Goal: Task Accomplishment & Management: Use online tool/utility

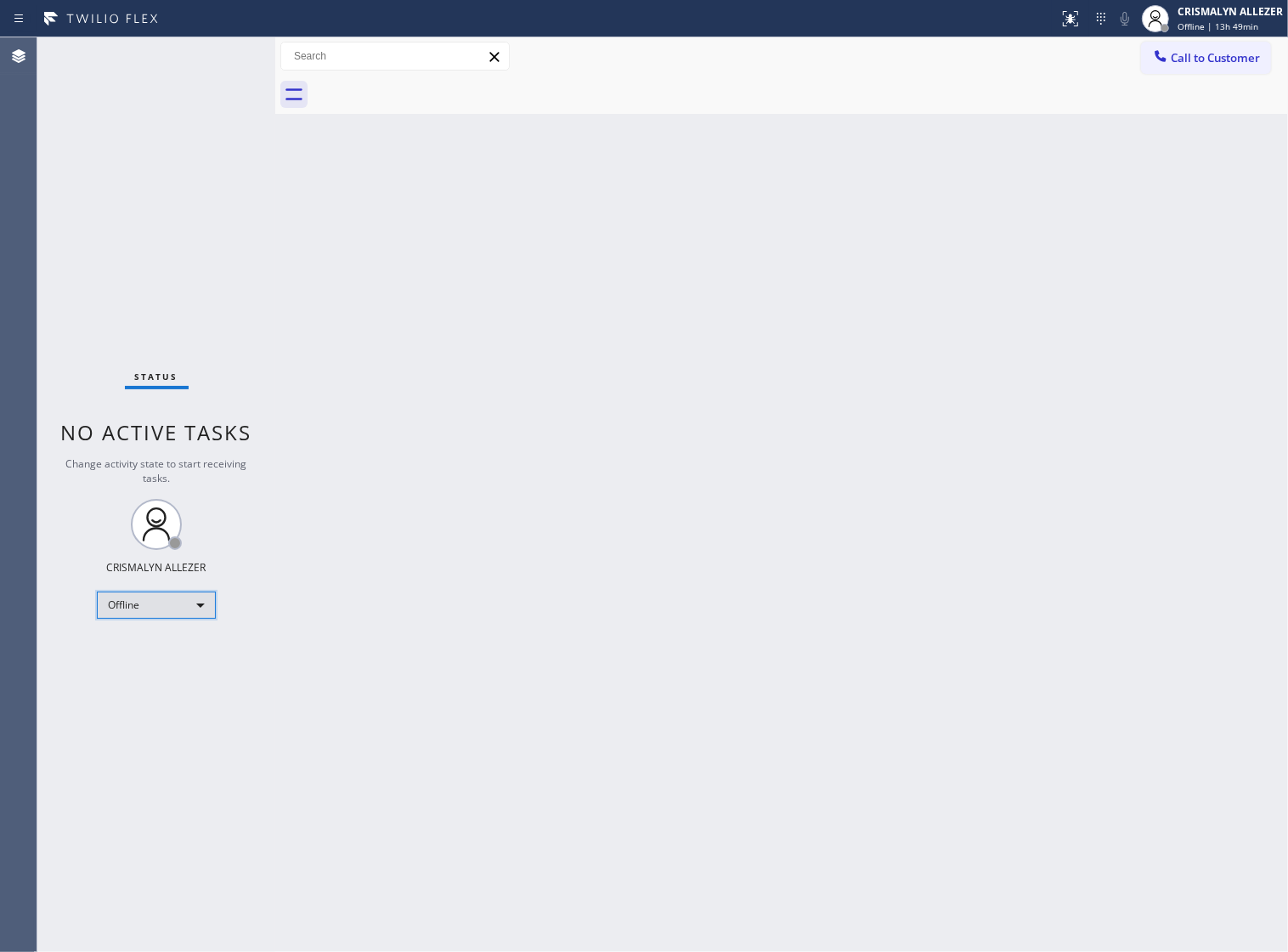
click at [181, 610] on div "Offline" at bounding box center [157, 605] width 119 height 27
click at [192, 673] on li "Unavailable" at bounding box center [156, 671] width 116 height 21
drag, startPoint x: 430, startPoint y: 333, endPoint x: 438, endPoint y: 328, distance: 9.4
click at [430, 333] on div "Back to Dashboard Change Sender ID Customers Technicians Select a contact Outbo…" at bounding box center [782, 495] width 1013 height 914
click at [1171, 63] on span "Call to Customer" at bounding box center [1216, 58] width 89 height 15
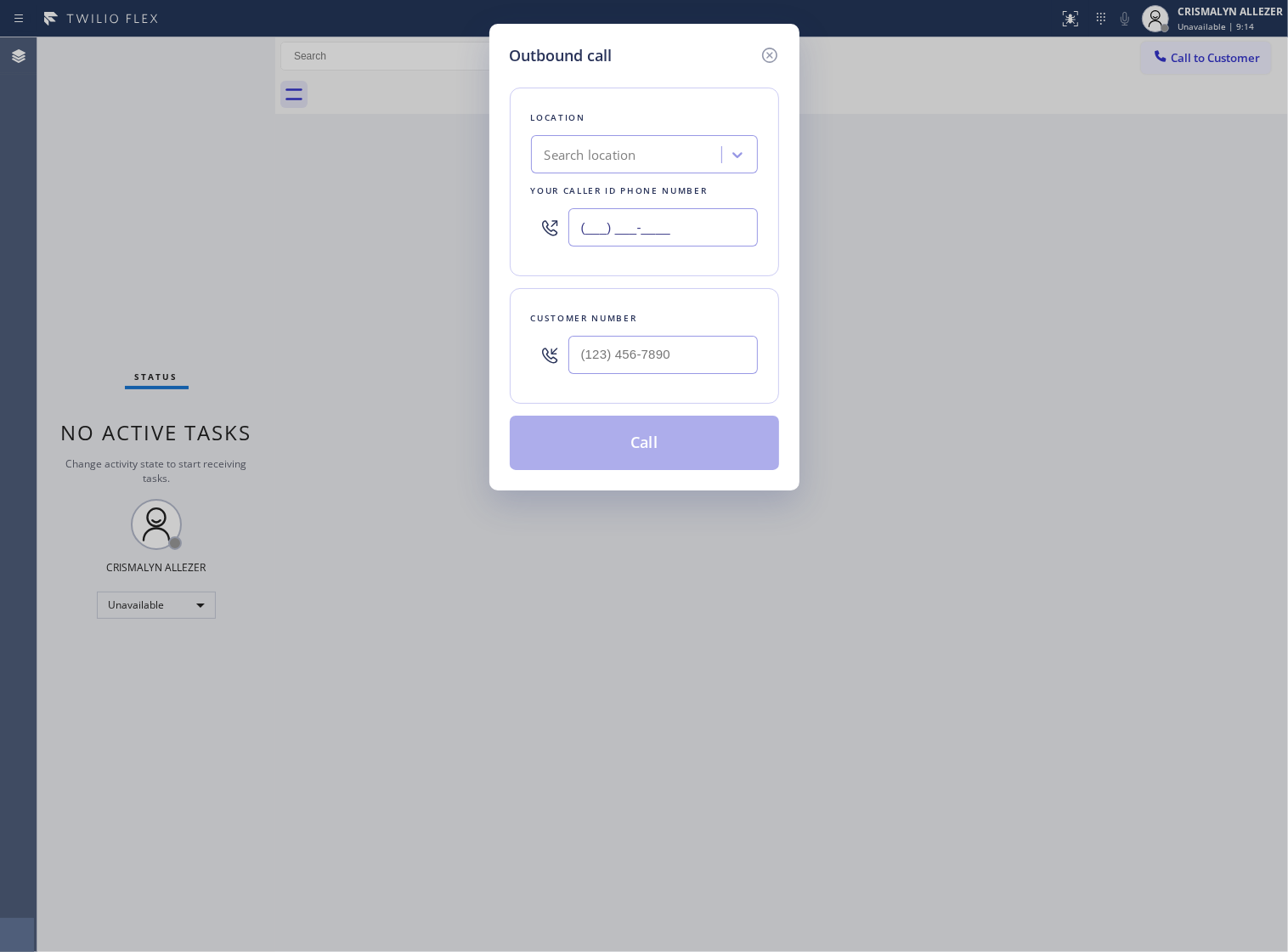
click at [716, 242] on input "(___) ___-____" at bounding box center [662, 227] width 189 height 39
paste input "818) 330-1289"
type input "[PHONE_NUMBER]"
click at [668, 362] on input "(___) ___-____" at bounding box center [662, 355] width 189 height 39
paste input "206) 295-4789"
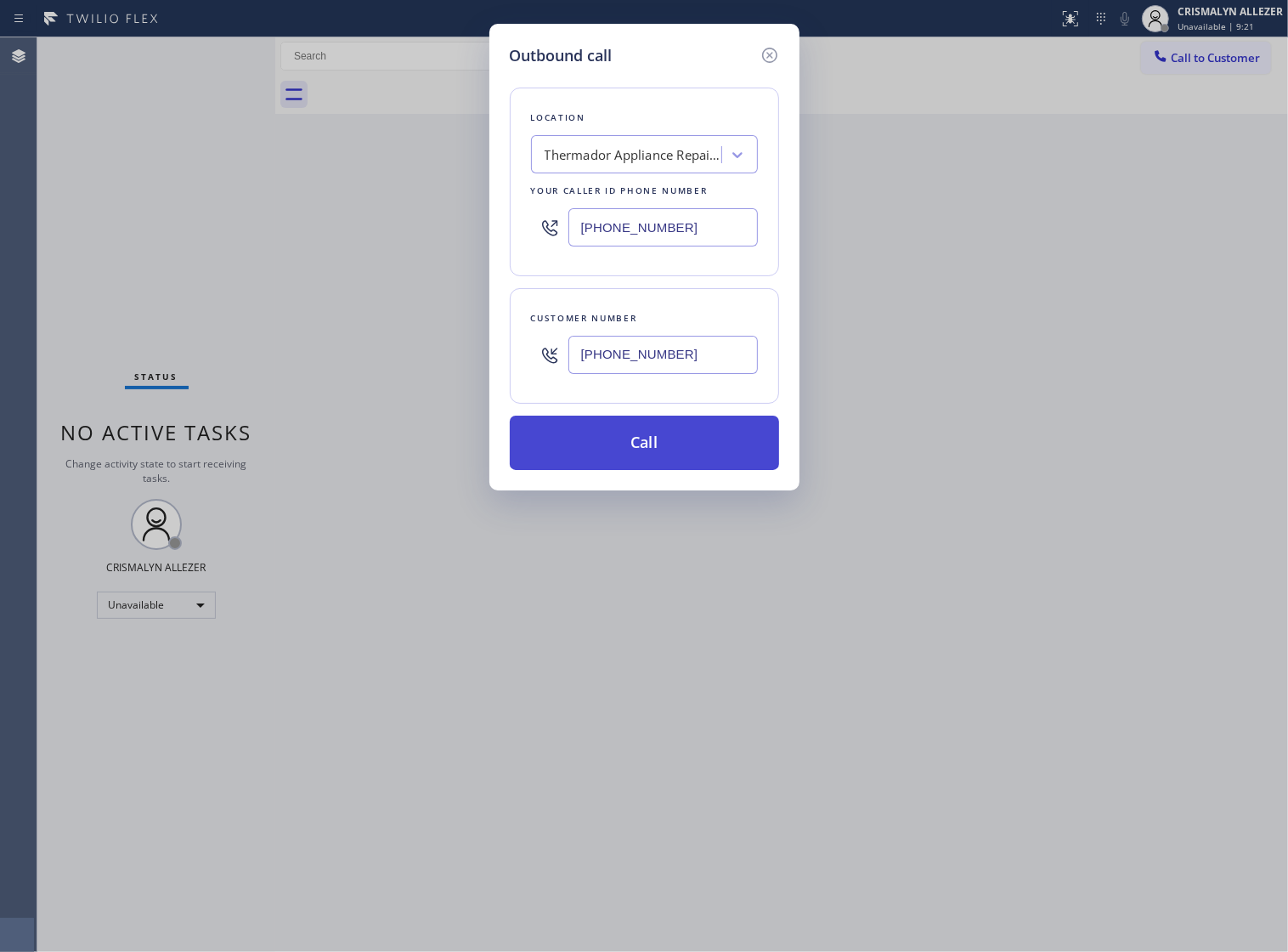
type input "[PHONE_NUMBER]"
click at [650, 470] on button "Call" at bounding box center [644, 442] width 270 height 55
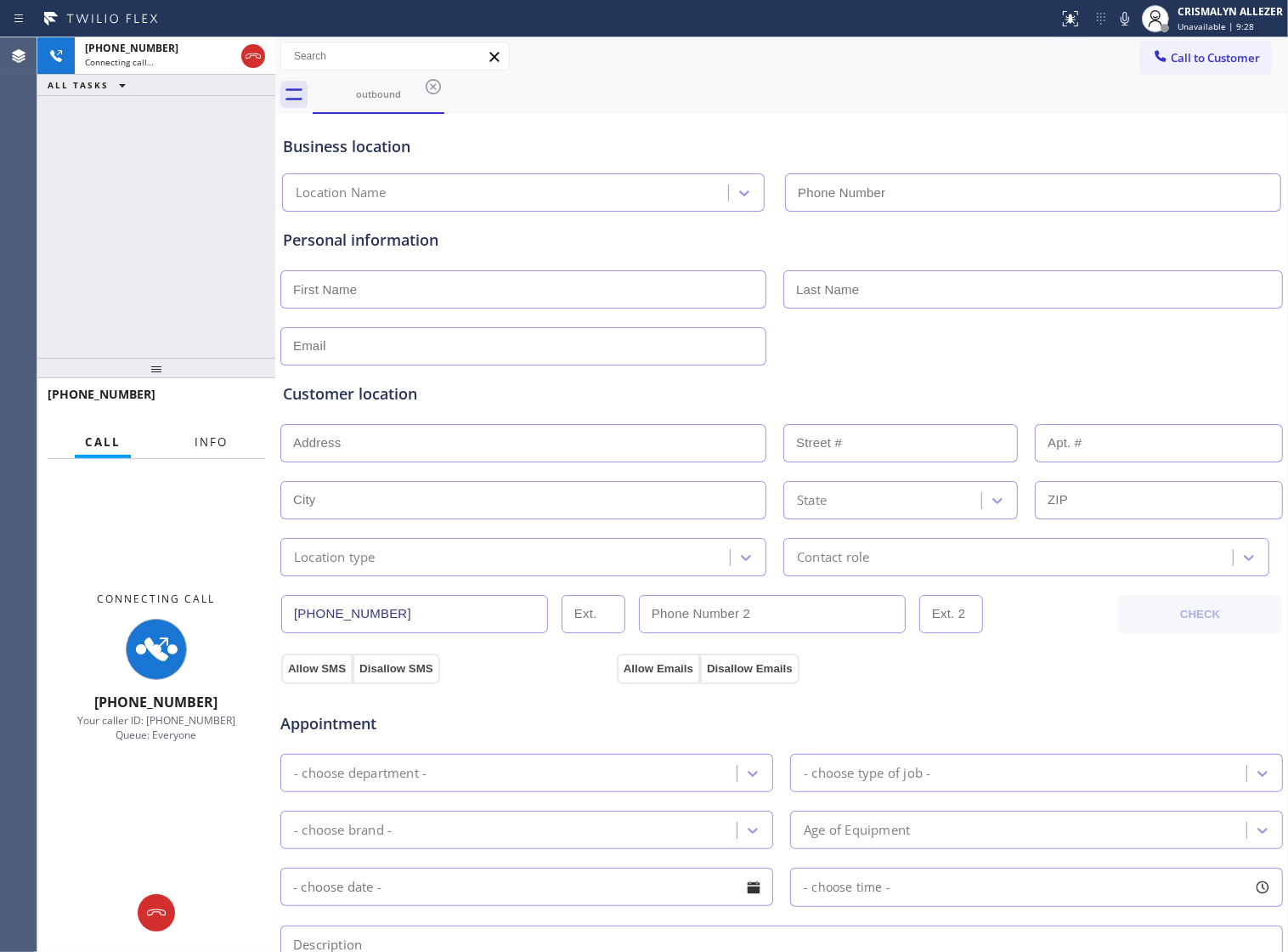
click at [222, 443] on span "Info" at bounding box center [210, 441] width 33 height 15
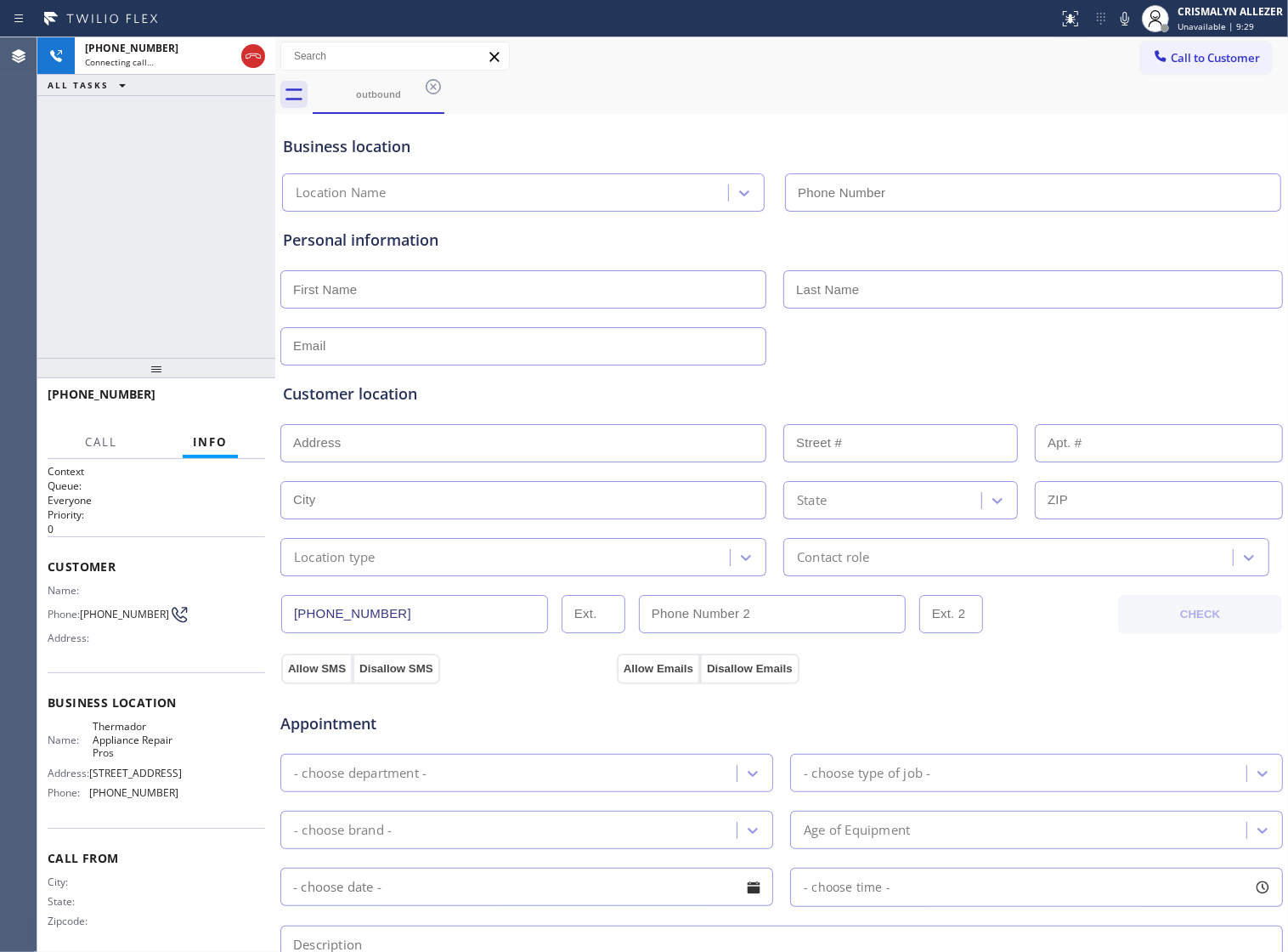
type input "[PHONE_NUMBER]"
click at [225, 401] on span "HANG UP" at bounding box center [225, 402] width 52 height 12
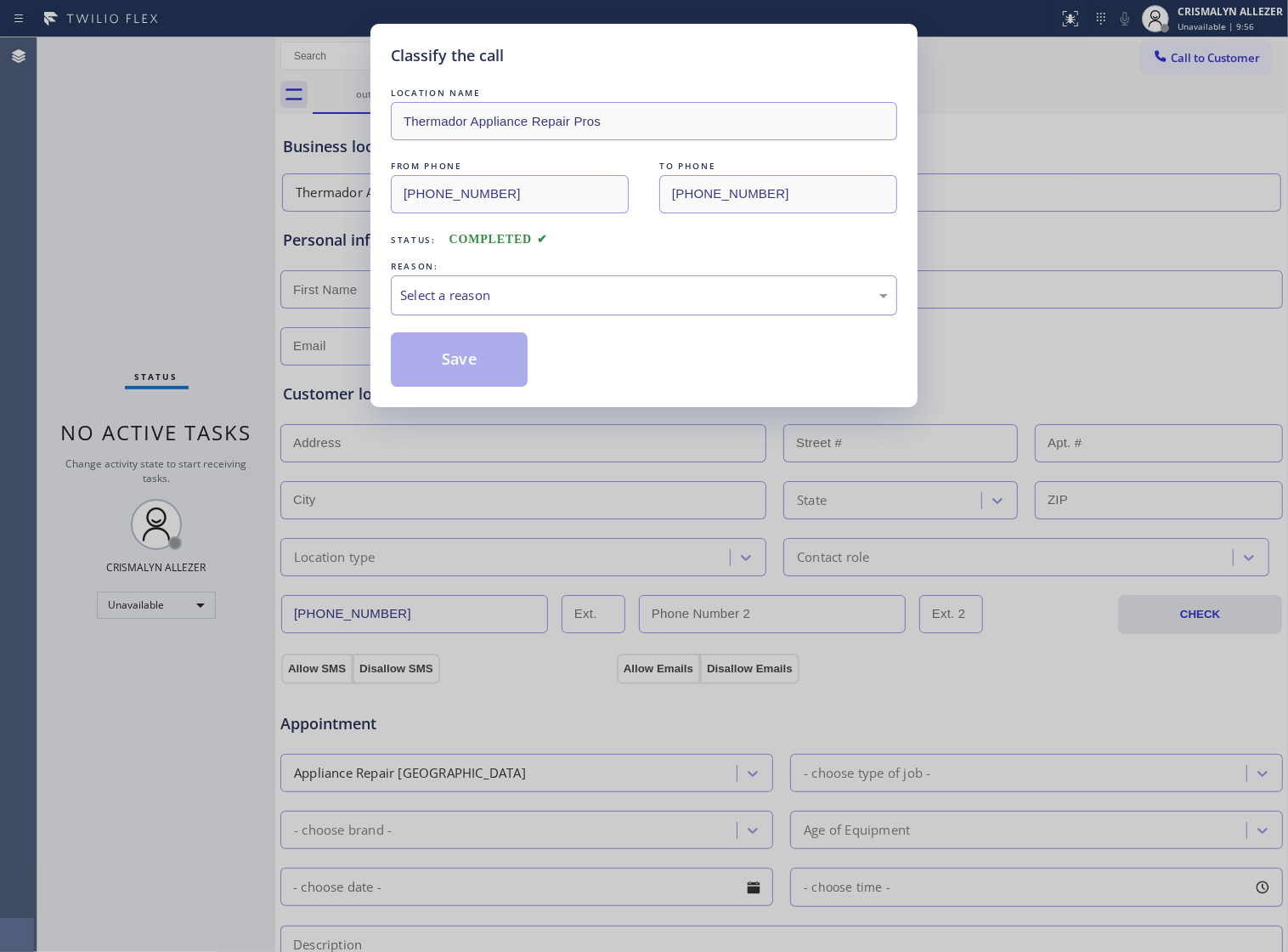
click at [582, 315] on div "Select a reason" at bounding box center [644, 296] width 507 height 40
click at [478, 381] on button "Save" at bounding box center [459, 359] width 137 height 55
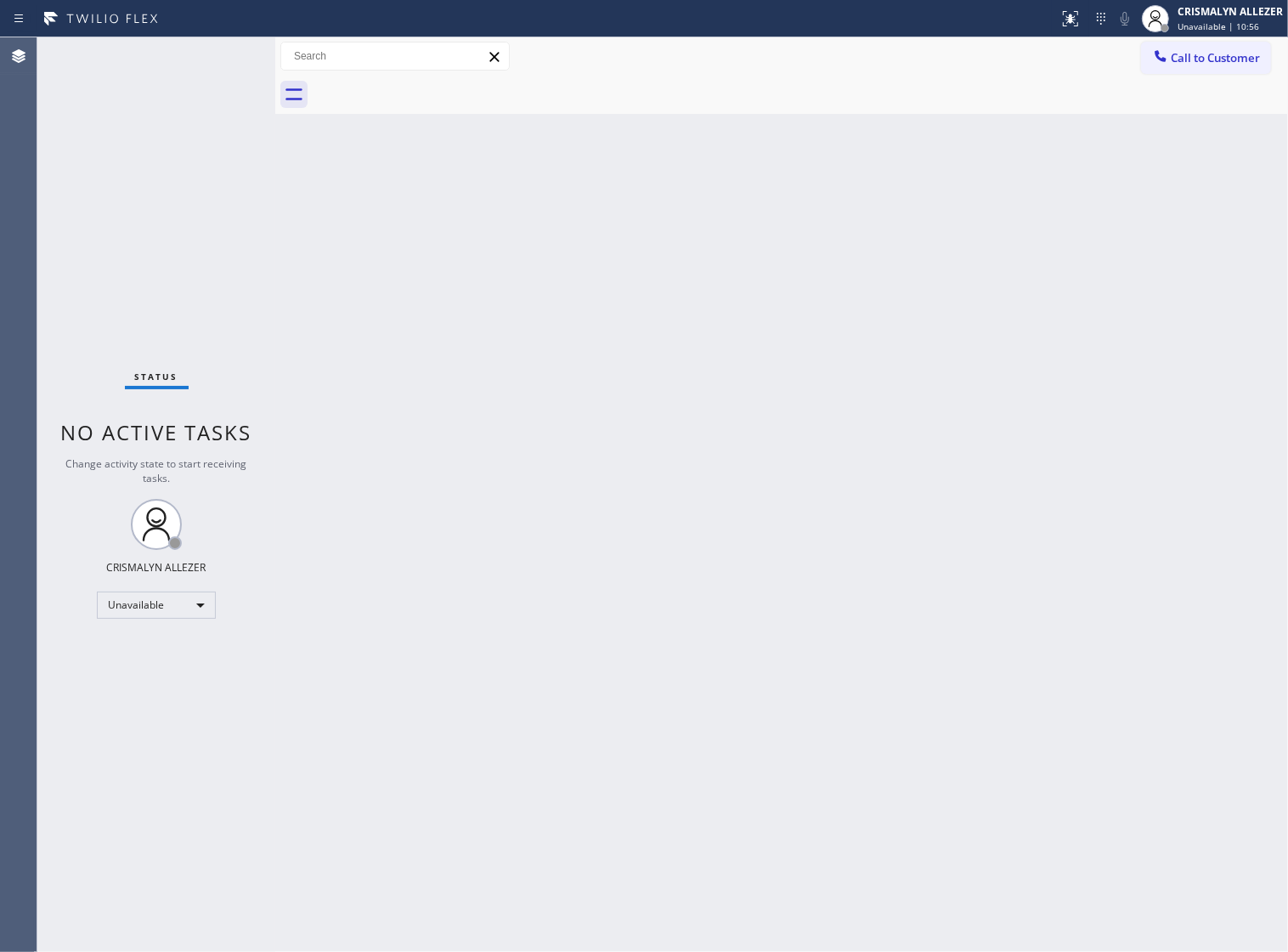
drag, startPoint x: 556, startPoint y: 457, endPoint x: 681, endPoint y: 355, distance: 161.3
click at [565, 448] on div "Back to Dashboard Change Sender ID Customers Technicians Select a contact Outbo…" at bounding box center [782, 495] width 1013 height 914
click at [1171, 57] on span "Call to Customer" at bounding box center [1216, 58] width 89 height 15
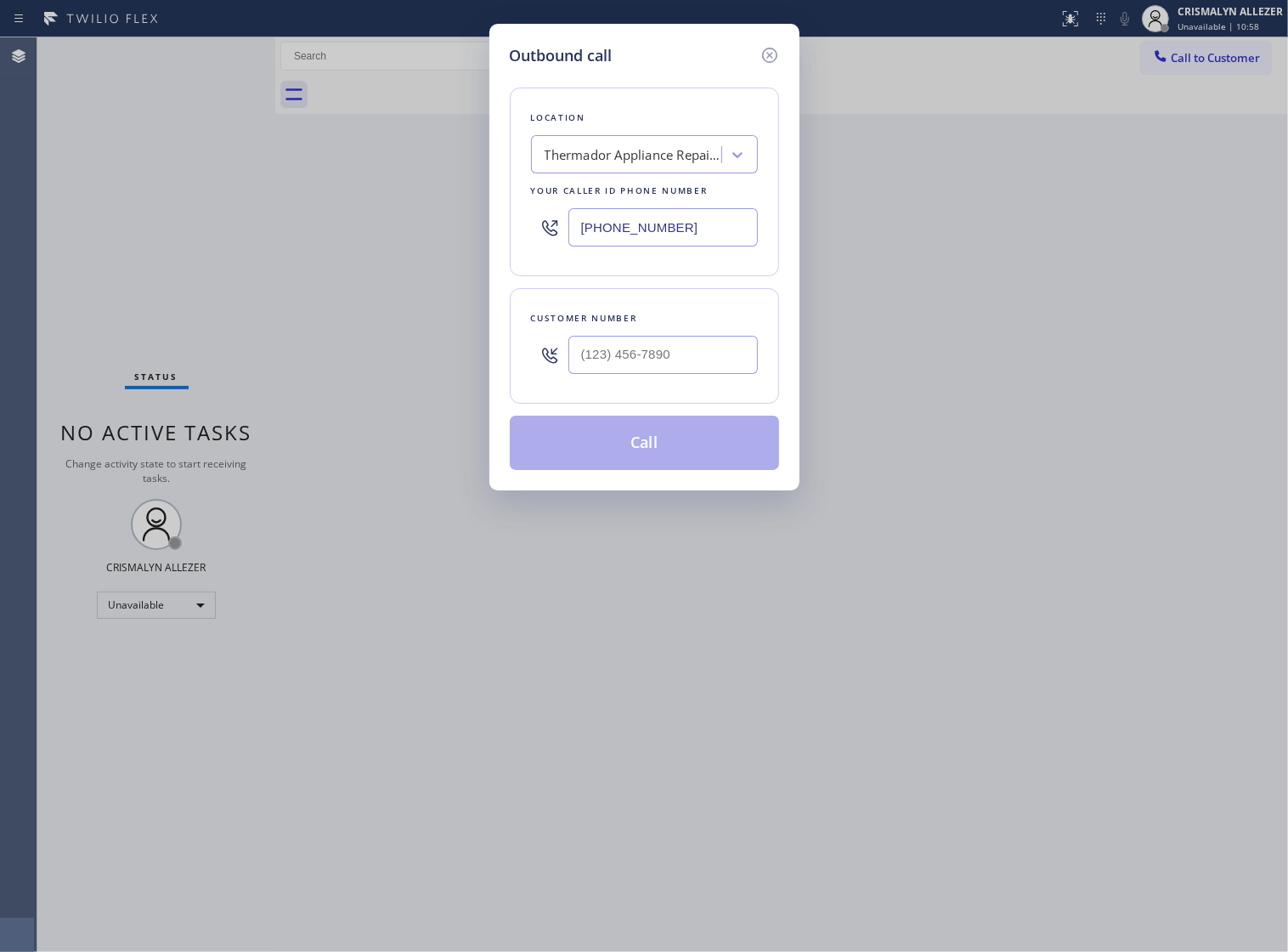
drag, startPoint x: 708, startPoint y: 243, endPoint x: 318, endPoint y: 232, distance: 390.2
click at [318, 232] on div "Outbound call Location Thermador Appliance Repair Pros Your caller id phone num…" at bounding box center [644, 476] width 1288 height 952
paste input "88) 859-4448"
type input "[PHONE_NUMBER]"
click at [698, 374] on input "(___) ___-____" at bounding box center [662, 355] width 189 height 39
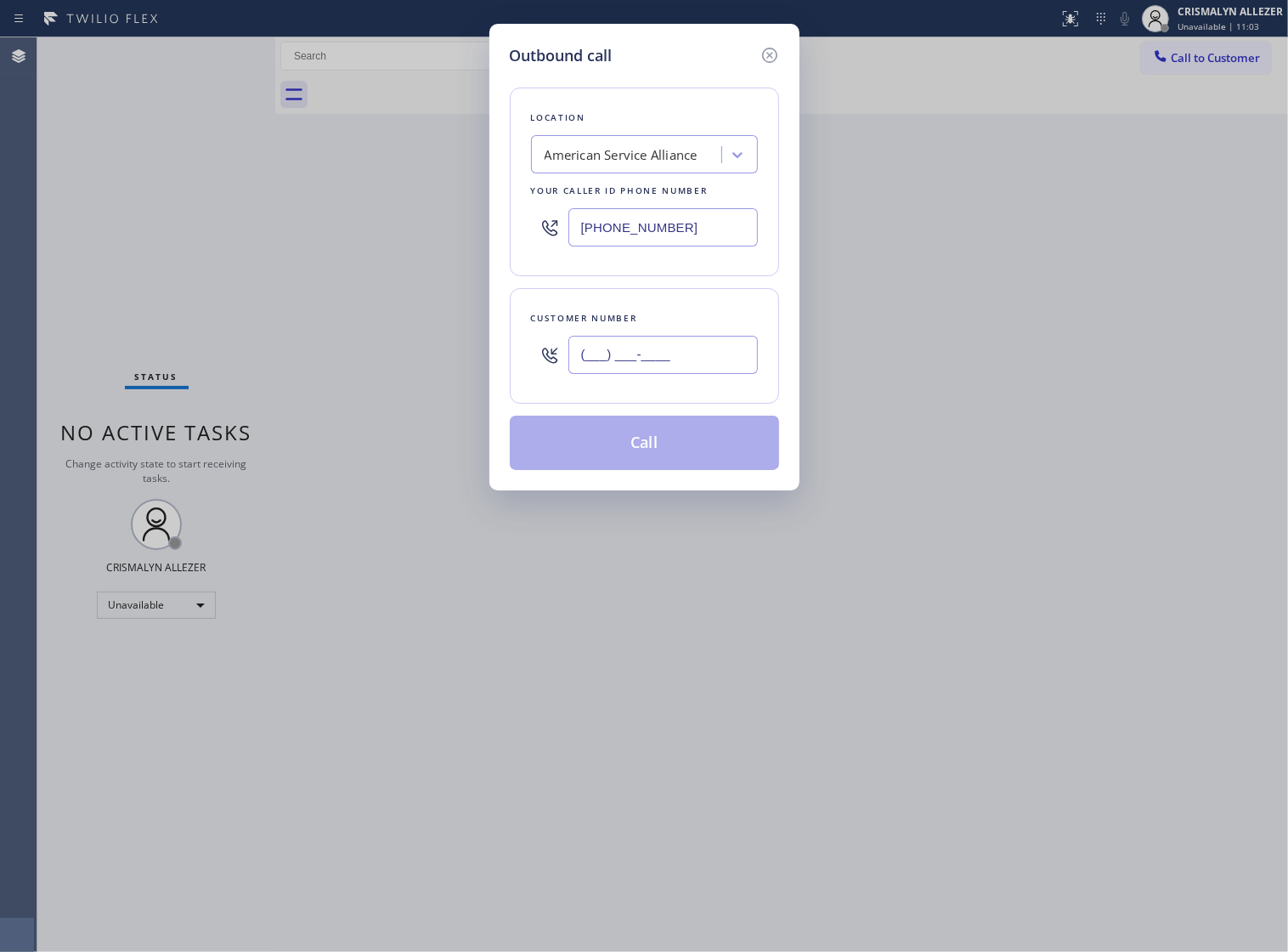
paste input "954) 850-2896"
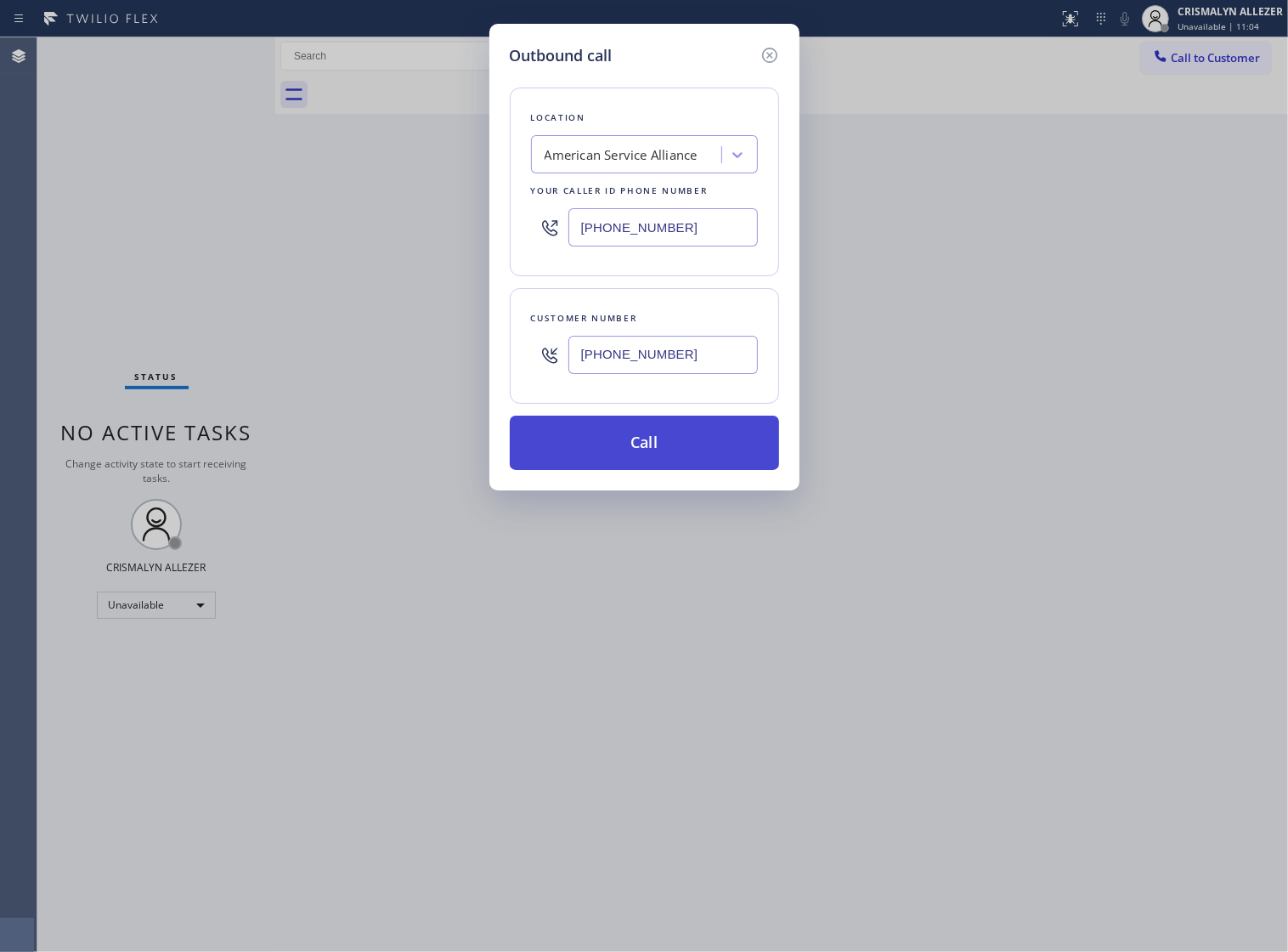
type input "[PHONE_NUMBER]"
click at [647, 470] on button "Call" at bounding box center [644, 442] width 270 height 55
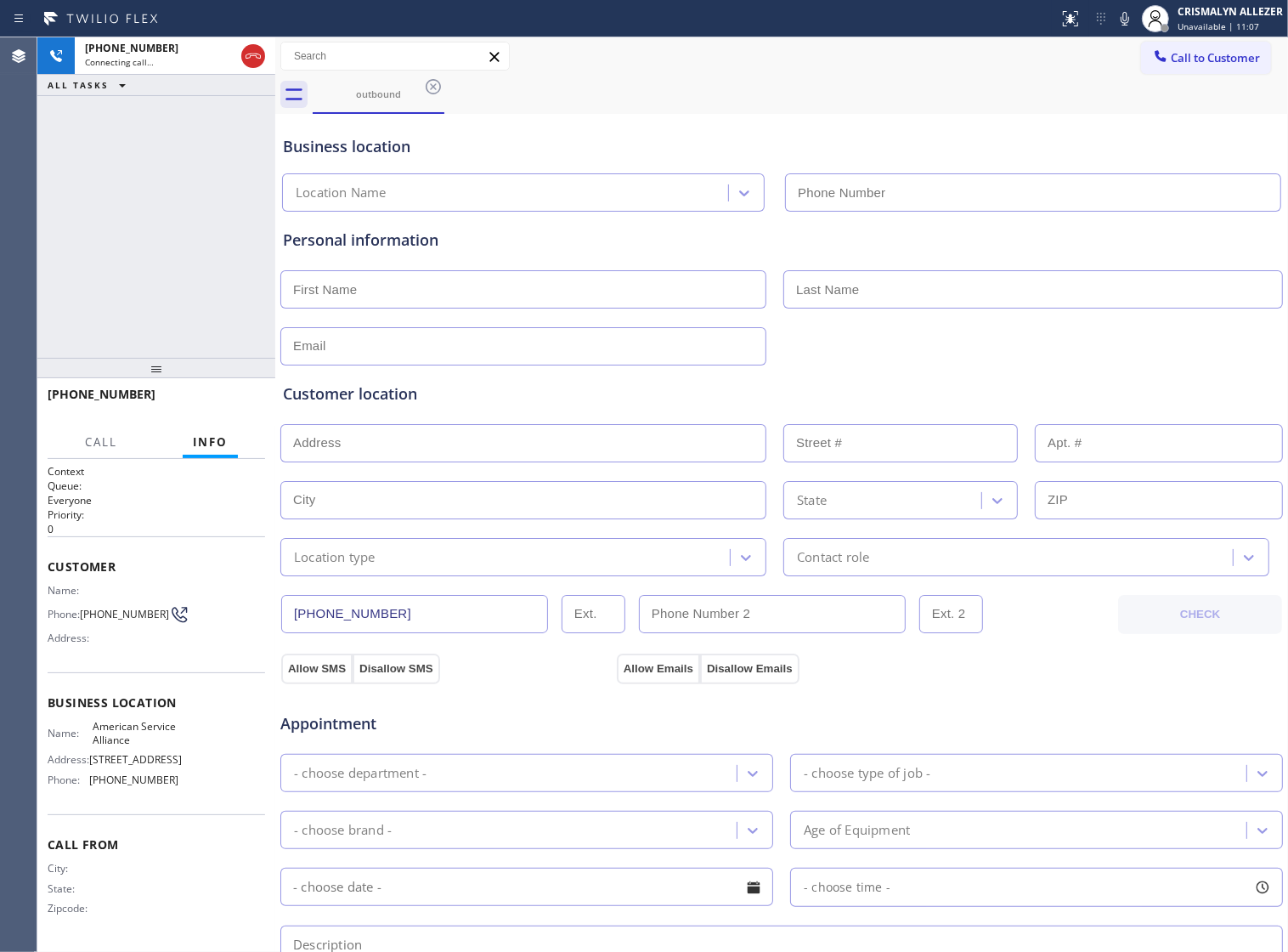
type input "[PHONE_NUMBER]"
click at [217, 406] on span "HANG UP" at bounding box center [225, 402] width 52 height 12
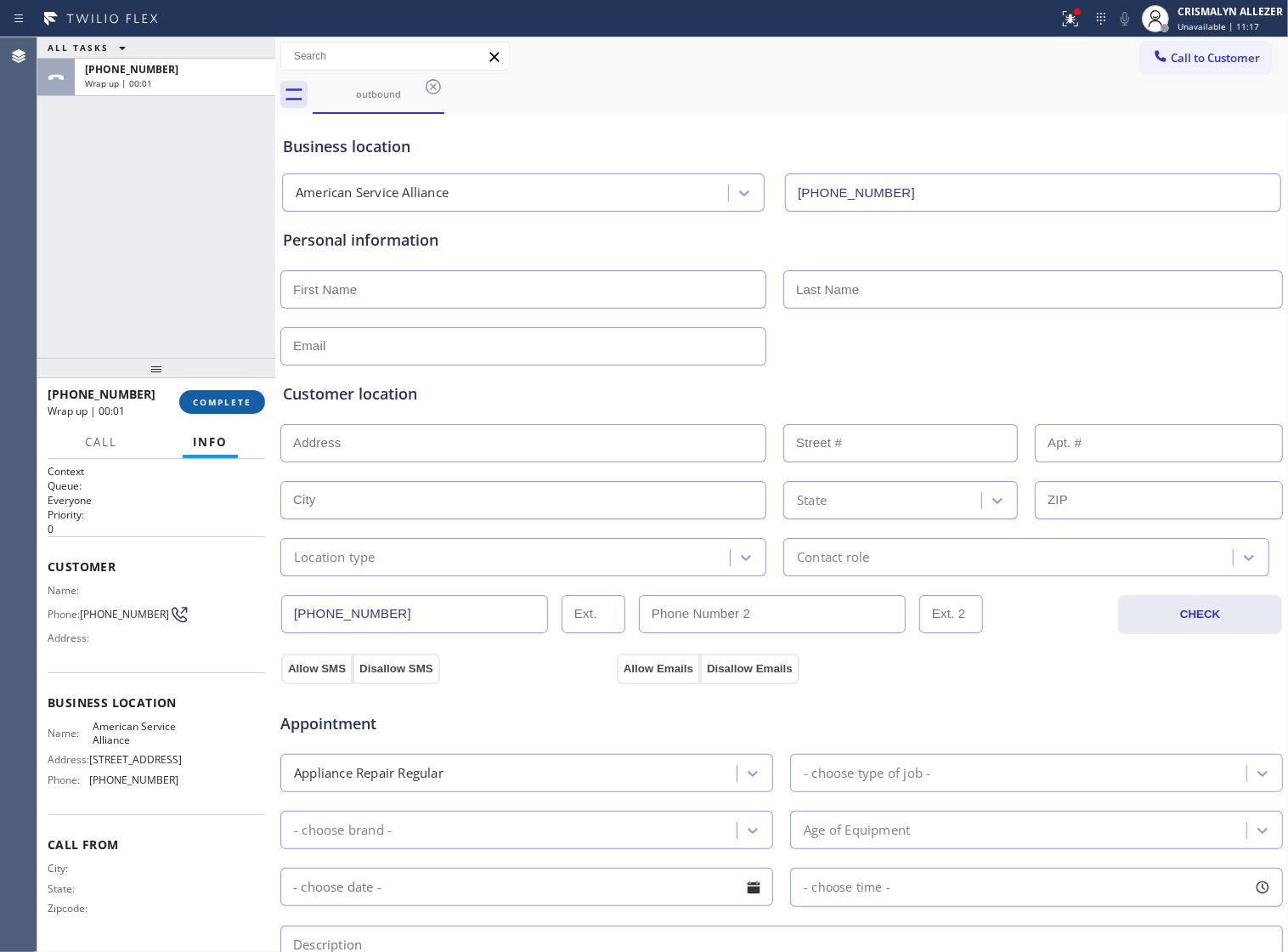
click at [210, 405] on span "COMPLETE" at bounding box center [222, 402] width 59 height 12
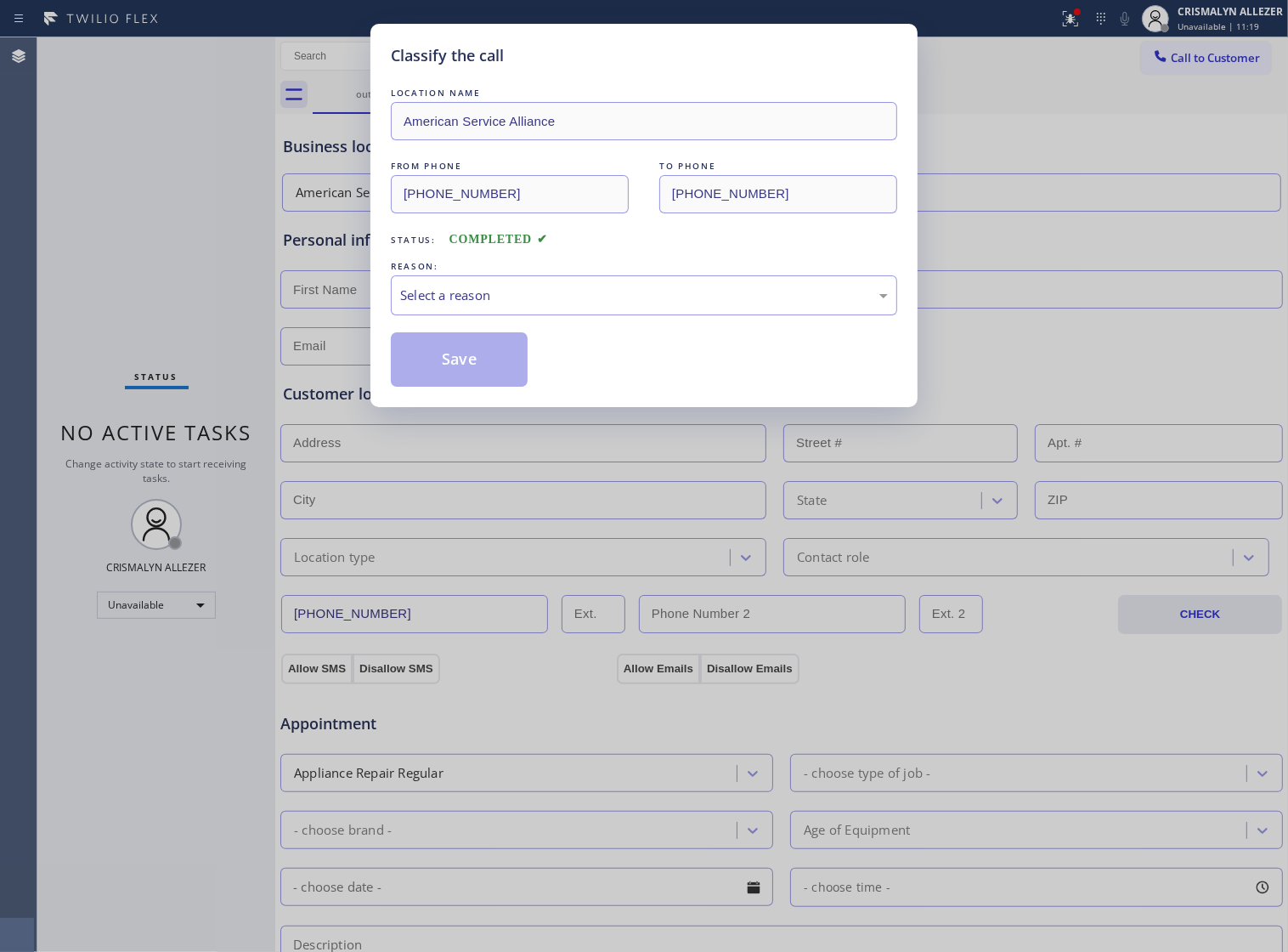
click at [535, 344] on div "LOCATION NAME American Service Alliance FROM PHONE (888) 859-4448 TO PHONE (954…" at bounding box center [644, 235] width 507 height 302
click at [576, 305] on div "Select a reason" at bounding box center [644, 296] width 488 height 20
click at [473, 383] on button "Save" at bounding box center [459, 359] width 137 height 55
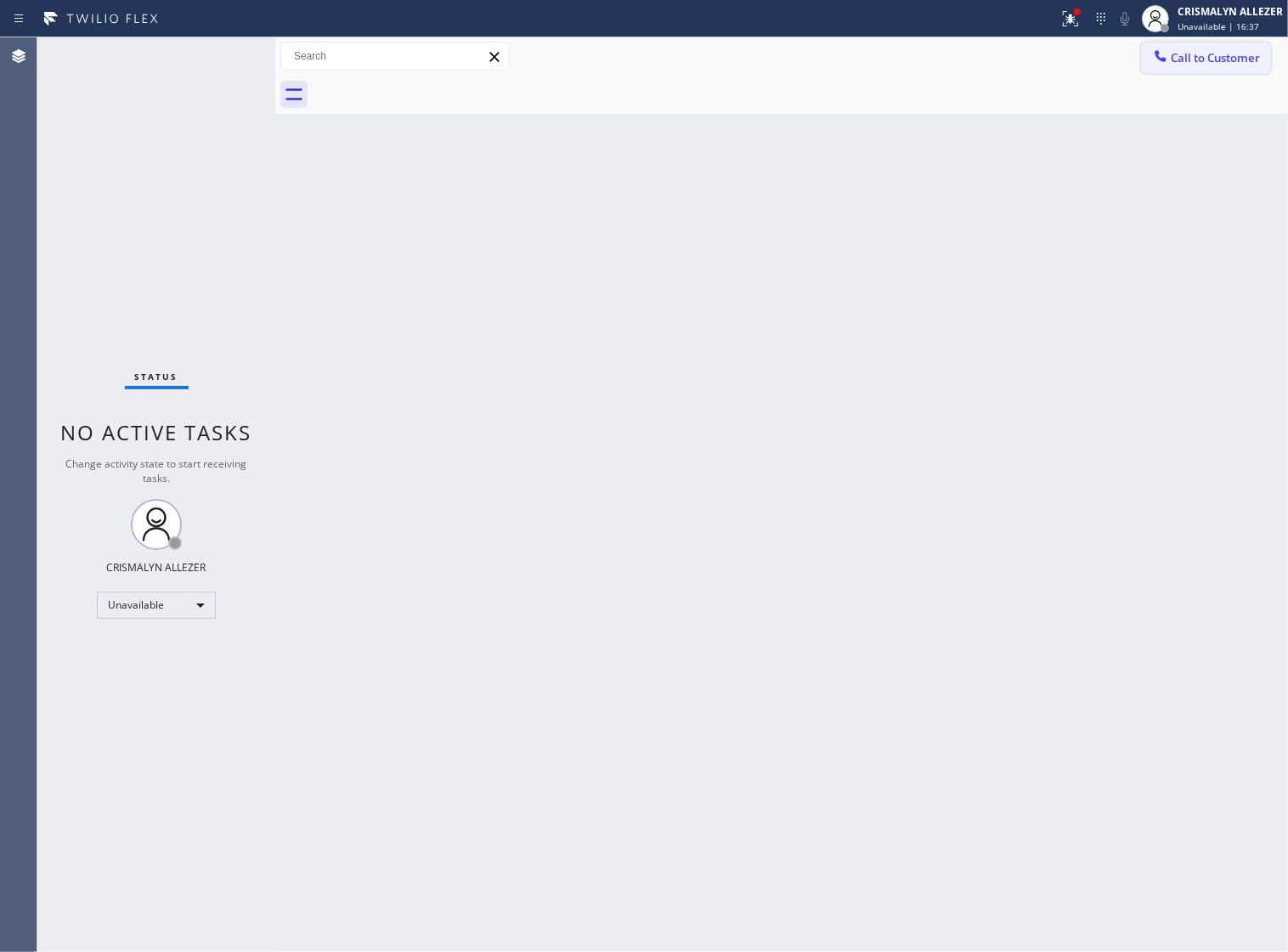
click at [1182, 69] on div "Call to Customer Outbound call Location American Service Alliance Your caller i…" at bounding box center [782, 57] width 1013 height 39
click at [1210, 54] on span "Call to Customer" at bounding box center [1216, 58] width 89 height 15
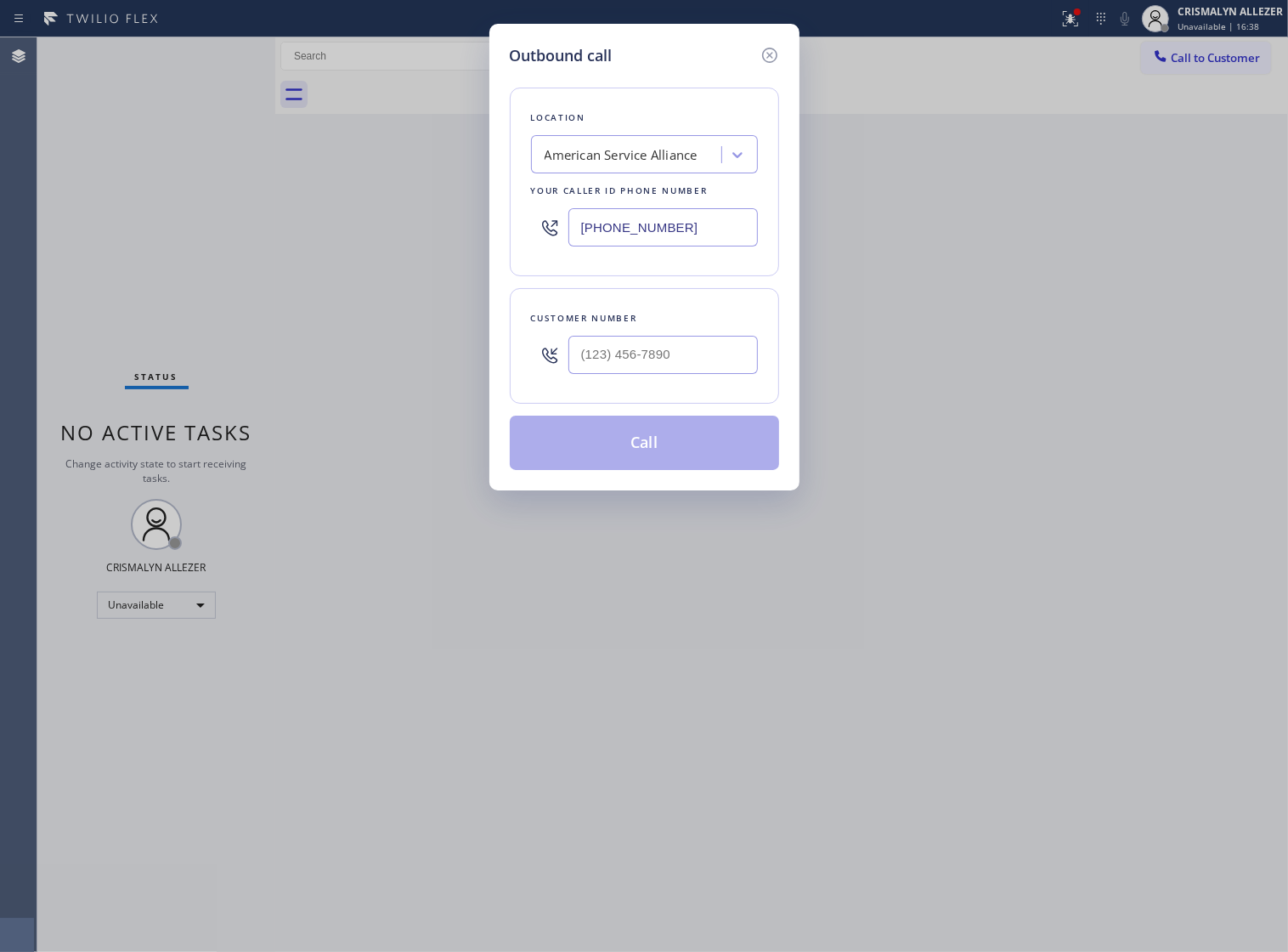
drag, startPoint x: 708, startPoint y: 239, endPoint x: 235, endPoint y: 247, distance: 473.1
click at [235, 247] on div "Outbound call Location American Service Alliance Your caller id phone number (8…" at bounding box center [644, 476] width 1288 height 952
paste input "631) 515-6122"
type input "[PHONE_NUMBER]"
click at [693, 366] on input "(___) ___-____" at bounding box center [662, 355] width 189 height 39
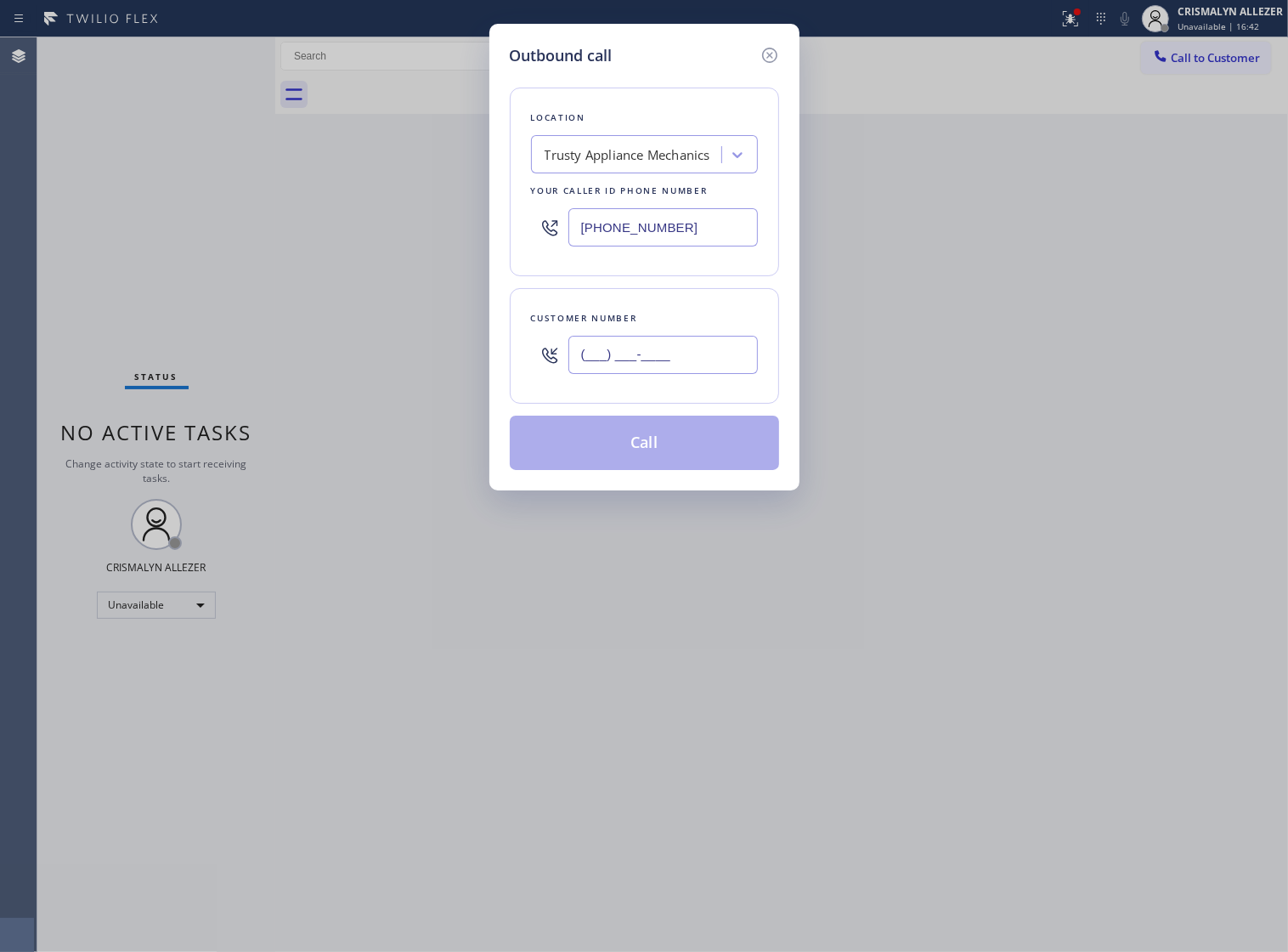
paste input "516) 577-5895"
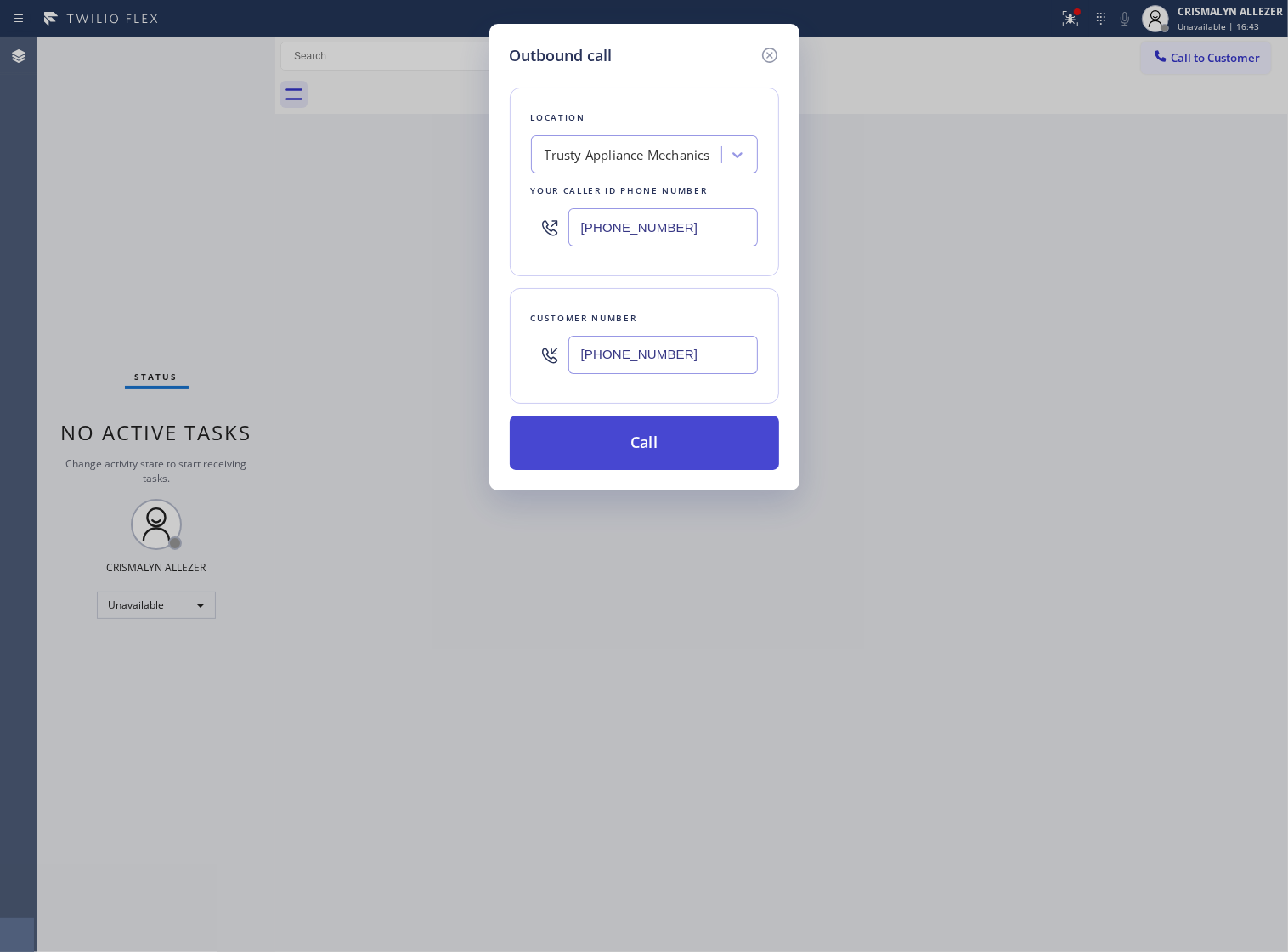
type input "[PHONE_NUMBER]"
click at [650, 455] on button "Call" at bounding box center [644, 442] width 270 height 55
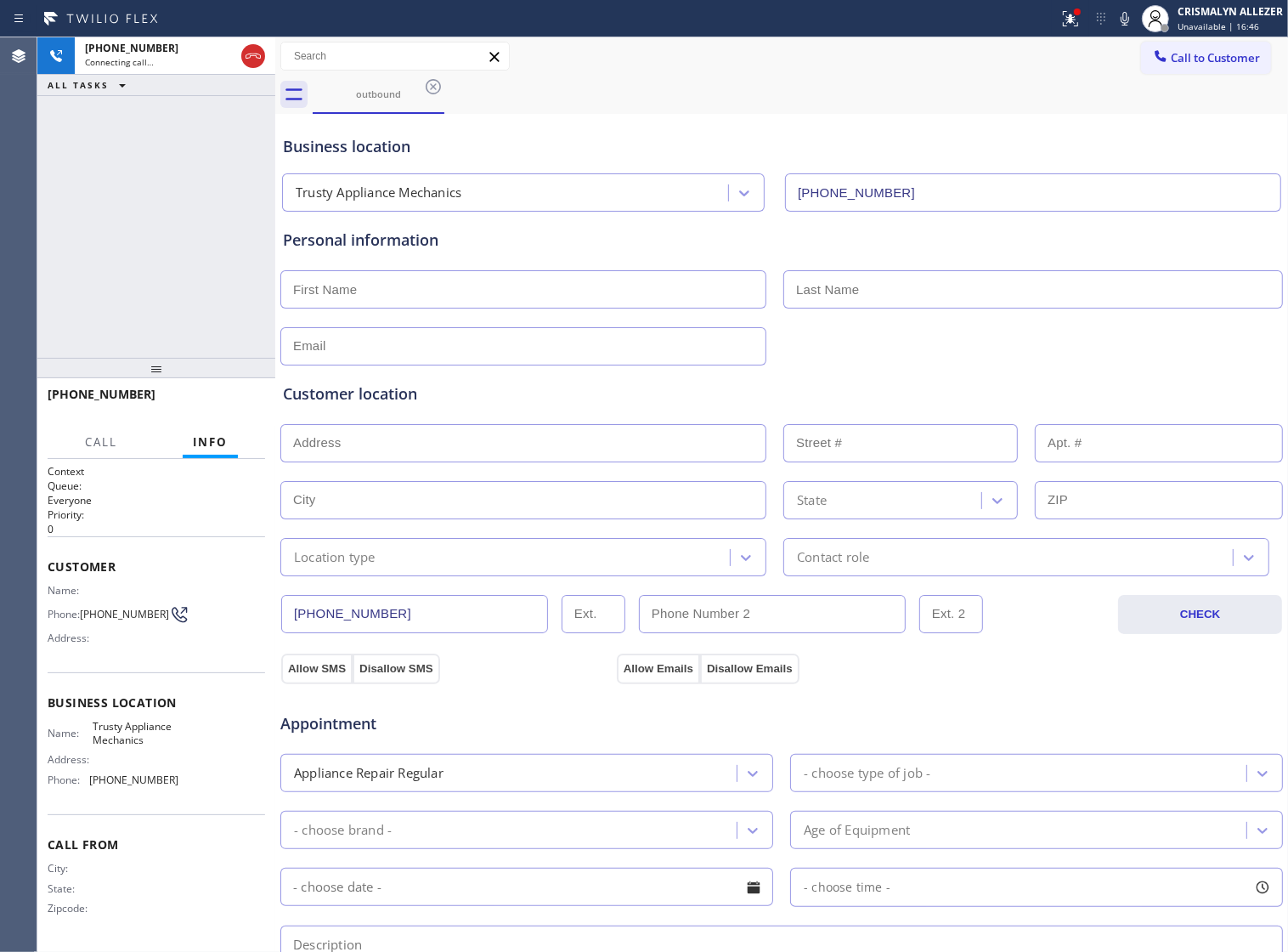
type input "[PHONE_NUMBER]"
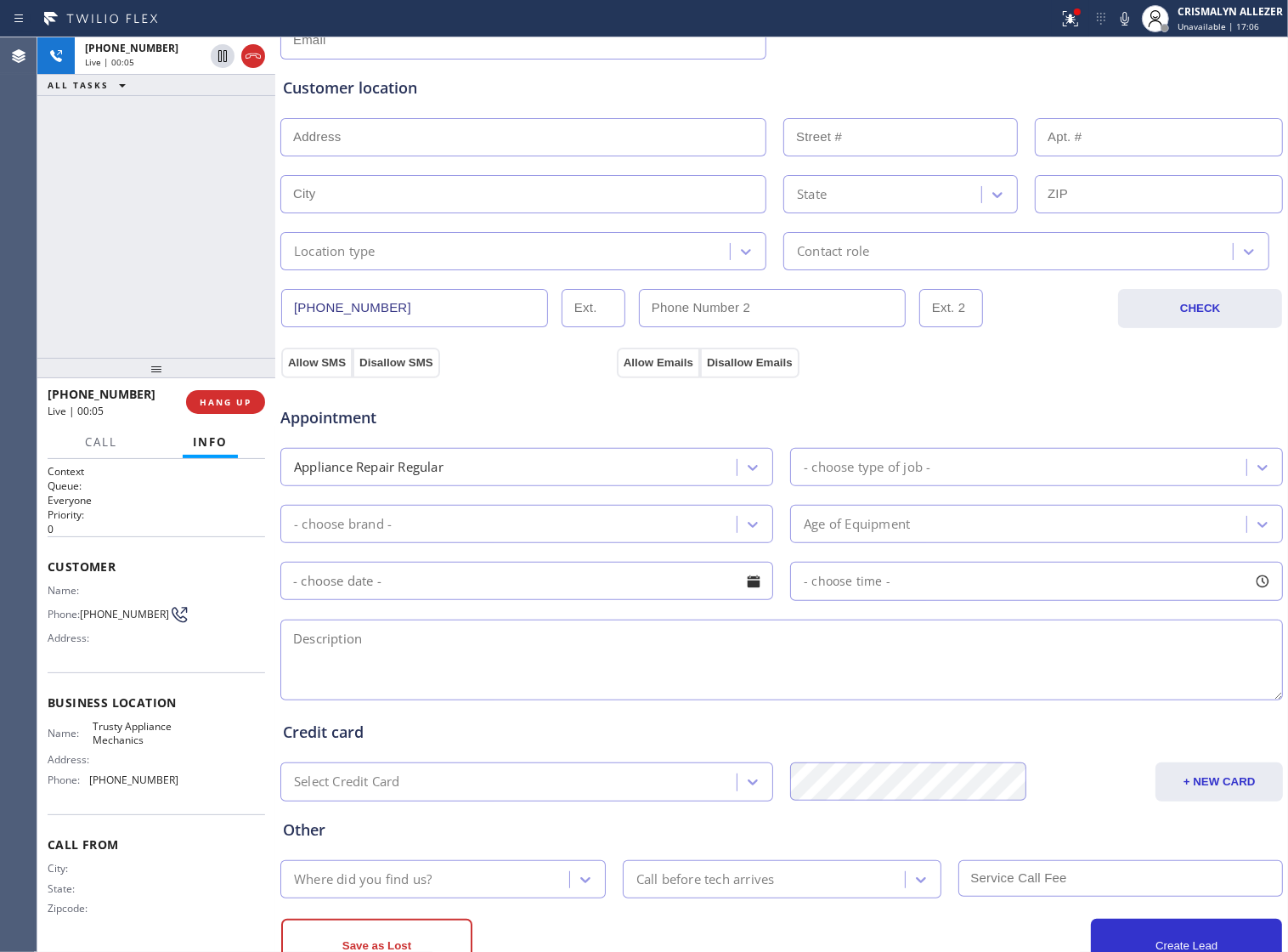
scroll to position [318, 0]
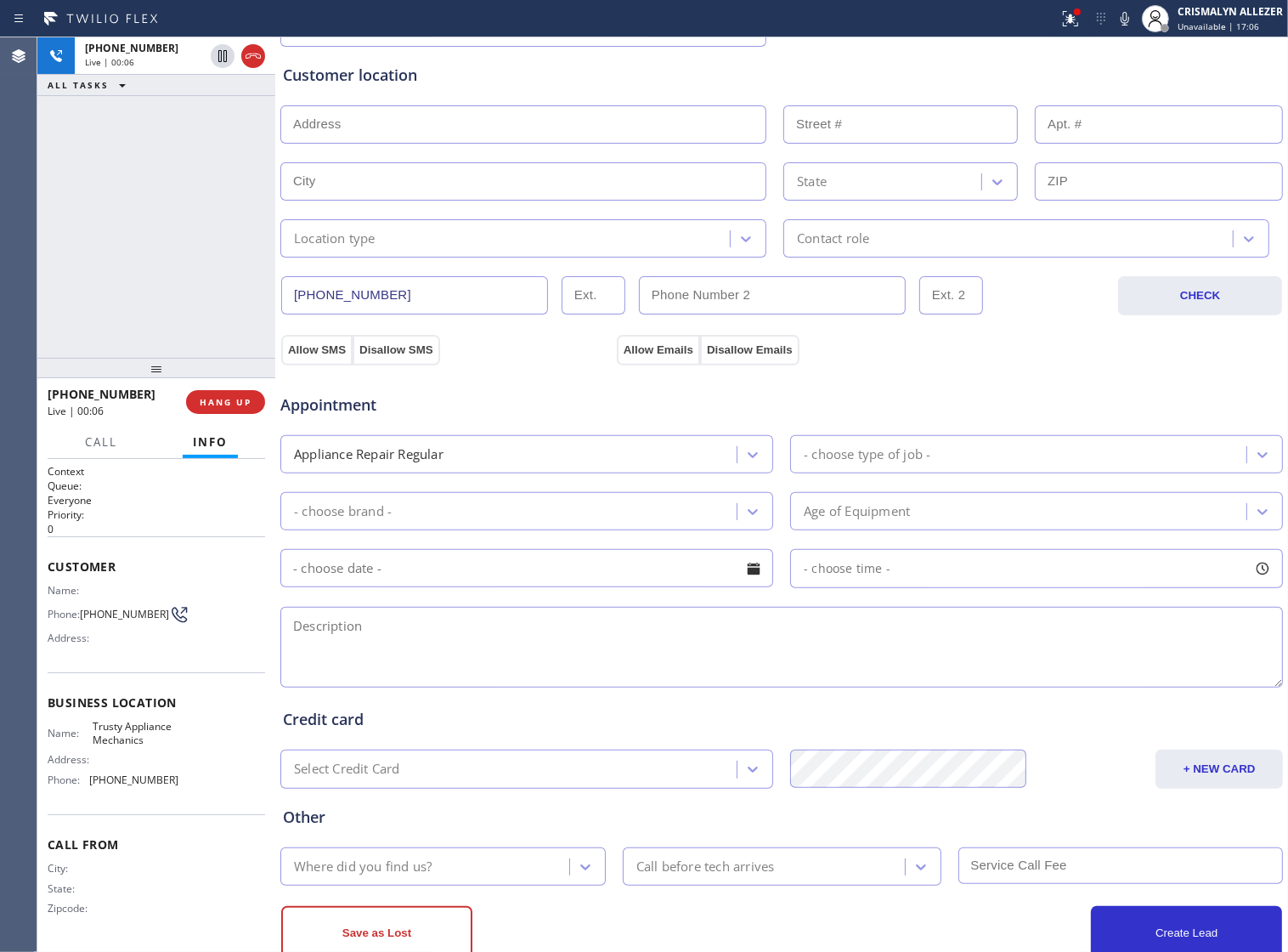
click at [544, 661] on textarea at bounding box center [781, 647] width 1002 height 80
click at [697, 642] on textarea "Portable AC repair || not getting cool, don't know if it leaks ||" at bounding box center [781, 647] width 1002 height 80
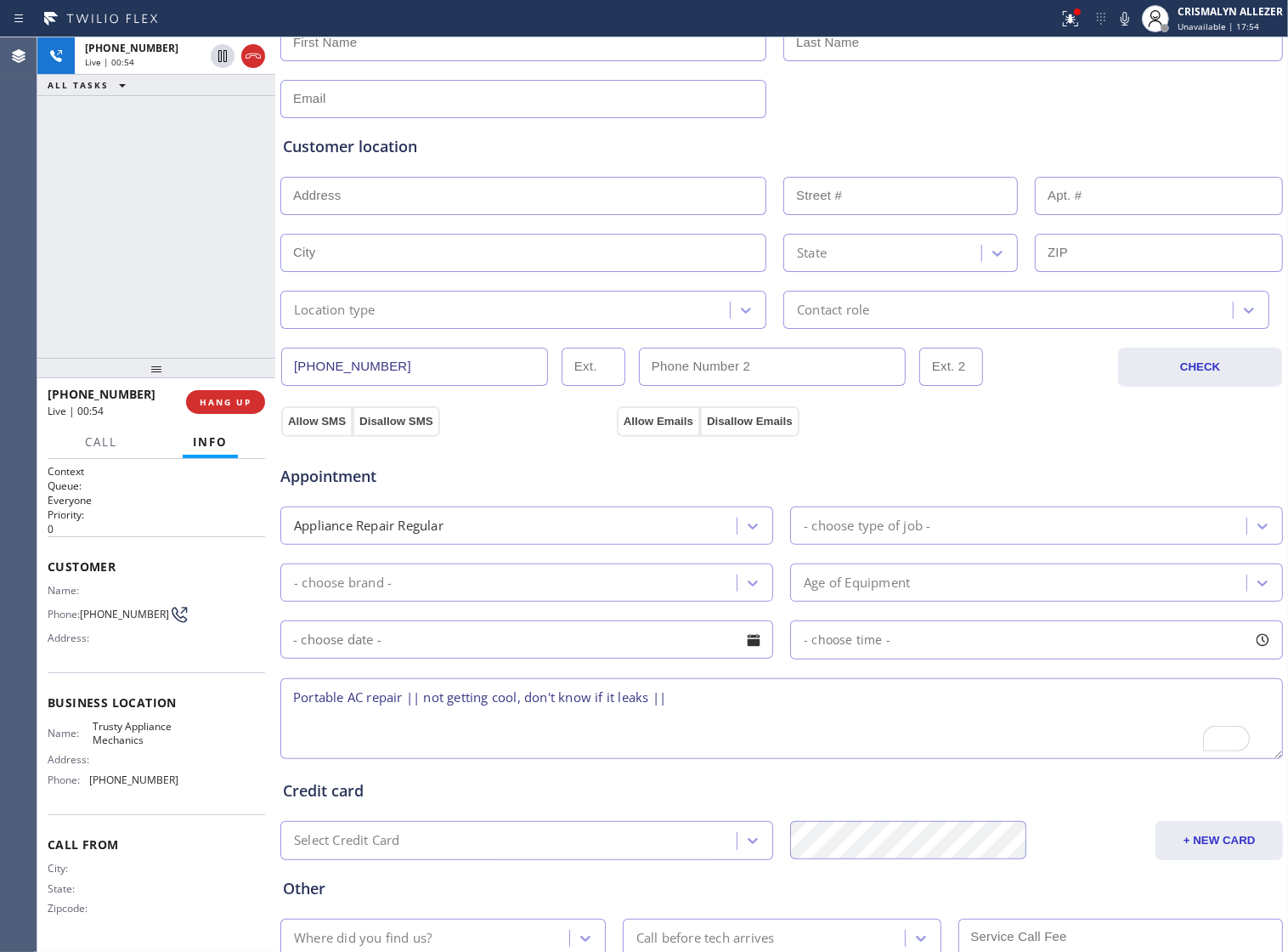
scroll to position [212, 0]
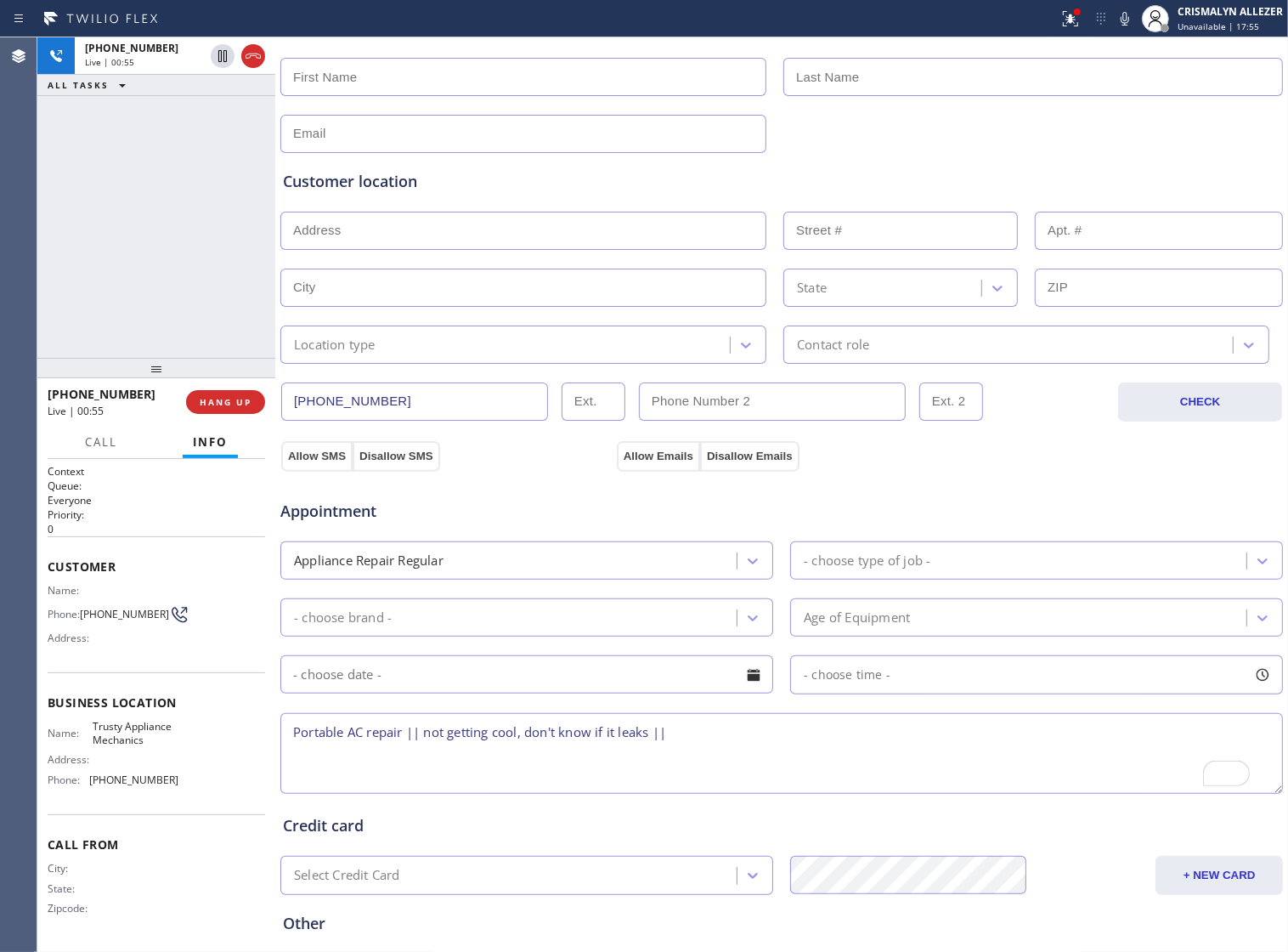
type textarea "Portable AC repair || not getting cool, don't know if it leaks ||"
click at [429, 80] on input "text" at bounding box center [524, 76] width 486 height 39
type input "Mario"
type input "Joseph"
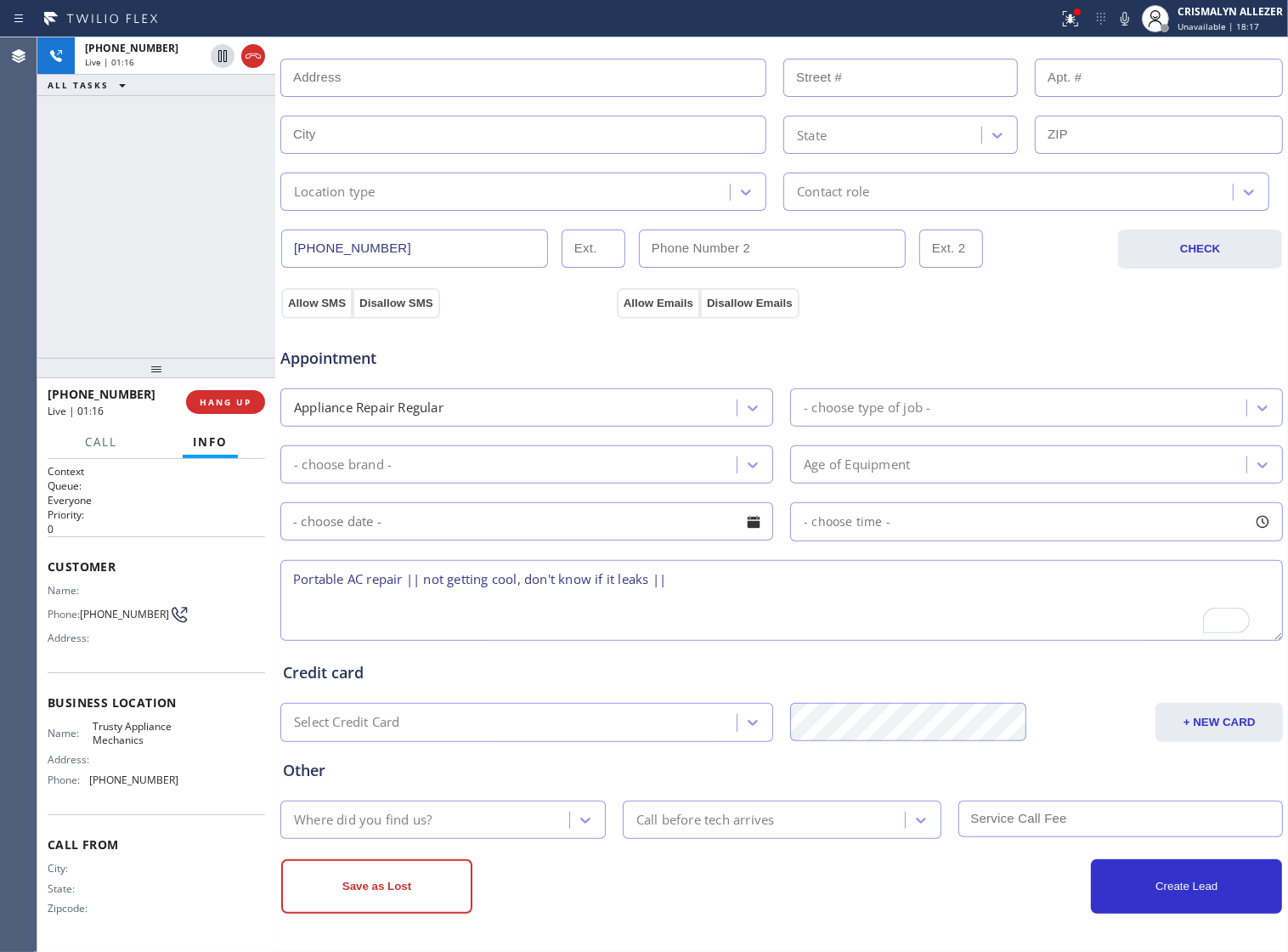
scroll to position [383, 0]
click at [687, 571] on textarea "Portable AC repair || not getting cool, don't know if it leaks ||" at bounding box center [781, 600] width 1002 height 80
click at [766, 574] on textarea "Portable AC repair || not getting cool, don't know if it leaks || 11717 ||" at bounding box center [781, 600] width 1002 height 80
type textarea "Portable AC repair || not getting cool, don't know if it leaks || 11717 || hous…"
click at [592, 610] on textarea "Portable AC repair || not getting cool, don't know if it leaks || 11717 || hous…" at bounding box center [781, 600] width 1002 height 80
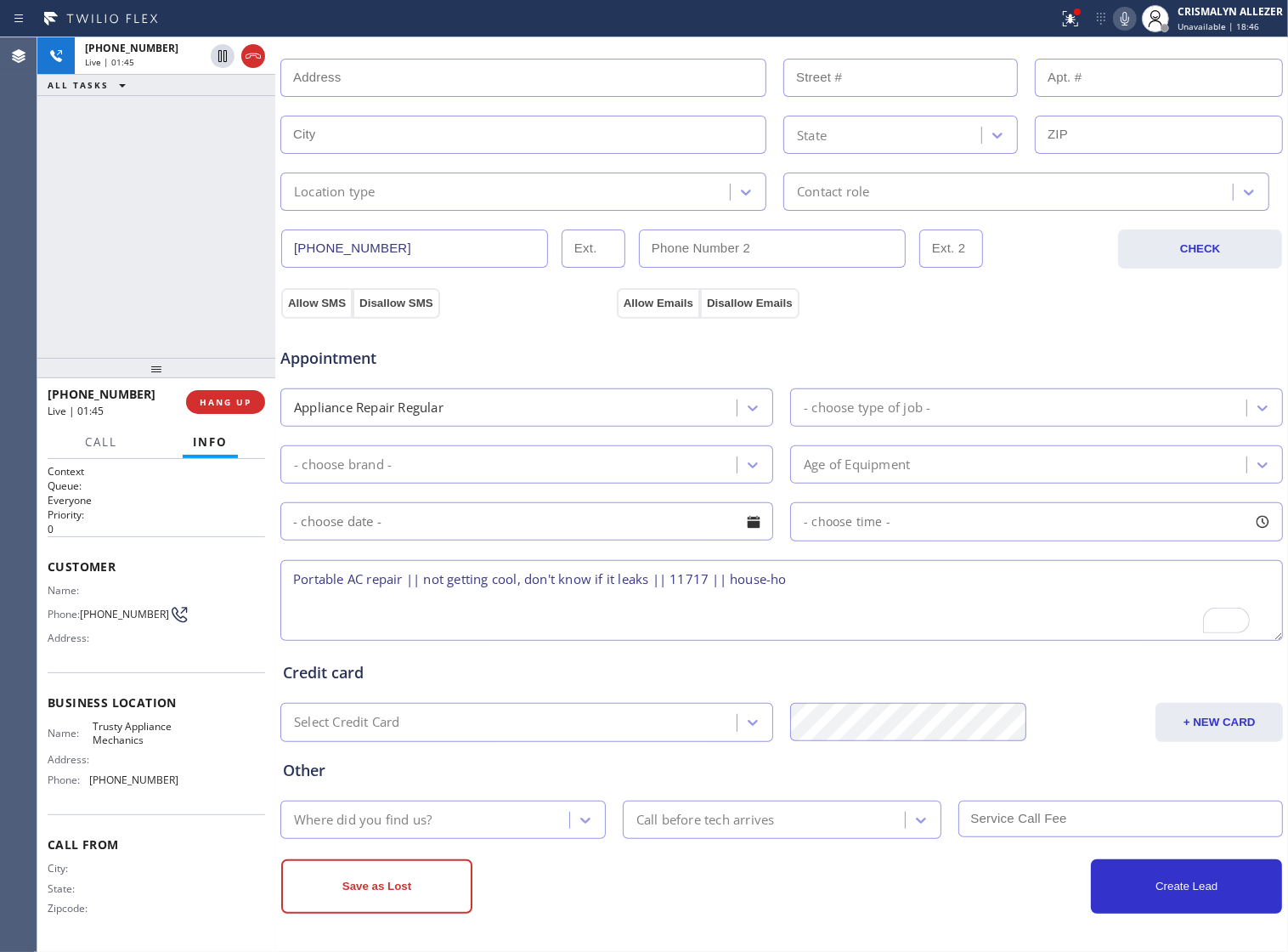
click at [1126, 18] on icon at bounding box center [1124, 19] width 21 height 21
drag, startPoint x: 291, startPoint y: 570, endPoint x: 787, endPoint y: 602, distance: 497.0
click at [787, 602] on textarea "Portable AC repair || not getting cool, don't know if it leaks || 11717 || hous…" at bounding box center [781, 600] width 1002 height 80
drag, startPoint x: 786, startPoint y: 622, endPoint x: 811, endPoint y: 546, distance: 80.0
click at [786, 622] on textarea "Portable AC repair || not getting cool, don't know if it leaks || 11717 || hous…" at bounding box center [781, 600] width 1002 height 80
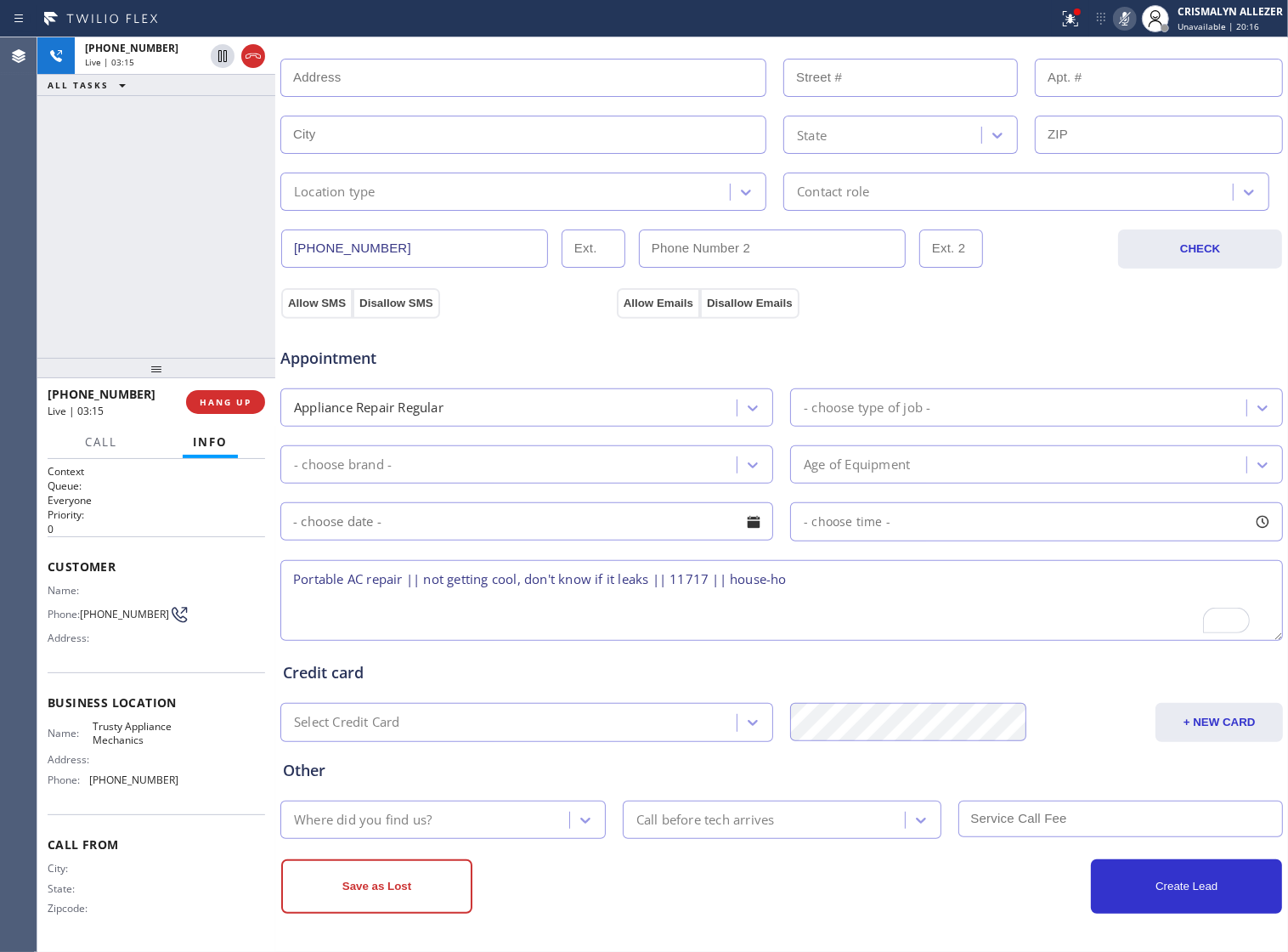
click at [1126, 9] on icon at bounding box center [1124, 19] width 21 height 21
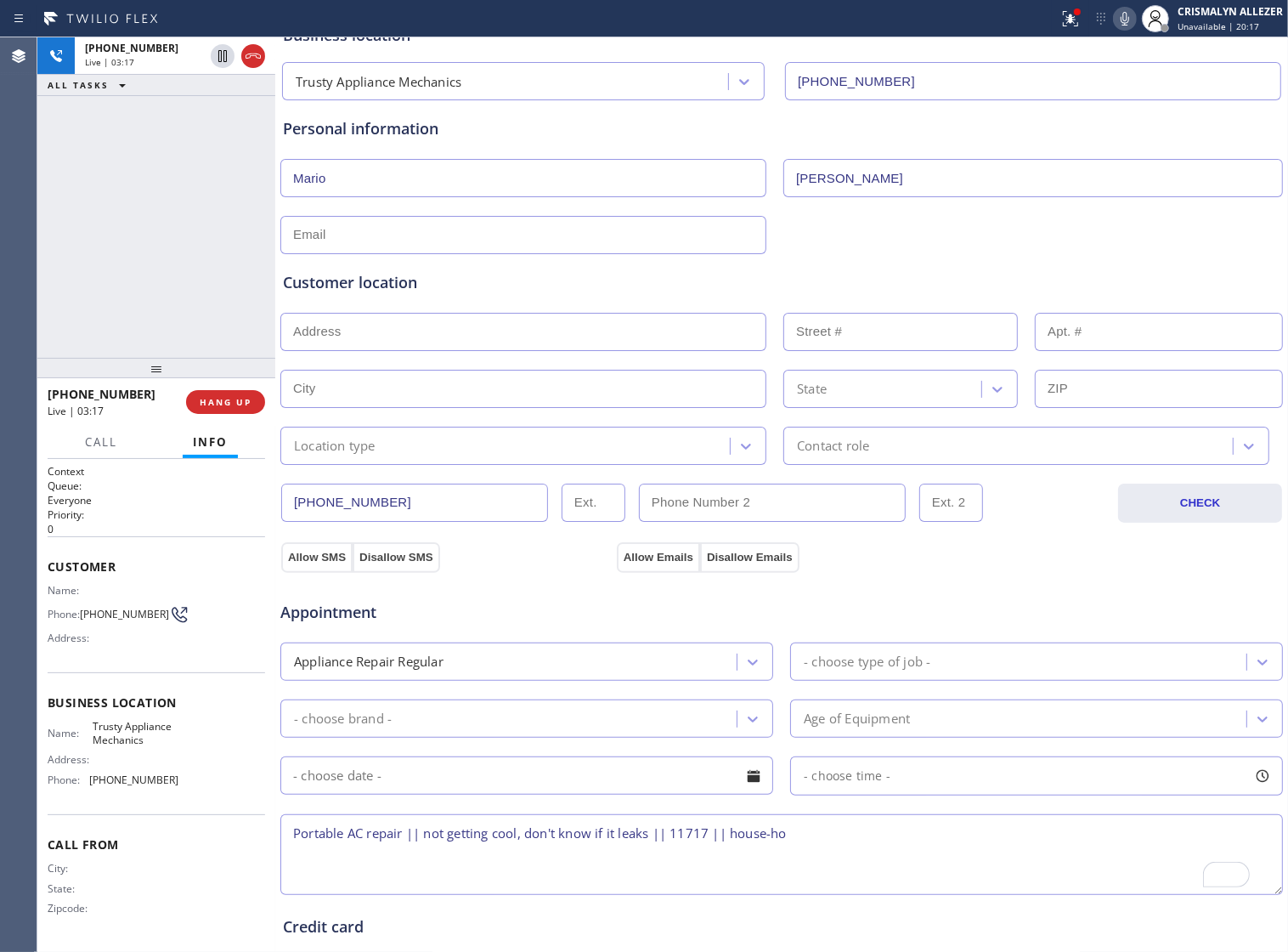
scroll to position [63, 0]
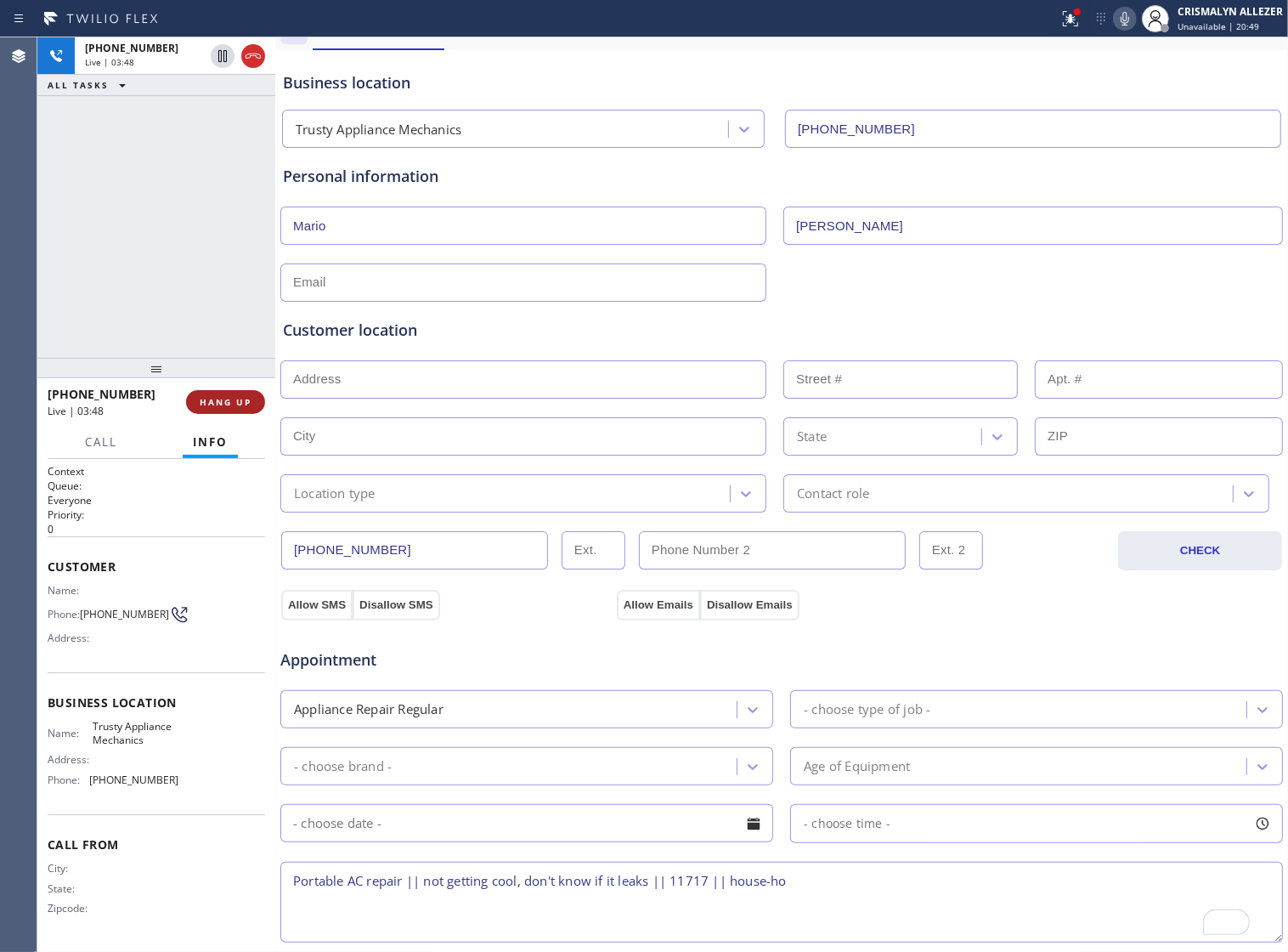
click at [211, 406] on span "HANG UP" at bounding box center [225, 402] width 52 height 12
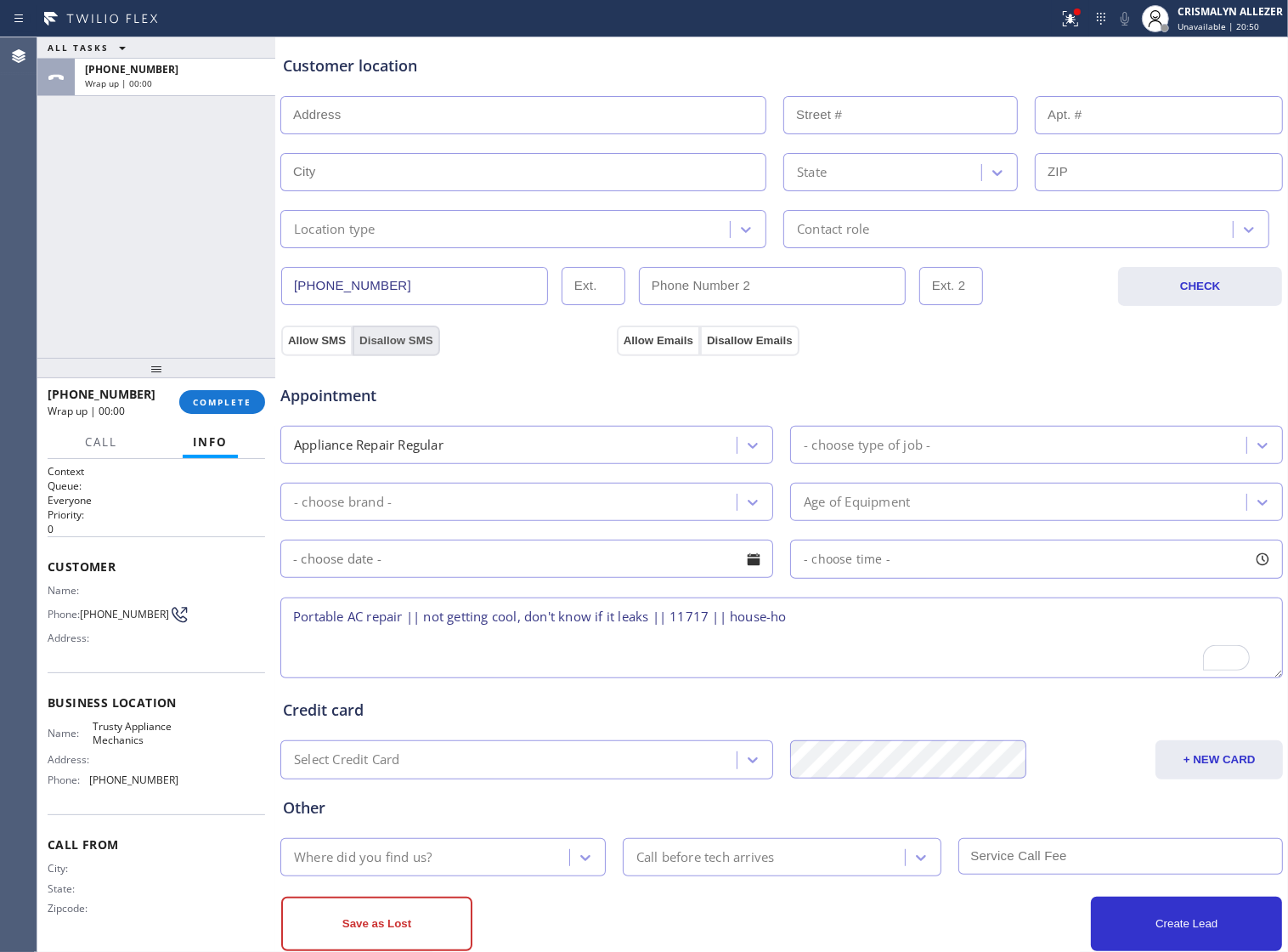
scroll to position [383, 0]
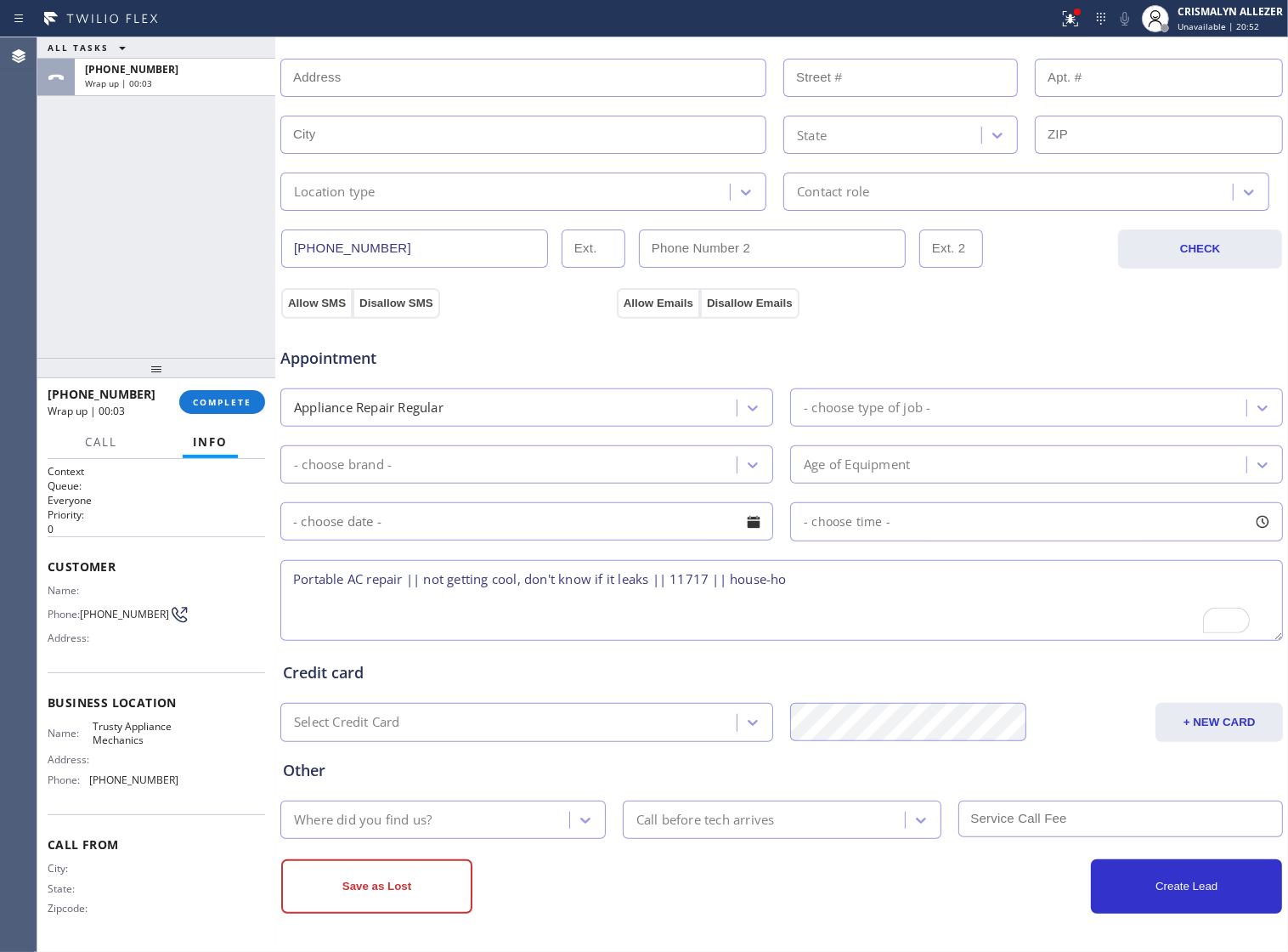
drag, startPoint x: 298, startPoint y: 574, endPoint x: 835, endPoint y: 613, distance: 538.4
click at [835, 613] on textarea "Portable AC repair || not getting cool, don't know if it leaks || 11717 || hous…" at bounding box center [781, 600] width 1002 height 80
click at [204, 402] on span "COMPLETE" at bounding box center [222, 402] width 59 height 12
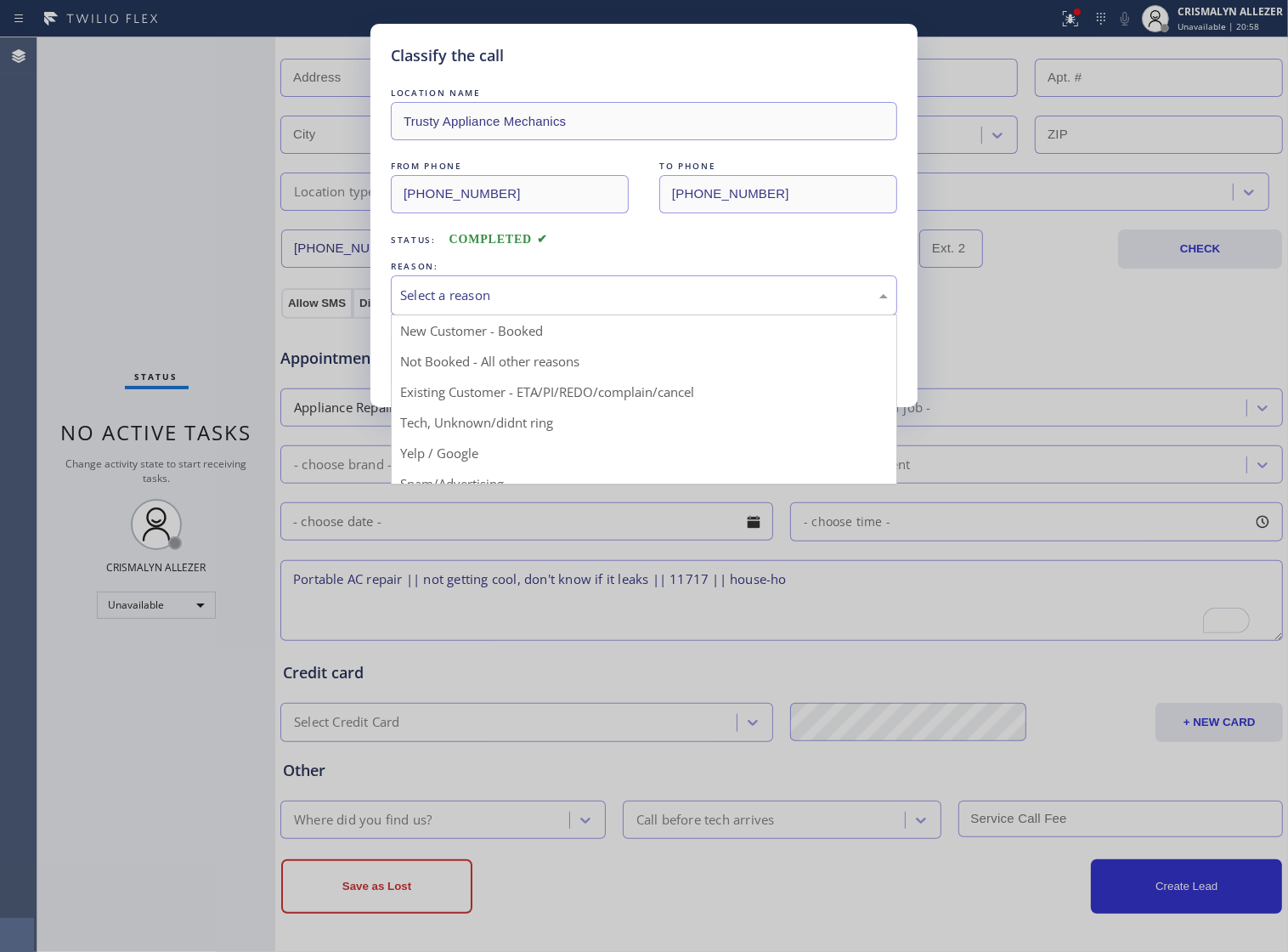
click at [533, 305] on div "Select a reason" at bounding box center [644, 296] width 488 height 20
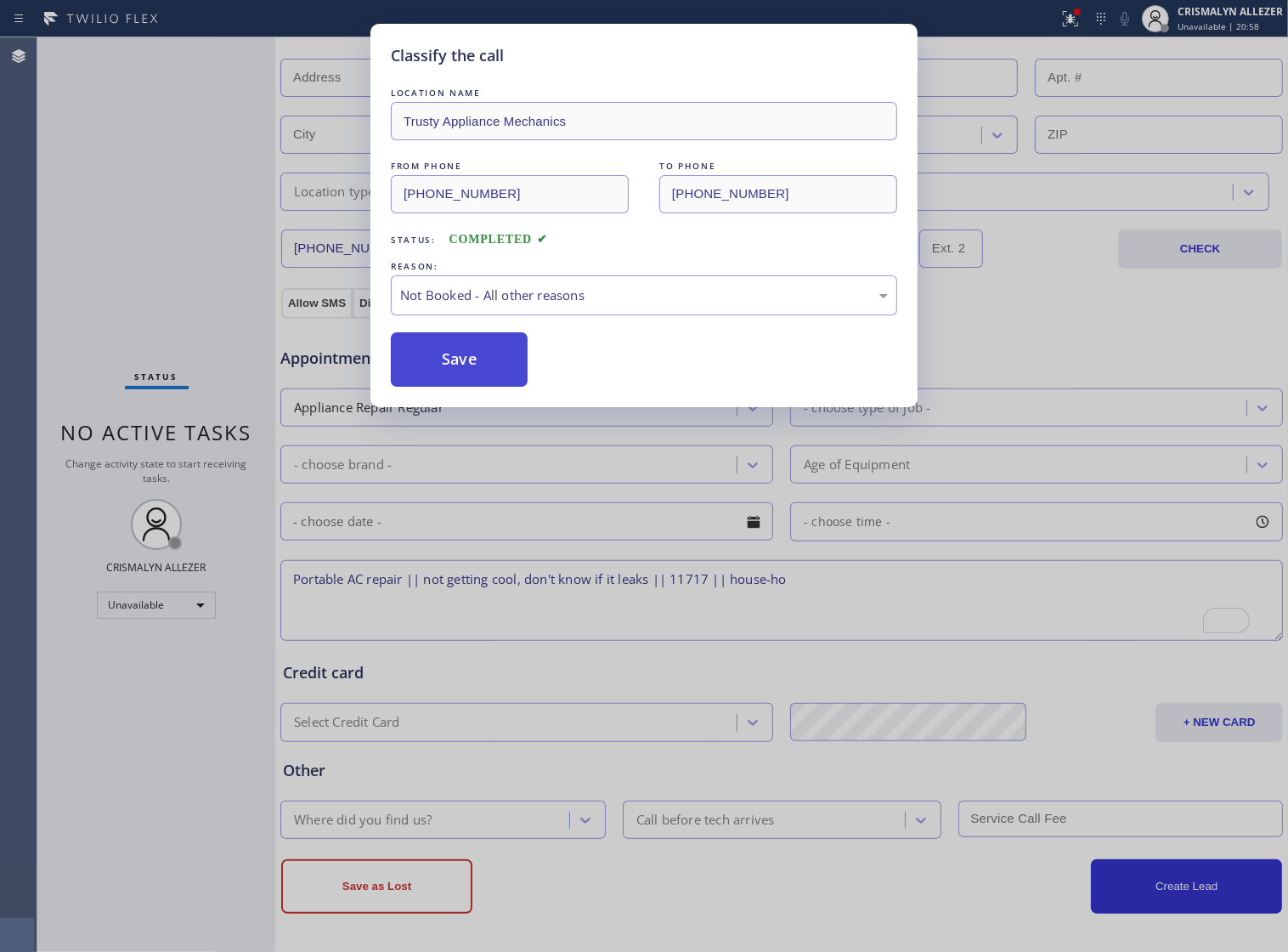
click at [453, 387] on button "Save" at bounding box center [459, 359] width 137 height 55
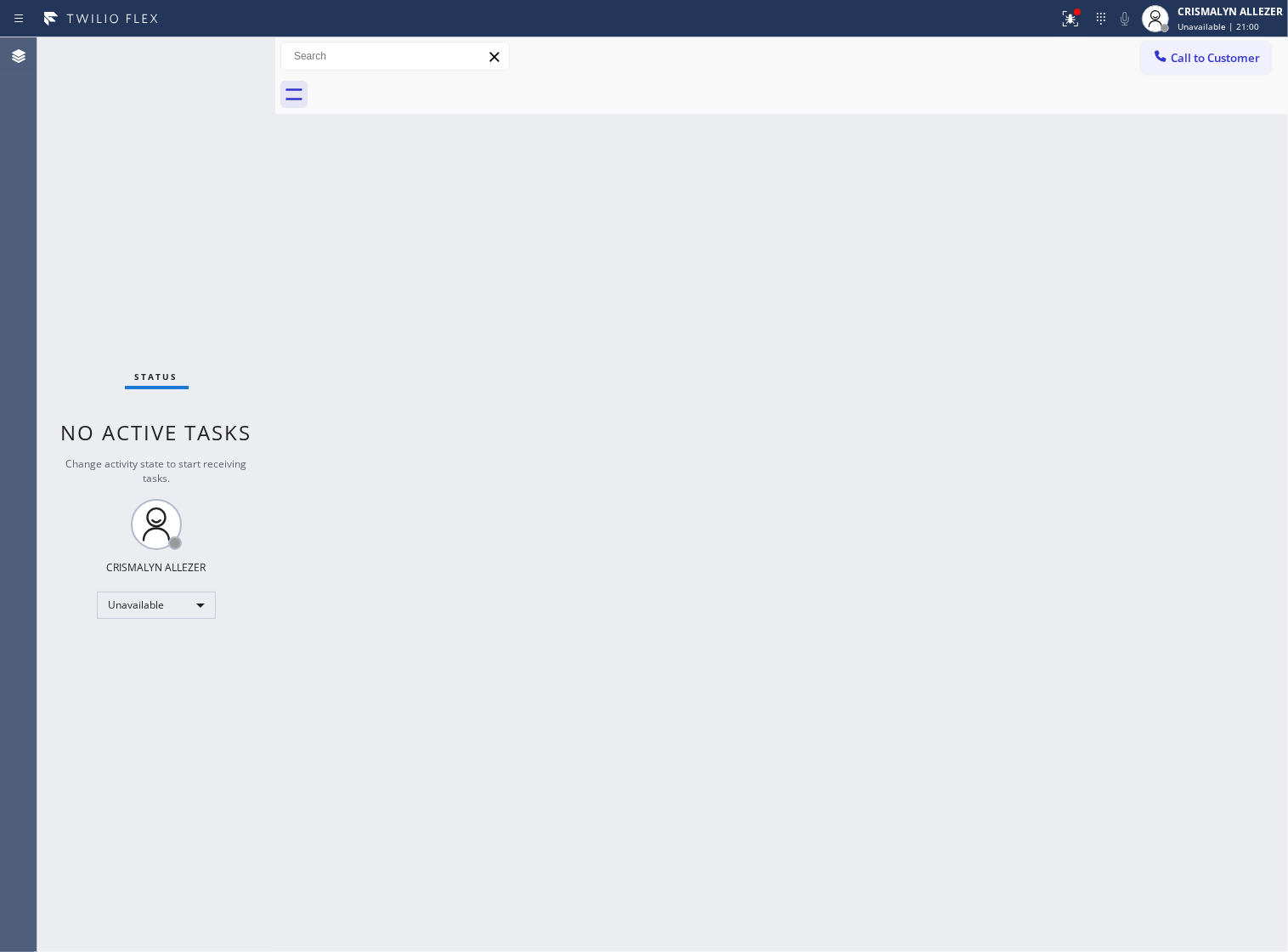
click at [390, 123] on div "Back to Dashboard Change Sender ID Customers Technicians Select a contact Outbo…" at bounding box center [782, 495] width 1013 height 914
click at [1200, 68] on button "Call to Customer" at bounding box center [1206, 58] width 130 height 33
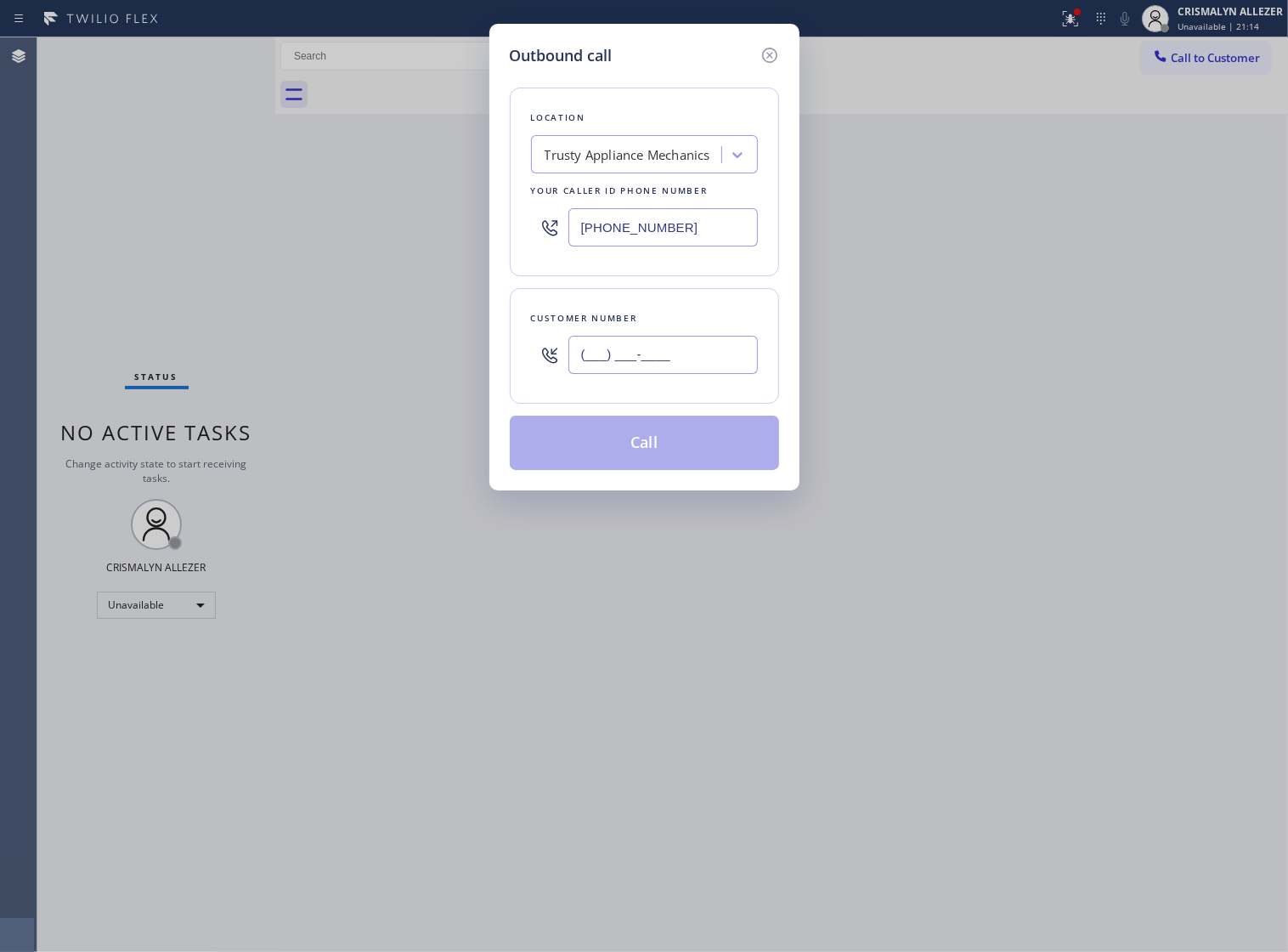
click at [701, 374] on input "(___) ___-____" at bounding box center [662, 355] width 189 height 39
paste input "117) 17"
drag, startPoint x: 727, startPoint y: 366, endPoint x: 423, endPoint y: 413, distance: 307.6
click at [423, 413] on div "Outbound call Location Trusty Appliance Mechanics Your caller id phone number (…" at bounding box center [644, 476] width 1288 height 952
paste input "516) 577-5895"
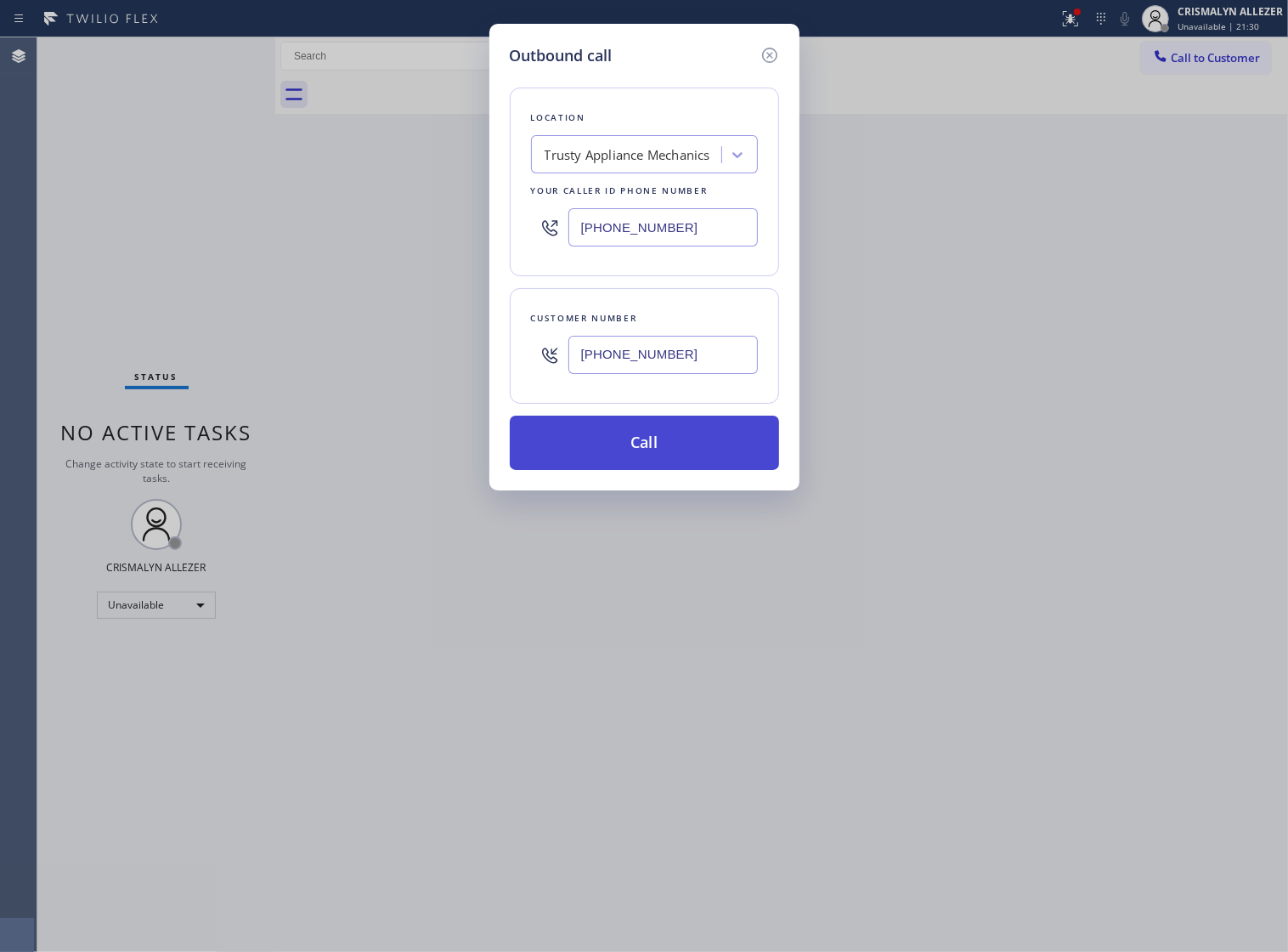
type input "[PHONE_NUMBER]"
click at [647, 470] on button "Call" at bounding box center [644, 442] width 270 height 55
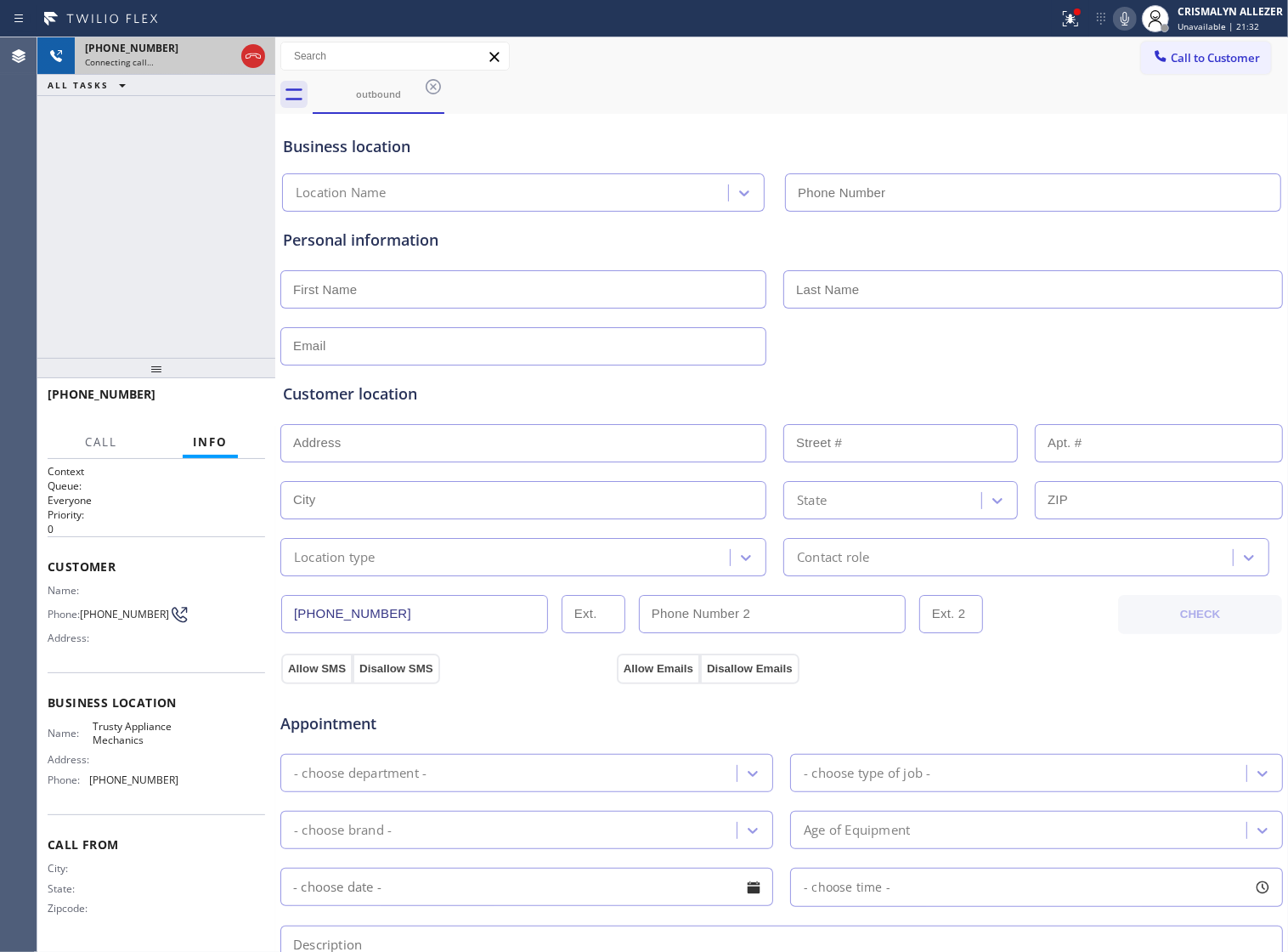
click at [252, 68] on div at bounding box center [253, 57] width 31 height 38
type input "[PHONE_NUMBER]"
click at [257, 57] on icon at bounding box center [253, 56] width 15 height 5
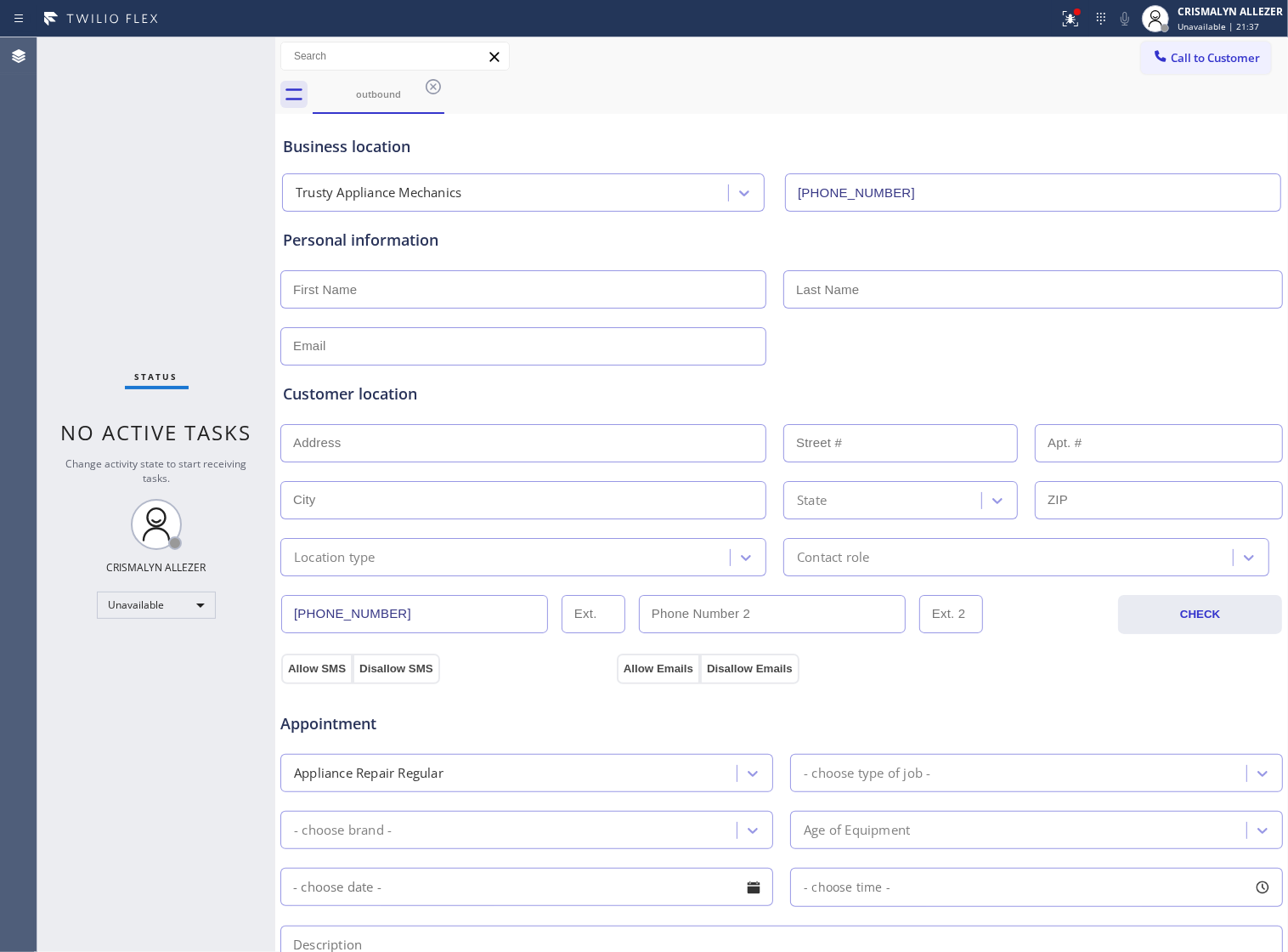
click at [444, 287] on input "text" at bounding box center [524, 290] width 486 height 39
type input "Mario"
type input "Joseph"
type input "[EMAIL_ADDRESS][DOMAIN_NAME]"
click at [513, 450] on input "text" at bounding box center [524, 443] width 486 height 39
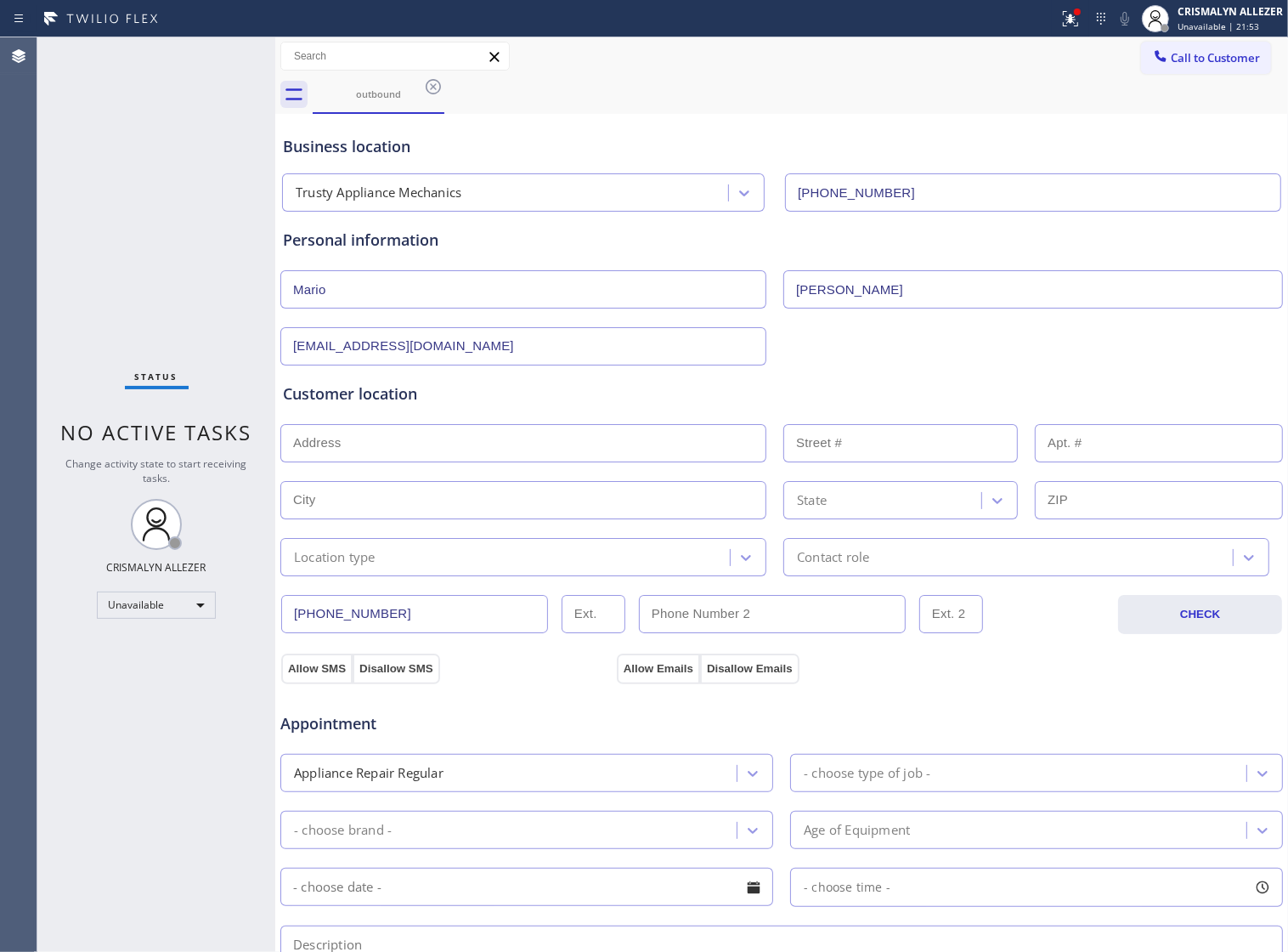
click at [384, 450] on input "text" at bounding box center [524, 443] width 486 height 39
type input "11717"
click at [738, 562] on icon at bounding box center [746, 557] width 17 height 17
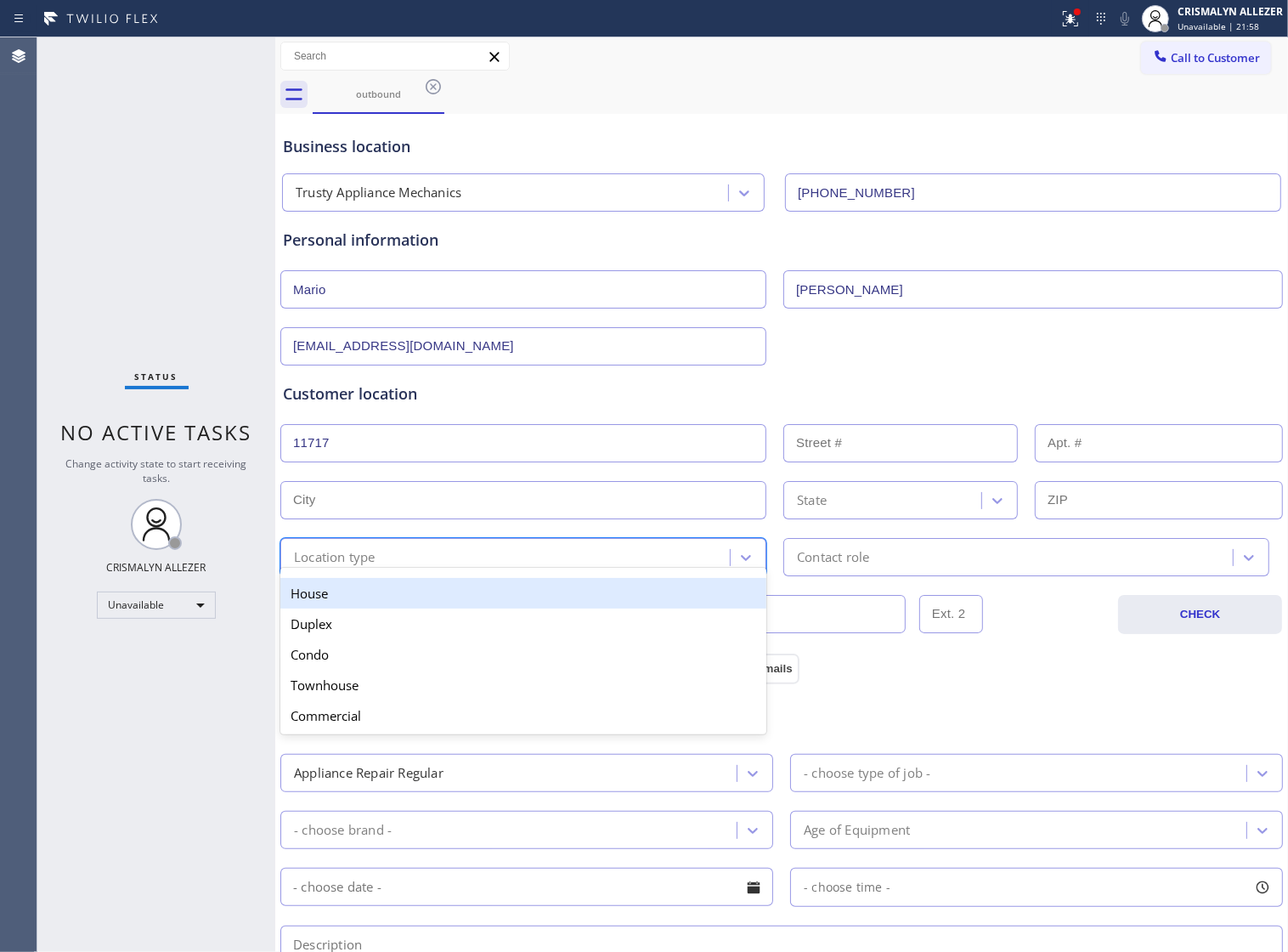
click at [400, 608] on div "House" at bounding box center [524, 593] width 486 height 31
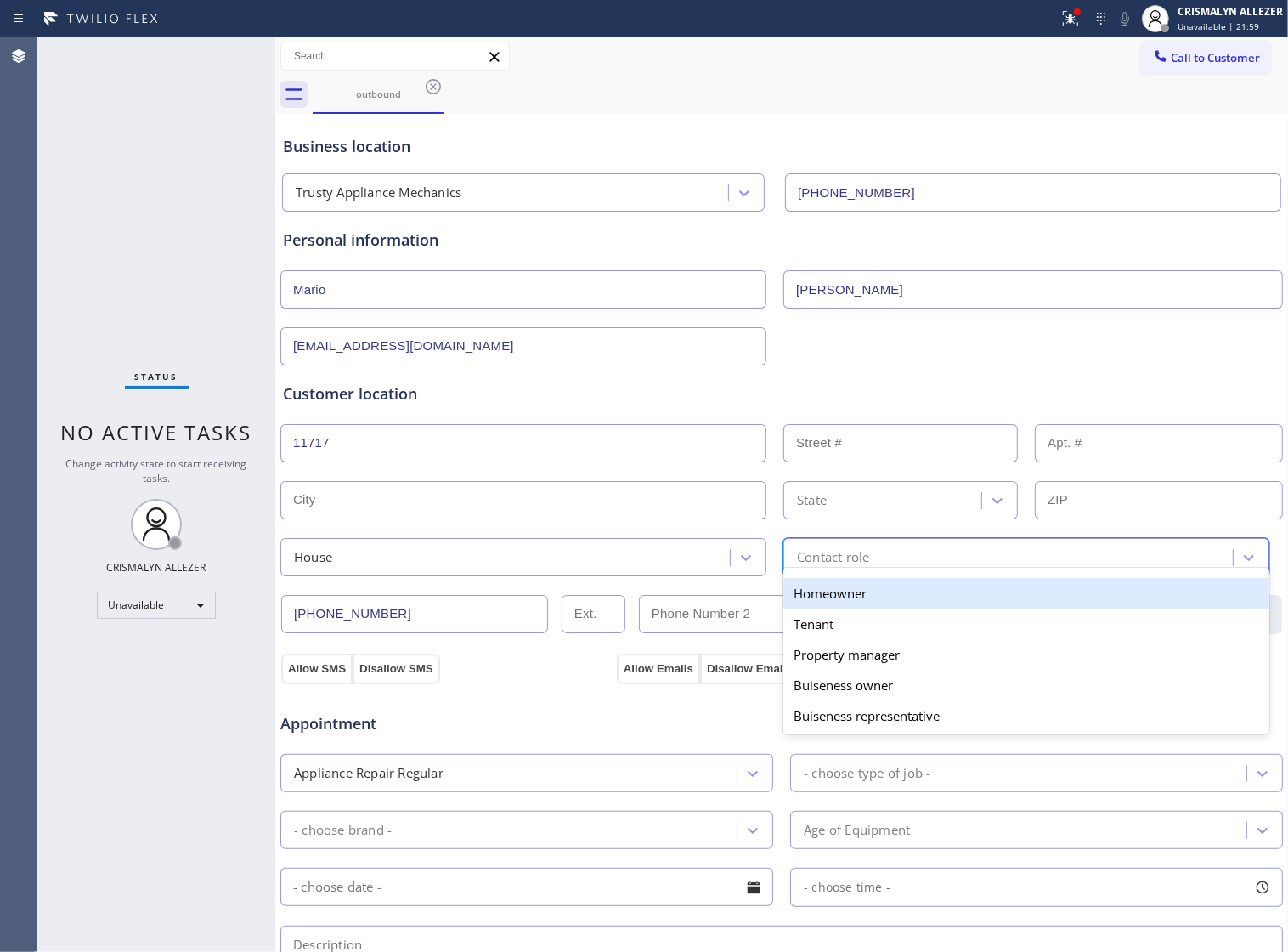
click at [986, 562] on div "Contact role" at bounding box center [1010, 557] width 444 height 30
click at [871, 597] on div "Homeowner" at bounding box center [1026, 593] width 486 height 31
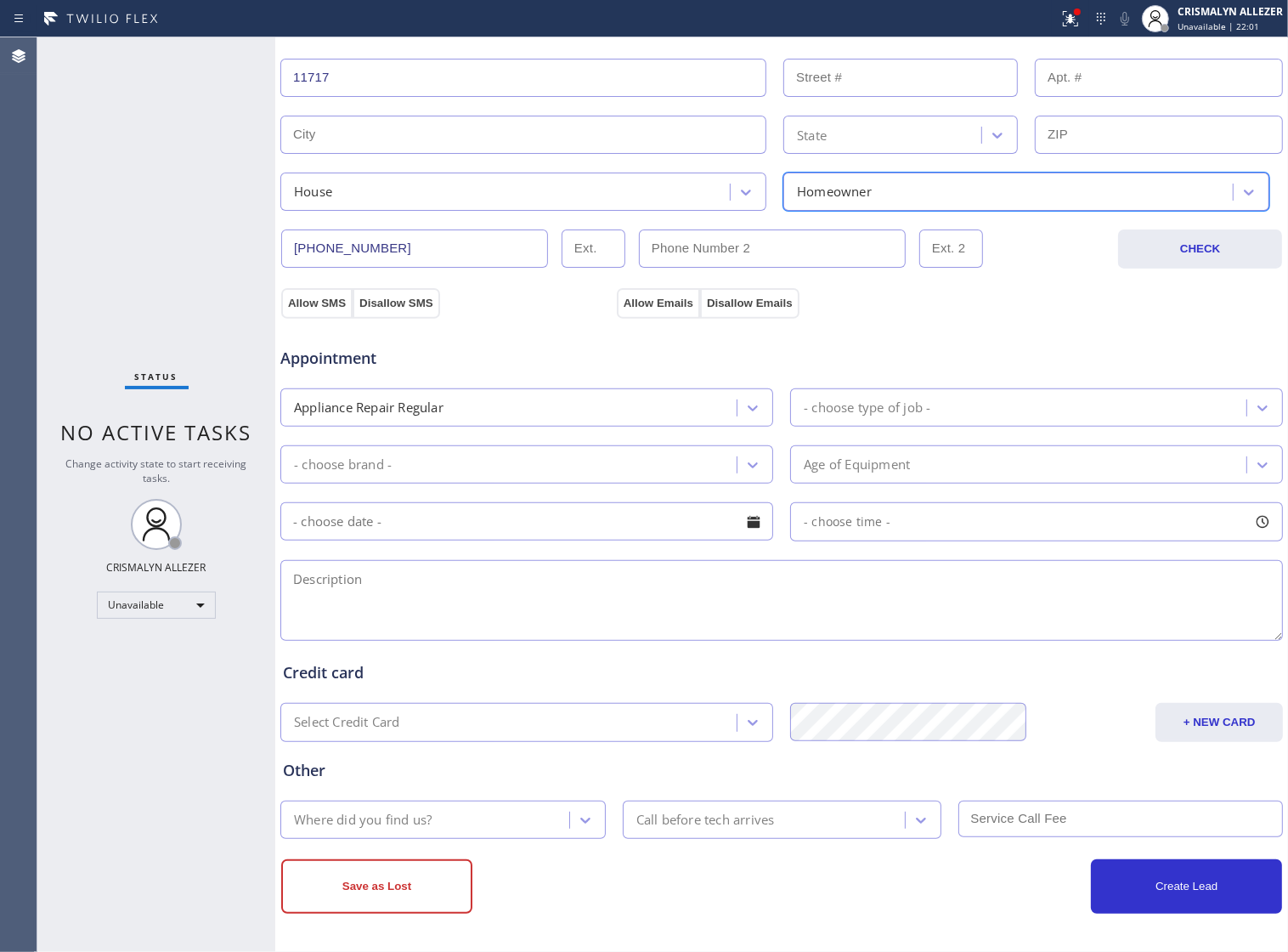
scroll to position [383, 0]
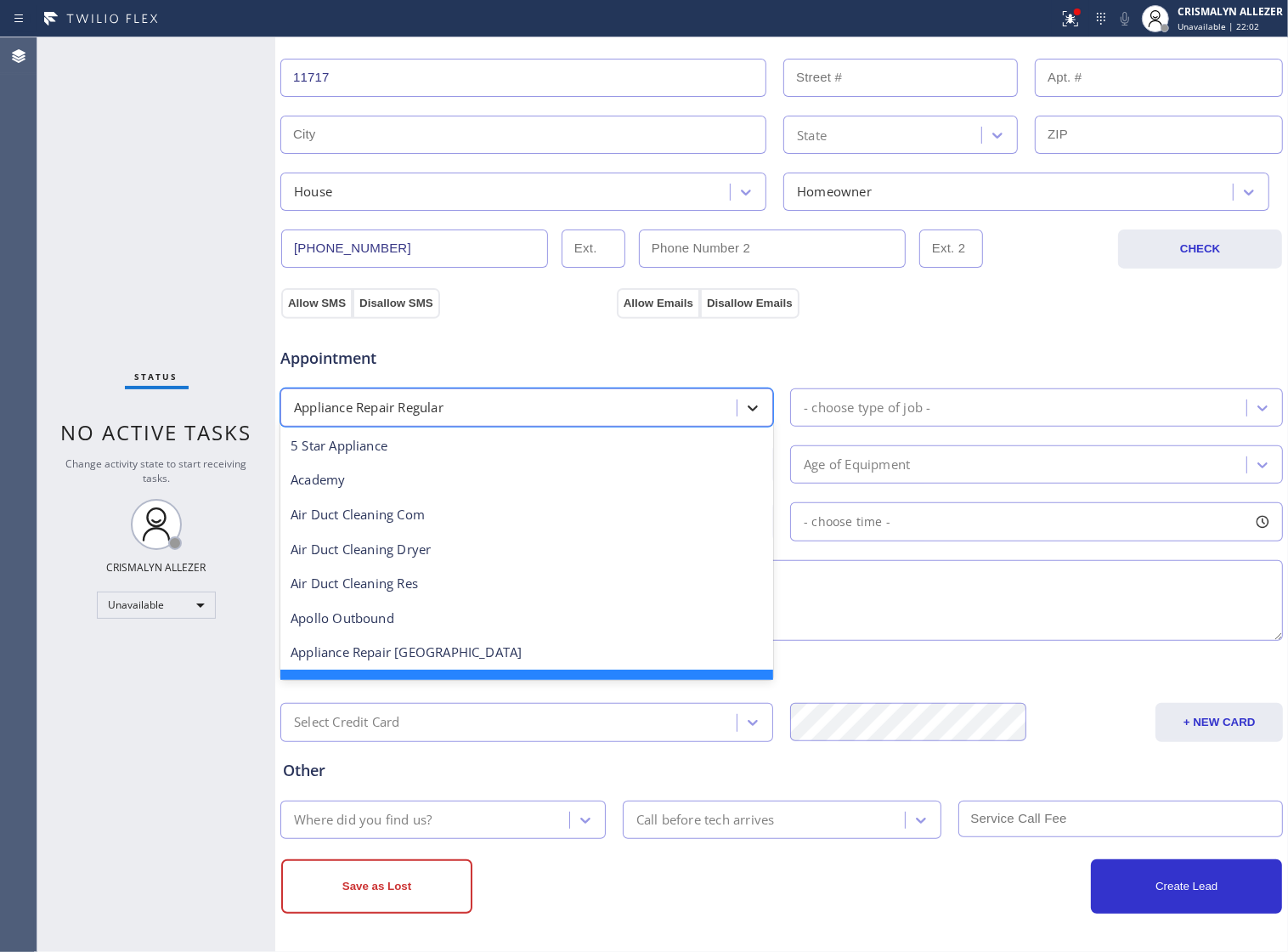
click at [748, 406] on icon at bounding box center [753, 409] width 10 height 6
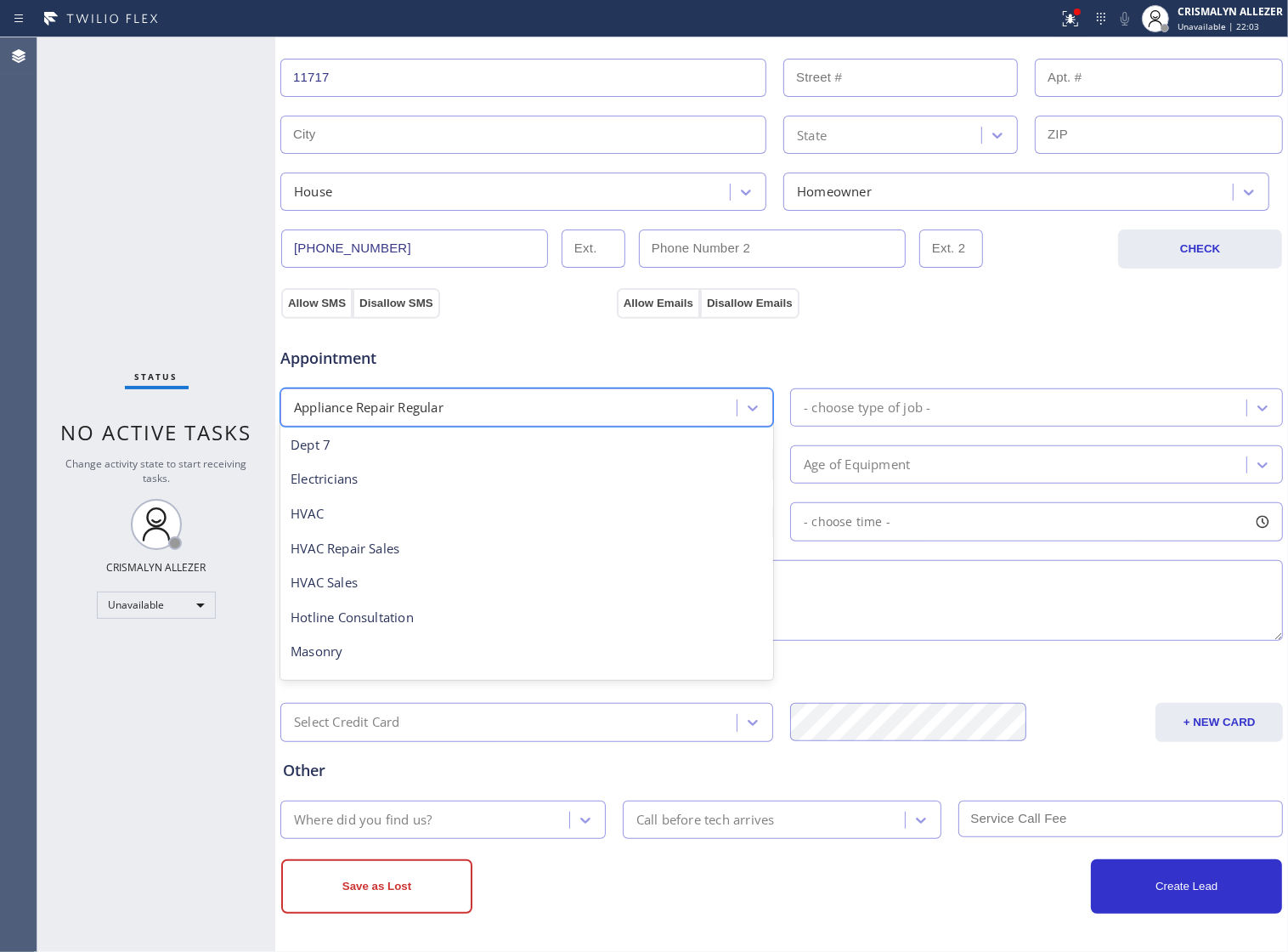
scroll to position [354, 0]
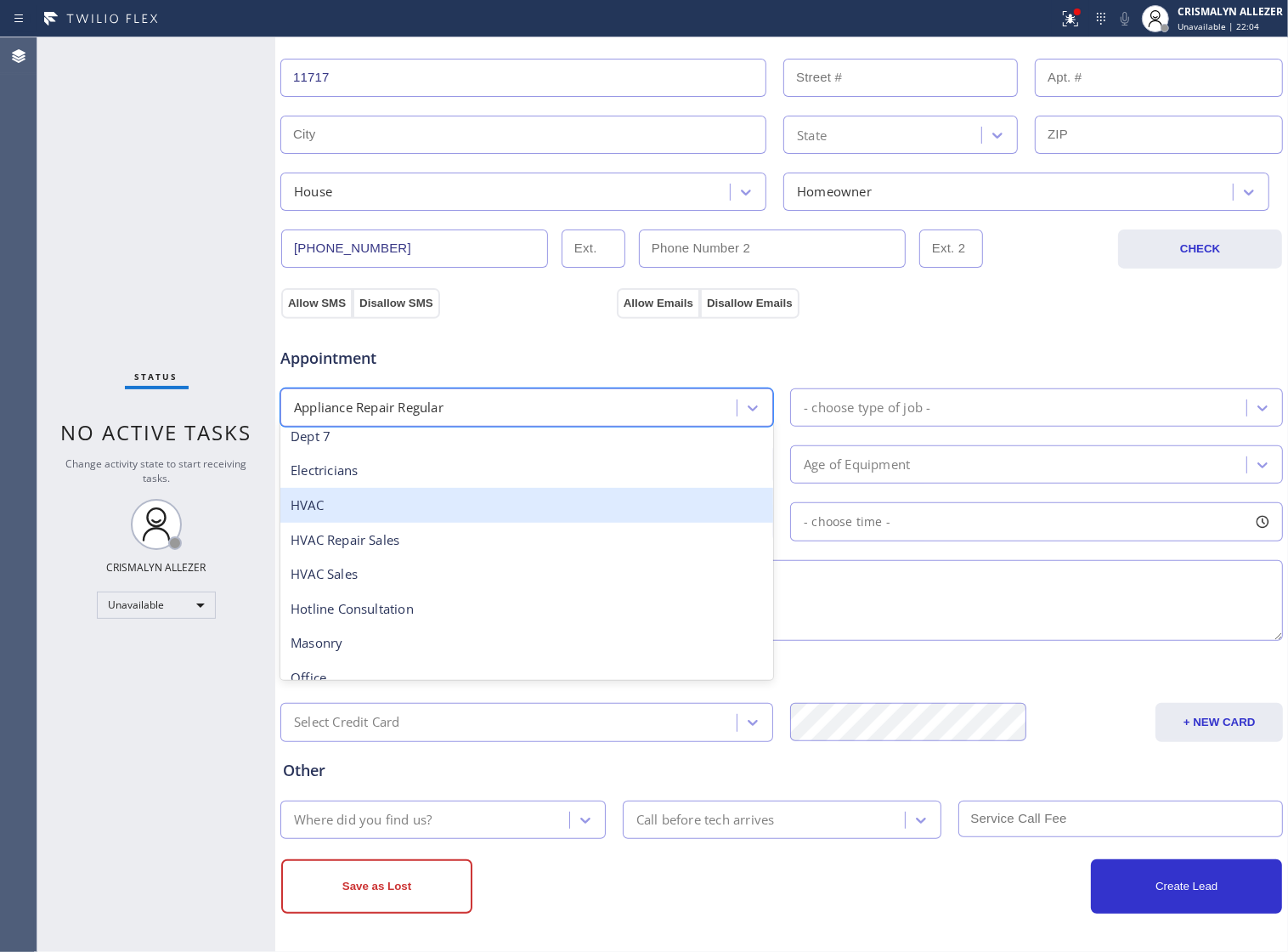
click at [414, 509] on div "HVAC" at bounding box center [527, 505] width 493 height 35
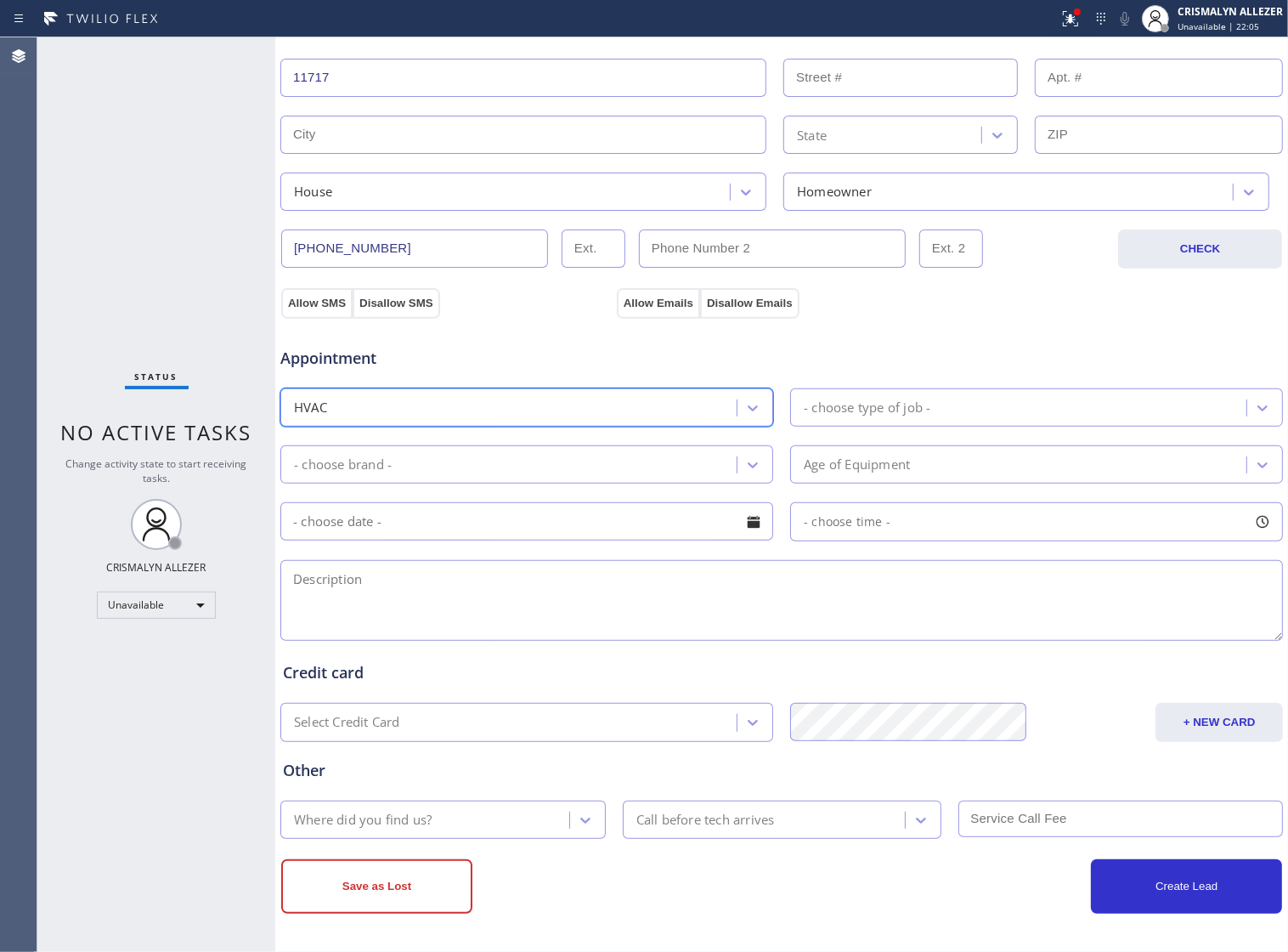
click at [927, 408] on div "- choose type of job -" at bounding box center [1020, 408] width 451 height 30
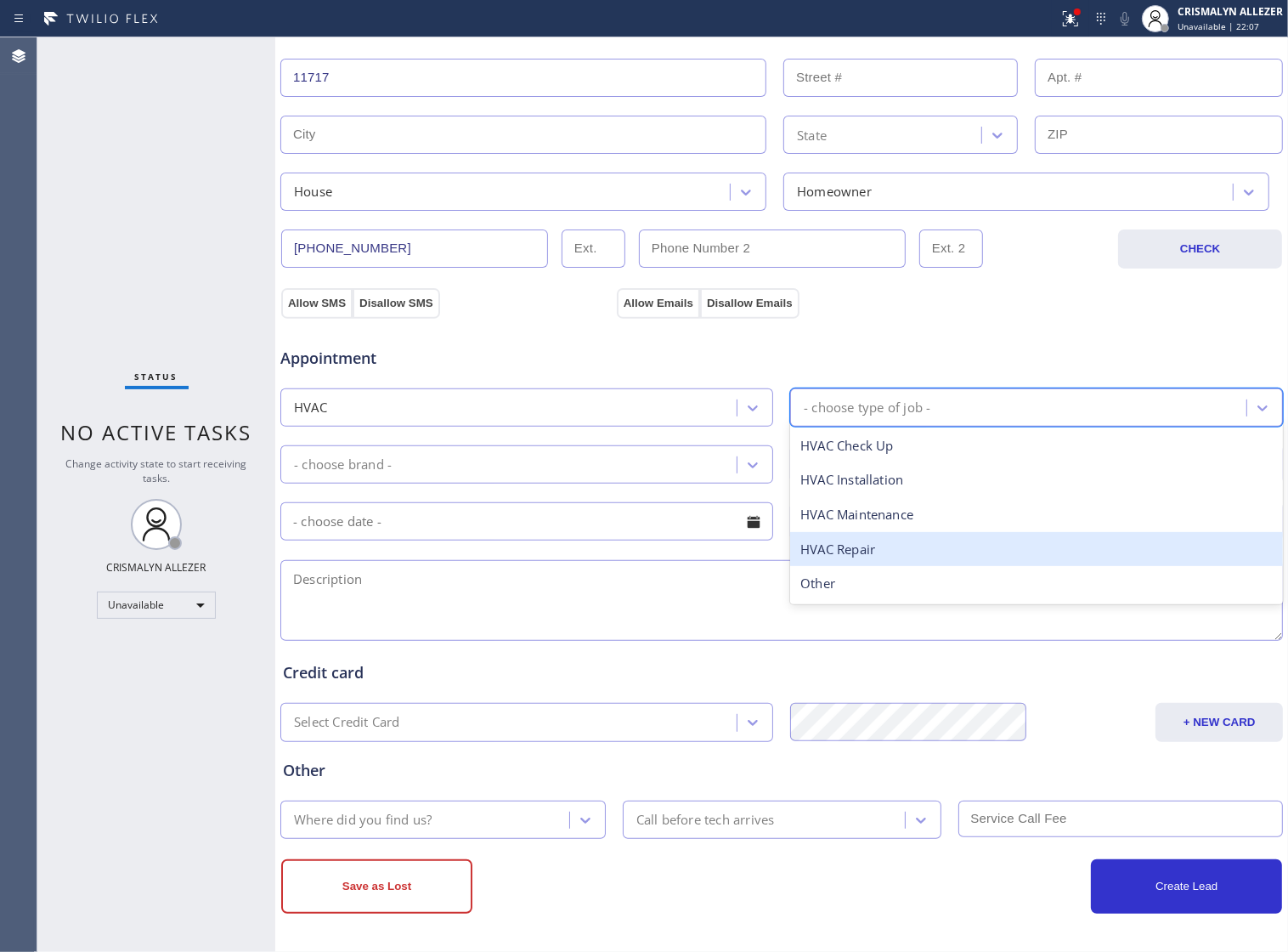
click at [868, 549] on div "HVAC Repair" at bounding box center [1036, 549] width 493 height 35
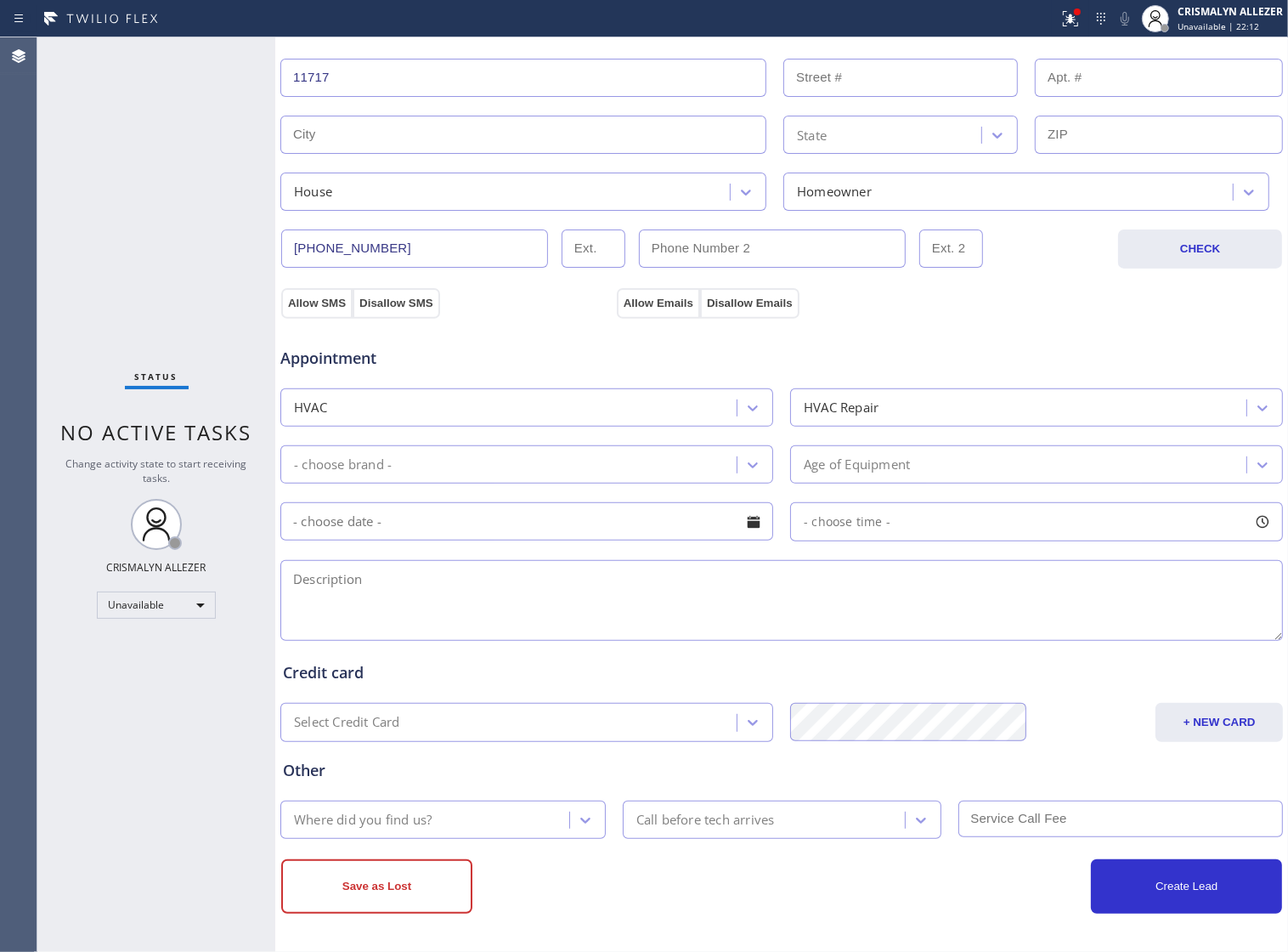
click at [366, 567] on textarea at bounding box center [781, 600] width 1002 height 80
paste textarea "Portable AC repair || not getting cool, don't know if it leaks || 11717 || hous…"
click at [750, 470] on div at bounding box center [753, 464] width 31 height 31
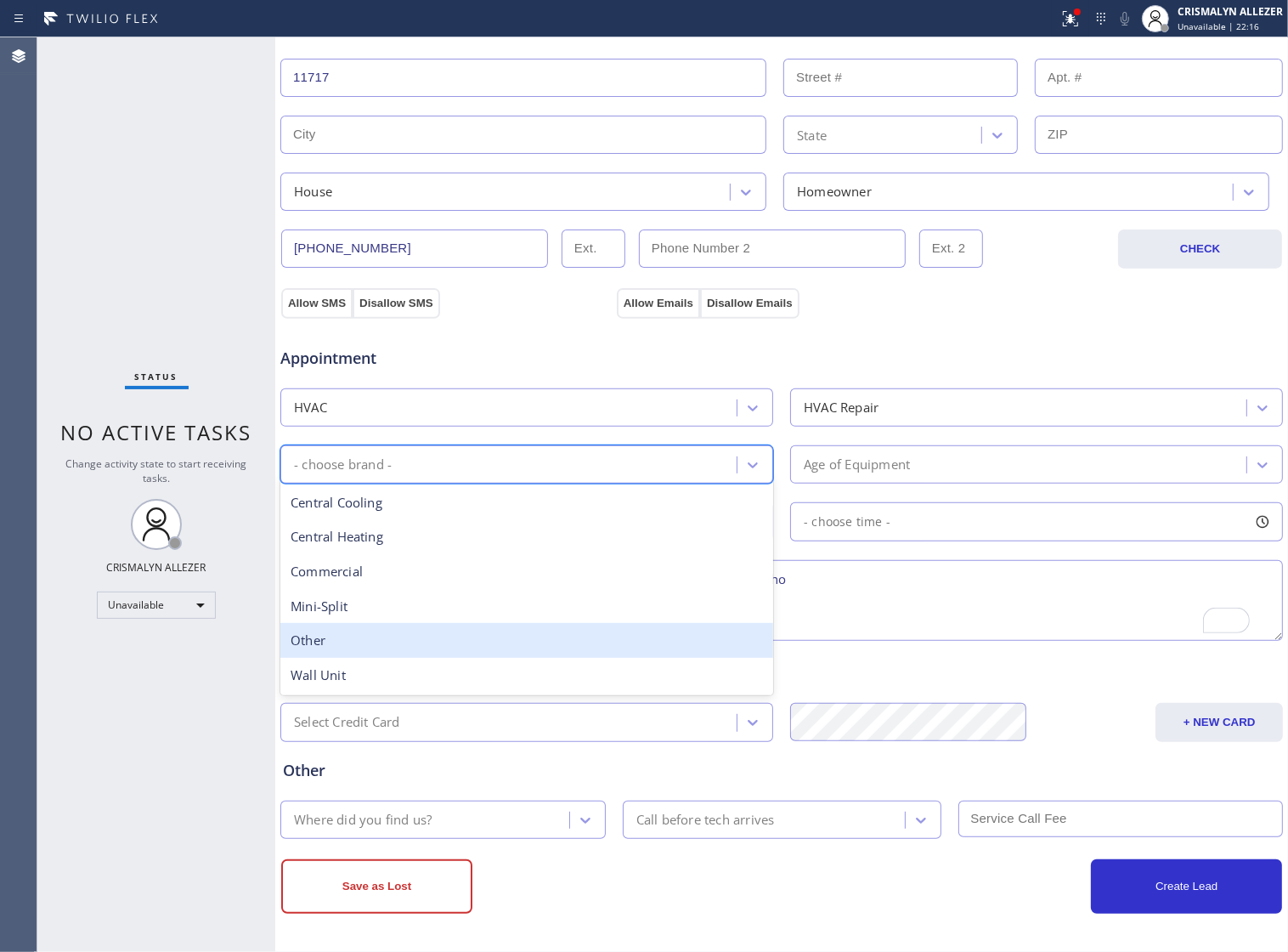
click at [396, 640] on div "Other" at bounding box center [527, 640] width 493 height 35
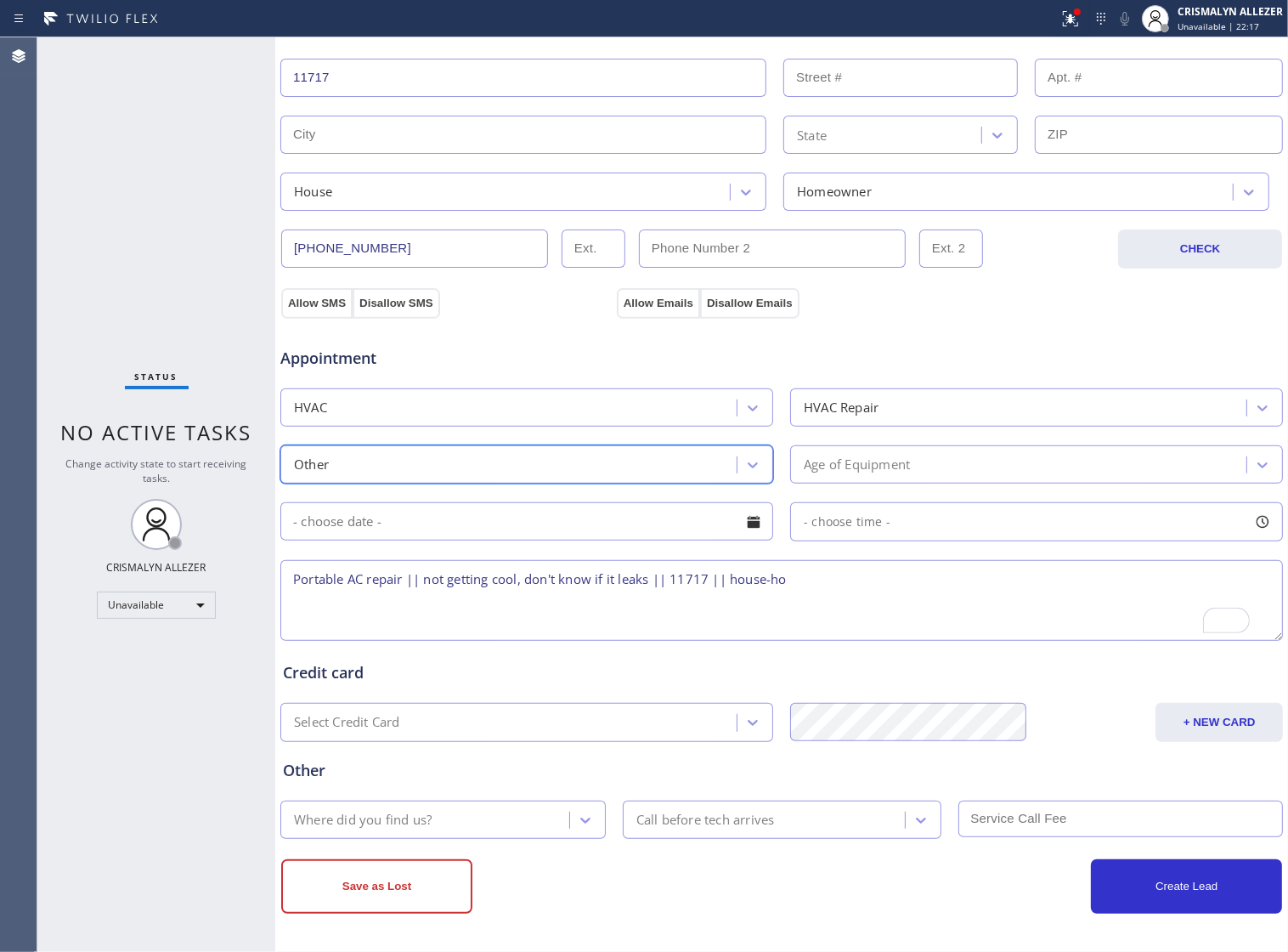
click at [959, 456] on div "Age of Equipment" at bounding box center [1020, 464] width 451 height 30
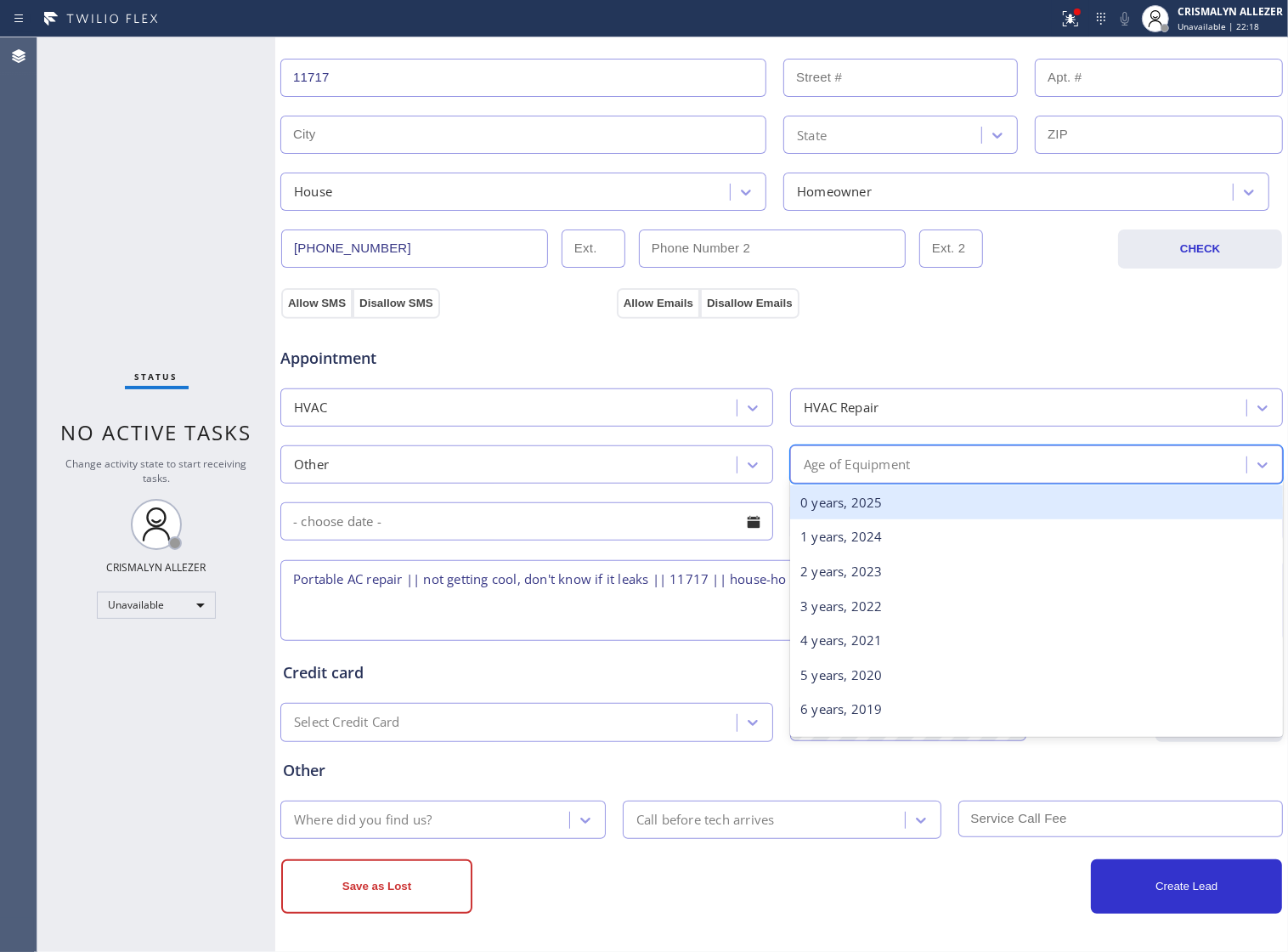
scroll to position [383, 0]
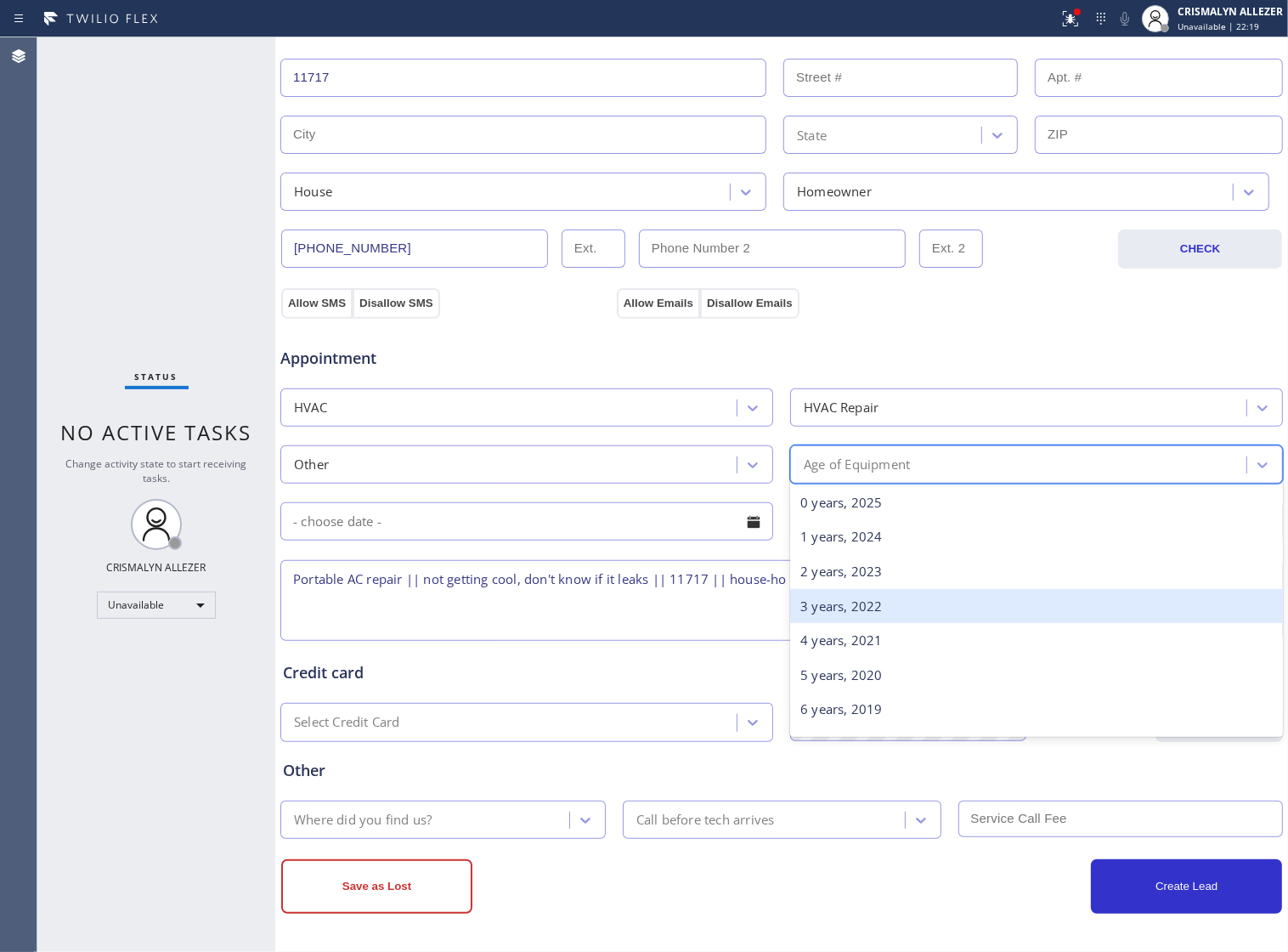
click at [842, 610] on div "3 years, 2022" at bounding box center [1036, 606] width 493 height 35
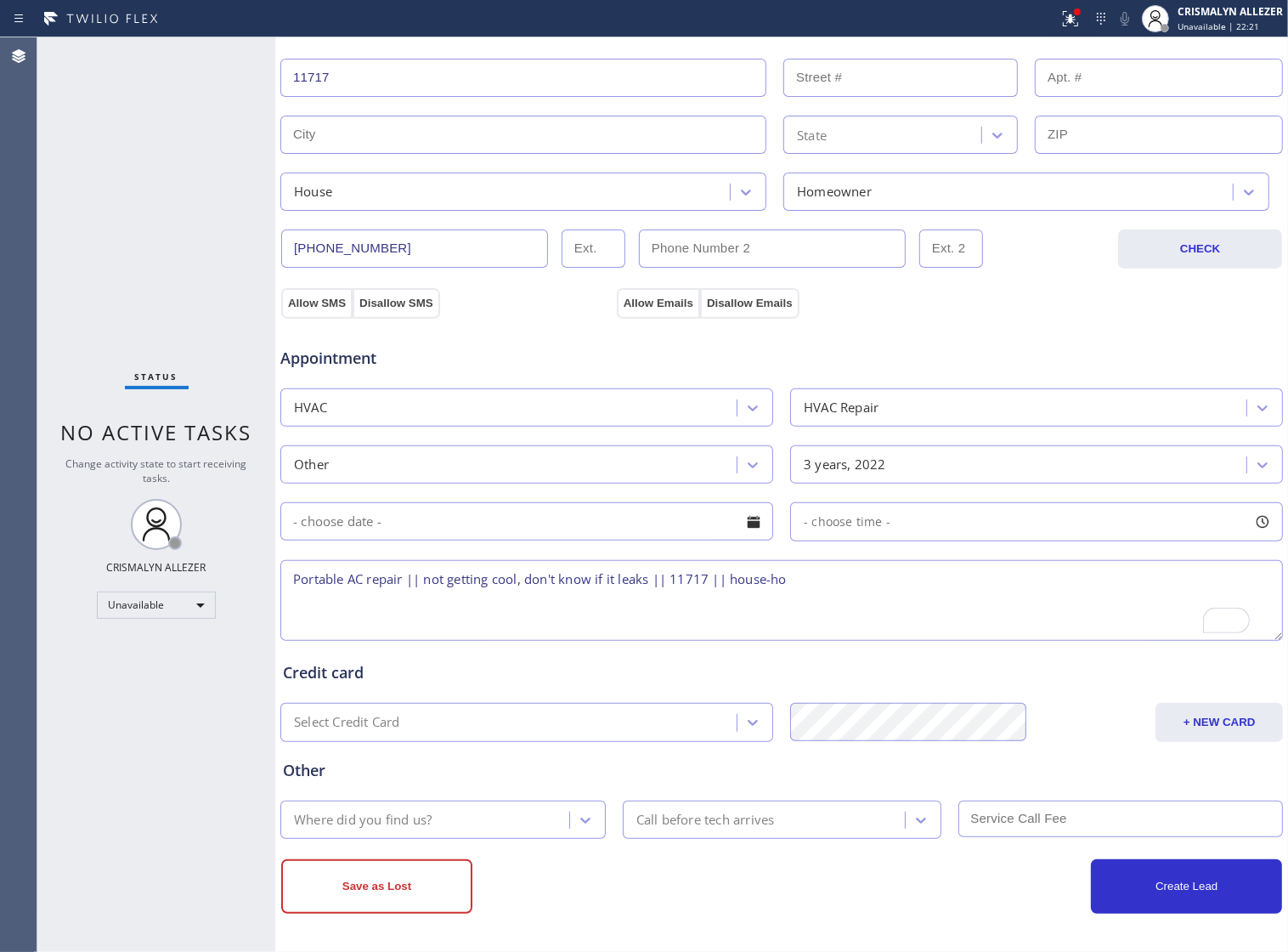
click at [835, 586] on textarea "Portable AC repair || not getting cool, don't know if it leaks || 11717 || hous…" at bounding box center [781, 600] width 1002 height 80
type textarea "Portable AC repair || not getting cool, don't know if it leaks || 11717 || hous…"
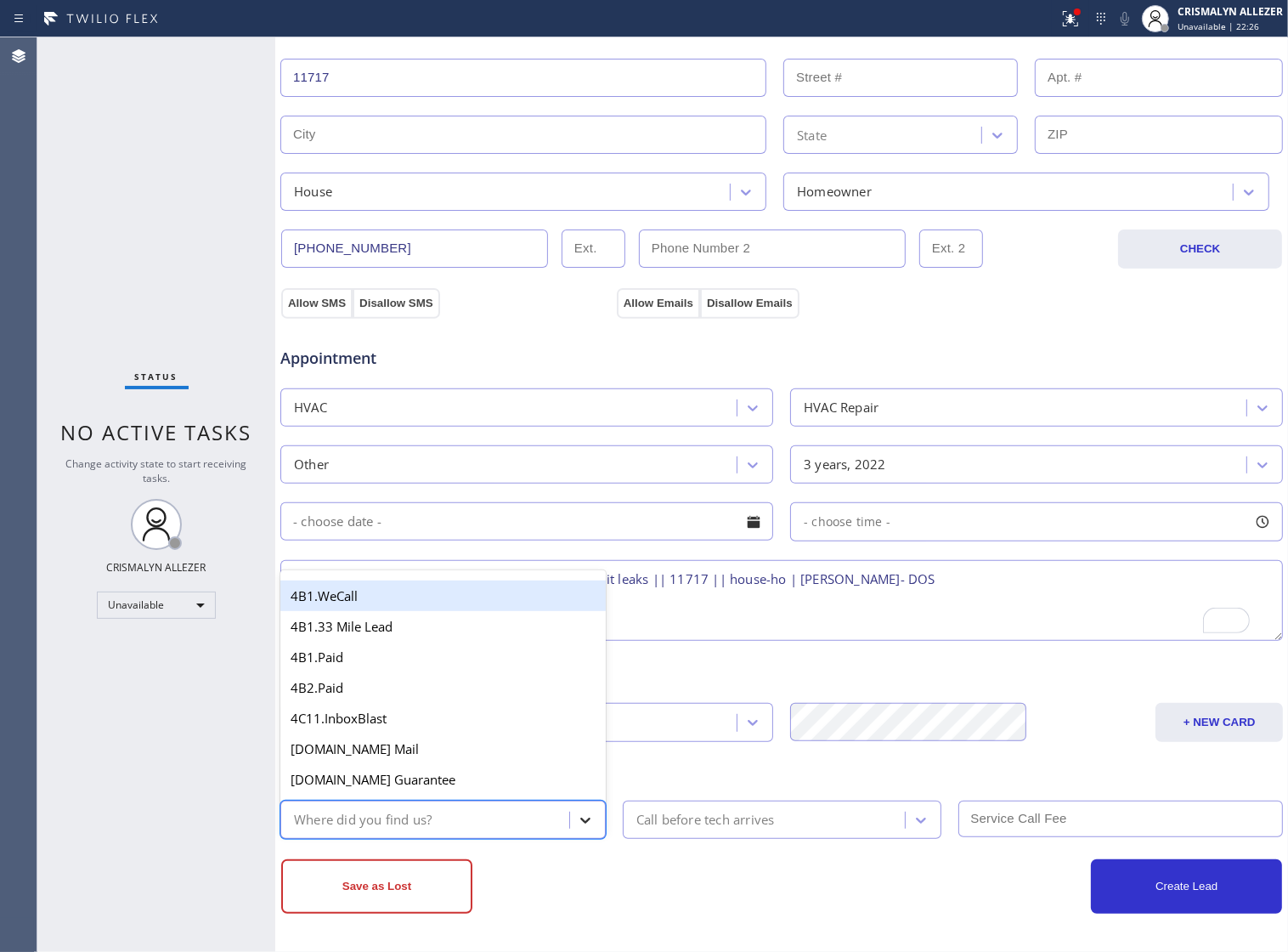
click at [580, 818] on icon at bounding box center [585, 820] width 10 height 6
type input "GO"
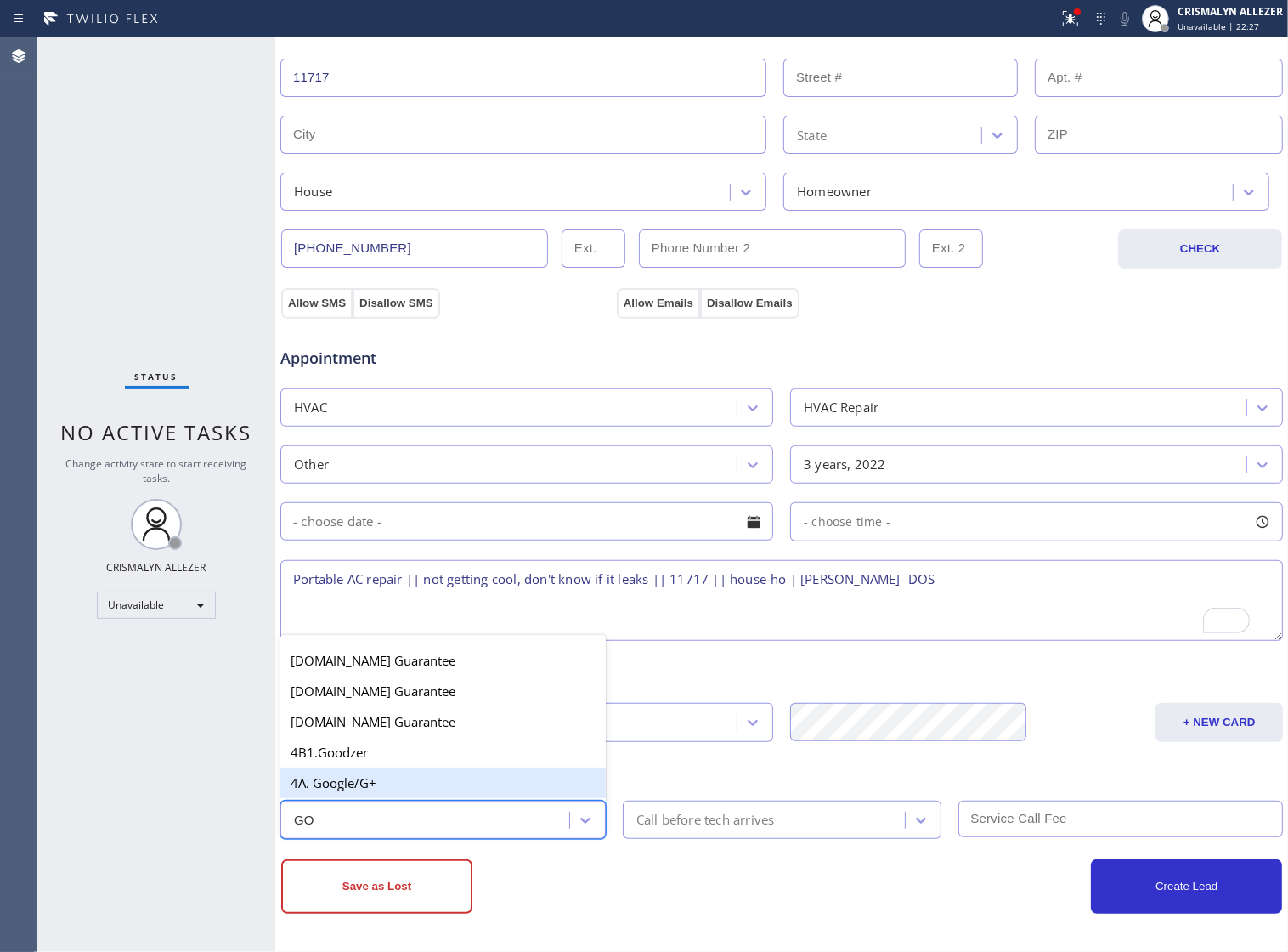
click at [431, 786] on div "4A. Google/G+" at bounding box center [443, 782] width 325 height 31
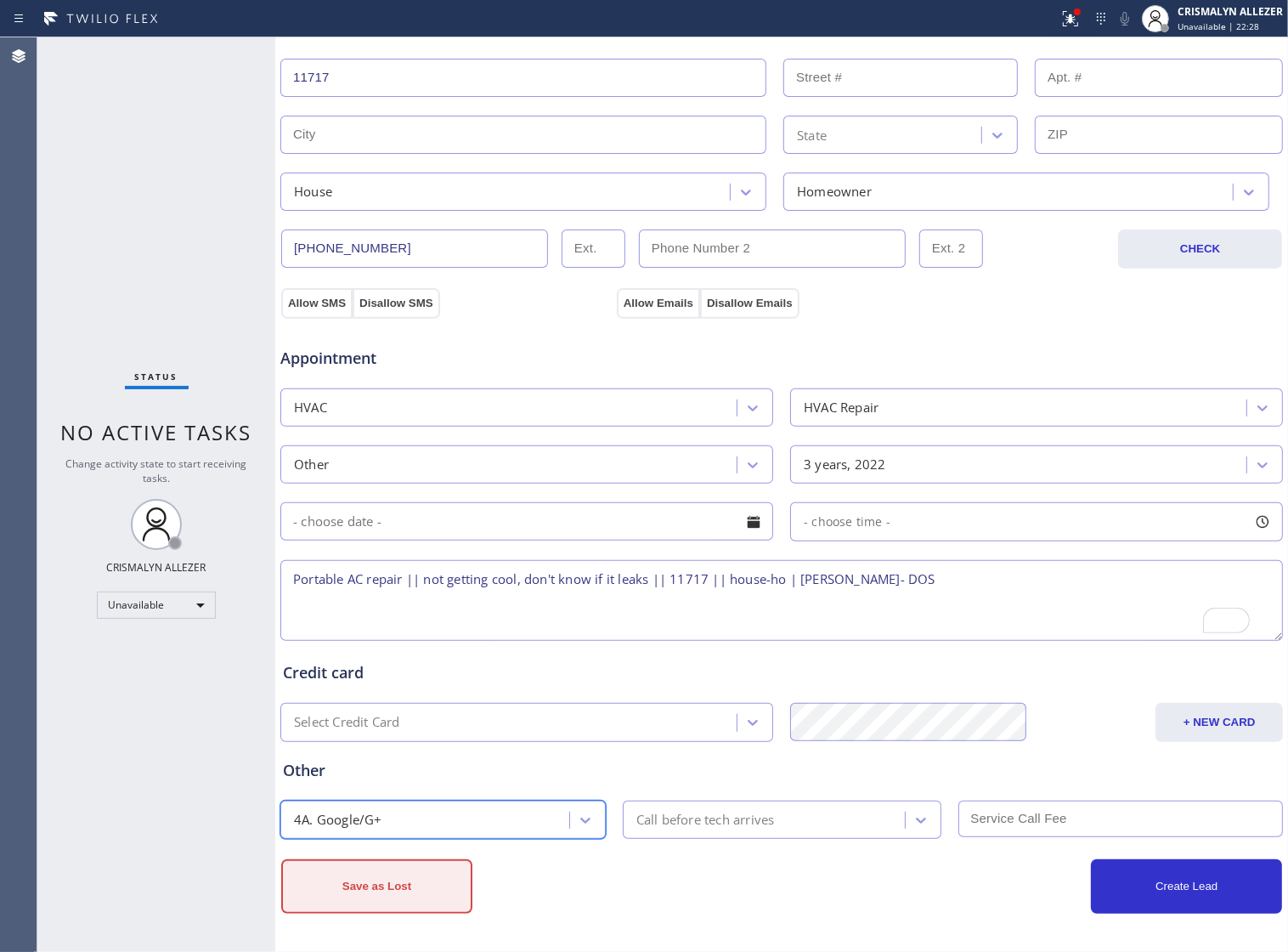
click at [421, 881] on button "Save as Lost" at bounding box center [377, 886] width 191 height 55
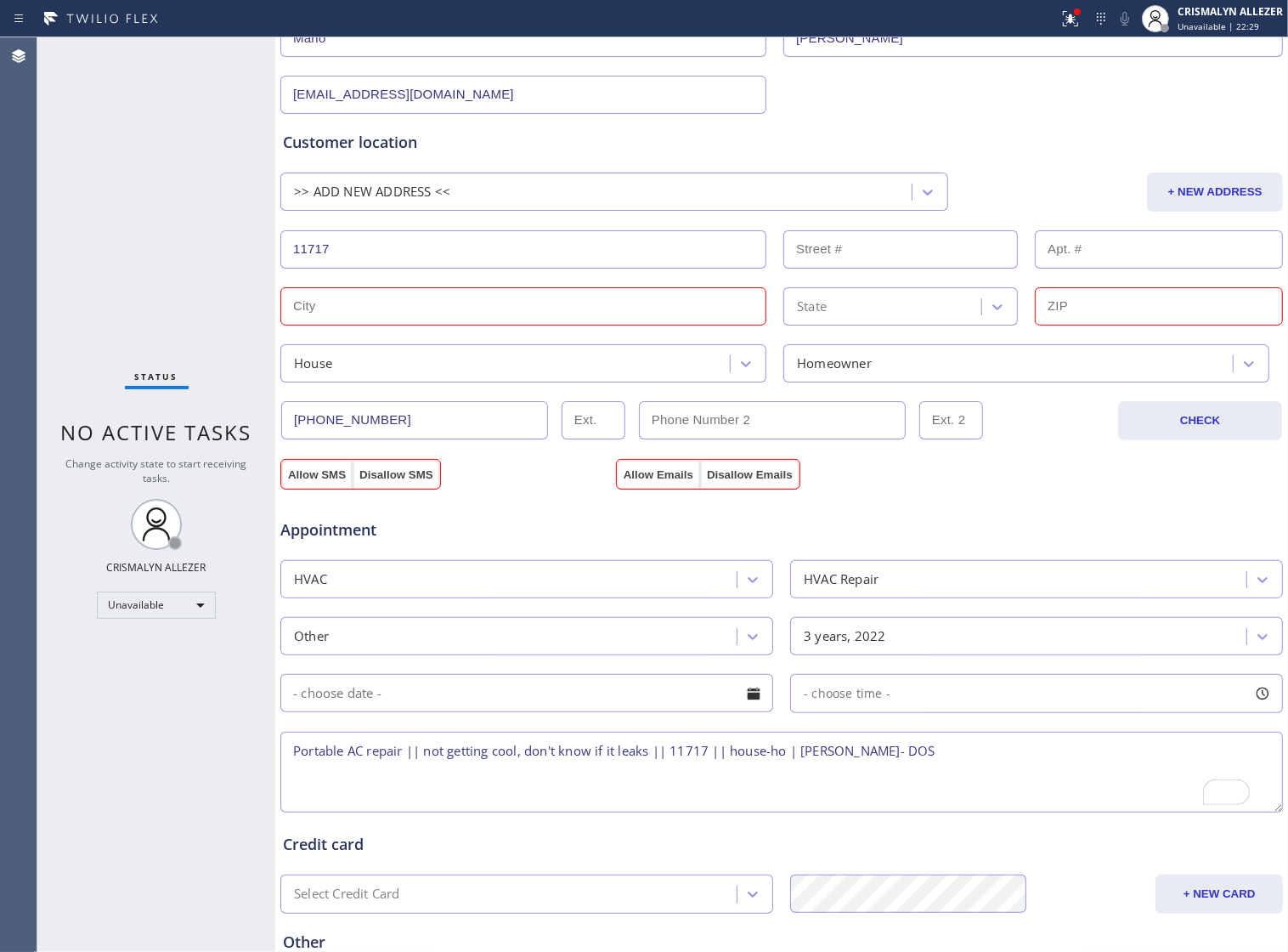
scroll to position [228, 0]
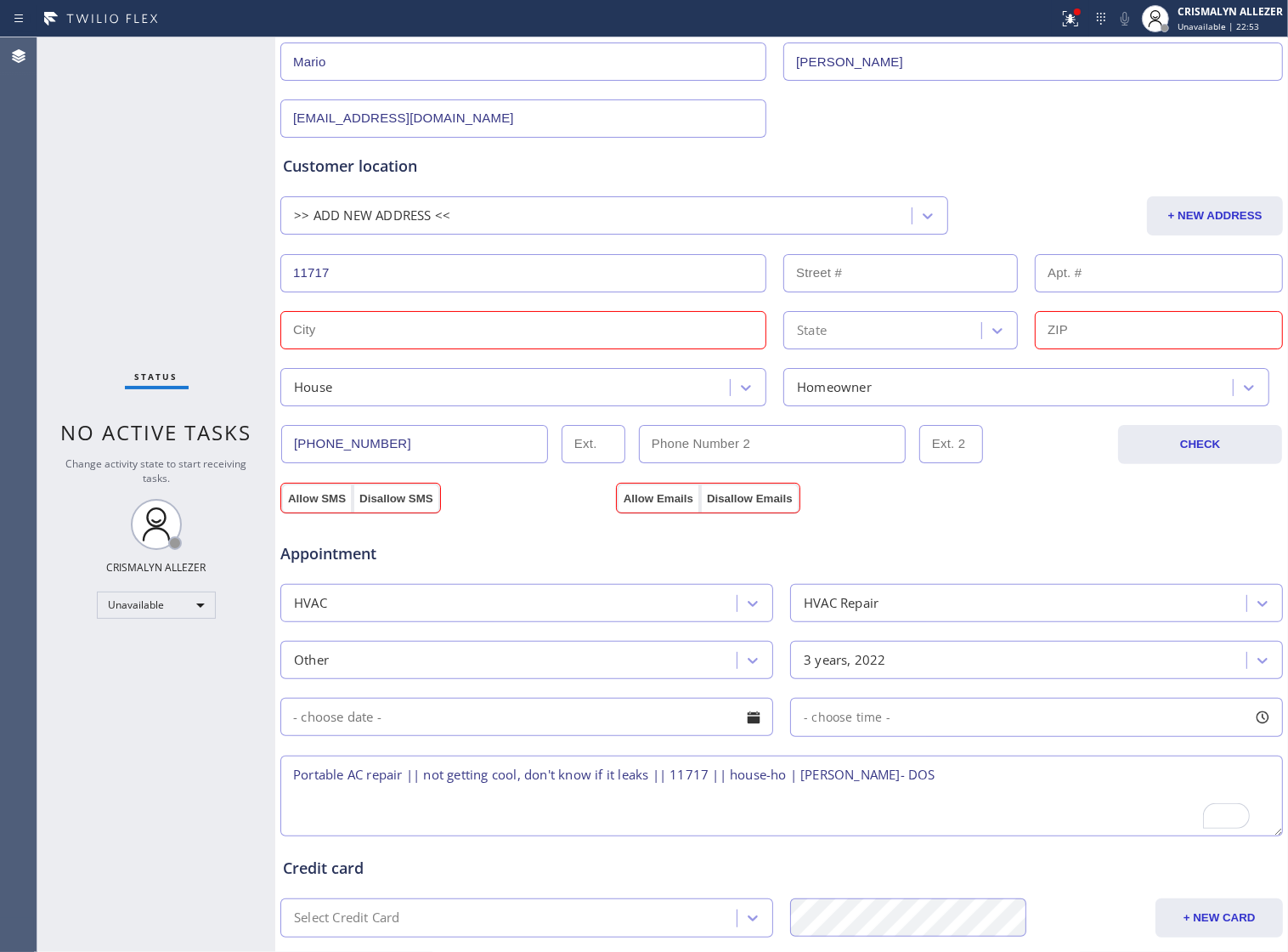
click at [457, 331] on input "text" at bounding box center [524, 330] width 486 height 39
drag, startPoint x: 503, startPoint y: 277, endPoint x: 241, endPoint y: 283, distance: 262.1
click at [241, 283] on div "Status No active tasks Change activity state to start receiving tasks. CRISMALY…" at bounding box center [663, 495] width 1251 height 914
paste input "Brentwood, NY 11717 USA"
type input "Brentwood, NY 11717 USA"
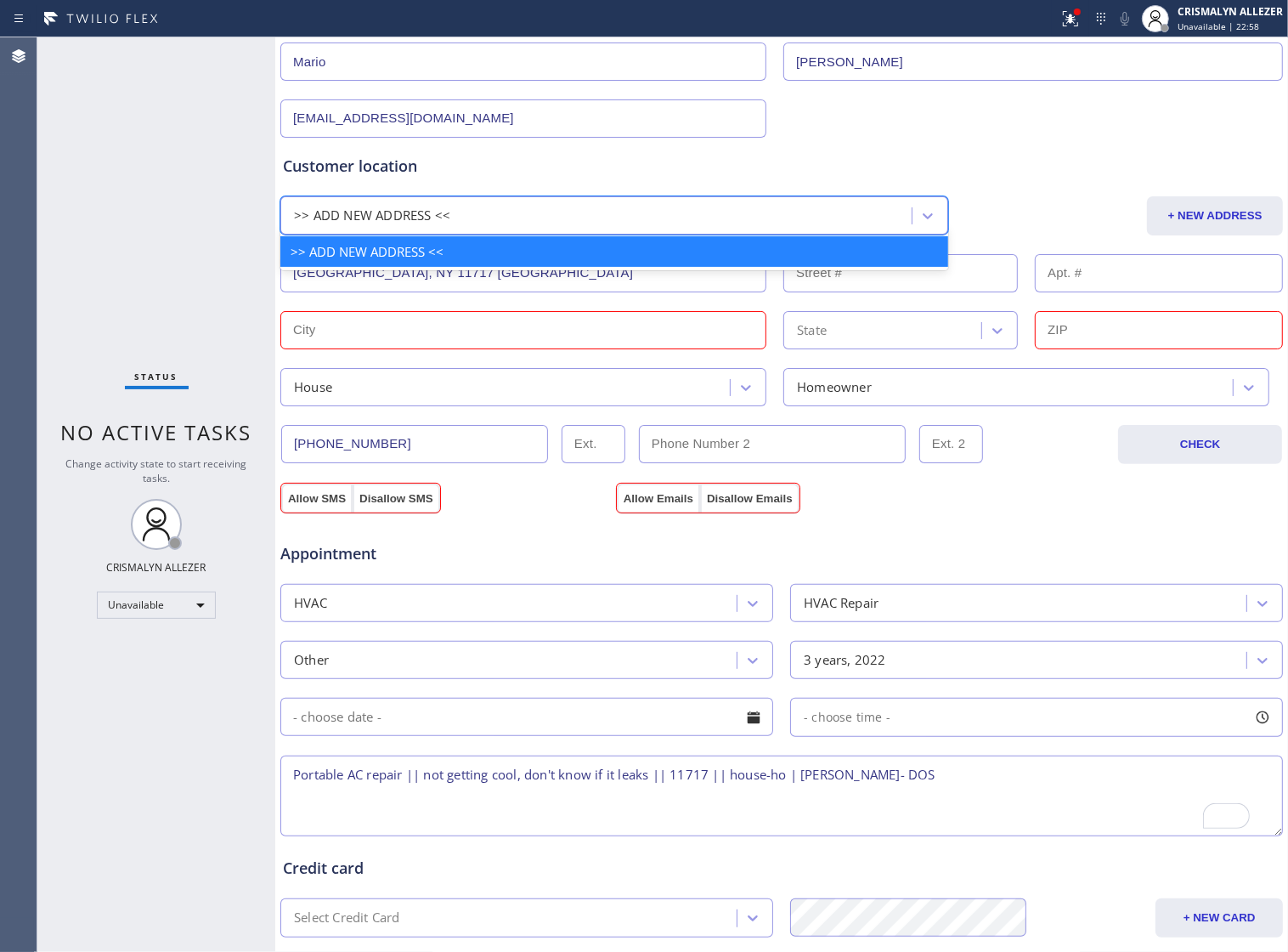
click at [497, 223] on div ">> ADD NEW ADDRESS <<" at bounding box center [599, 215] width 627 height 30
paste input "Brentwood, NY 11717 USA"
type input "Brentwood, NY 11717 USA"
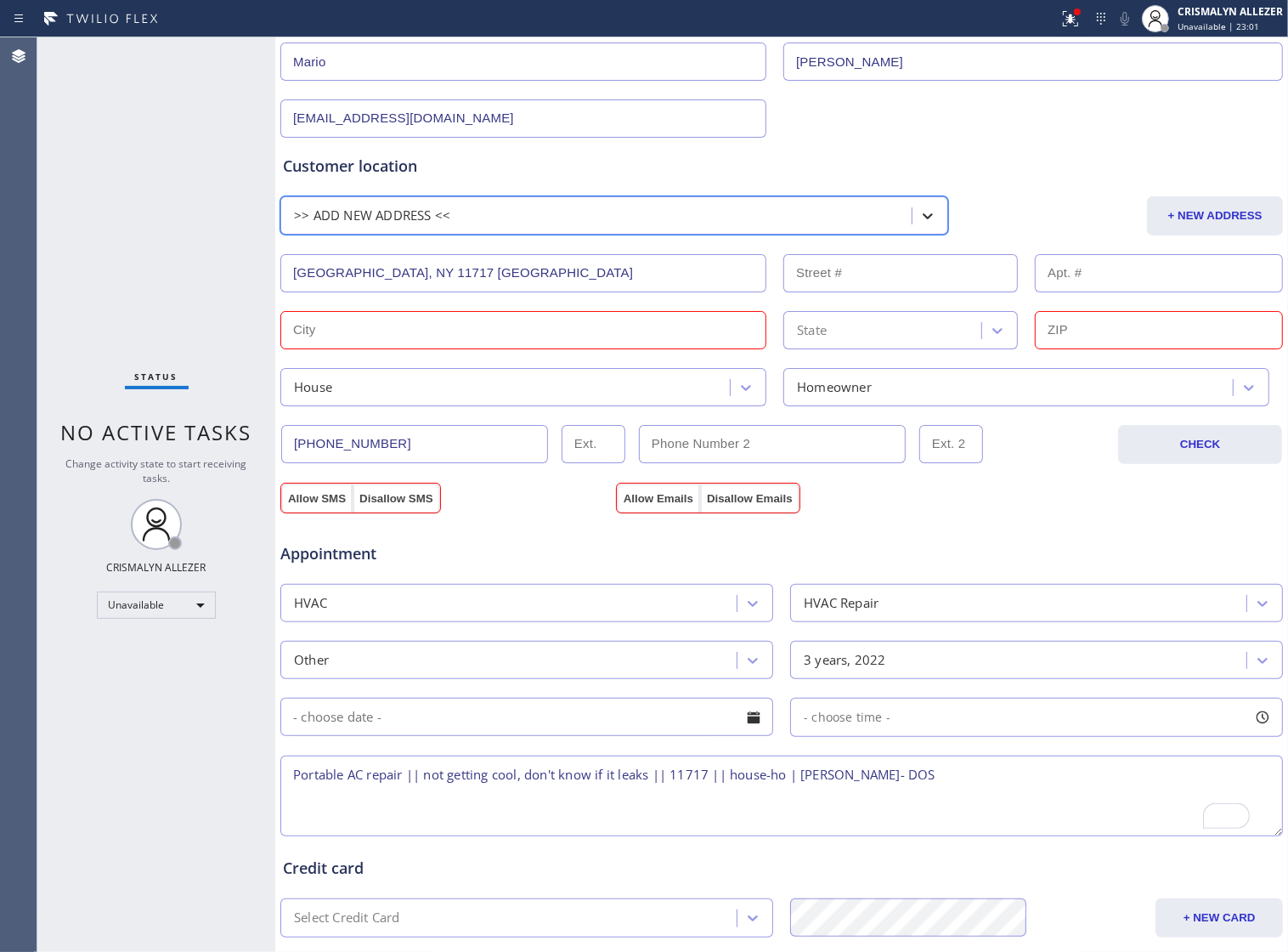
click at [922, 223] on icon at bounding box center [927, 215] width 17 height 17
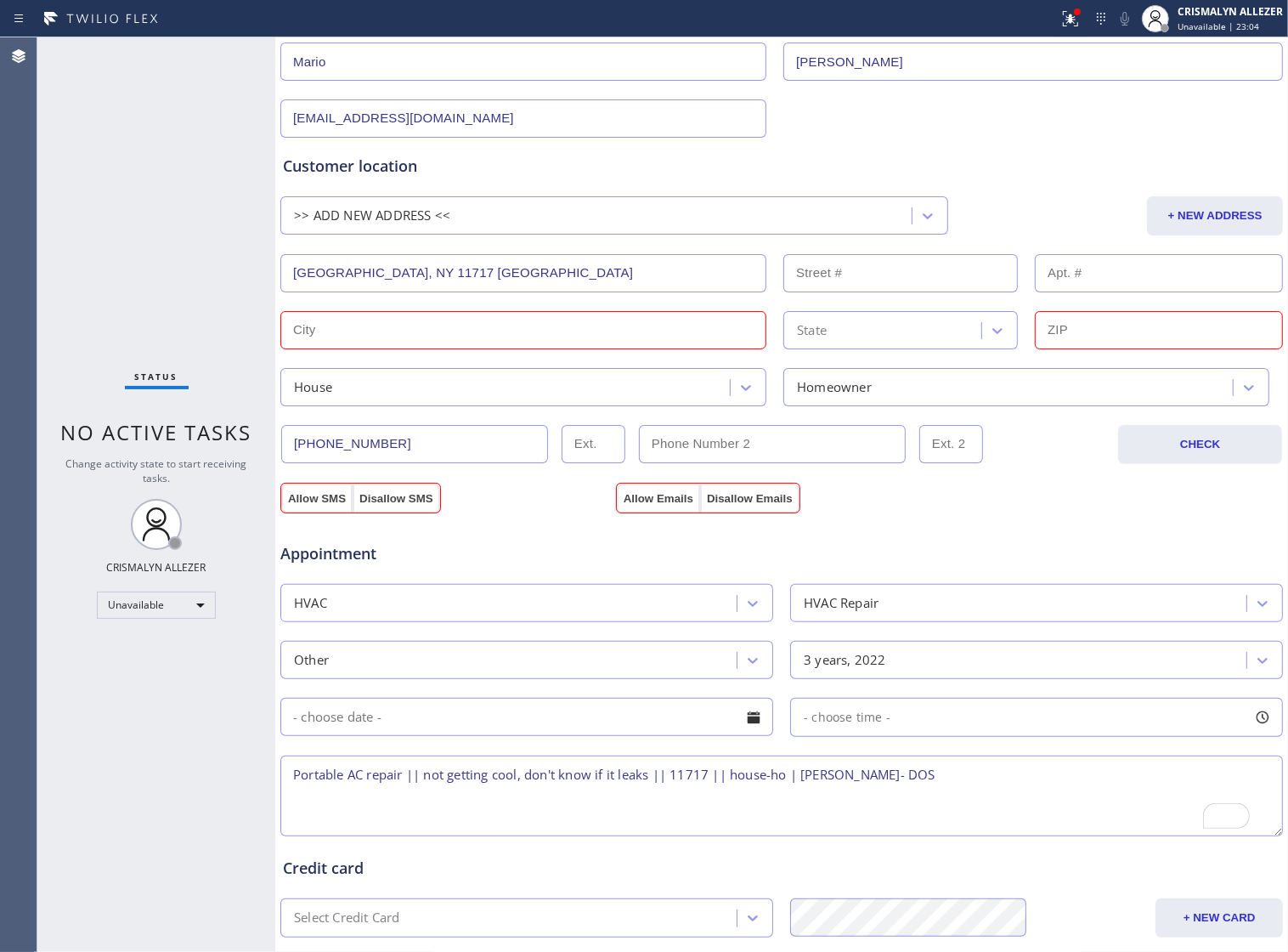
click at [485, 341] on input "text" at bounding box center [524, 330] width 486 height 39
type input "White Rock"
type input "127 Bandelier Ave, White Rock, NM 87547, USA"
type input "Bandelier Avenue"
type input "NM"
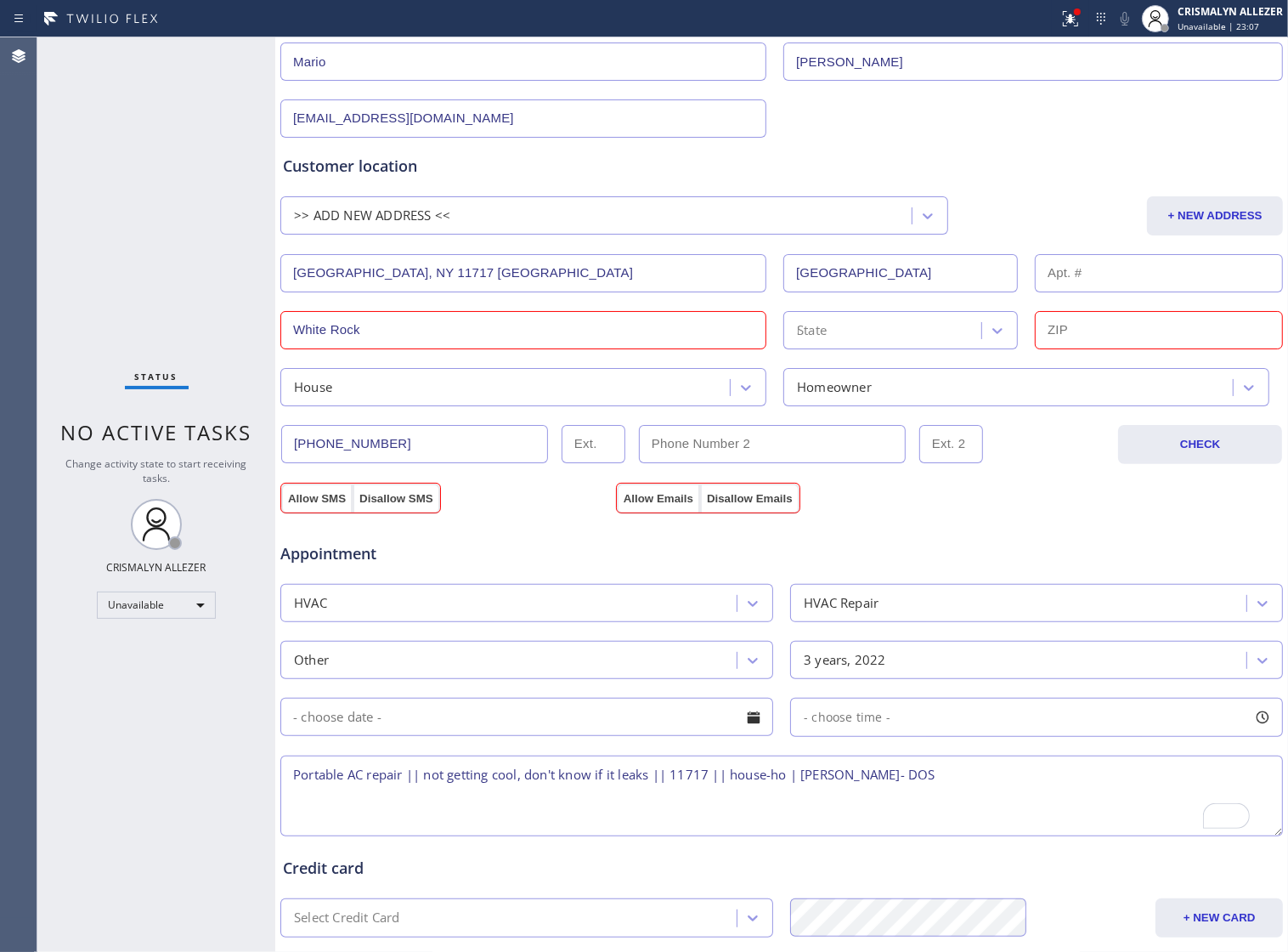
type input "87547"
type input "127 Bandelier Ave, White Rock, NM 87547, USA"
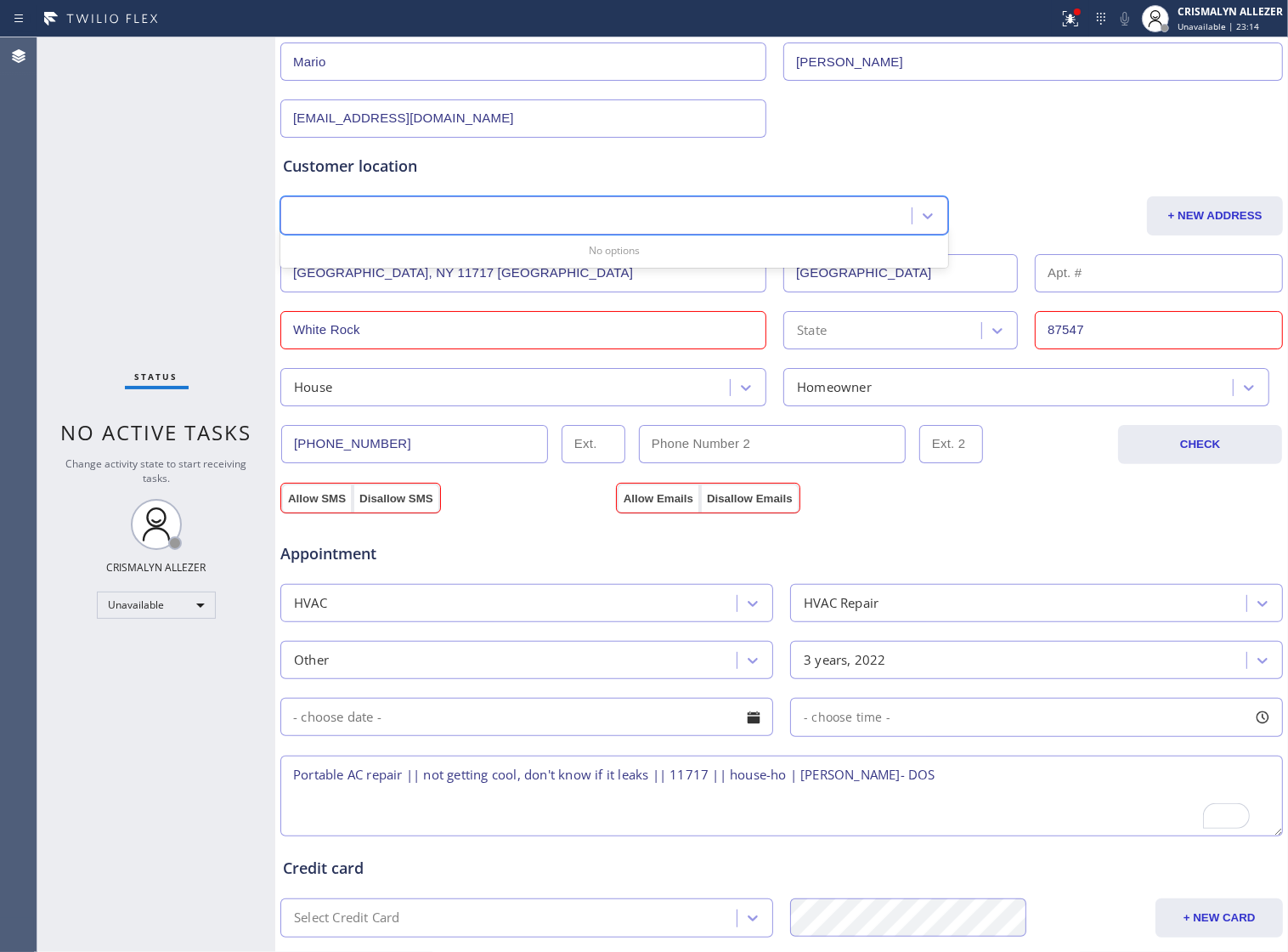
click at [521, 283] on input "Brentwood, NY 11717 USA" at bounding box center [524, 273] width 486 height 39
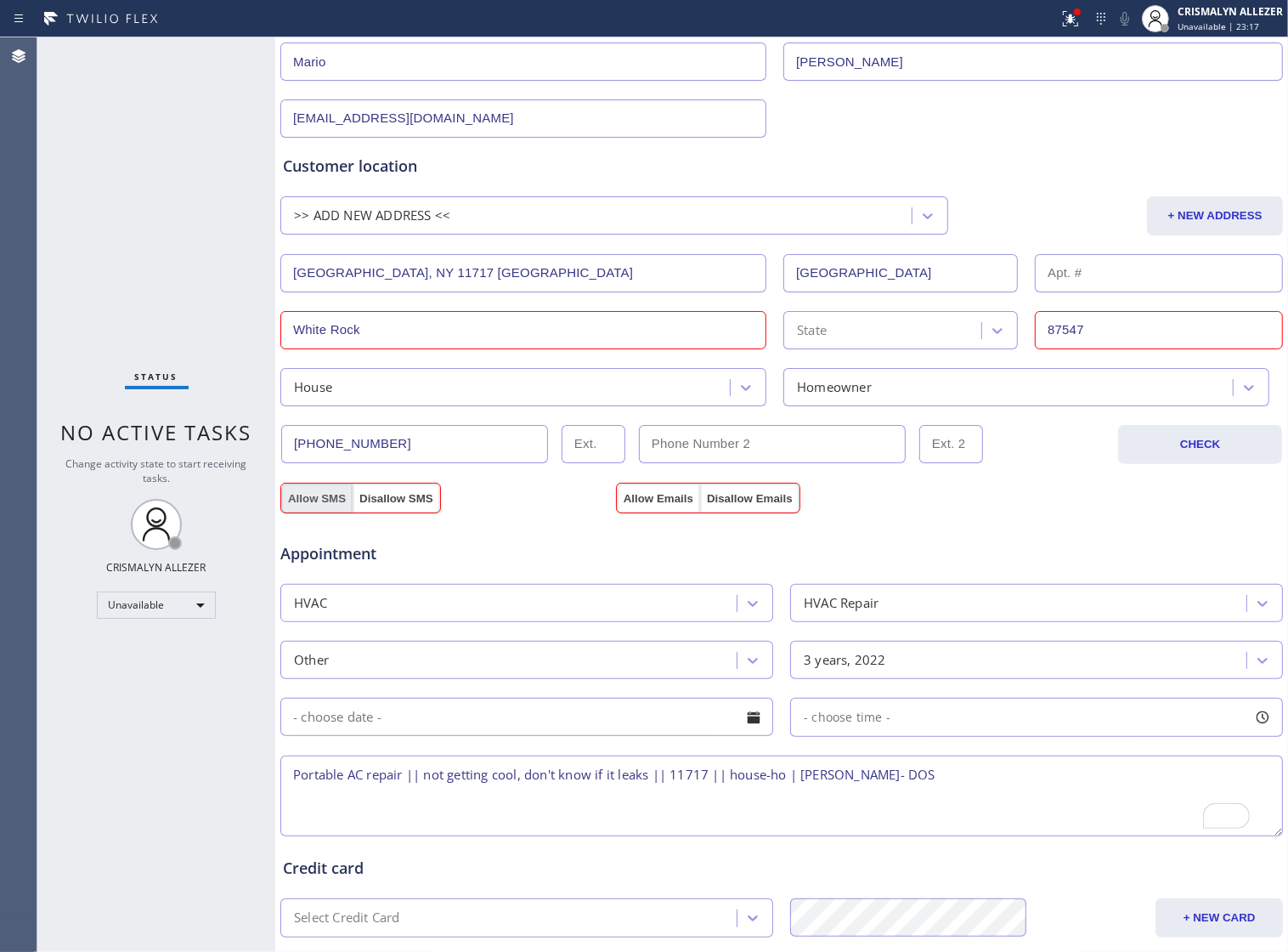
click at [330, 508] on button "Allow SMS" at bounding box center [317, 499] width 71 height 31
click at [663, 513] on button "Allow Emails" at bounding box center [658, 499] width 83 height 31
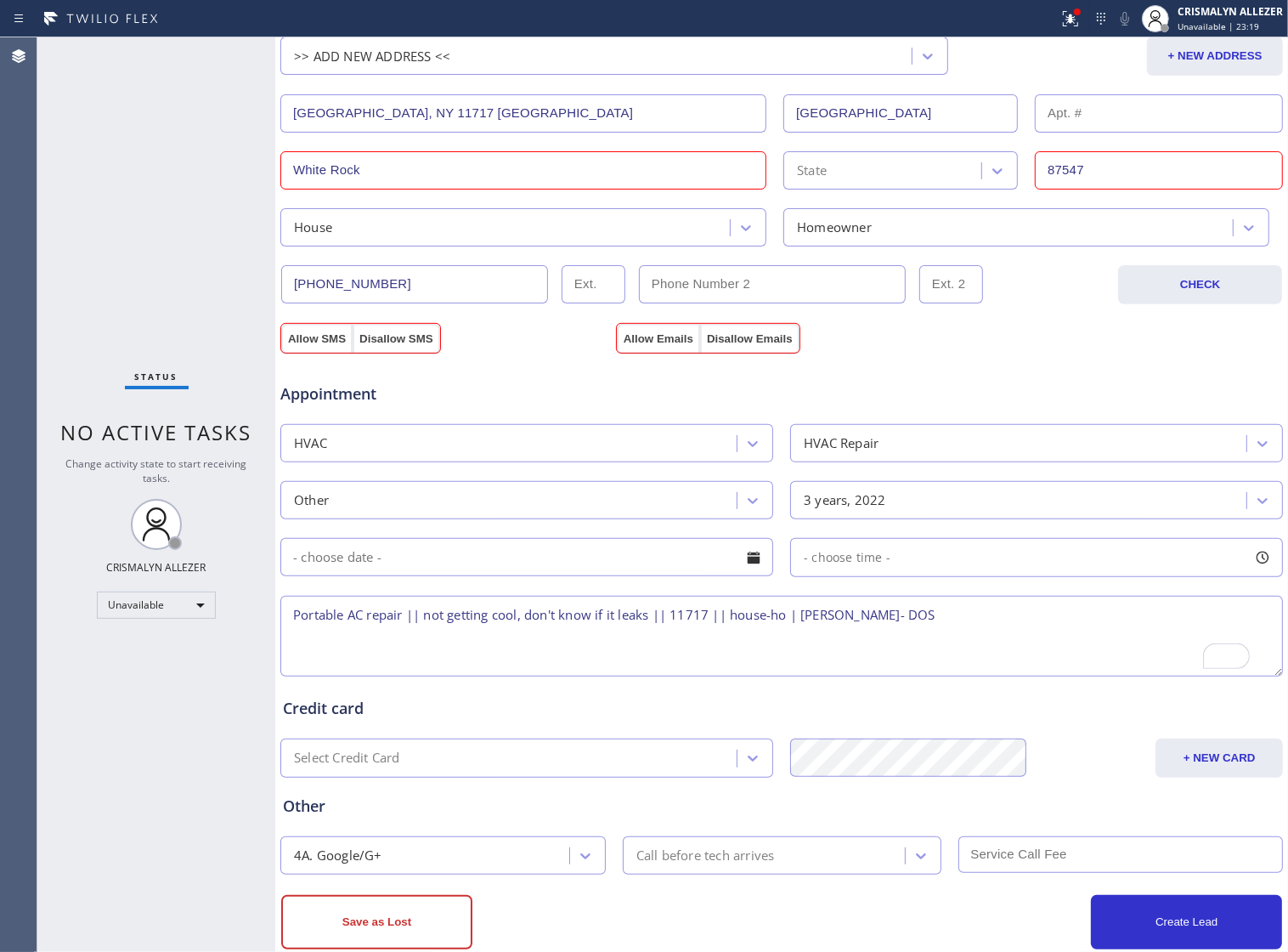
scroll to position [440, 0]
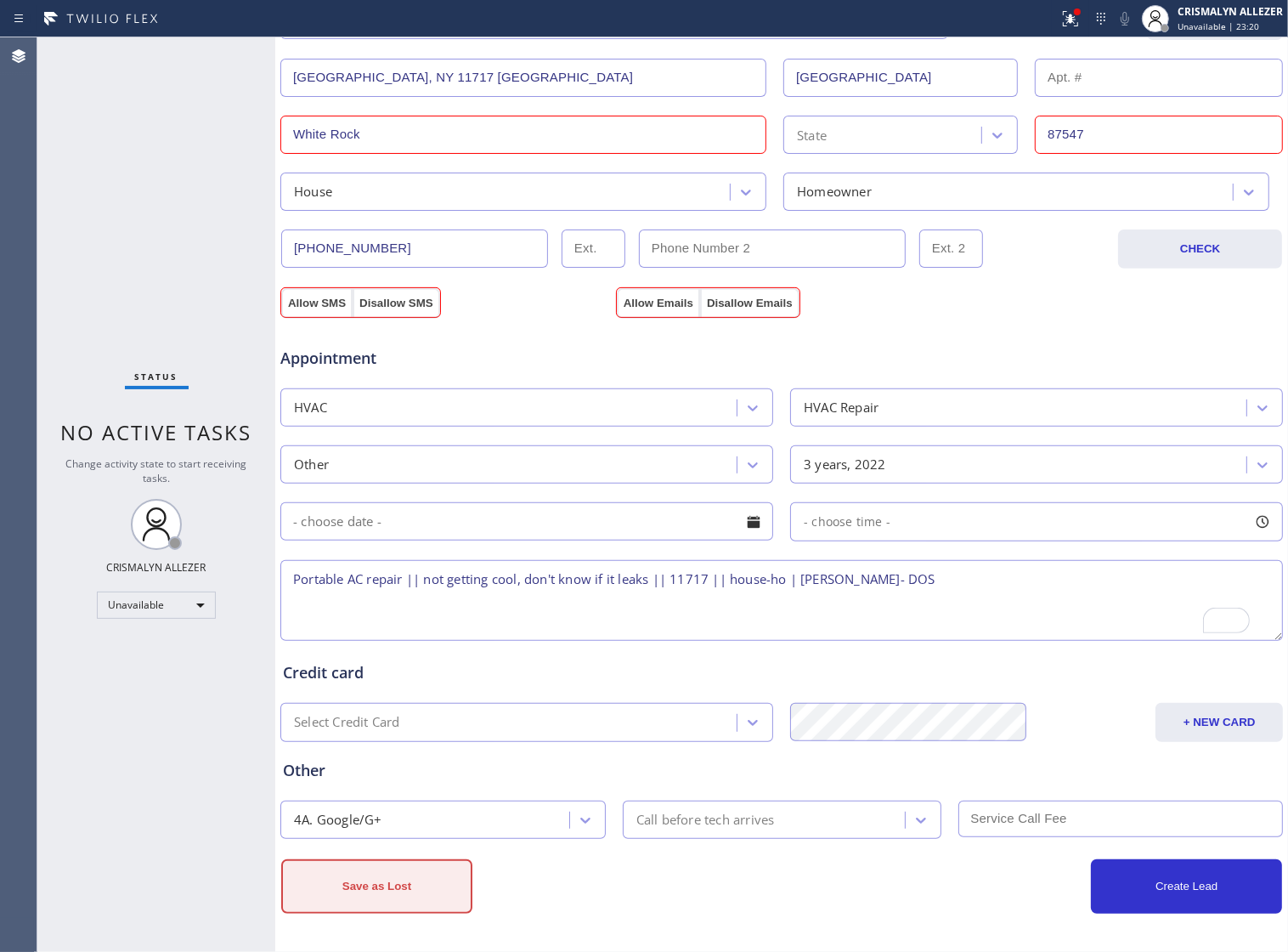
click at [416, 881] on button "Save as Lost" at bounding box center [377, 886] width 191 height 55
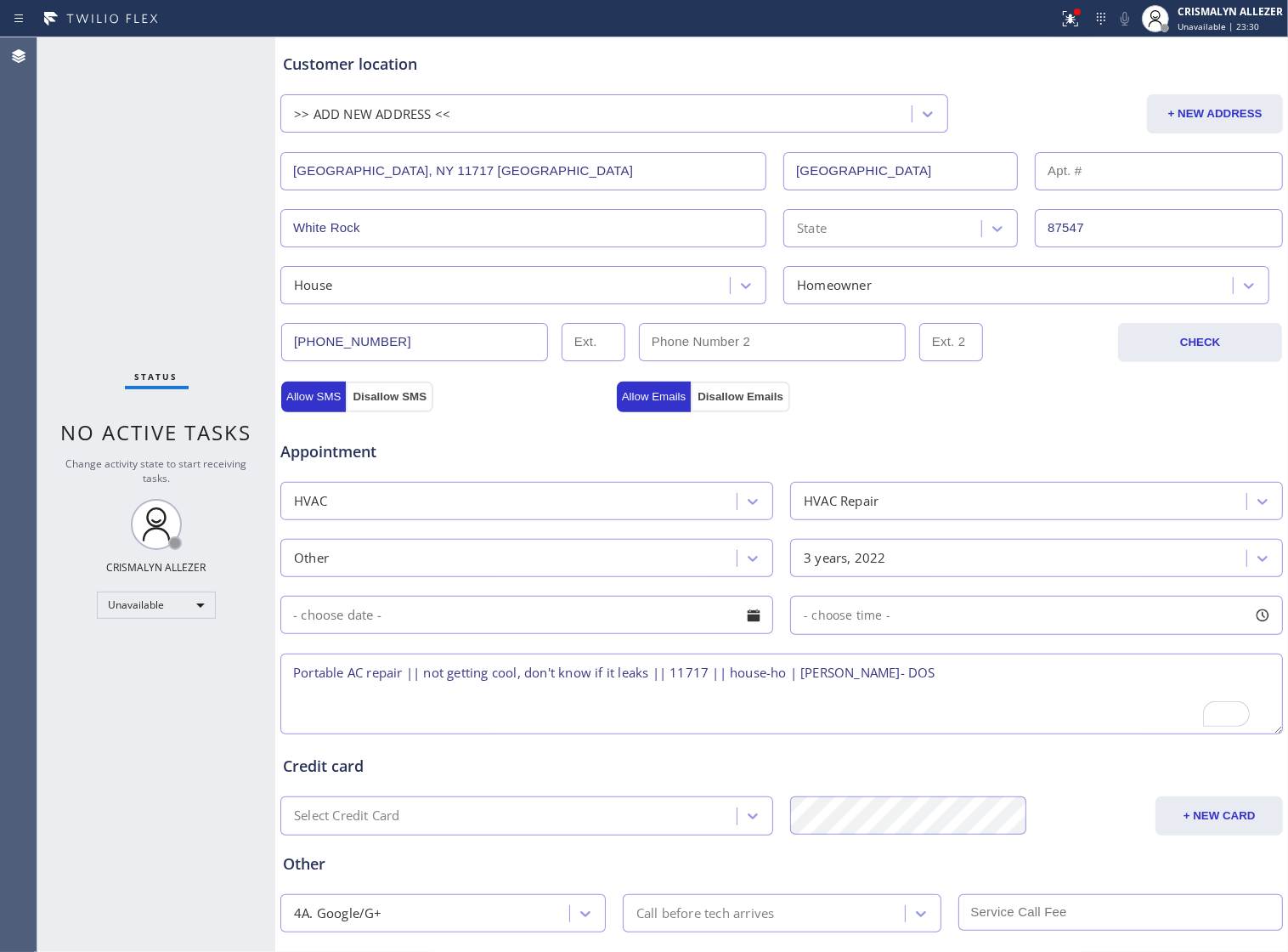
scroll to position [219, 0]
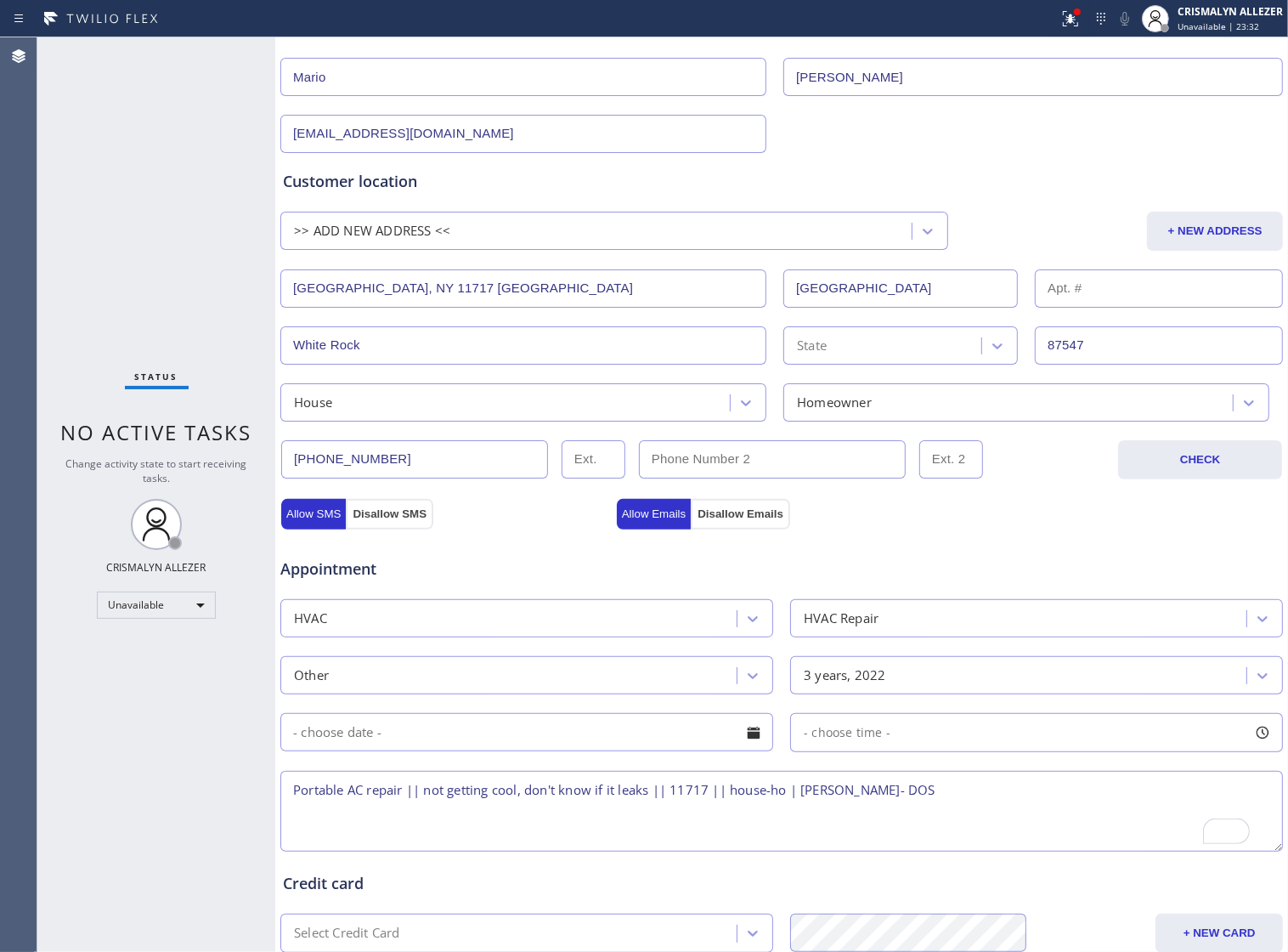
click at [550, 292] on input "Brentwood, NY 11717 USA" at bounding box center [524, 289] width 486 height 39
drag, startPoint x: 550, startPoint y: 292, endPoint x: 234, endPoint y: 300, distance: 316.1
click at [234, 300] on div "Status No active tasks Change activity state to start receiving tasks. CRISMALY…" at bounding box center [663, 495] width 1251 height 914
click at [1085, 351] on input "87547" at bounding box center [1159, 345] width 248 height 39
type input "8"
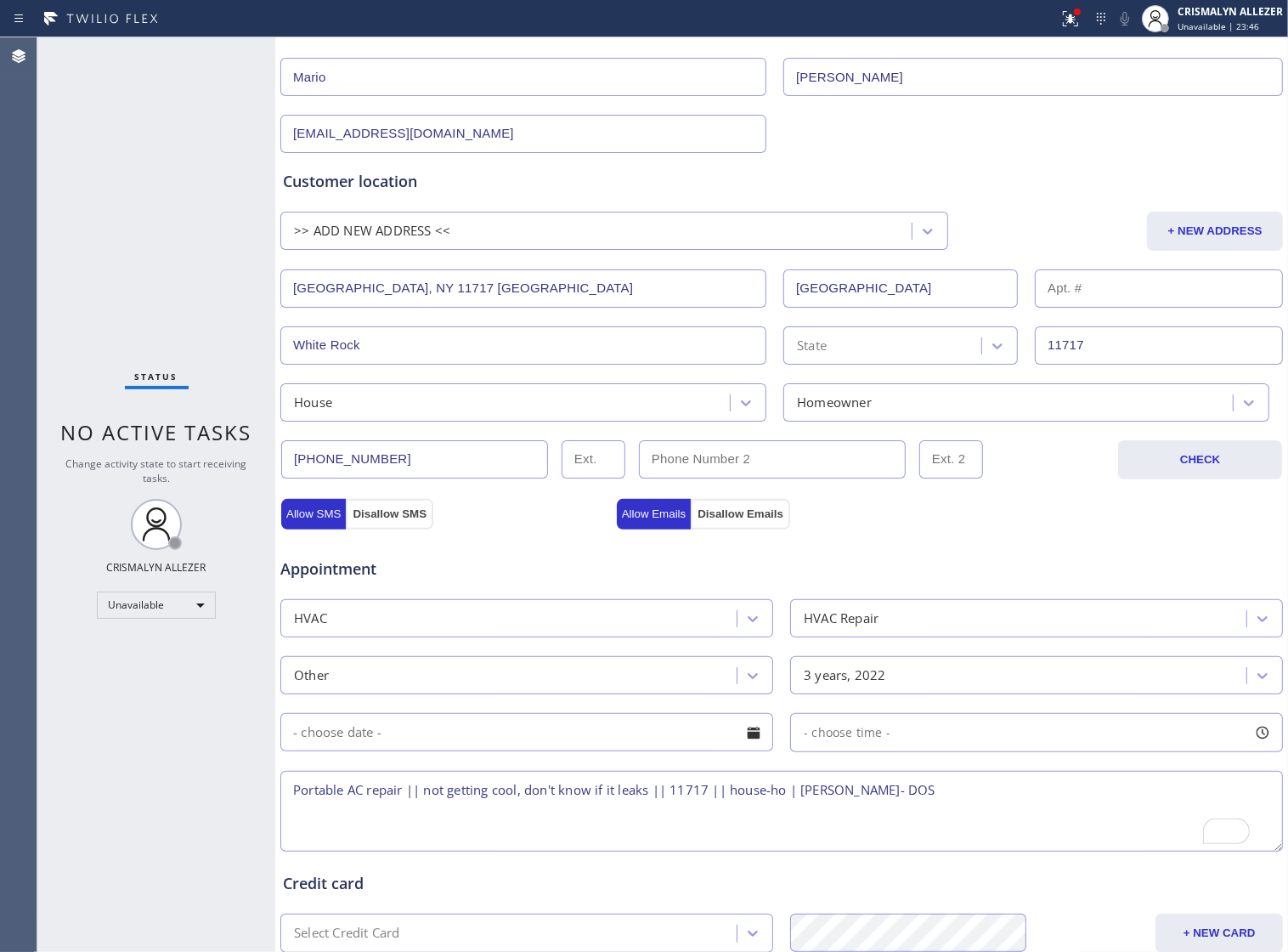
type input "11717"
click at [932, 545] on div "Appointment HVAC HVAC Repair Other 3 years, 2022 - choose time - Portable AC re…" at bounding box center [781, 691] width 1004 height 326
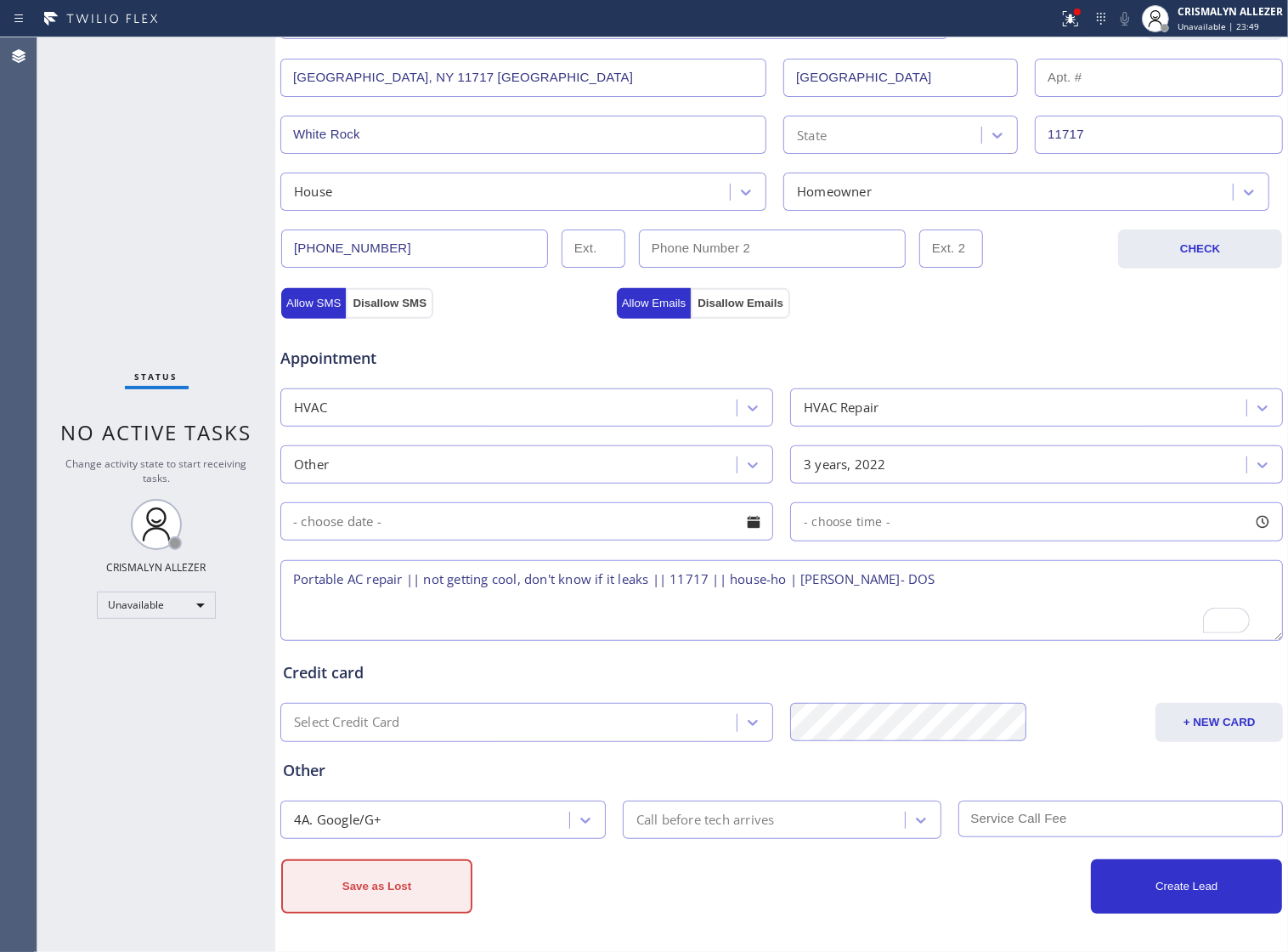
click at [412, 897] on button "Save as Lost" at bounding box center [377, 886] width 191 height 55
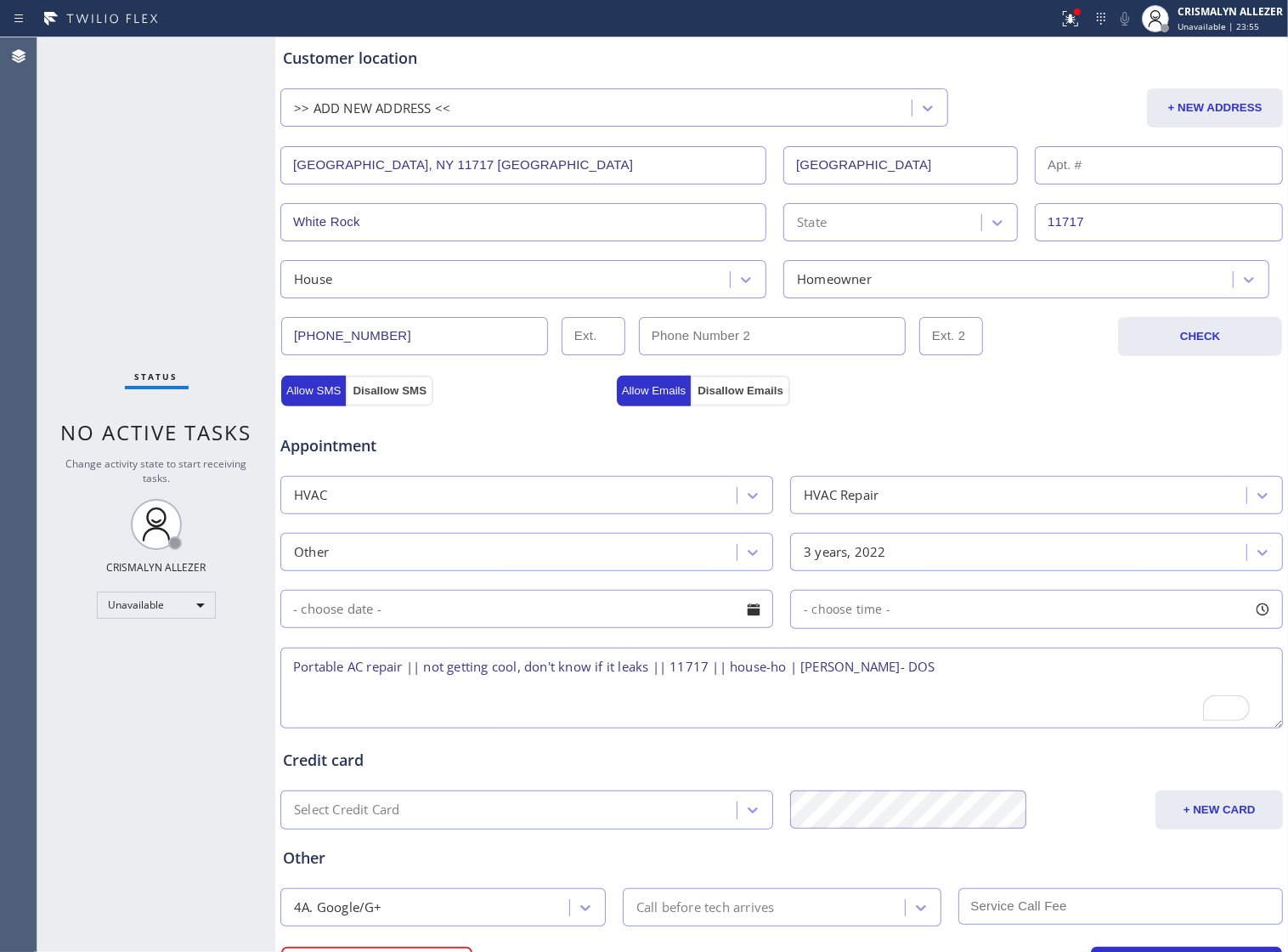
click at [321, 409] on div "Appointment HVAC HVAC Repair Other 3 years, 2022 - choose time - Portable AC re…" at bounding box center [781, 565] width 1004 height 333
click at [668, 407] on div "Appointment HVAC HVAC Repair Other 3 years, 2022 - choose time - Portable AC re…" at bounding box center [781, 565] width 1004 height 333
click at [646, 223] on input "White Rock" at bounding box center [524, 222] width 486 height 39
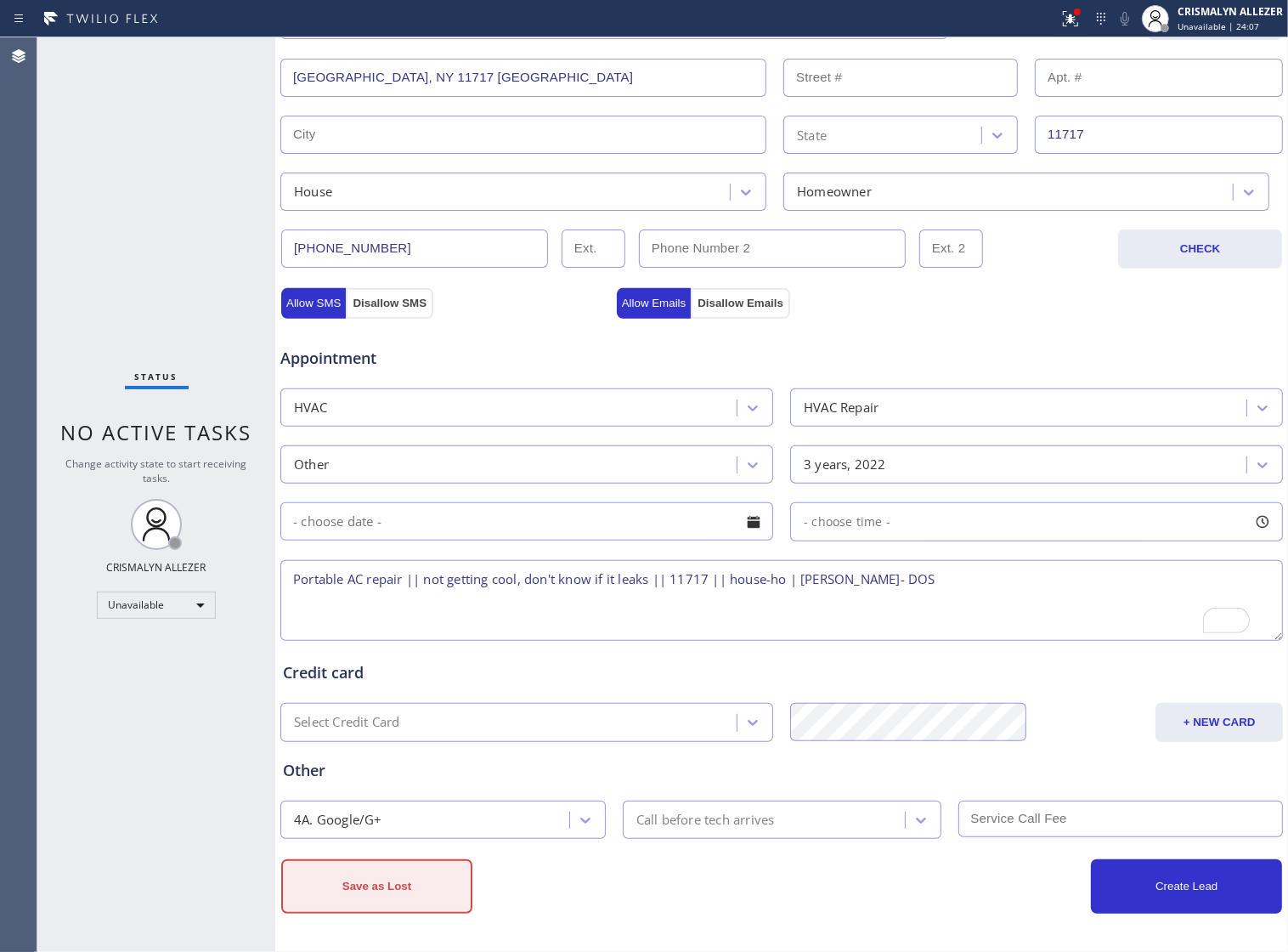
click at [446, 896] on button "Save as Lost" at bounding box center [377, 886] width 191 height 55
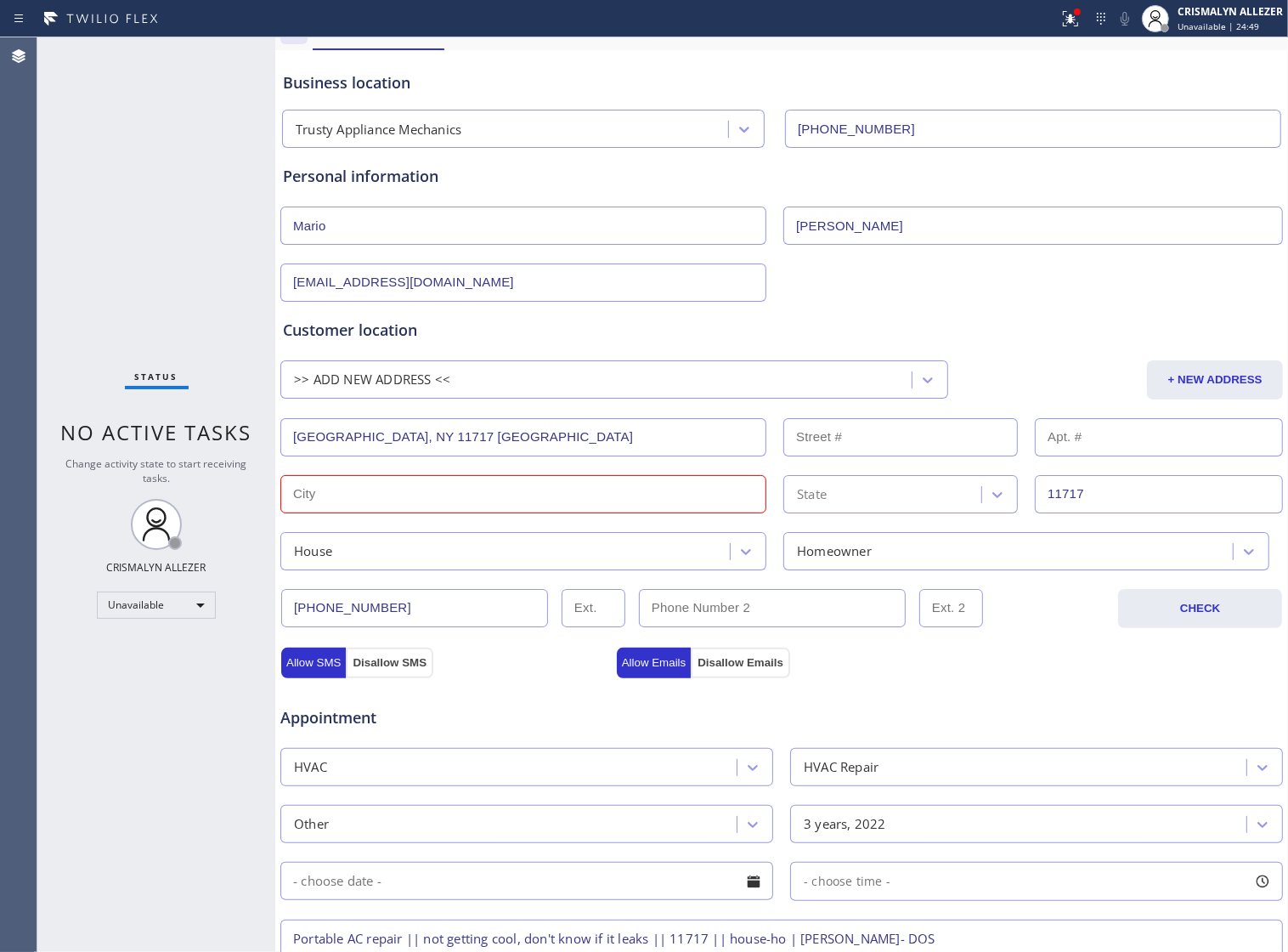
scroll to position [0, 0]
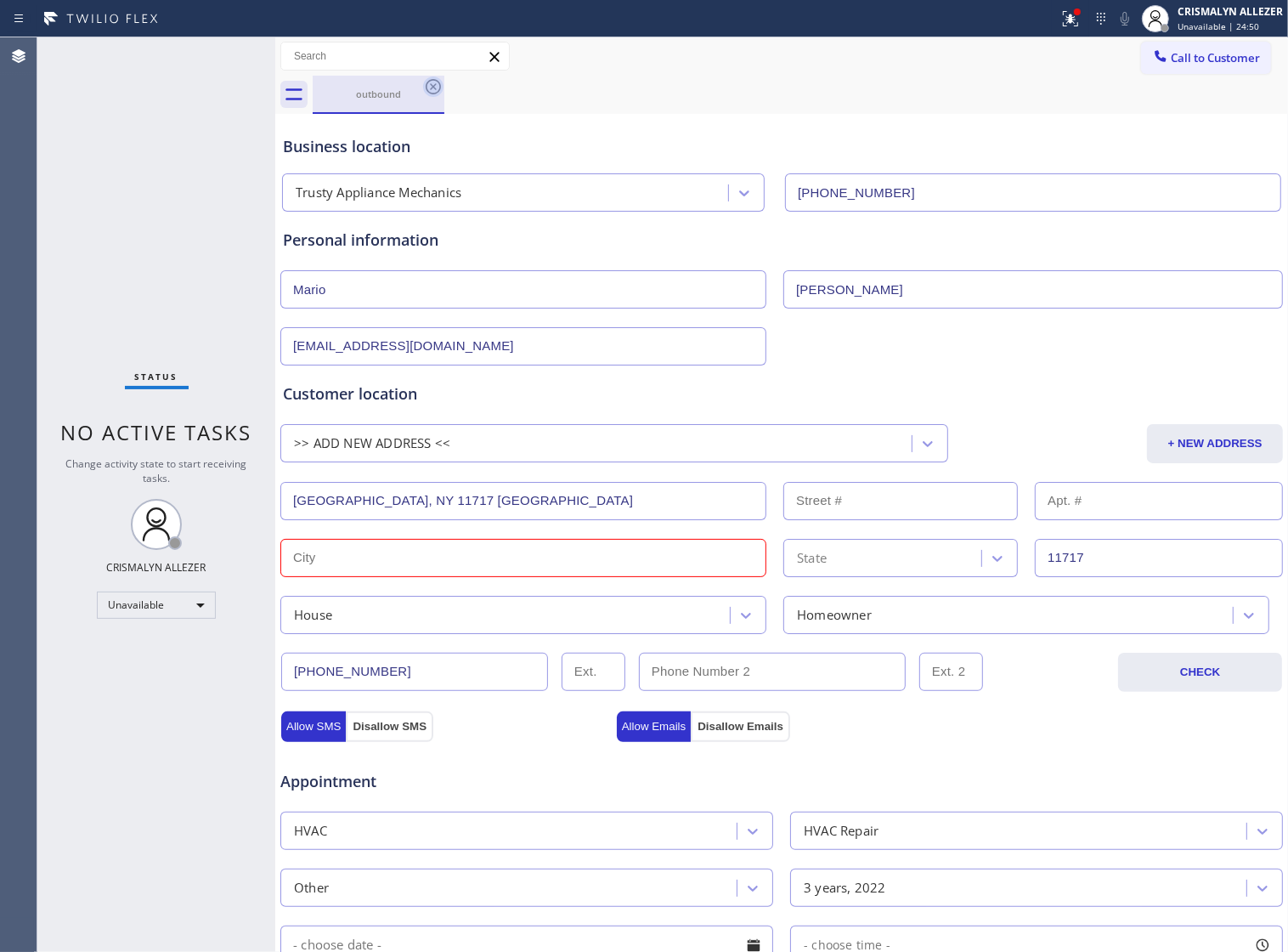
click at [433, 81] on icon at bounding box center [433, 86] width 21 height 21
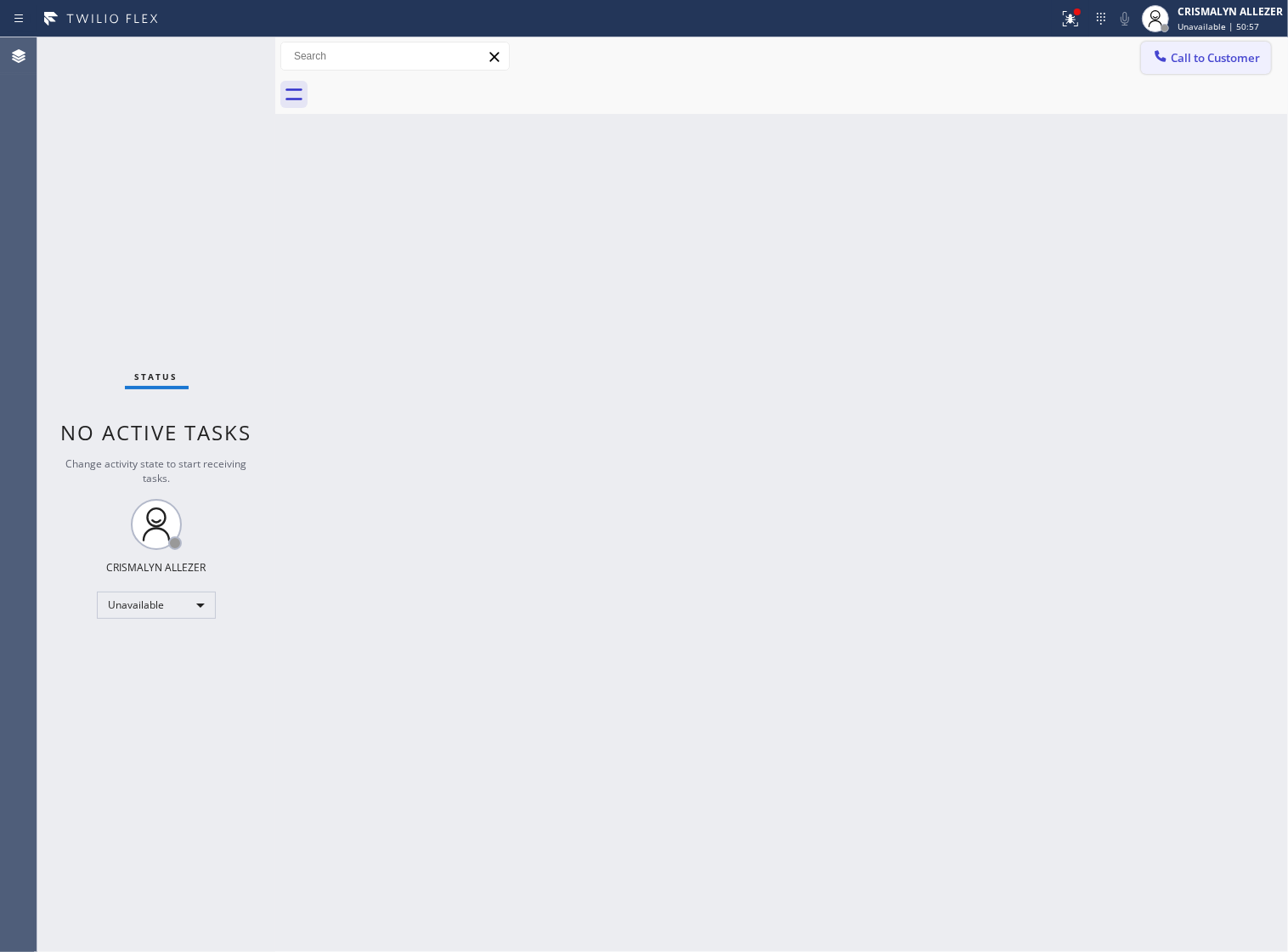
click at [1229, 51] on span "Call to Customer" at bounding box center [1216, 58] width 89 height 15
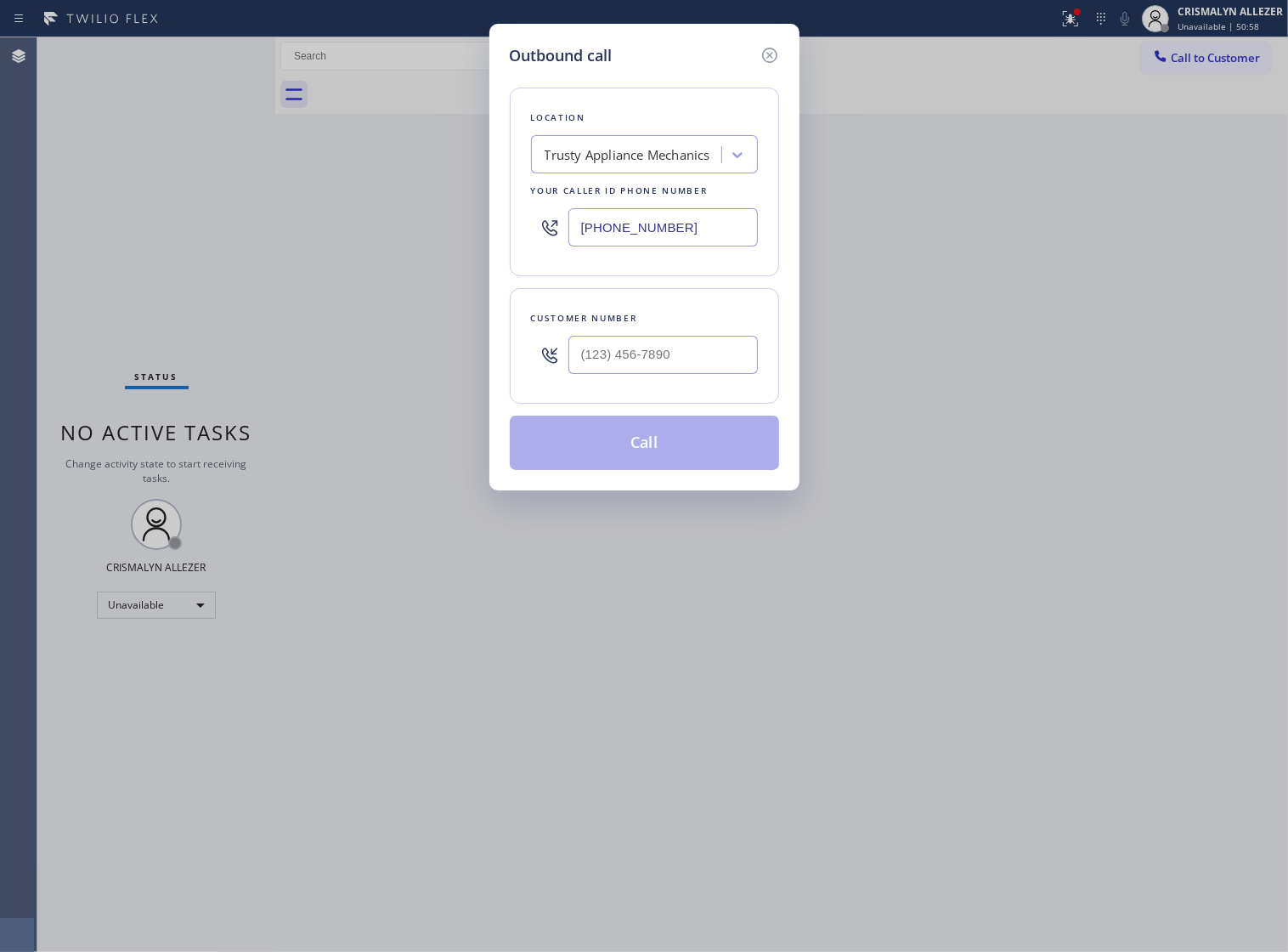
drag, startPoint x: 708, startPoint y: 244, endPoint x: 9, endPoint y: 215, distance: 699.6
click at [22, 215] on div "Outbound call Location Trusty Appliance Mechanics Your caller id phone number (…" at bounding box center [644, 476] width 1288 height 952
paste input "949) 635-7337"
type input "[PHONE_NUMBER]"
click at [714, 374] on input "(___) ___-____" at bounding box center [662, 355] width 189 height 39
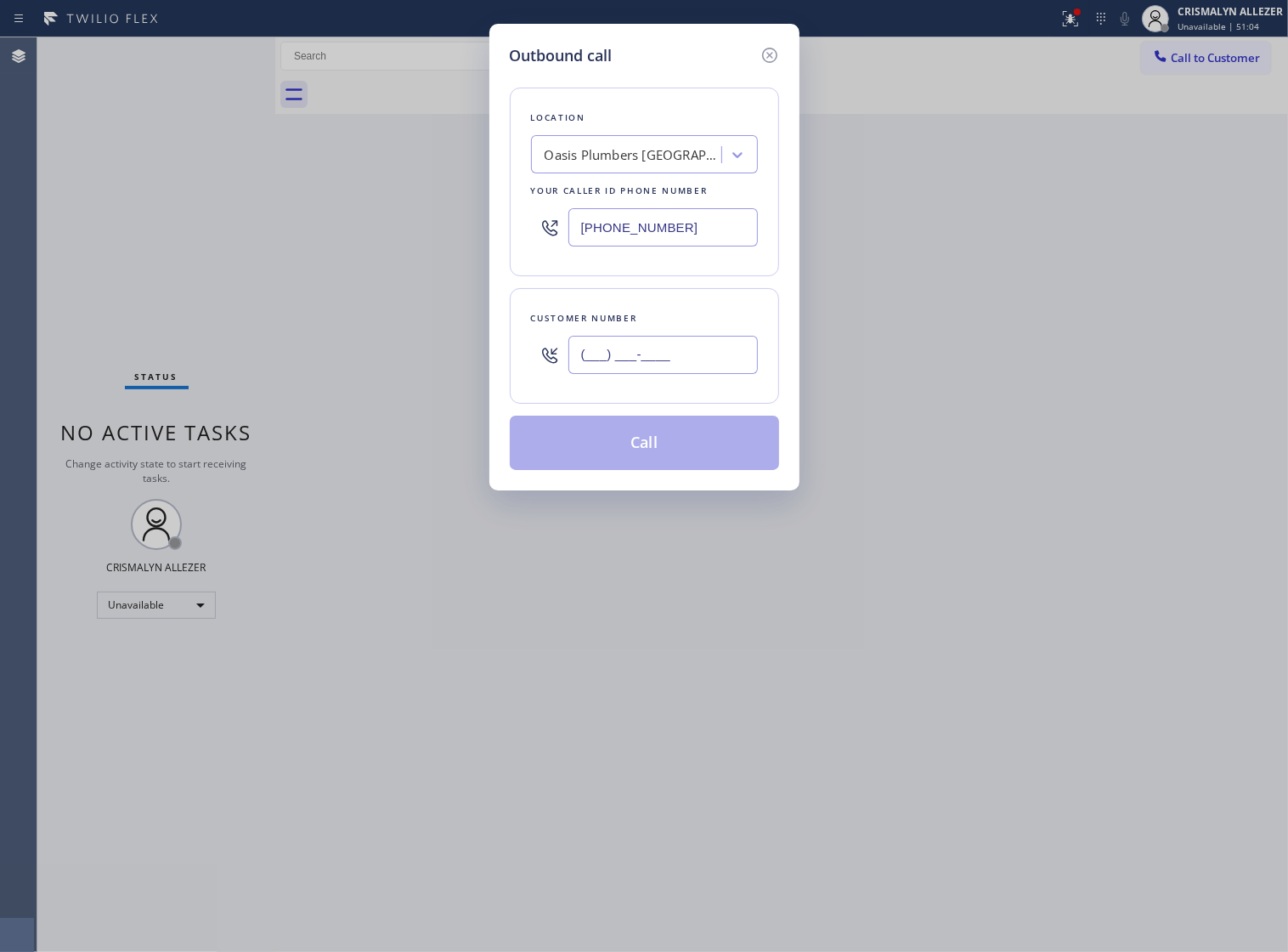
paste input "949) 414-0046"
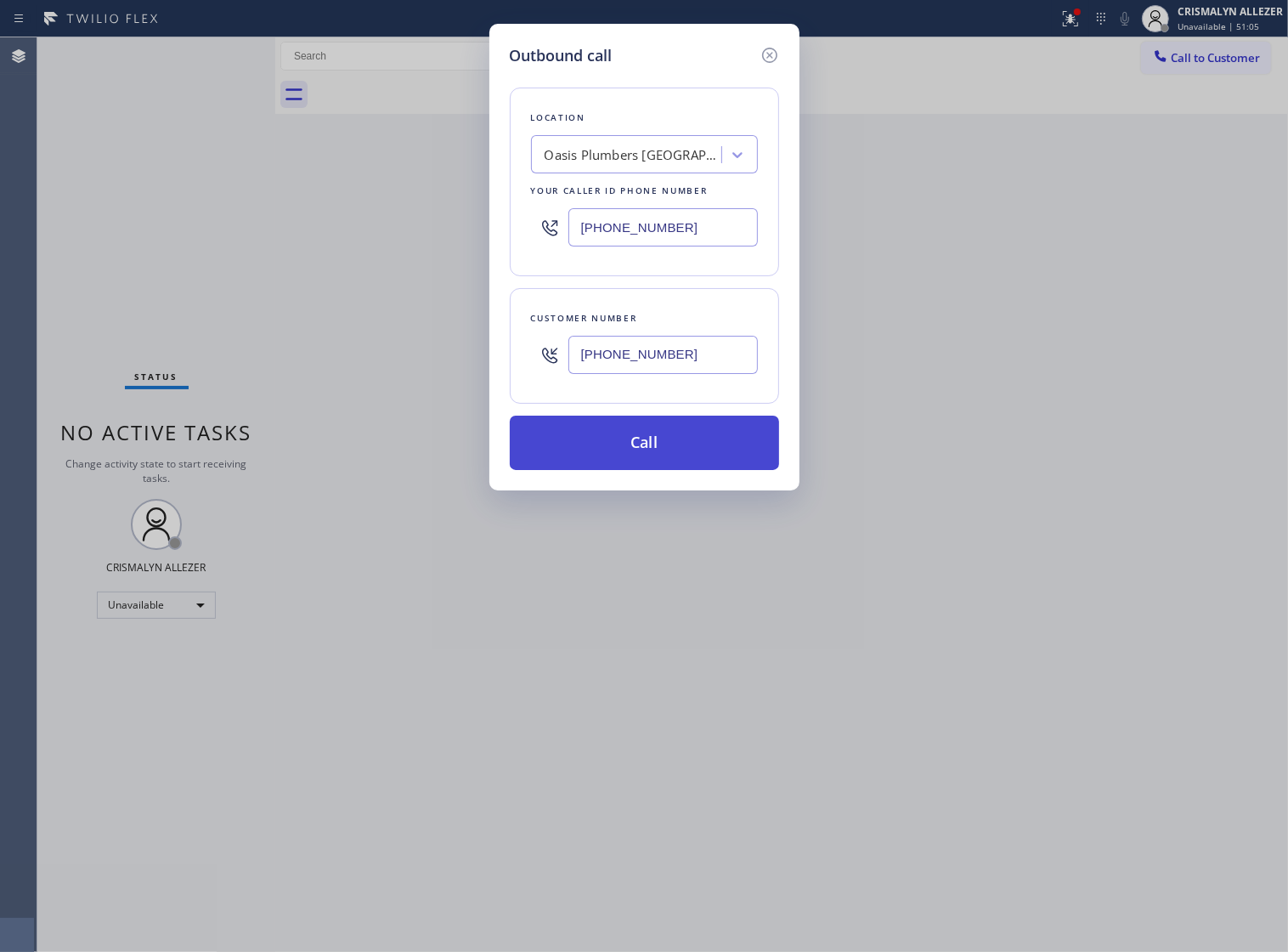
type input "[PHONE_NUMBER]"
click at [626, 470] on button "Call" at bounding box center [644, 442] width 270 height 55
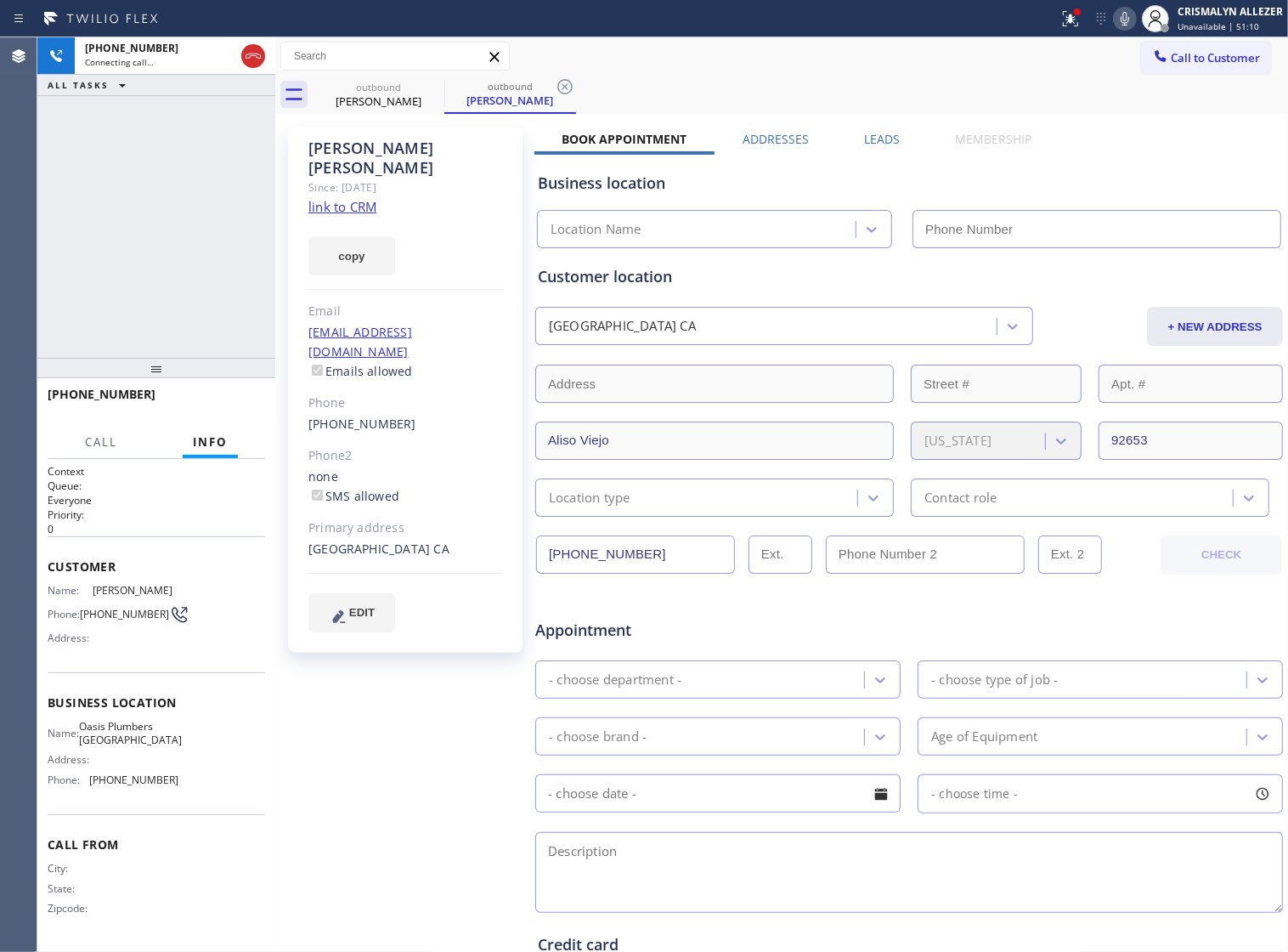
type input "[PHONE_NUMBER]"
click at [790, 288] on div "Customer location" at bounding box center [909, 276] width 743 height 23
click at [1121, 23] on icon at bounding box center [1124, 19] width 21 height 21
click at [1124, 14] on icon at bounding box center [1124, 19] width 9 height 14
click at [206, 500] on p "Everyone" at bounding box center [156, 500] width 217 height 15
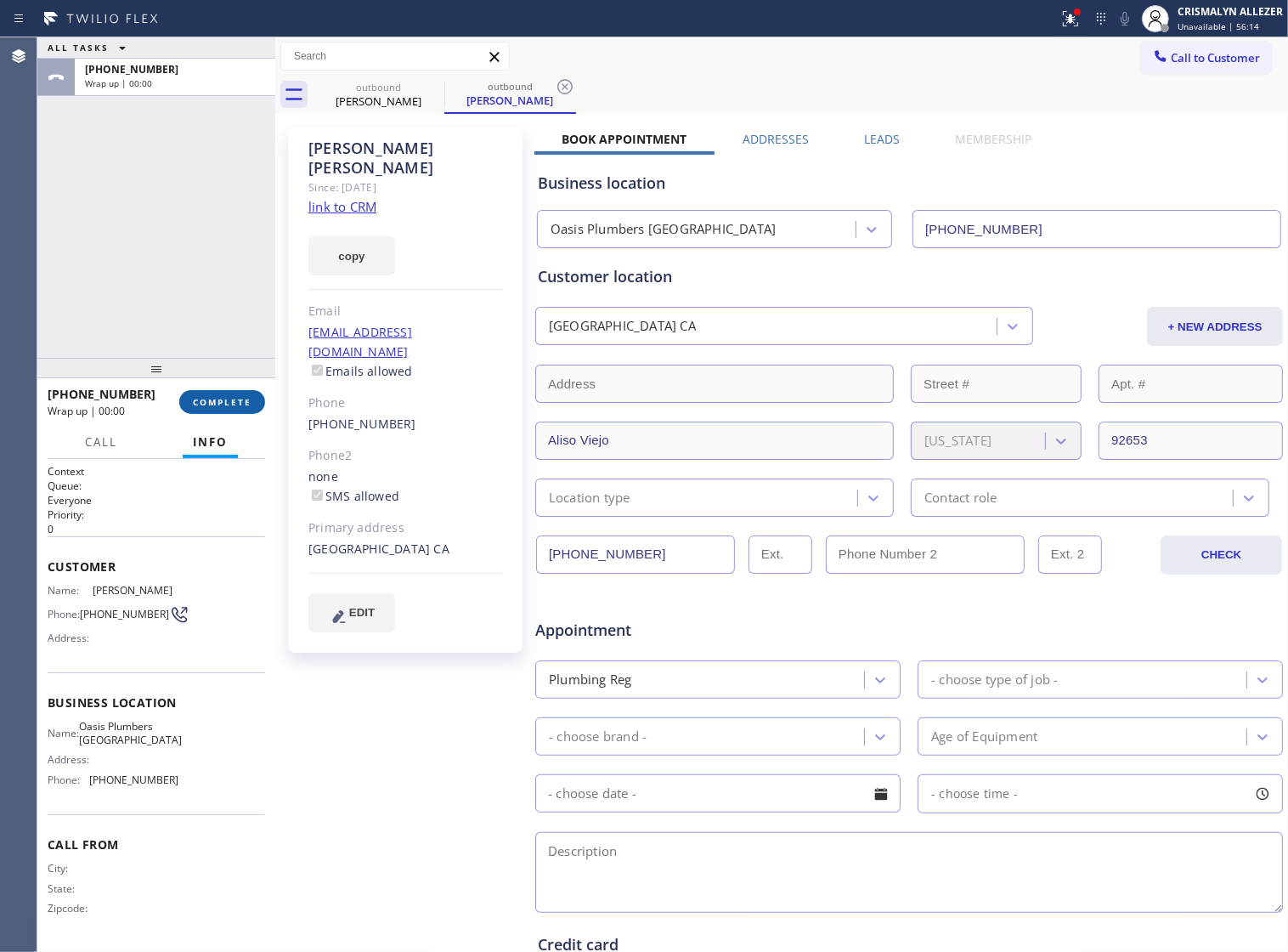
click at [217, 404] on span "COMPLETE" at bounding box center [222, 402] width 59 height 12
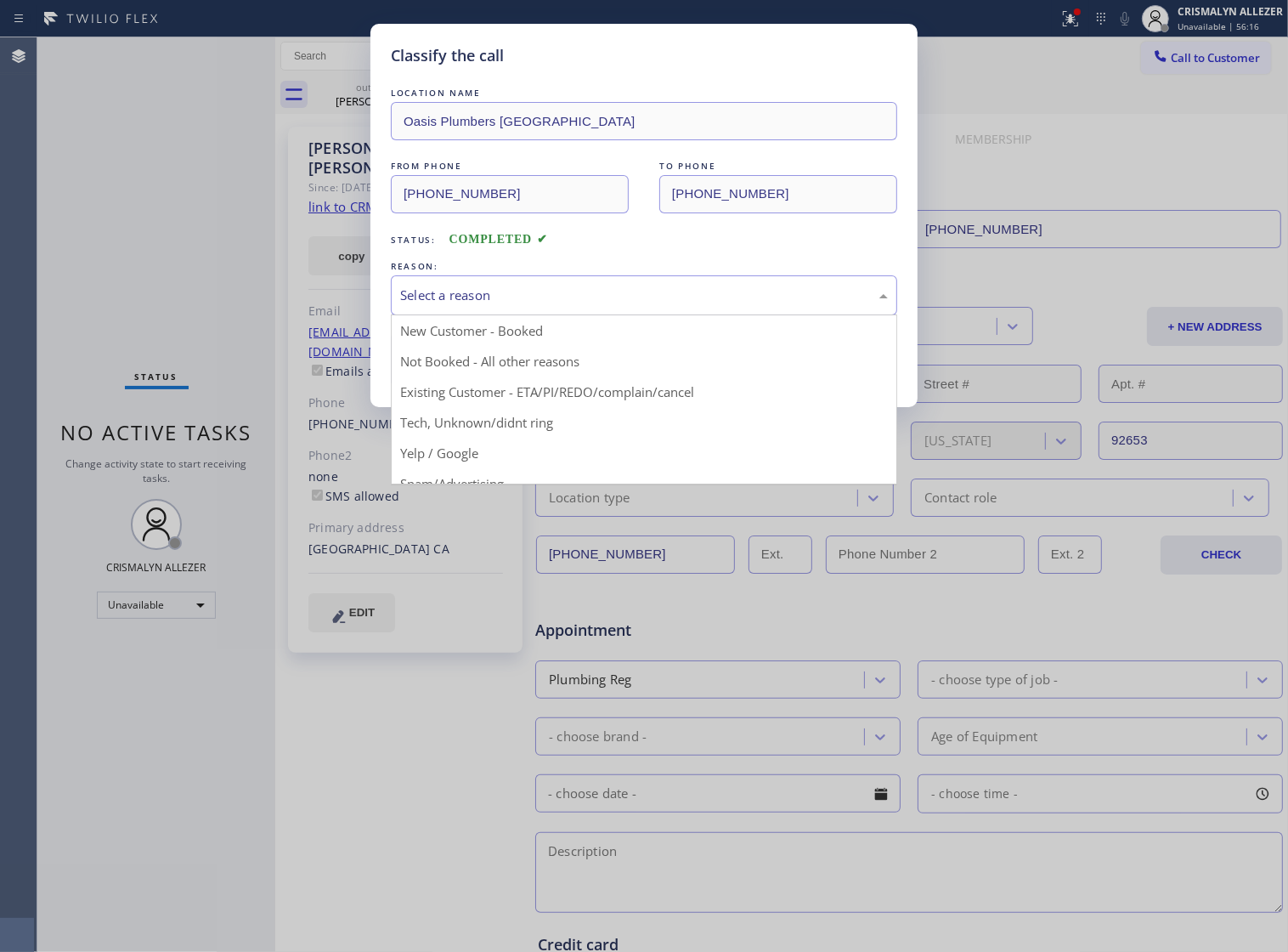
click at [613, 305] on div "Select a reason" at bounding box center [644, 296] width 488 height 20
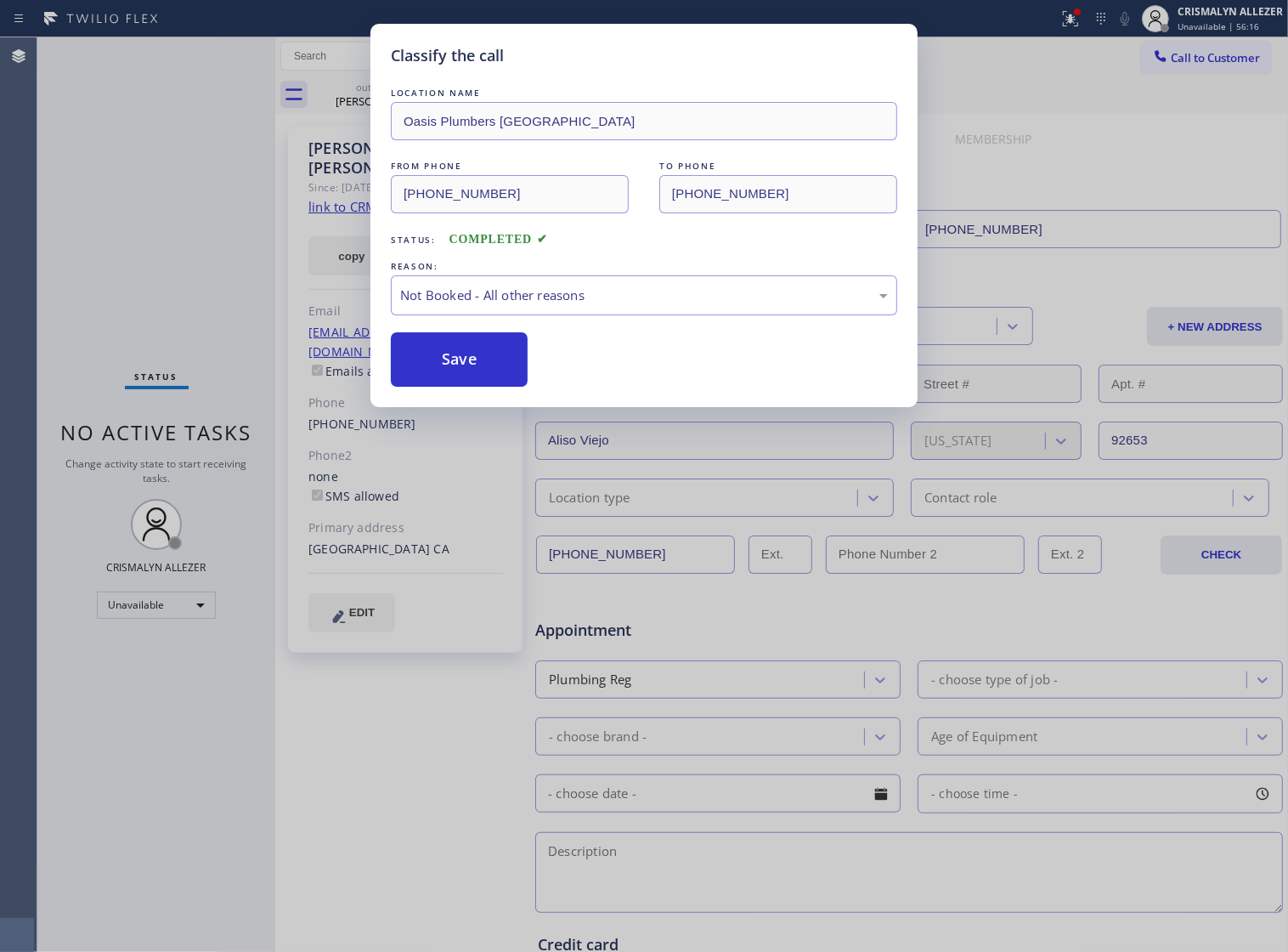
click at [422, 378] on button "Save" at bounding box center [459, 359] width 137 height 55
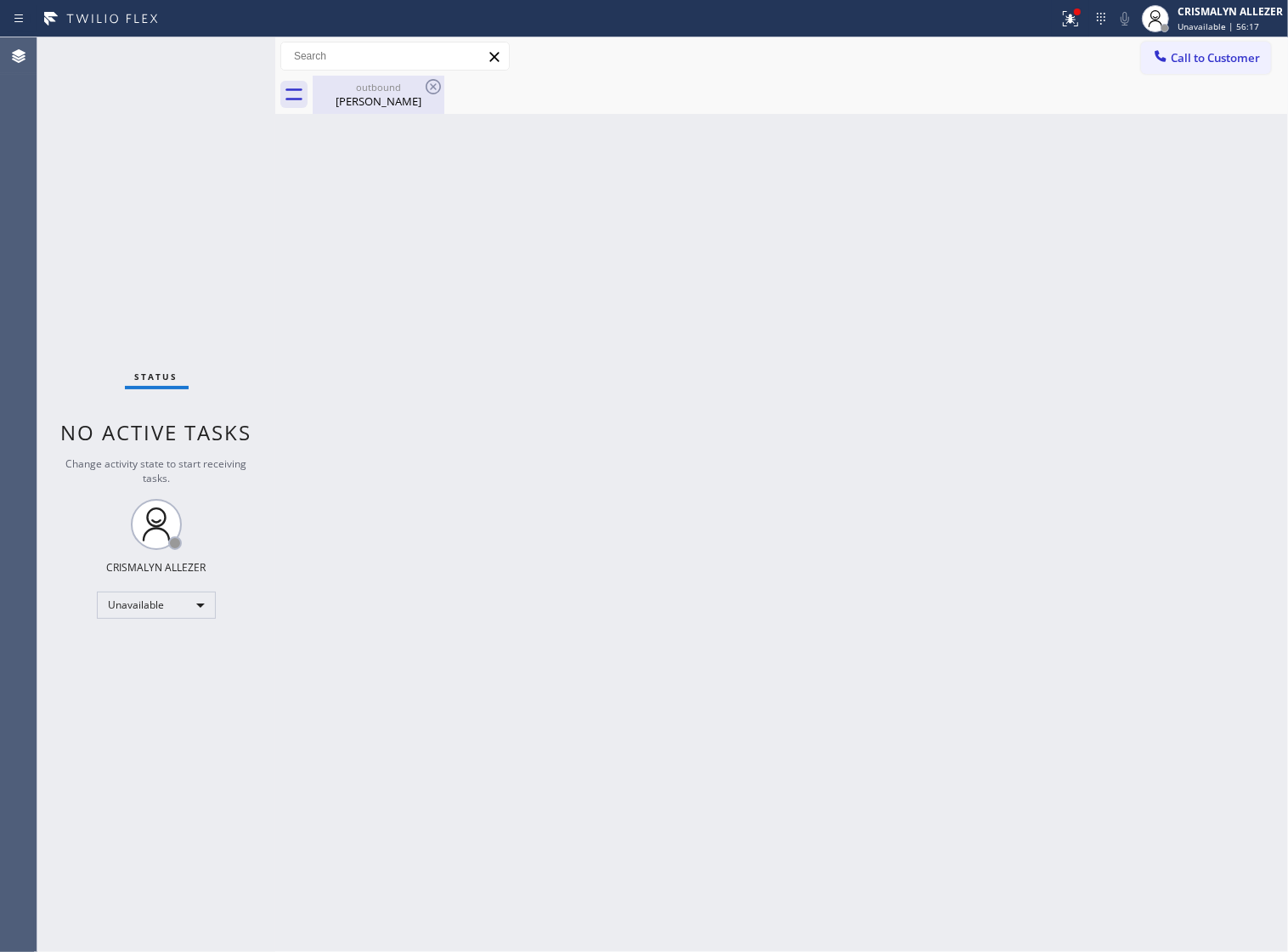
click at [390, 96] on div "Justin Howard" at bounding box center [378, 100] width 128 height 15
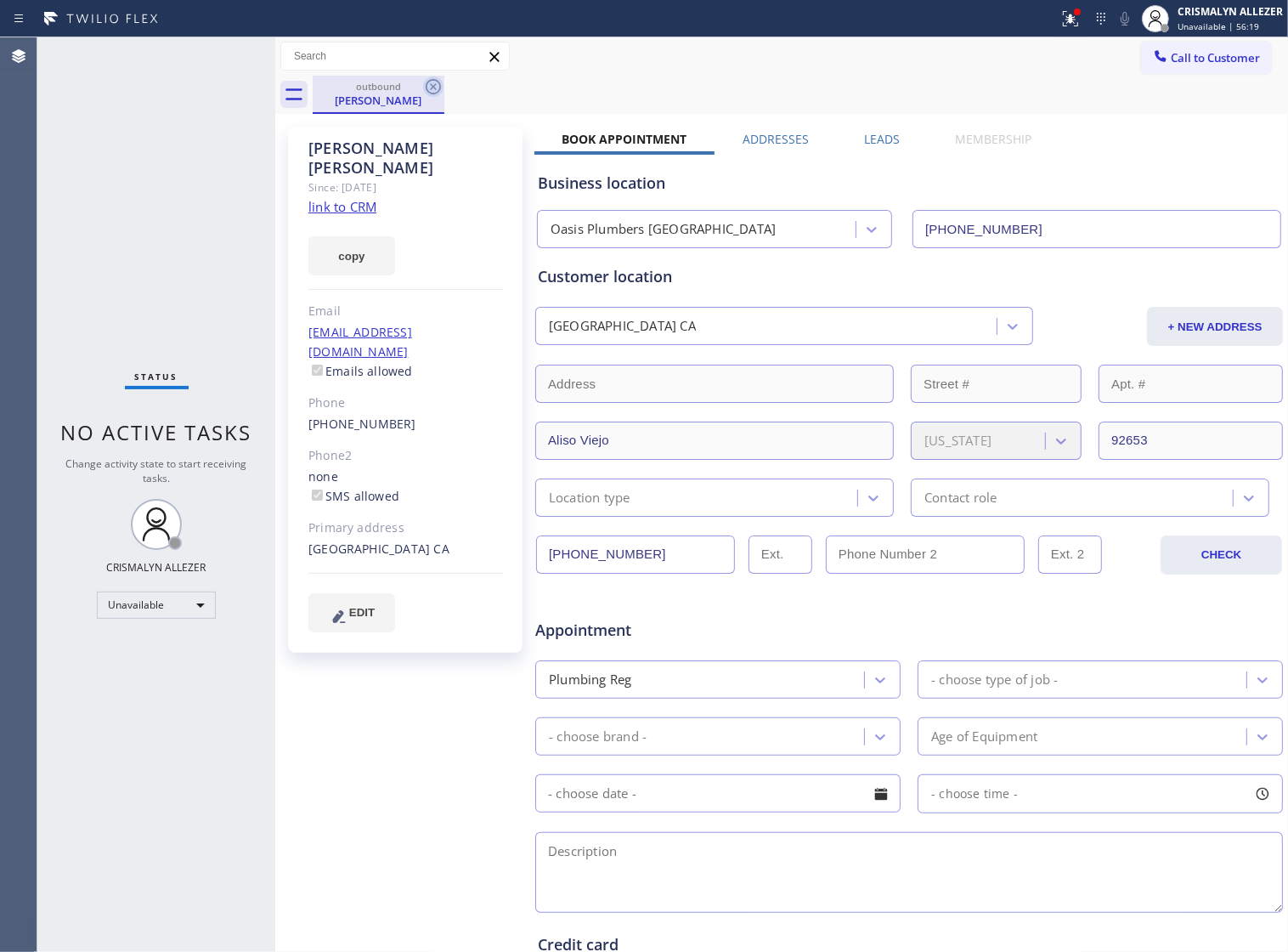
click at [431, 79] on icon at bounding box center [432, 86] width 15 height 15
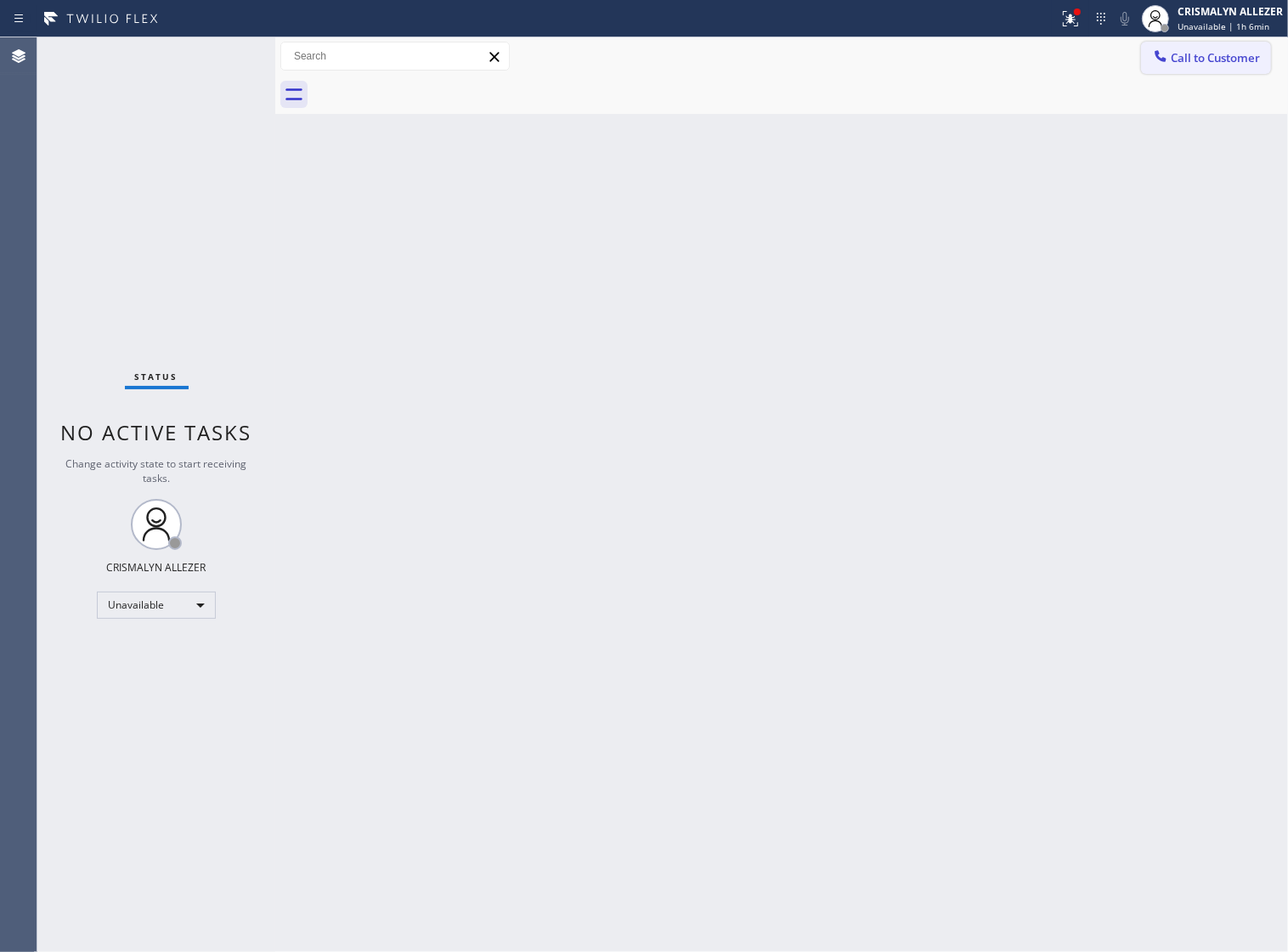
click at [1221, 51] on span "Call to Customer" at bounding box center [1216, 58] width 89 height 15
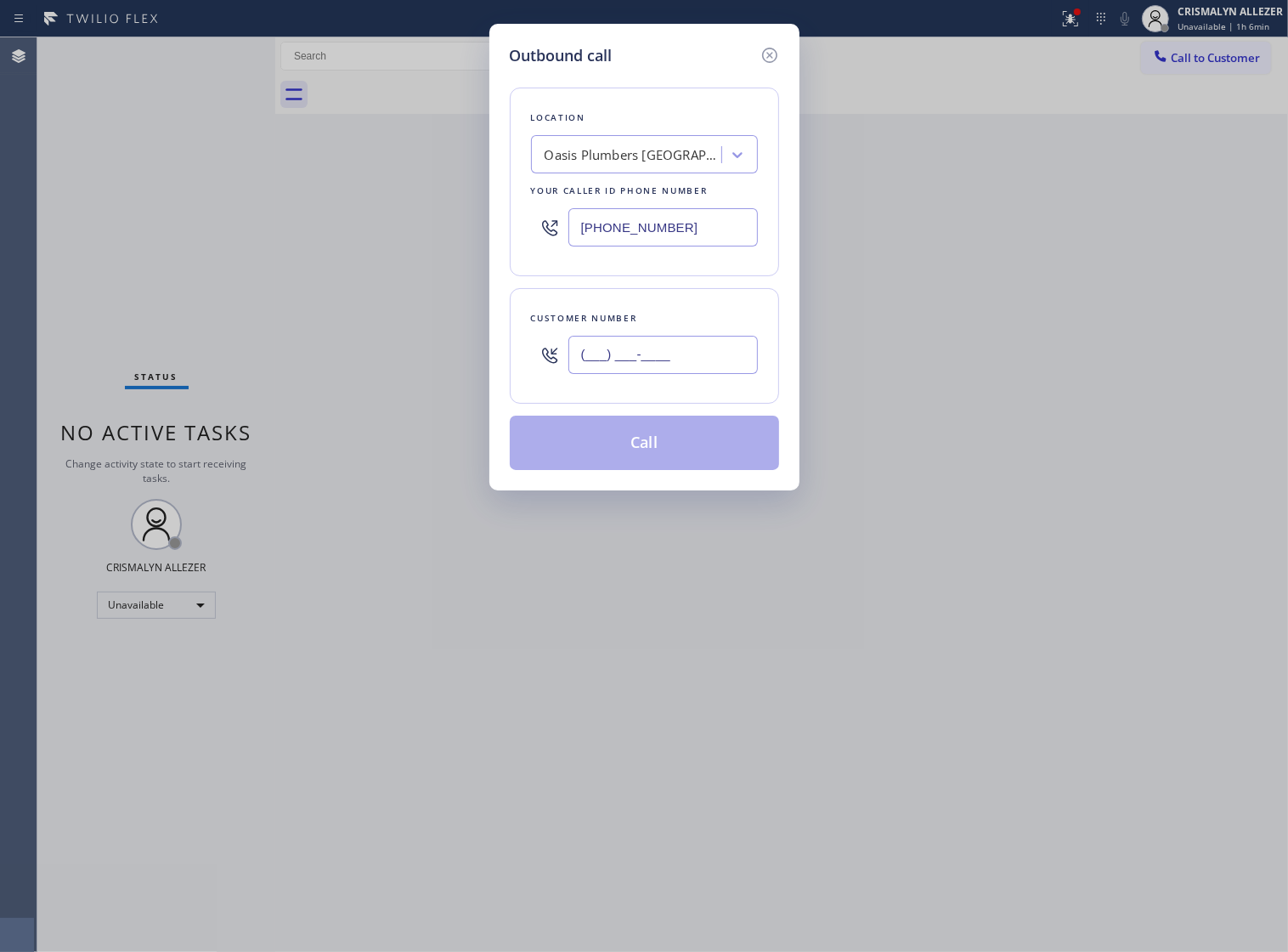
click at [697, 374] on input "(___) ___-____" at bounding box center [662, 355] width 189 height 39
paste input "949) 414-0046"
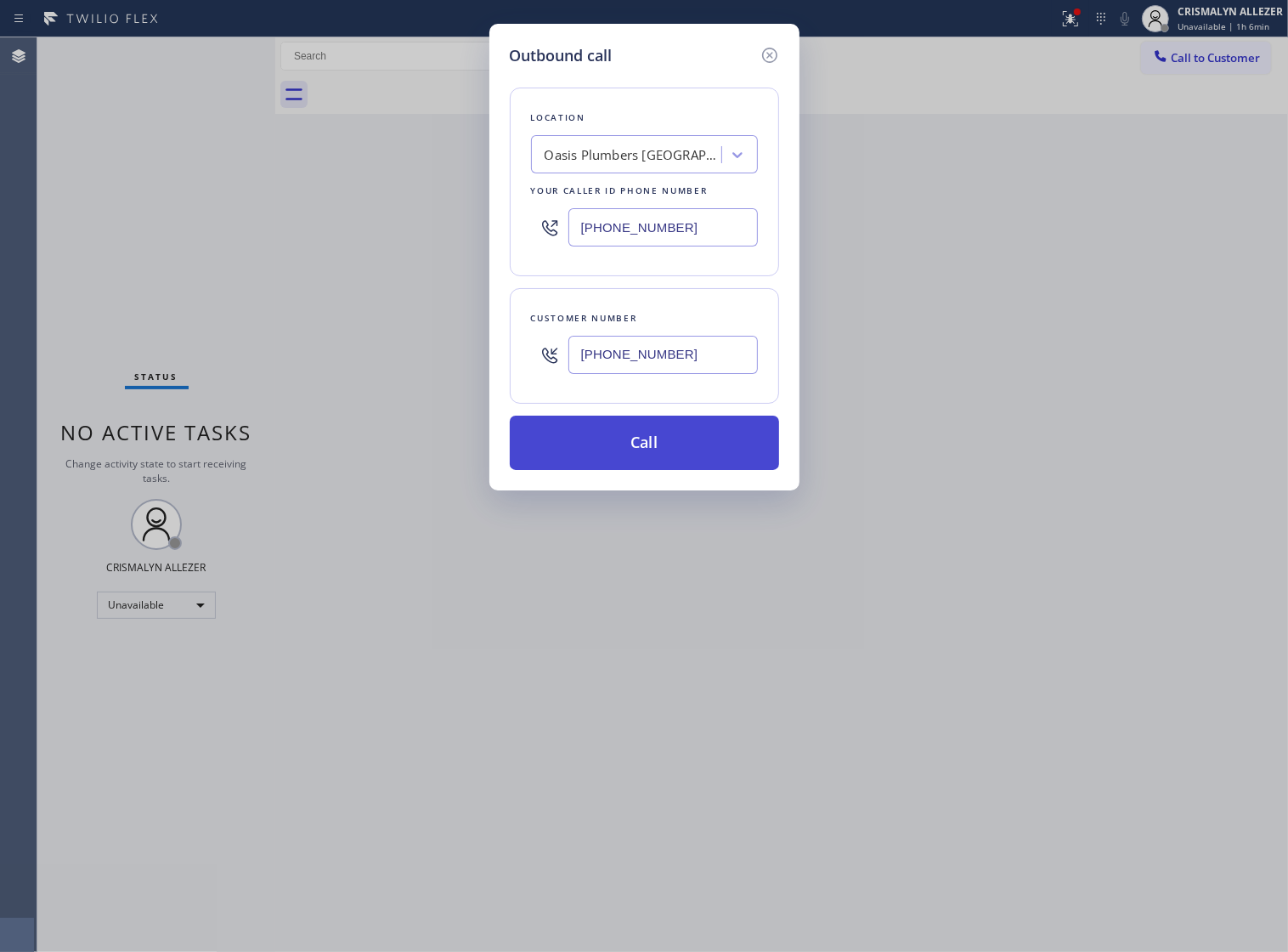
type input "[PHONE_NUMBER]"
click at [656, 468] on button "Call" at bounding box center [644, 442] width 270 height 55
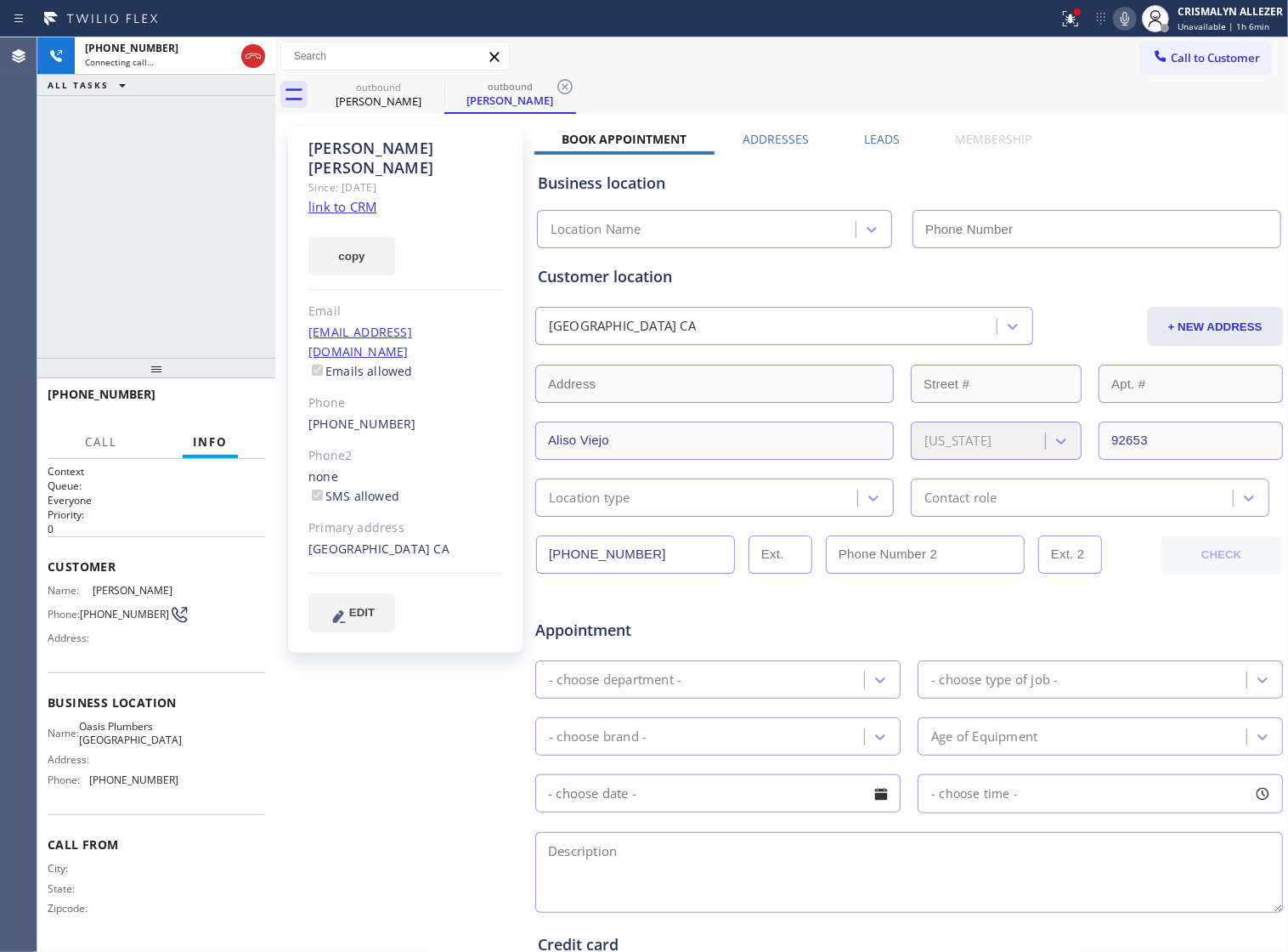
type input "[PHONE_NUMBER]"
click at [222, 402] on span "HANG UP" at bounding box center [225, 402] width 52 height 12
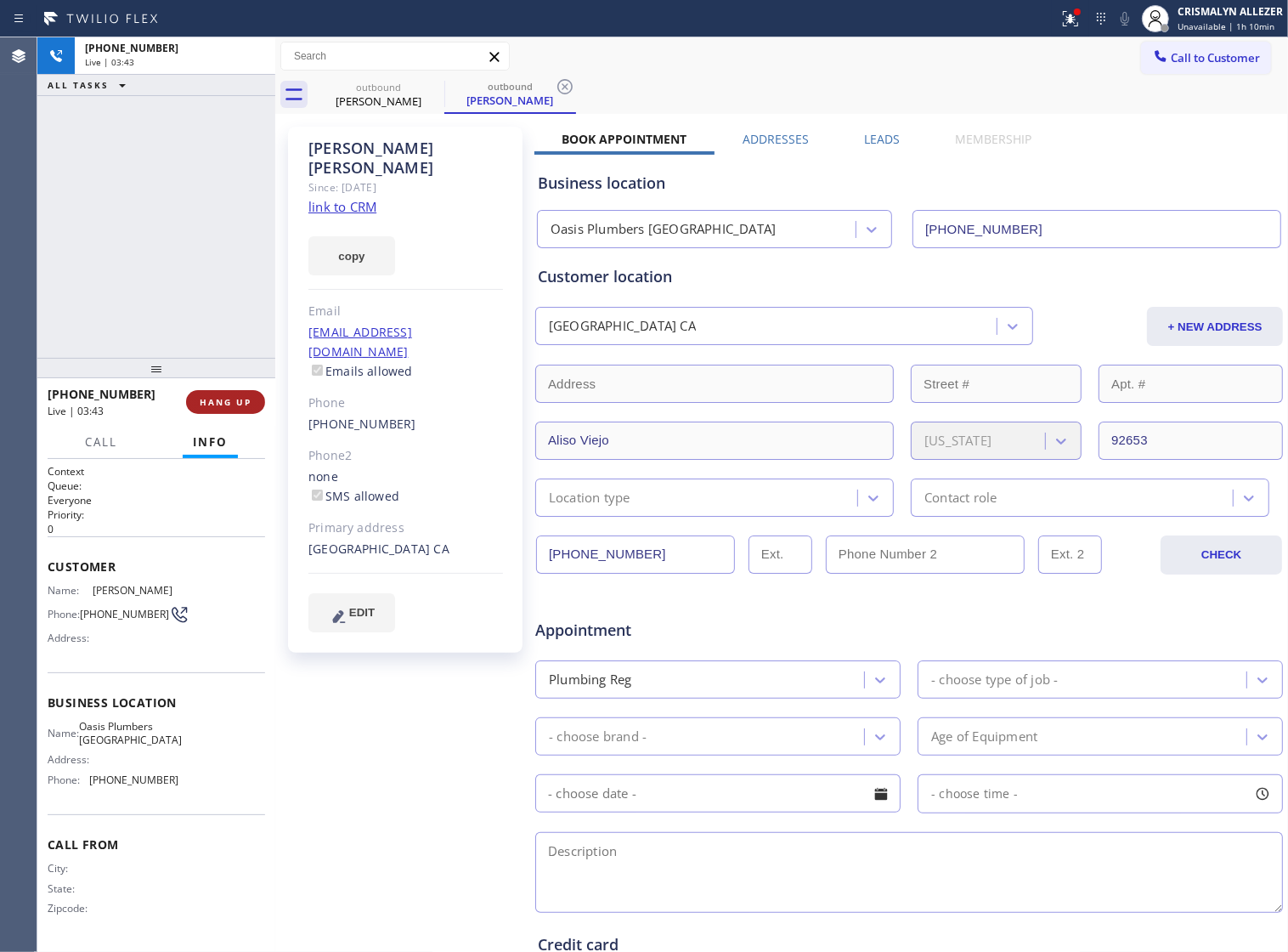
click at [222, 402] on span "HANG UP" at bounding box center [225, 402] width 52 height 12
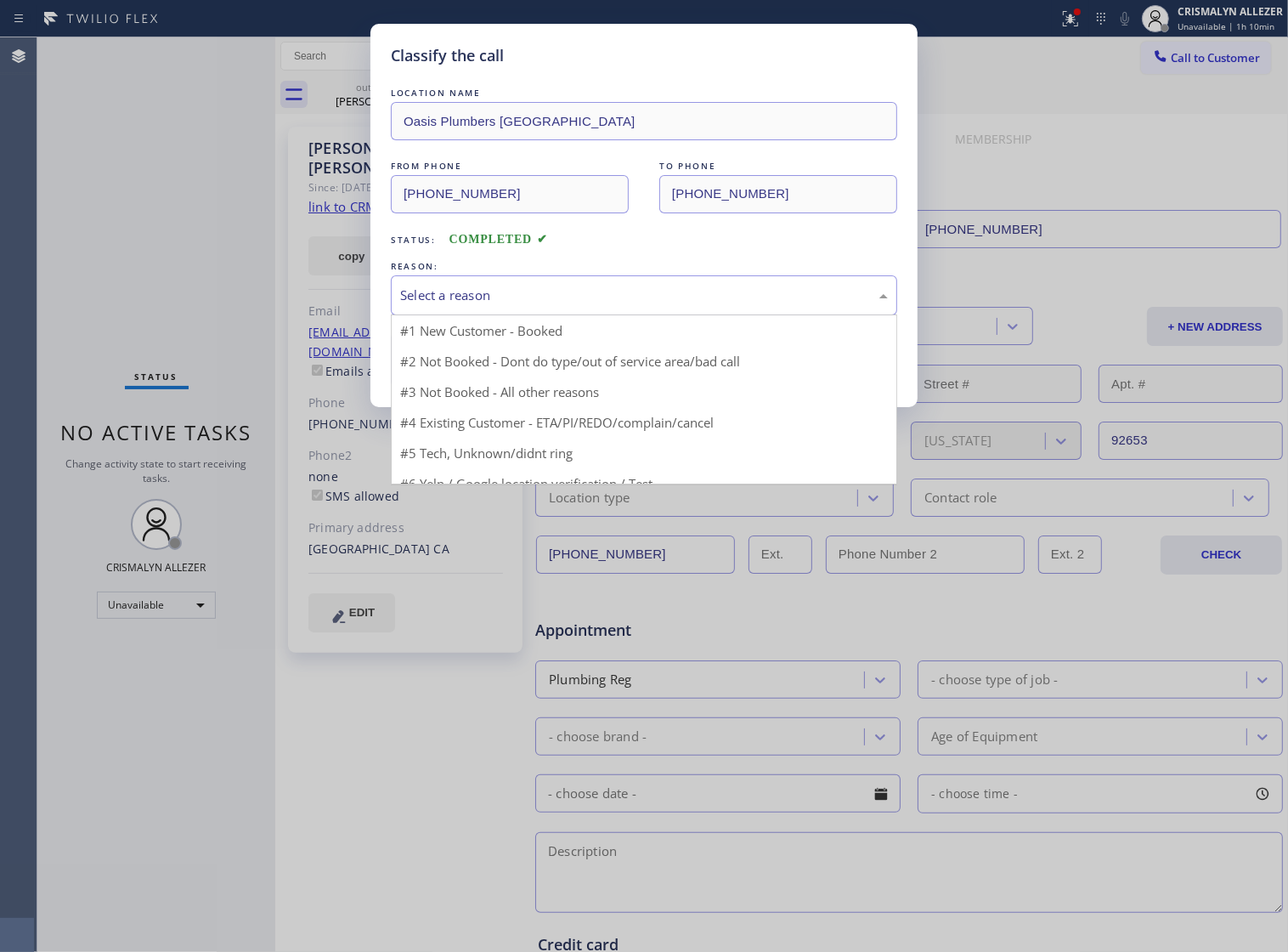
click at [604, 305] on div "Select a reason" at bounding box center [644, 296] width 488 height 20
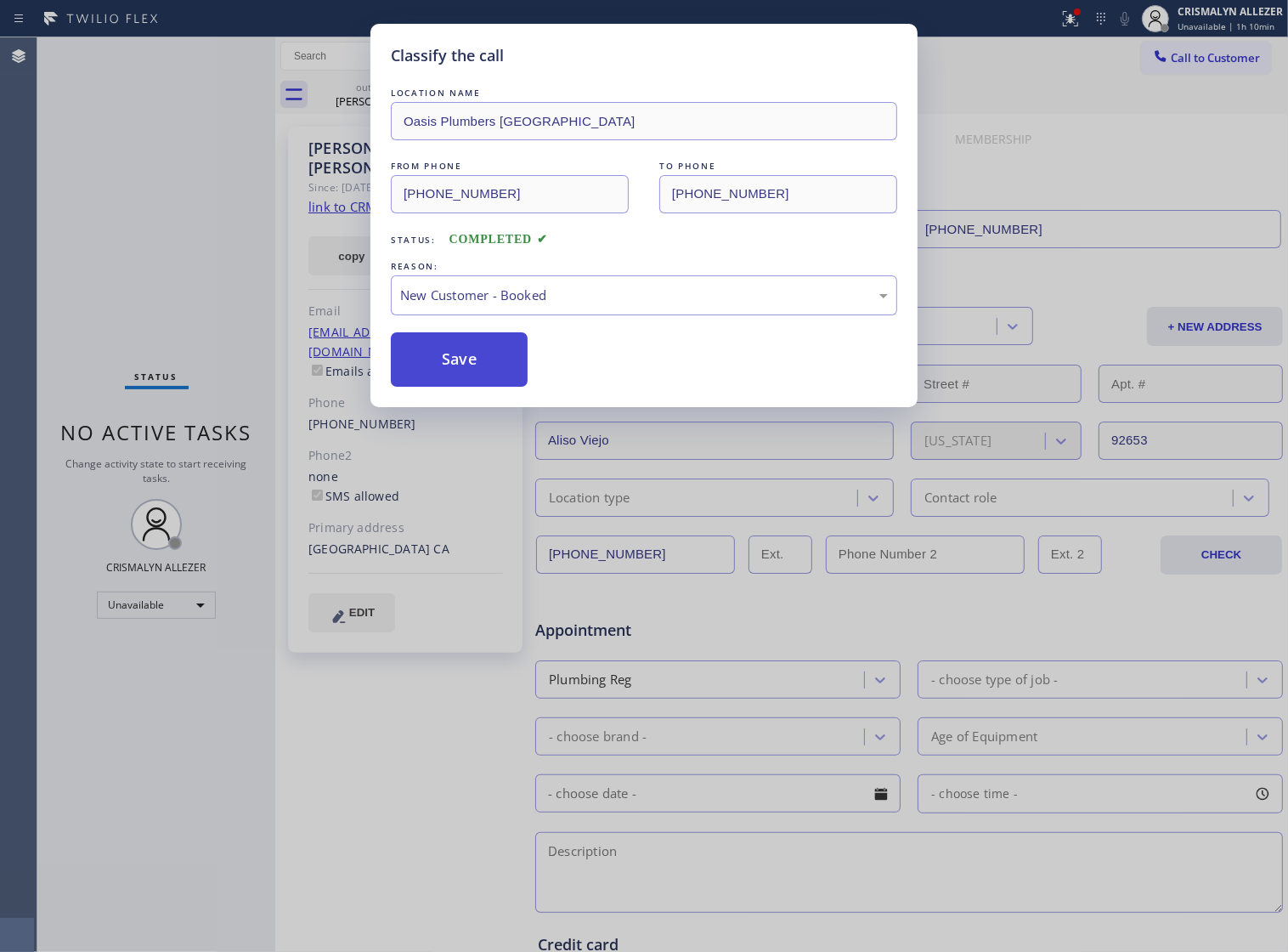
click at [463, 387] on button "Save" at bounding box center [459, 359] width 137 height 55
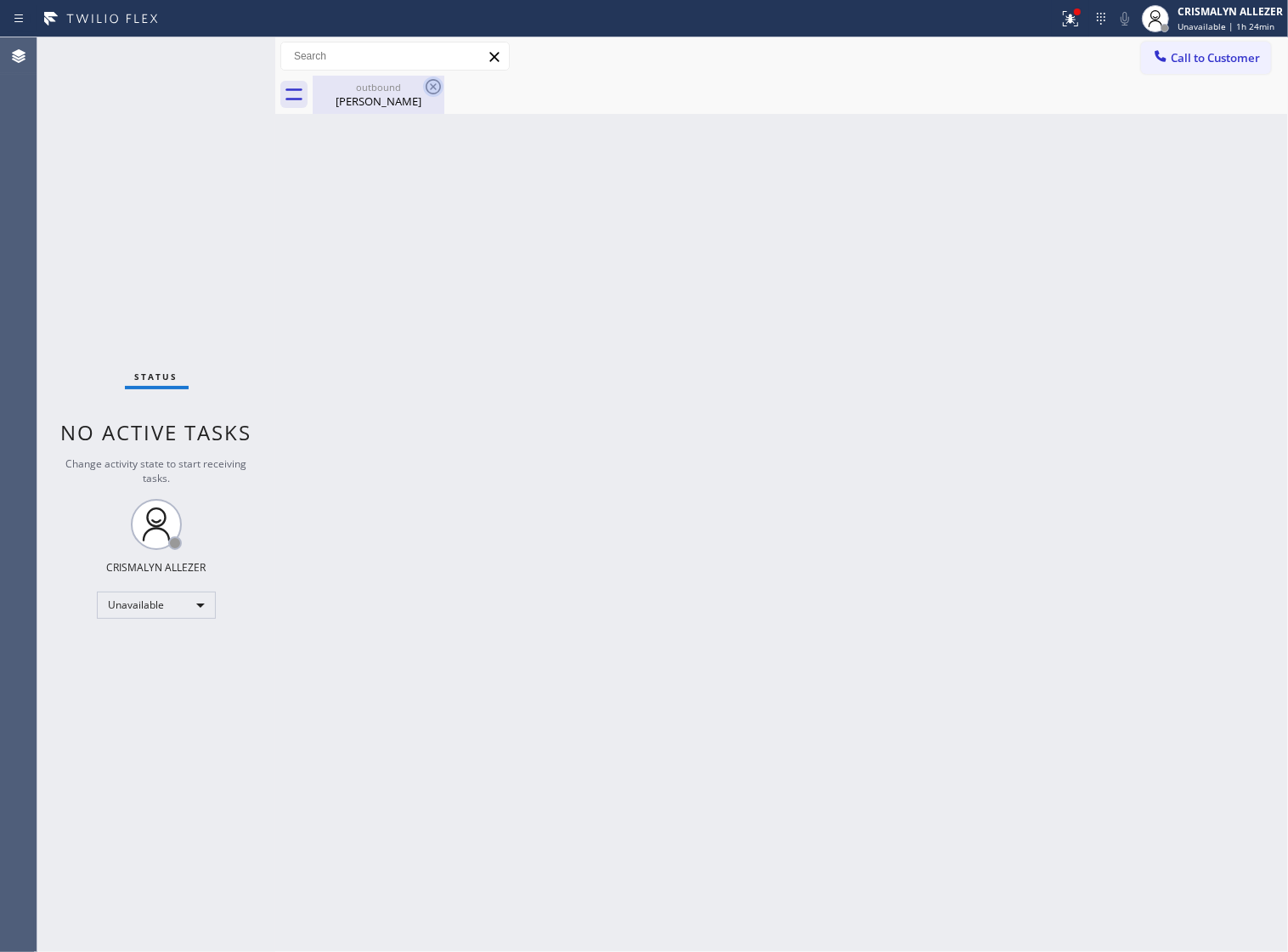
drag, startPoint x: 384, startPoint y: 98, endPoint x: 426, endPoint y: 91, distance: 42.6
click at [390, 98] on div "Justin Howard" at bounding box center [378, 100] width 128 height 15
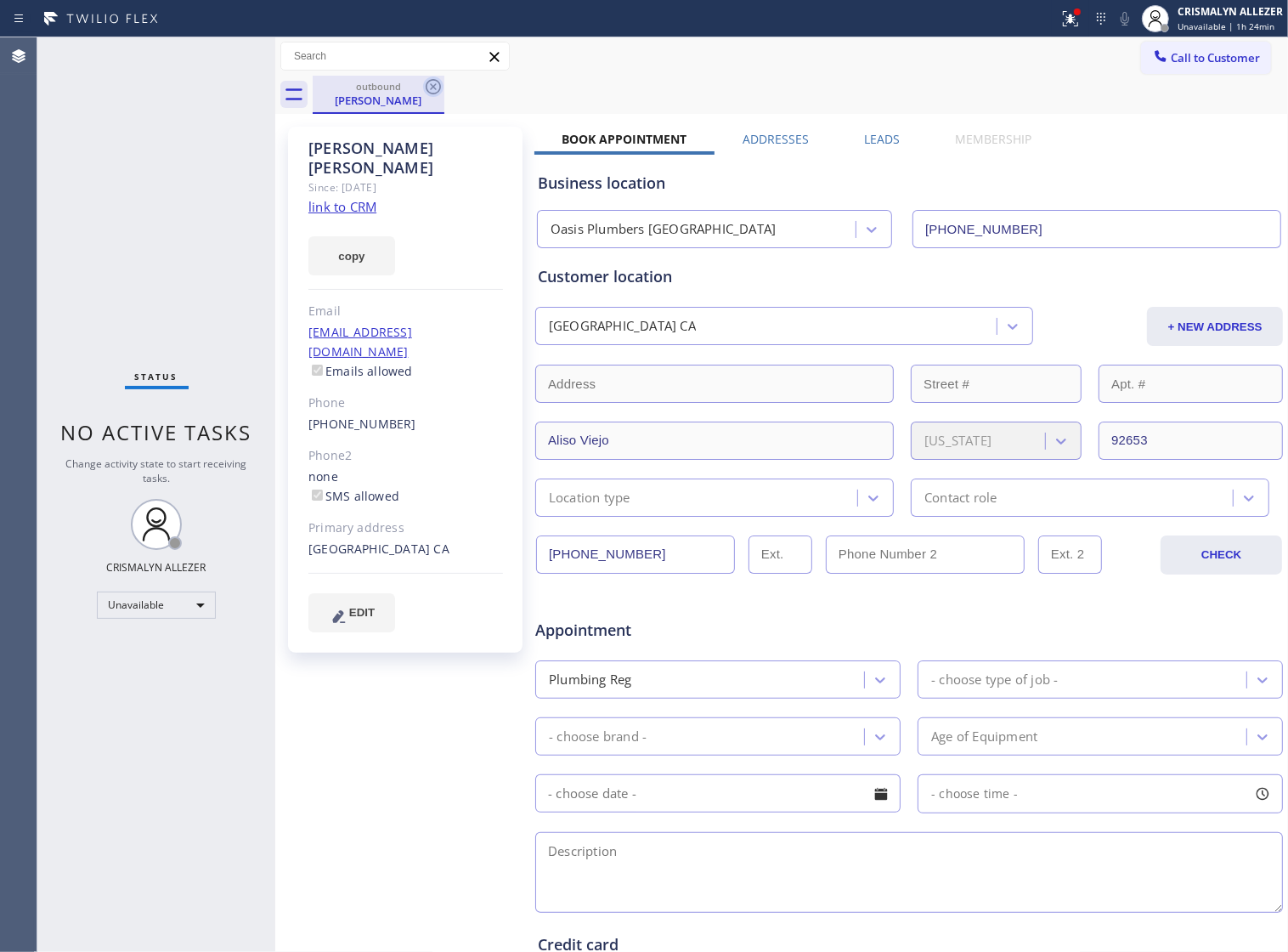
click at [430, 89] on icon at bounding box center [433, 86] width 21 height 21
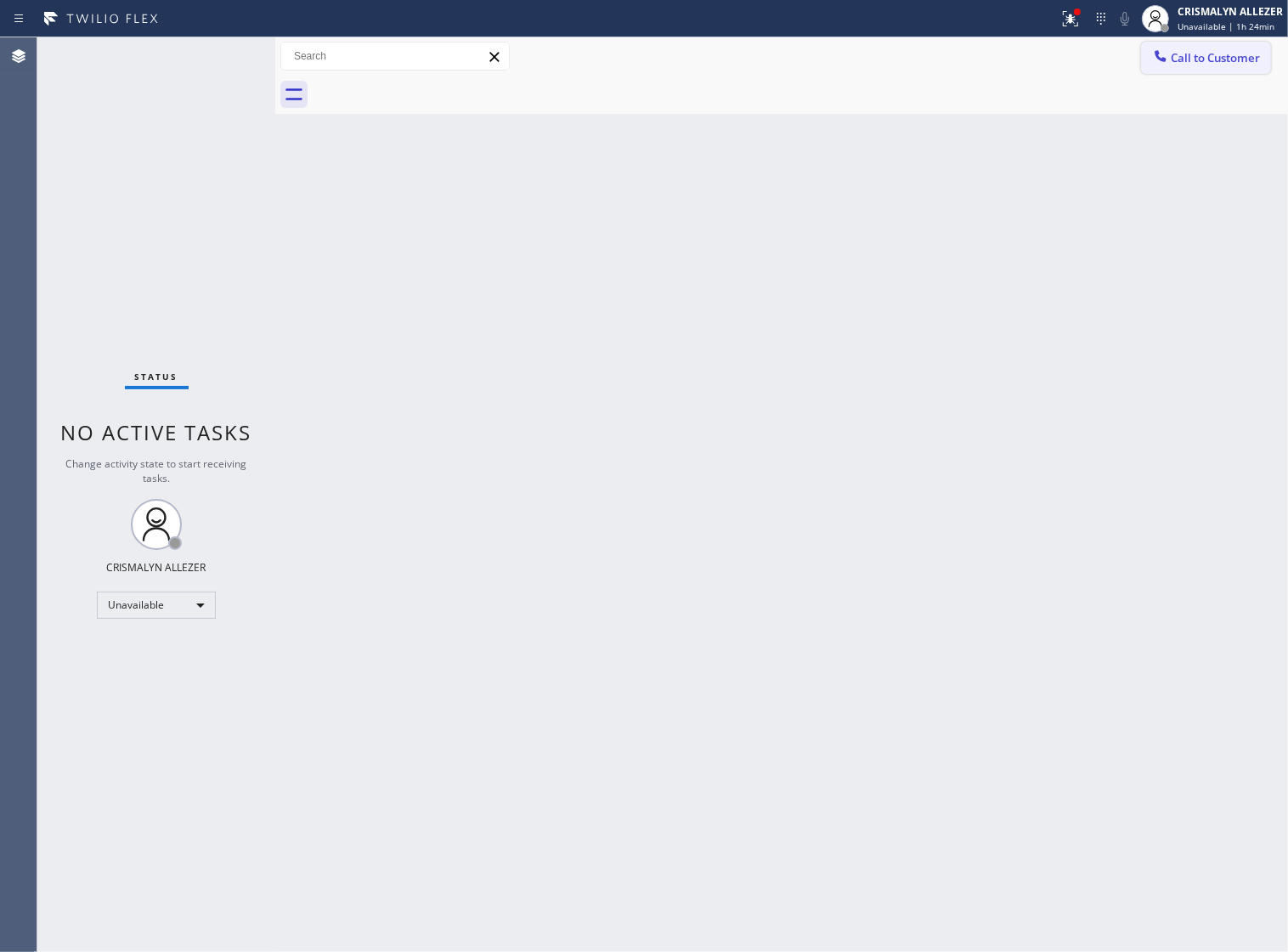
click at [1184, 64] on span "Call to Customer" at bounding box center [1216, 58] width 89 height 15
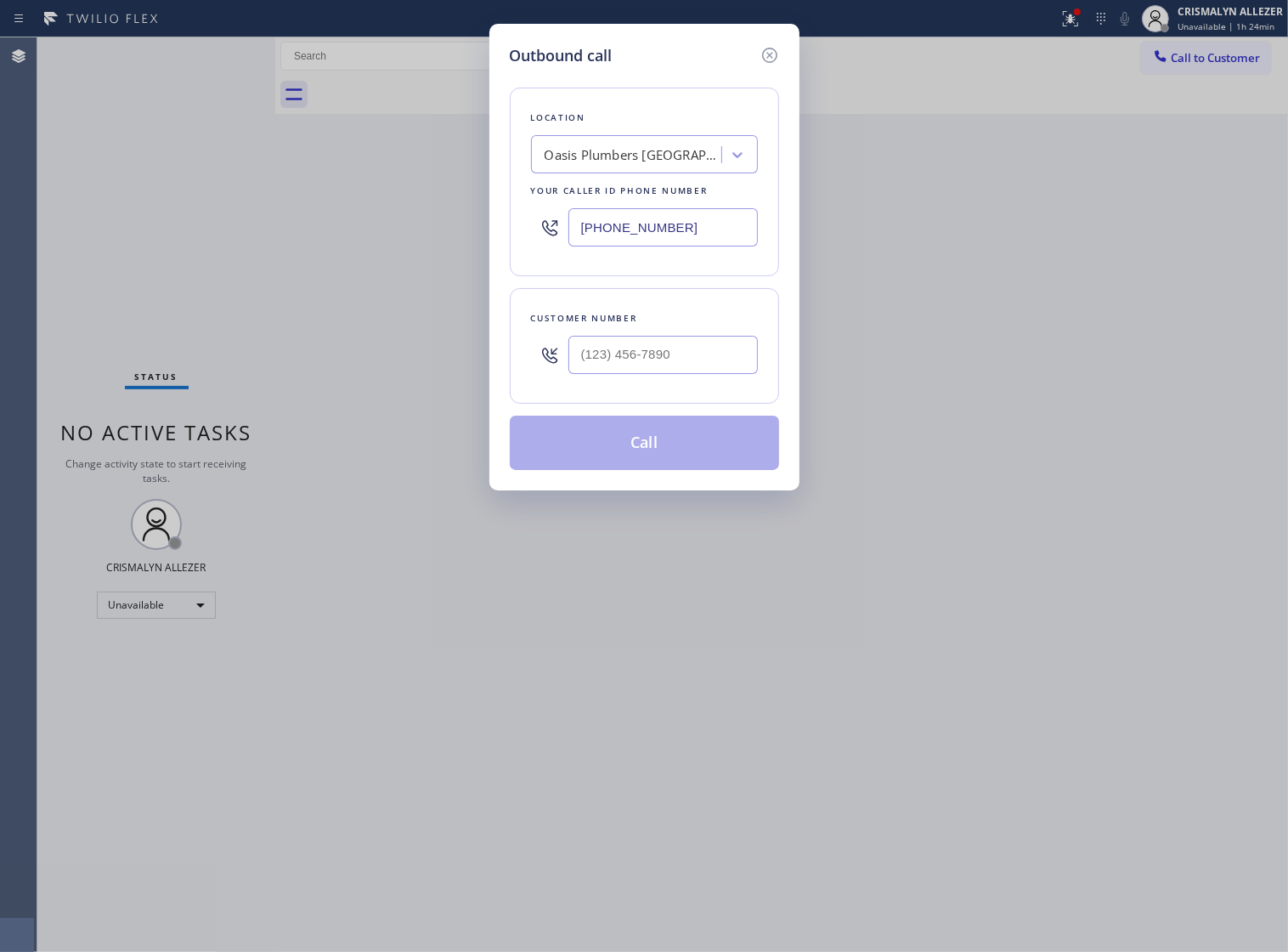
drag, startPoint x: 717, startPoint y: 244, endPoint x: 258, endPoint y: 247, distance: 459.0
click at [259, 247] on div "Outbound call Location Oasis Plumbers Mission Viejo Your caller id phone number…" at bounding box center [644, 476] width 1288 height 952
paste input "424) 581-0589"
type input "[PHONE_NUMBER]"
click at [707, 374] on input "(___) ___-____" at bounding box center [662, 355] width 189 height 39
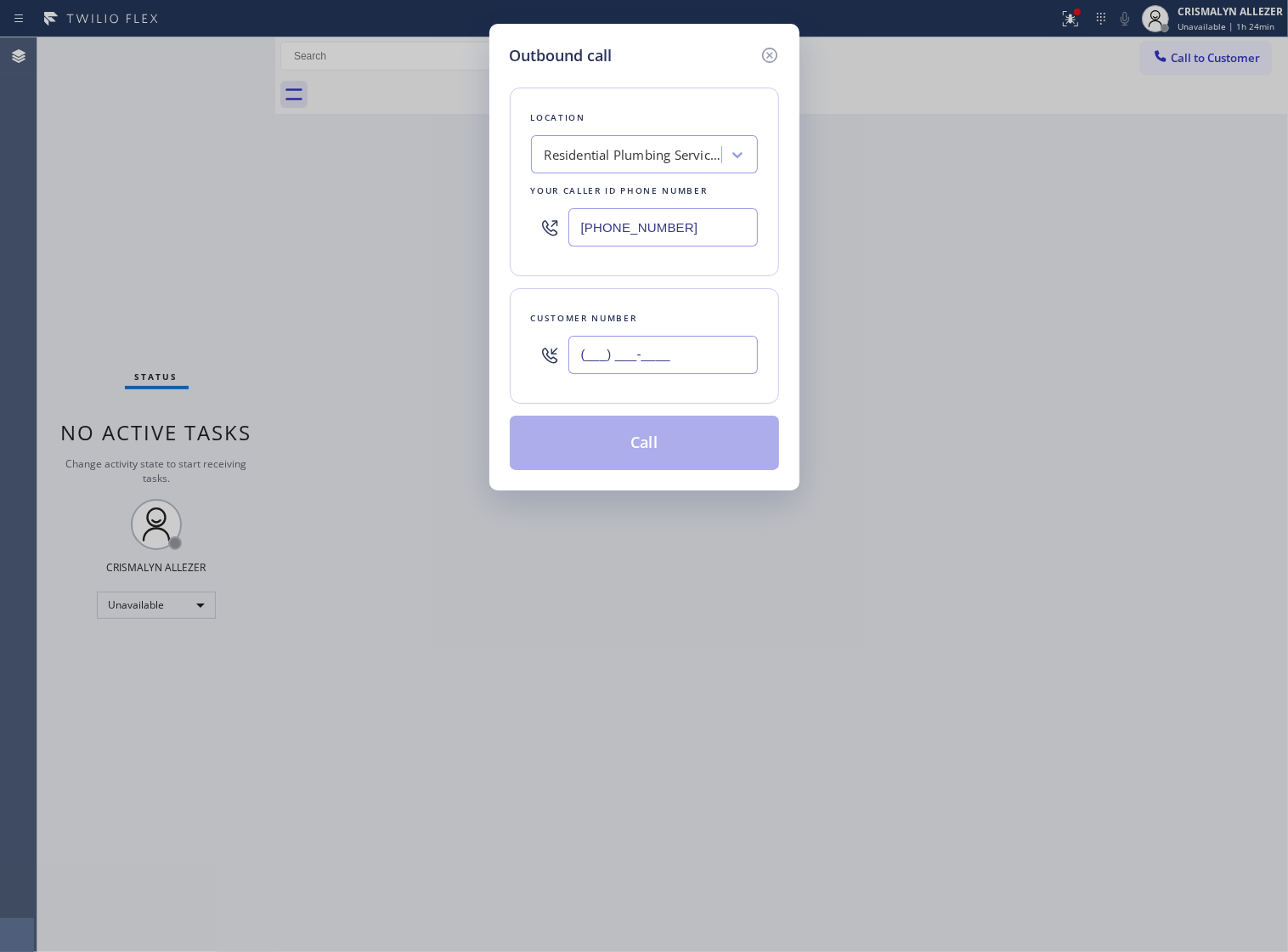
paste input "310) 846-7942"
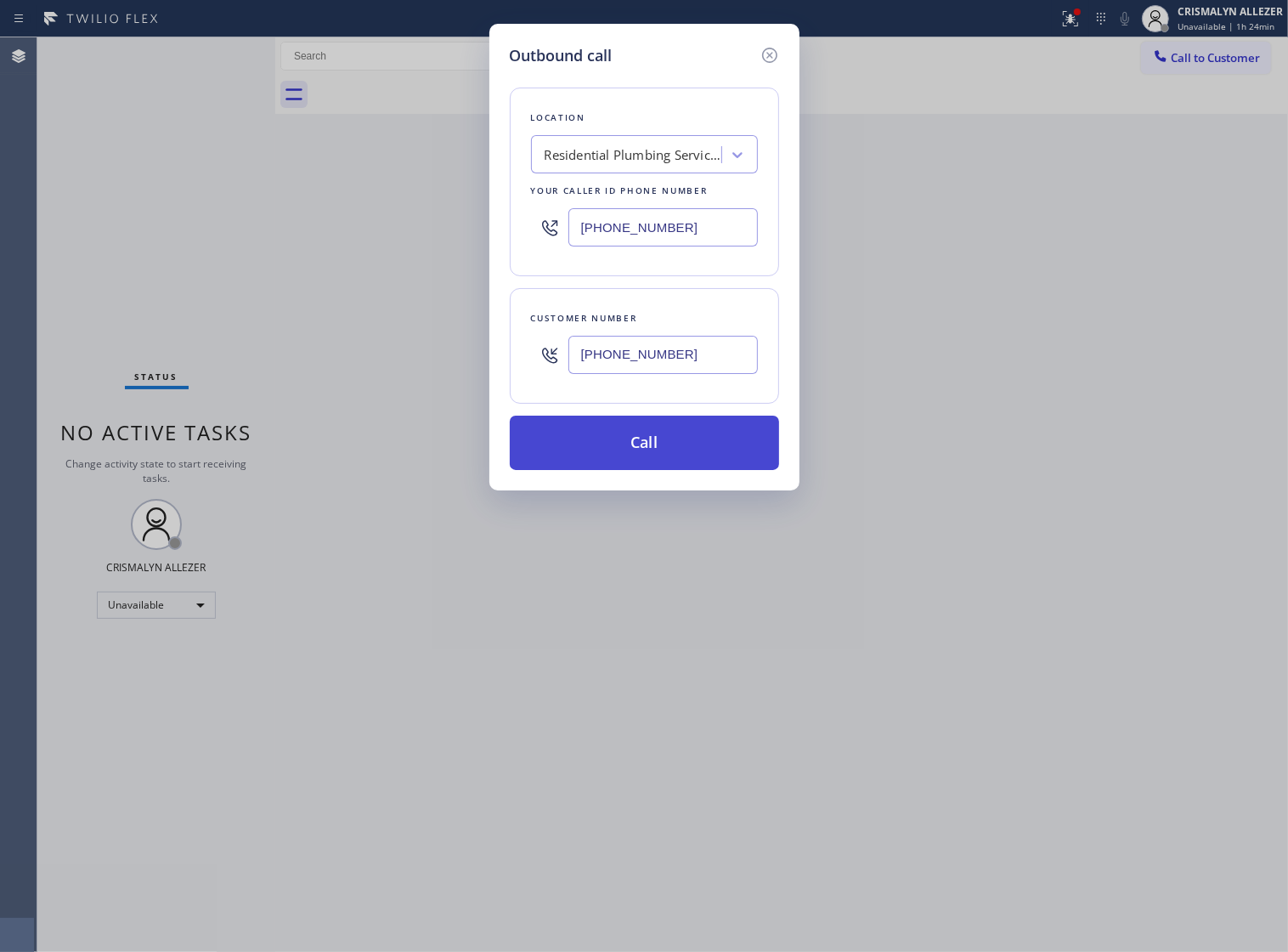
type input "[PHONE_NUMBER]"
click at [656, 467] on button "Call" at bounding box center [644, 442] width 270 height 55
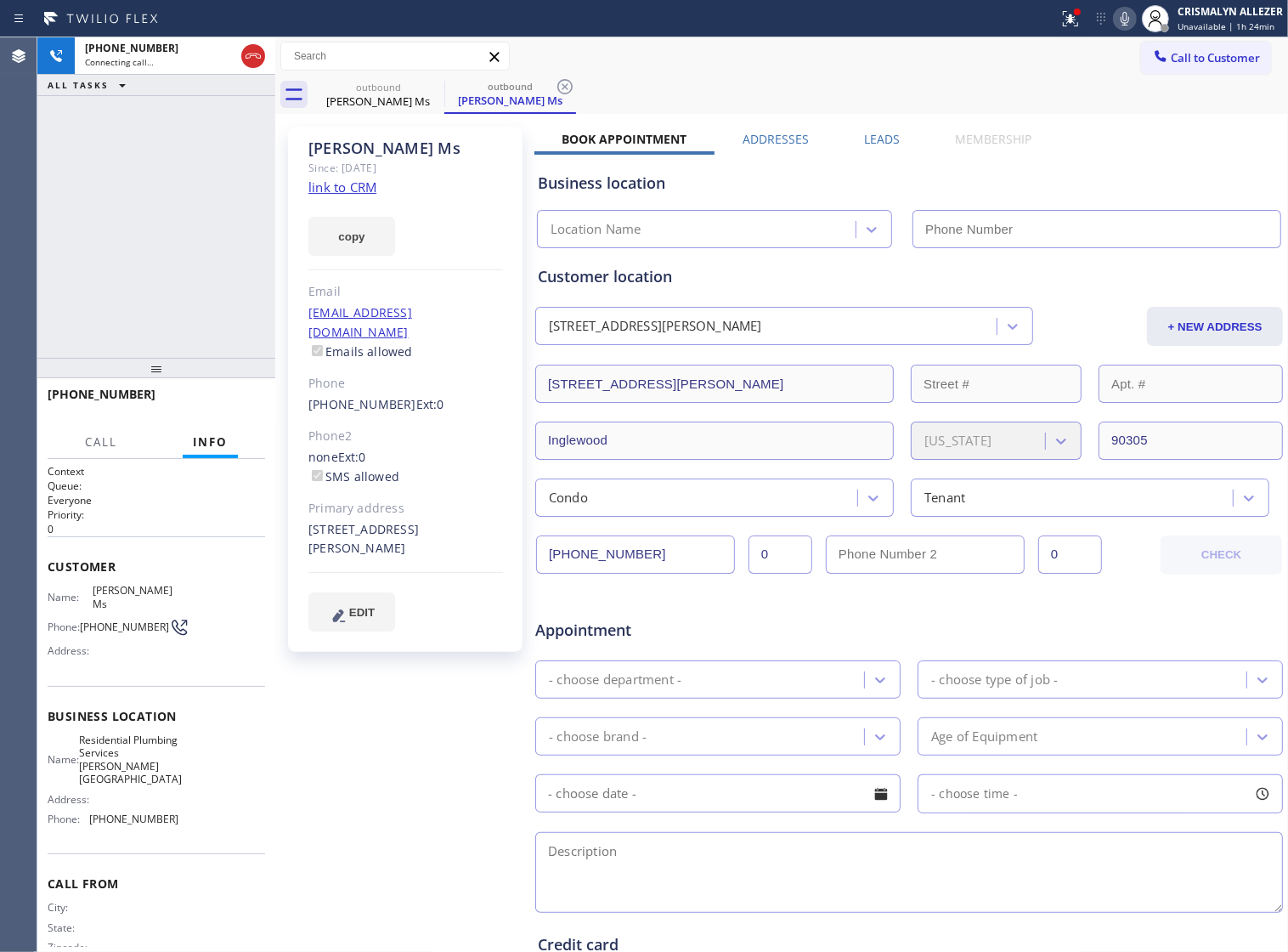
type input "[PHONE_NUMBER]"
click at [882, 142] on label "Leads" at bounding box center [882, 139] width 36 height 16
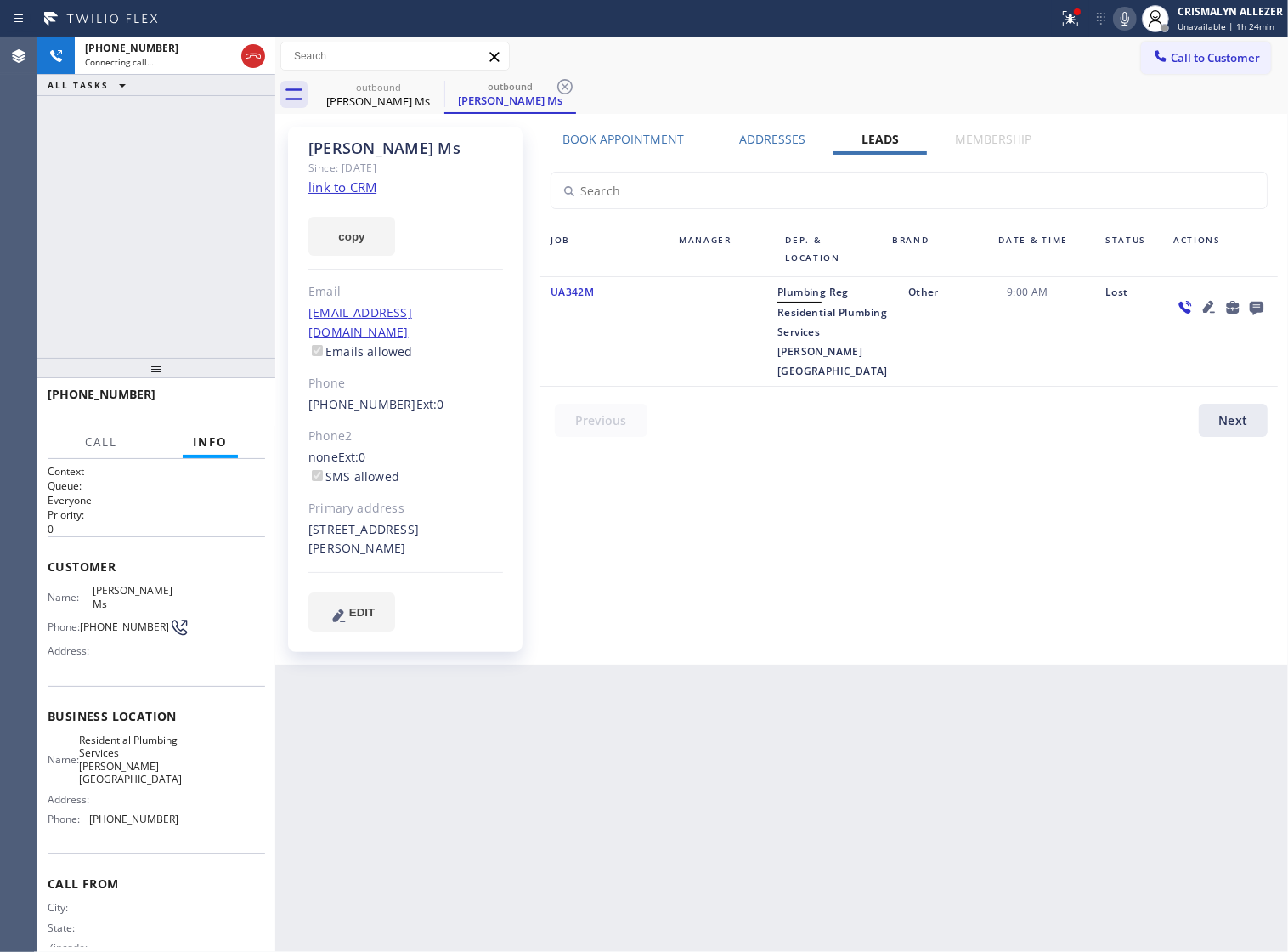
click at [1254, 312] on icon at bounding box center [1257, 308] width 14 height 14
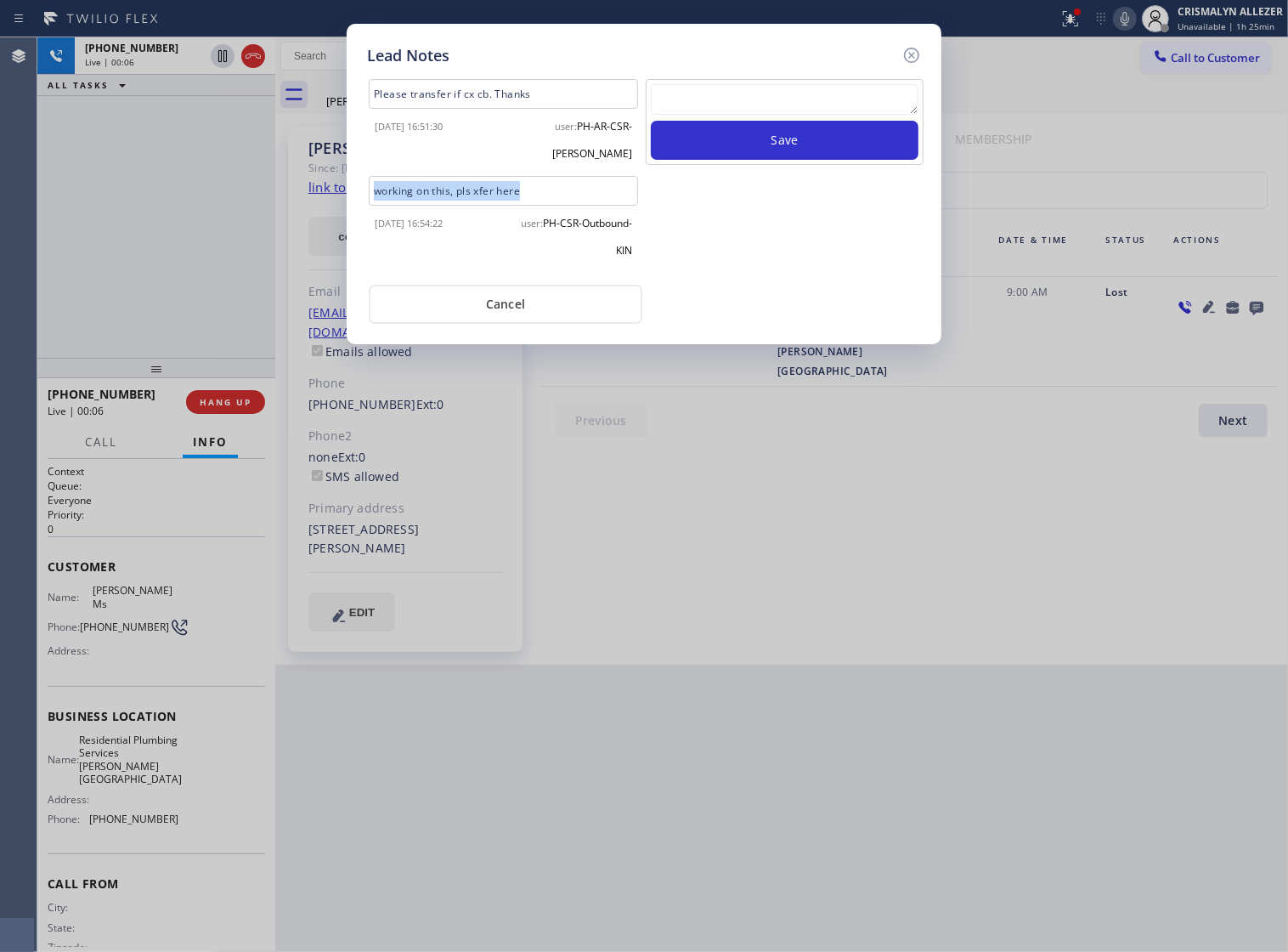
drag, startPoint x: 535, startPoint y: 167, endPoint x: 318, endPoint y: 170, distance: 217.0
click at [318, 170] on div "Lead Notes Please transfer if cx cb. Thanks 2025-08-17 16:51:30 user: PH-AR-CSR…" at bounding box center [644, 476] width 1288 height 952
copy div "working on this, pls xfer here"
click at [854, 115] on textarea at bounding box center [785, 99] width 268 height 31
paste textarea "working on this, pls xfer here"
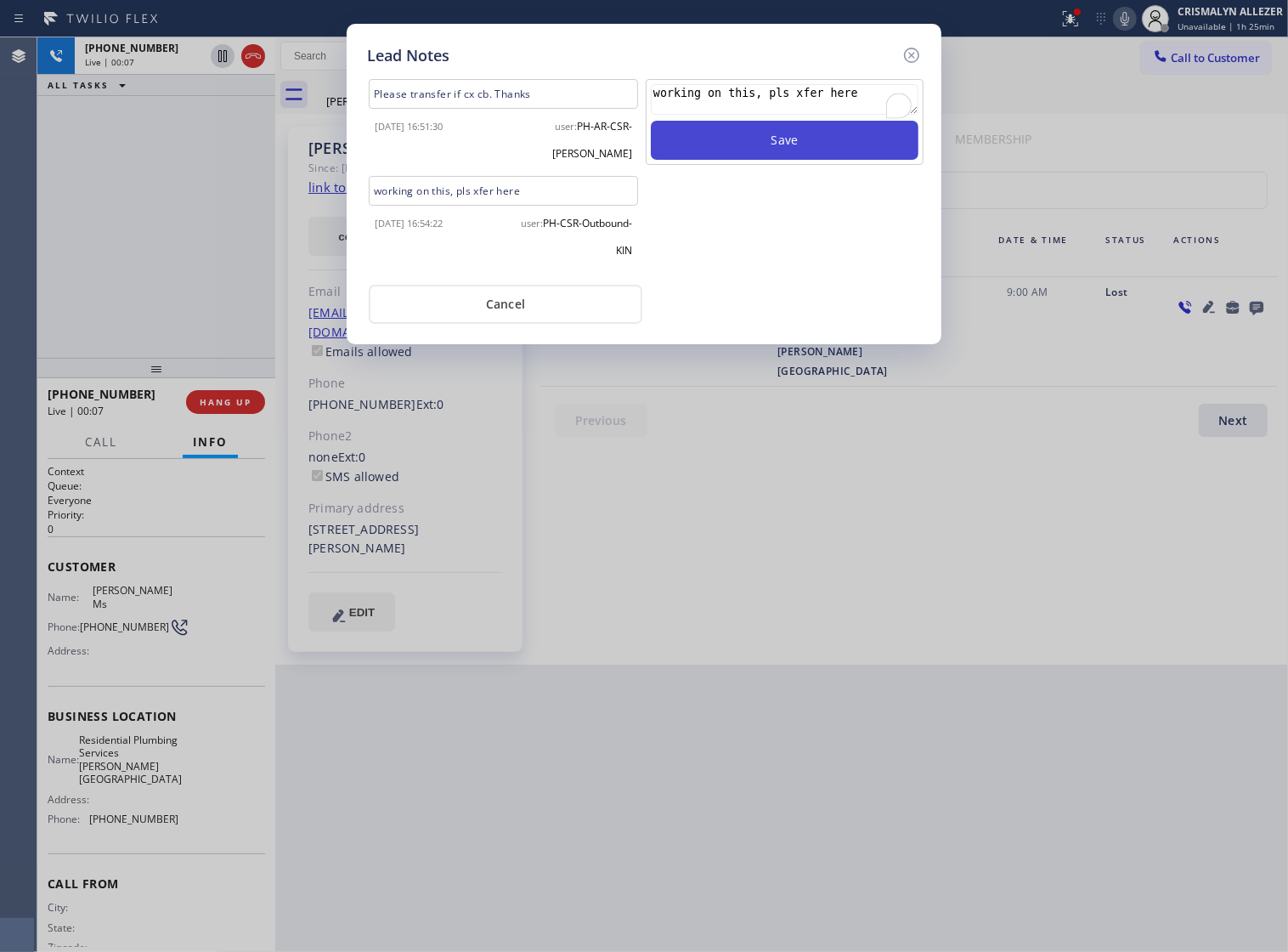
type textarea "working on this, pls xfer here"
click at [810, 153] on button "Save" at bounding box center [785, 140] width 268 height 39
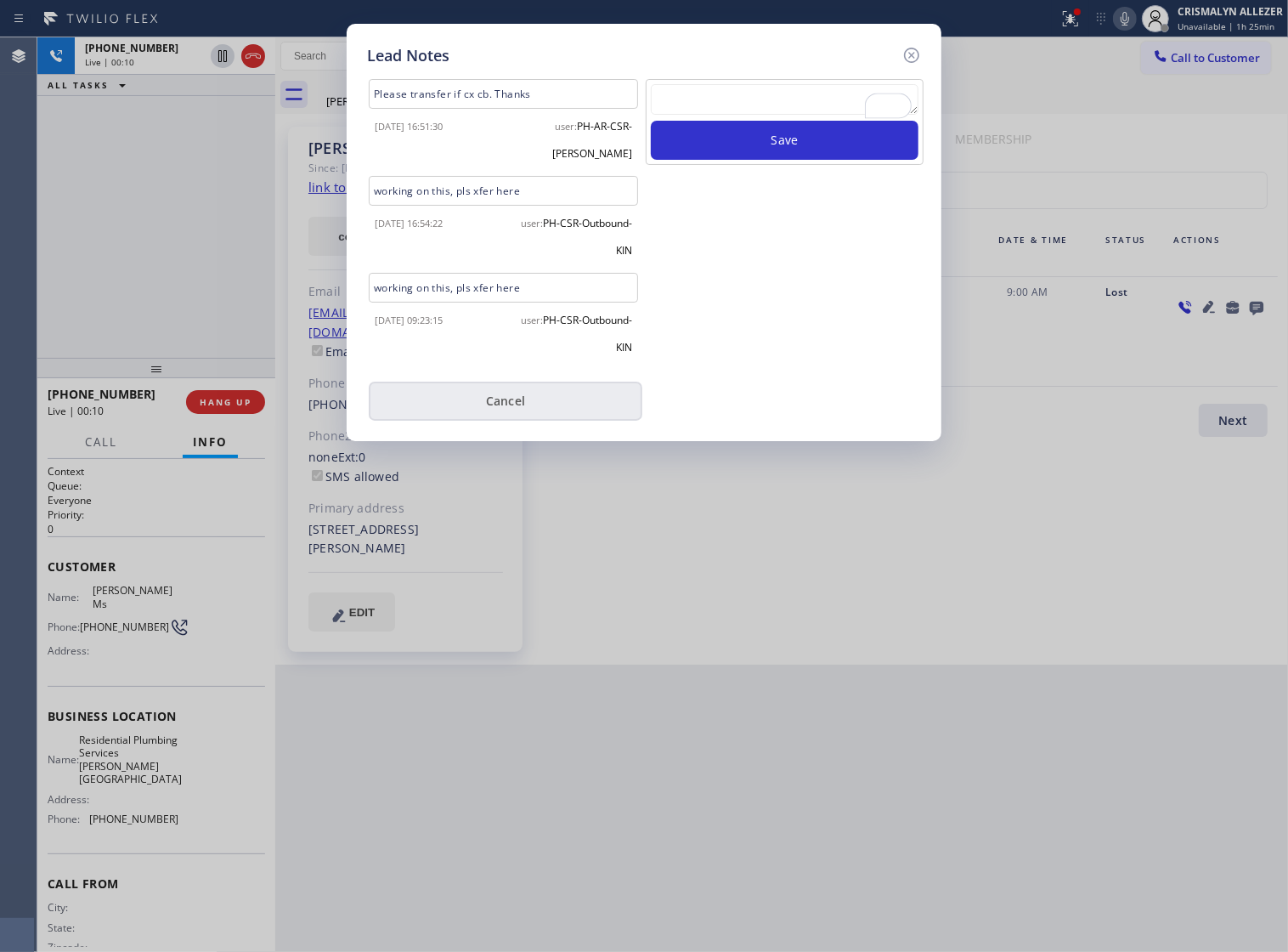
click at [512, 384] on button "Cancel" at bounding box center [506, 401] width 274 height 39
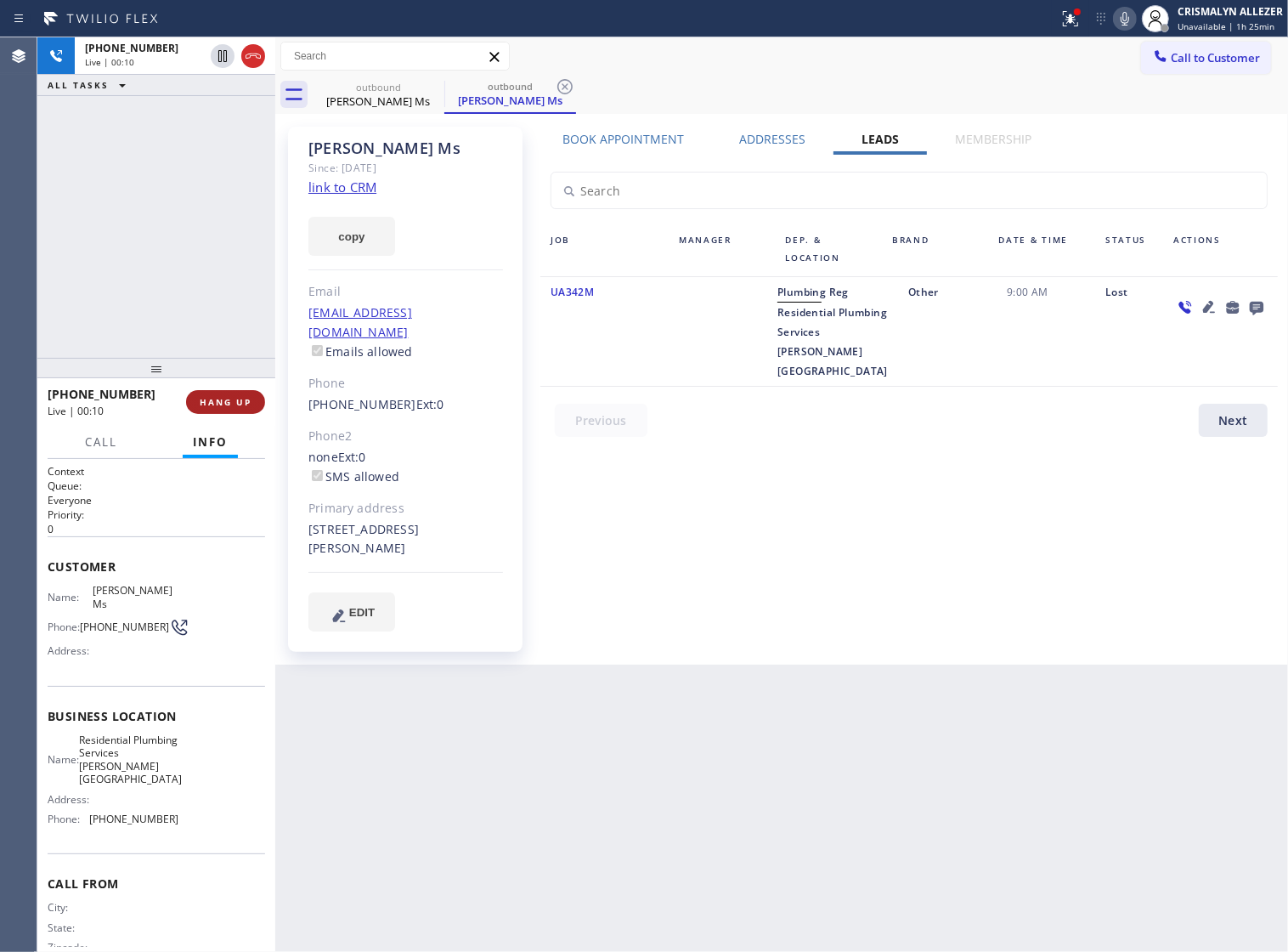
click at [222, 406] on span "HANG UP" at bounding box center [225, 402] width 52 height 12
click at [222, 406] on span "COMPLETE" at bounding box center [222, 402] width 59 height 12
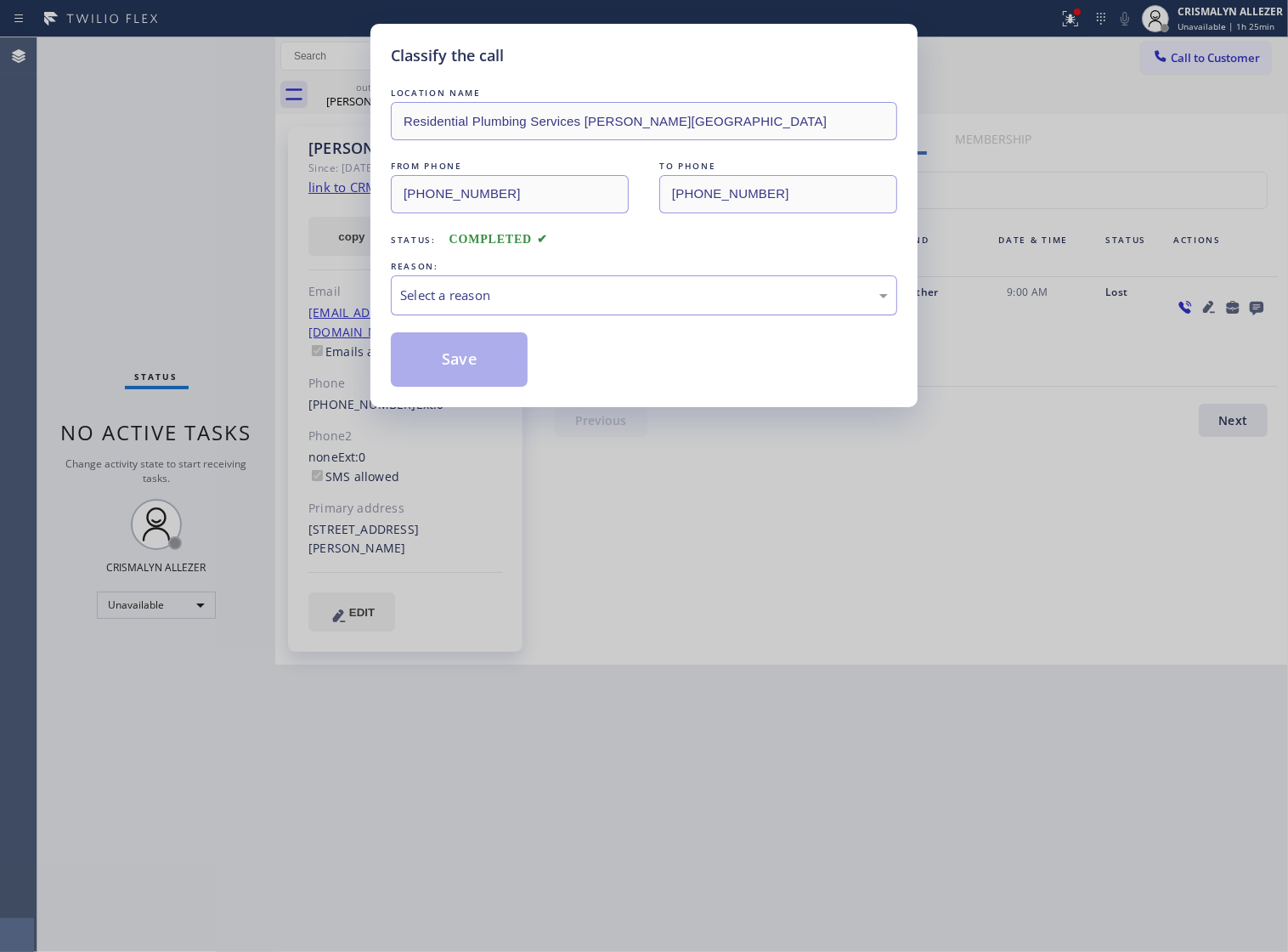
click at [650, 305] on div "Select a reason" at bounding box center [644, 296] width 488 height 20
click at [479, 372] on button "Save" at bounding box center [459, 359] width 137 height 55
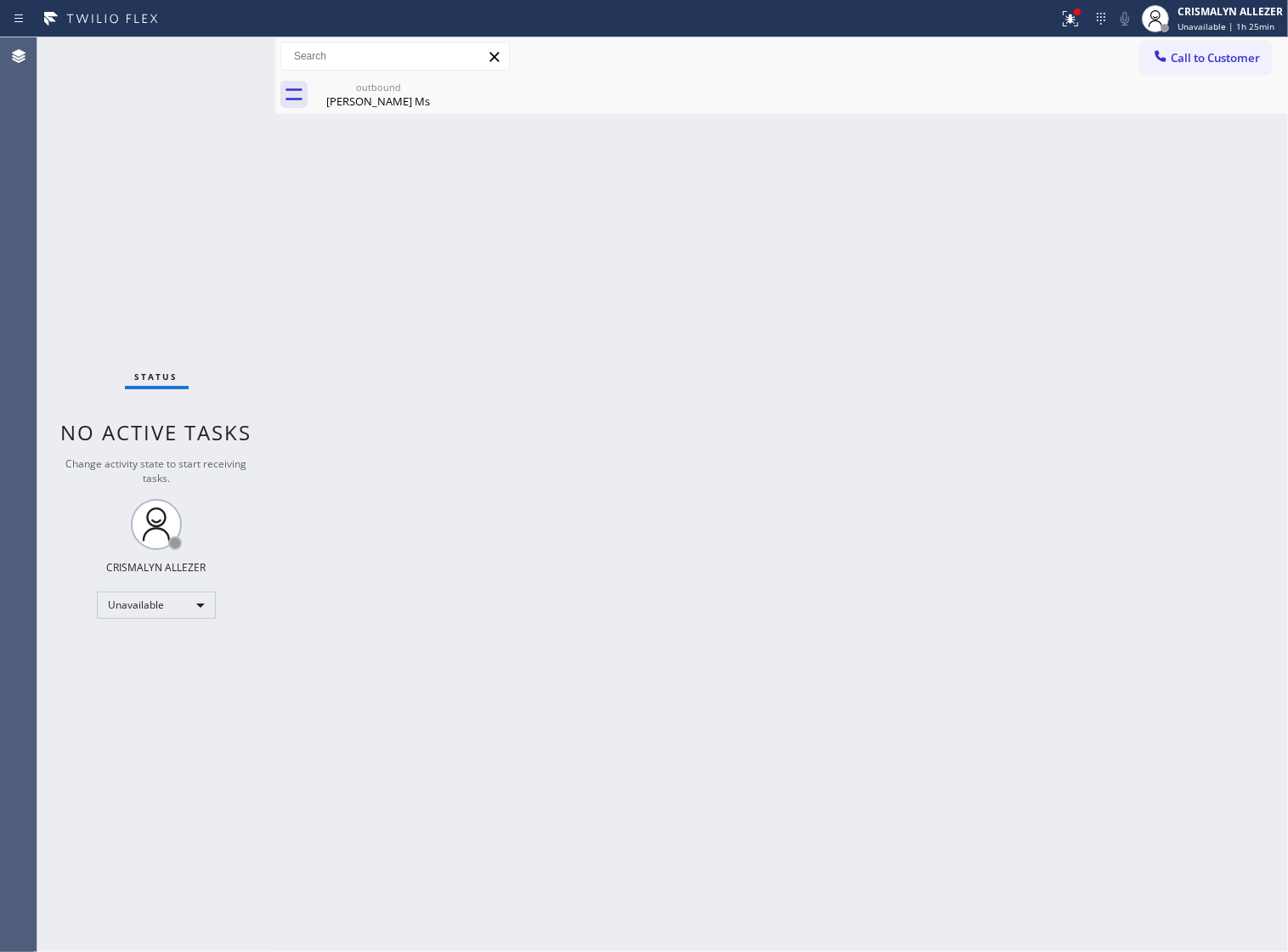
click at [398, 117] on div "Back to Dashboard Change Sender ID Customers Technicians Select a contact Outbo…" at bounding box center [782, 495] width 1013 height 914
click at [434, 85] on icon at bounding box center [432, 86] width 15 height 15
click at [348, 98] on div "Margaret Ms" at bounding box center [378, 100] width 128 height 15
click at [1203, 62] on span "Call to Customer" at bounding box center [1216, 58] width 89 height 15
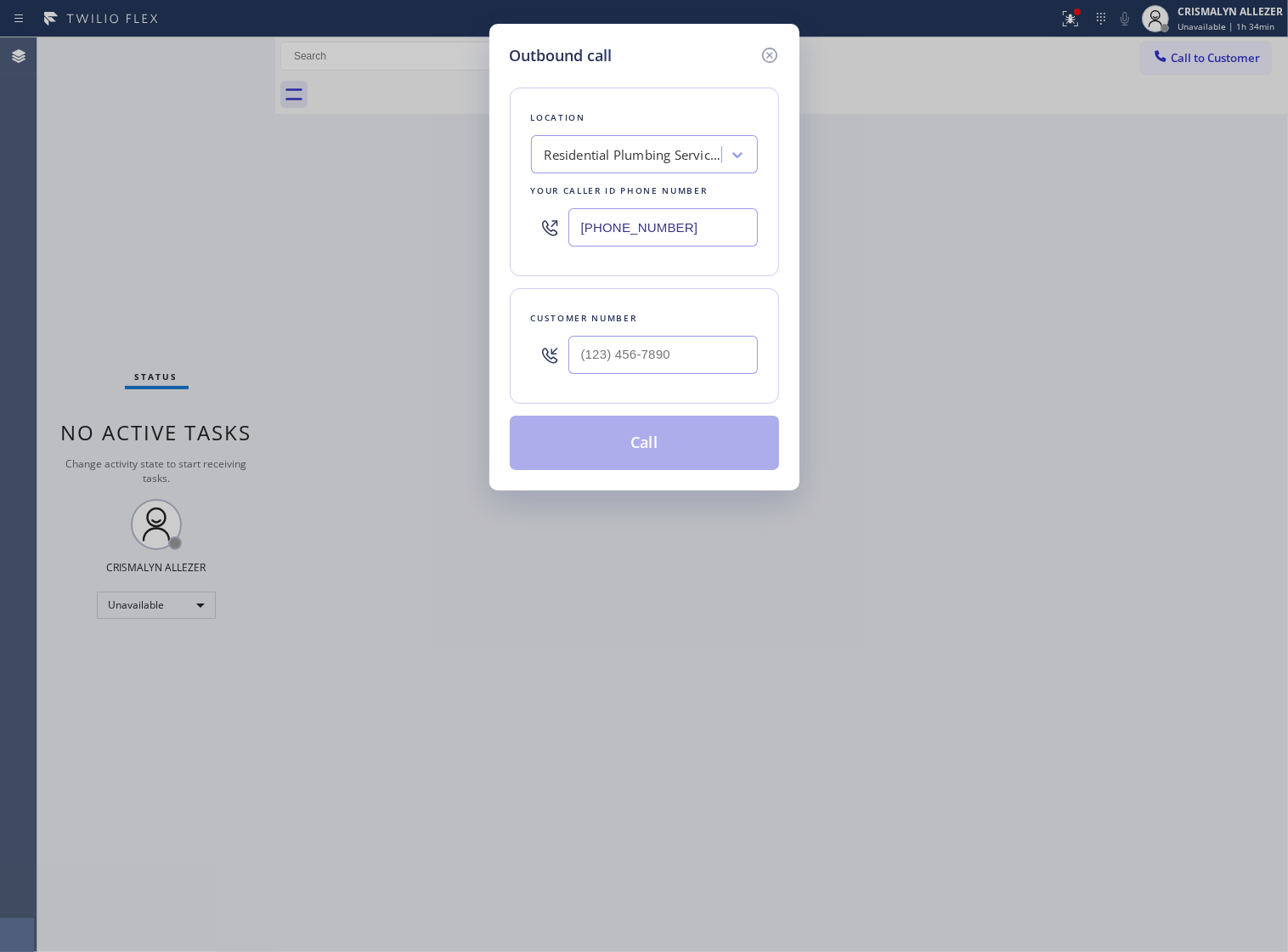
drag, startPoint x: 719, startPoint y: 241, endPoint x: 158, endPoint y: 242, distance: 561.0
click at [164, 242] on div "Outbound call Location Residential Plumbing Services Beverly Hills Your caller …" at bounding box center [644, 476] width 1288 height 952
paste input "80) 908-9388"
type input "[PHONE_NUMBER]"
click at [617, 361] on input "(___) ___-____" at bounding box center [662, 355] width 189 height 39
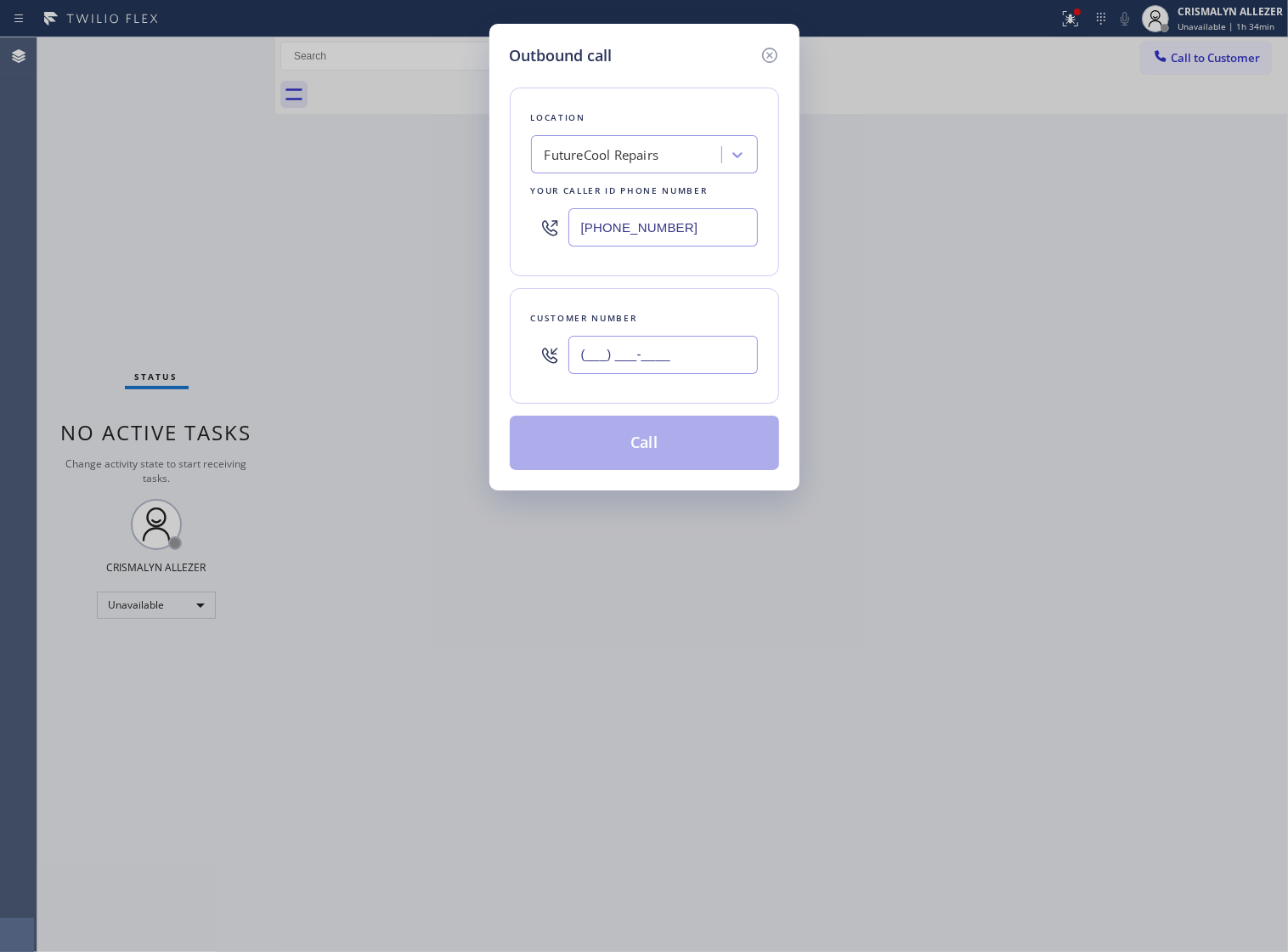
paste input "928) 239-6050"
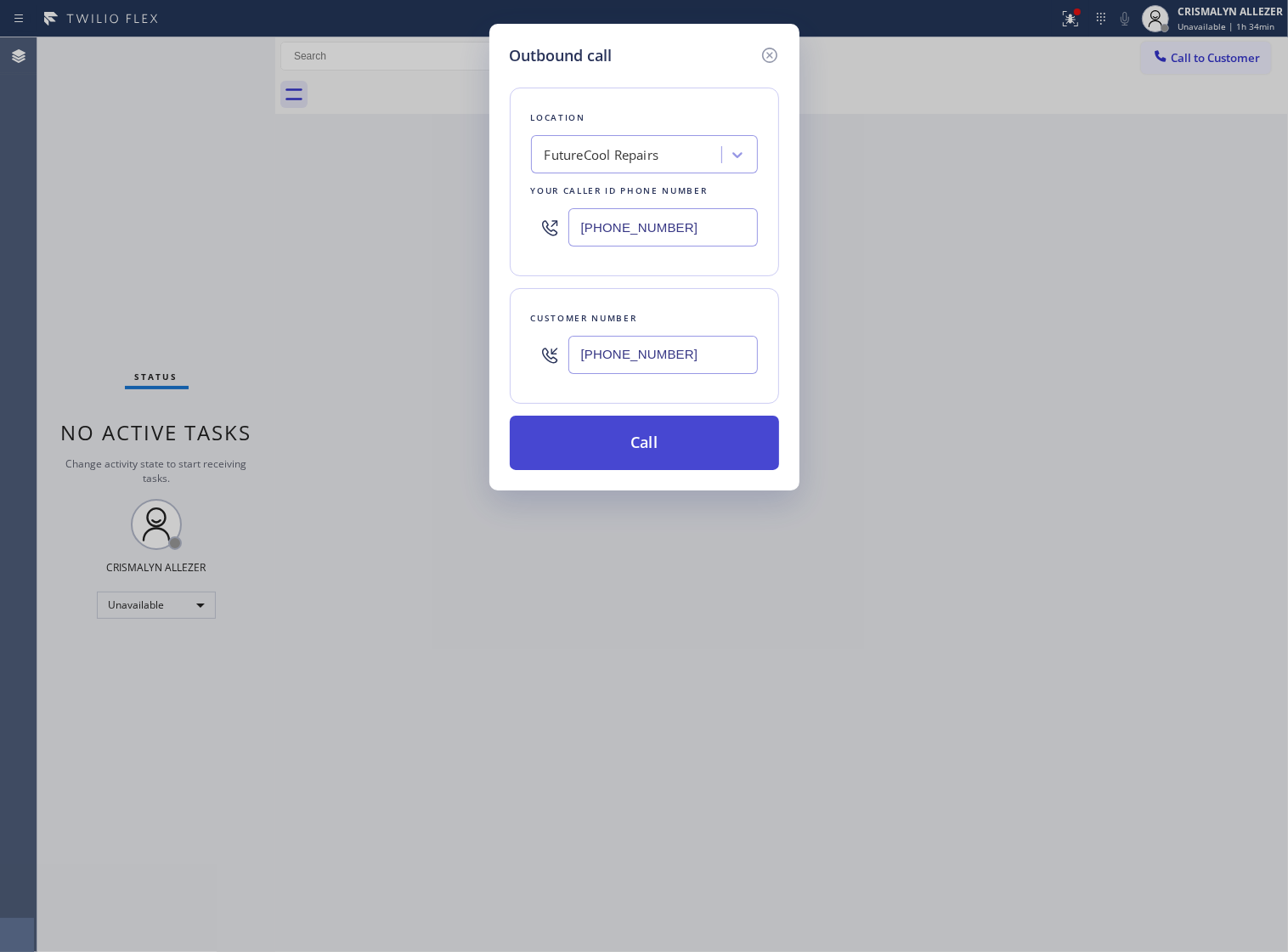
type input "[PHONE_NUMBER]"
click at [655, 467] on button "Call" at bounding box center [644, 442] width 270 height 55
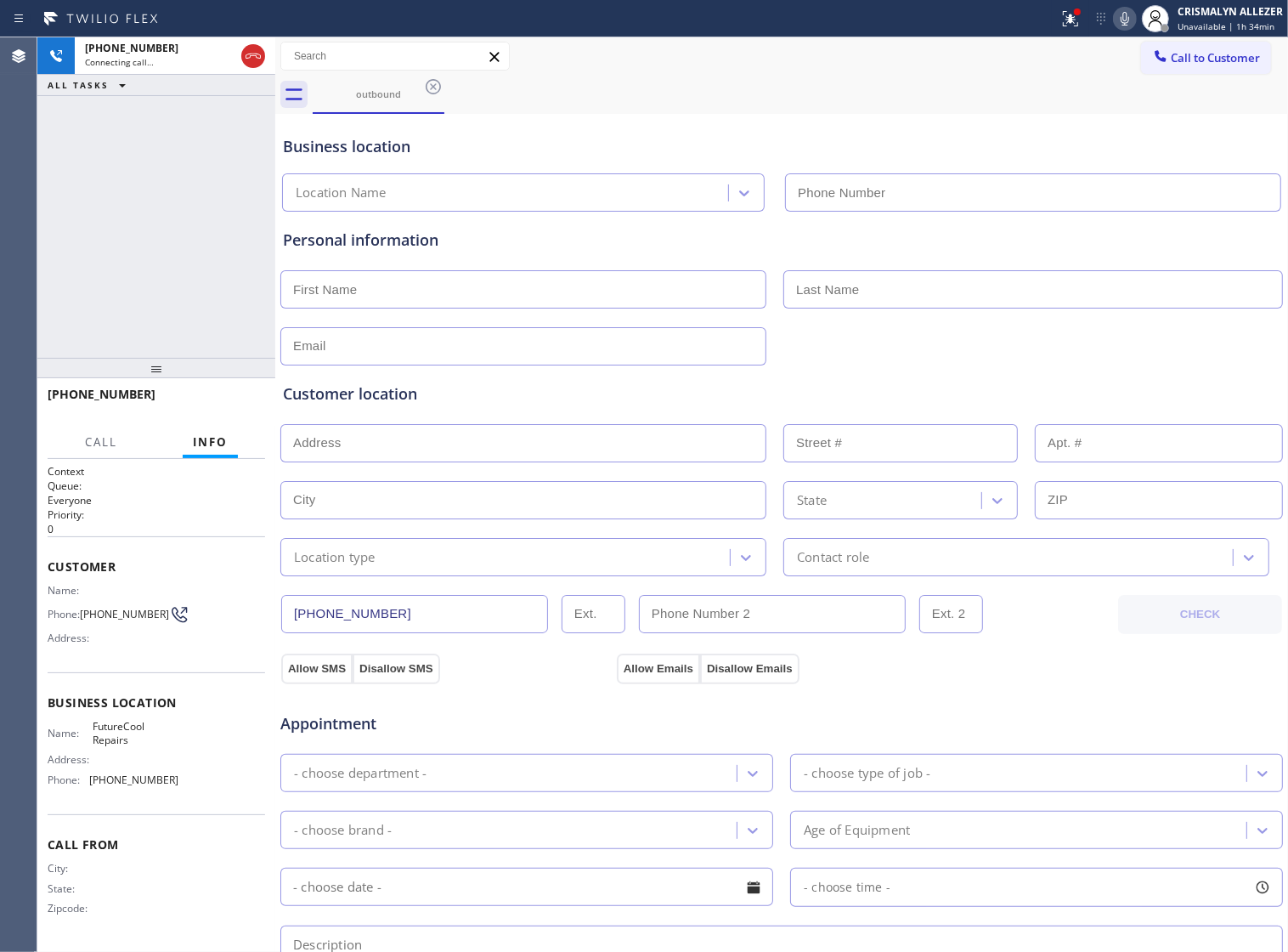
type input "[PHONE_NUMBER]"
click at [206, 401] on span "HANG UP" at bounding box center [225, 402] width 52 height 12
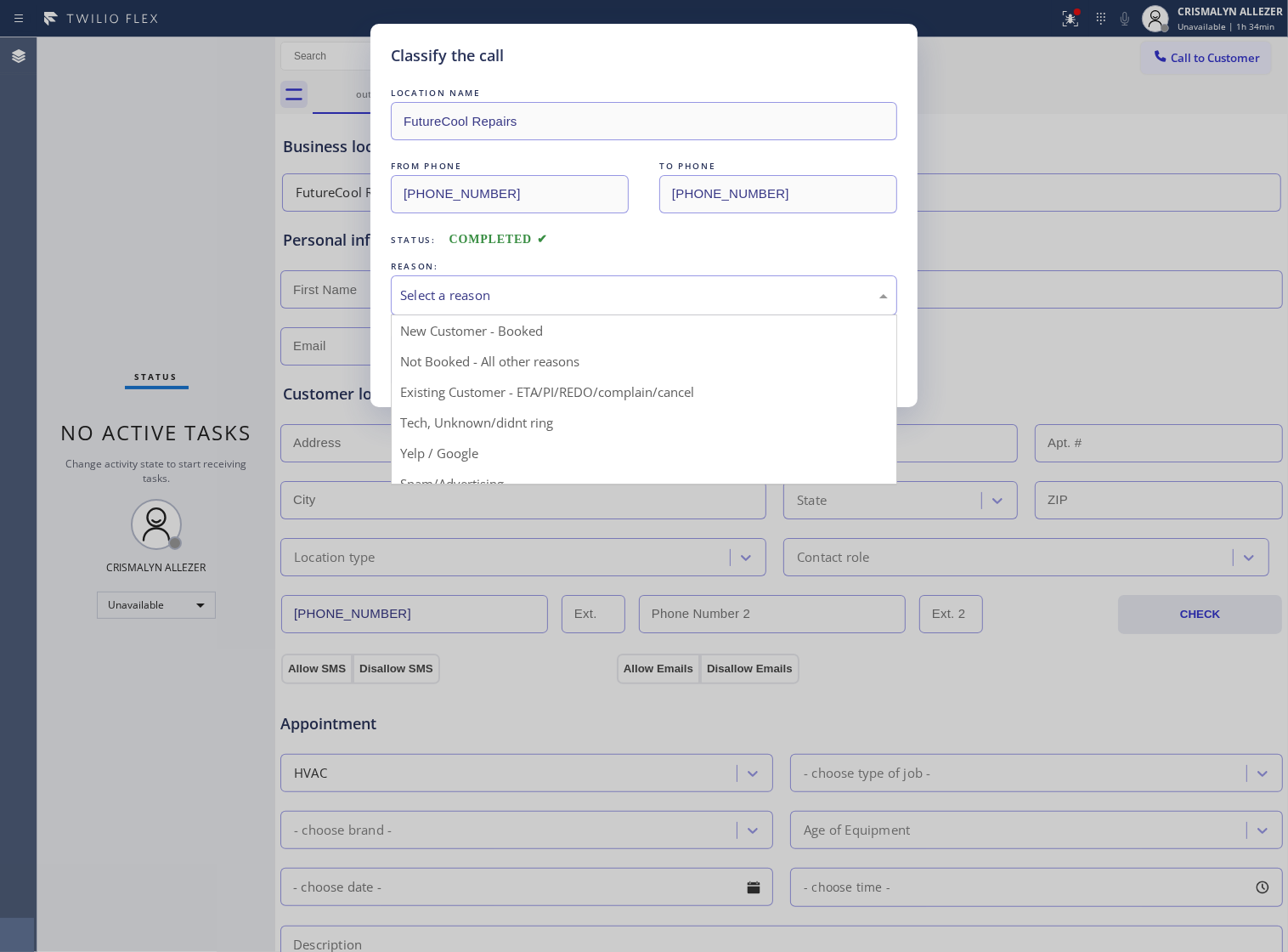
click at [642, 305] on div "Select a reason" at bounding box center [644, 296] width 488 height 20
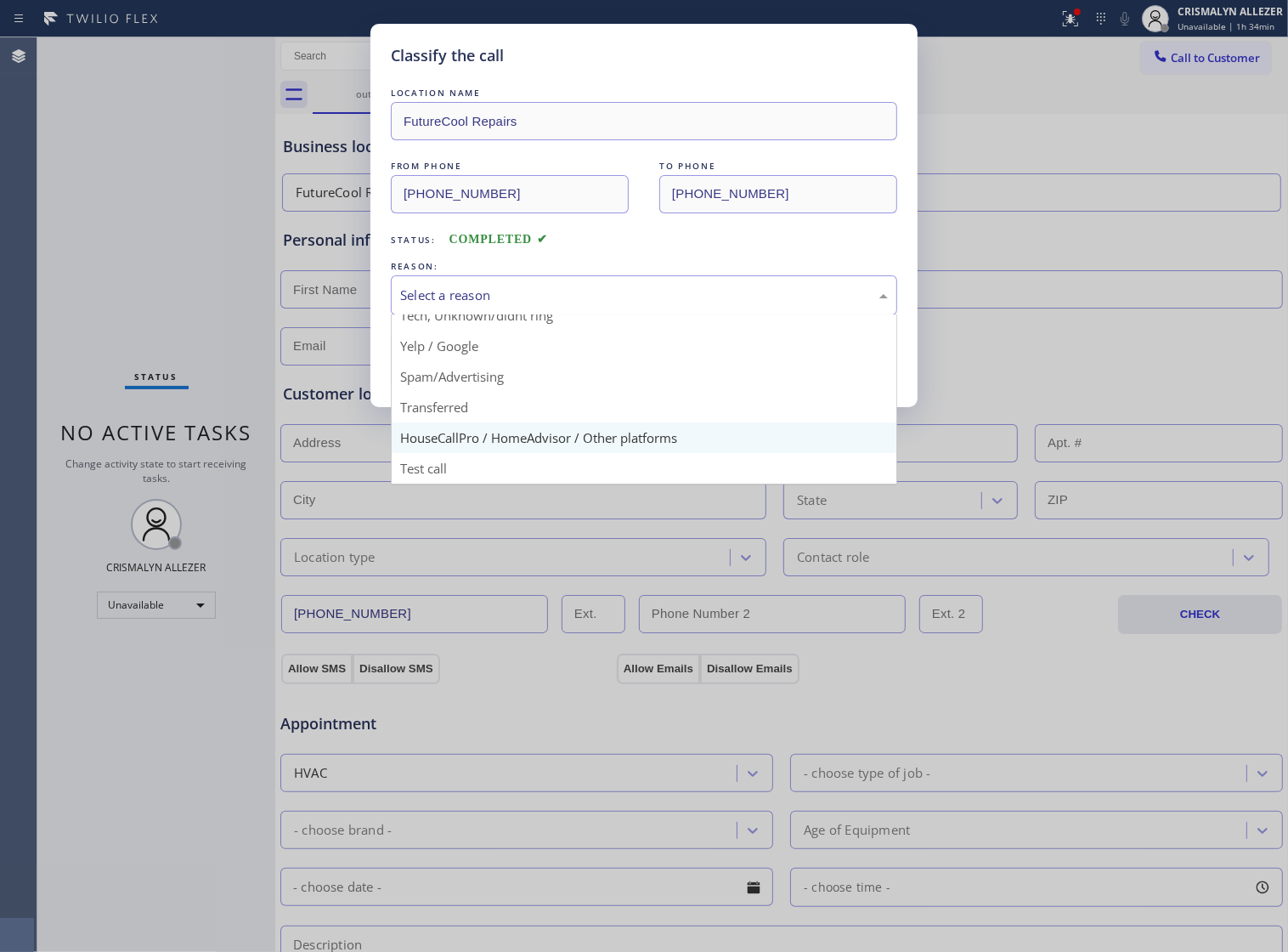
scroll to position [116, 0]
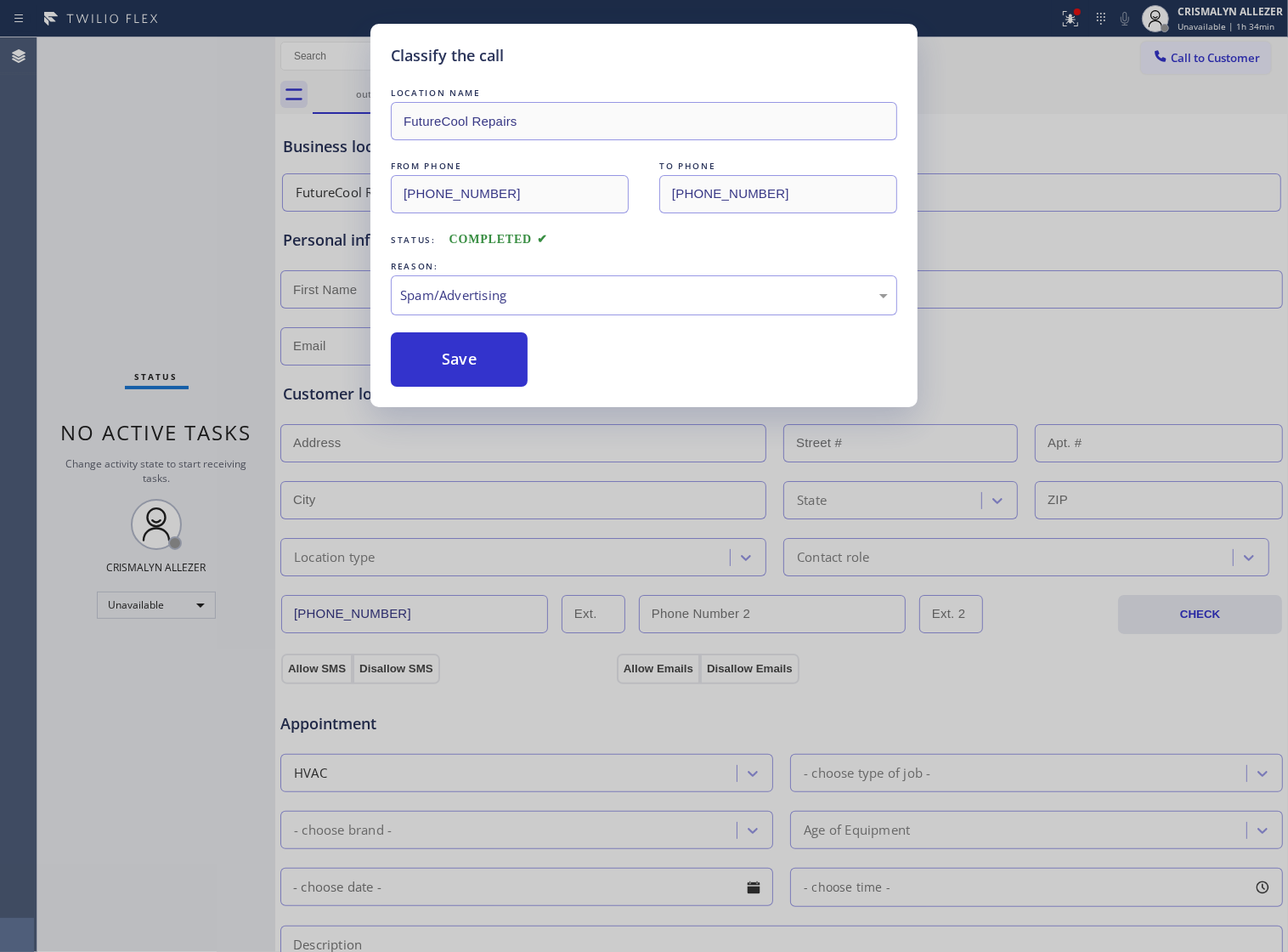
click at [461, 387] on button "Save" at bounding box center [459, 359] width 137 height 55
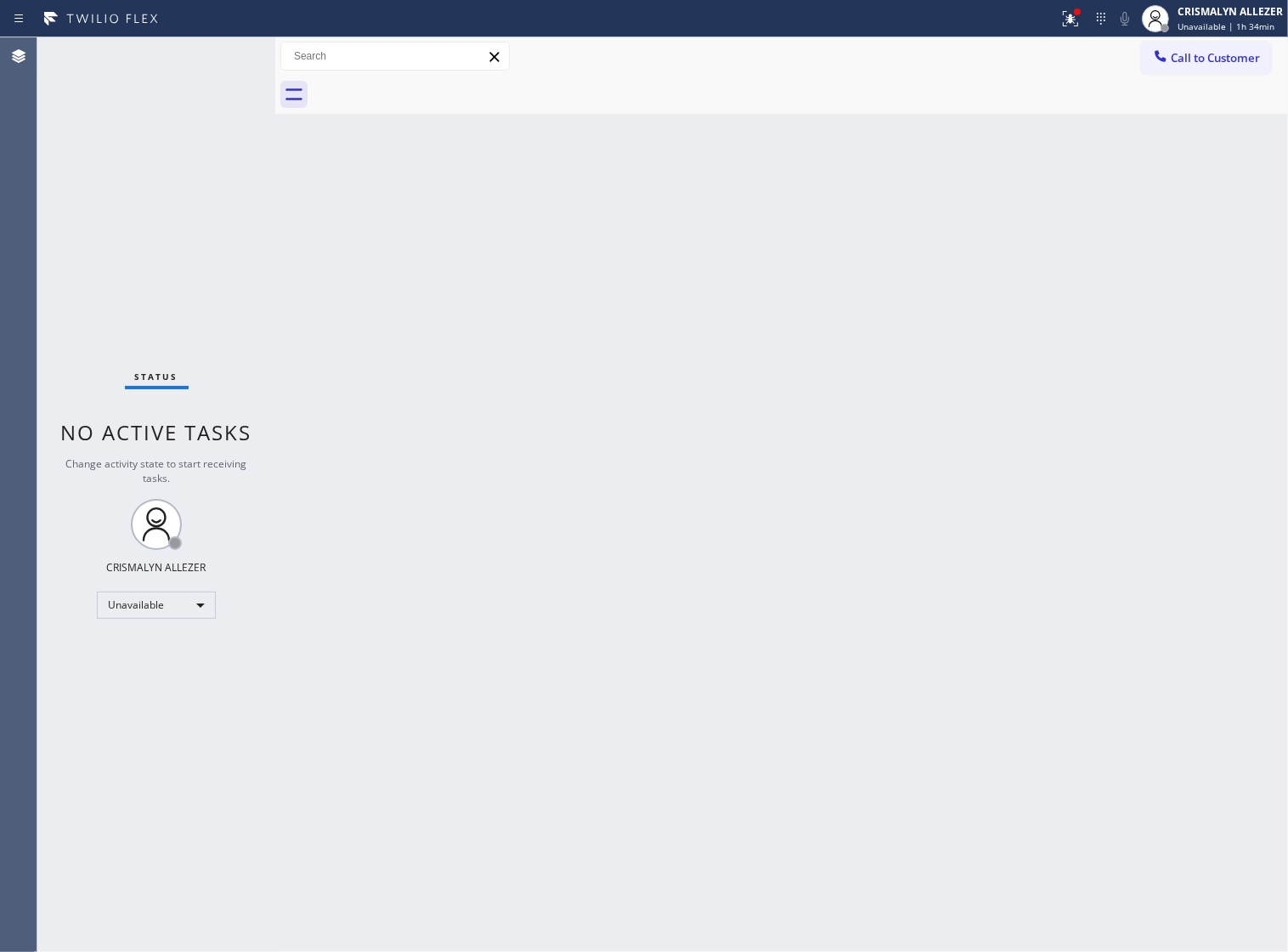
drag, startPoint x: 913, startPoint y: 406, endPoint x: 1073, endPoint y: 214, distance: 249.9
click at [915, 401] on div "Back to Dashboard Change Sender ID Customers Technicians Select a contact Outbo…" at bounding box center [782, 495] width 1013 height 914
click at [1192, 57] on span "Call to Customer" at bounding box center [1216, 58] width 89 height 15
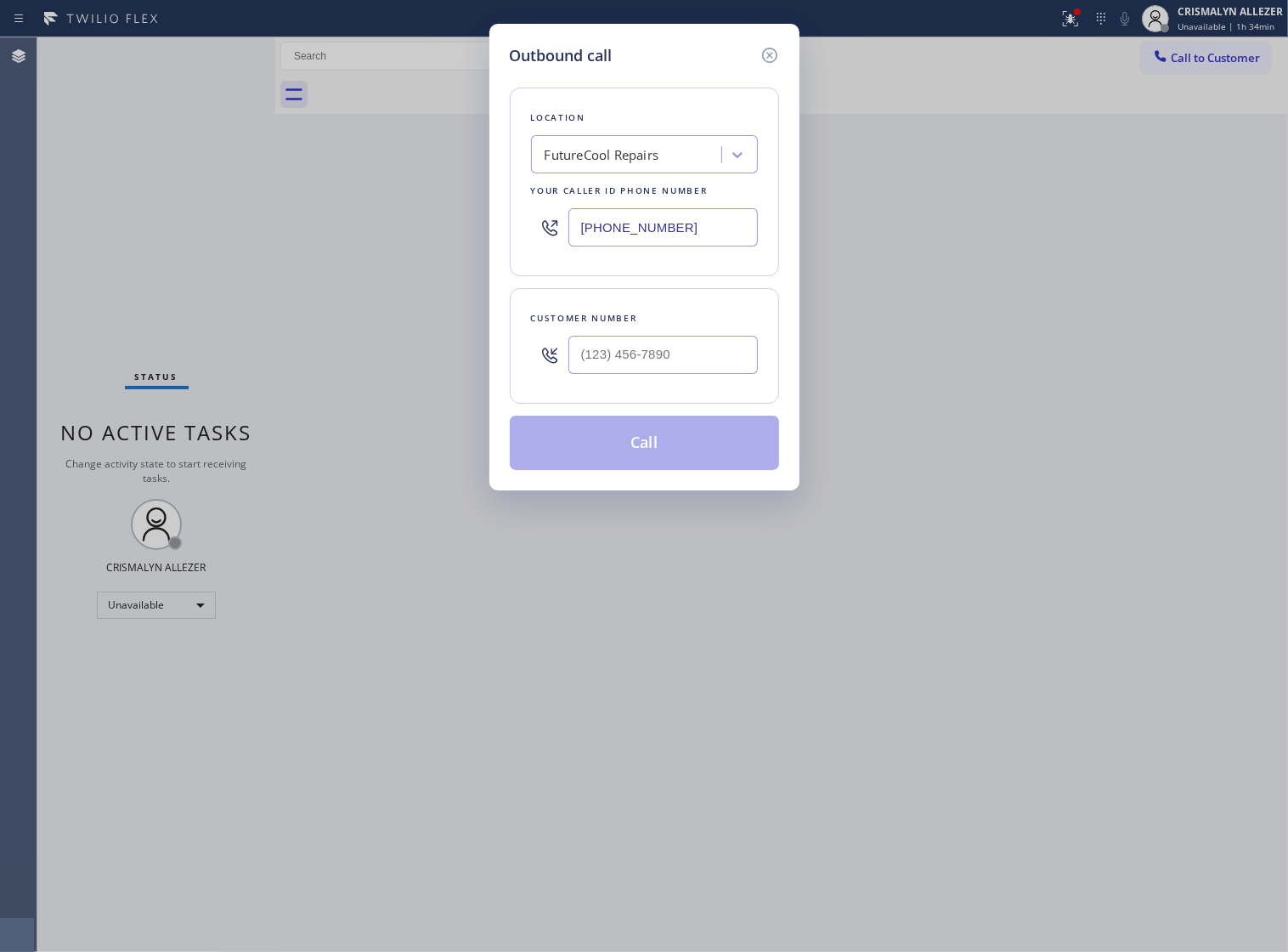
drag, startPoint x: 698, startPoint y: 244, endPoint x: 306, endPoint y: 245, distance: 392.0
click at [306, 245] on div "Outbound call Location FutureCool Repairs Your caller id phone number (480) 908…" at bounding box center [644, 476] width 1288 height 952
paste input "928) 239-6050"
type input "[PHONE_NUMBER]"
click at [669, 374] on input "(___) ___-____" at bounding box center [662, 355] width 189 height 39
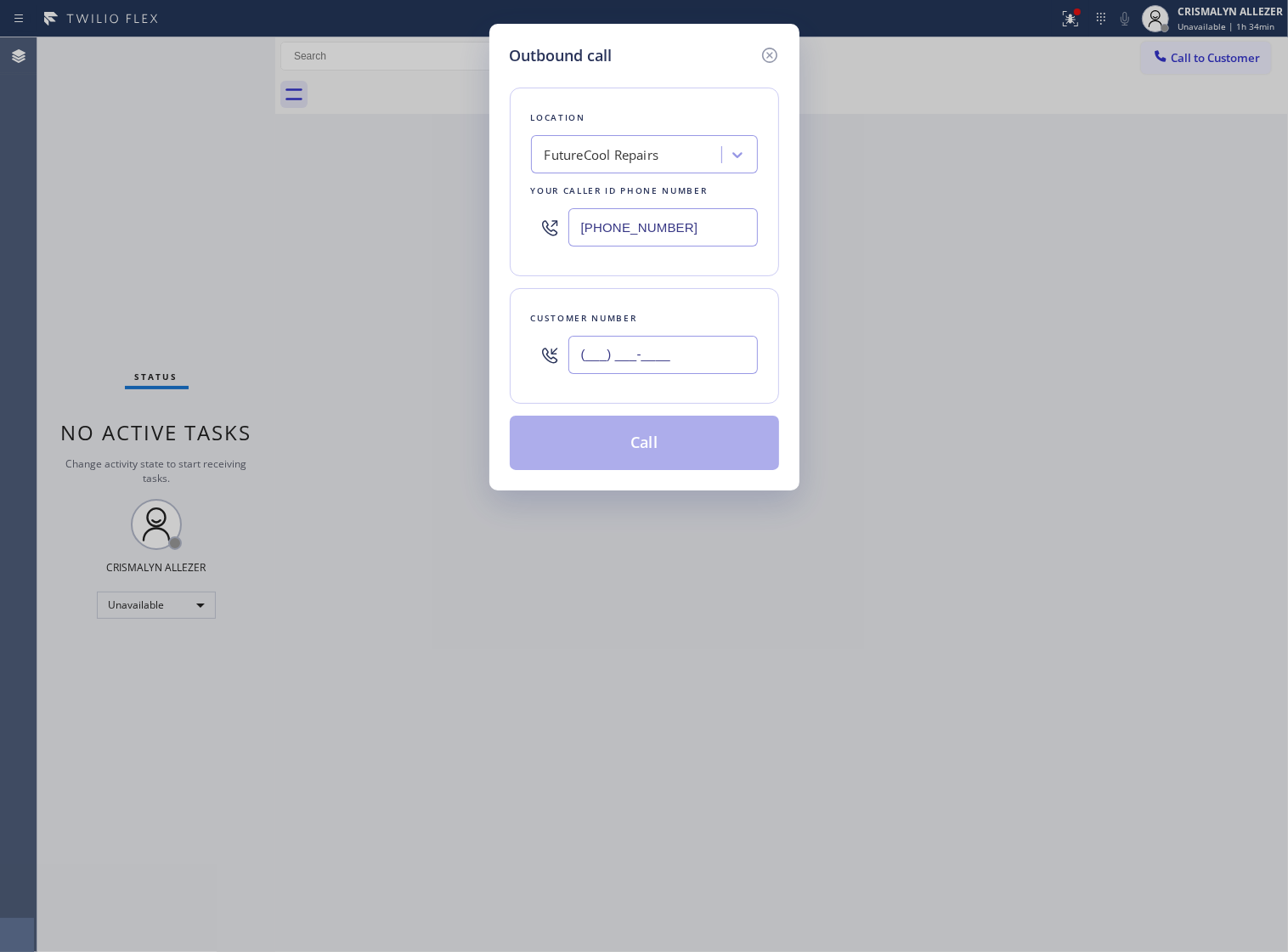
paste input "832) 974-8032"
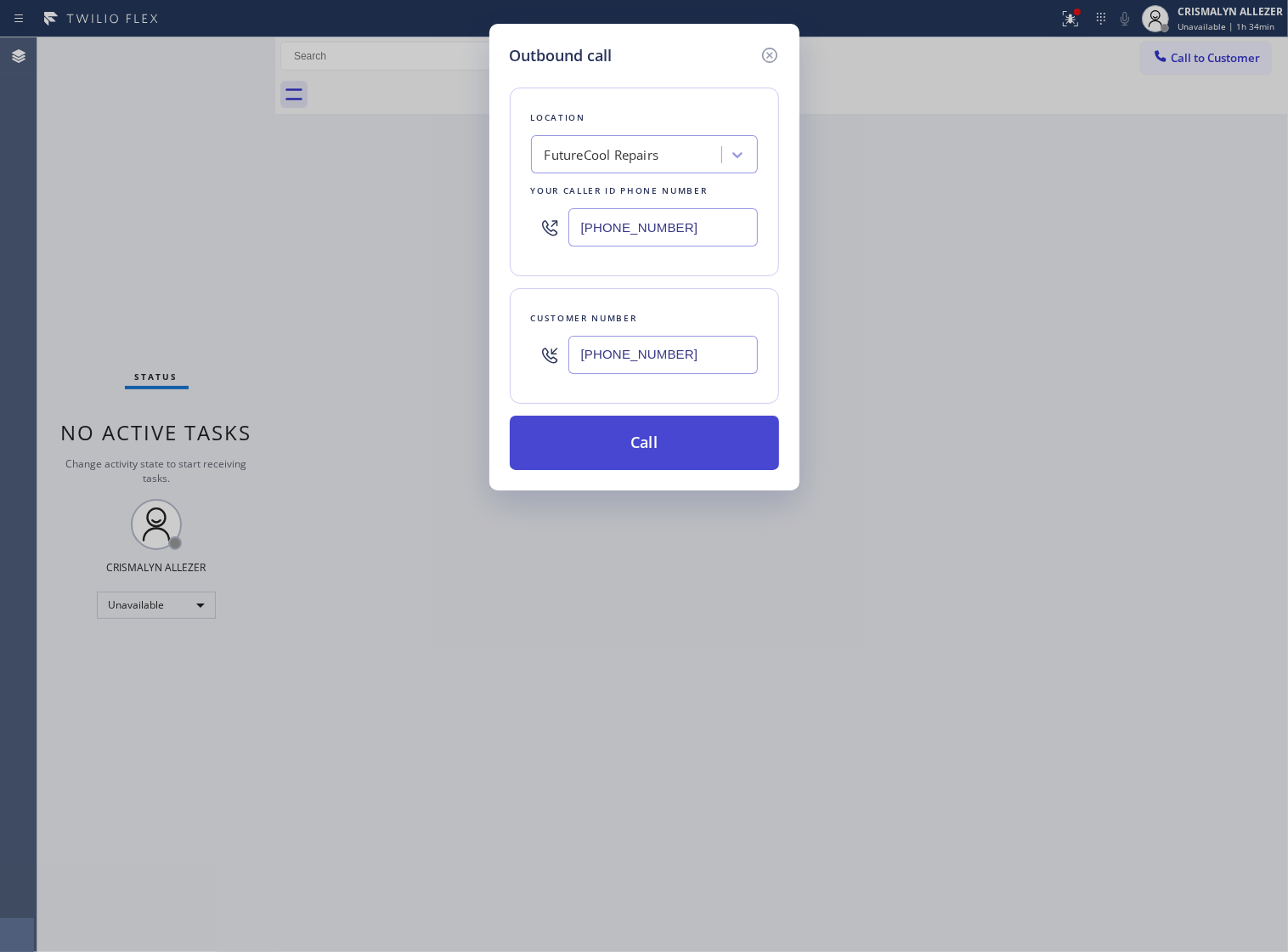
type input "[PHONE_NUMBER]"
click at [652, 469] on button "Call" at bounding box center [644, 442] width 270 height 55
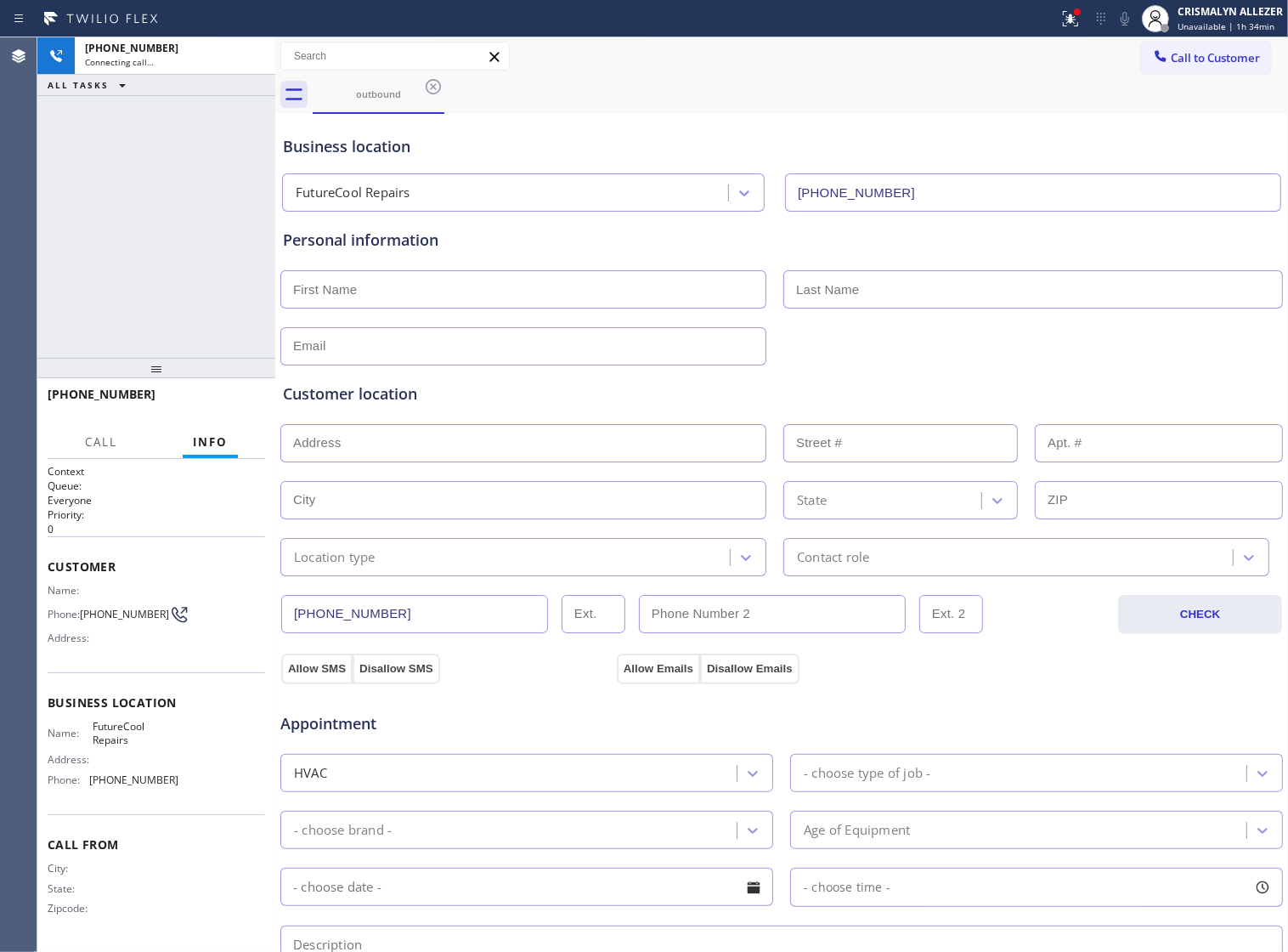
type input "[PHONE_NUMBER]"
click at [230, 407] on span "HANG UP" at bounding box center [225, 402] width 52 height 12
click at [227, 405] on span "COMPLETE" at bounding box center [222, 402] width 59 height 12
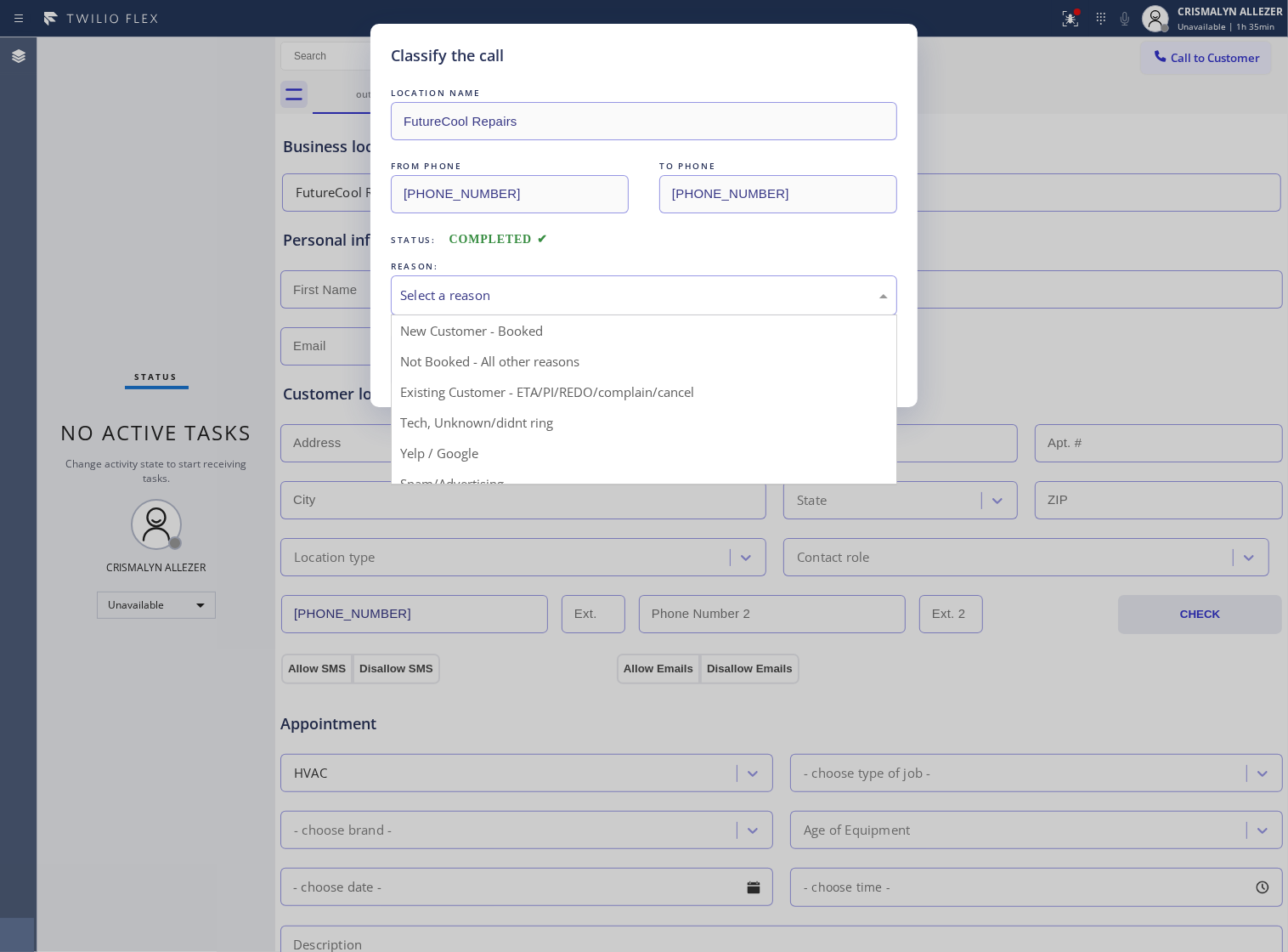
click at [634, 305] on div "Select a reason" at bounding box center [644, 296] width 488 height 20
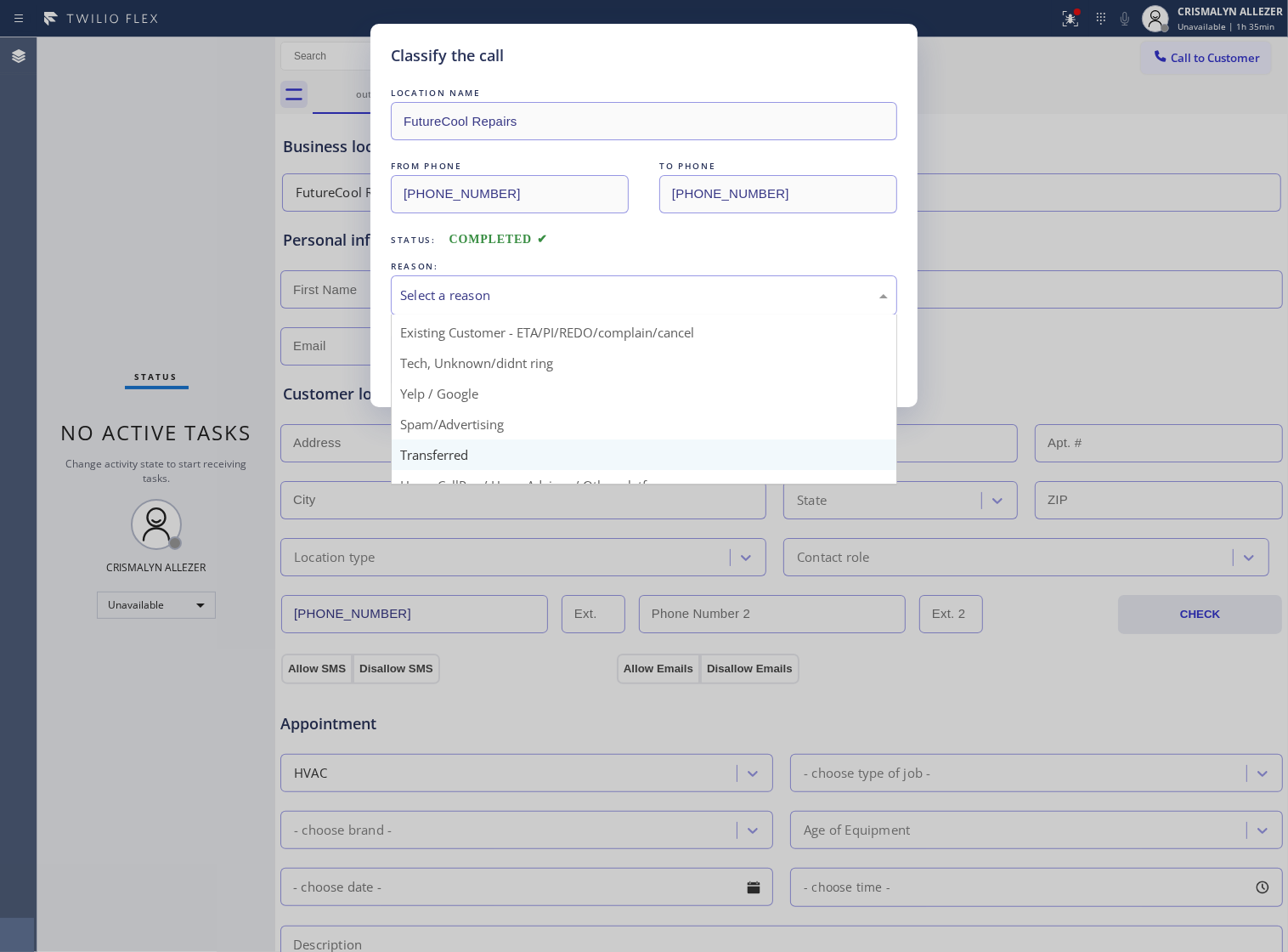
scroll to position [116, 0]
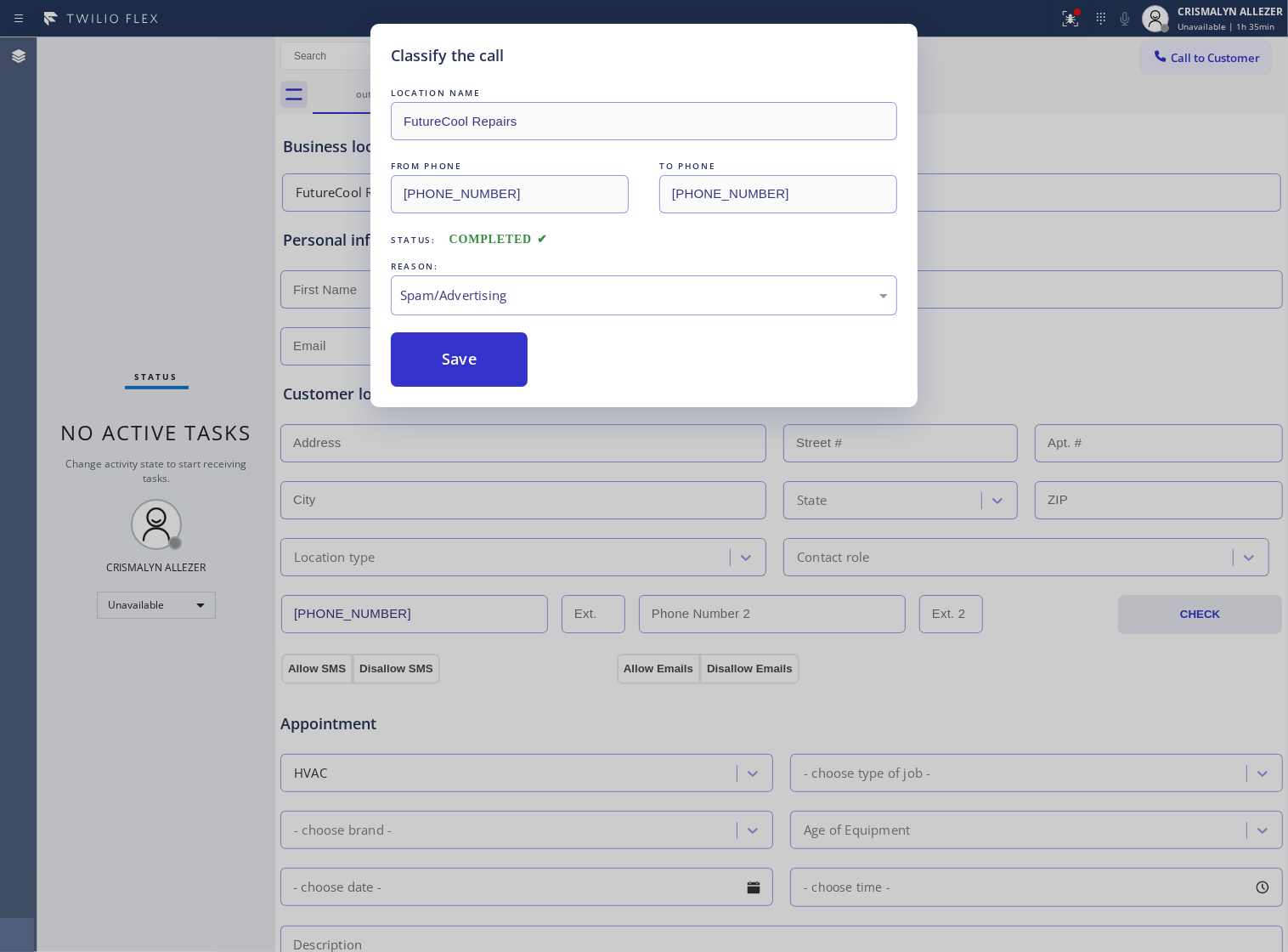
click at [478, 387] on button "Save" at bounding box center [459, 359] width 137 height 55
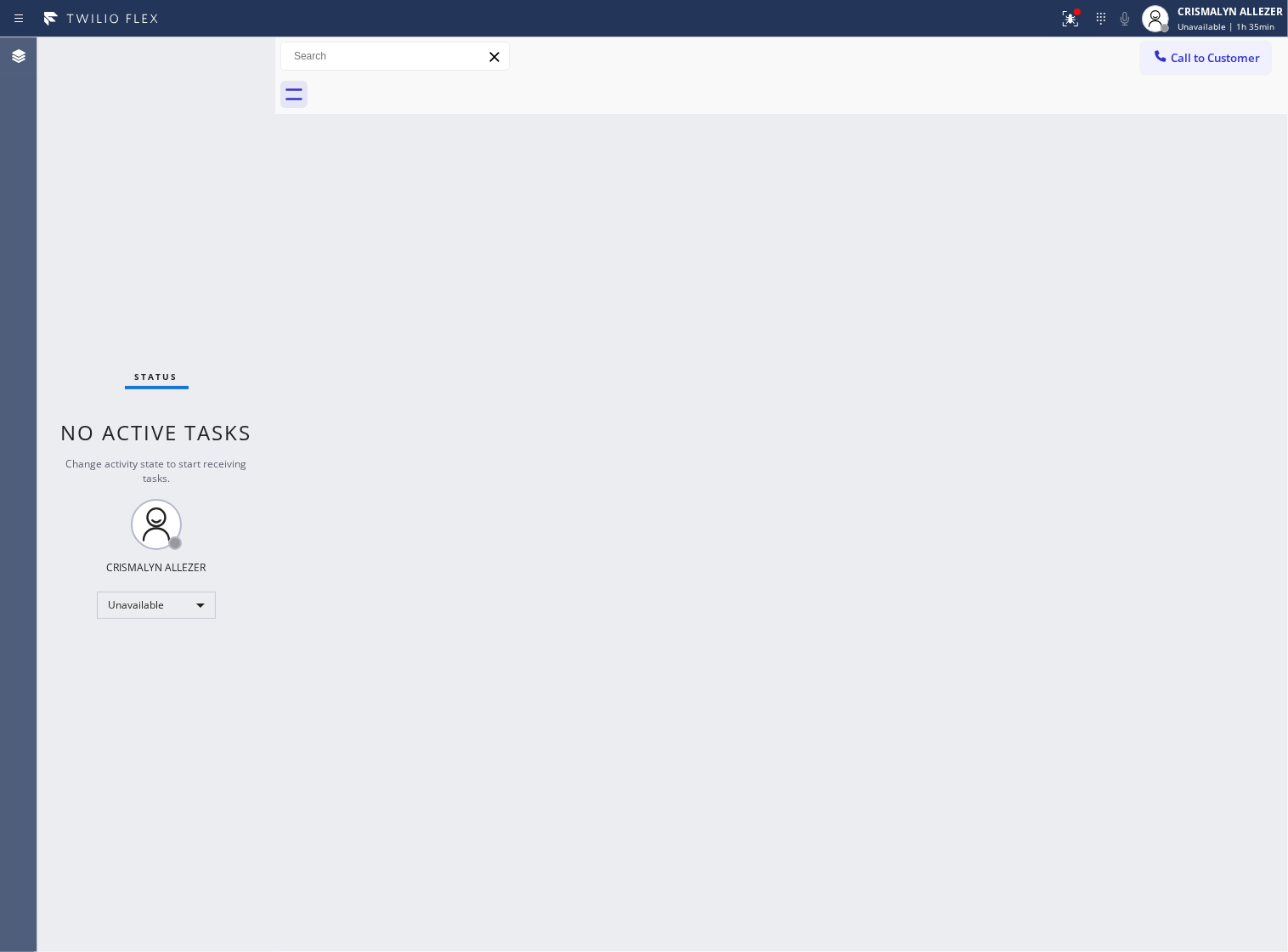
click at [952, 455] on div "Back to Dashboard Change Sender ID Customers Technicians Select a contact Outbo…" at bounding box center [782, 495] width 1013 height 914
click at [1178, 65] on span "Call to Customer" at bounding box center [1216, 58] width 89 height 15
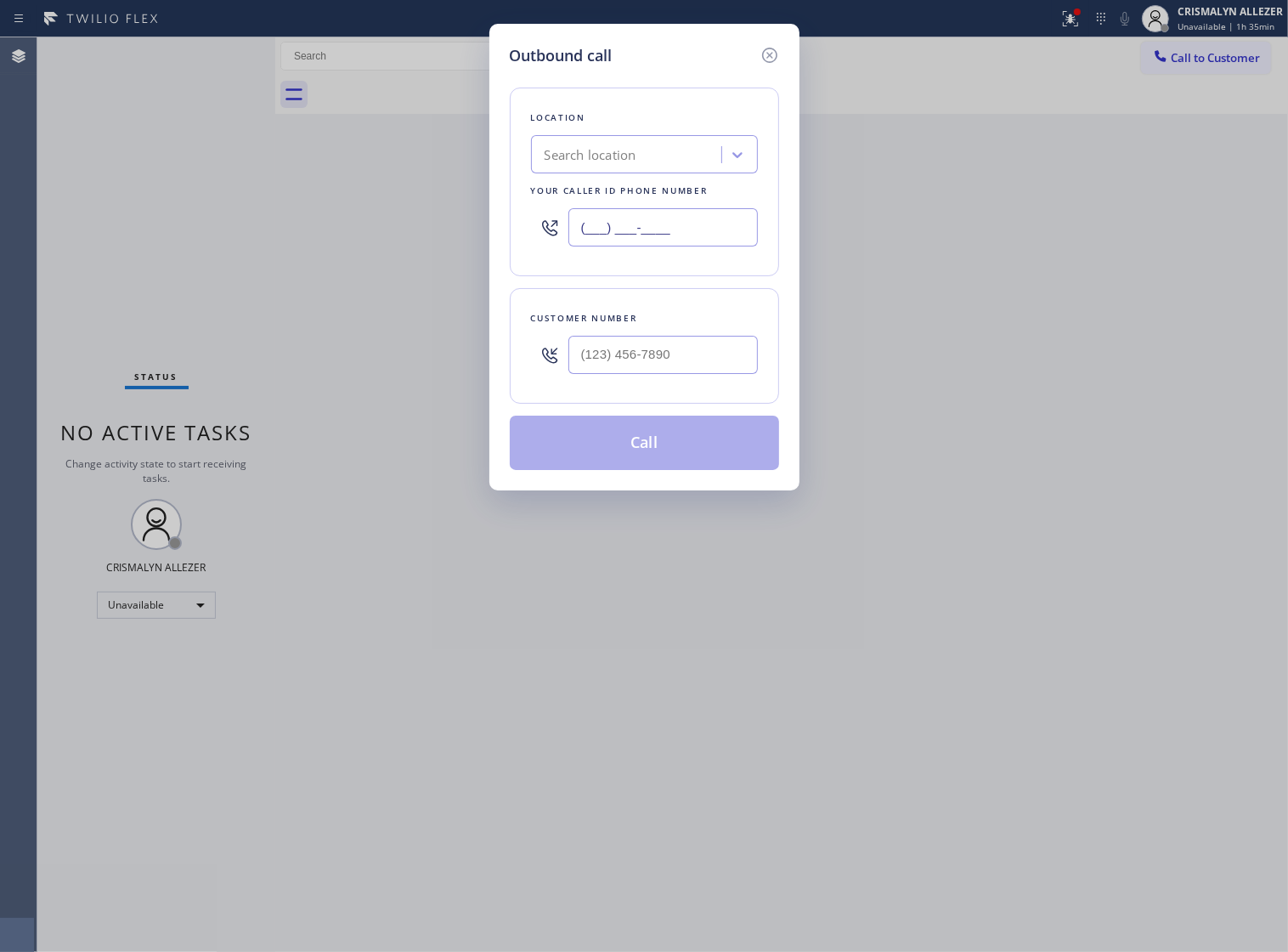
drag, startPoint x: 734, startPoint y: 241, endPoint x: 299, endPoint y: 247, distance: 435.0
click at [304, 245] on div "Outbound call Location Search location Your caller id phone number (___) ___-__…" at bounding box center [644, 476] width 1288 height 952
paste input "323) 870-6746"
type input "[PHONE_NUMBER]"
click at [678, 366] on input "(___) ___-____" at bounding box center [662, 355] width 189 height 39
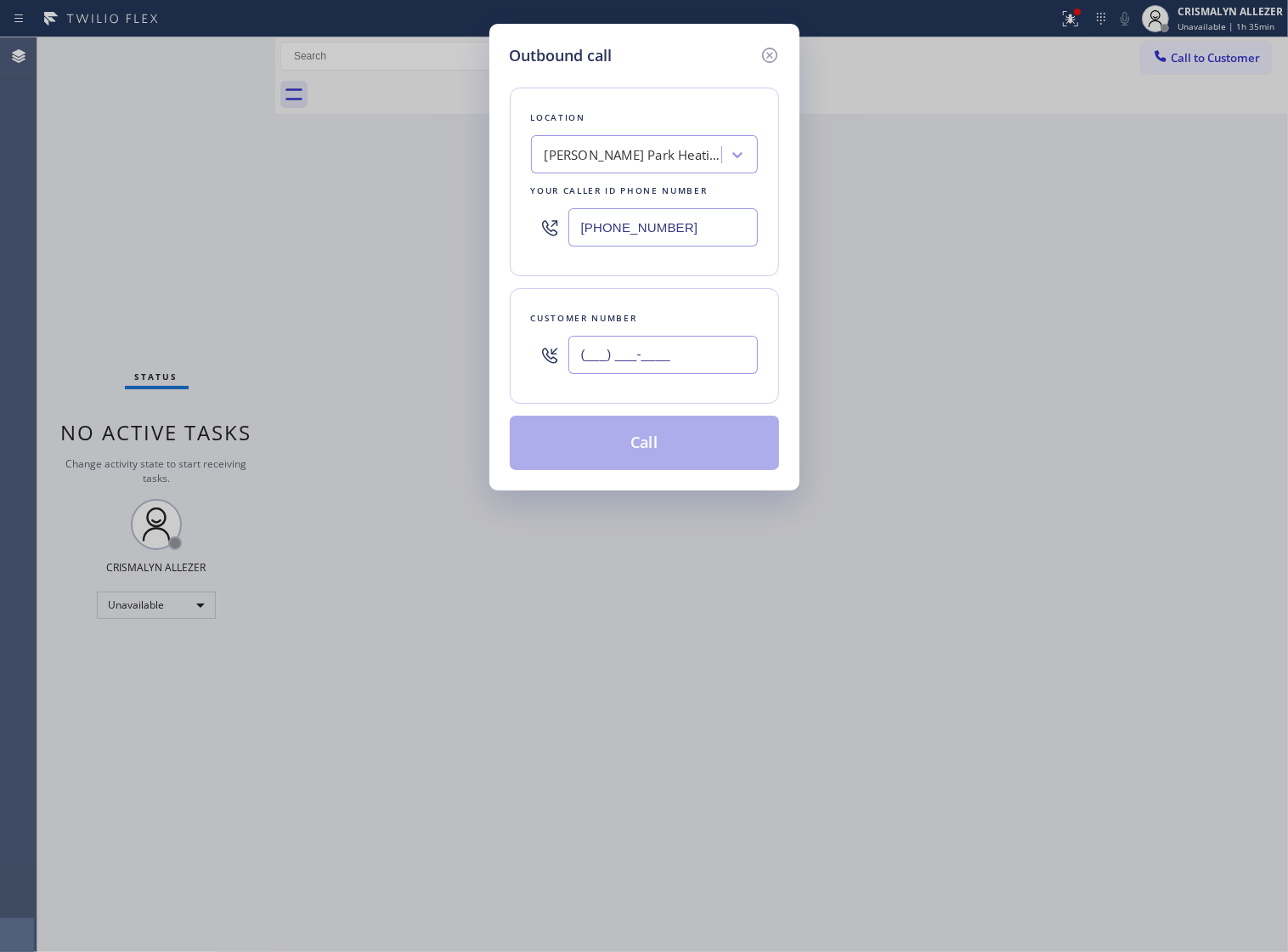
paste input "754) 336-6794"
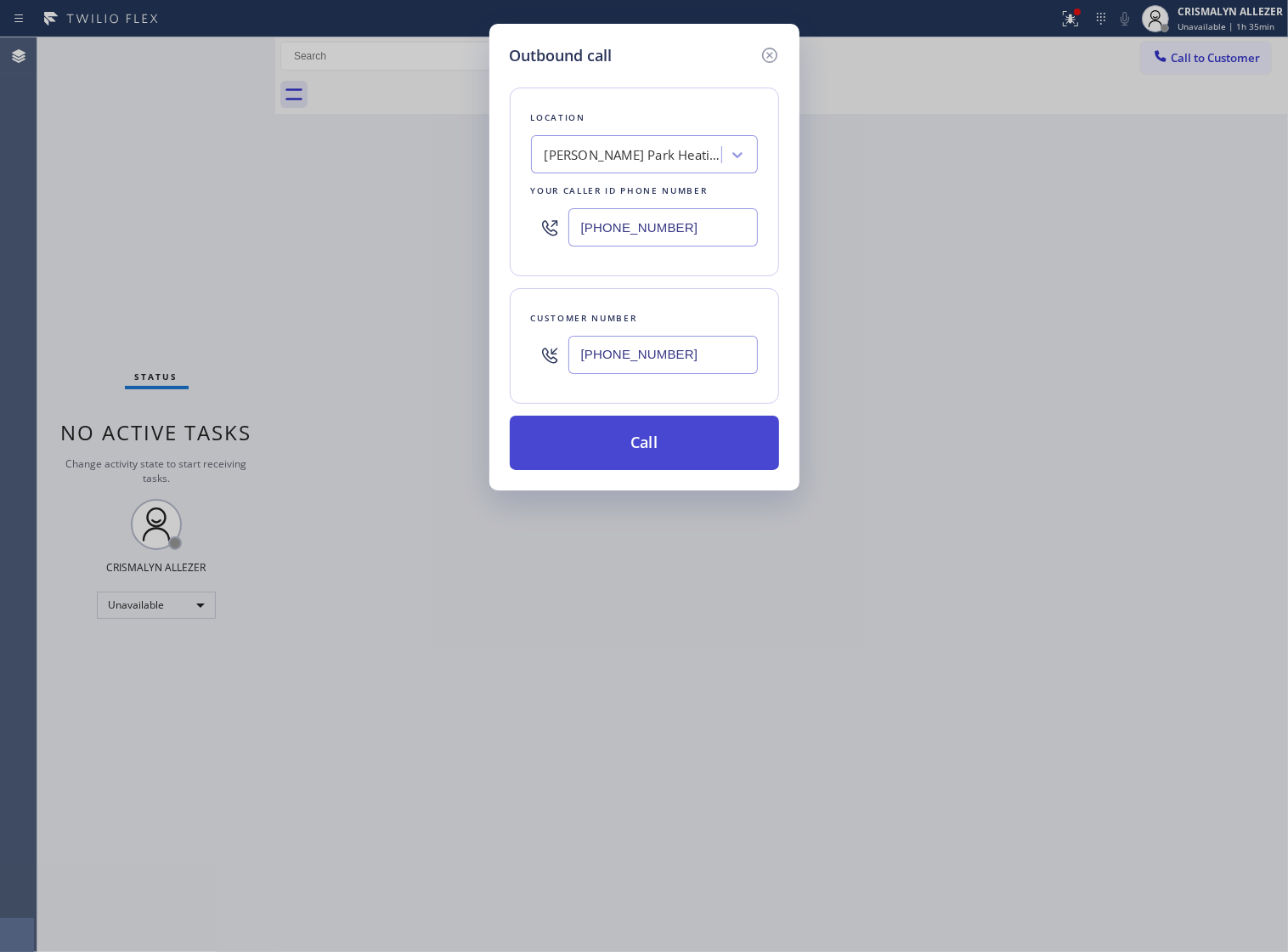
type input "[PHONE_NUMBER]"
click at [663, 466] on button "Call" at bounding box center [644, 442] width 270 height 55
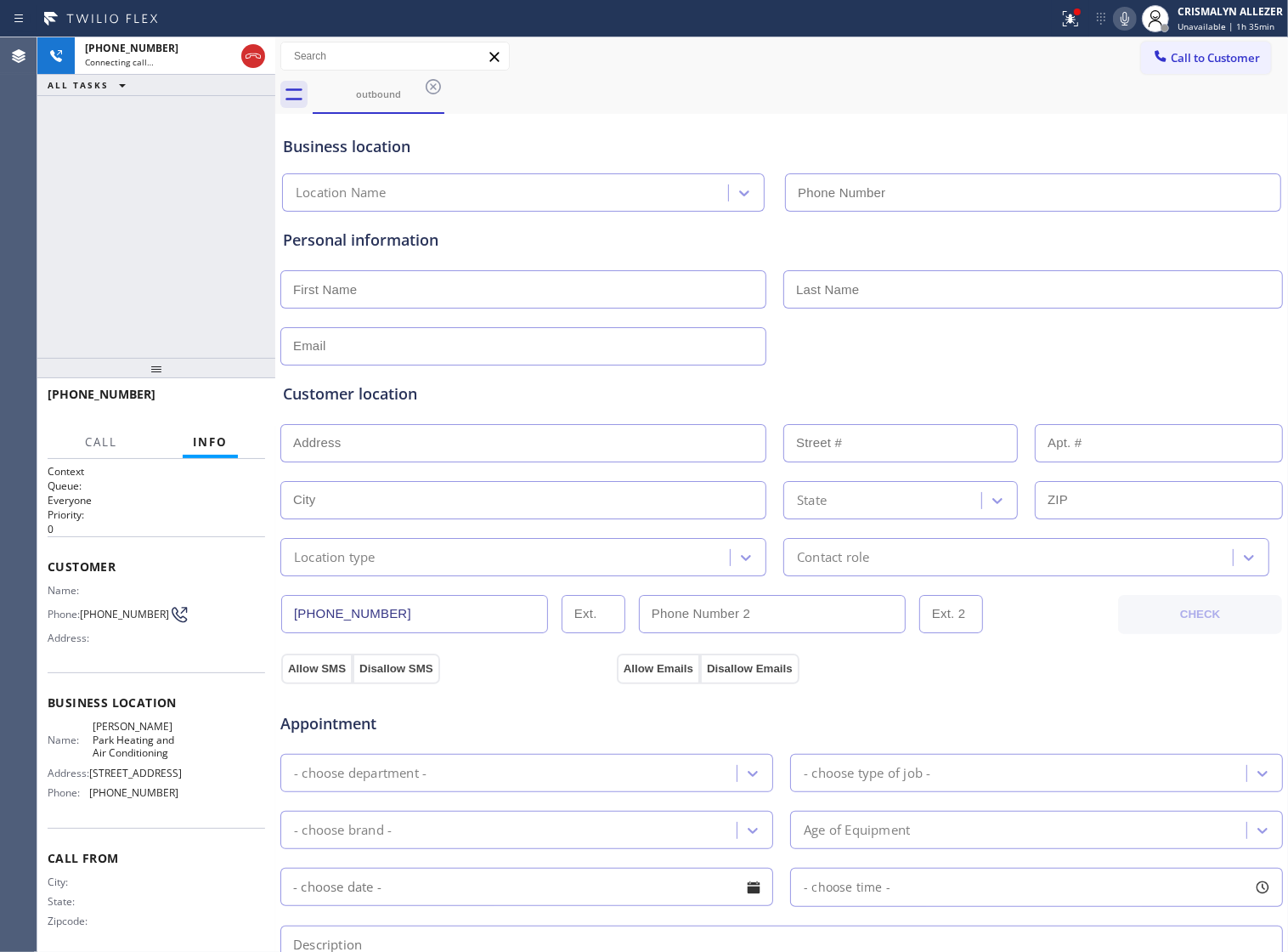
type input "[PHONE_NUMBER]"
click at [214, 401] on span "HANG UP" at bounding box center [225, 402] width 52 height 12
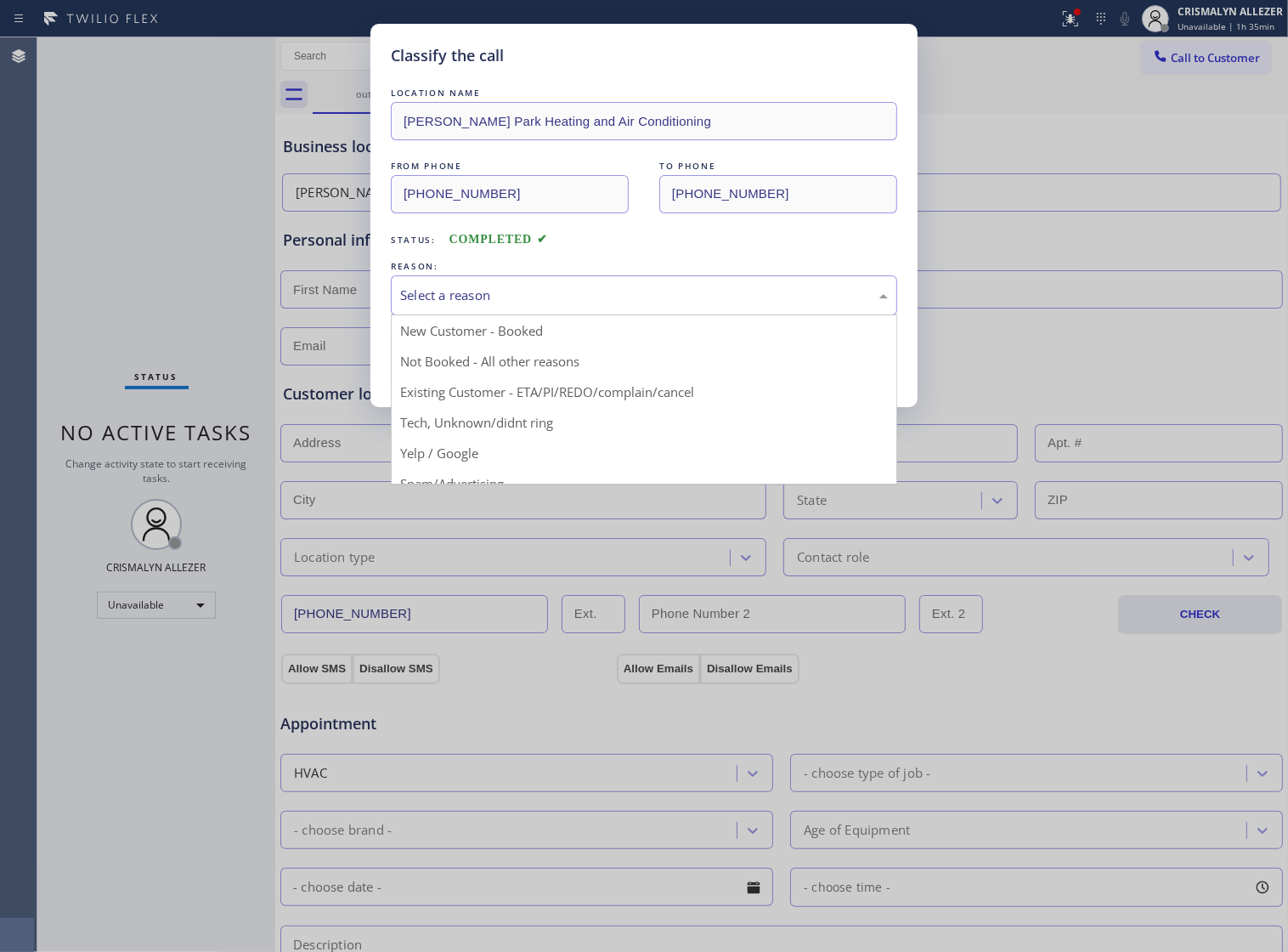
click at [608, 305] on div "Select a reason" at bounding box center [644, 296] width 488 height 20
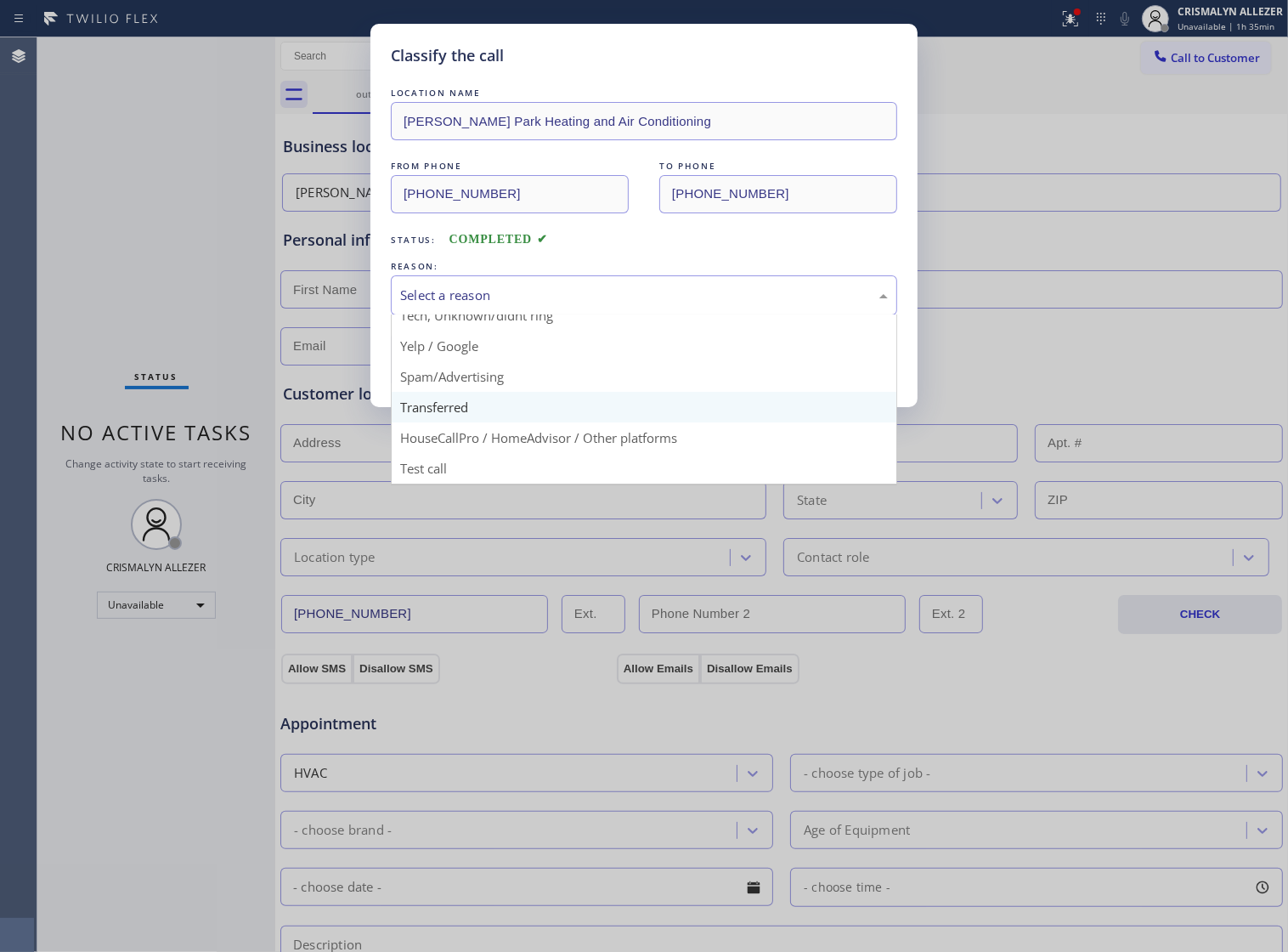
scroll to position [116, 0]
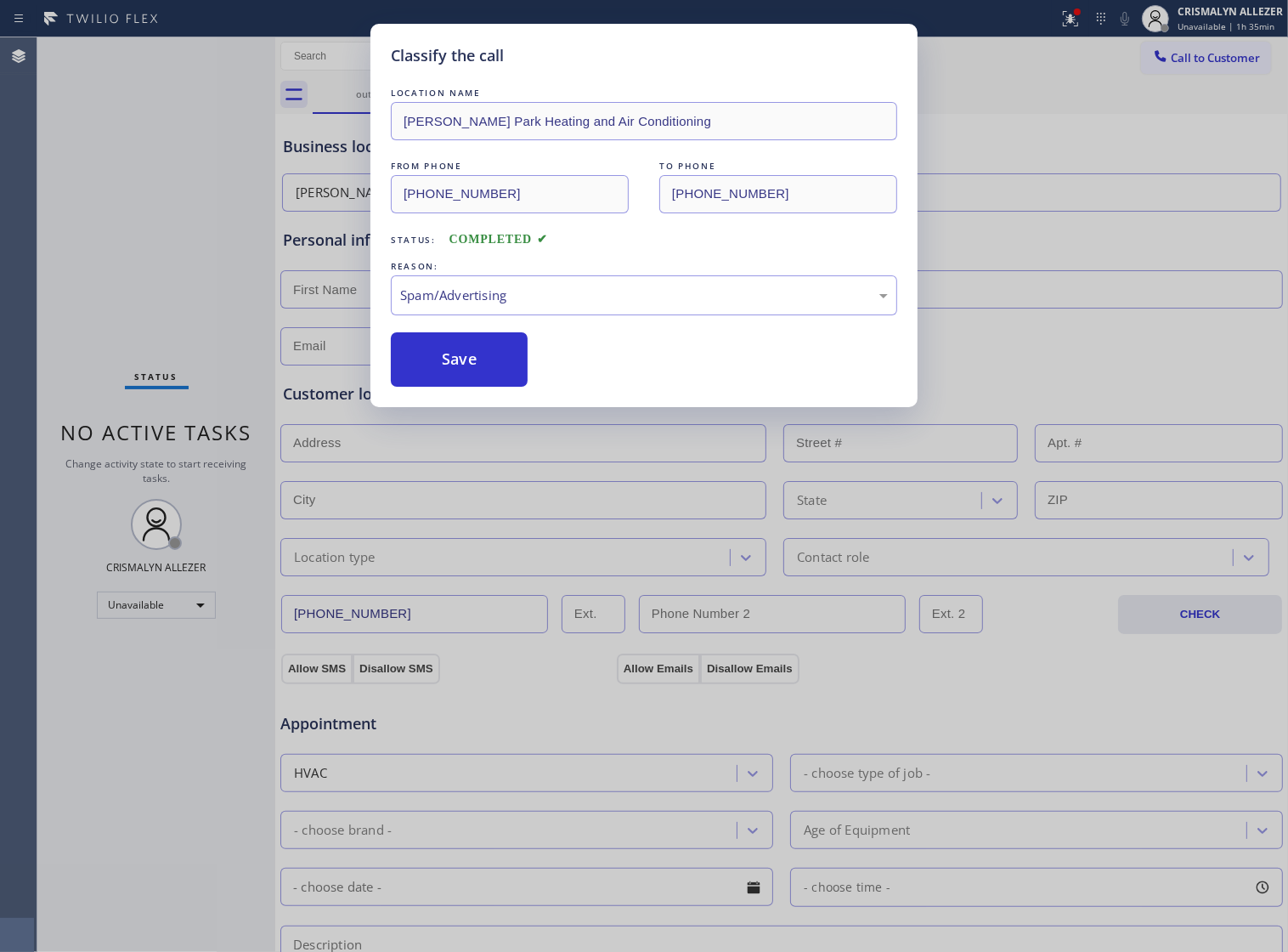
click at [473, 383] on button "Save" at bounding box center [459, 359] width 137 height 55
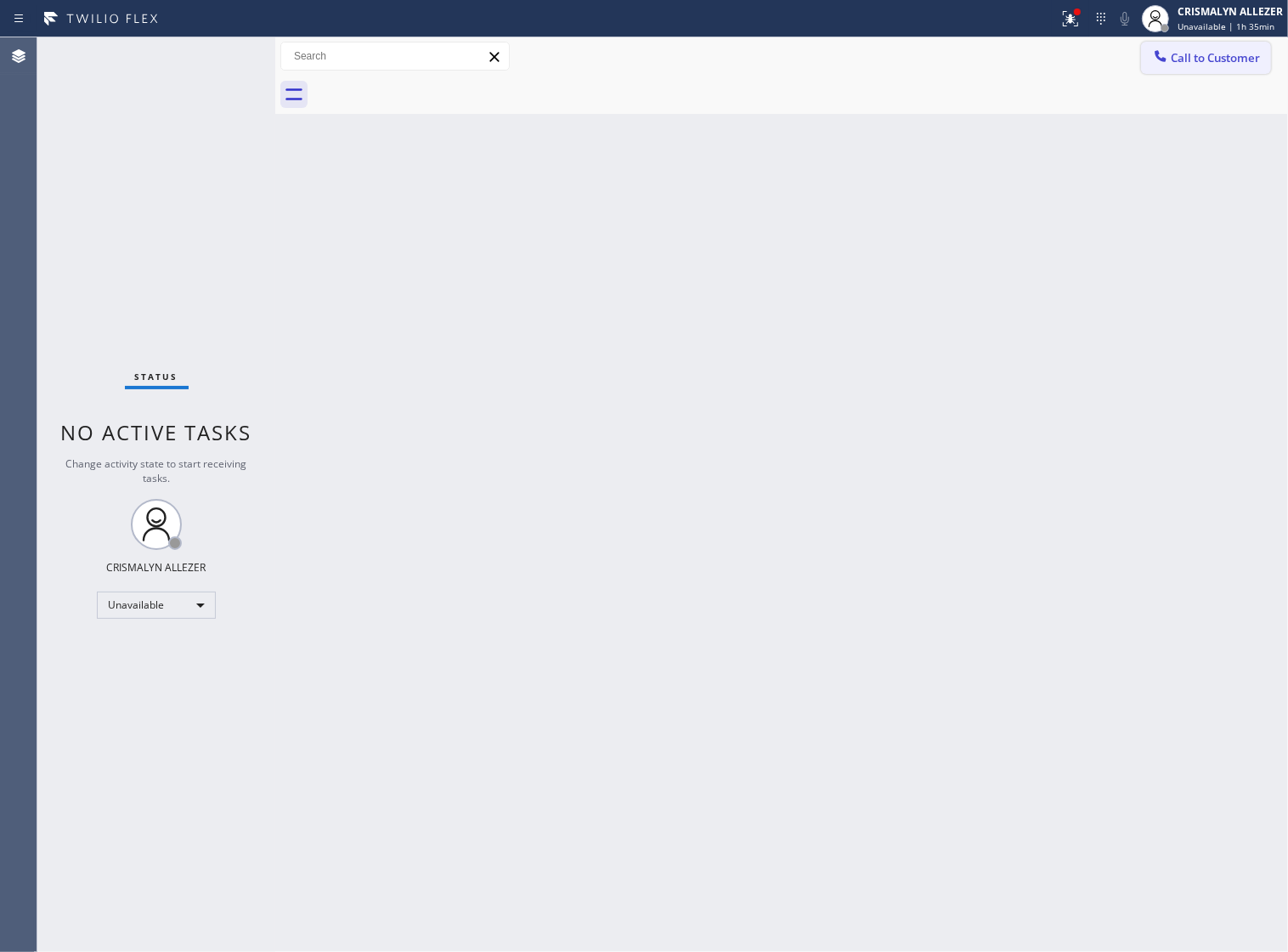
click at [1217, 54] on span "Call to Customer" at bounding box center [1216, 58] width 89 height 15
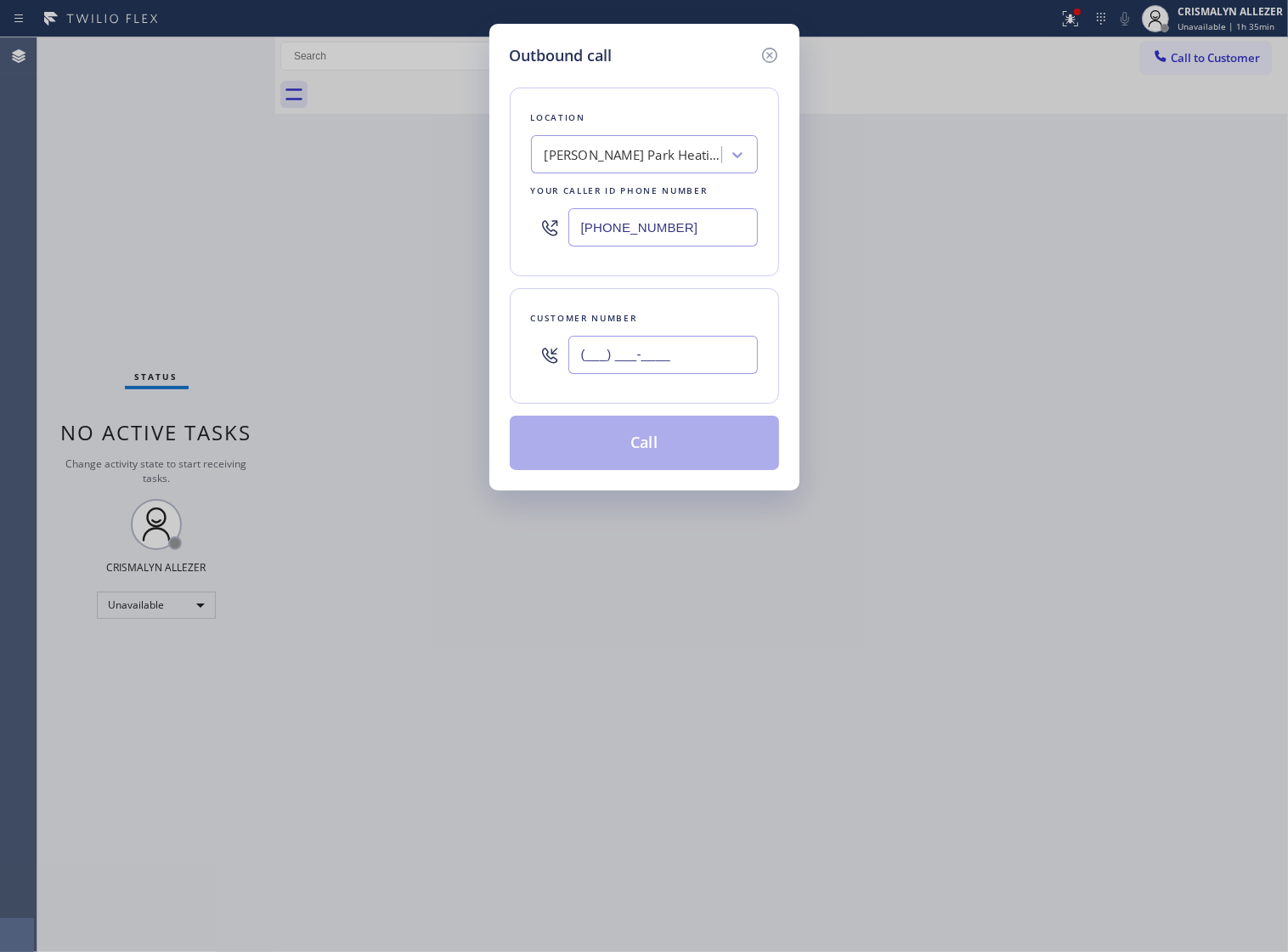
click at [712, 374] on input "(___) ___-____" at bounding box center [662, 355] width 189 height 39
type input "(___) ___-____"
click at [644, 374] on input "(___) ___-____" at bounding box center [662, 355] width 189 height 39
paste input "754) 336-6794"
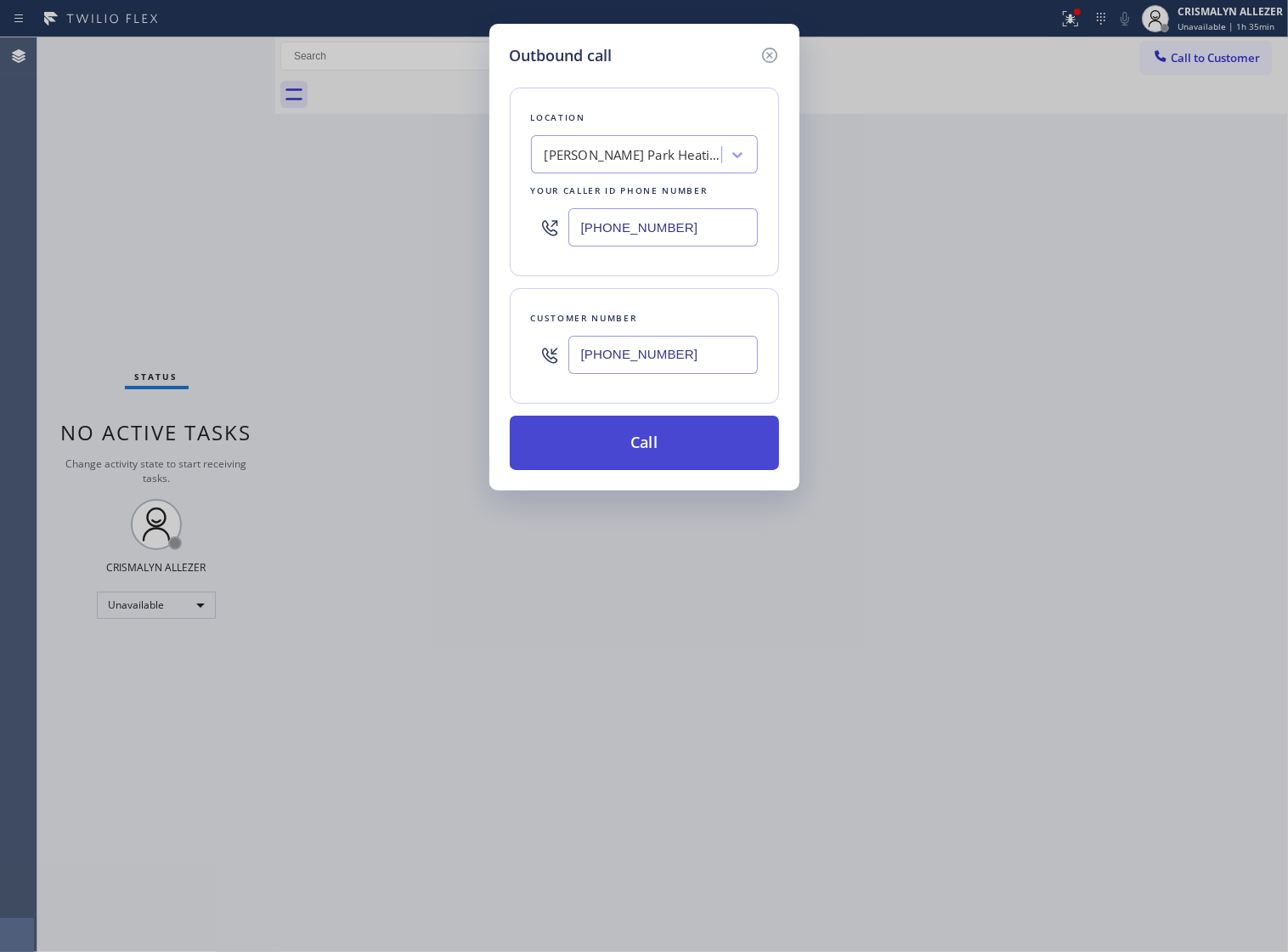
type input "[PHONE_NUMBER]"
click at [651, 470] on button "Call" at bounding box center [644, 442] width 270 height 55
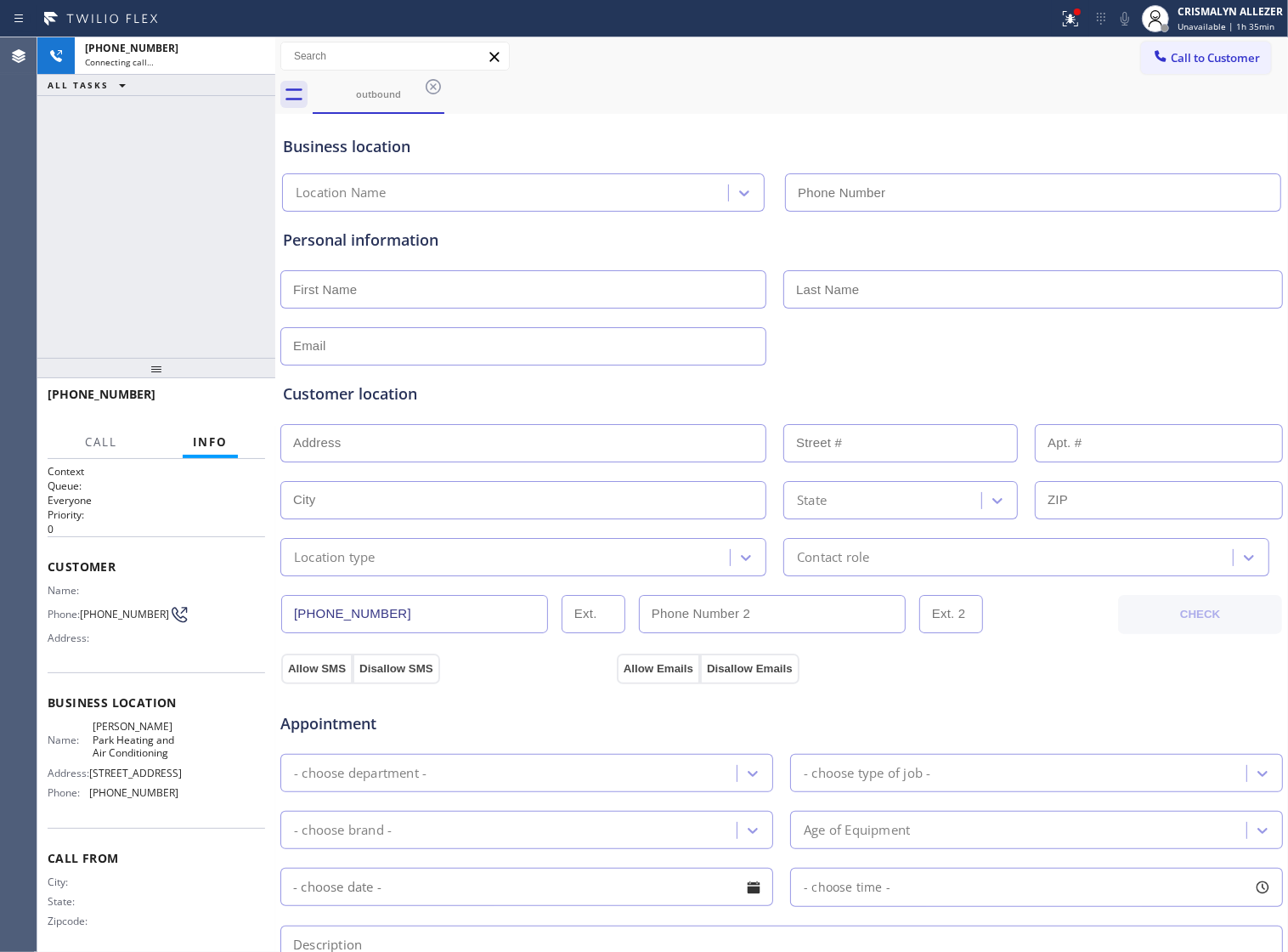
type input "[PHONE_NUMBER]"
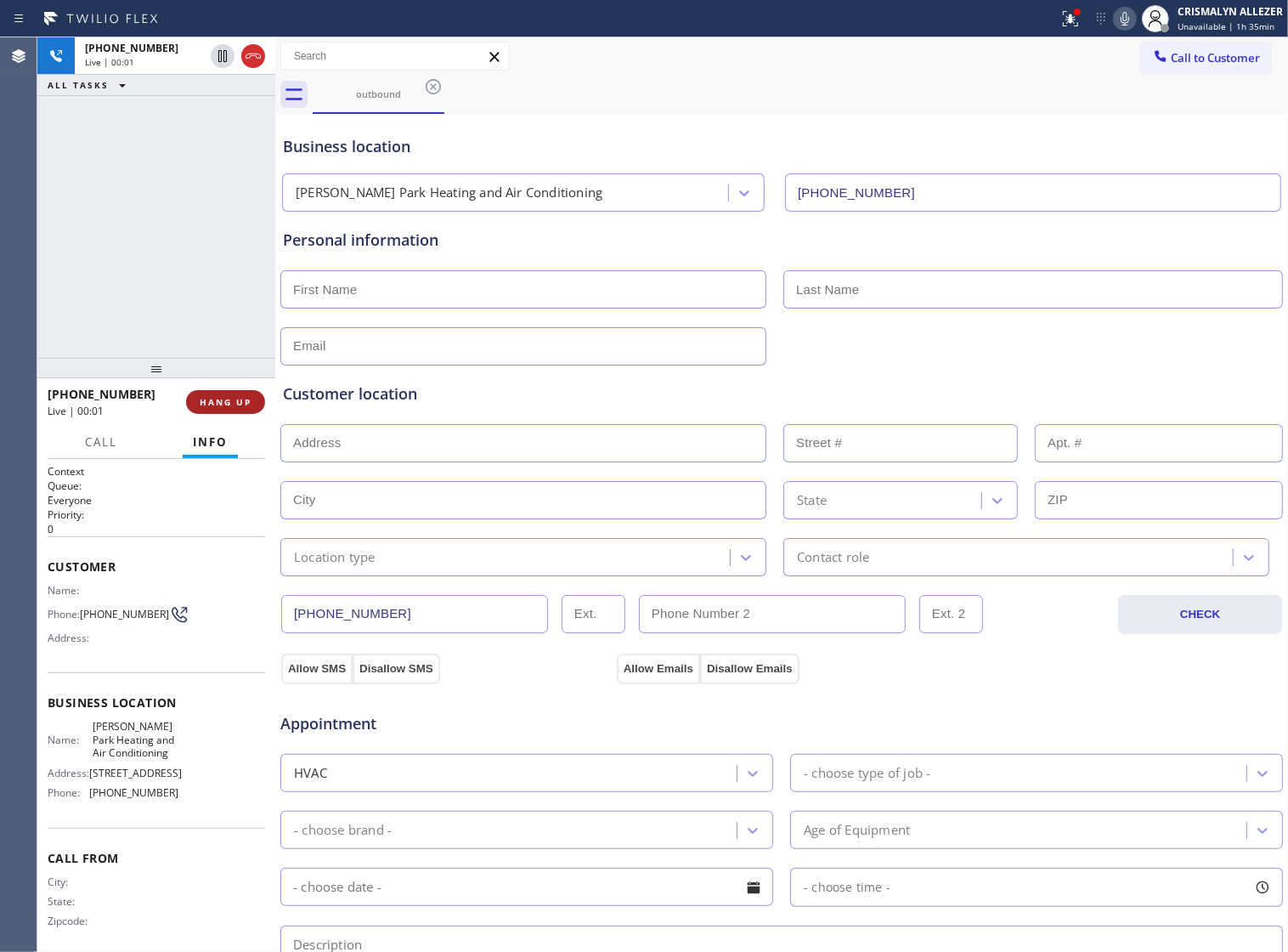
click at [214, 404] on span "HANG UP" at bounding box center [225, 402] width 52 height 12
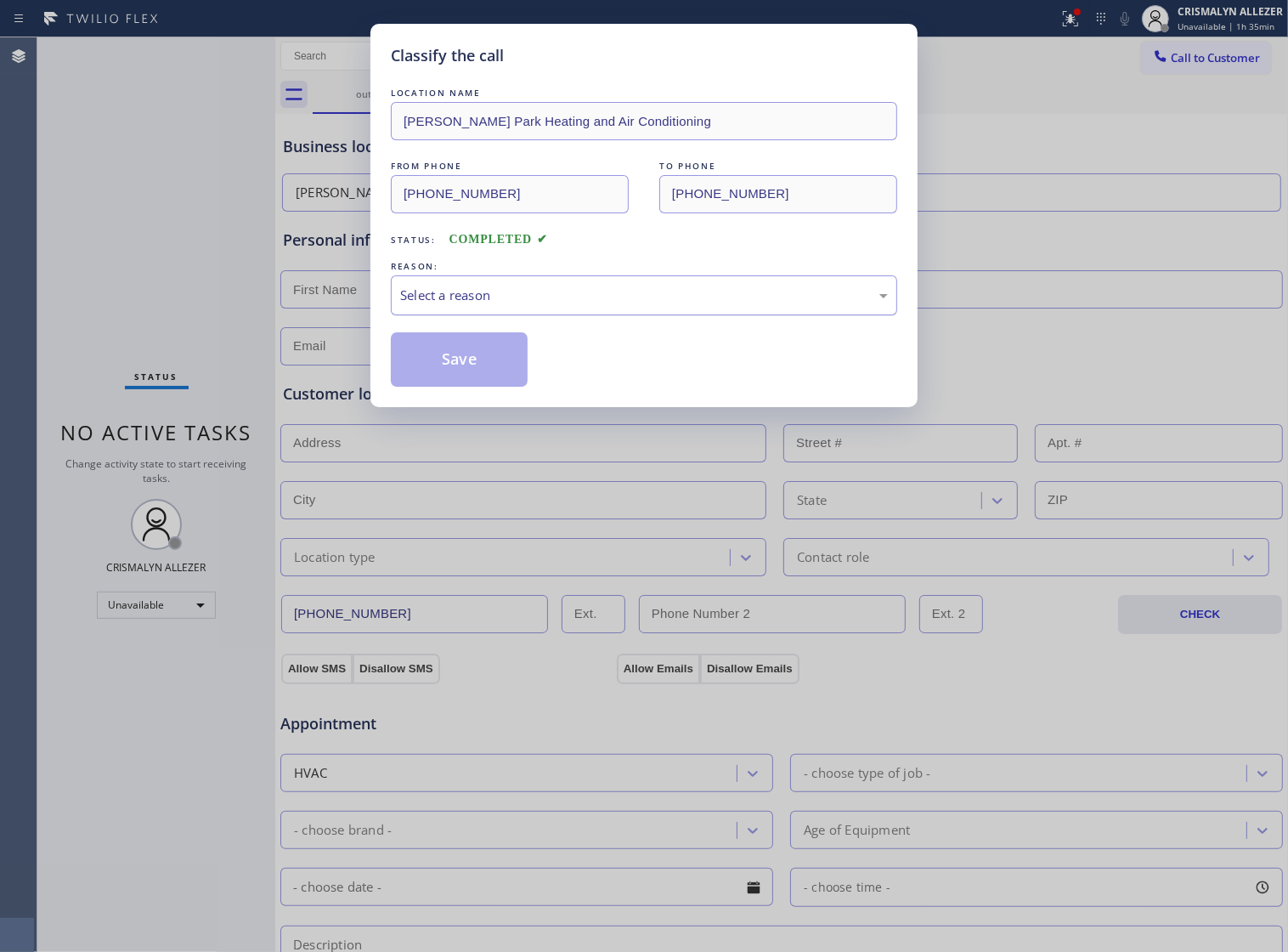
click at [656, 315] on div "Select a reason" at bounding box center [644, 296] width 507 height 40
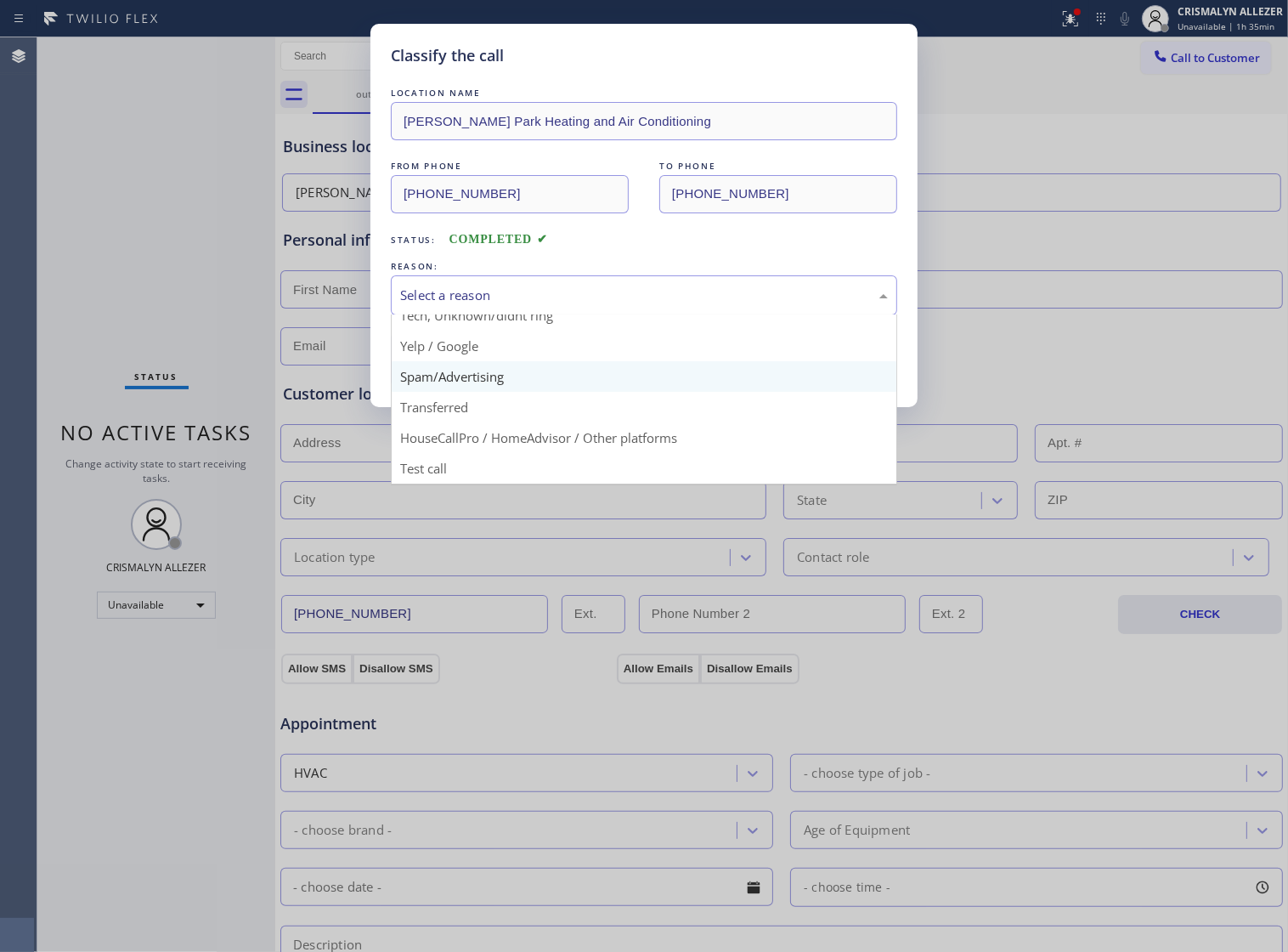
scroll to position [116, 0]
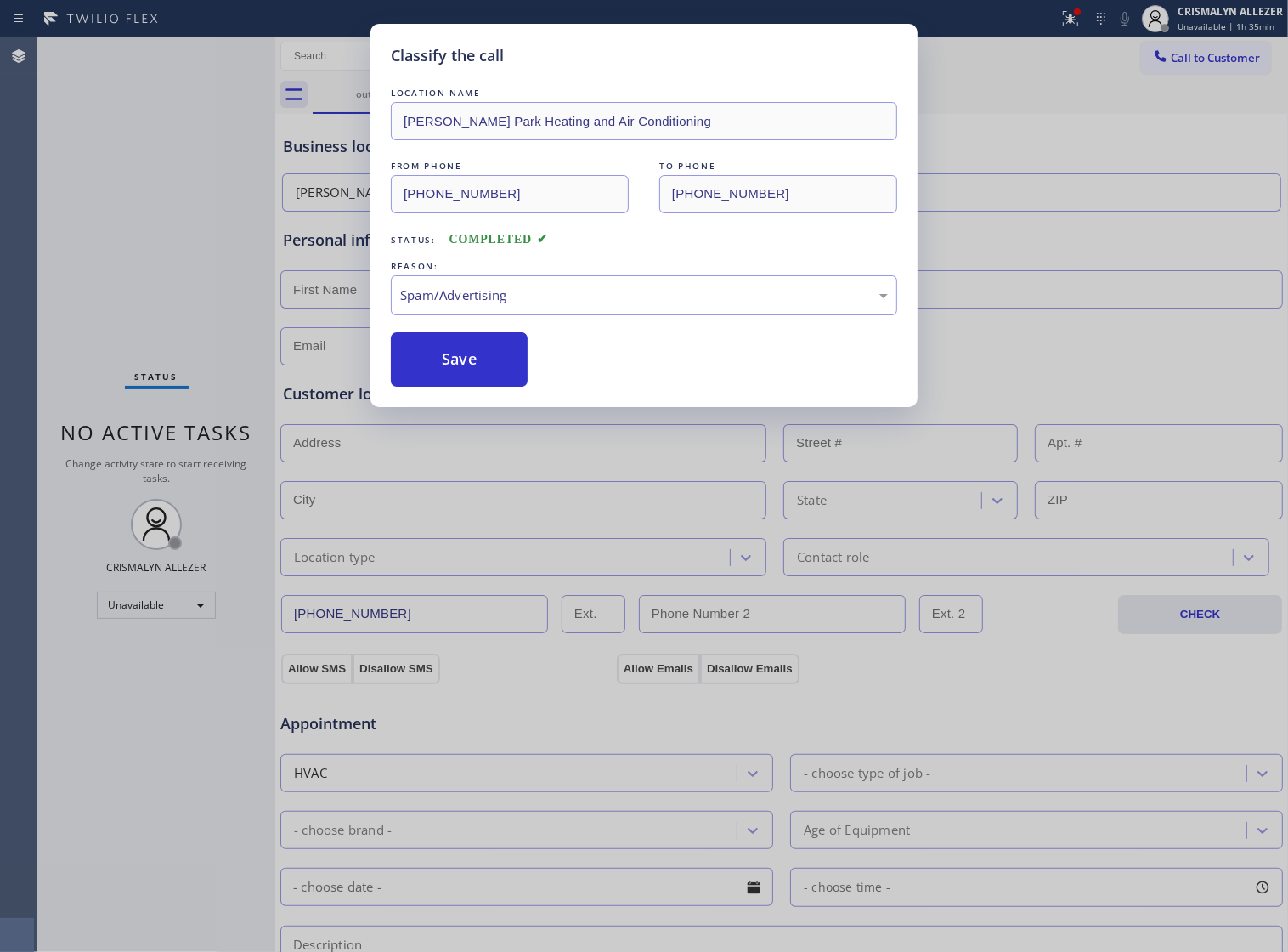
click at [470, 387] on button "Save" at bounding box center [459, 359] width 137 height 55
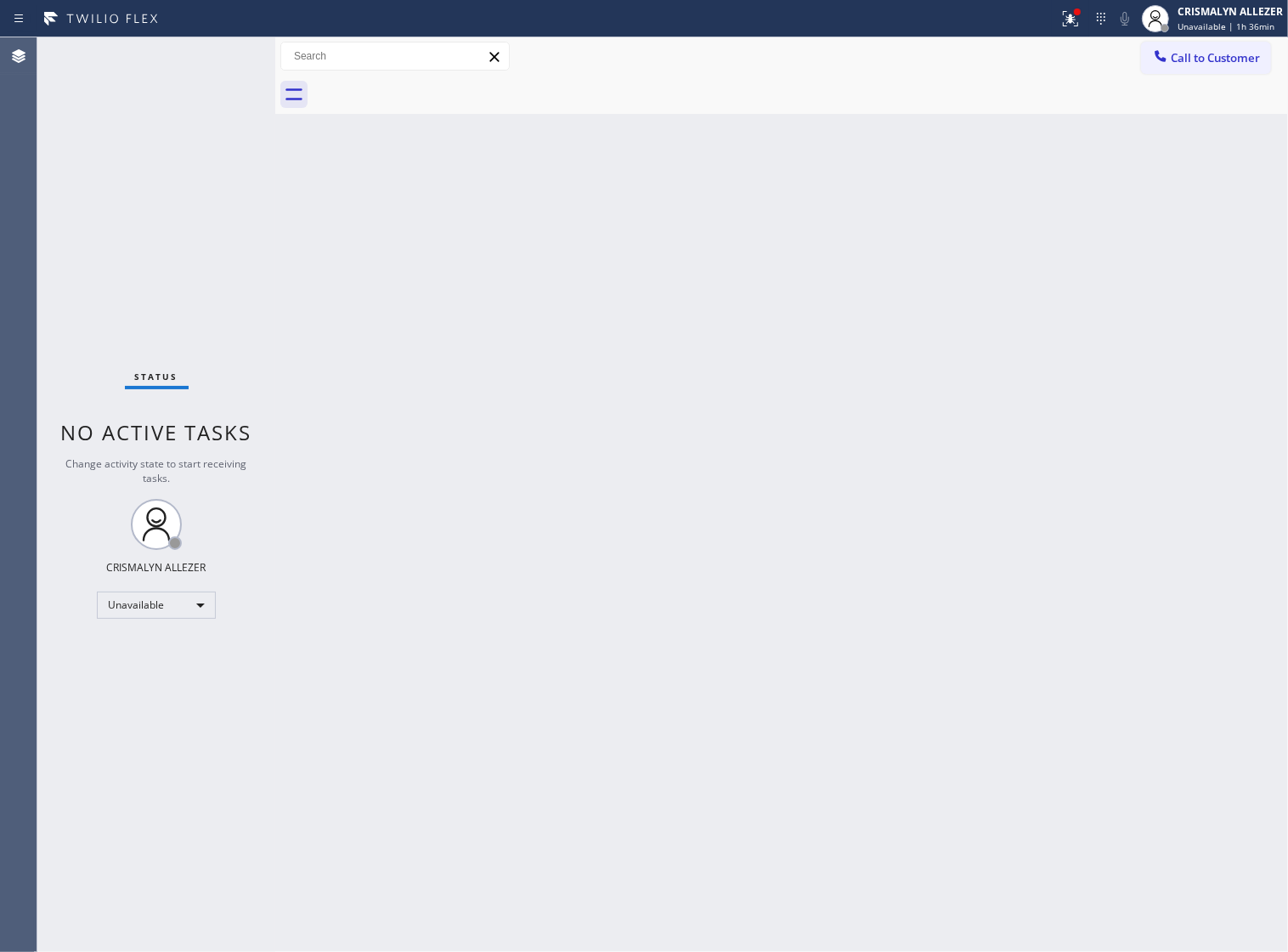
click at [799, 459] on div "Back to Dashboard Change Sender ID Customers Technicians Select a contact Outbo…" at bounding box center [782, 495] width 1013 height 914
click at [1182, 70] on button "Call to Customer" at bounding box center [1206, 58] width 130 height 33
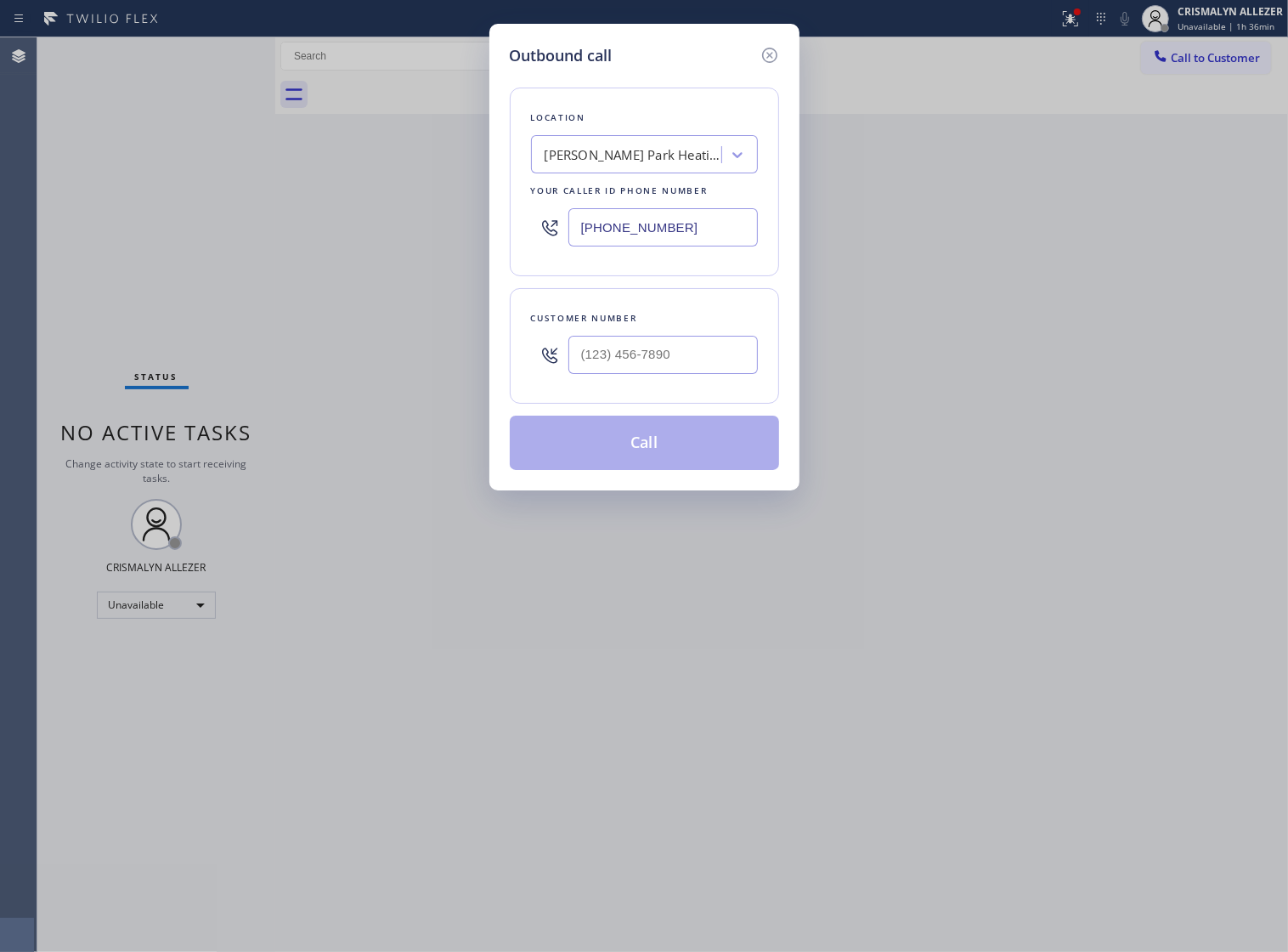
drag, startPoint x: 718, startPoint y: 245, endPoint x: 139, endPoint y: 223, distance: 579.4
click at [139, 223] on div "Outbound call Location Griffith Park Heating and Air Conditioning Your caller i…" at bounding box center [644, 476] width 1288 height 952
paste input "213) 292-5480"
type input "[PHONE_NUMBER]"
click at [647, 370] on input "(___) ___-____" at bounding box center [662, 355] width 189 height 39
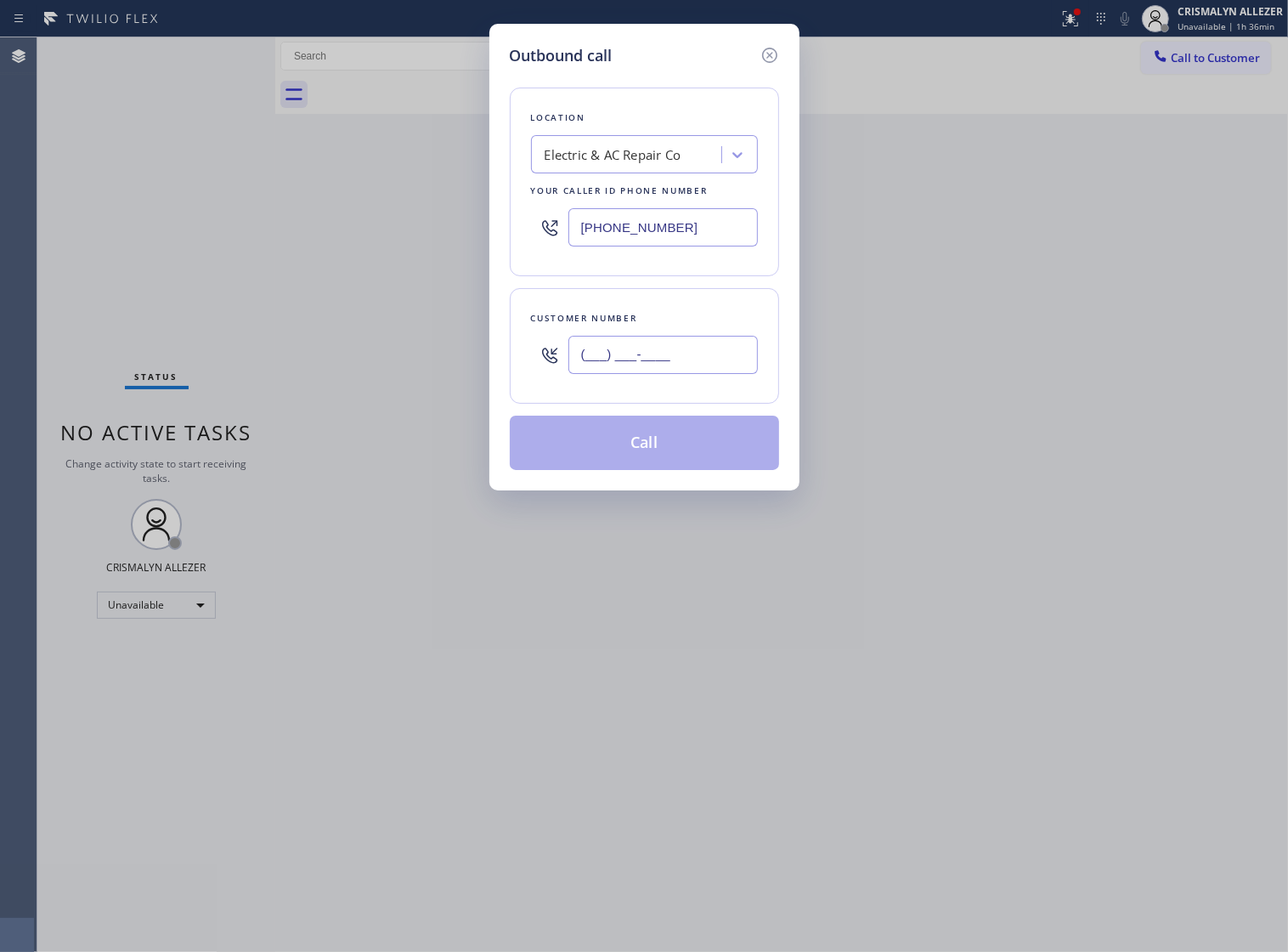
paste input "754) 336-6799"
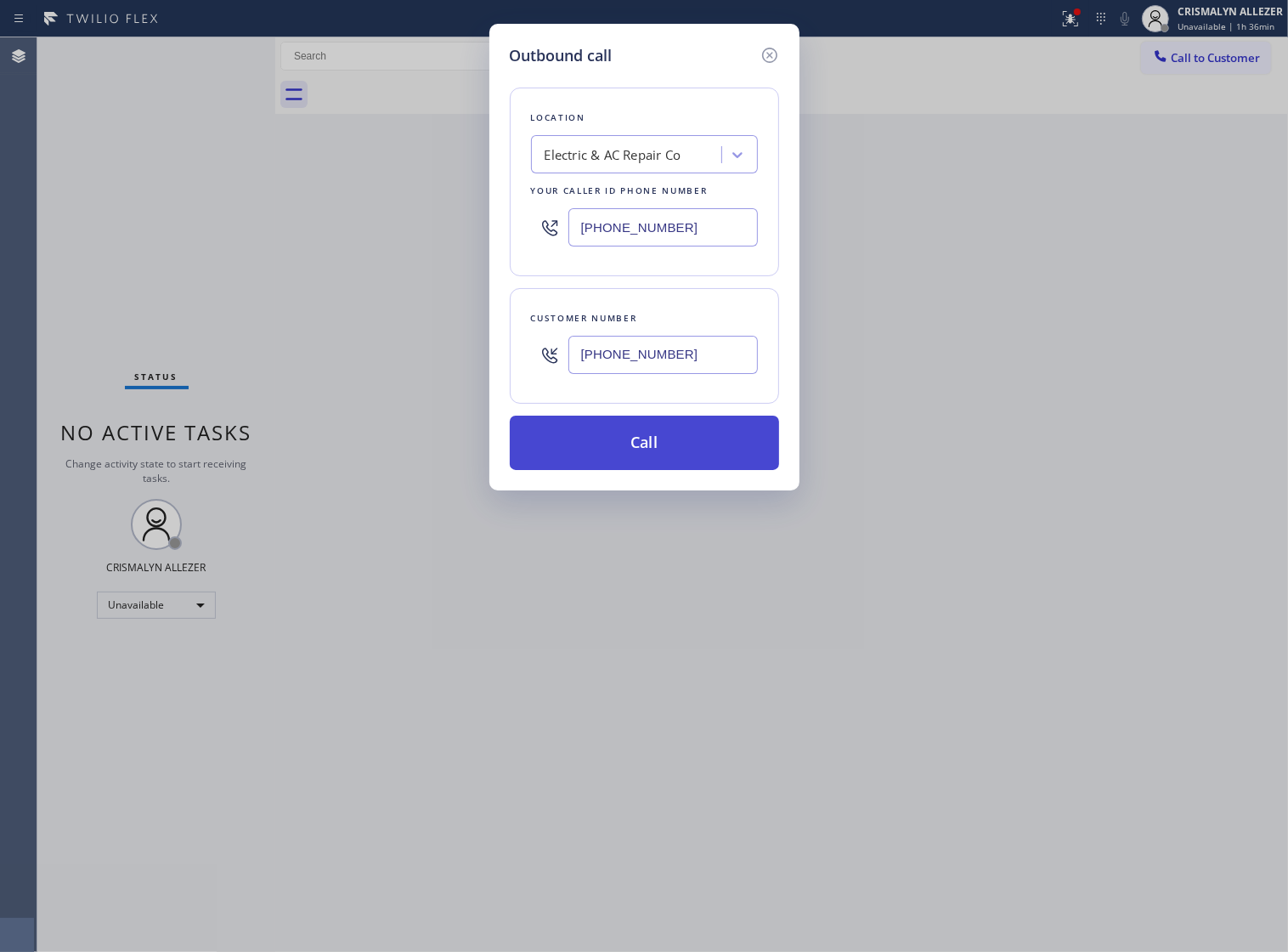
type input "[PHONE_NUMBER]"
click at [648, 464] on button "Call" at bounding box center [644, 442] width 270 height 55
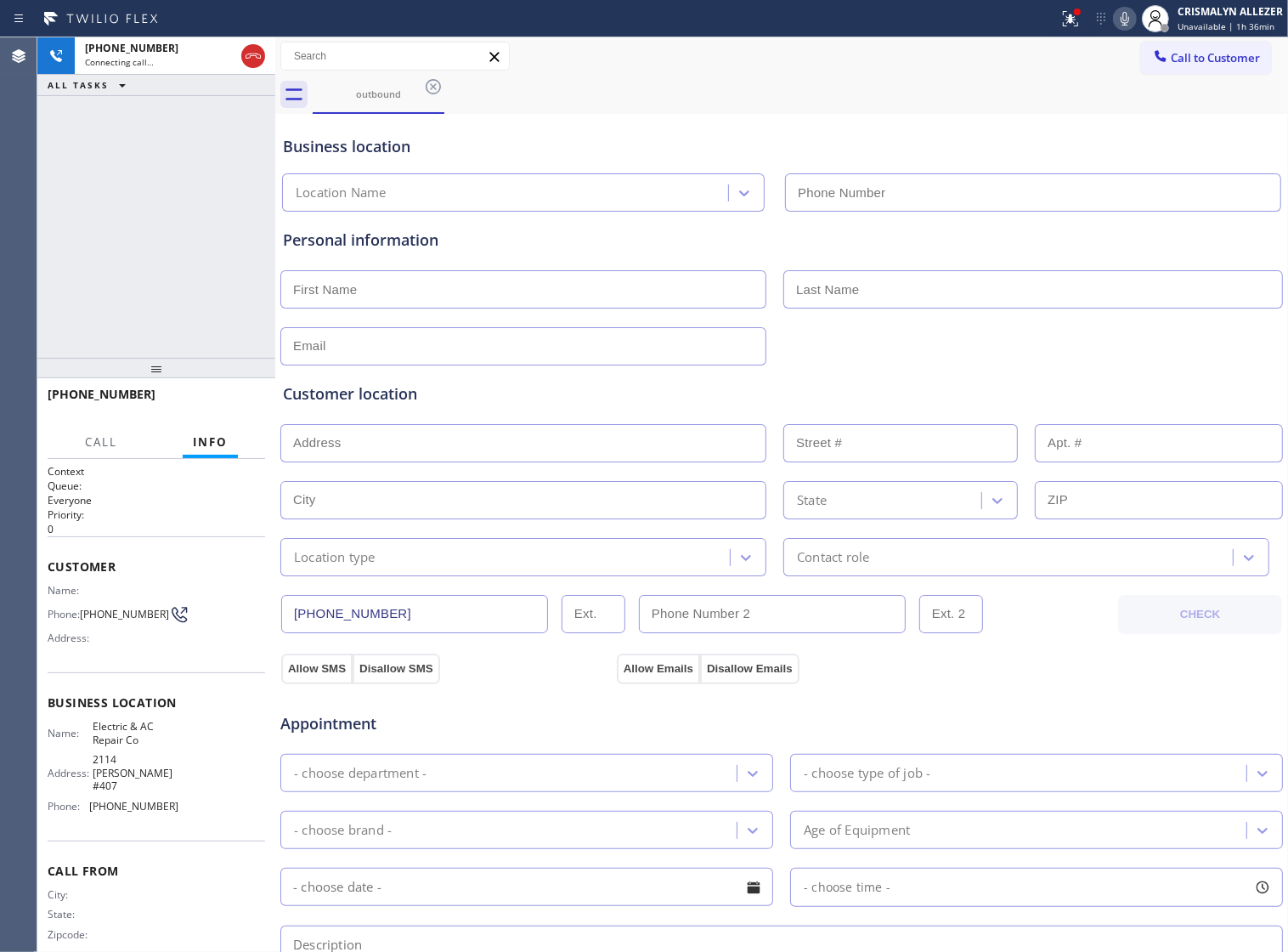
type input "[PHONE_NUMBER]"
click at [205, 404] on span "HANG UP" at bounding box center [225, 402] width 52 height 12
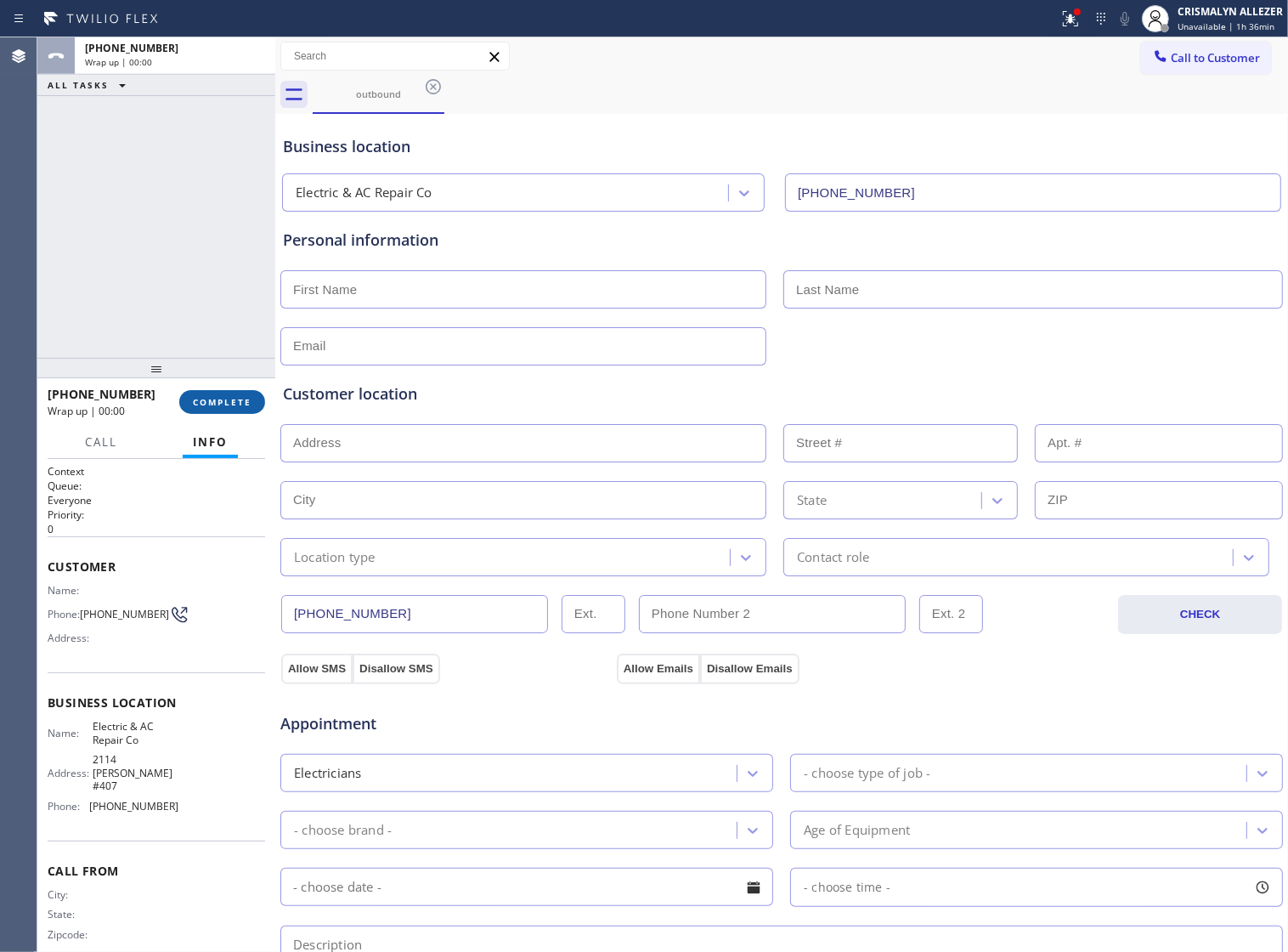
click at [205, 404] on span "COMPLETE" at bounding box center [222, 402] width 59 height 12
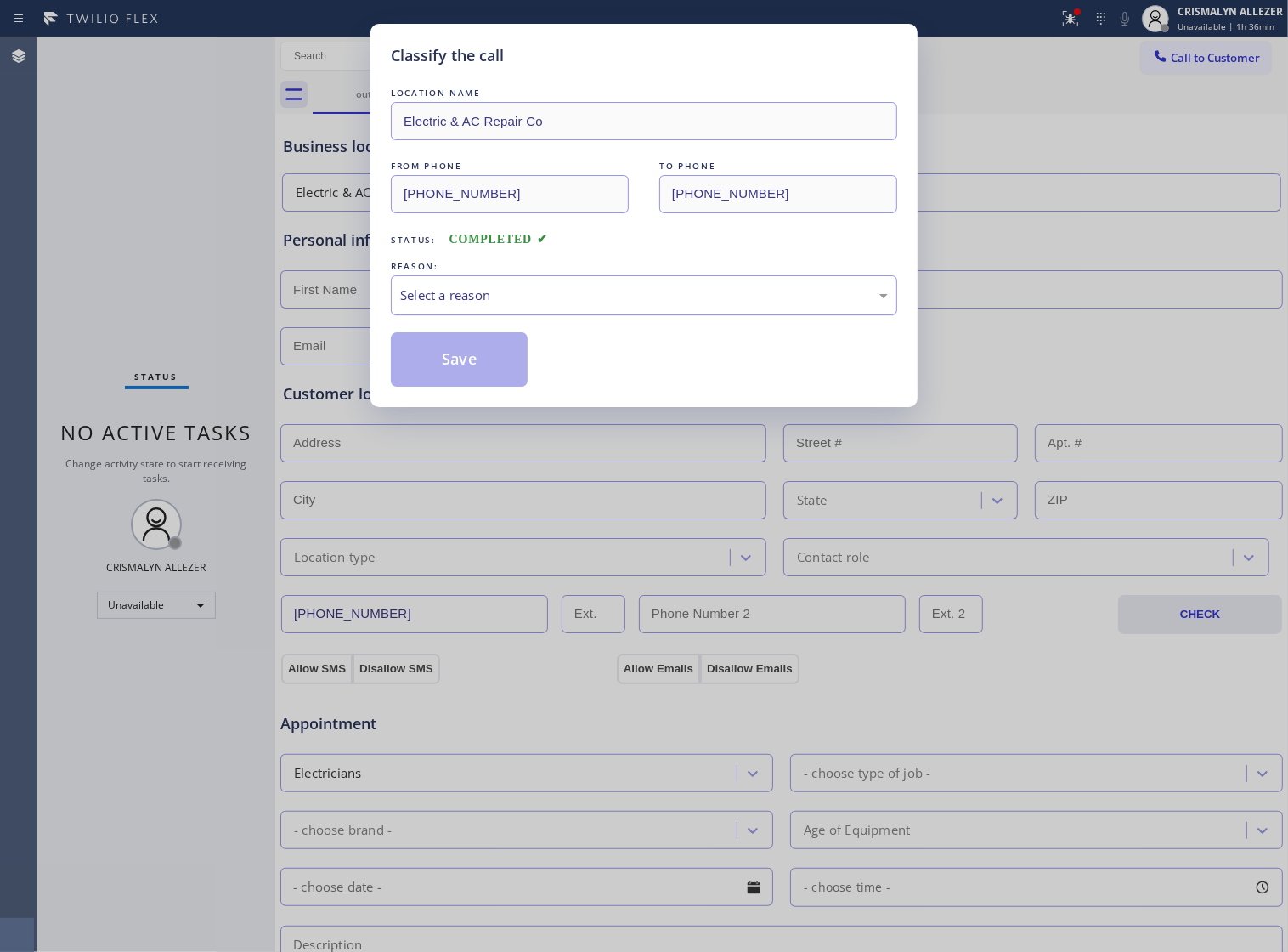
click at [657, 305] on div "Select a reason" at bounding box center [644, 296] width 488 height 20
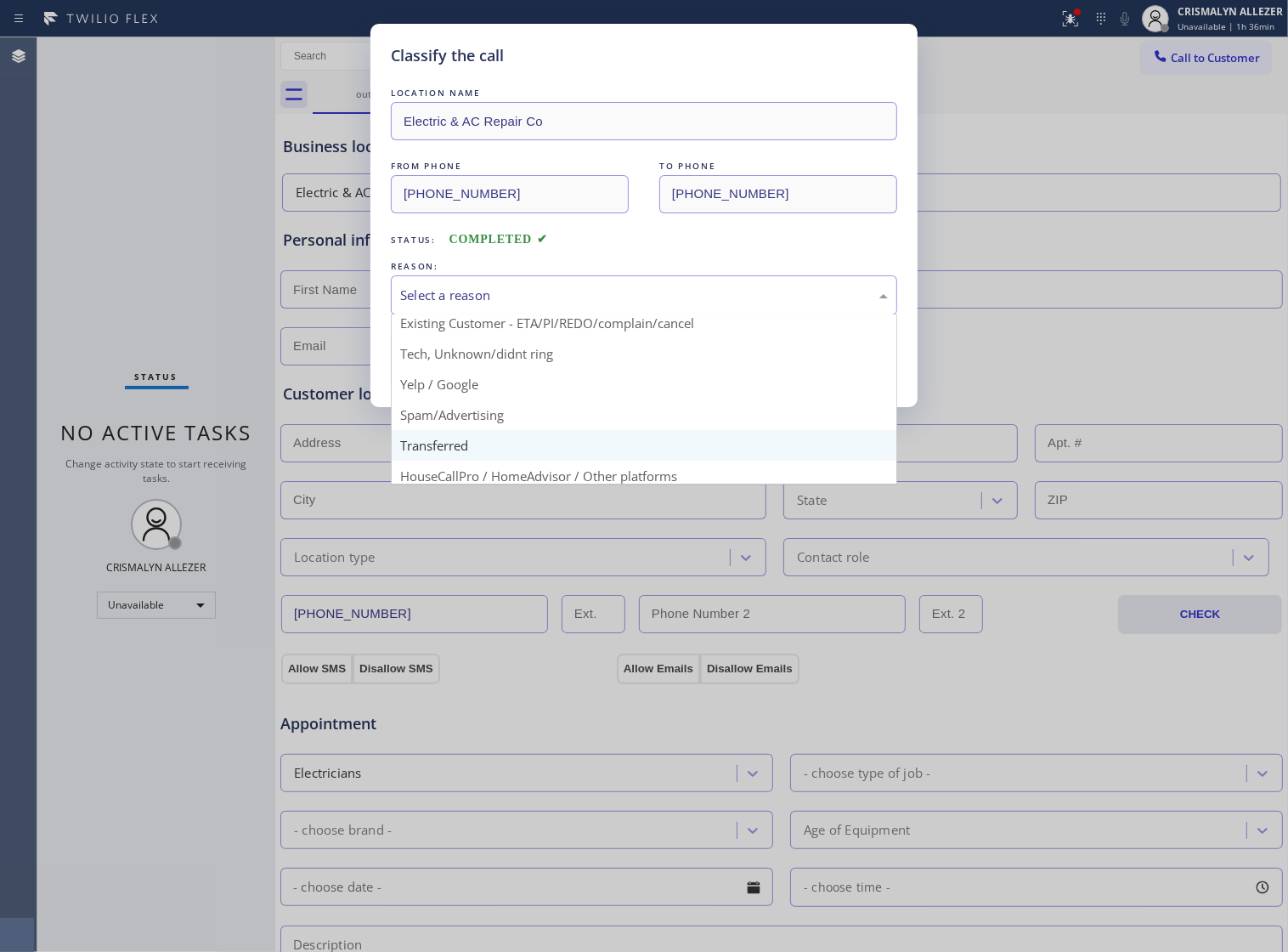
scroll to position [106, 0]
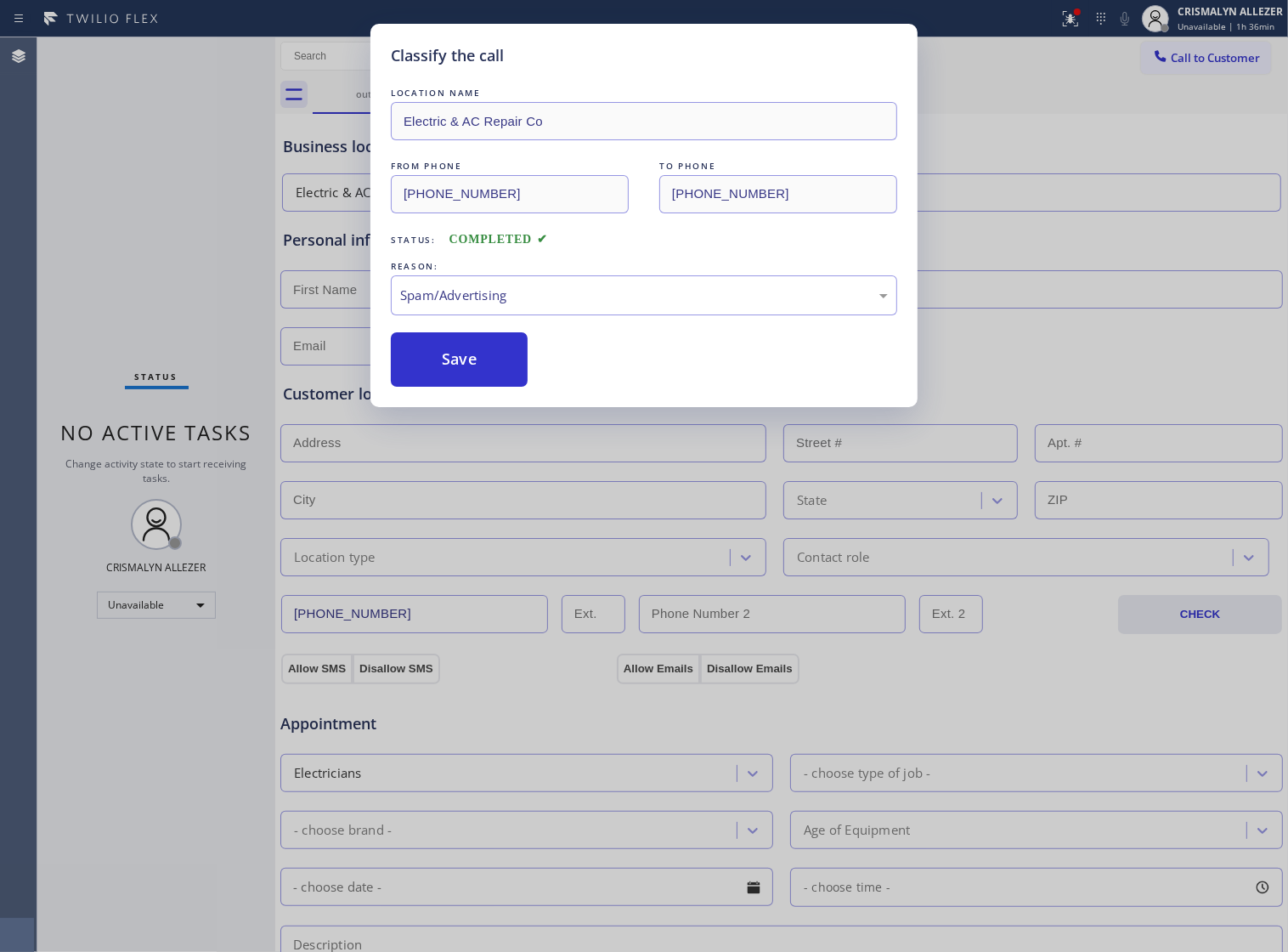
click at [468, 387] on button "Save" at bounding box center [459, 359] width 137 height 55
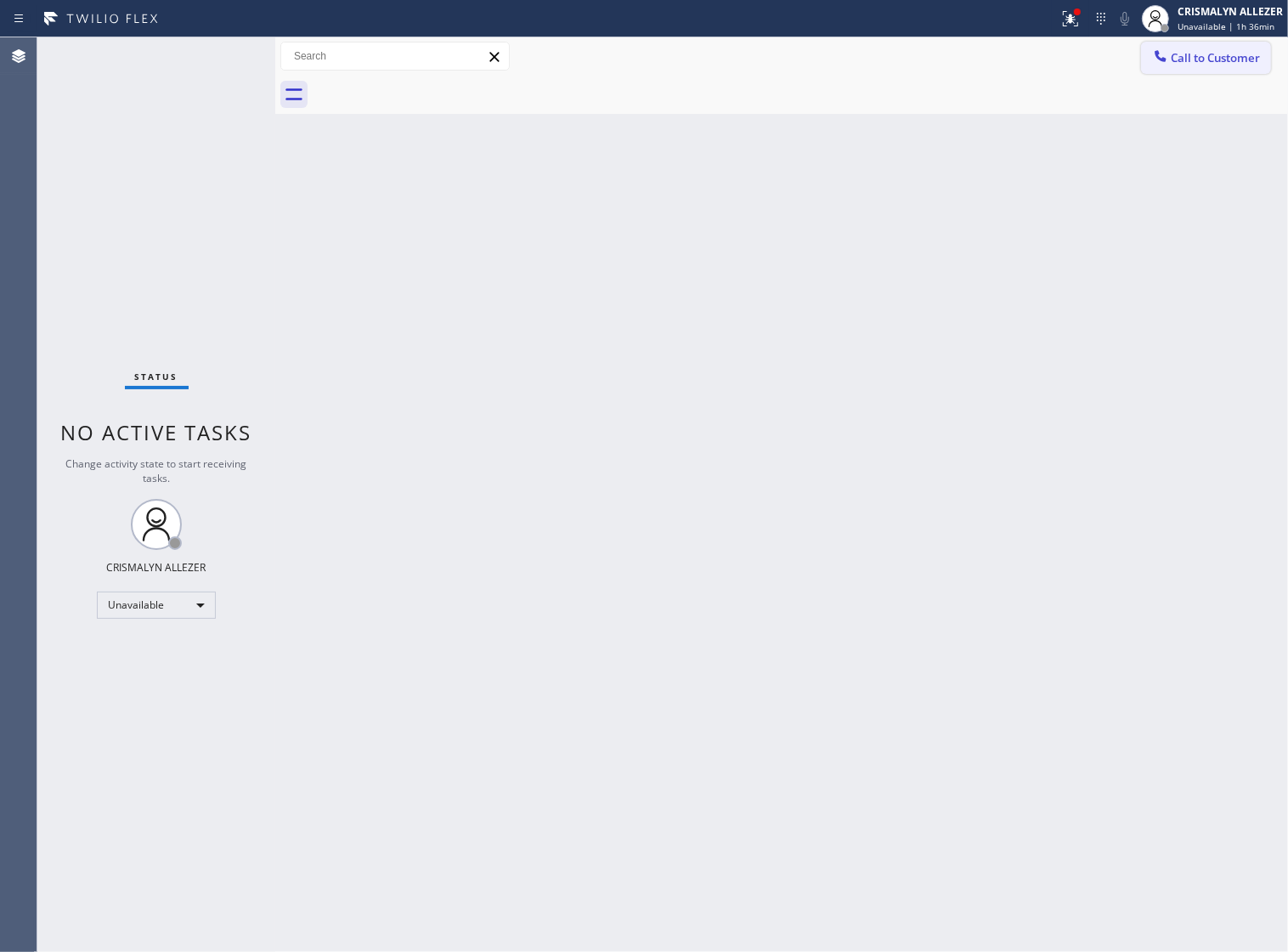
click at [1229, 52] on span "Call to Customer" at bounding box center [1216, 58] width 89 height 15
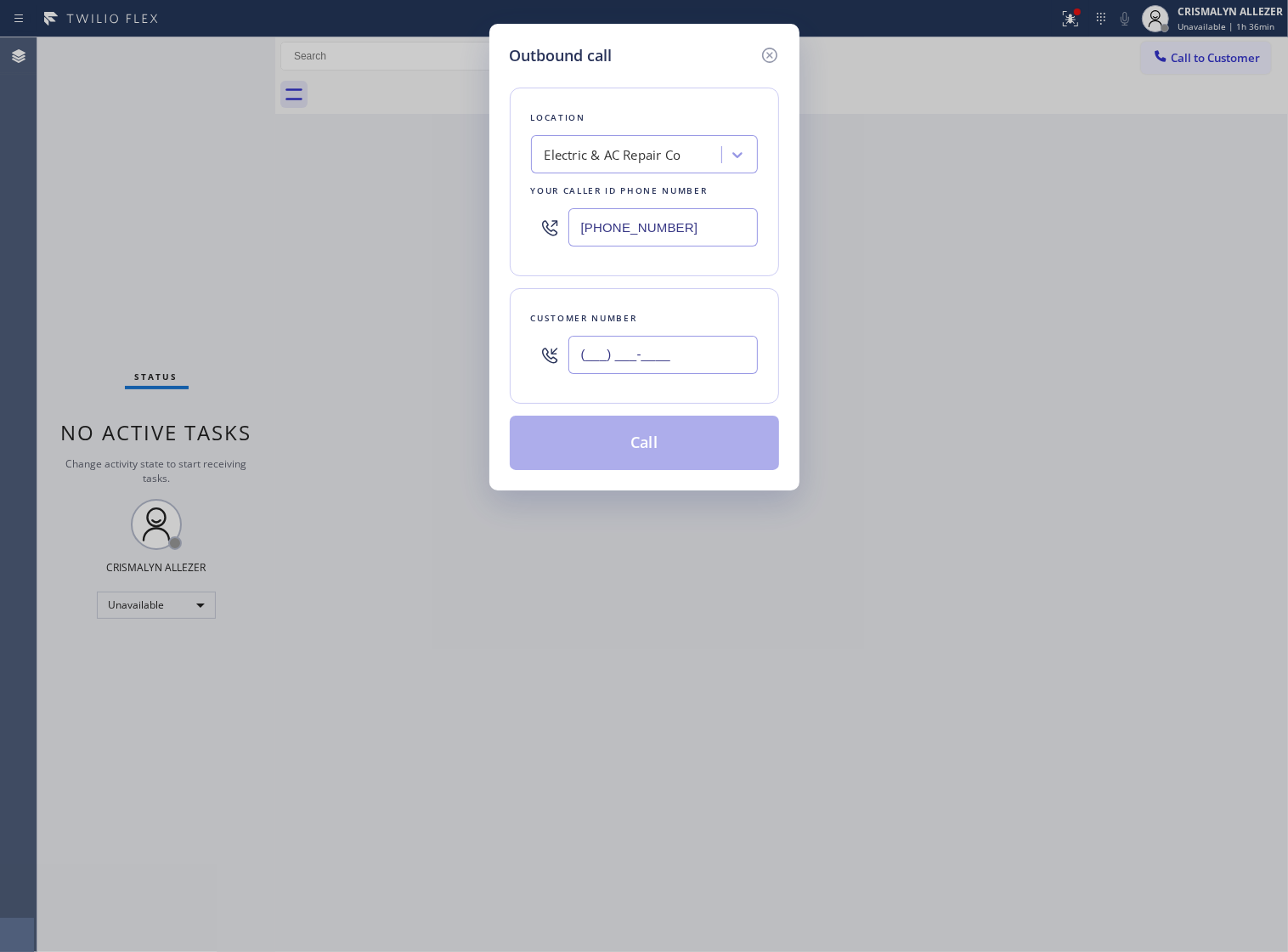
click at [738, 367] on input "(___) ___-____" at bounding box center [662, 355] width 189 height 39
paste input "754) 336-6799"
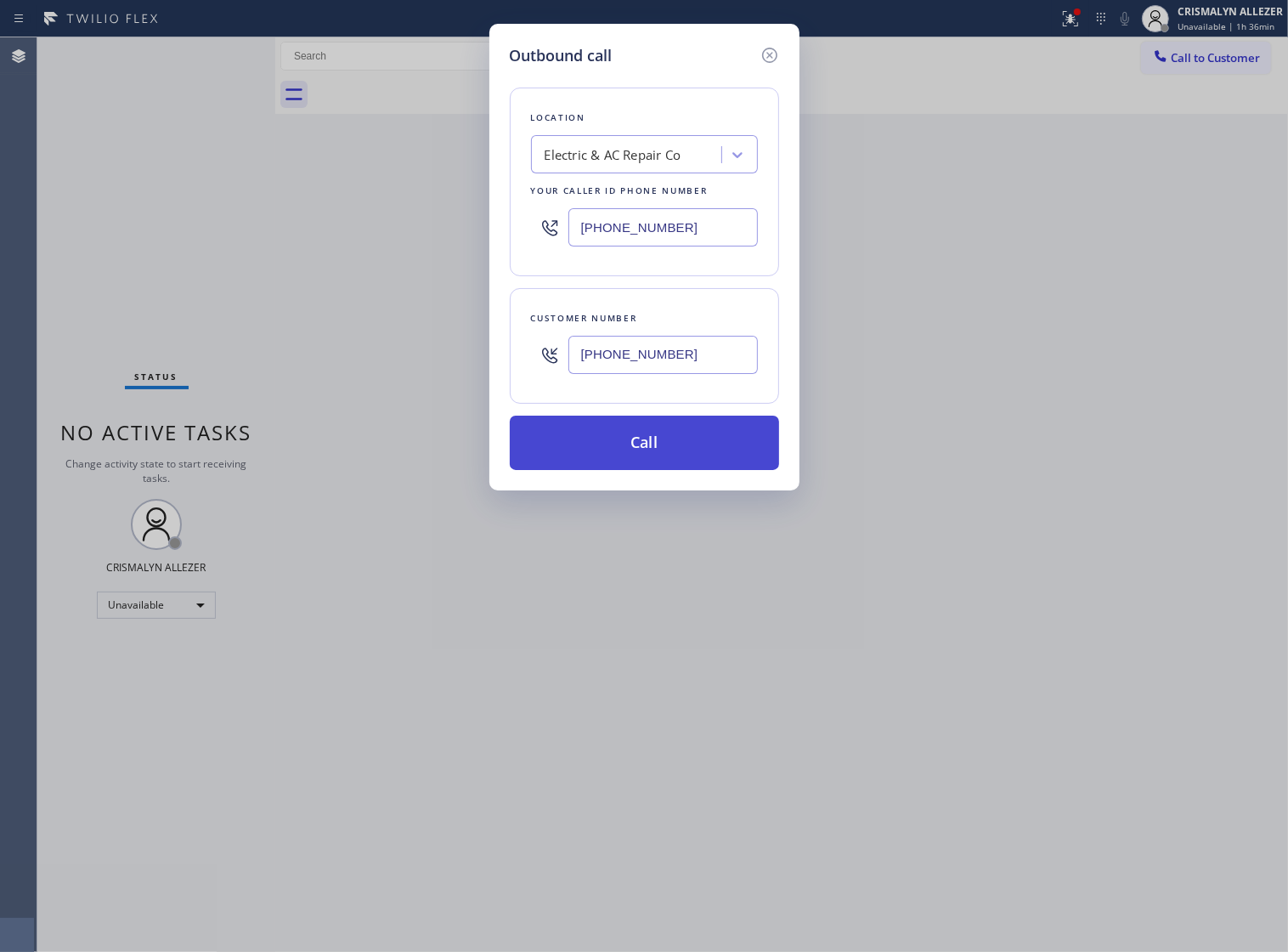
type input "[PHONE_NUMBER]"
click at [684, 470] on button "Call" at bounding box center [644, 442] width 270 height 55
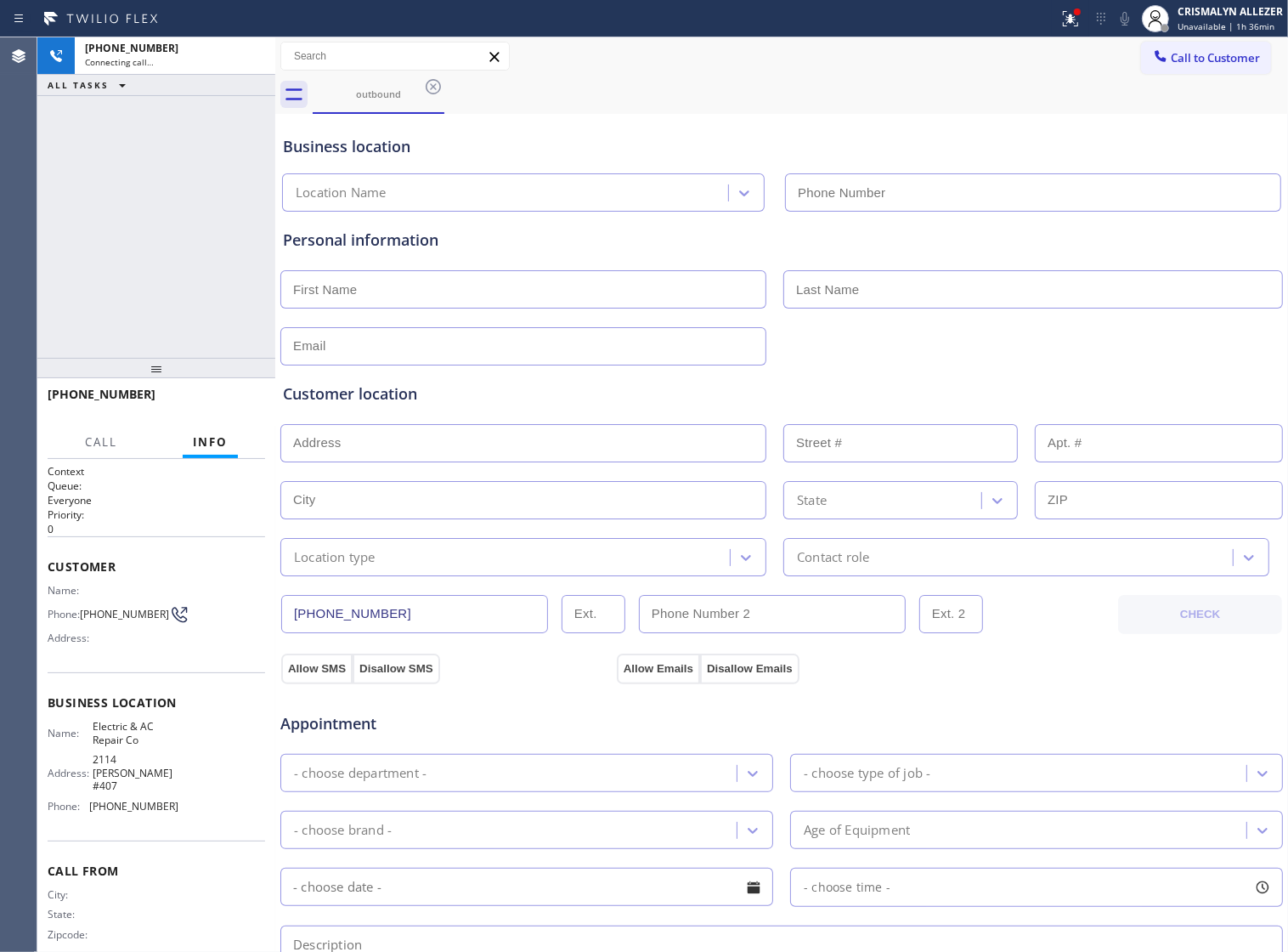
type input "[PHONE_NUMBER]"
click at [231, 404] on span "HANG UP" at bounding box center [225, 402] width 52 height 12
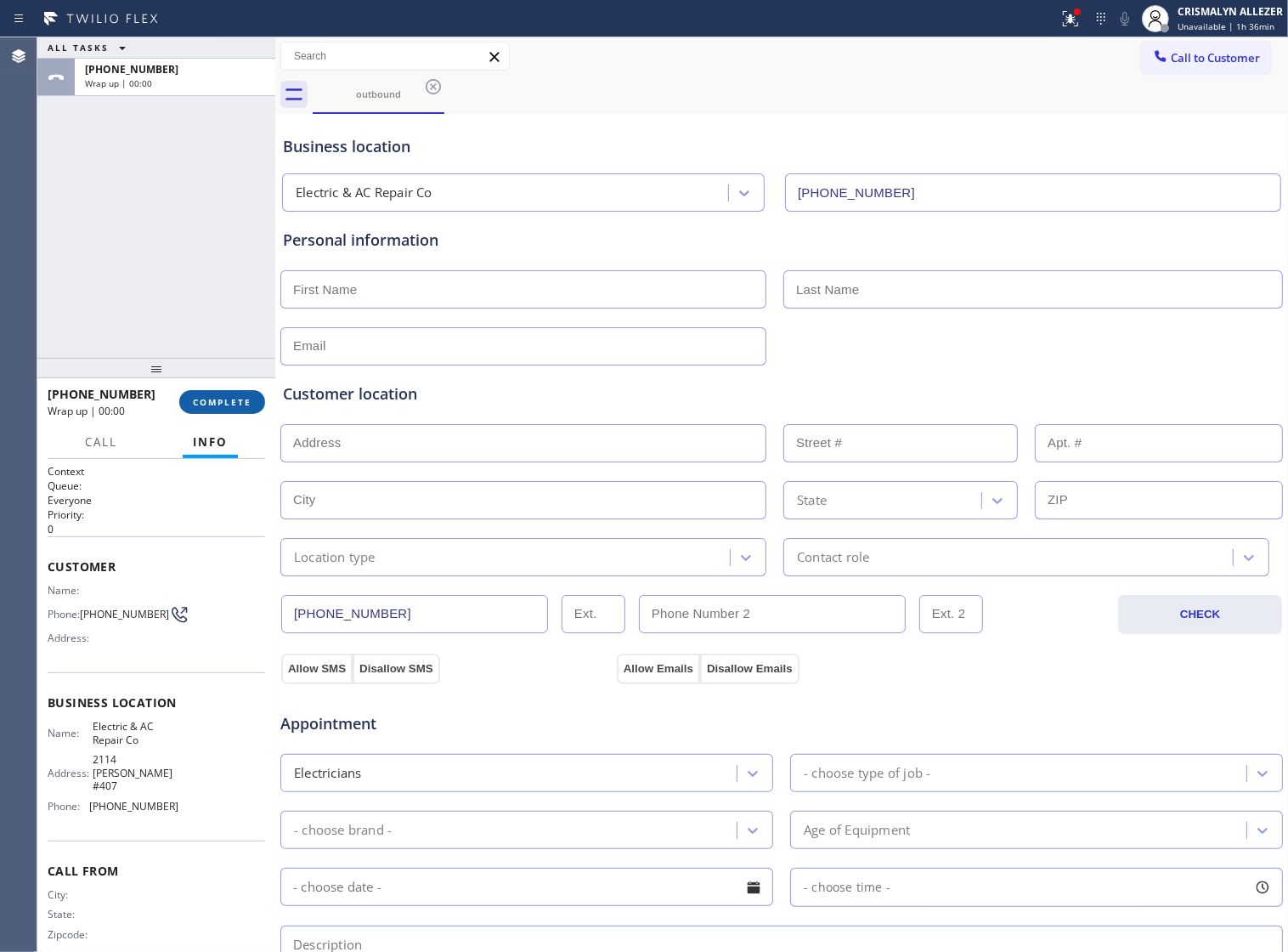
click at [231, 404] on span "COMPLETE" at bounding box center [222, 402] width 59 height 12
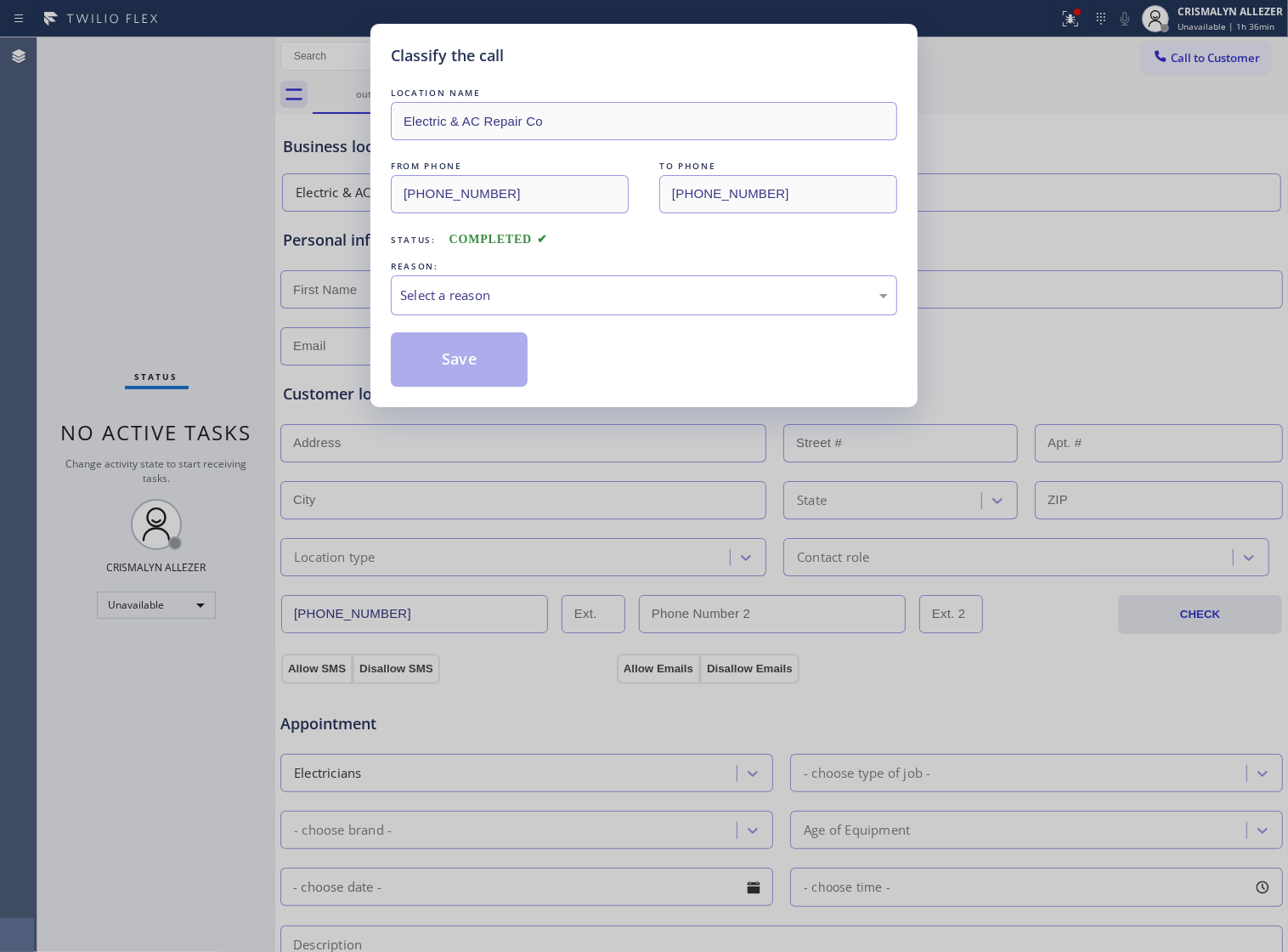
click at [646, 334] on div "LOCATION NAME Electric & AC Repair Co FROM PHONE (213) 292-5480 TO PHONE (754) …" at bounding box center [644, 235] width 507 height 302
click at [584, 315] on div "Select a reason" at bounding box center [644, 296] width 507 height 40
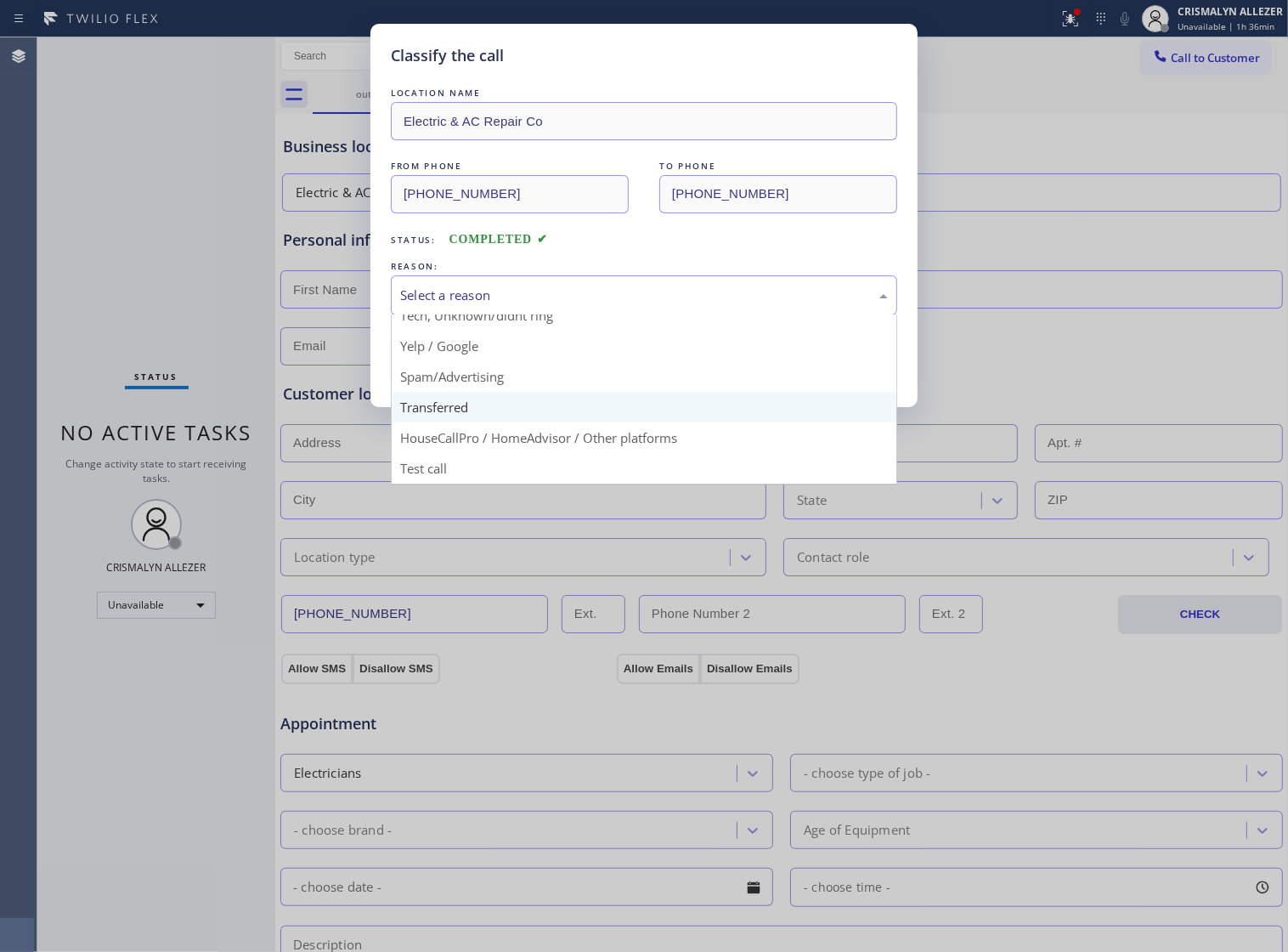
scroll to position [116, 0]
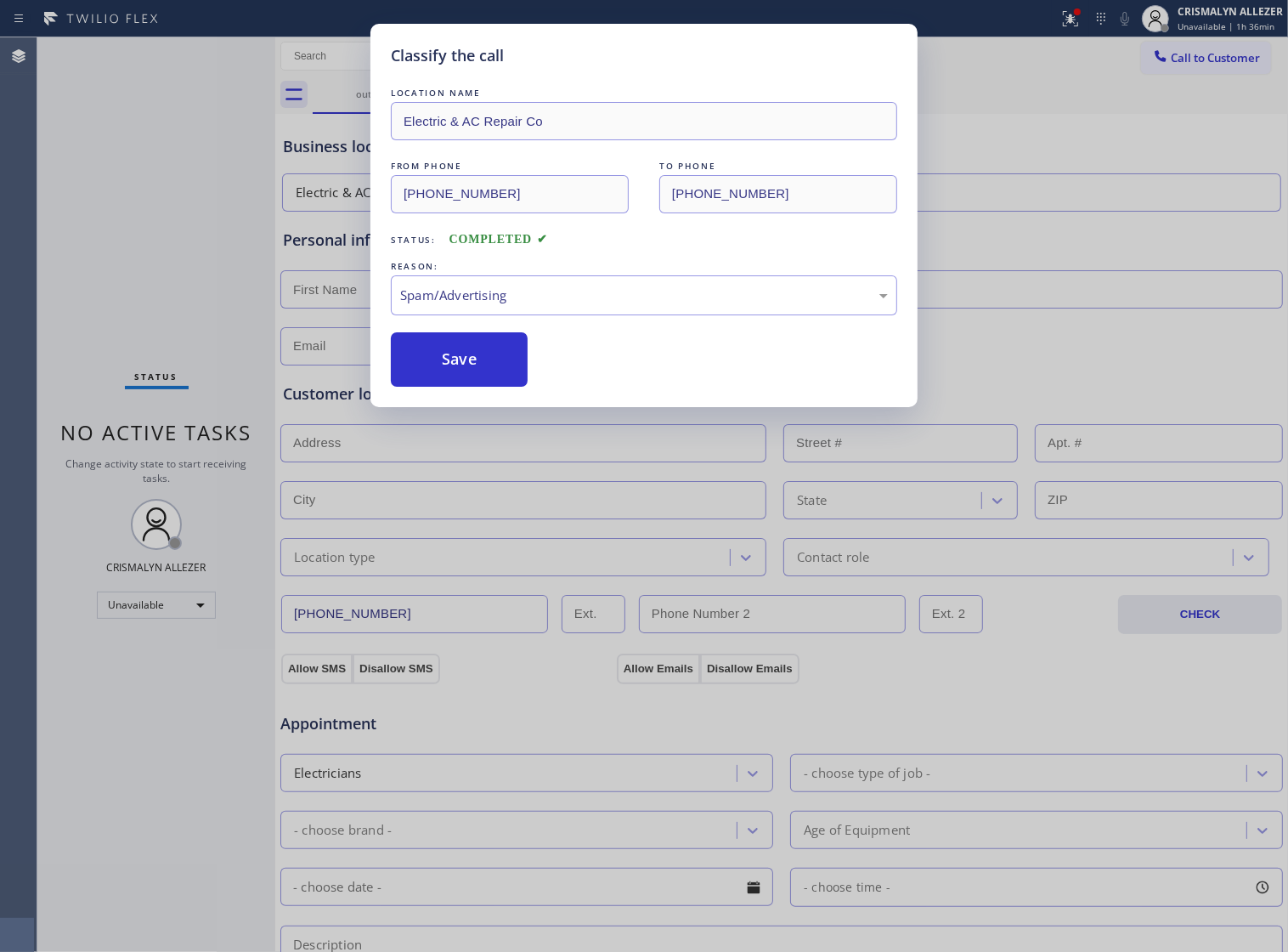
click at [485, 387] on button "Save" at bounding box center [459, 359] width 137 height 55
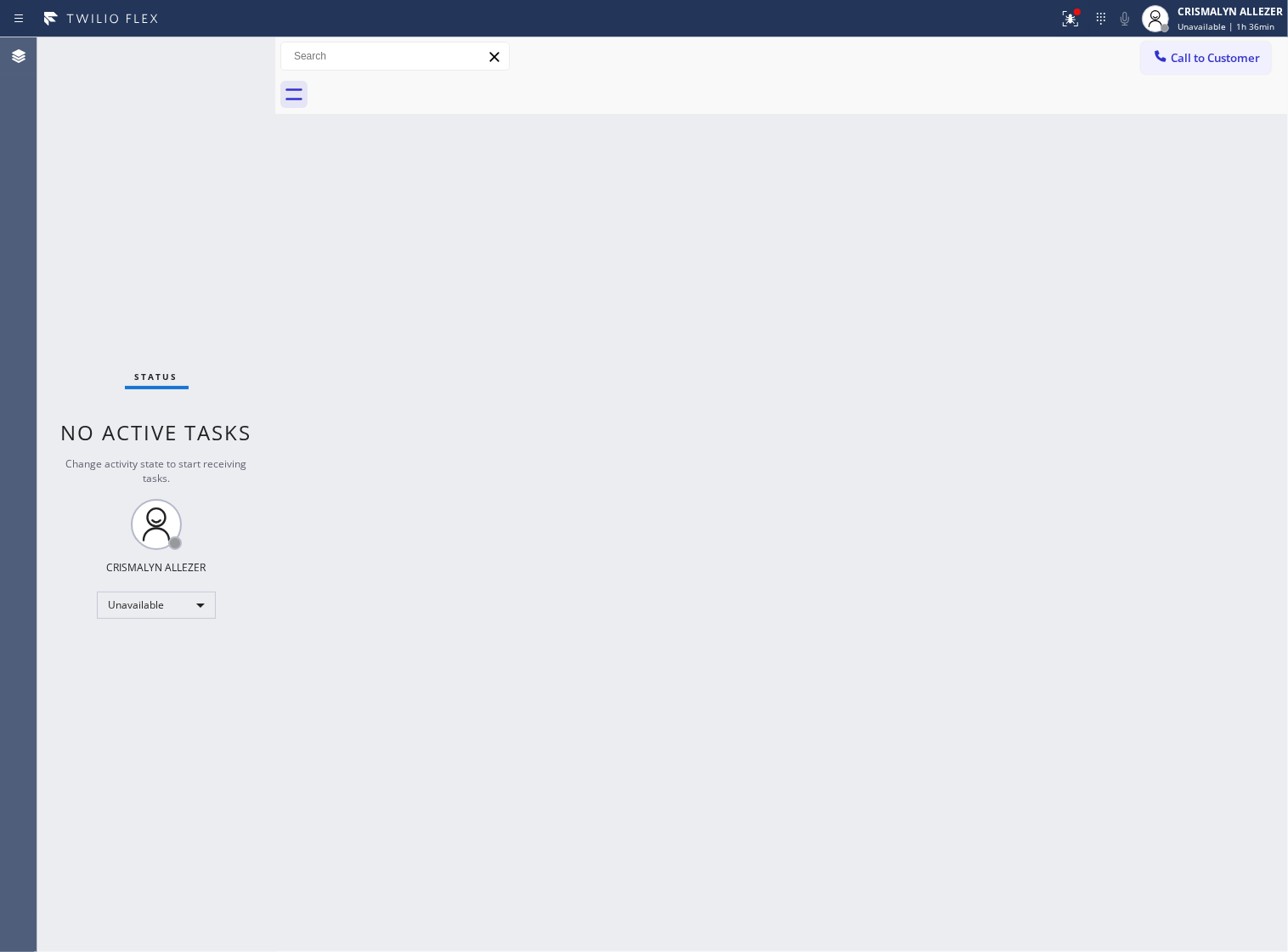
drag, startPoint x: 943, startPoint y: 553, endPoint x: 980, endPoint y: 463, distance: 97.3
click at [946, 546] on div "Back to Dashboard Change Sender ID Customers Technicians Select a contact Outbo…" at bounding box center [782, 495] width 1013 height 914
drag, startPoint x: 1198, startPoint y: 60, endPoint x: 941, endPoint y: 200, distance: 292.7
click at [1192, 63] on span "Call to Customer" at bounding box center [1216, 58] width 89 height 15
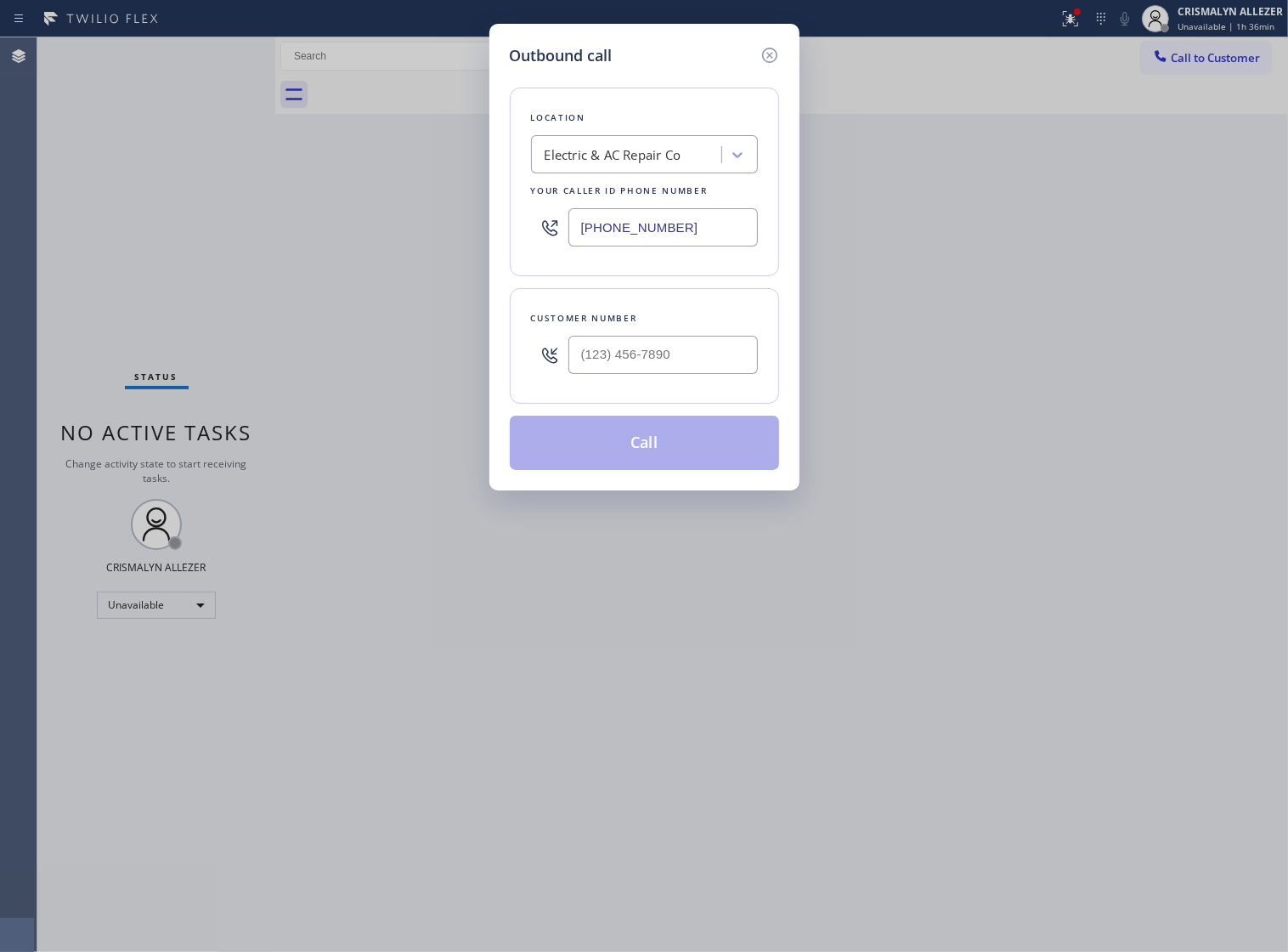
paste input "48) 671-6118"
click at [325, 273] on div "Outbound call Location Electric & AC Repair Co Your caller id phone number (248…" at bounding box center [644, 476] width 1288 height 952
type input "[PHONE_NUMBER]"
click at [703, 363] on input "(___) ___-____" at bounding box center [662, 355] width 189 height 39
paste input "734) 371-2592"
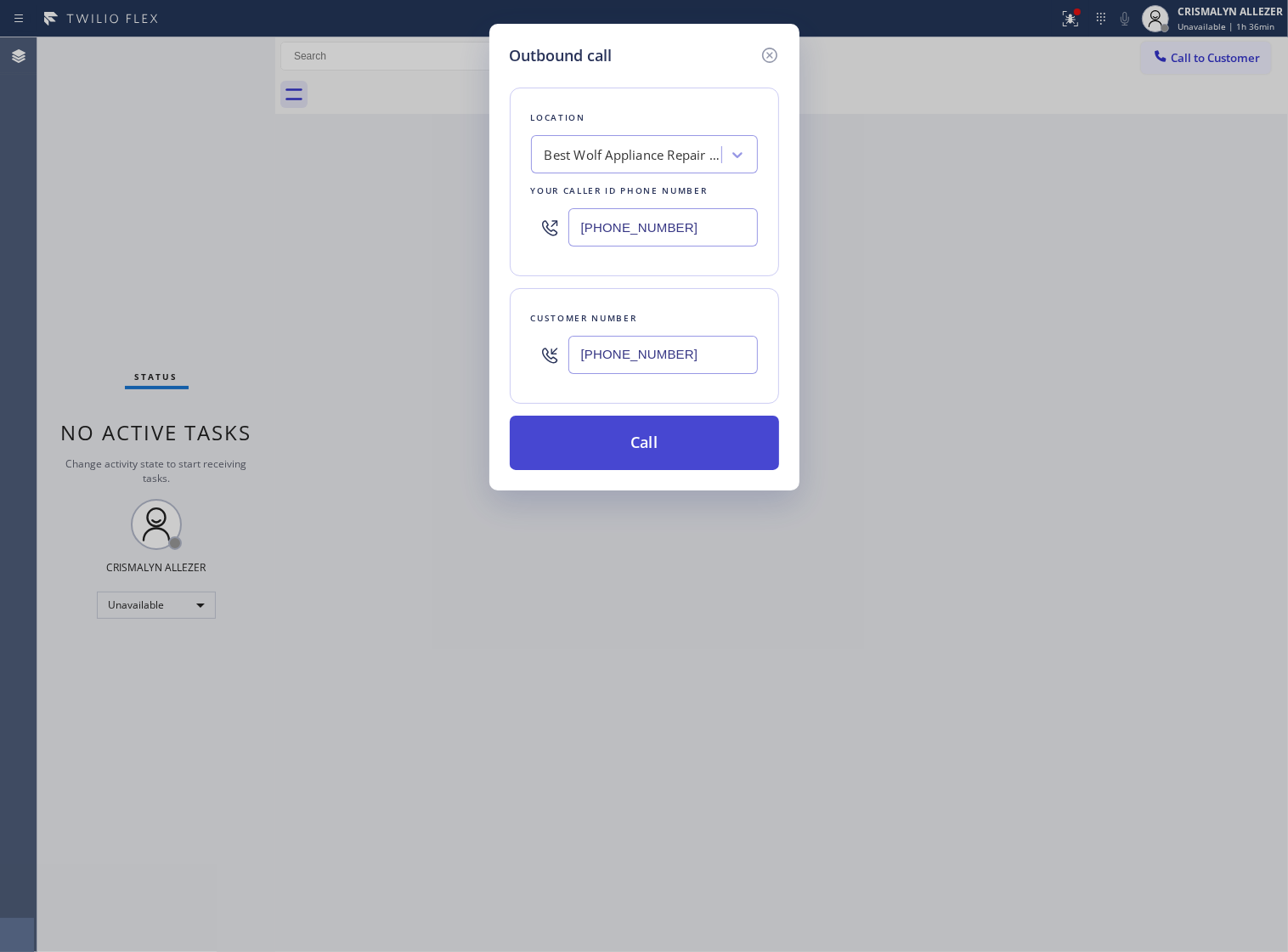
type input "[PHONE_NUMBER]"
click at [665, 457] on button "Call" at bounding box center [644, 442] width 270 height 55
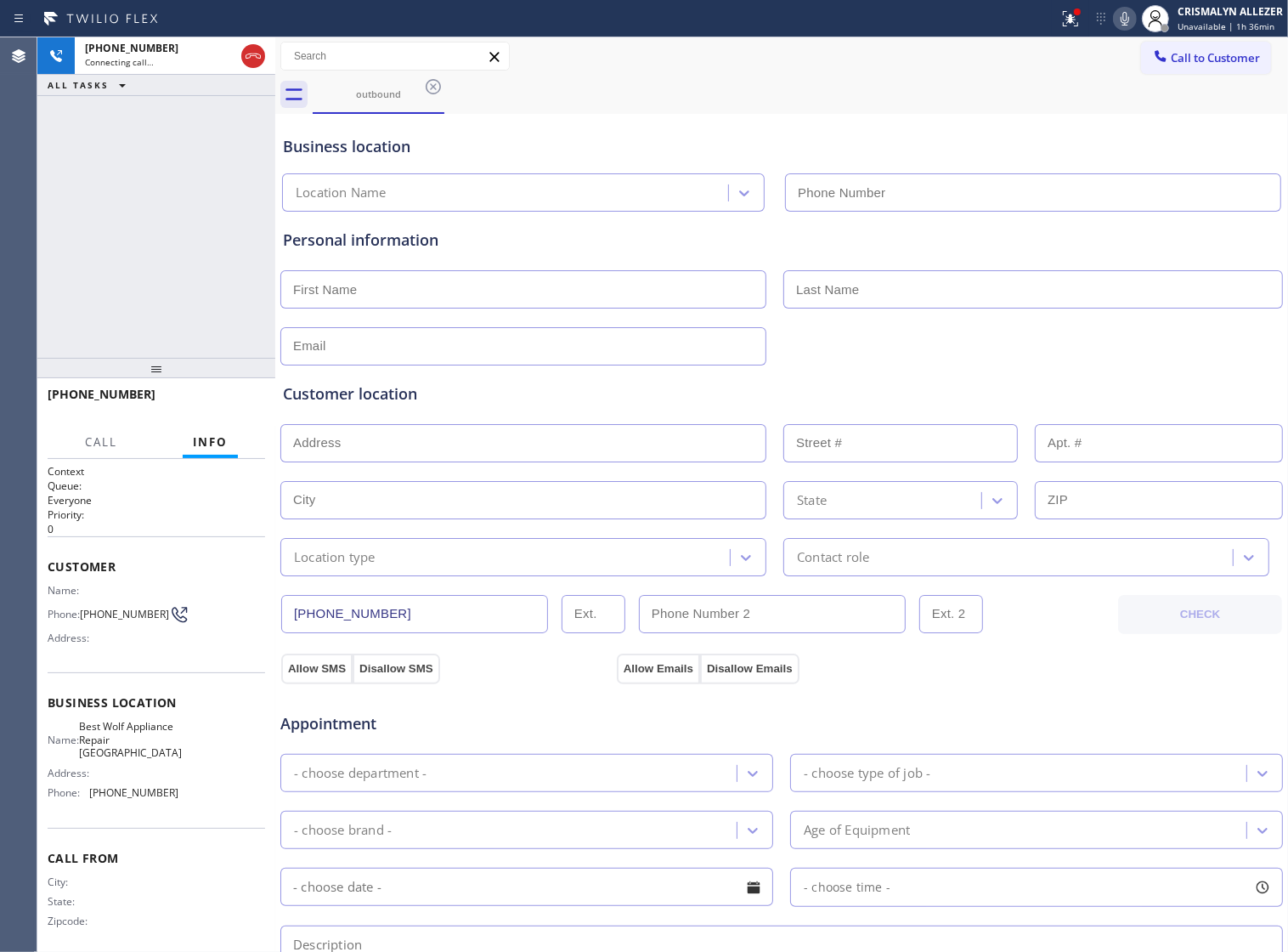
type input "[PHONE_NUMBER]"
click at [199, 407] on span "HANG UP" at bounding box center [225, 402] width 52 height 12
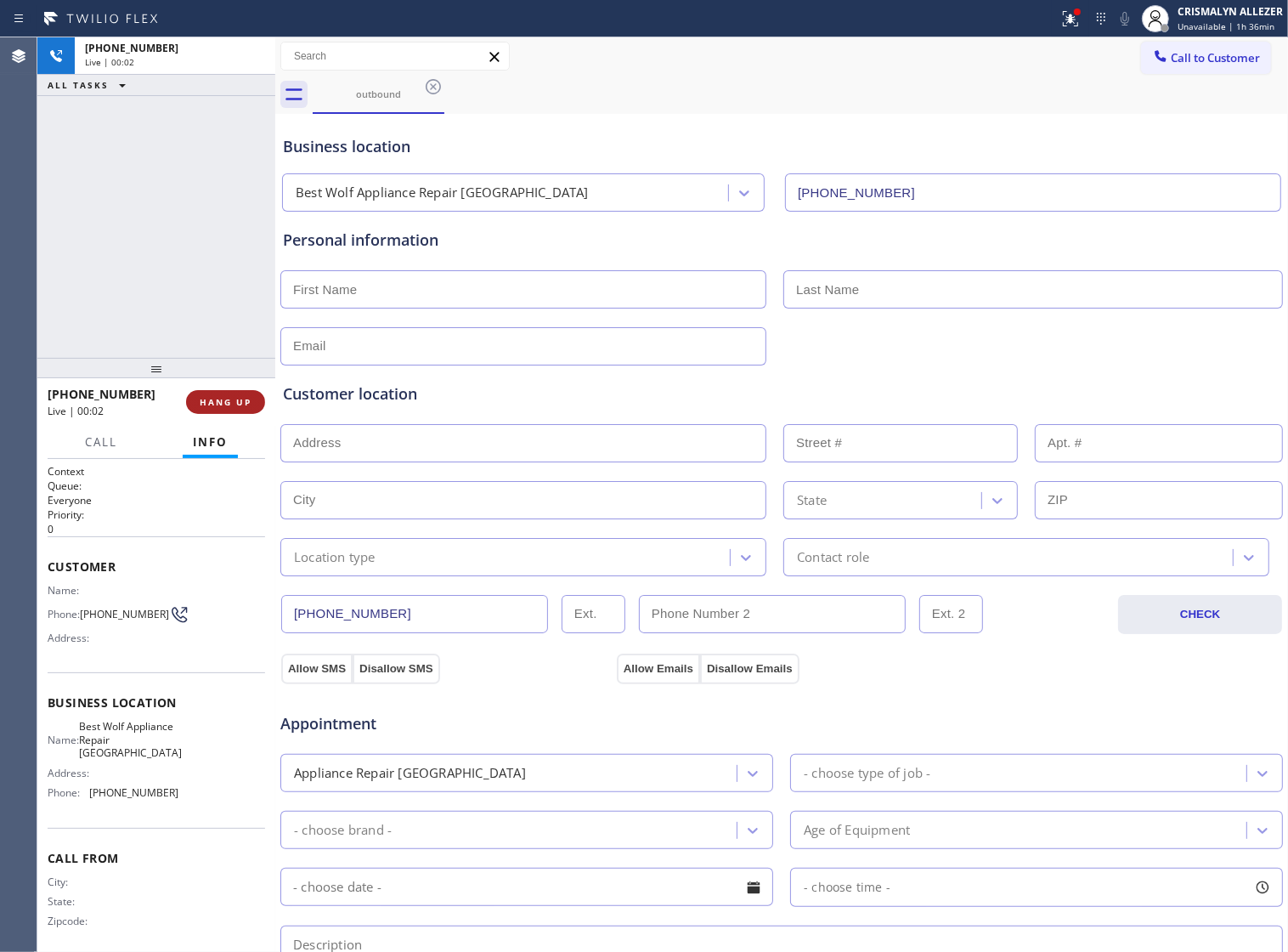
click at [199, 407] on span "HANG UP" at bounding box center [225, 402] width 52 height 12
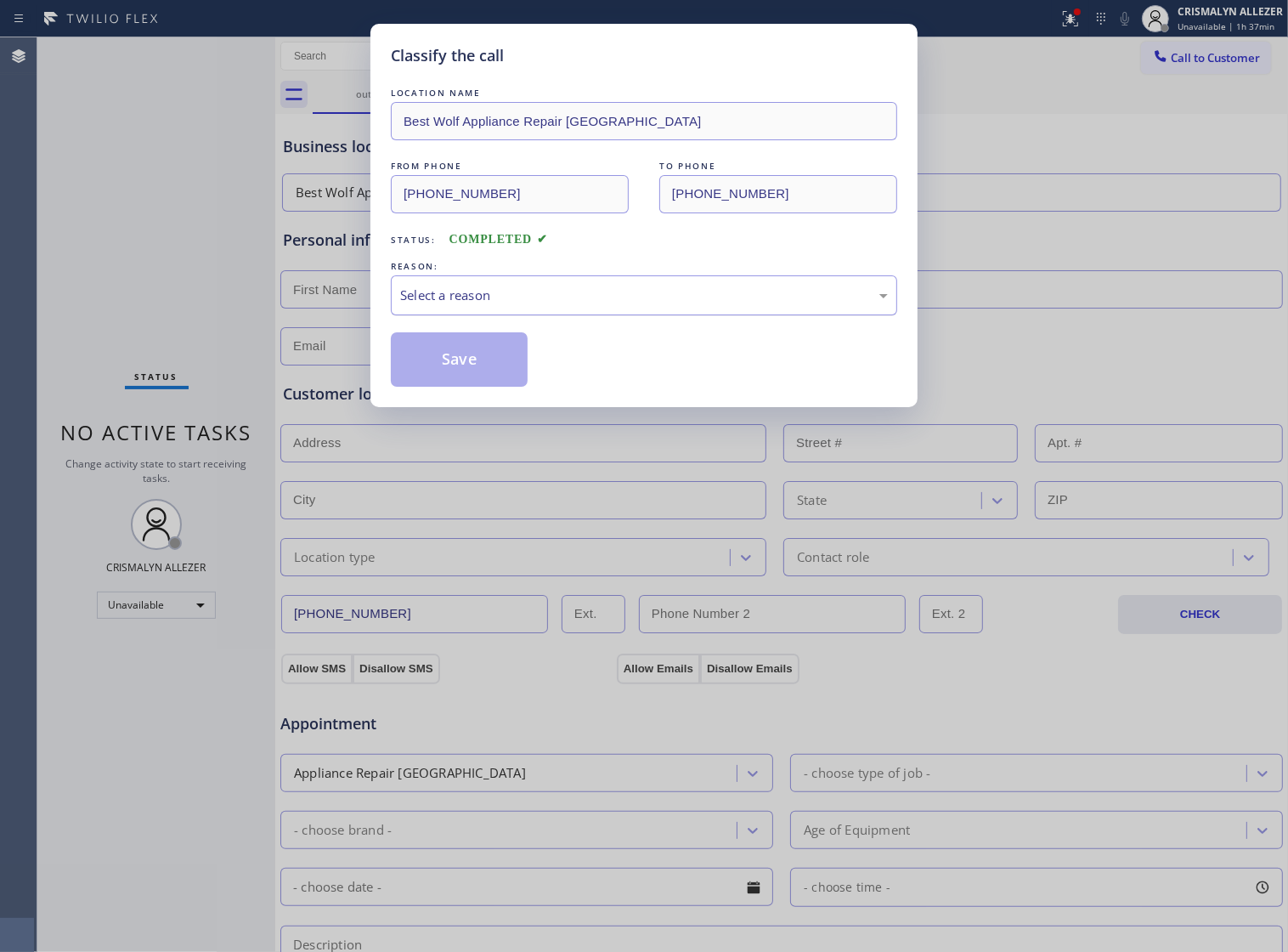
click at [593, 305] on div "Select a reason" at bounding box center [644, 296] width 488 height 20
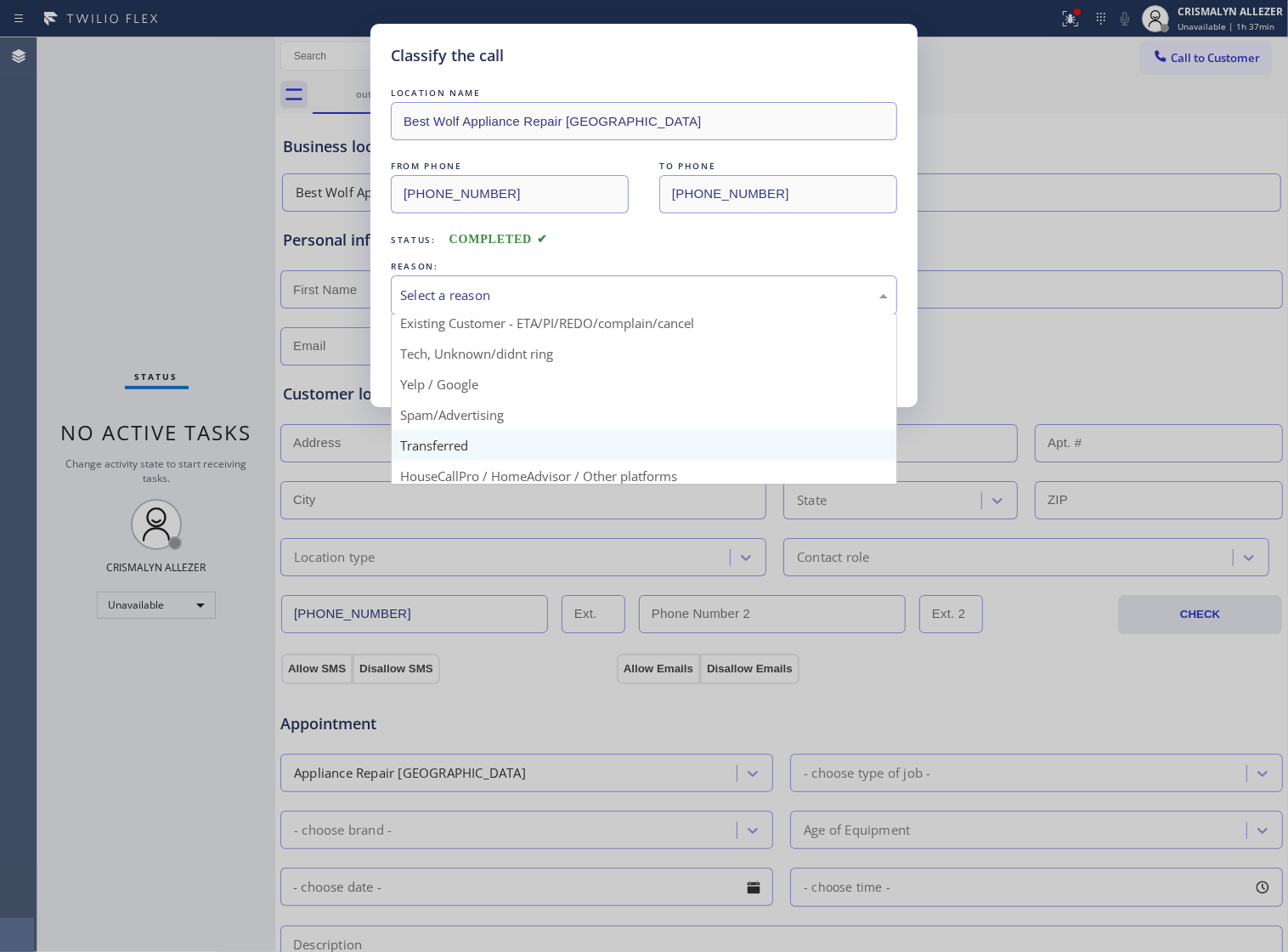
scroll to position [106, 0]
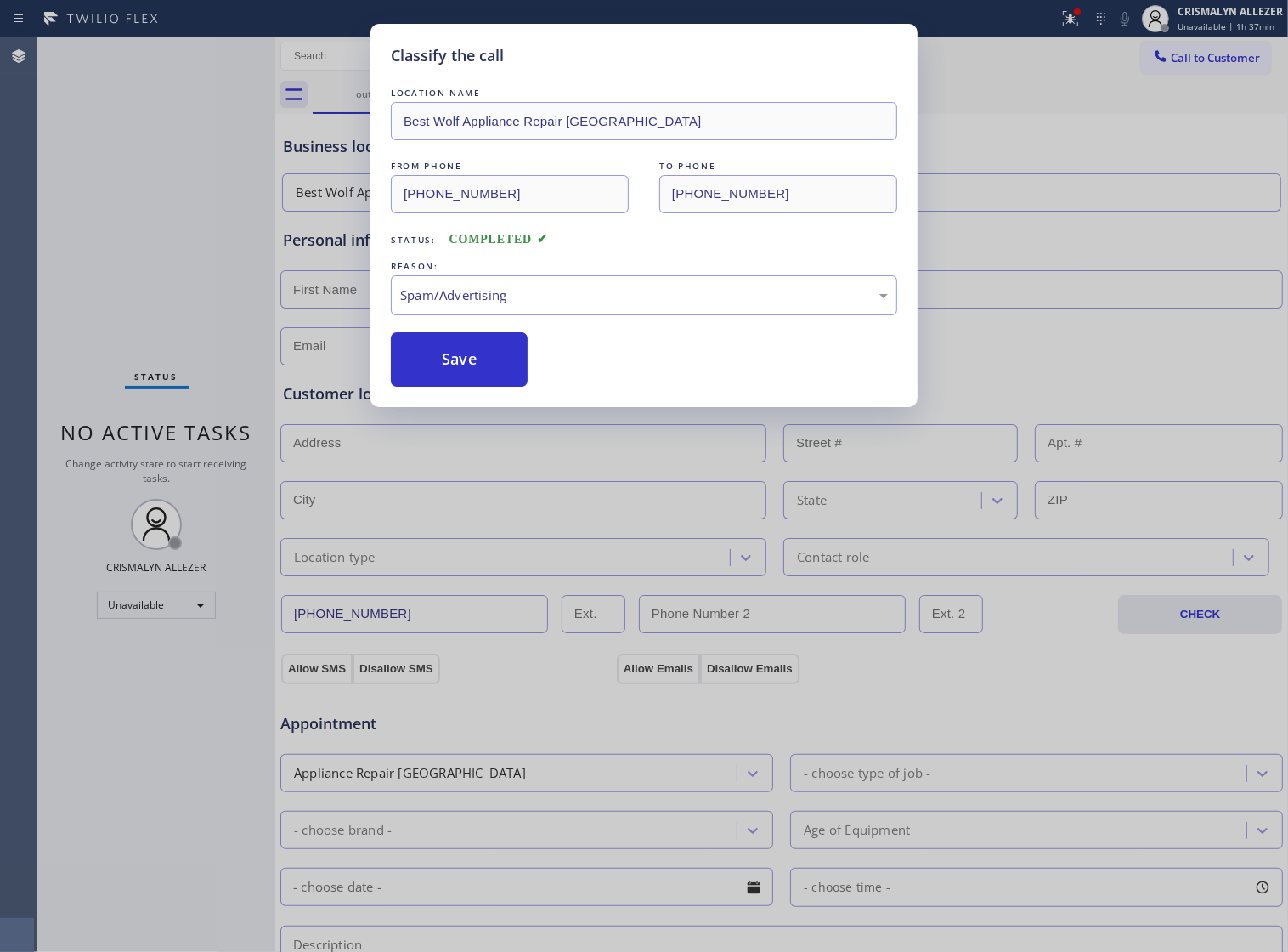
click at [472, 387] on button "Save" at bounding box center [459, 359] width 137 height 55
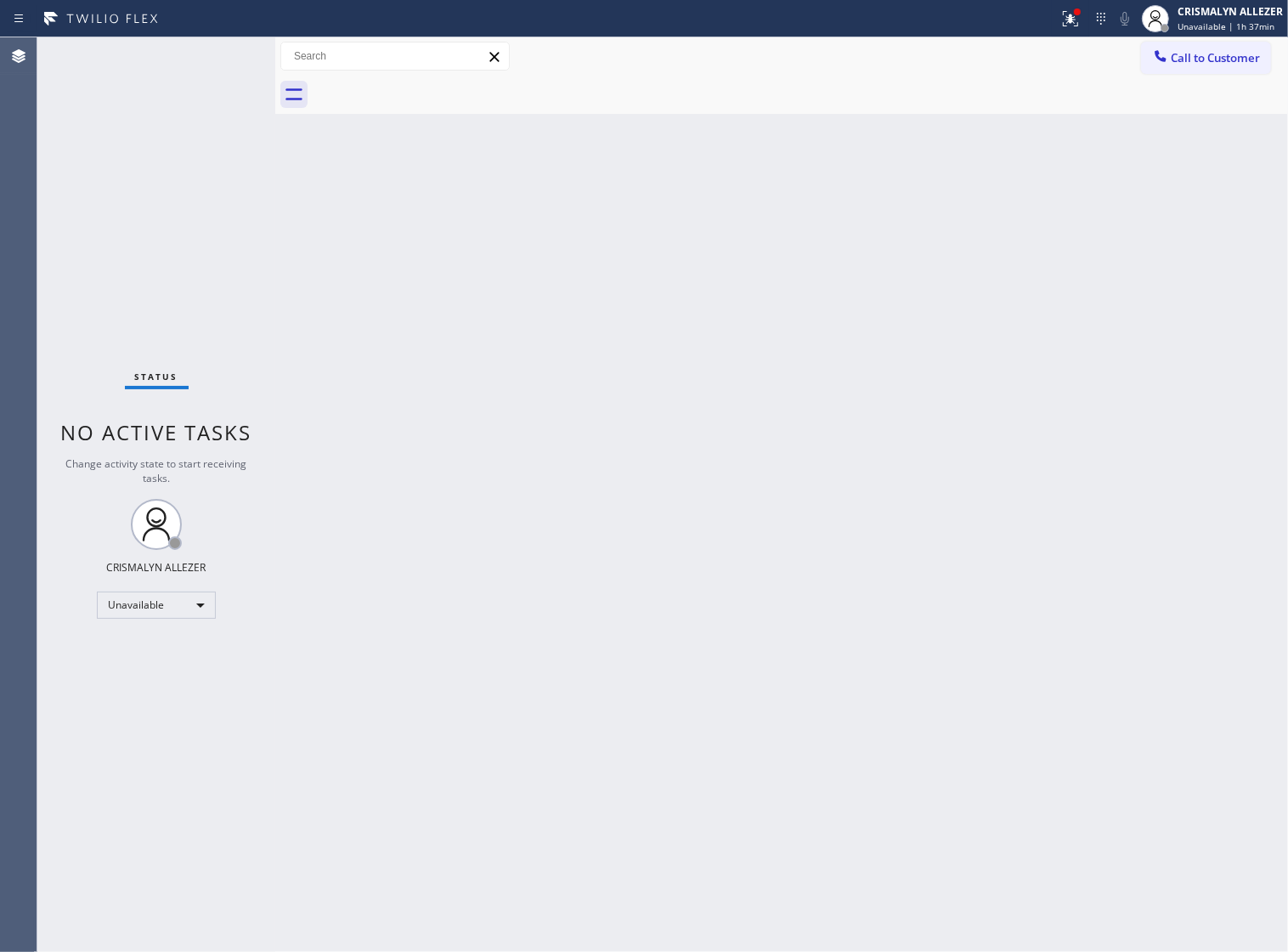
click at [1213, 51] on span "Call to Customer" at bounding box center [1216, 58] width 89 height 15
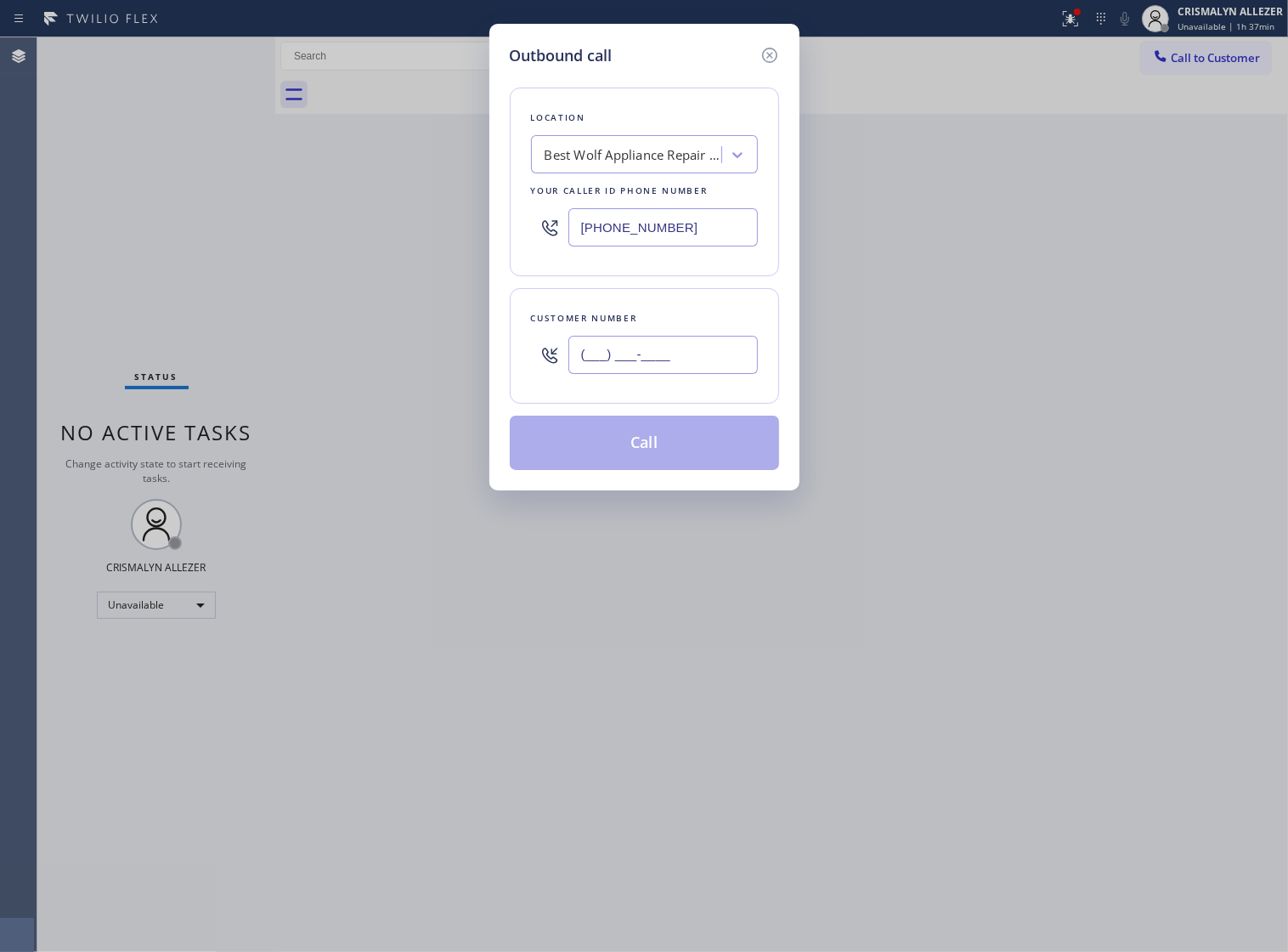
click at [723, 372] on input "(___) ___-____" at bounding box center [662, 355] width 189 height 39
paste input "734) 371-2592"
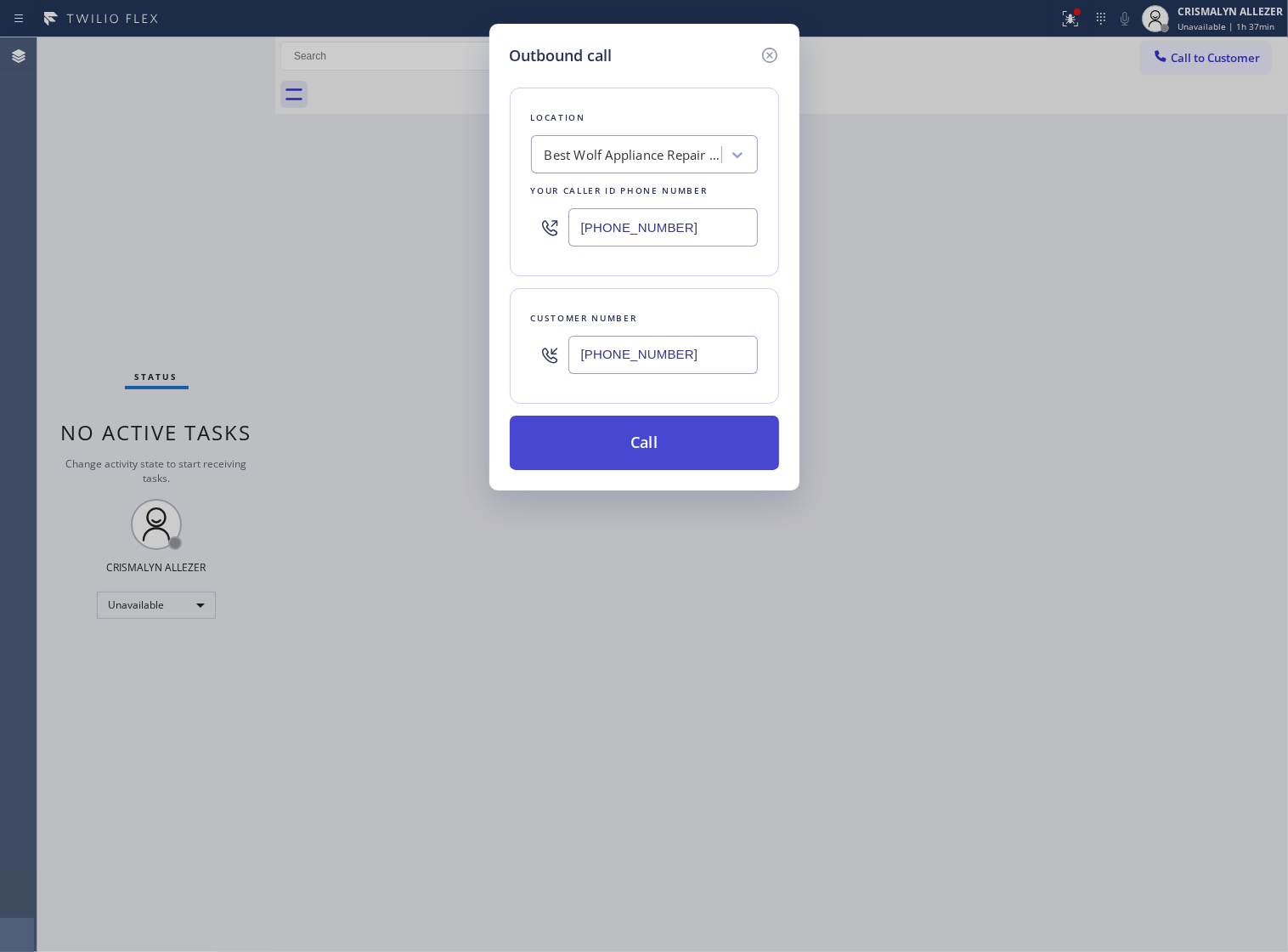
type input "[PHONE_NUMBER]"
click at [635, 468] on button "Call" at bounding box center [644, 442] width 270 height 55
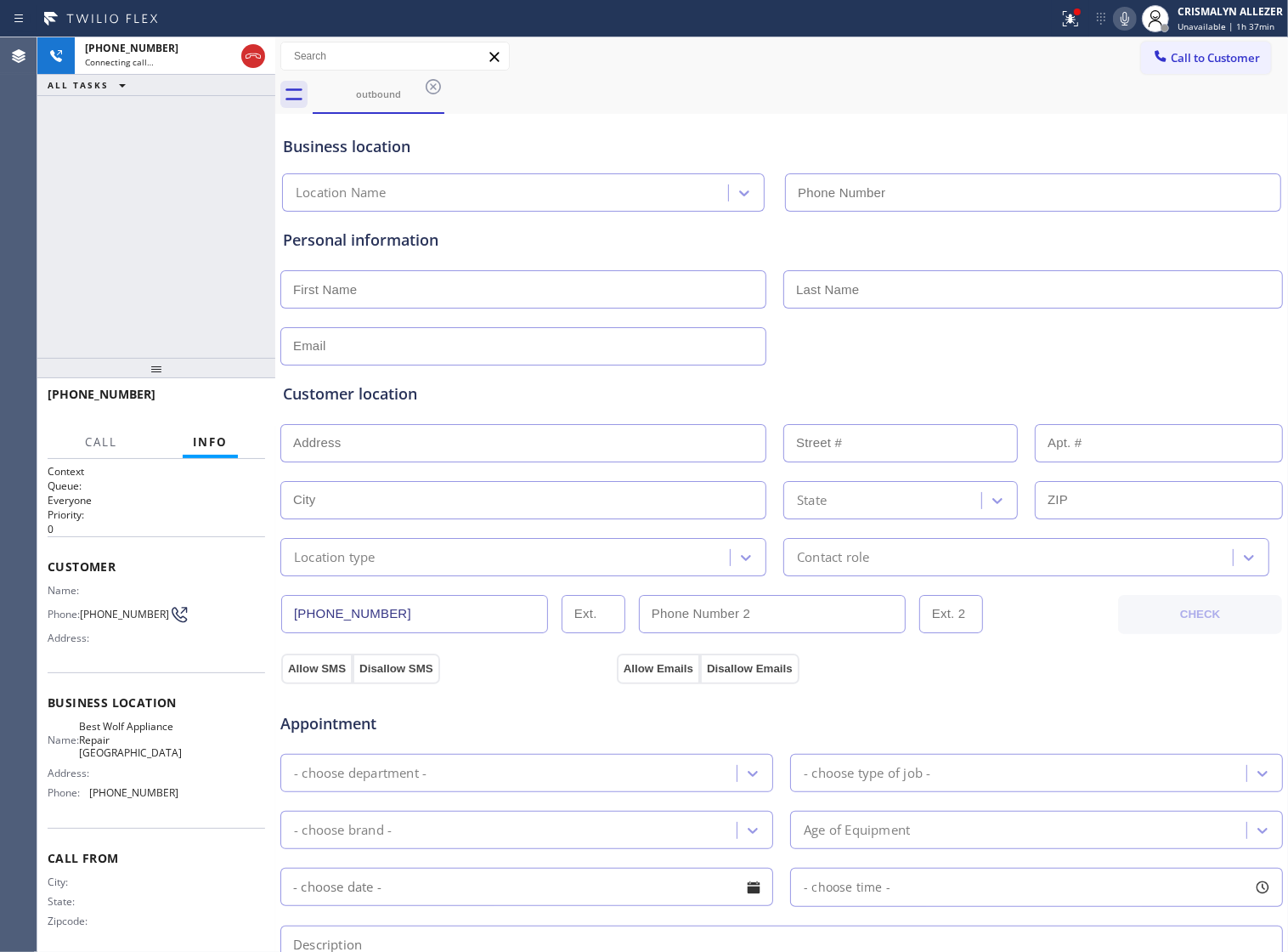
type input "[PHONE_NUMBER]"
click at [217, 398] on span "HANG UP" at bounding box center [225, 402] width 52 height 12
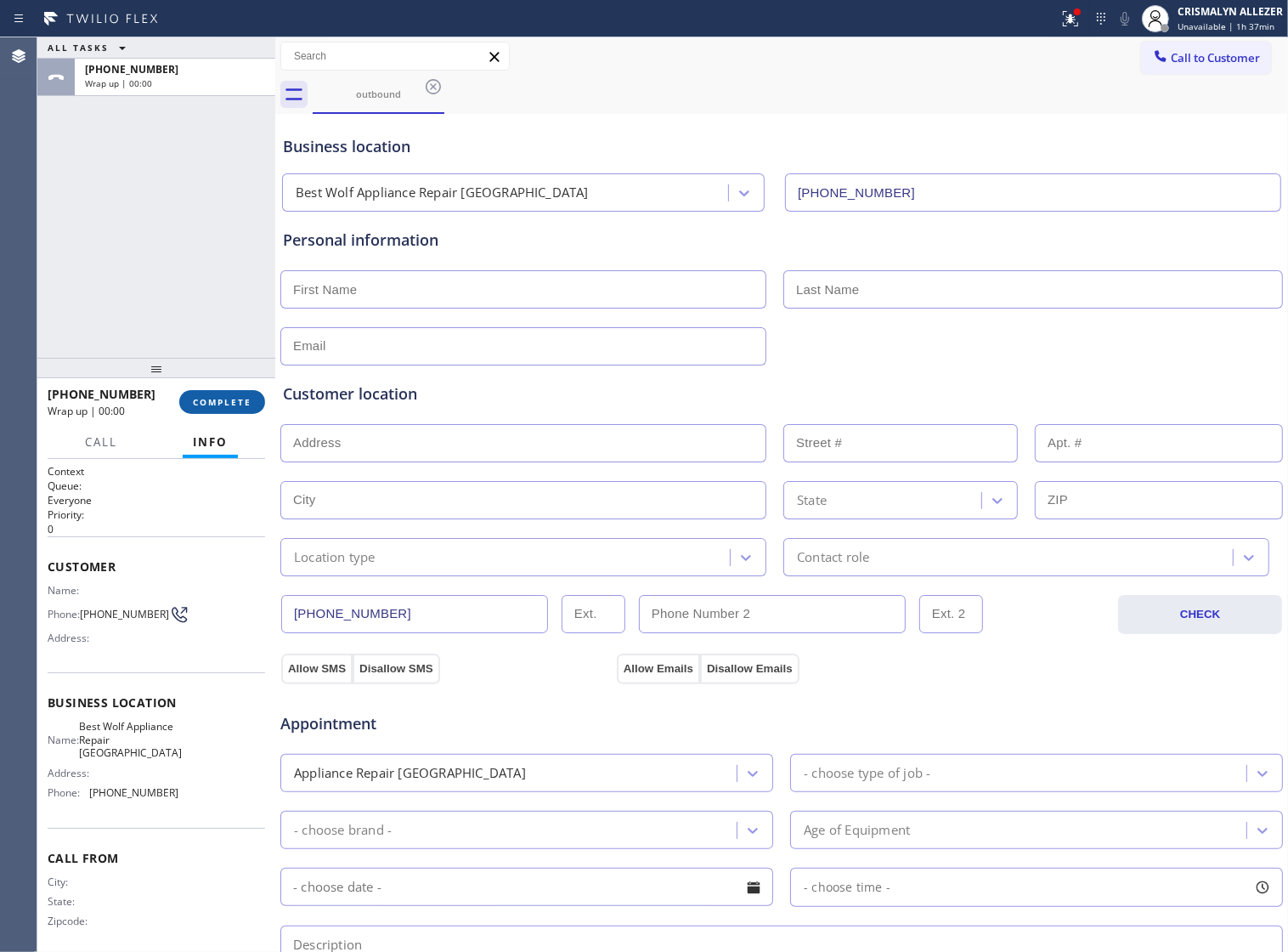
click at [217, 398] on span "COMPLETE" at bounding box center [222, 402] width 59 height 12
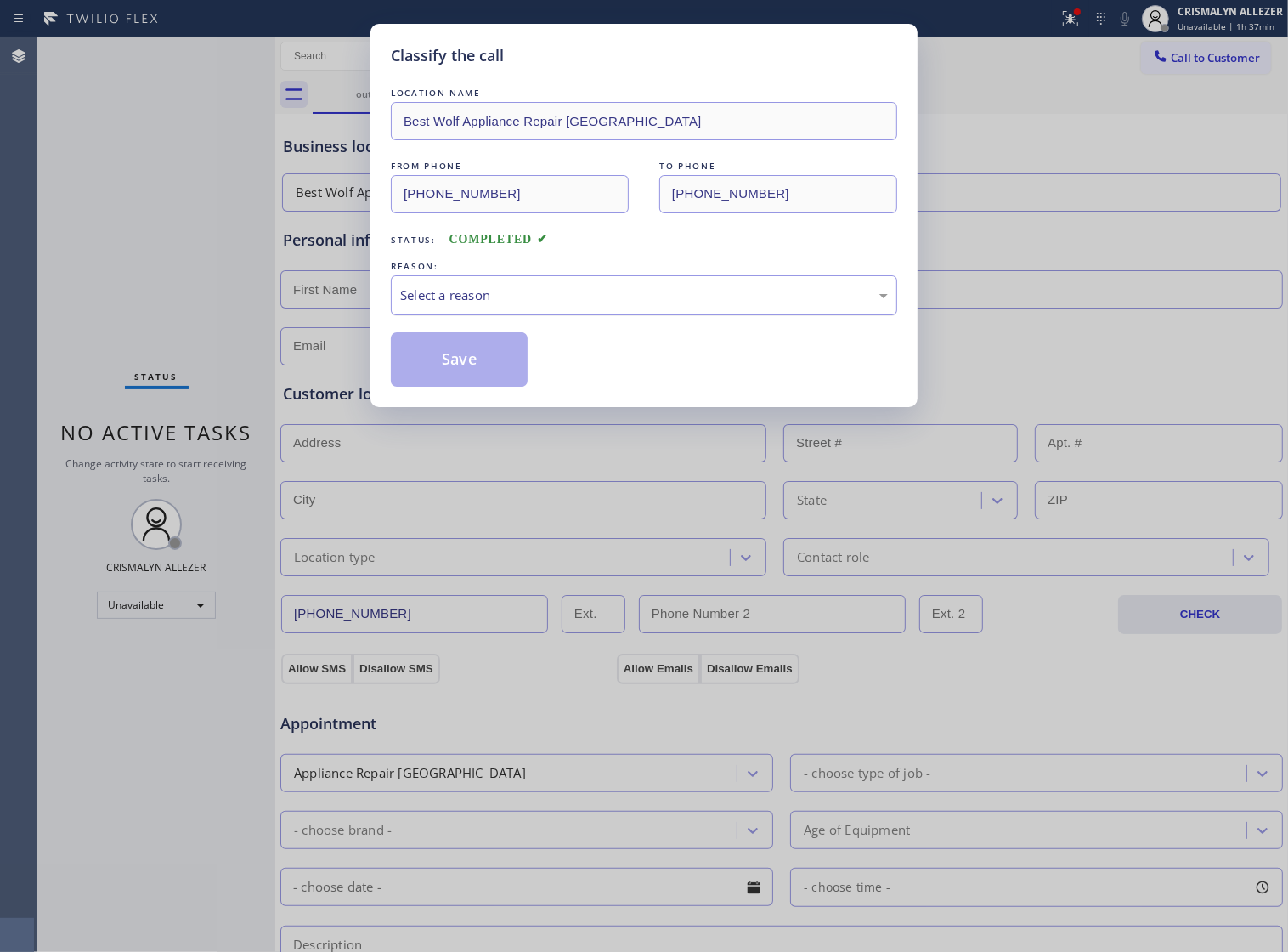
click at [673, 305] on div "Select a reason" at bounding box center [644, 296] width 488 height 20
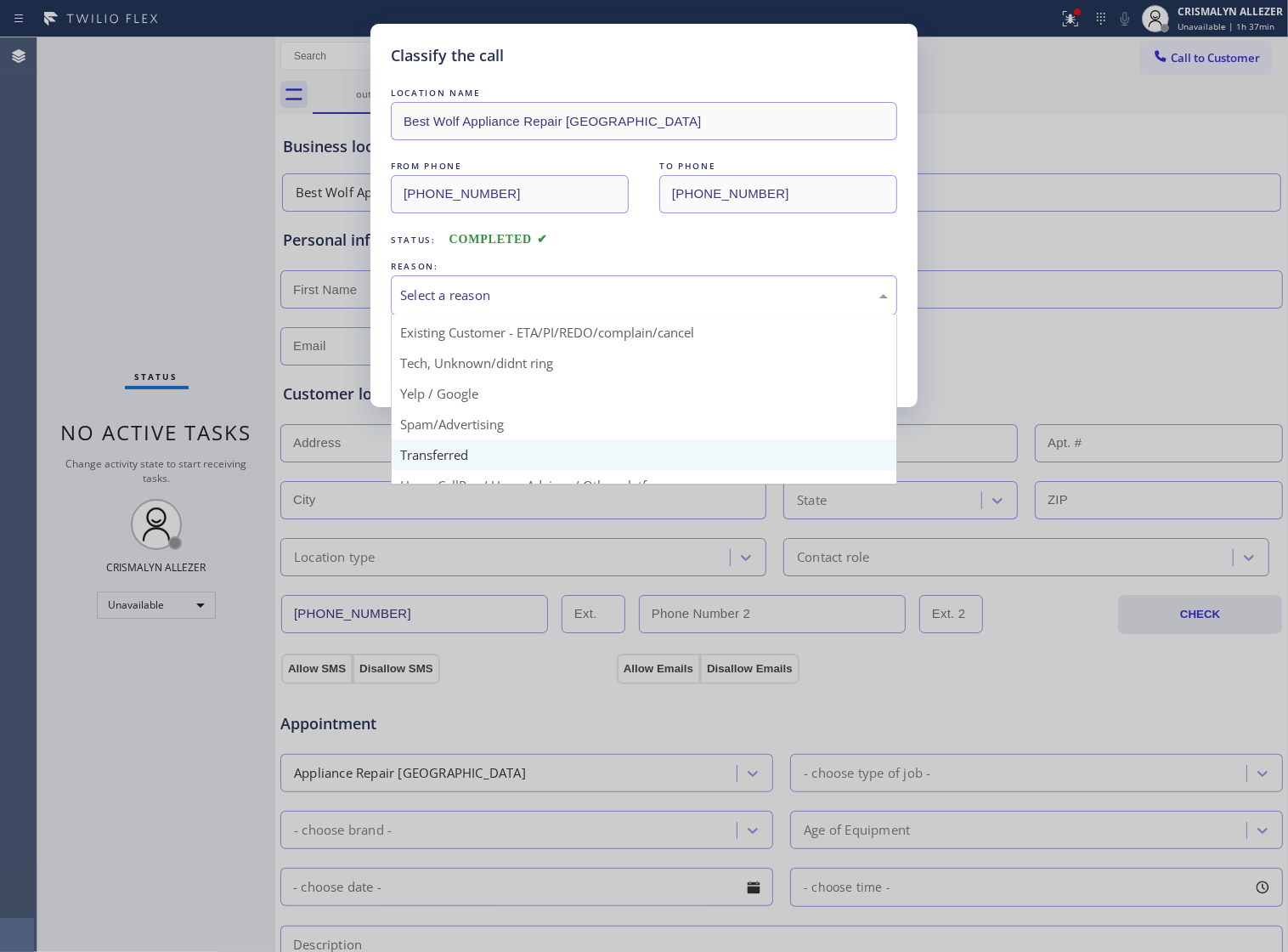
scroll to position [116, 0]
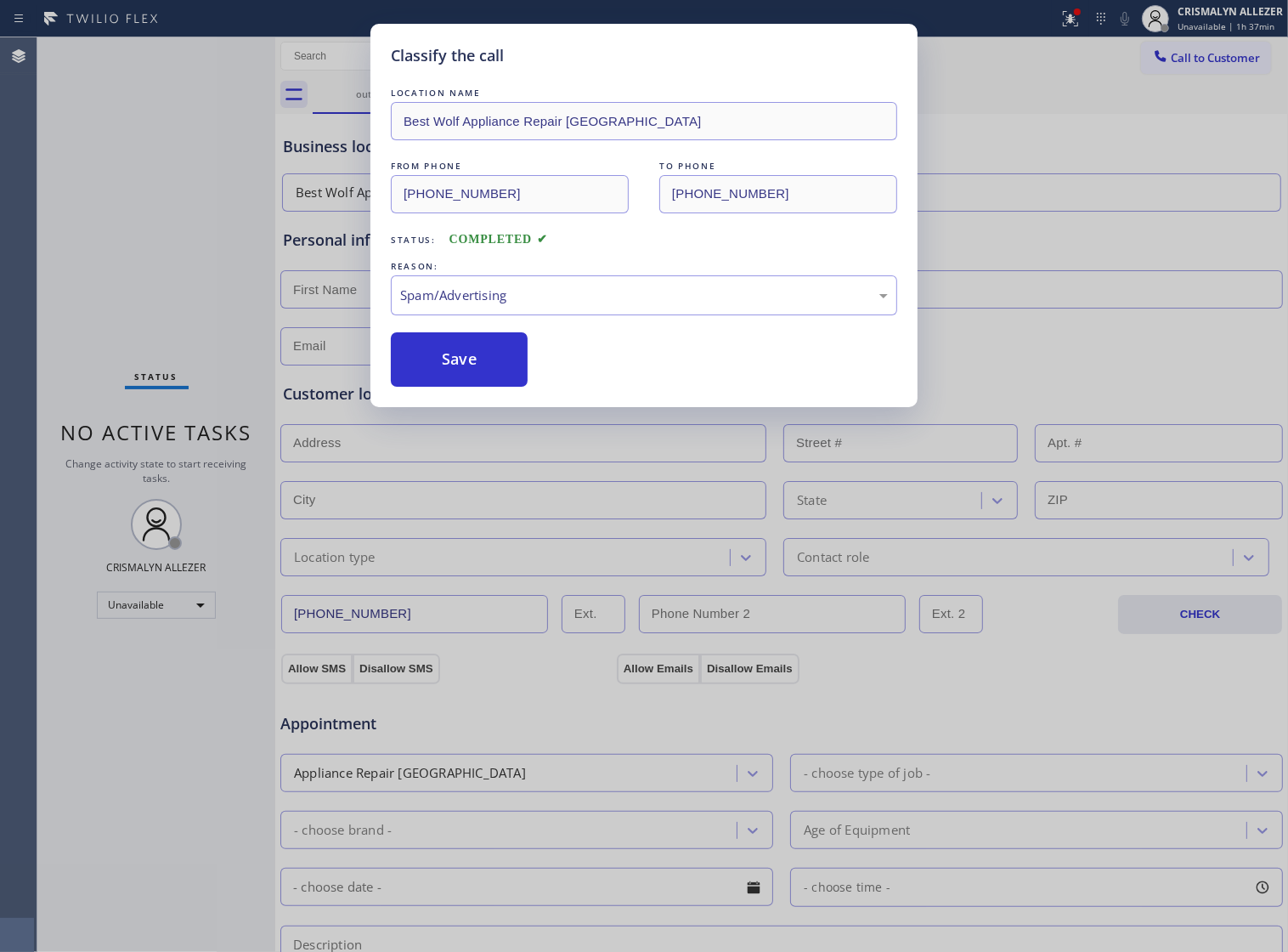
click at [473, 387] on button "Save" at bounding box center [459, 359] width 137 height 55
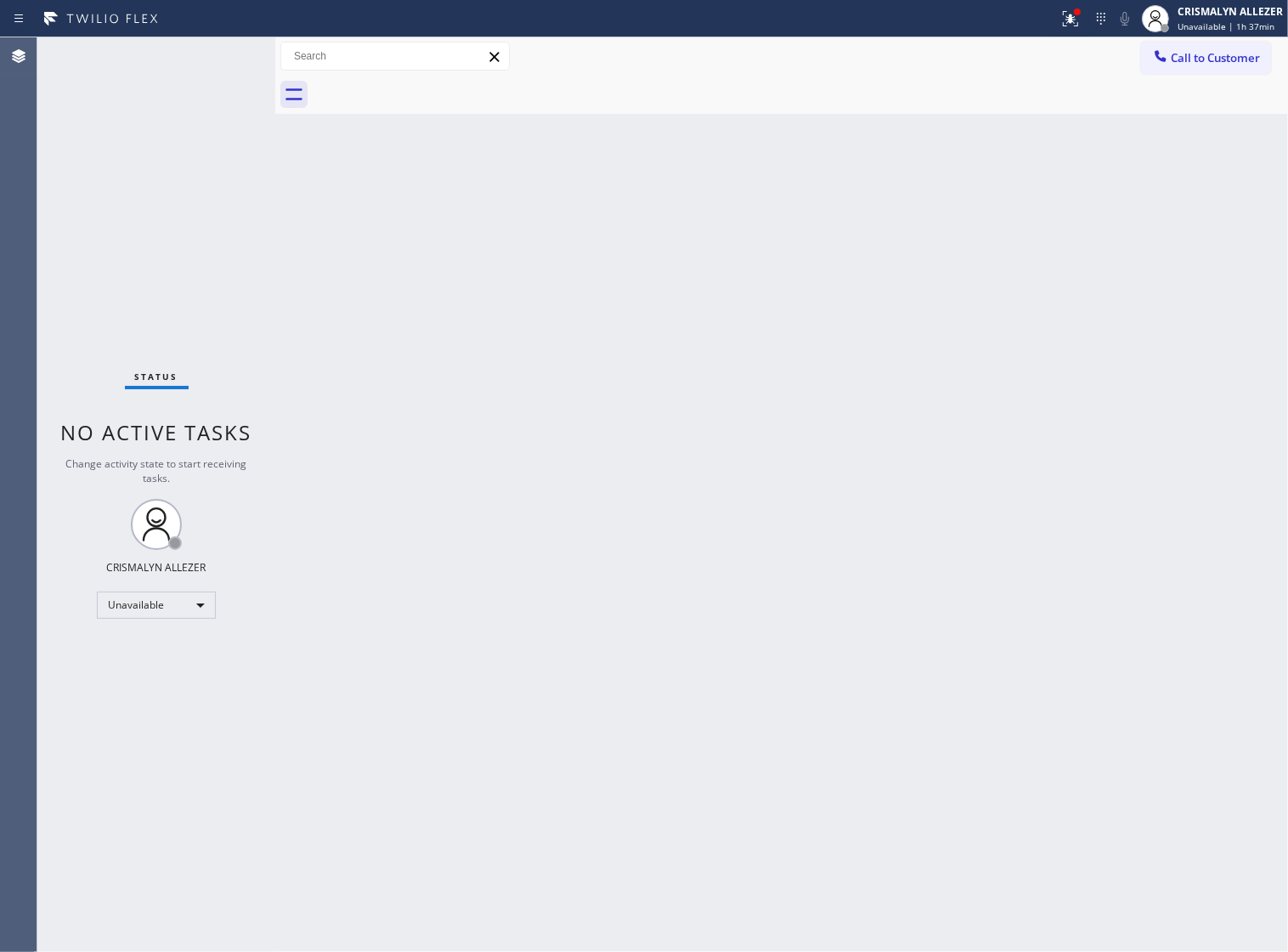
click at [812, 359] on div "Back to Dashboard Change Sender ID Customers Technicians Select a contact Outbo…" at bounding box center [782, 495] width 1013 height 914
click at [1190, 60] on span "Call to Customer" at bounding box center [1216, 58] width 89 height 15
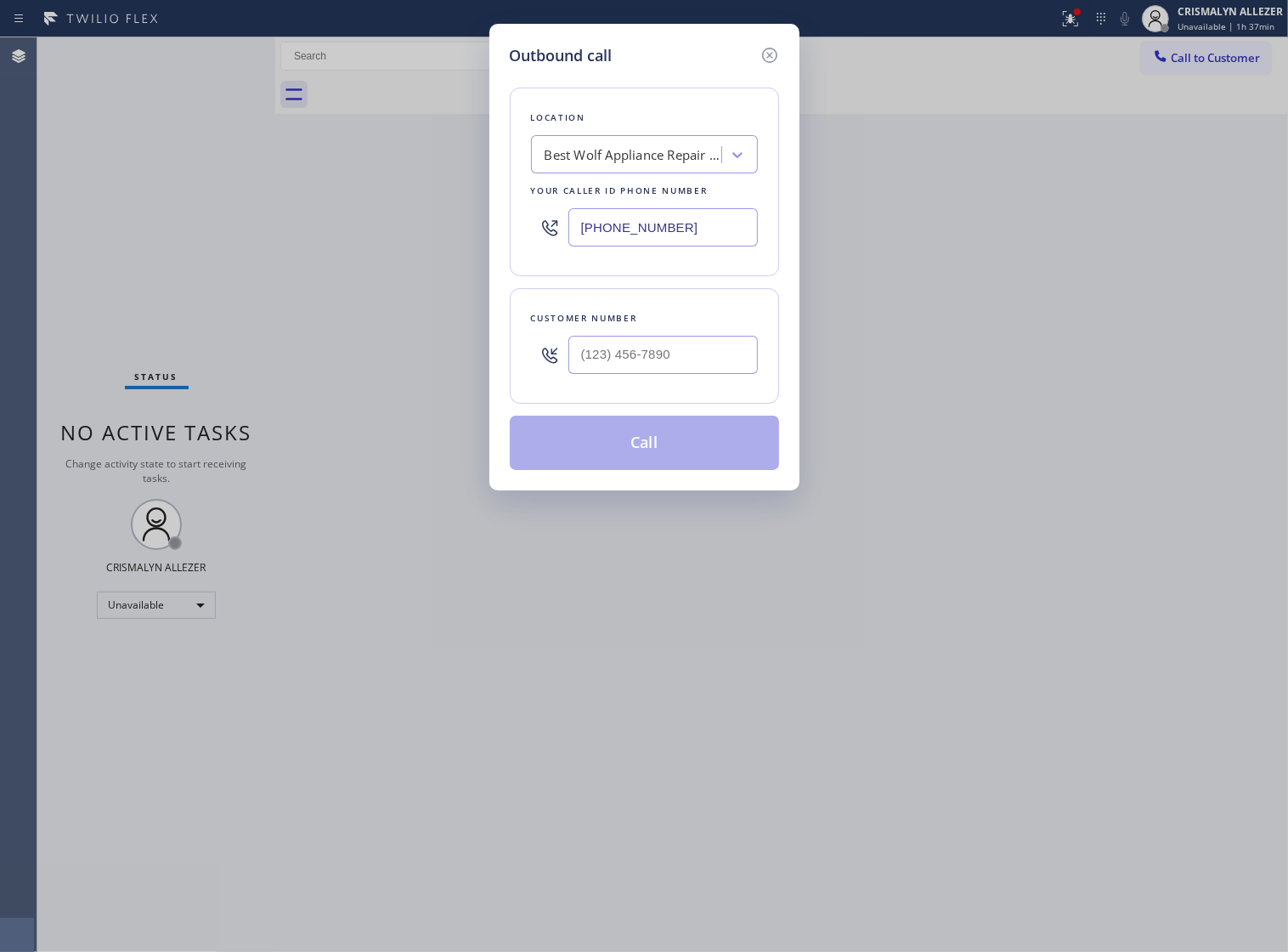
drag, startPoint x: 691, startPoint y: 244, endPoint x: 218, endPoint y: 248, distance: 473.0
click at [219, 248] on div "Outbound call Location Best Wolf Appliance Repair Detroit Your caller id phone …" at bounding box center [644, 476] width 1288 height 952
paste input "833) 988-388_"
drag, startPoint x: 693, startPoint y: 242, endPoint x: 290, endPoint y: 238, distance: 403.0
click at [290, 238] on div "Outbound call Location Search location Your caller id phone number (833) 988-38…" at bounding box center [644, 476] width 1288 height 952
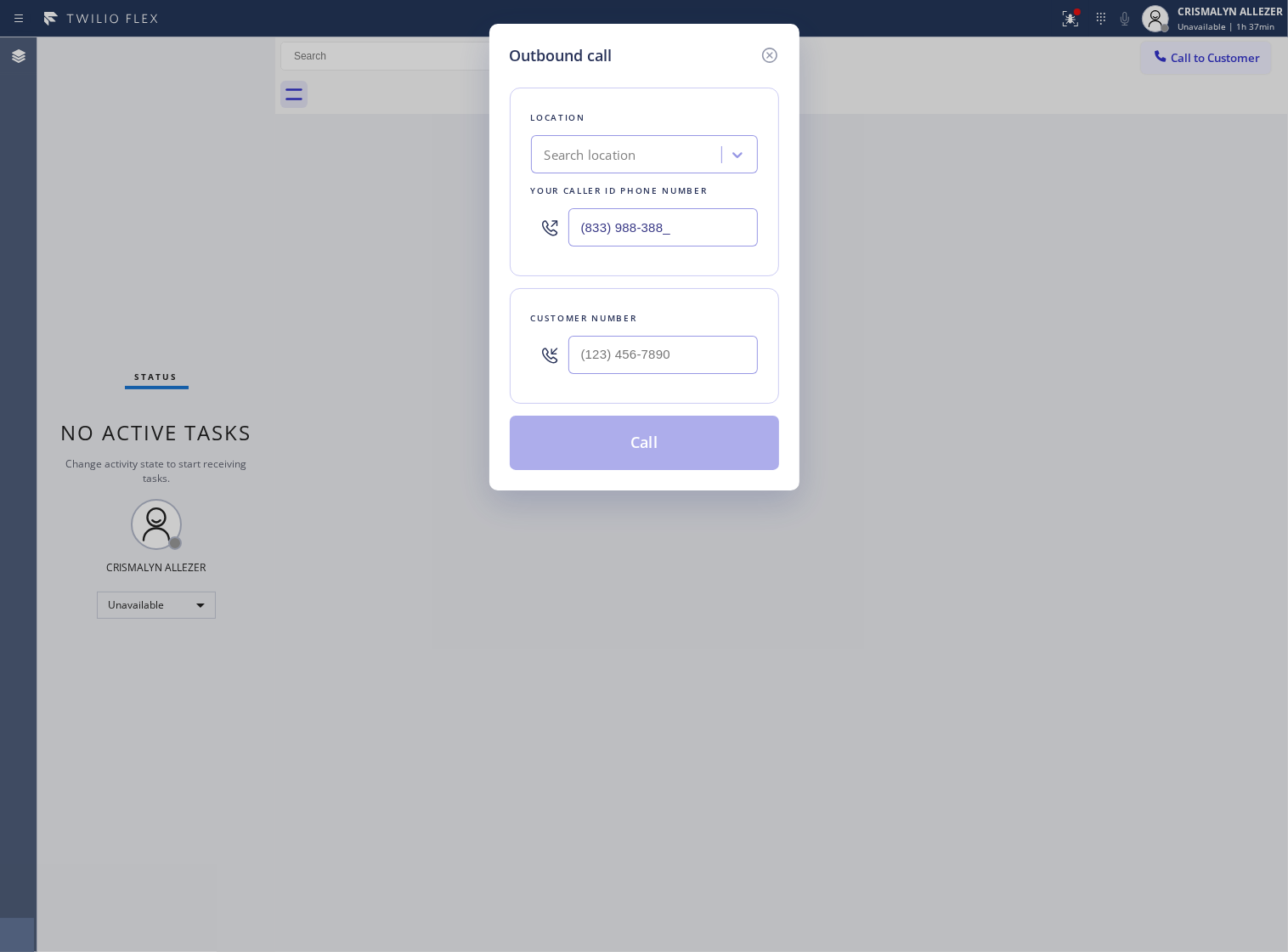
paste input "480) 725-3048"
type input "(480) 725-3048"
click at [659, 366] on input "(___) ___-____" at bounding box center [662, 355] width 189 height 39
paste input "480) 725-3048"
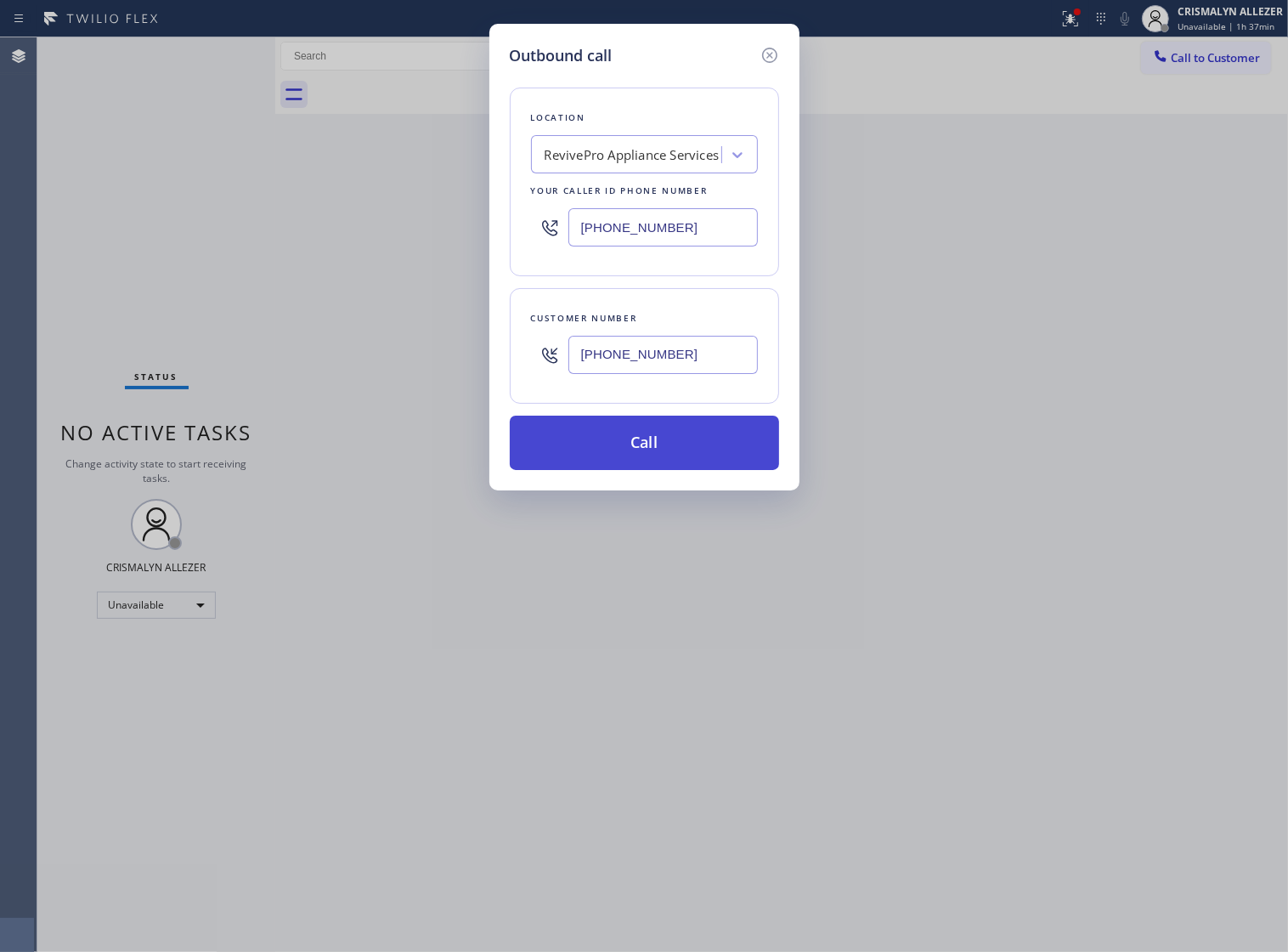
type input "(480) 725-3048"
click at [660, 470] on button "Call" at bounding box center [644, 442] width 270 height 55
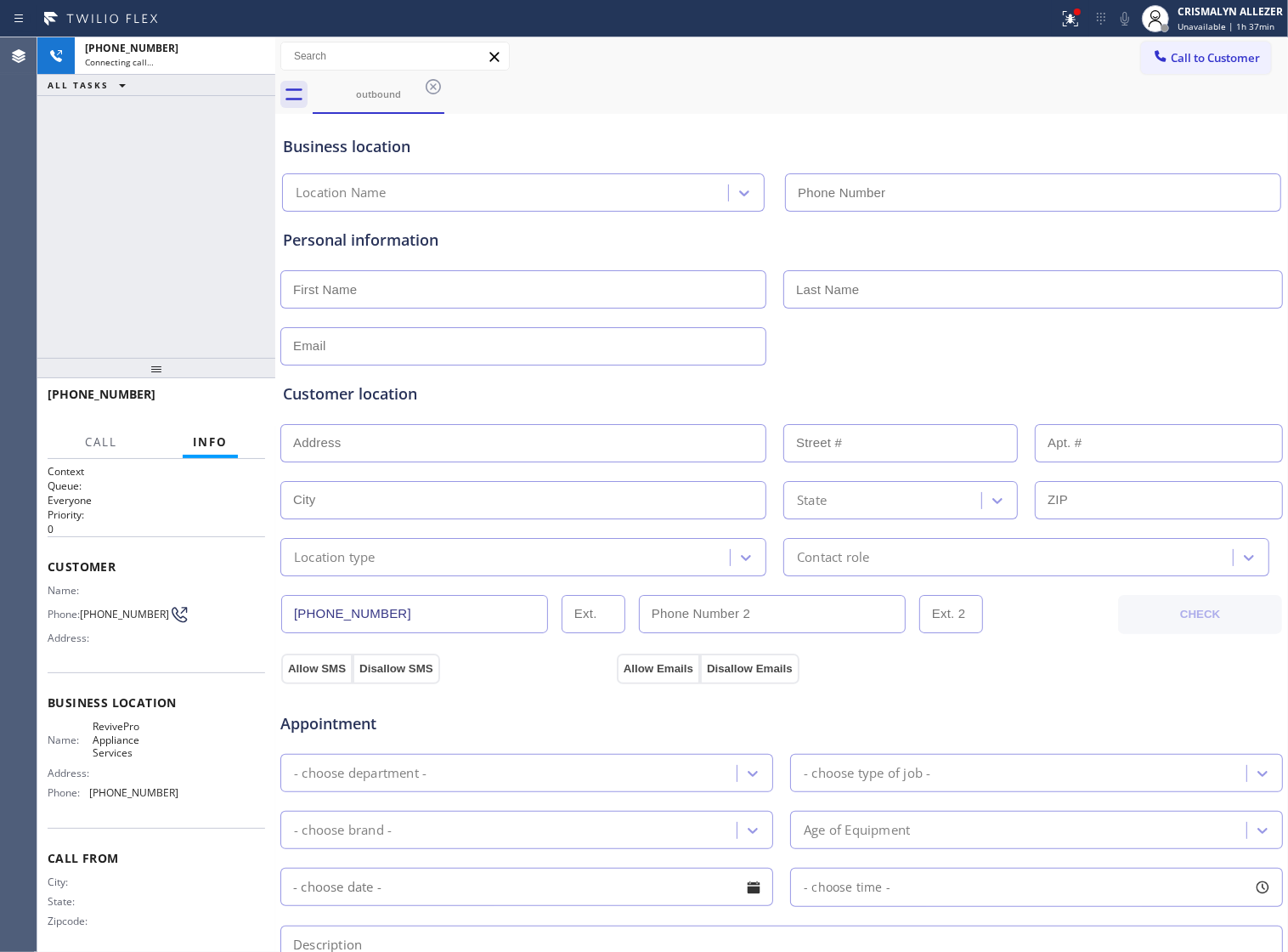
type input "(480) 725-3048"
click at [251, 249] on div "+14807253048 Connecting call… ALL TASKS ALL TASKS ACTIVE TASKS TASKS IN WRAP UP" at bounding box center [157, 197] width 238 height 320
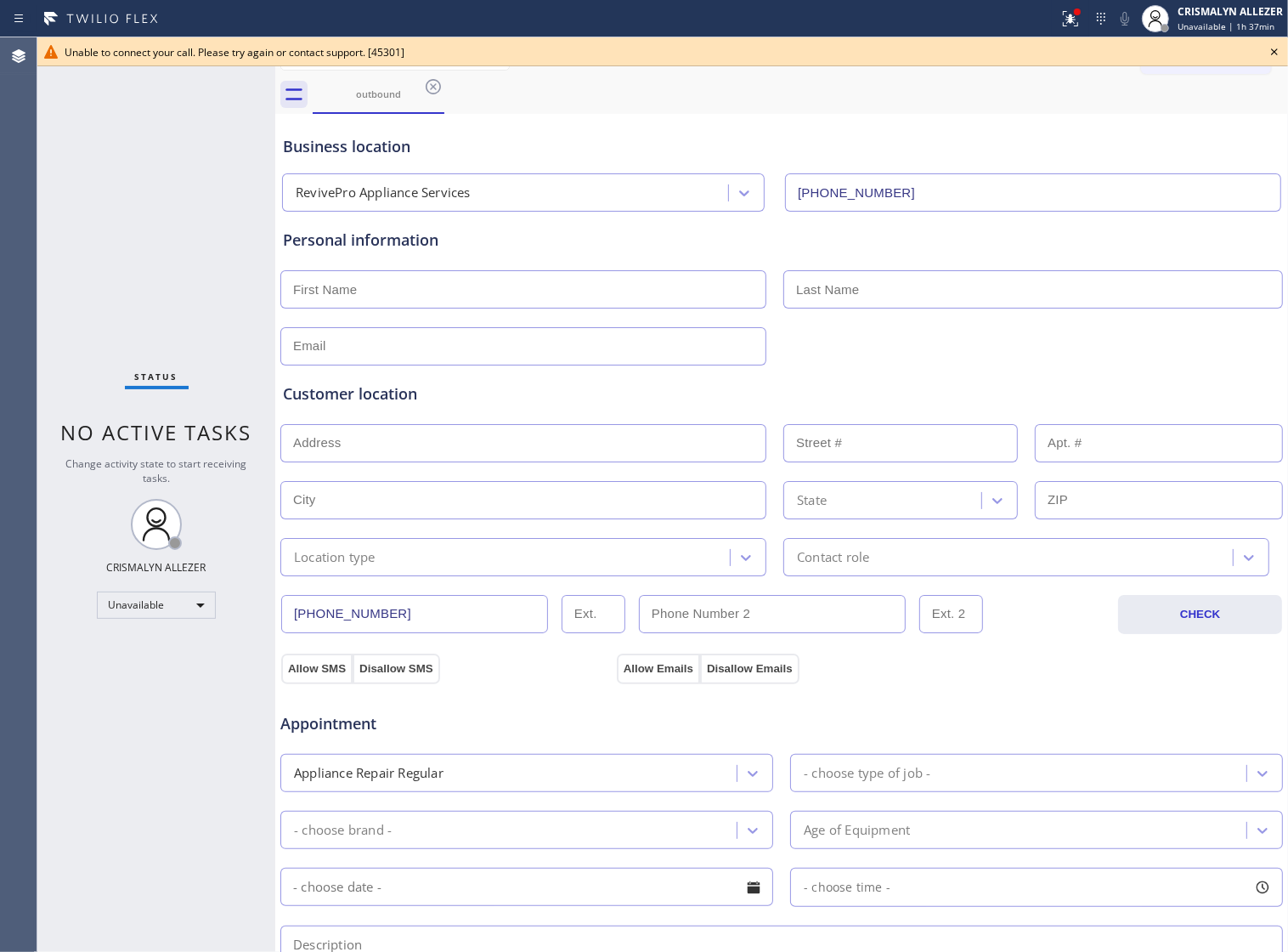
click at [1272, 50] on icon at bounding box center [1274, 52] width 7 height 7
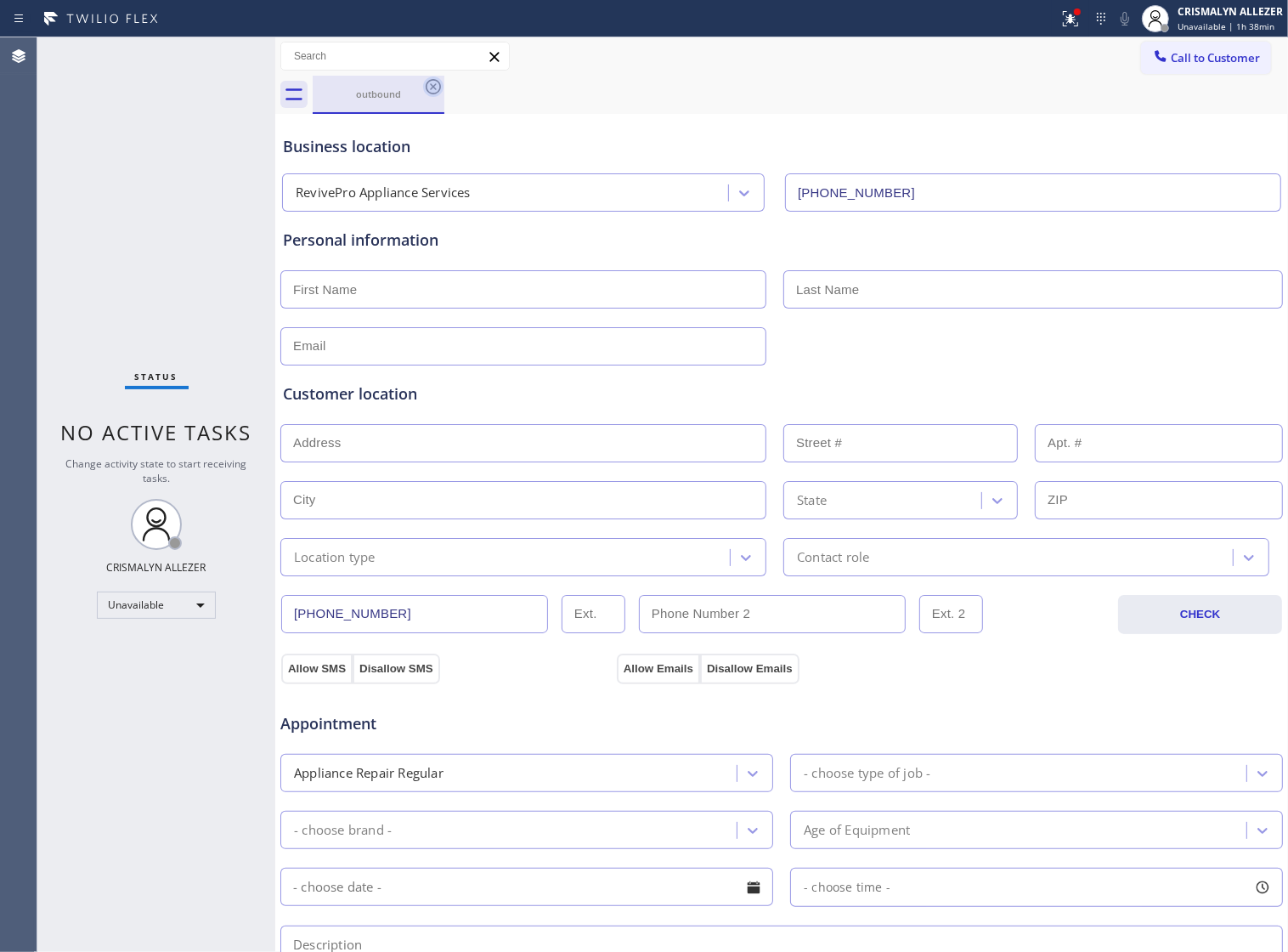
click at [430, 86] on icon at bounding box center [433, 86] width 21 height 21
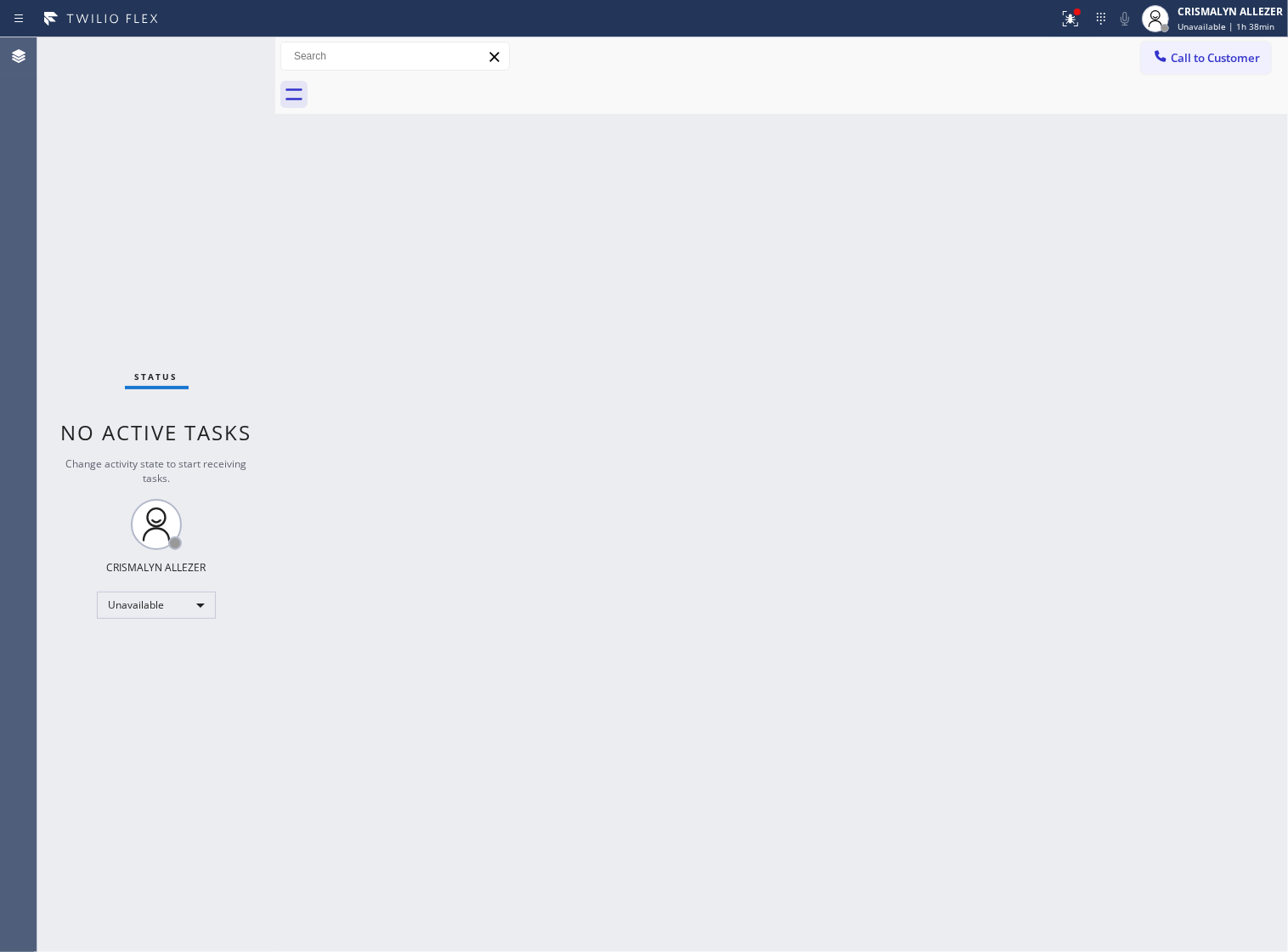
drag, startPoint x: 920, startPoint y: 431, endPoint x: 1140, endPoint y: 172, distance: 339.8
click at [920, 430] on div "Back to Dashboard Change Sender ID Customers Technicians Select a contact Outbo…" at bounding box center [782, 495] width 1013 height 914
click at [1203, 65] on span "Call to Customer" at bounding box center [1216, 58] width 89 height 15
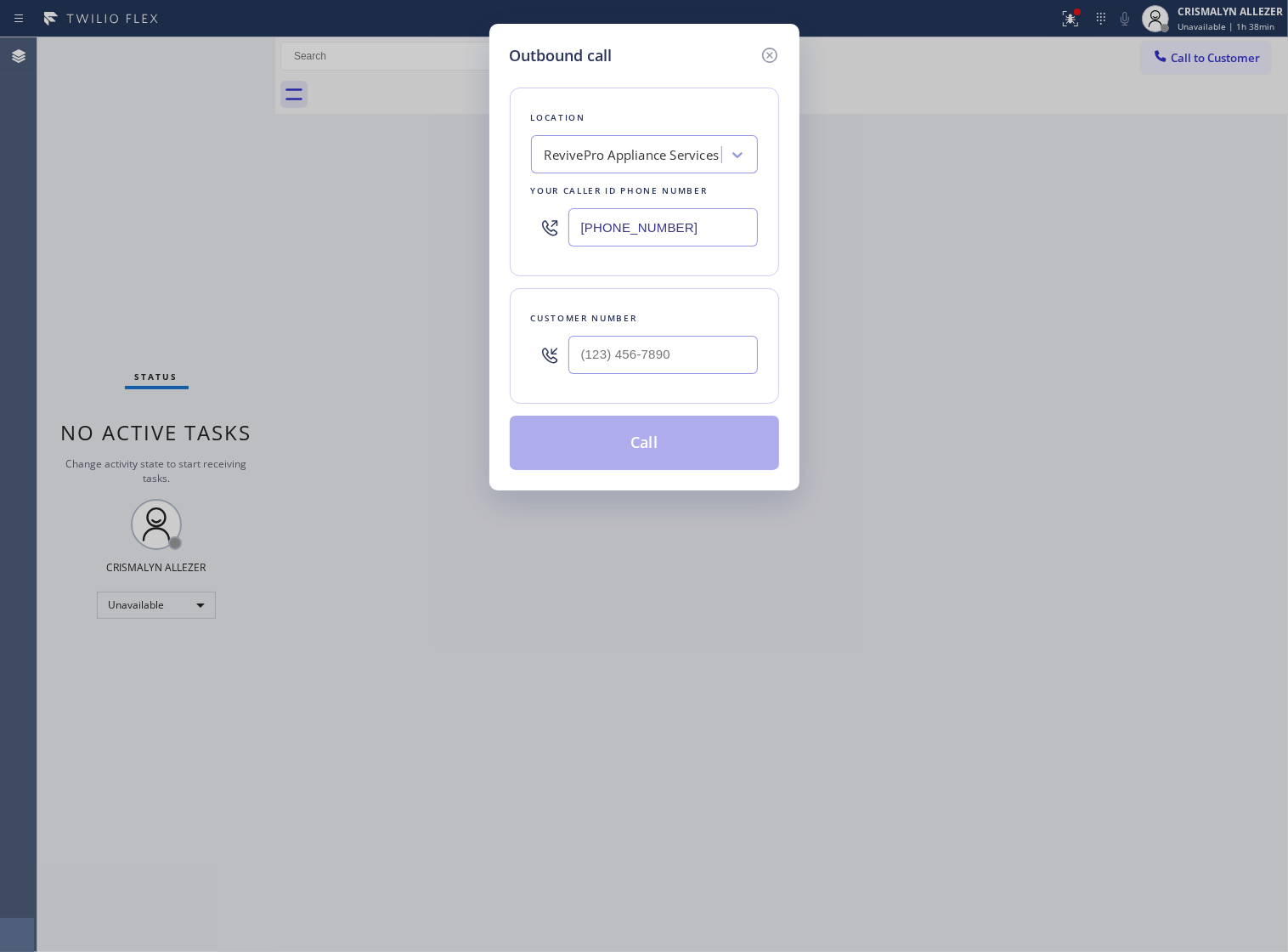
paste input "562) 632-4501"
drag, startPoint x: 689, startPoint y: 239, endPoint x: 134, endPoint y: 252, distance: 555.2
click at [134, 252] on div "Outbound call Location RevivePro Appliance Services Your caller id phone number…" at bounding box center [644, 476] width 1288 height 952
type input "[PHONE_NUMBER]"
click at [680, 374] on input "(___) ___-____" at bounding box center [662, 355] width 189 height 39
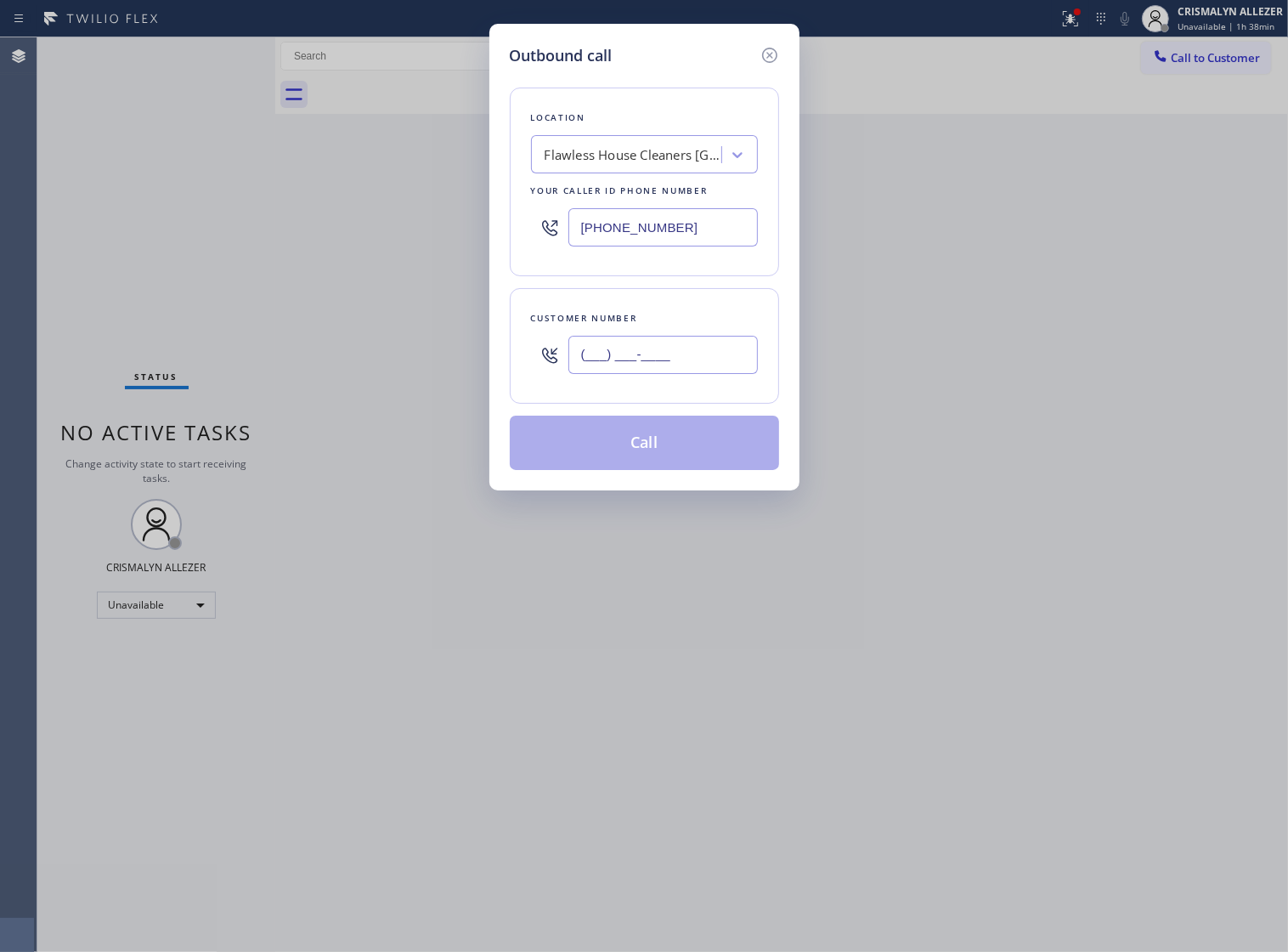
paste input "562) 655-7156"
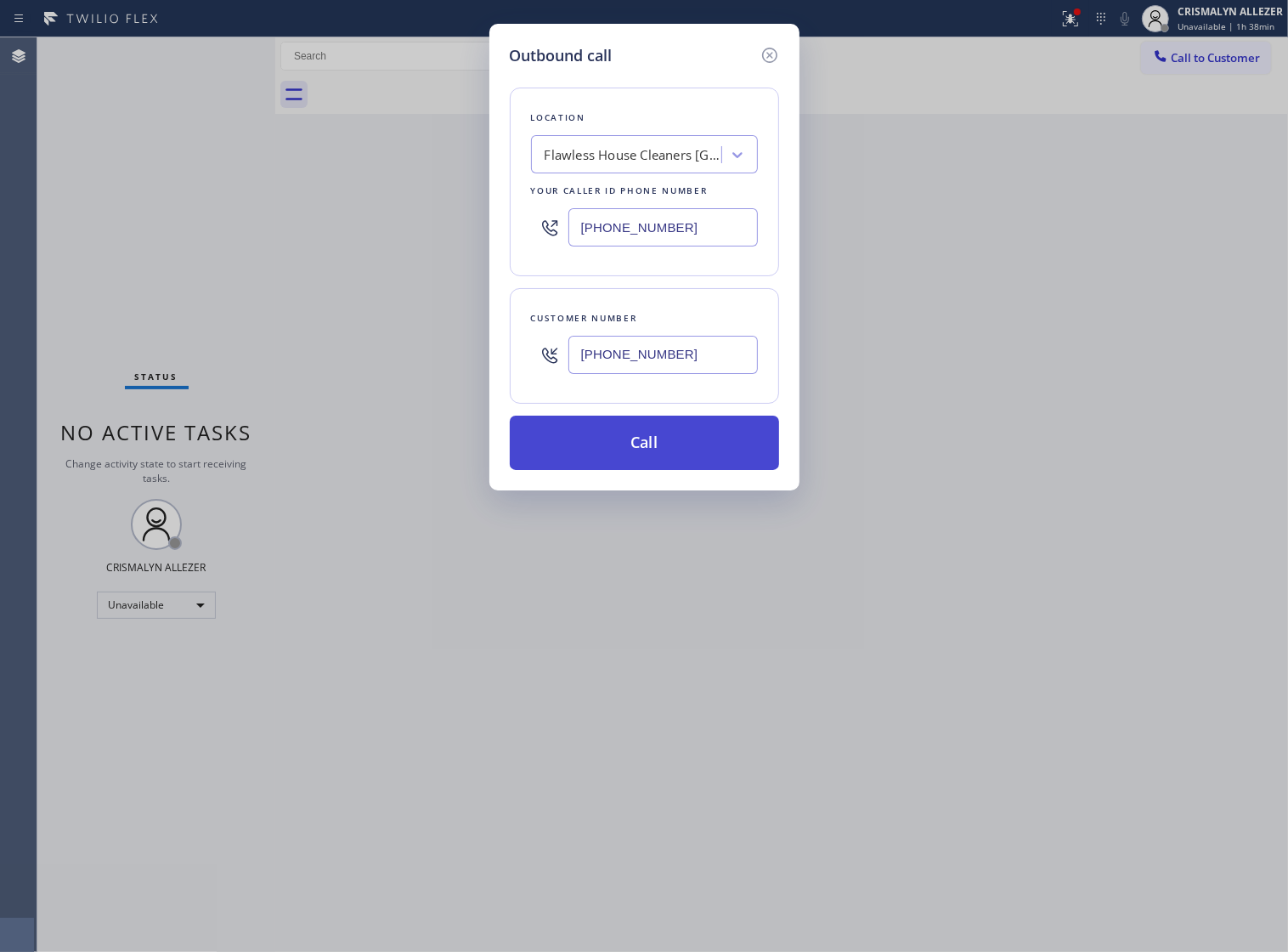
type input "[PHONE_NUMBER]"
click at [655, 466] on button "Call" at bounding box center [644, 442] width 270 height 55
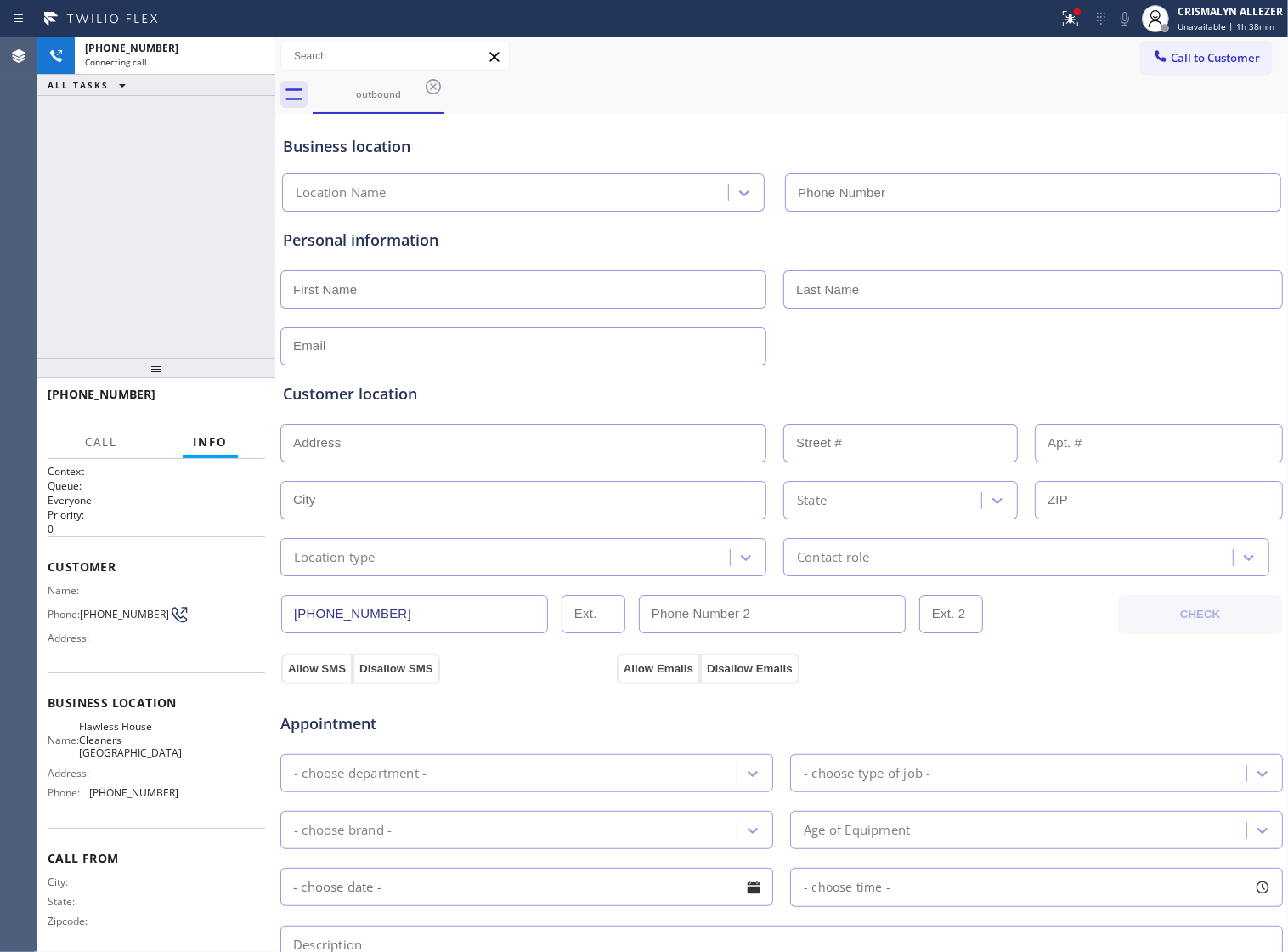
type input "[PHONE_NUMBER]"
click at [223, 405] on span "HANG UP" at bounding box center [225, 402] width 52 height 12
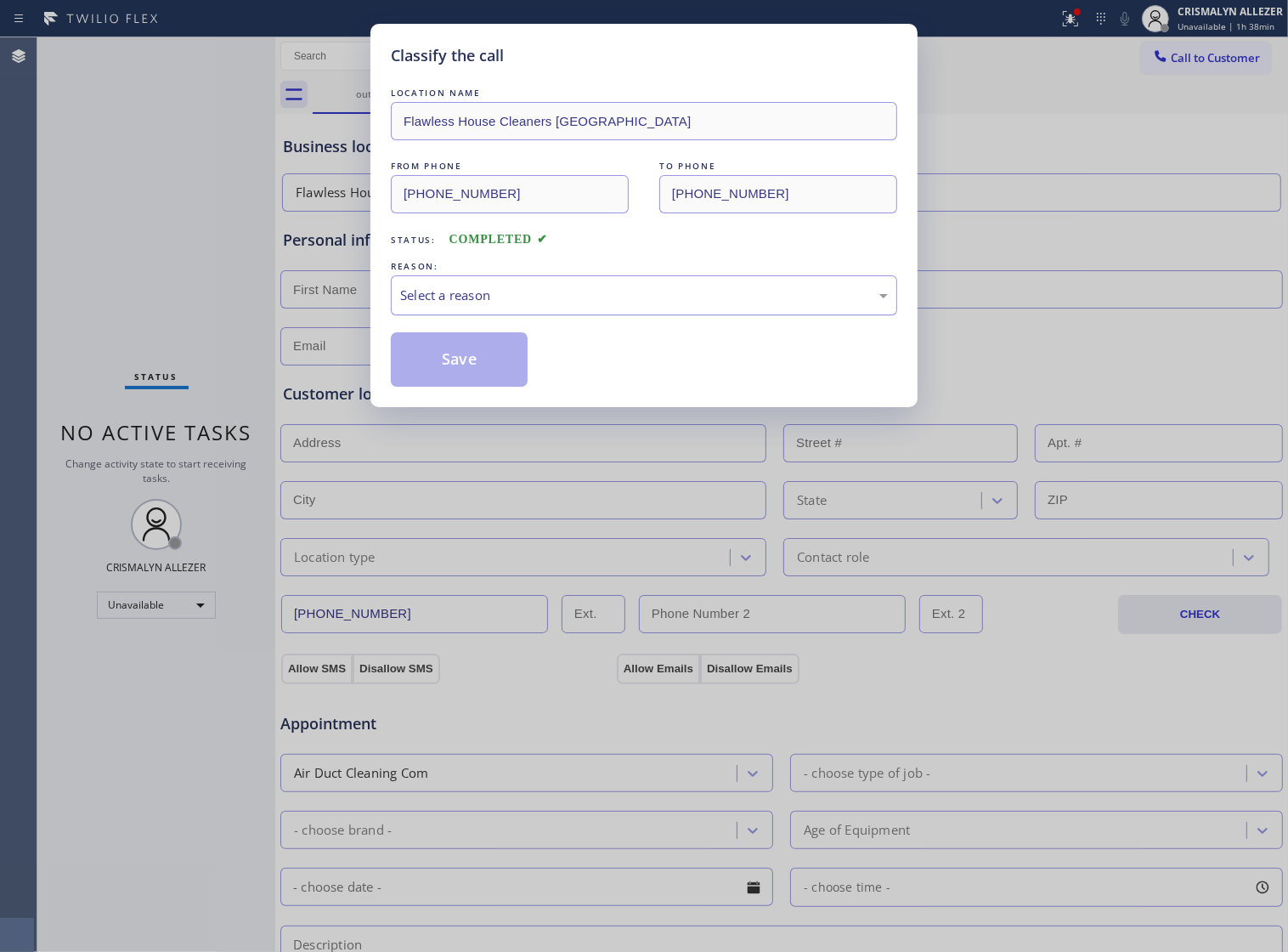
click at [693, 305] on div "Select a reason" at bounding box center [644, 296] width 488 height 20
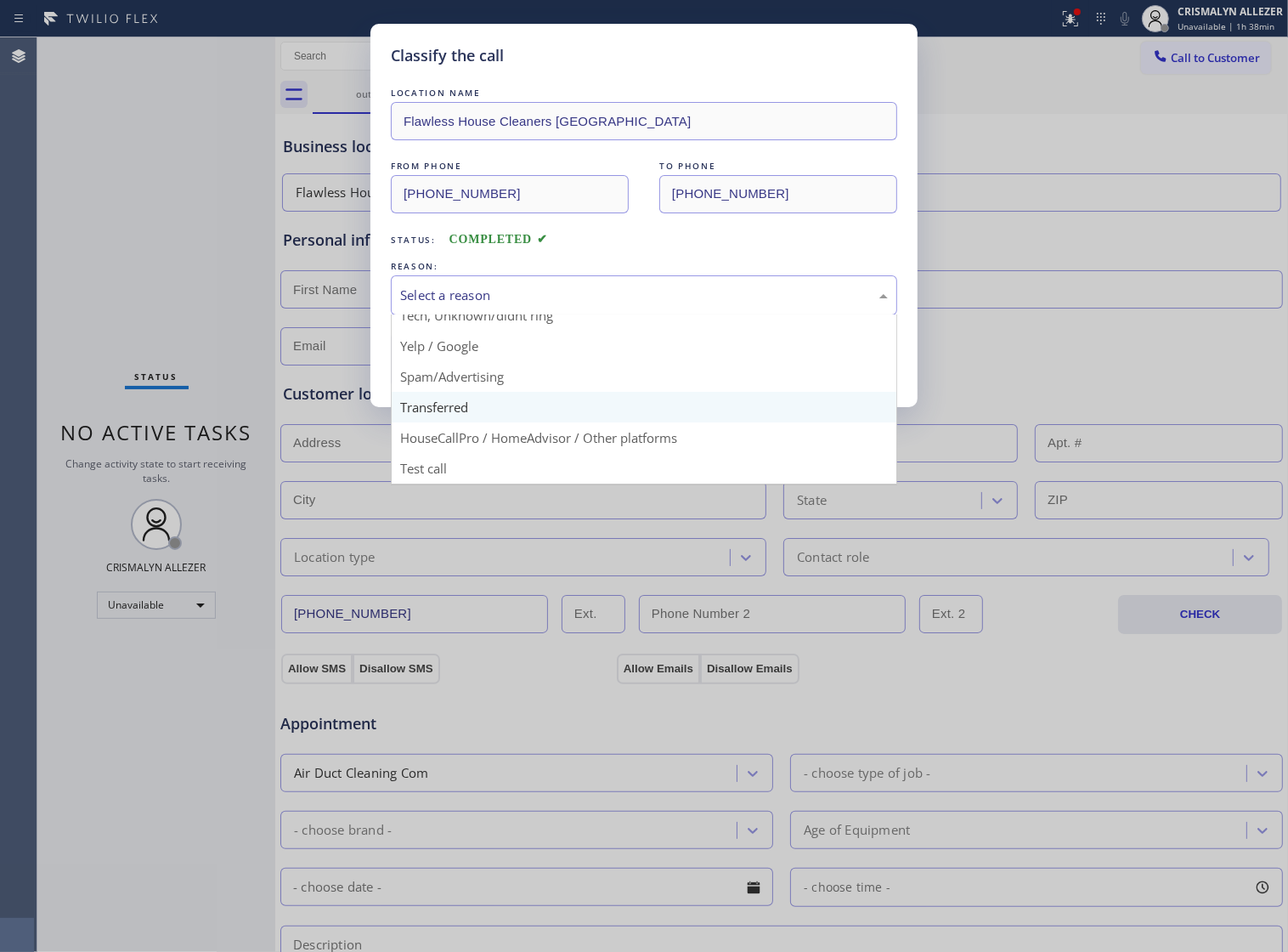
scroll to position [116, 0]
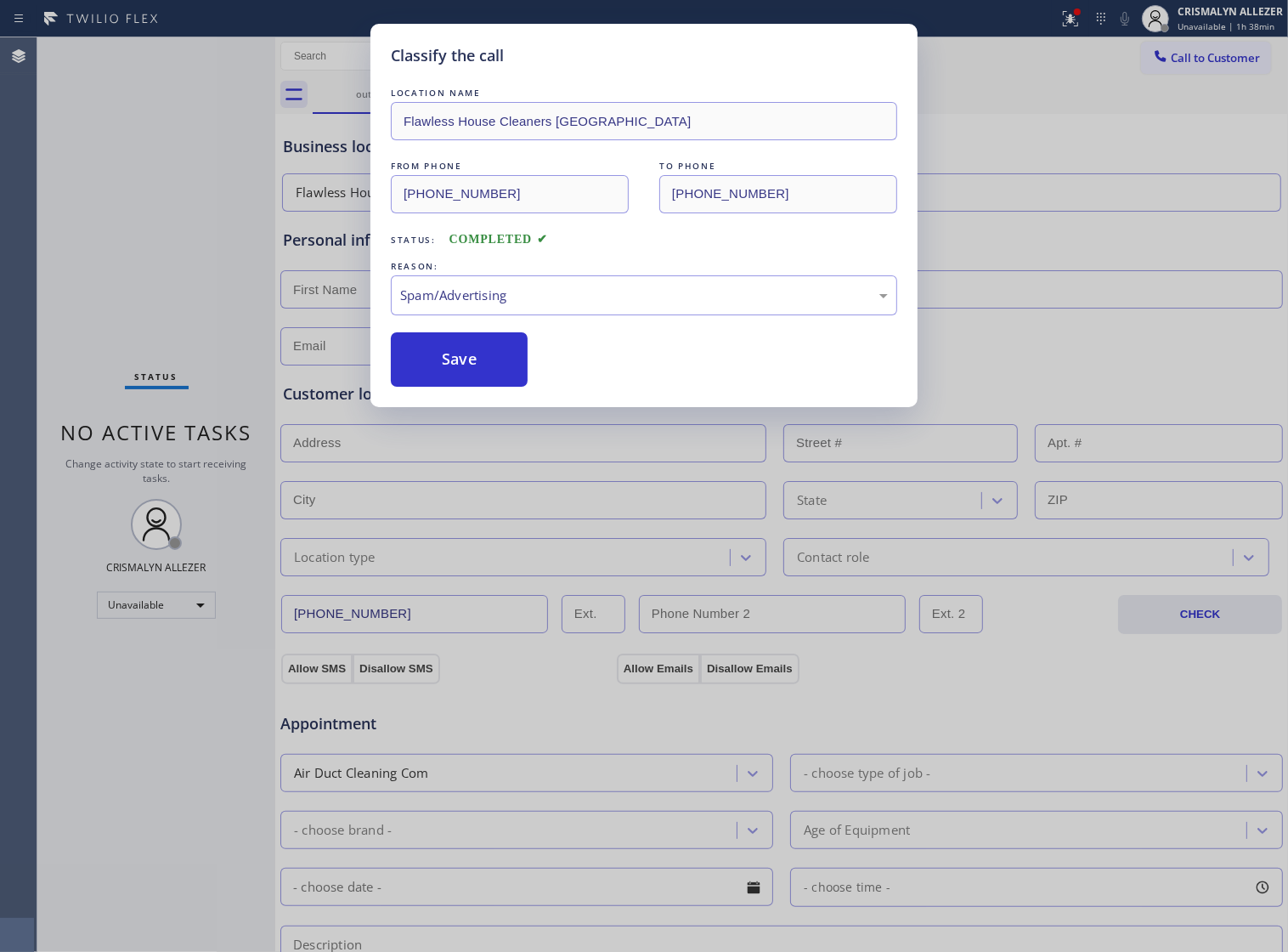
click at [468, 387] on button "Save" at bounding box center [459, 359] width 137 height 55
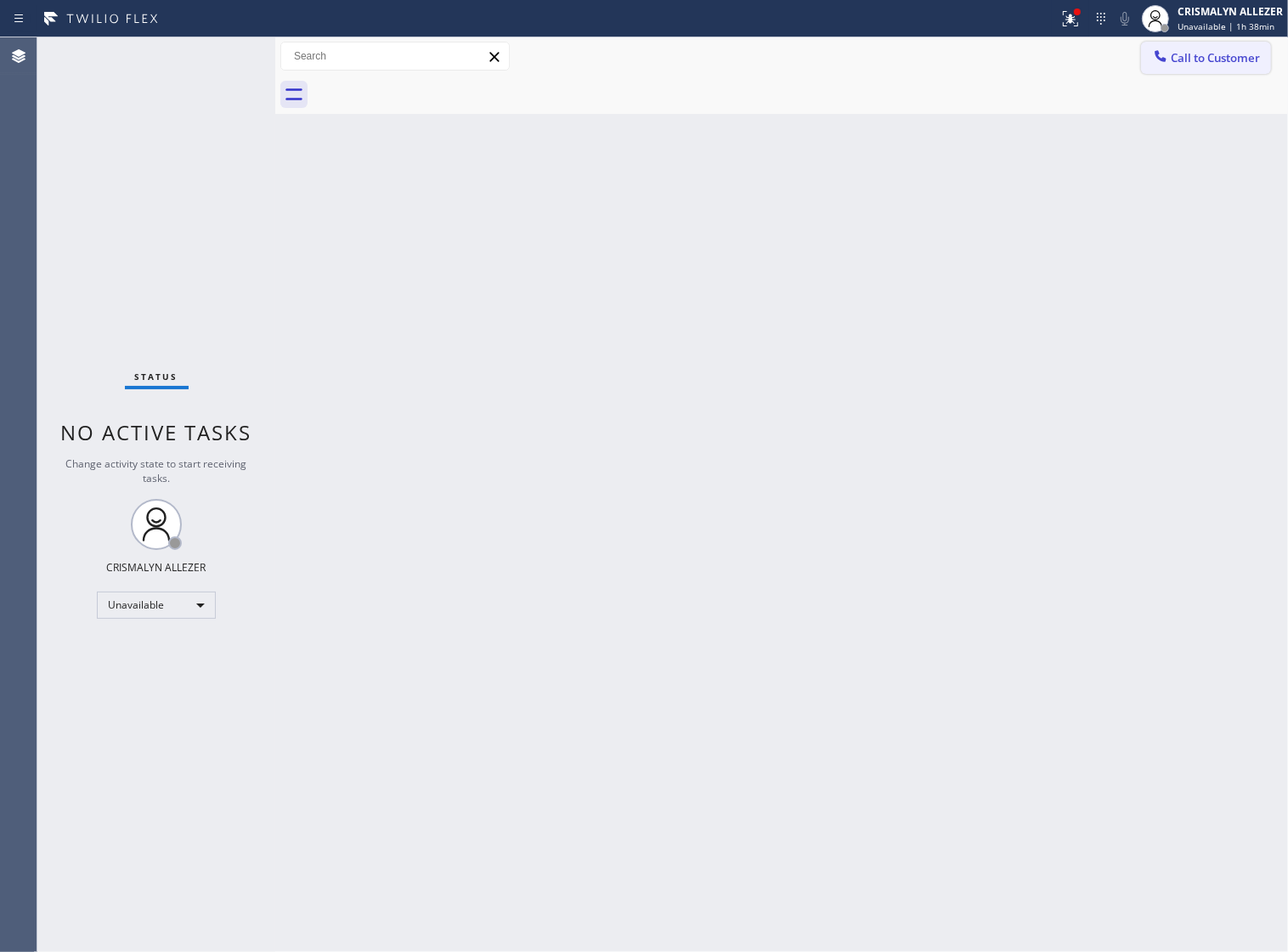
click at [1174, 61] on span "Call to Customer" at bounding box center [1216, 58] width 89 height 15
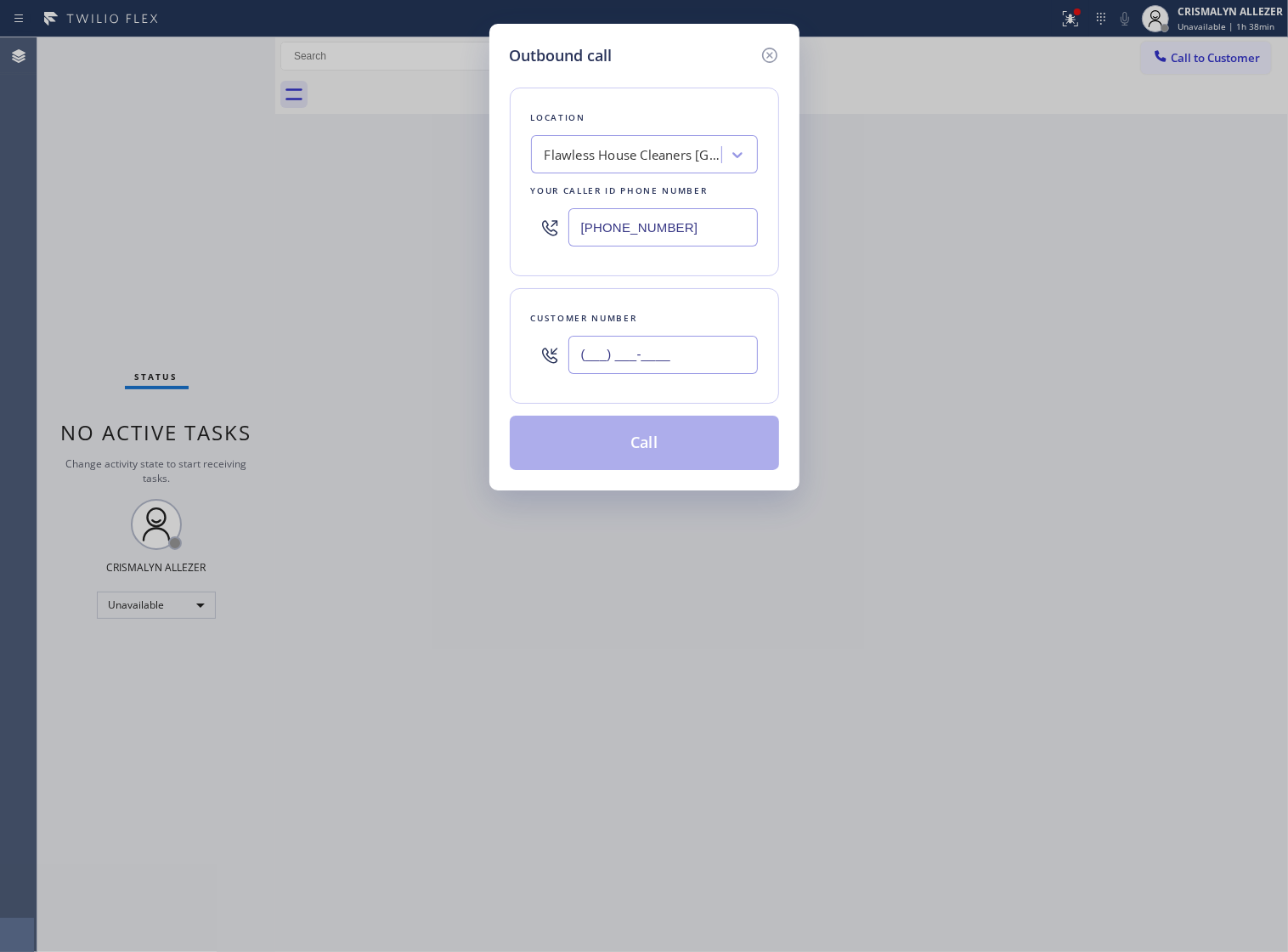
click at [731, 361] on input "(___) ___-____" at bounding box center [662, 355] width 189 height 39
paste input "562) 655-7156"
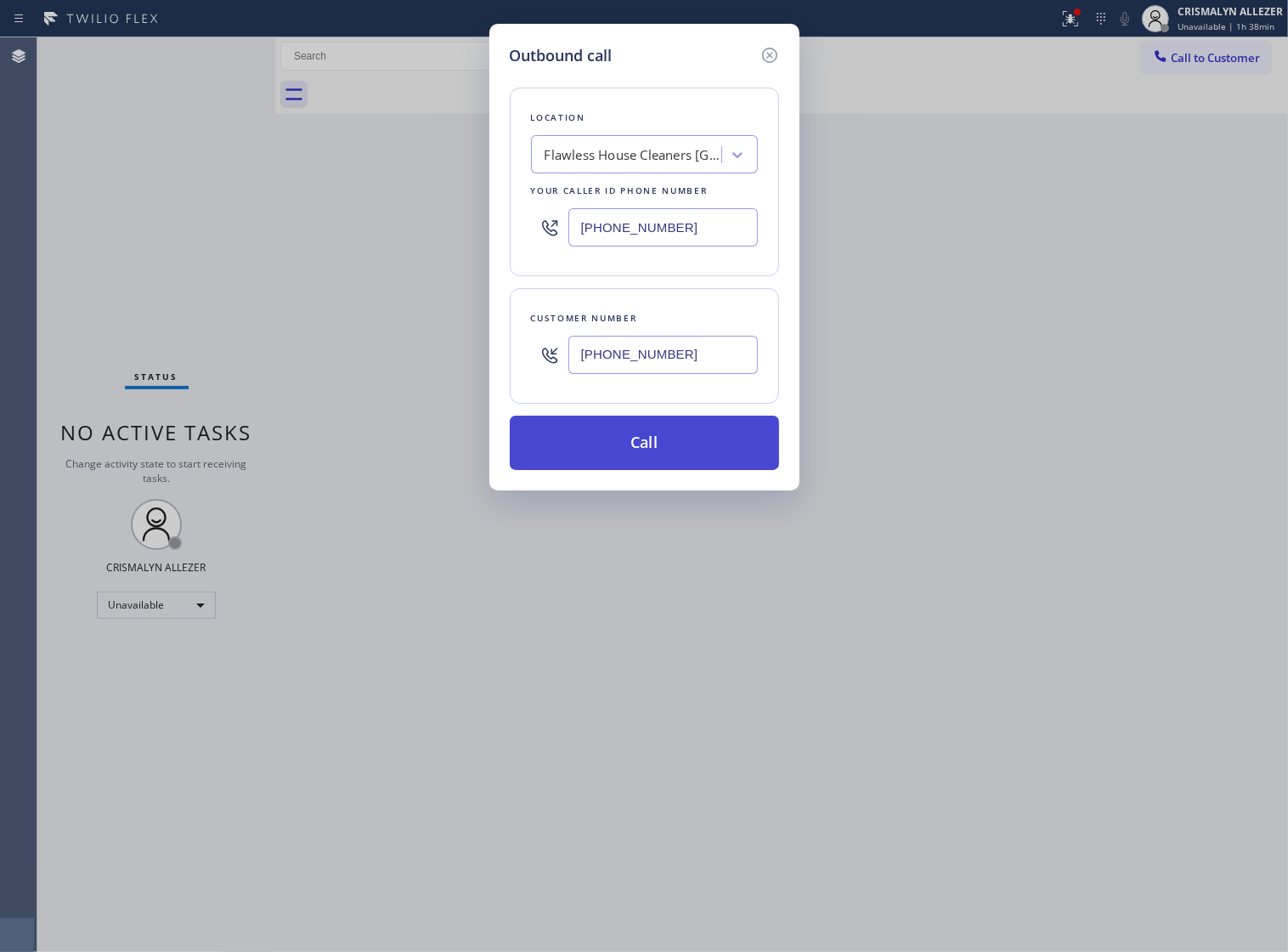
type input "[PHONE_NUMBER]"
click at [642, 470] on button "Call" at bounding box center [644, 442] width 270 height 55
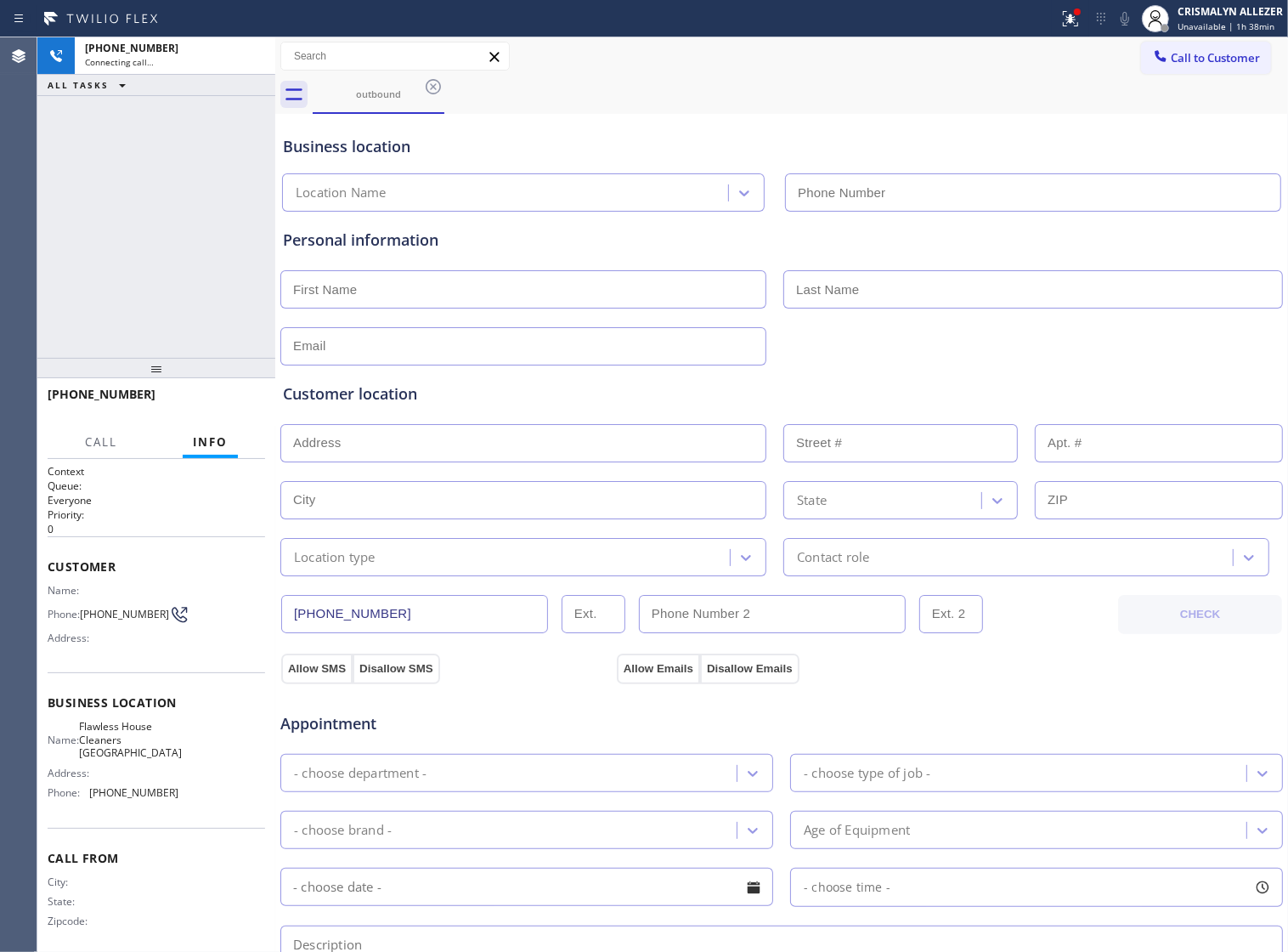
type input "[PHONE_NUMBER]"
click at [208, 405] on span "HANG UP" at bounding box center [225, 402] width 52 height 12
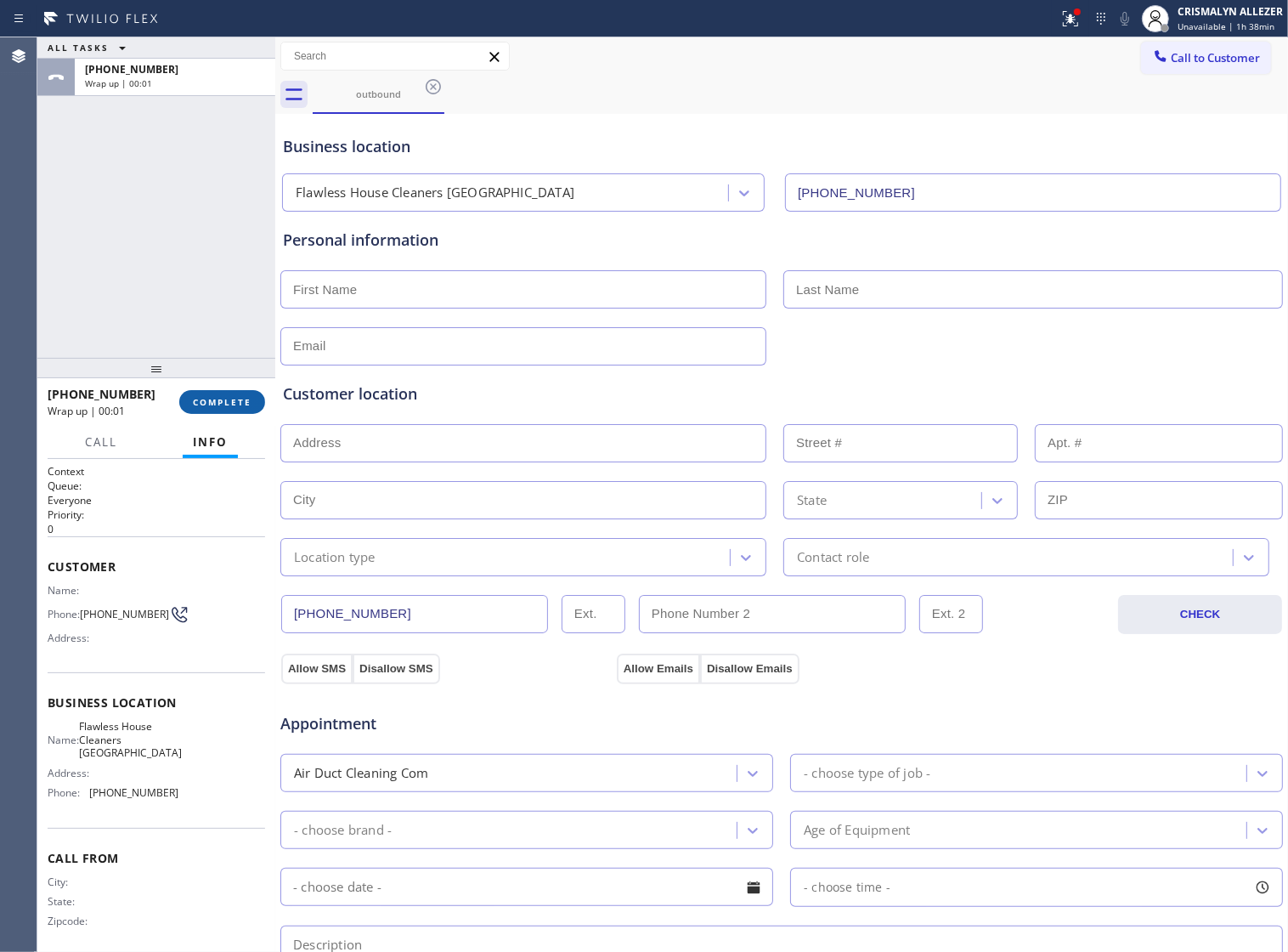
click at [204, 406] on span "COMPLETE" at bounding box center [222, 402] width 59 height 12
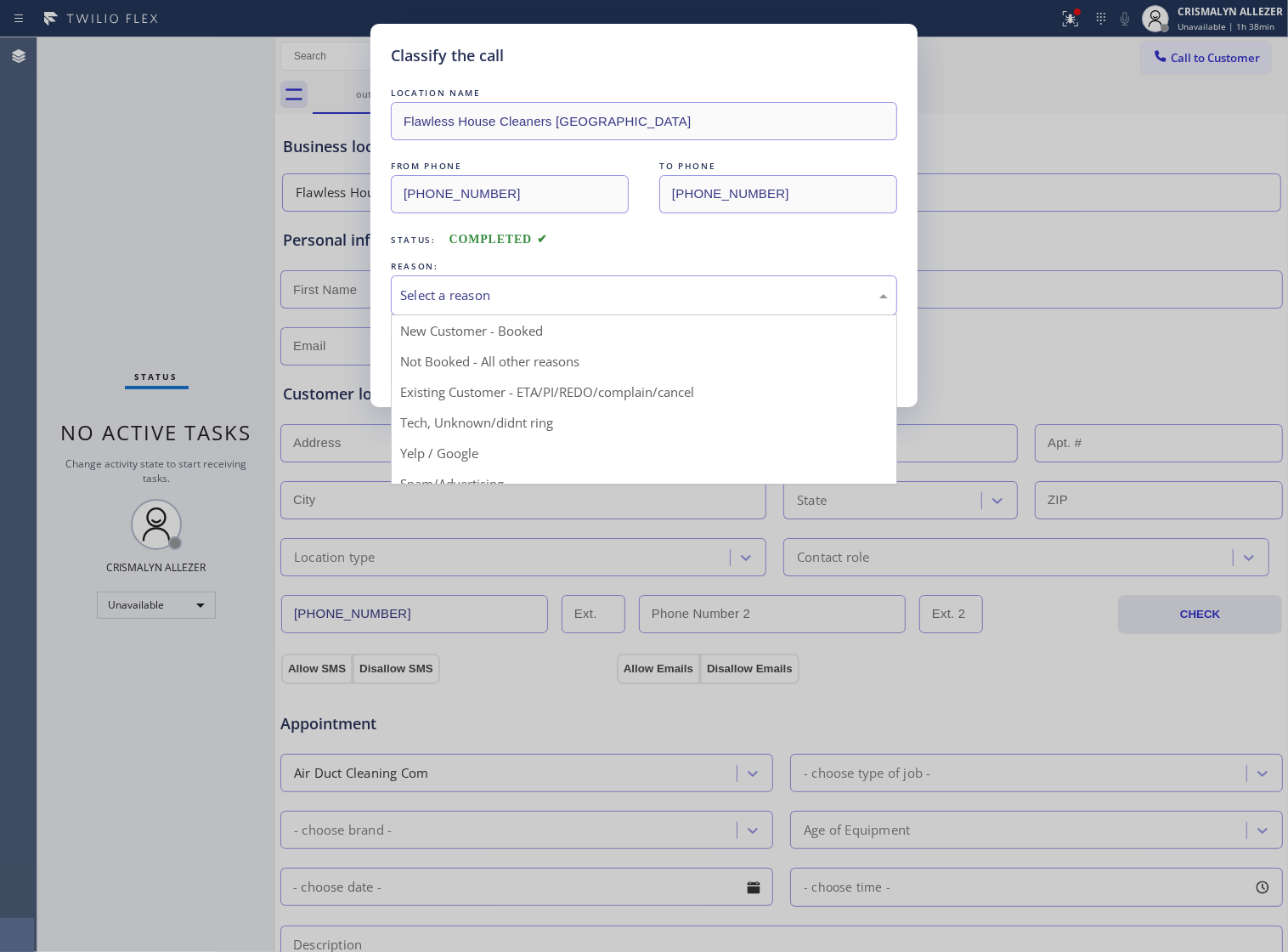
click at [655, 315] on div "Select a reason" at bounding box center [644, 296] width 507 height 40
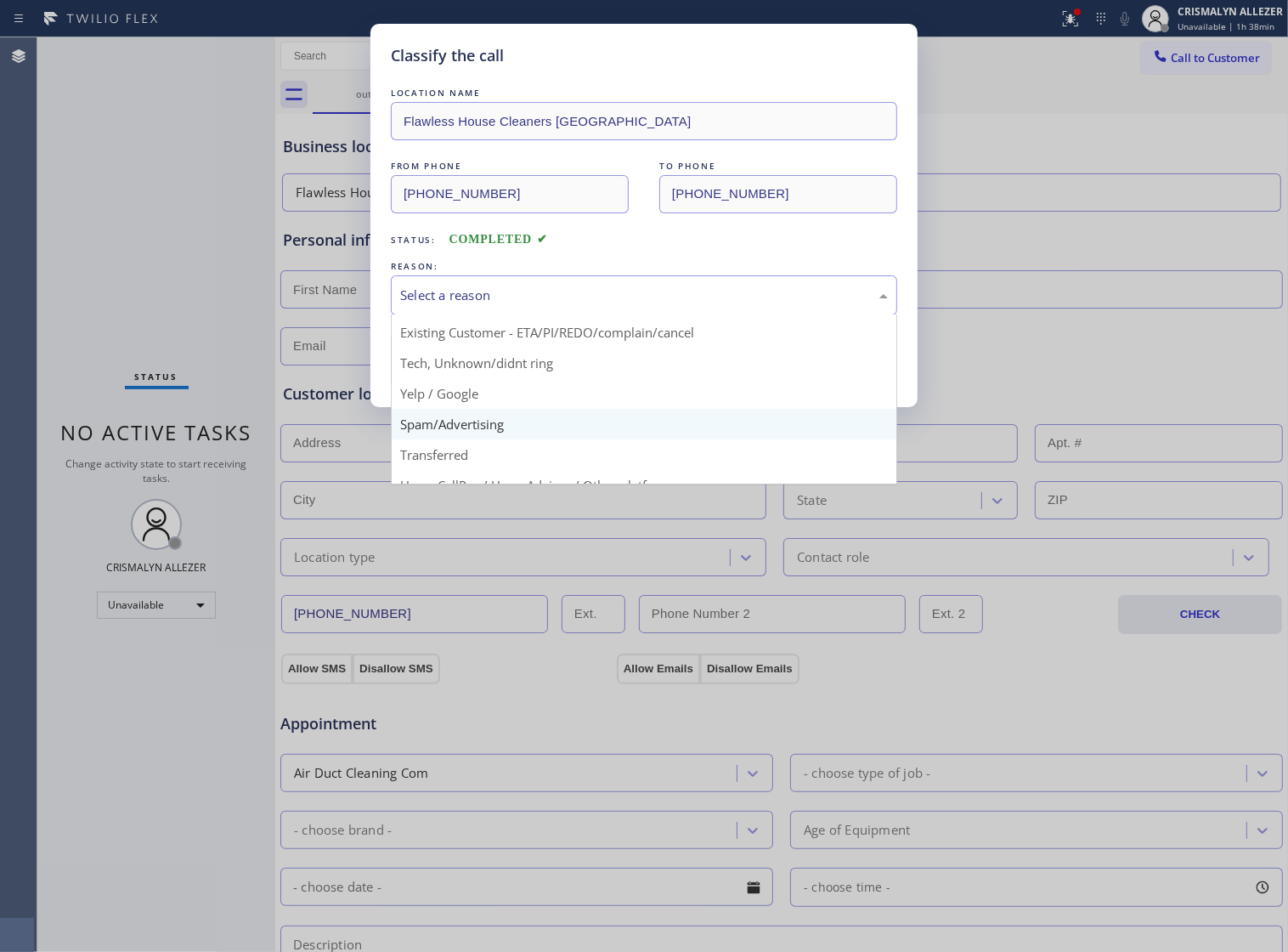
scroll to position [116, 0]
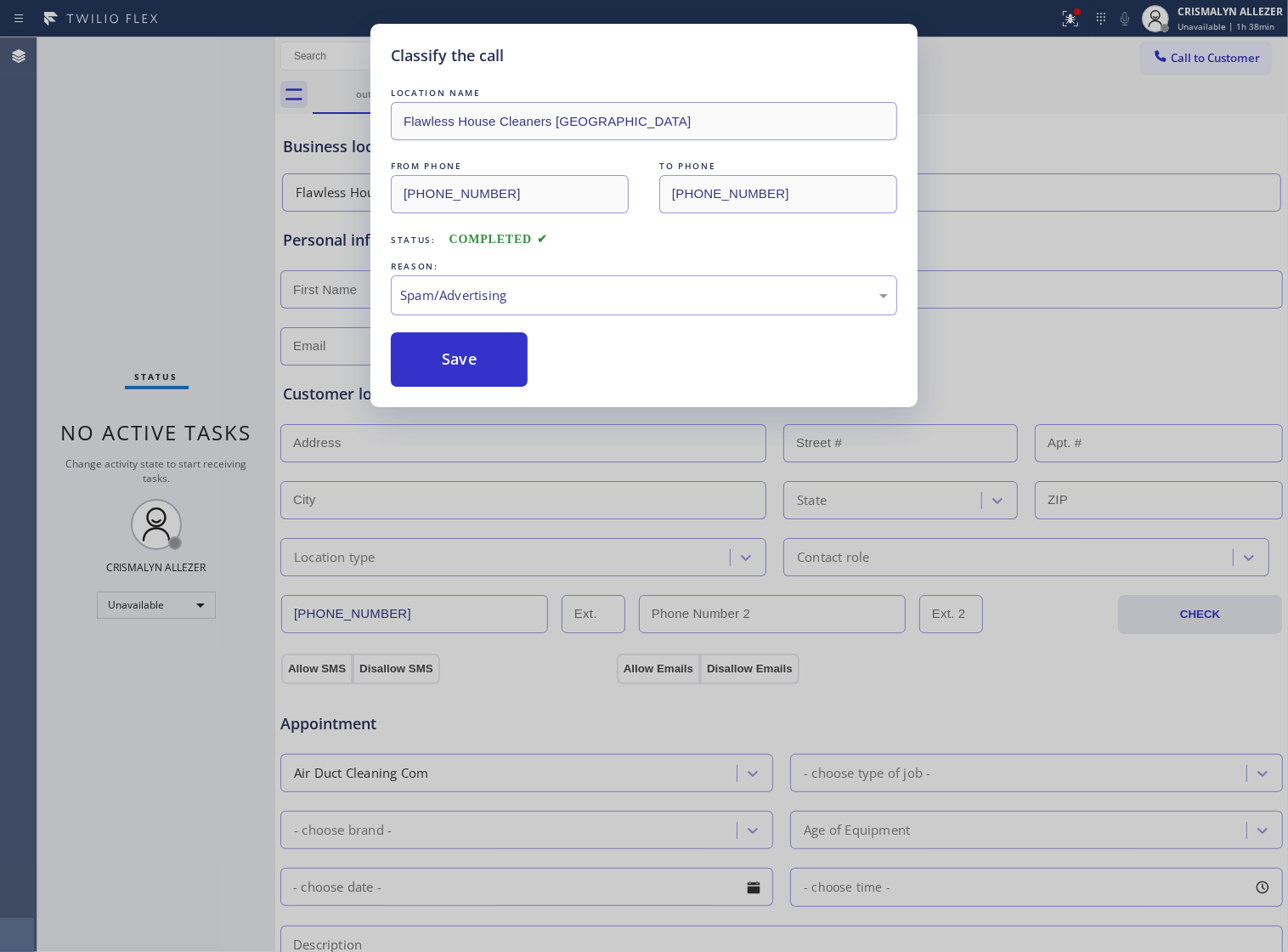
click at [489, 387] on button "Save" at bounding box center [459, 359] width 137 height 55
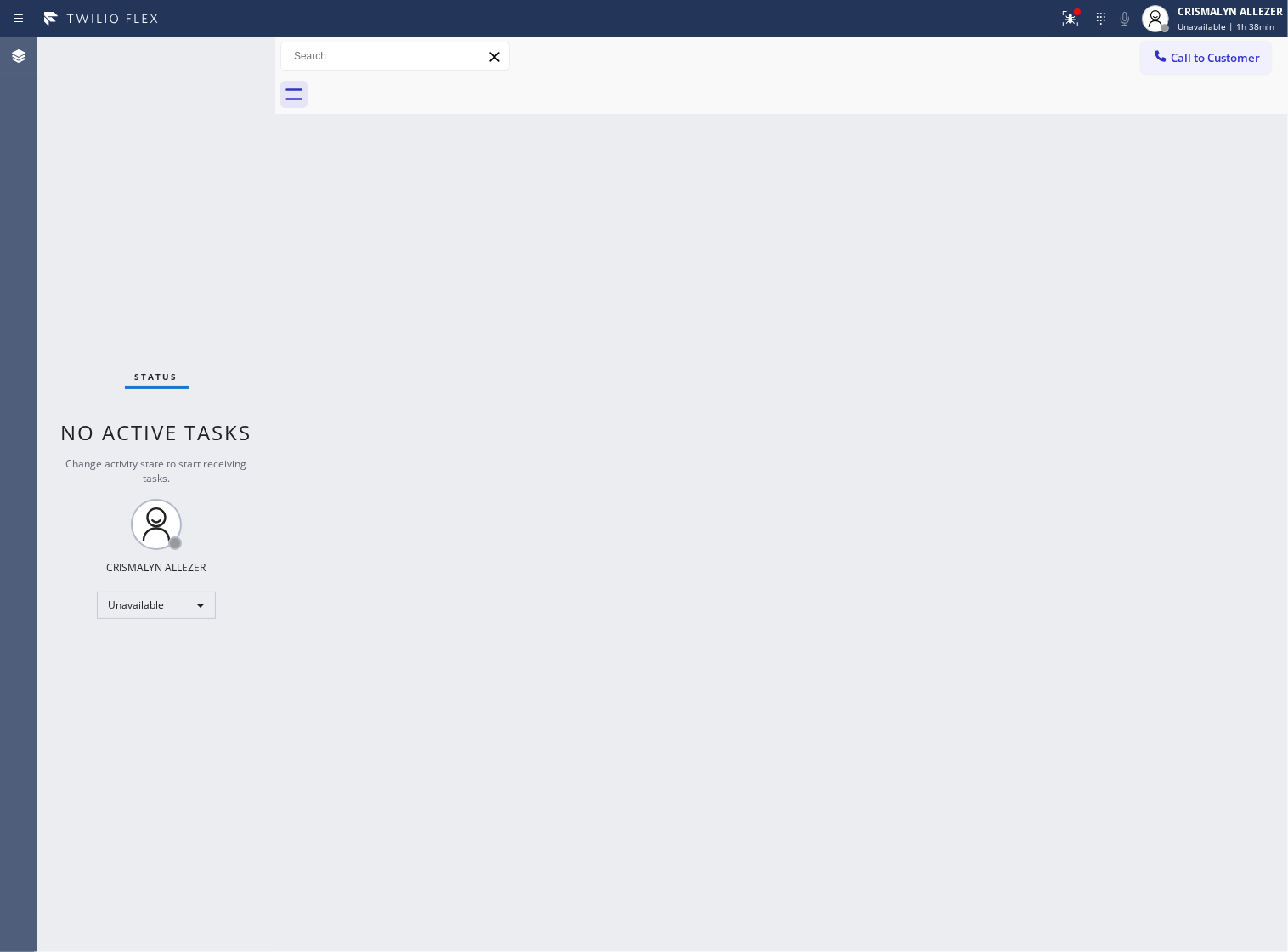
drag, startPoint x: 715, startPoint y: 472, endPoint x: 745, endPoint y: 451, distance: 36.6
click at [727, 461] on div "Back to Dashboard Change Sender ID Customers Technicians Select a contact Outbo…" at bounding box center [782, 495] width 1013 height 914
click at [1194, 61] on span "Call to Customer" at bounding box center [1216, 58] width 89 height 15
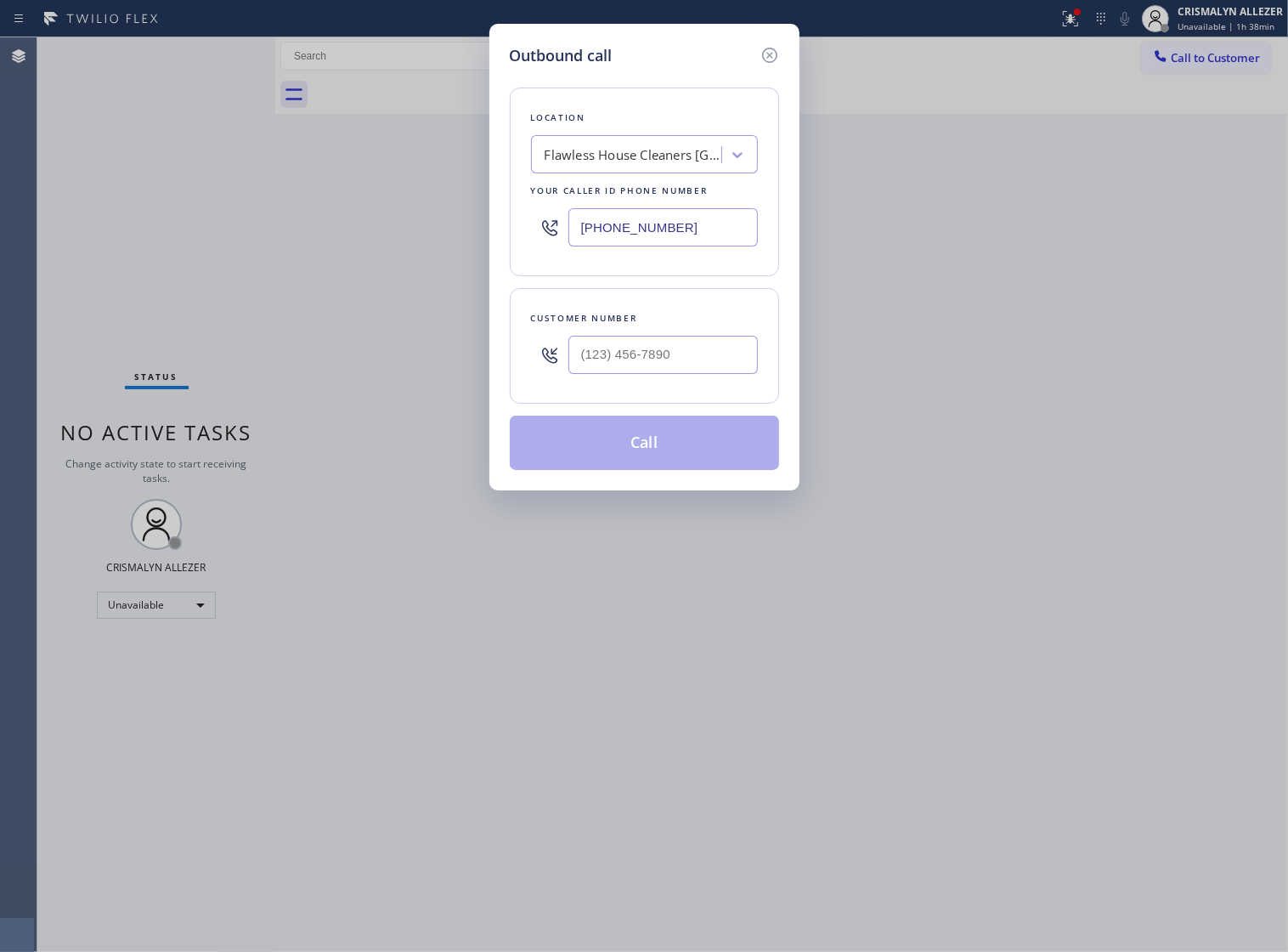
drag, startPoint x: 723, startPoint y: 240, endPoint x: 176, endPoint y: 247, distance: 547.0
click at [393, 243] on div "Outbound call Location Flawless House Cleaners Long Beach Your caller id phone …" at bounding box center [644, 476] width 1288 height 952
paste input "323) 870-6703"
type input "[PHONE_NUMBER]"
click at [668, 371] on input "(___) ___-____" at bounding box center [662, 355] width 189 height 39
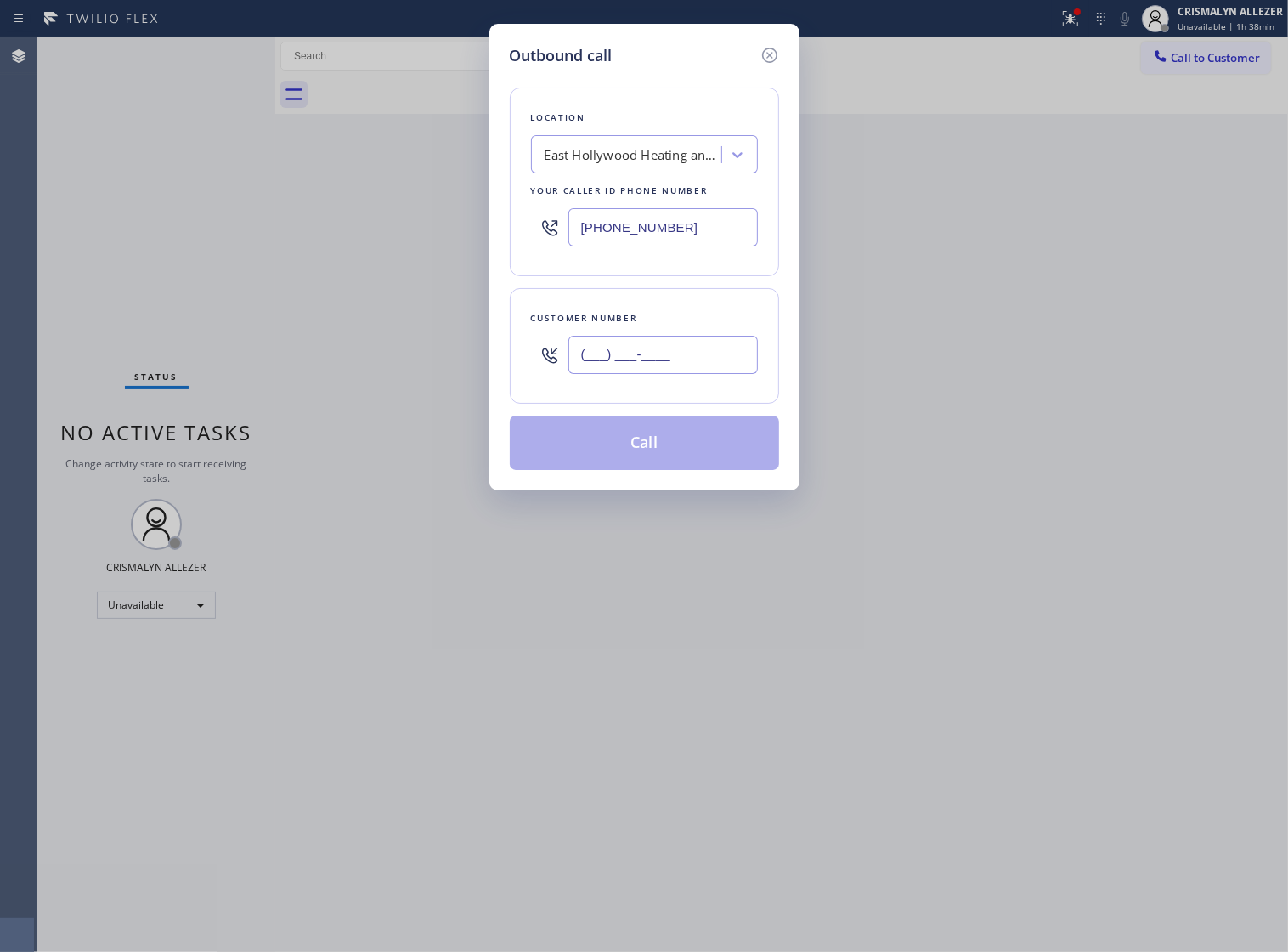
paste input "754) 336-6799"
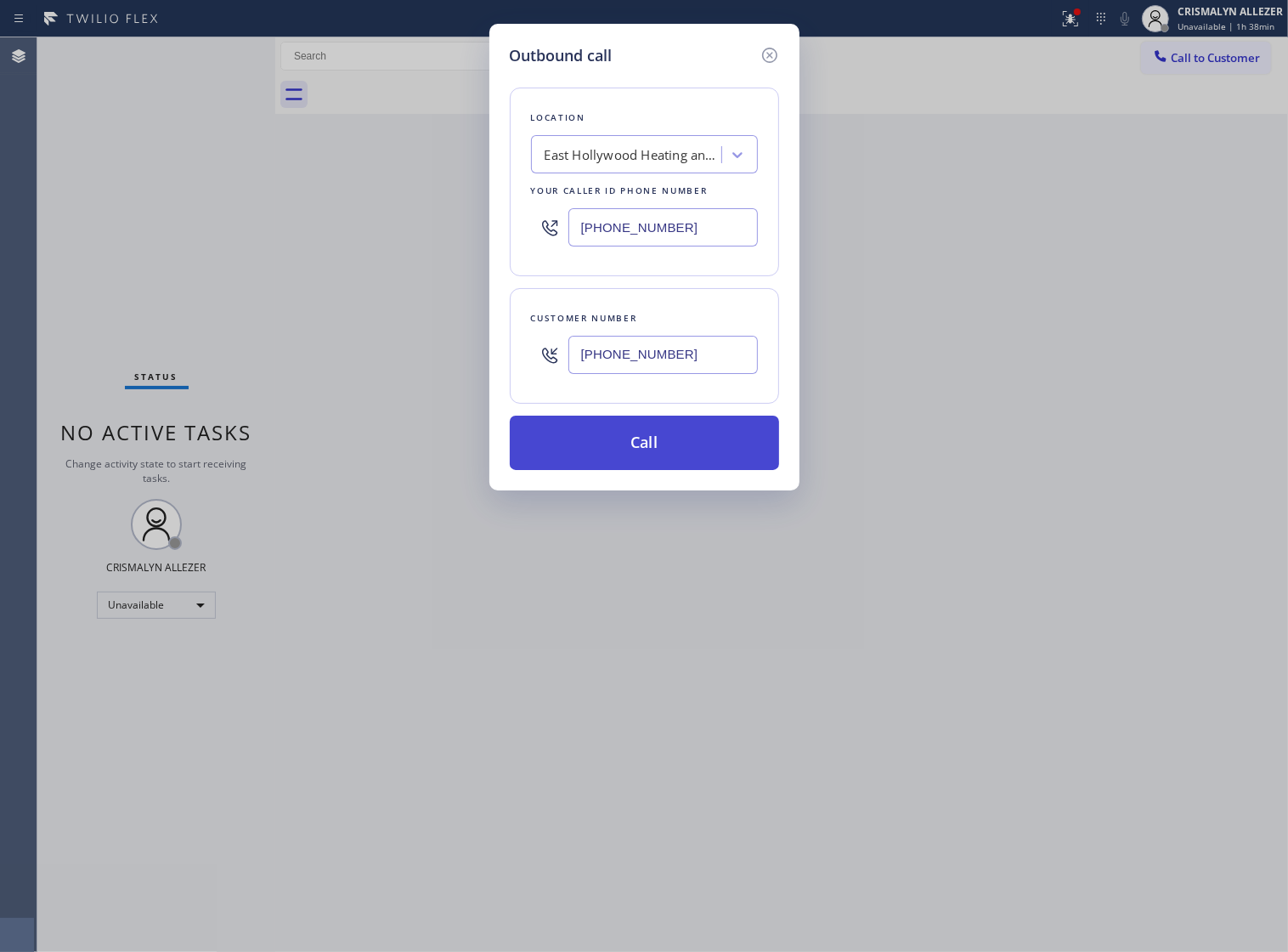
type input "[PHONE_NUMBER]"
click at [640, 470] on button "Call" at bounding box center [644, 442] width 270 height 55
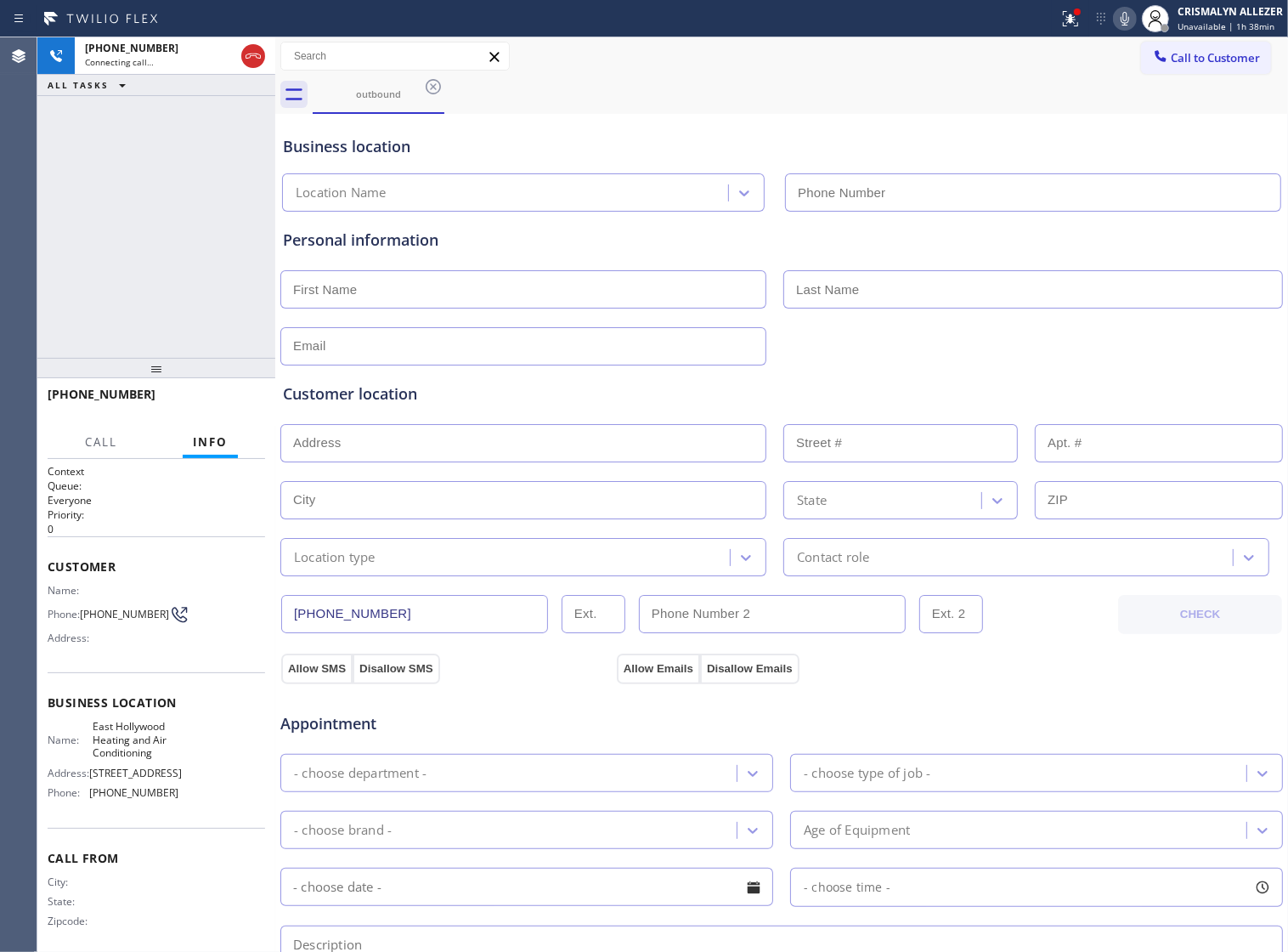
type input "[PHONE_NUMBER]"
click at [186, 402] on button "HANG UP" at bounding box center [226, 402] width 79 height 24
click at [213, 409] on button "HANG UP" at bounding box center [226, 402] width 79 height 24
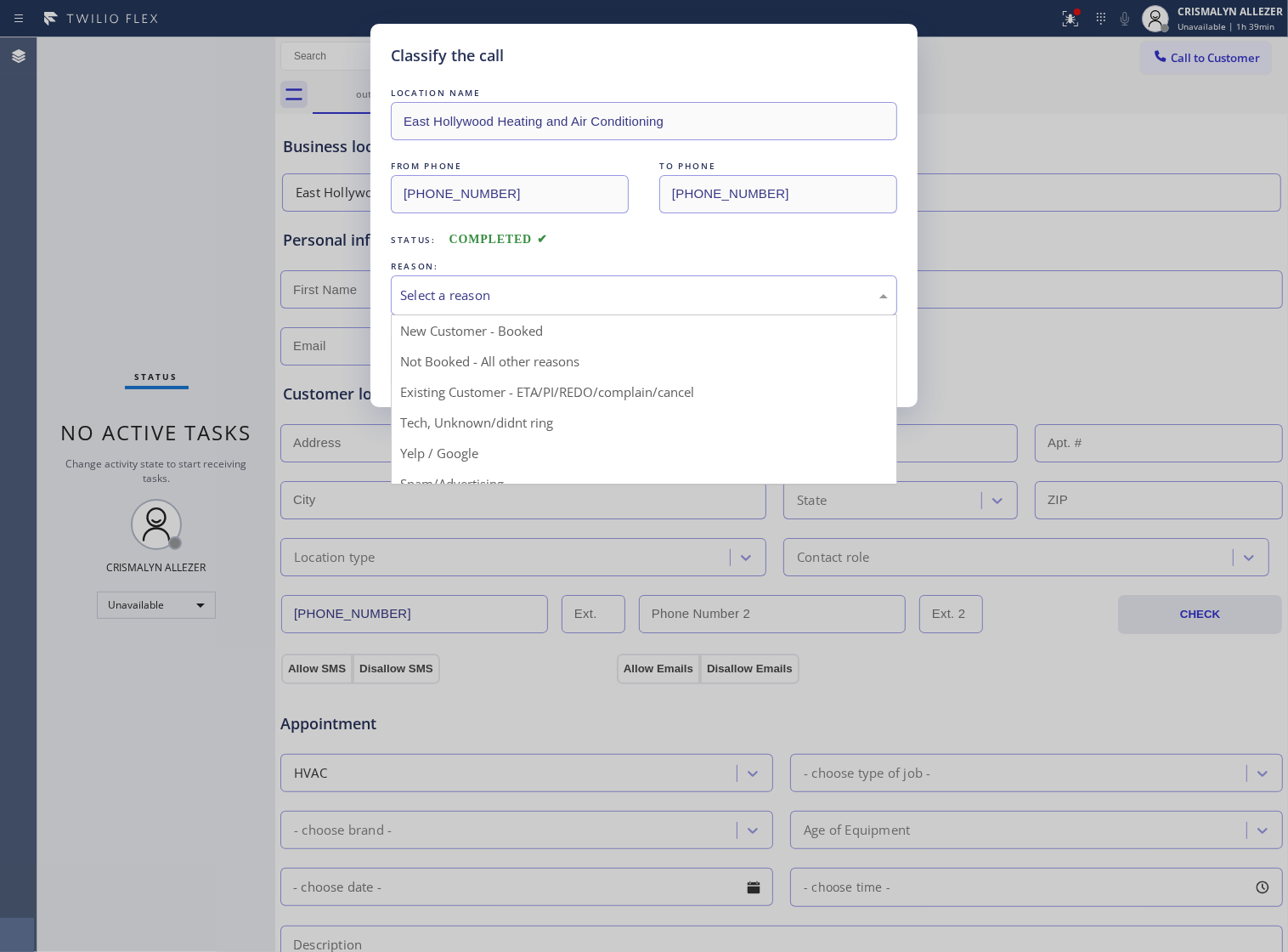
click at [598, 305] on div "Select a reason" at bounding box center [644, 296] width 488 height 20
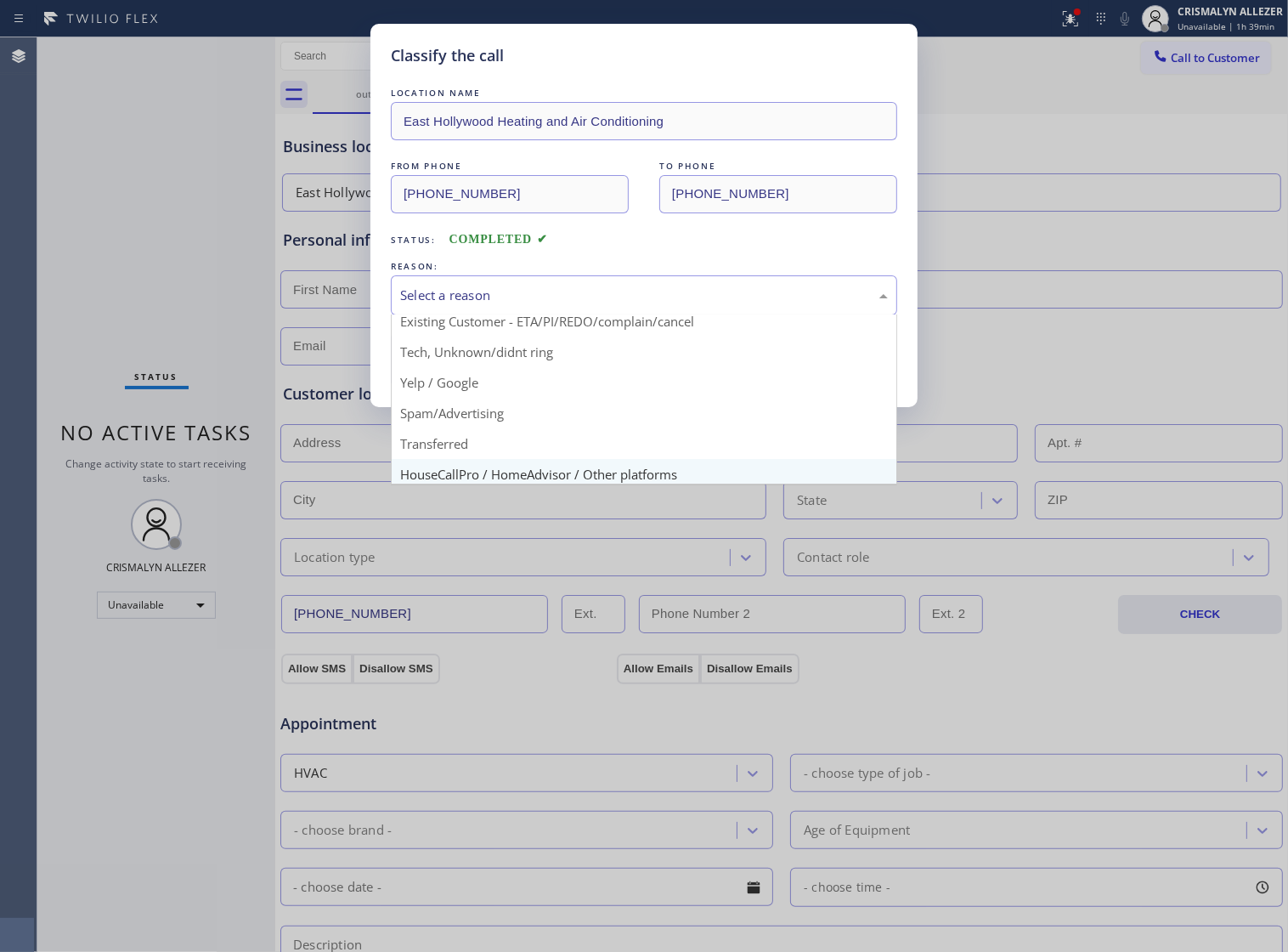
scroll to position [116, 0]
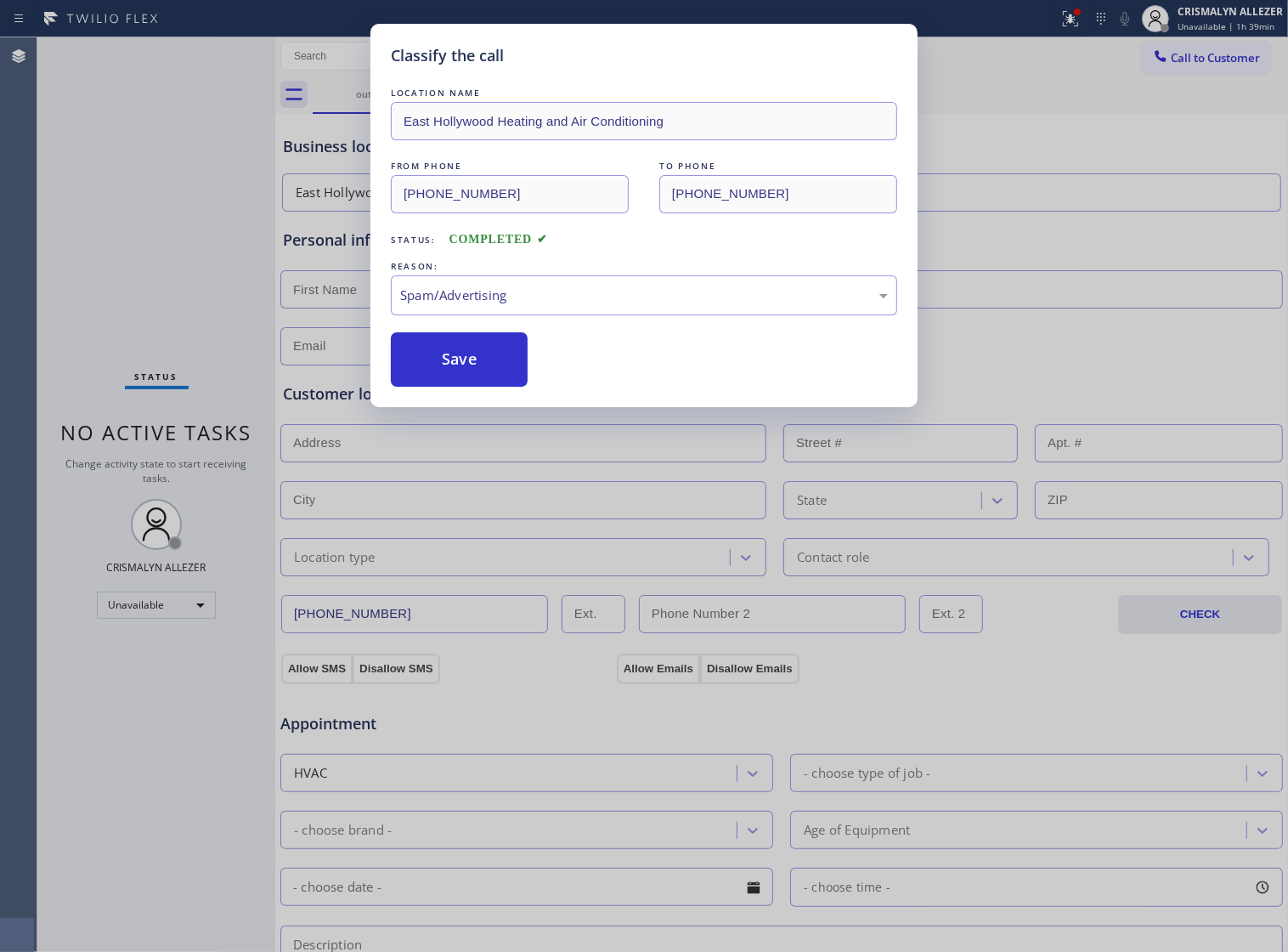
click at [470, 387] on button "Save" at bounding box center [459, 359] width 137 height 55
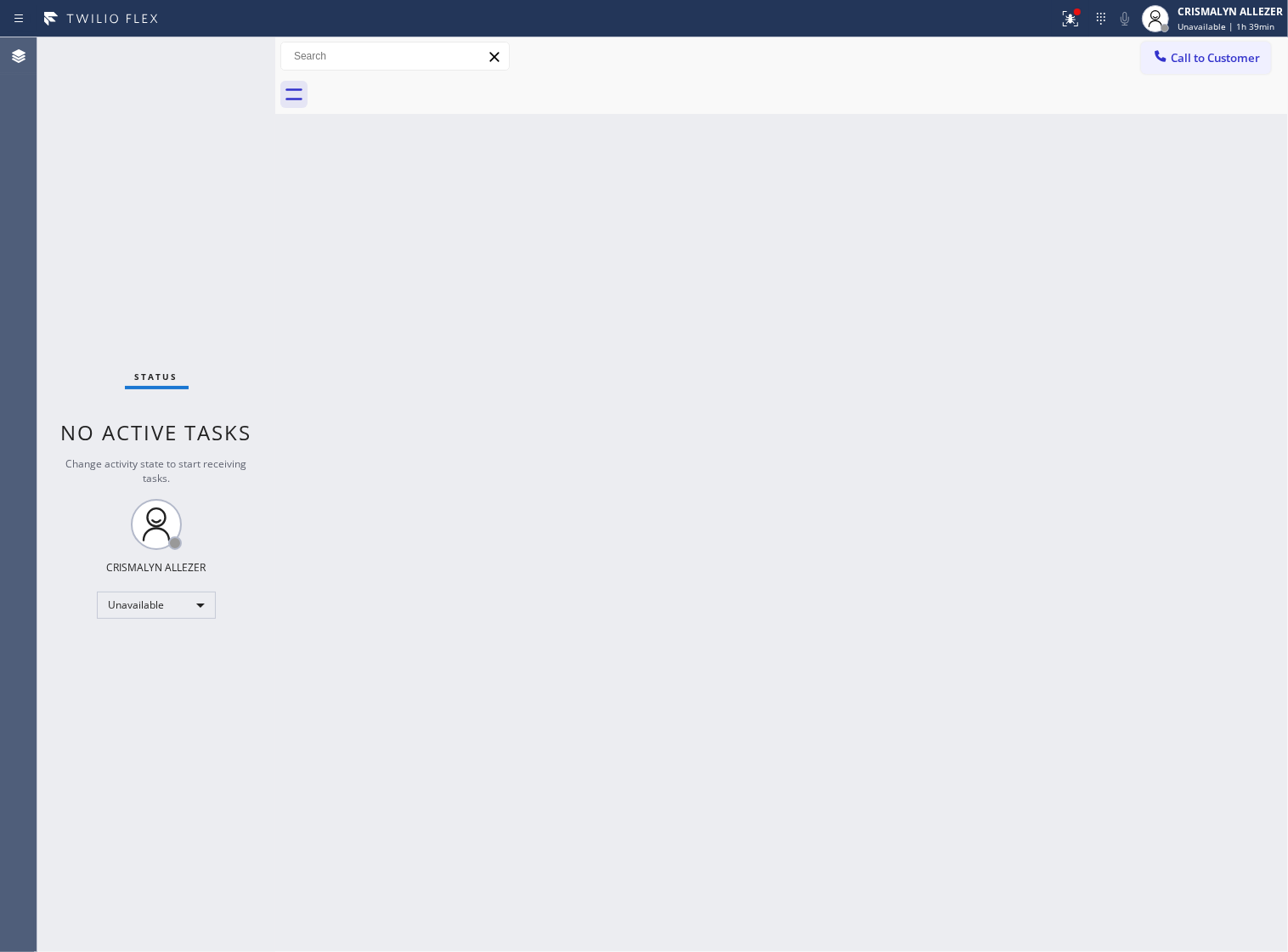
click at [940, 451] on div "Back to Dashboard Change Sender ID Customers Technicians Select a contact Outbo…" at bounding box center [782, 495] width 1013 height 914
drag, startPoint x: 1192, startPoint y: 57, endPoint x: 1065, endPoint y: 145, distance: 154.5
click at [1188, 62] on span "Call to Customer" at bounding box center [1216, 58] width 89 height 15
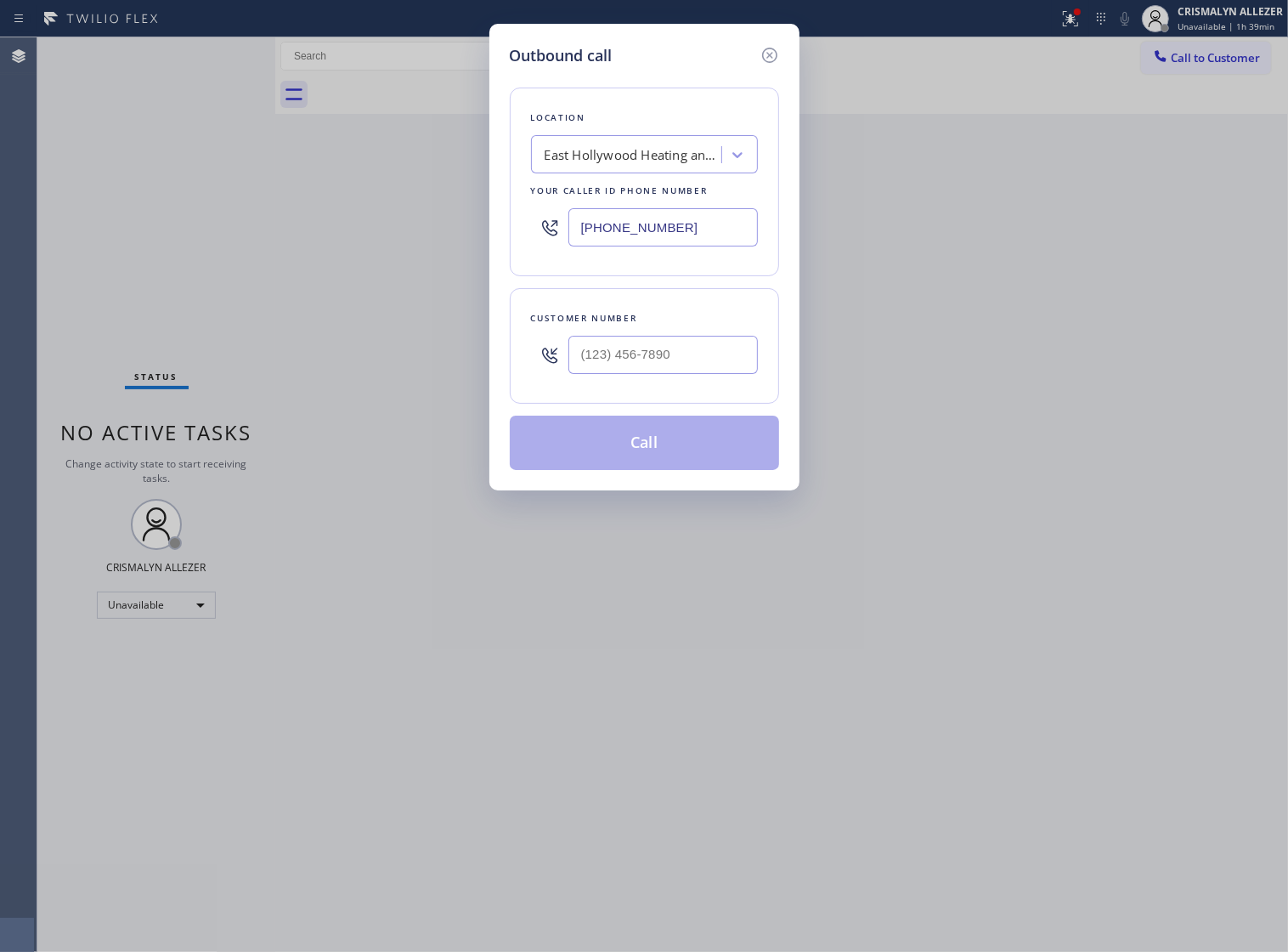
drag, startPoint x: 644, startPoint y: 241, endPoint x: 387, endPoint y: 242, distance: 257.0
click at [381, 238] on div "Outbound call Location East Hollywood Heating and Air Conditioning Your caller …" at bounding box center [644, 476] width 1288 height 952
paste input "754) 336-6799"
drag, startPoint x: 697, startPoint y: 251, endPoint x: 353, endPoint y: 245, distance: 344.1
click at [353, 245] on div "Outbound call Location East Hollywood Heating and Air Conditioning Your caller …" at bounding box center [644, 476] width 1288 height 952
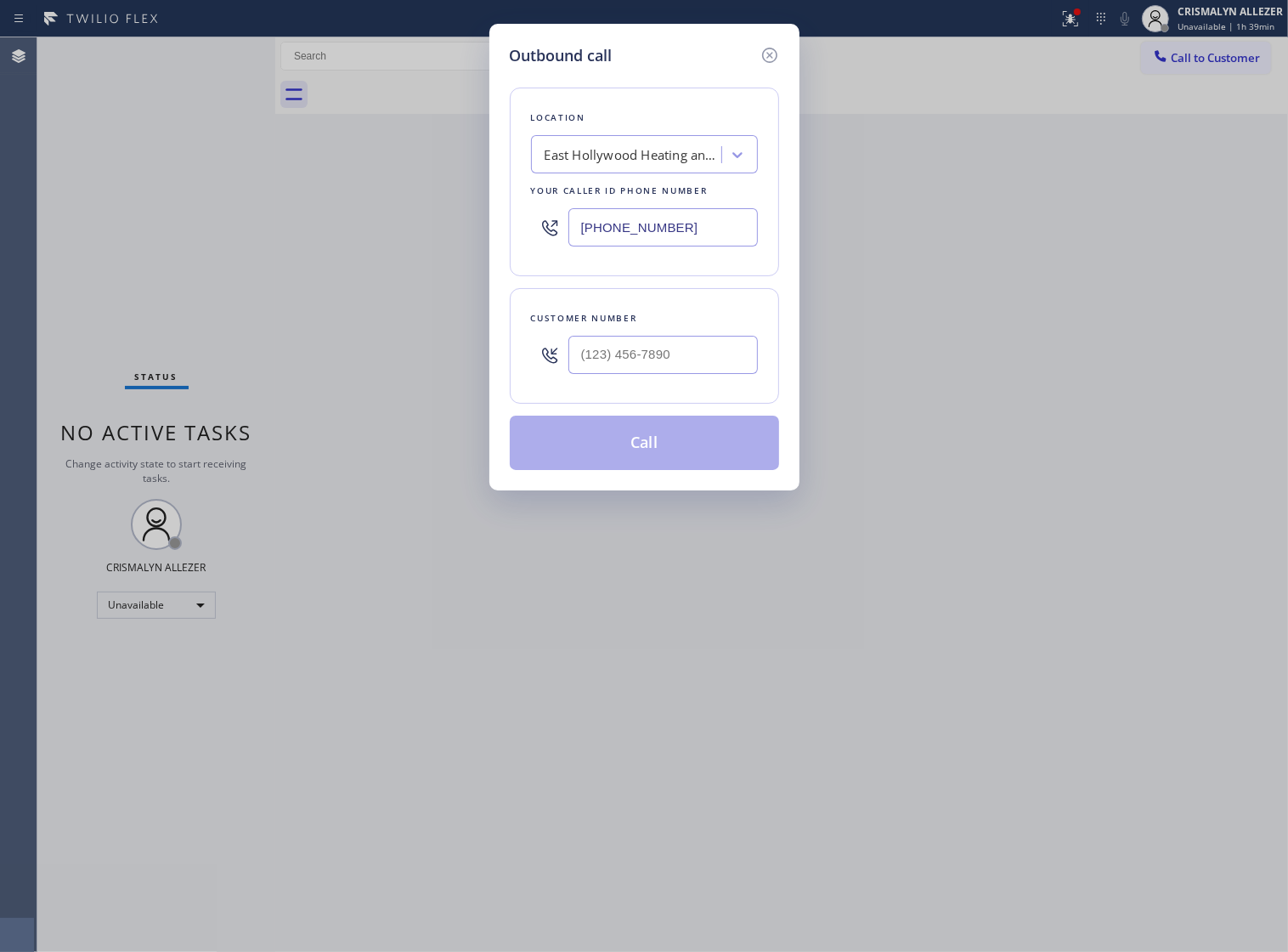
paste input "615-2687"
type input "[PHONE_NUMBER]"
click at [712, 374] on input "(___) ___-____" at bounding box center [662, 355] width 189 height 39
paste input "754) 336-6794"
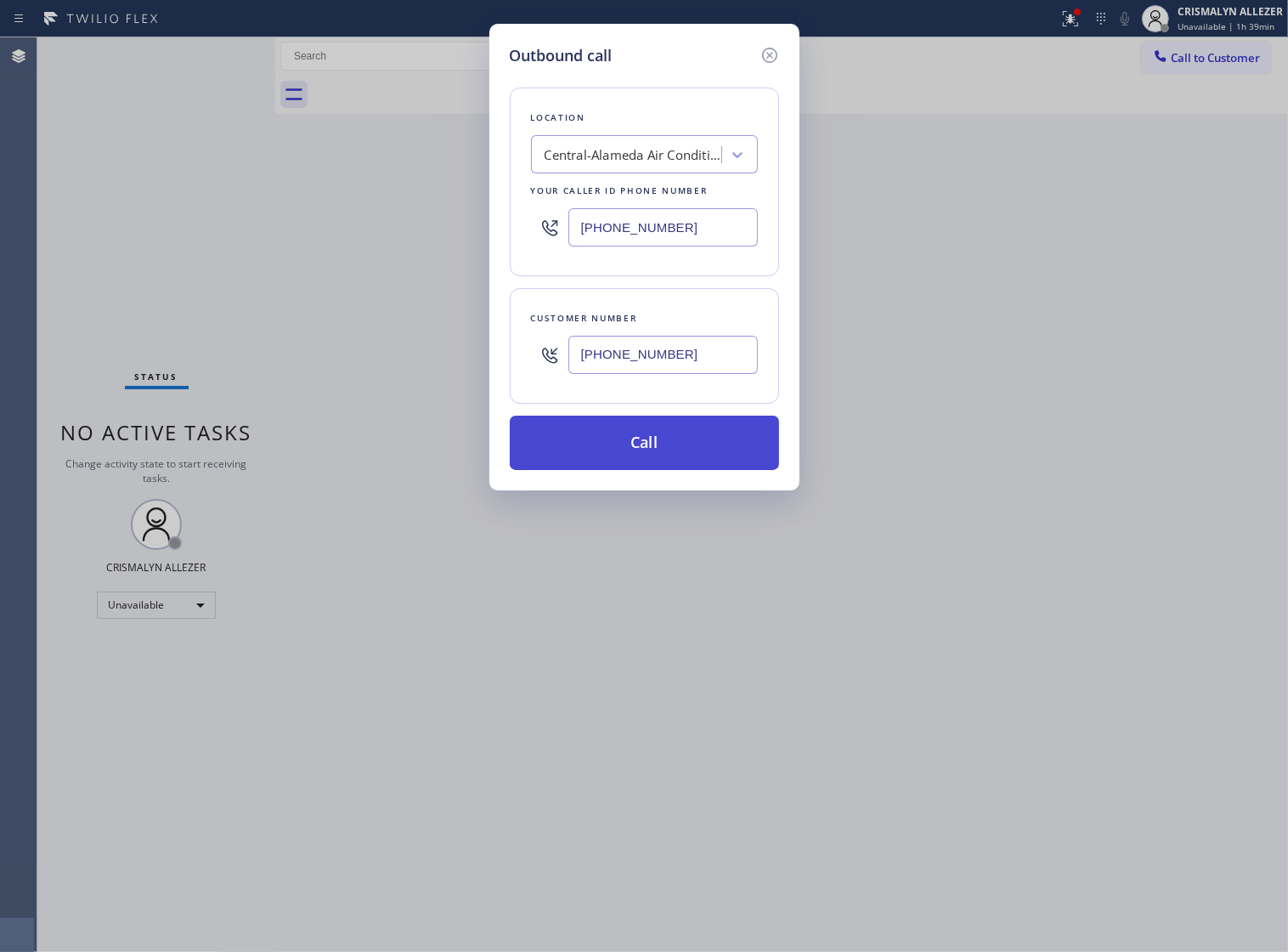
type input "[PHONE_NUMBER]"
click at [648, 469] on button "Call" at bounding box center [644, 442] width 270 height 55
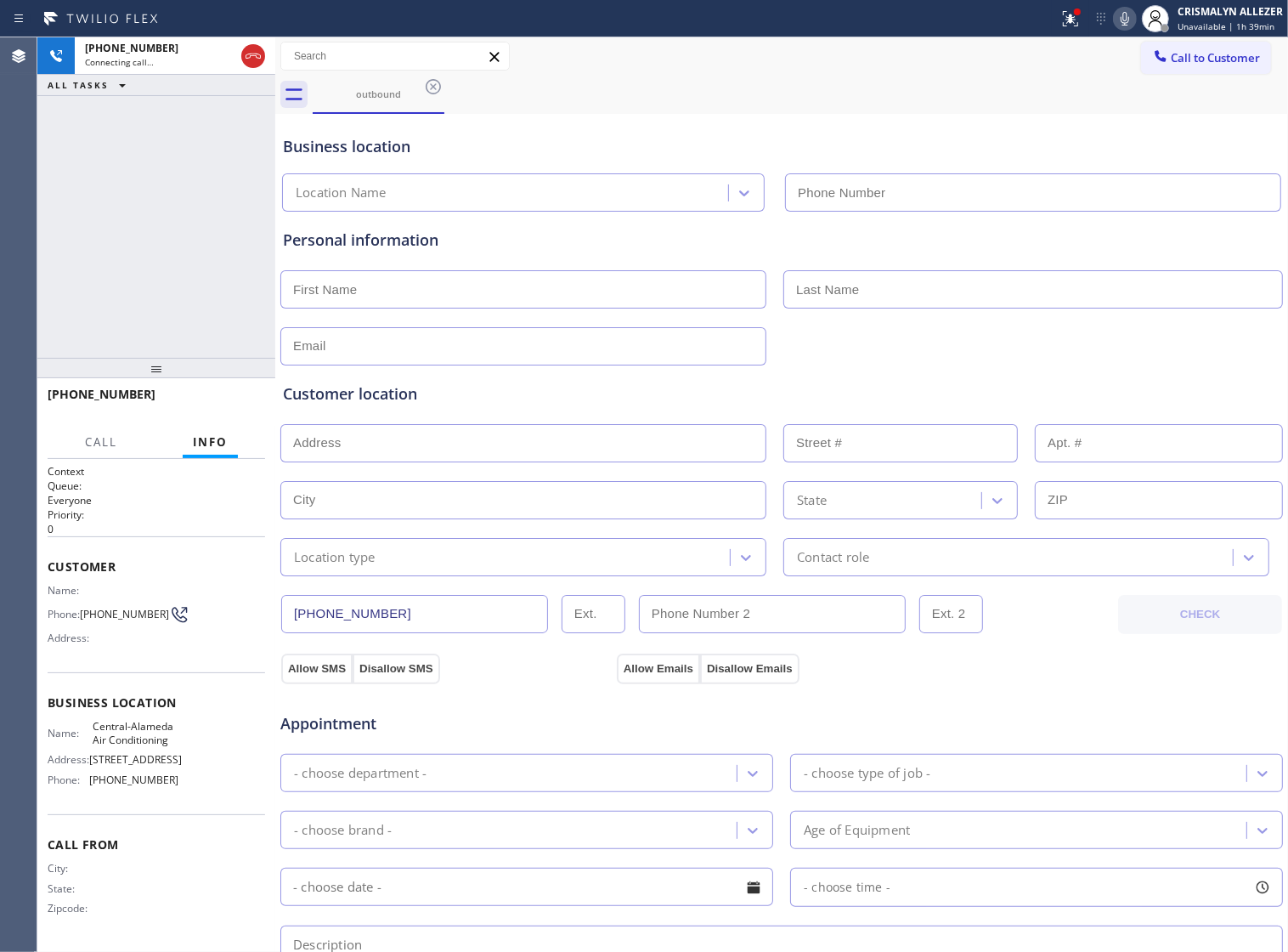
type input "[PHONE_NUMBER]"
click at [208, 404] on span "HANG UP" at bounding box center [225, 402] width 52 height 12
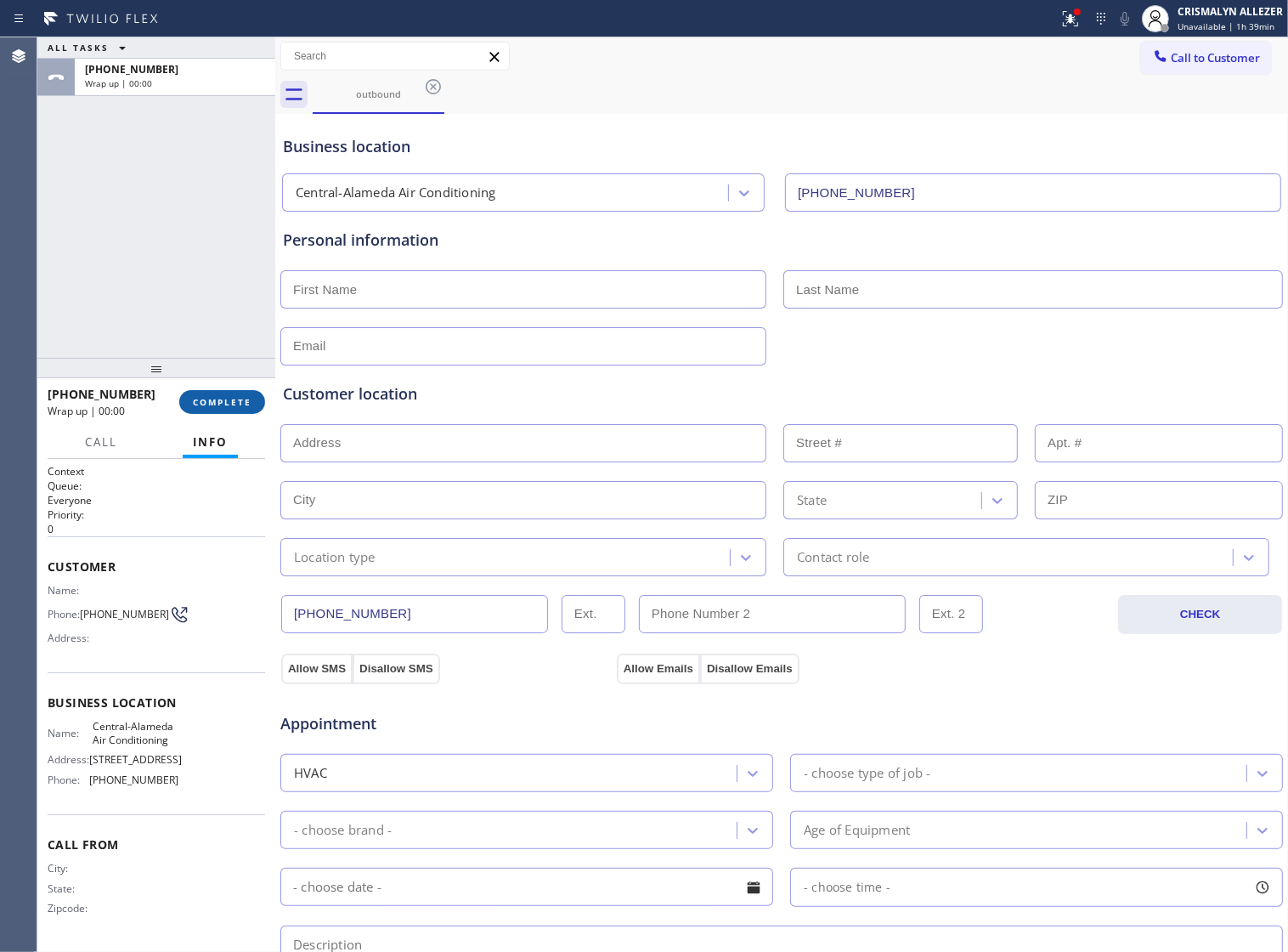
click at [208, 404] on span "COMPLETE" at bounding box center [222, 402] width 59 height 12
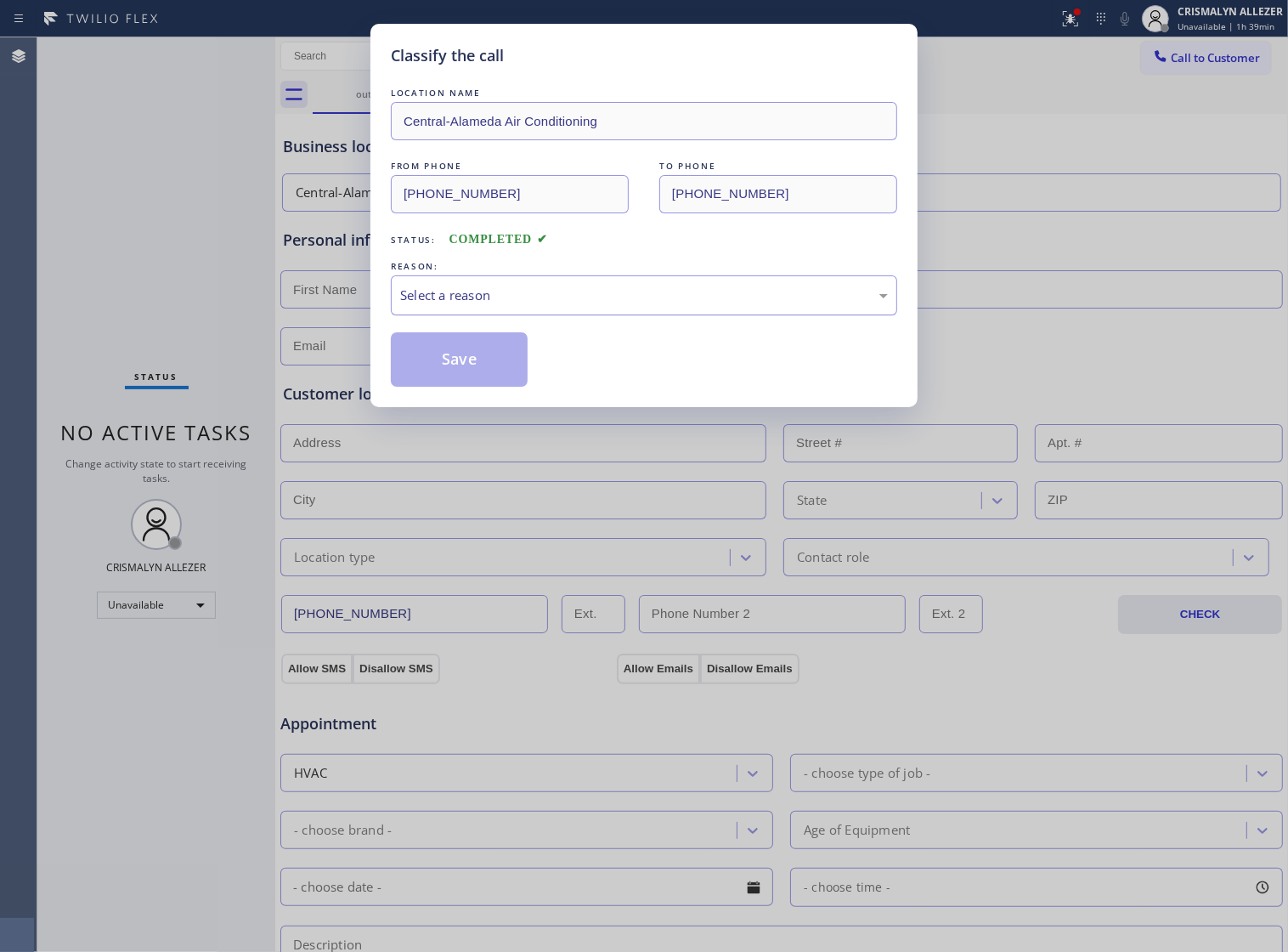
click at [698, 305] on div "Select a reason" at bounding box center [644, 296] width 488 height 20
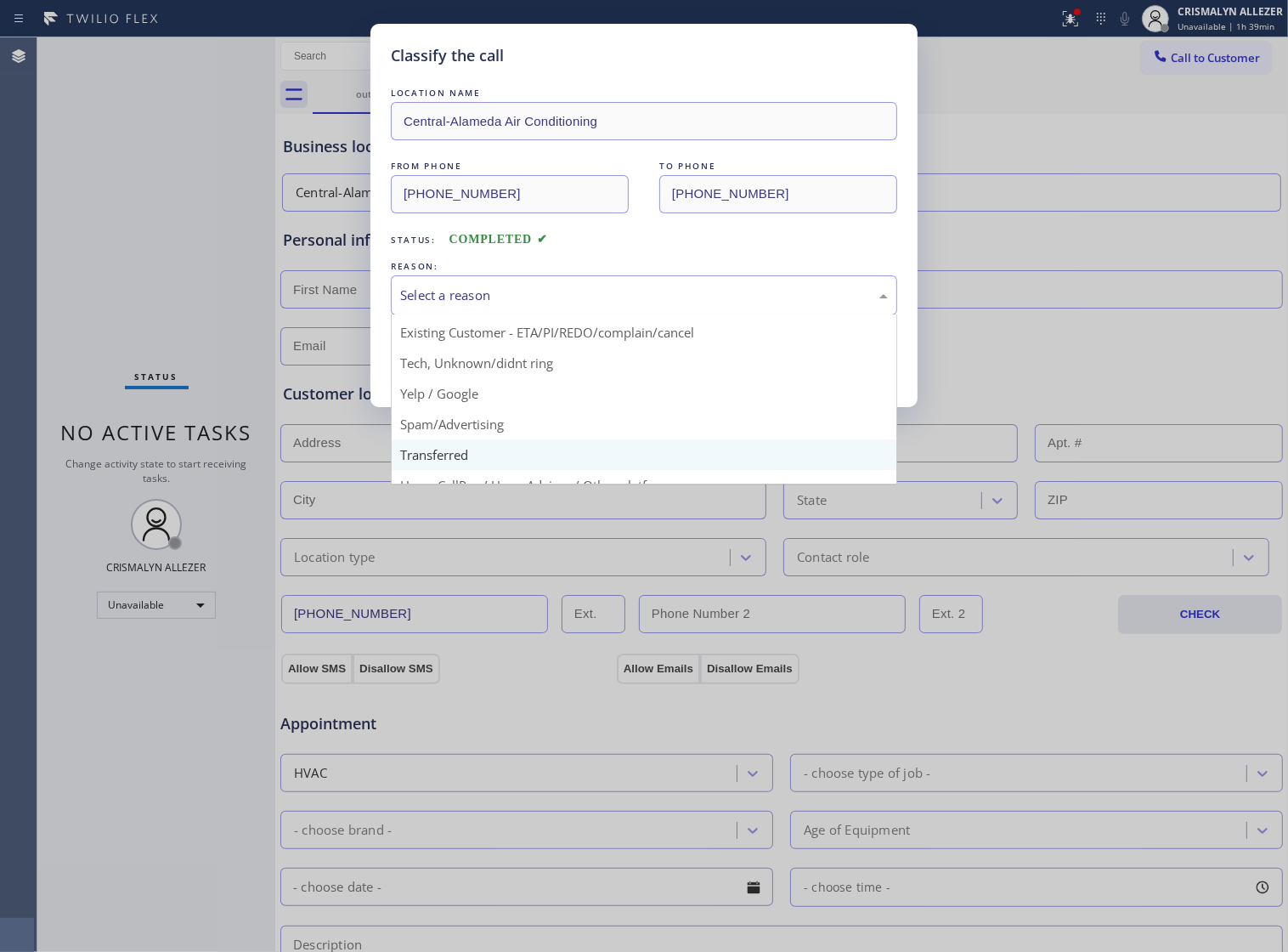
scroll to position [116, 0]
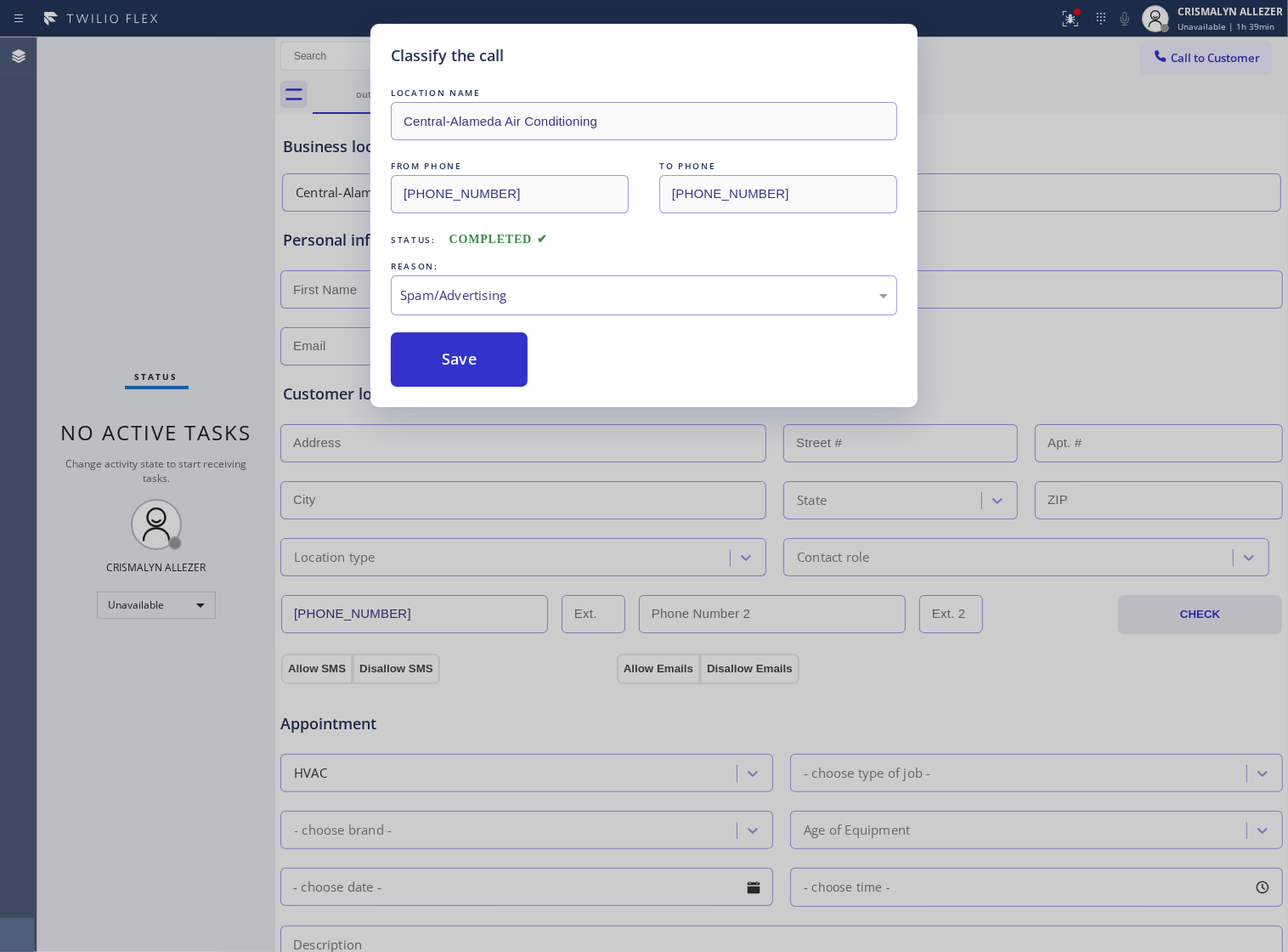
click at [461, 377] on button "Save" at bounding box center [459, 359] width 137 height 55
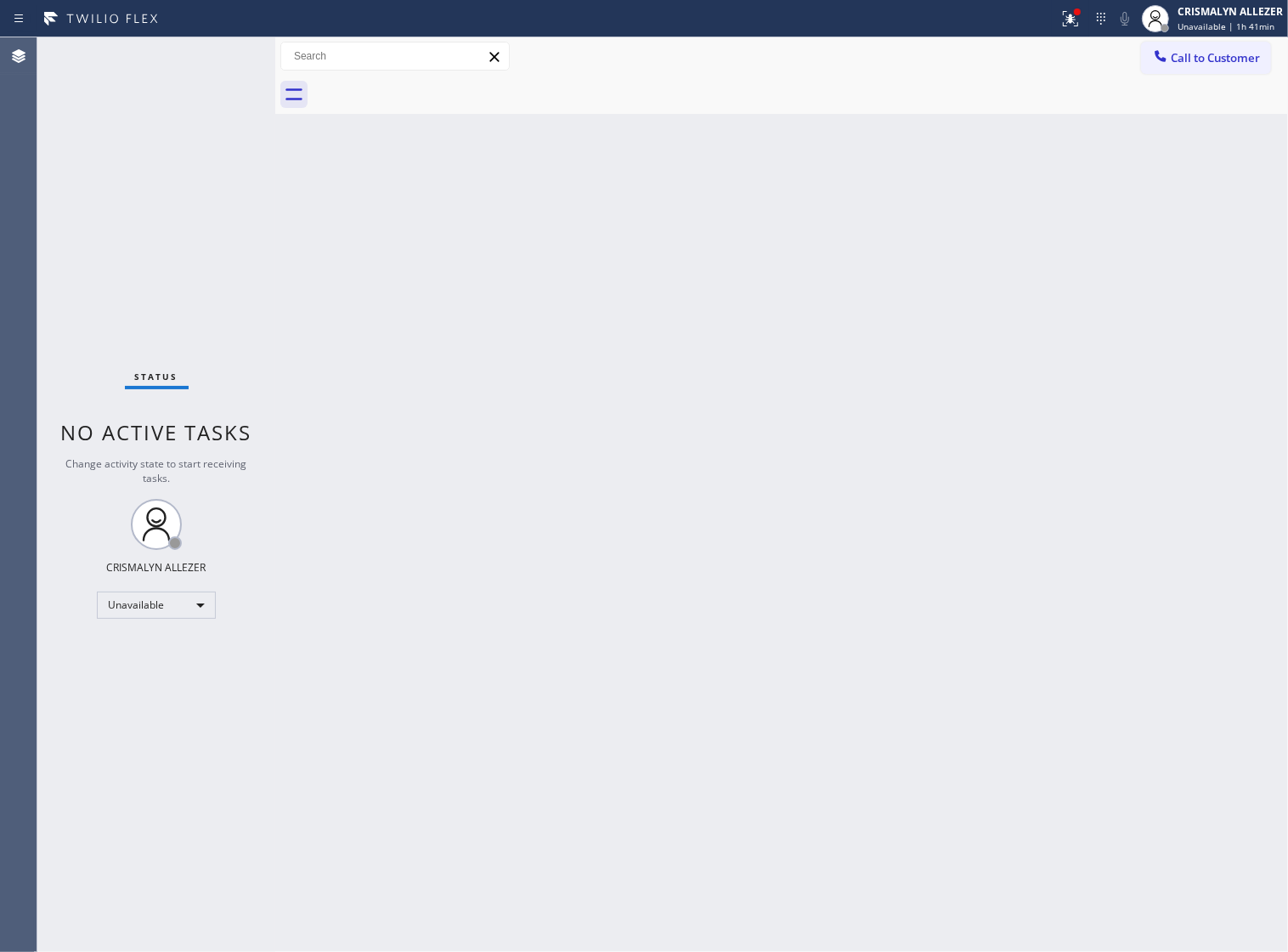
drag, startPoint x: 807, startPoint y: 425, endPoint x: 829, endPoint y: 378, distance: 51.9
click at [807, 425] on div "Back to Dashboard Change Sender ID Customers Technicians Select a contact Outbo…" at bounding box center [782, 495] width 1013 height 914
click at [1195, 61] on span "Call to Customer" at bounding box center [1216, 58] width 89 height 15
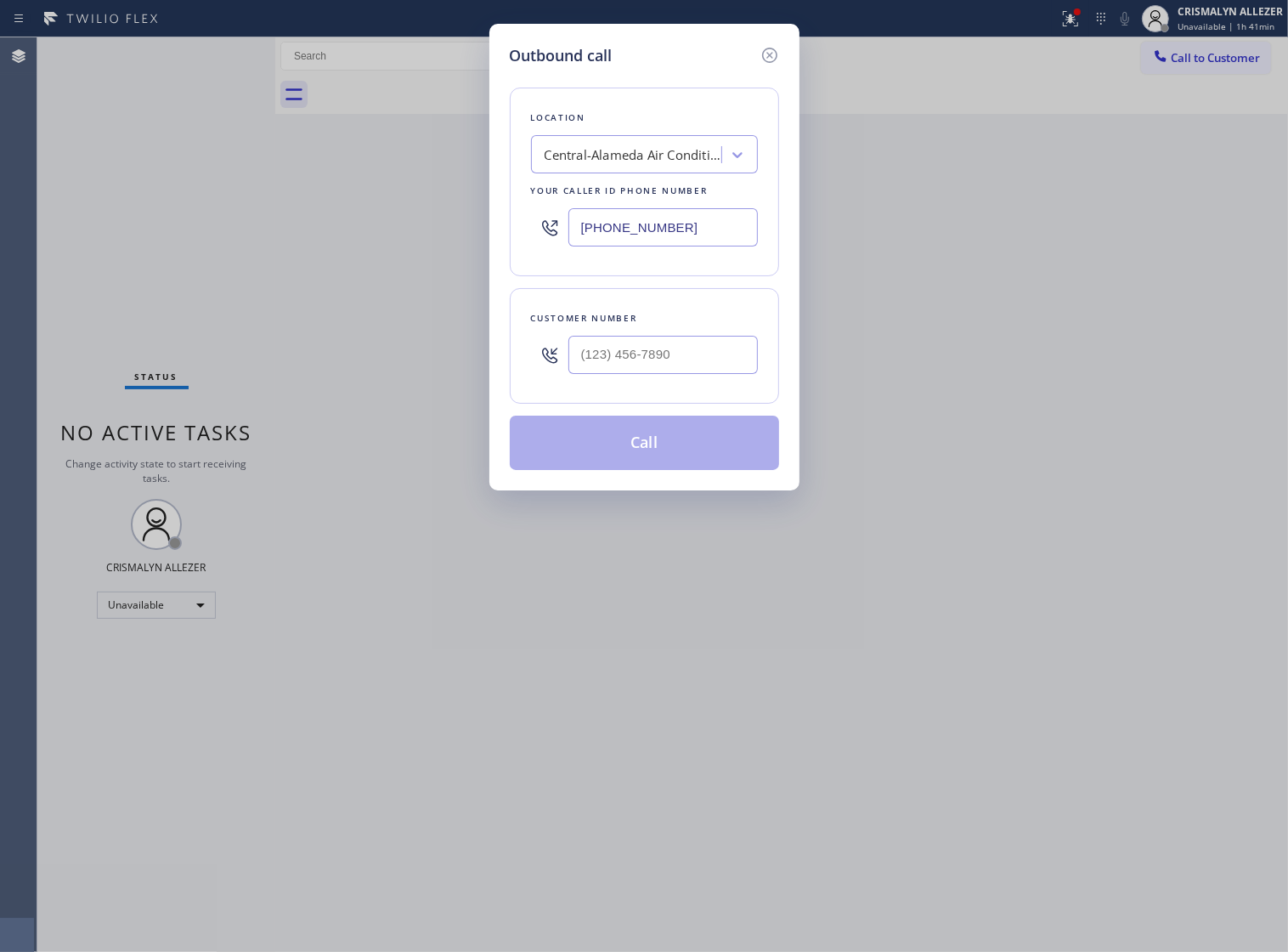
drag, startPoint x: 697, startPoint y: 236, endPoint x: 236, endPoint y: 256, distance: 461.4
click at [236, 256] on div "Outbound call Location Central-Alameda Air Conditioning Your caller id phone nu…" at bounding box center [644, 476] width 1288 height 952
paste input "954) 835-4535"
type input "[PHONE_NUMBER]"
click at [693, 370] on input "(___) ___-____" at bounding box center [662, 355] width 189 height 39
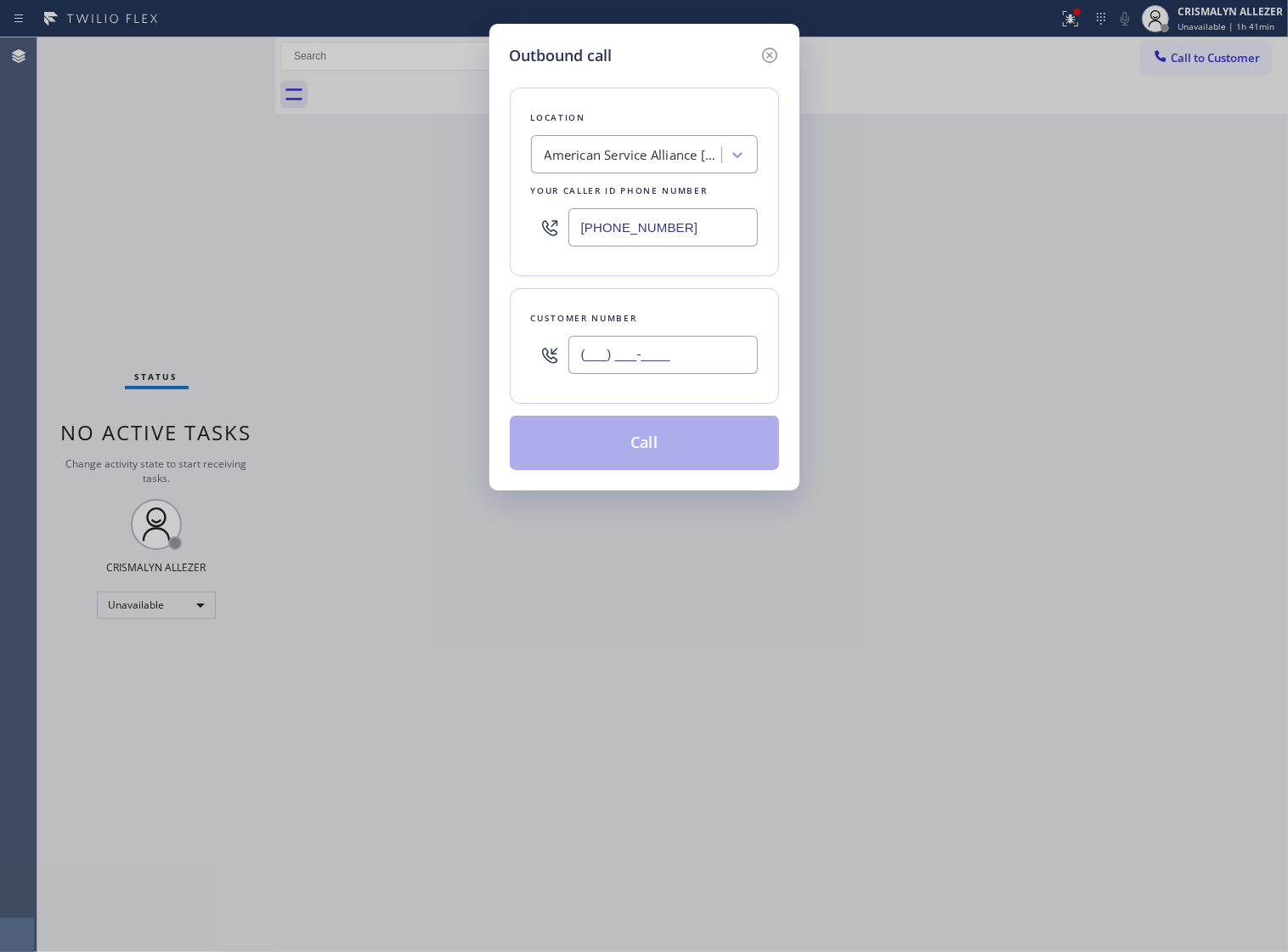
paste input "754) 215-4447"
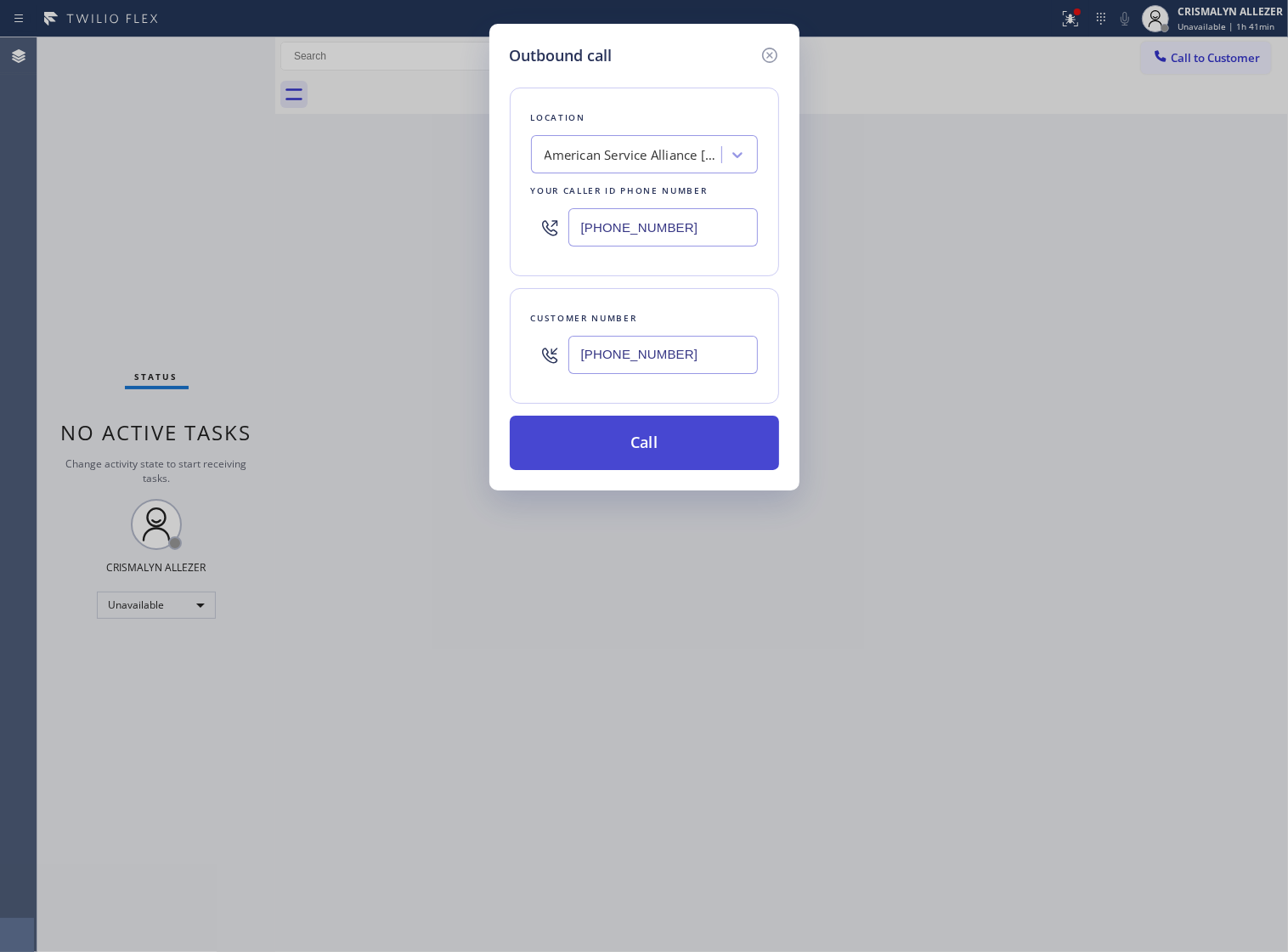
type input "[PHONE_NUMBER]"
click at [645, 470] on button "Call" at bounding box center [644, 442] width 270 height 55
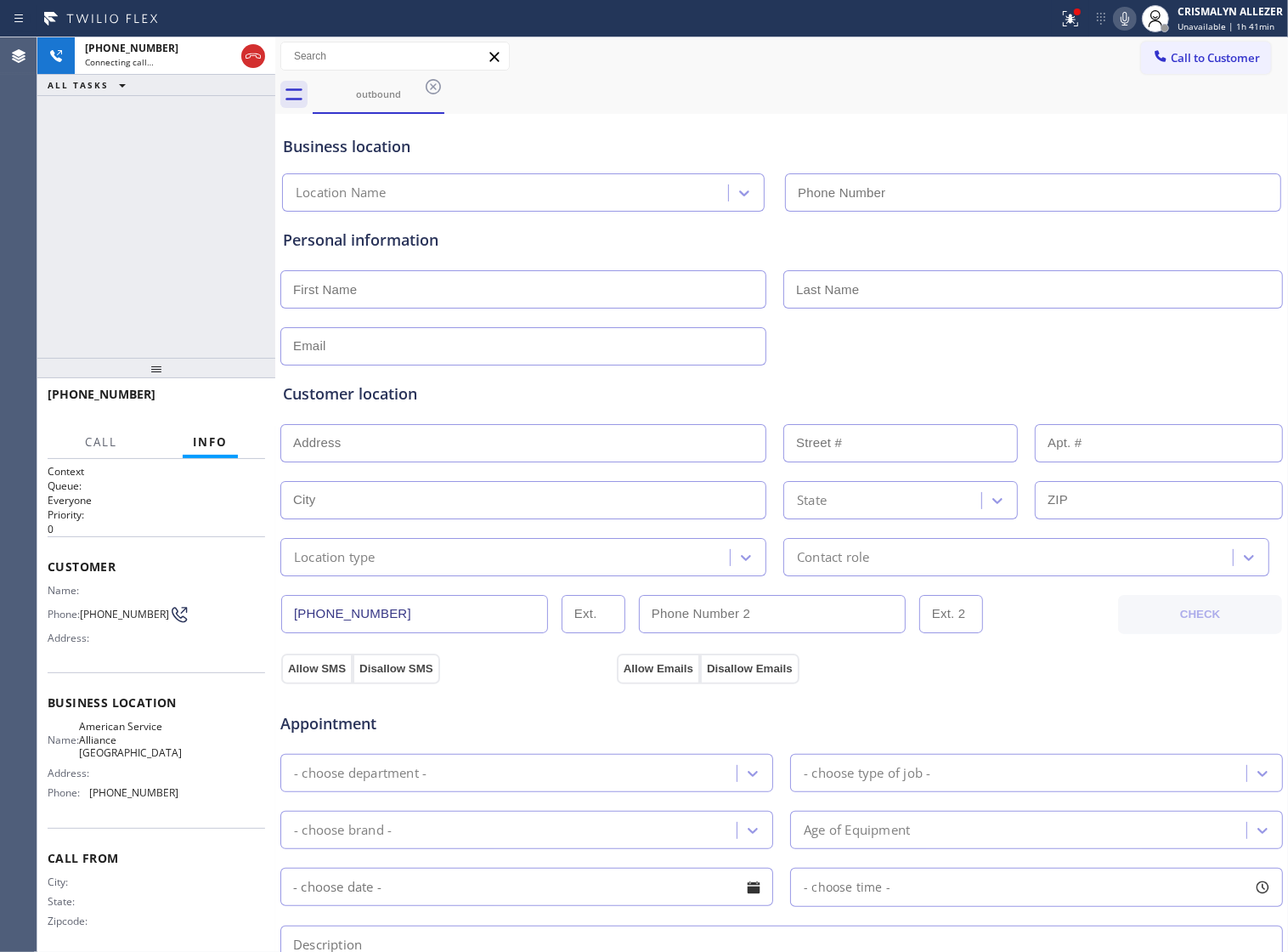
type input "[PHONE_NUMBER]"
drag, startPoint x: 222, startPoint y: 221, endPoint x: 225, endPoint y: 210, distance: 11.4
click at [222, 218] on div "+17542154447 Connecting call… ALL TASKS ALL TASKS ACTIVE TASKS TASKS IN WRAP UP" at bounding box center [157, 197] width 238 height 320
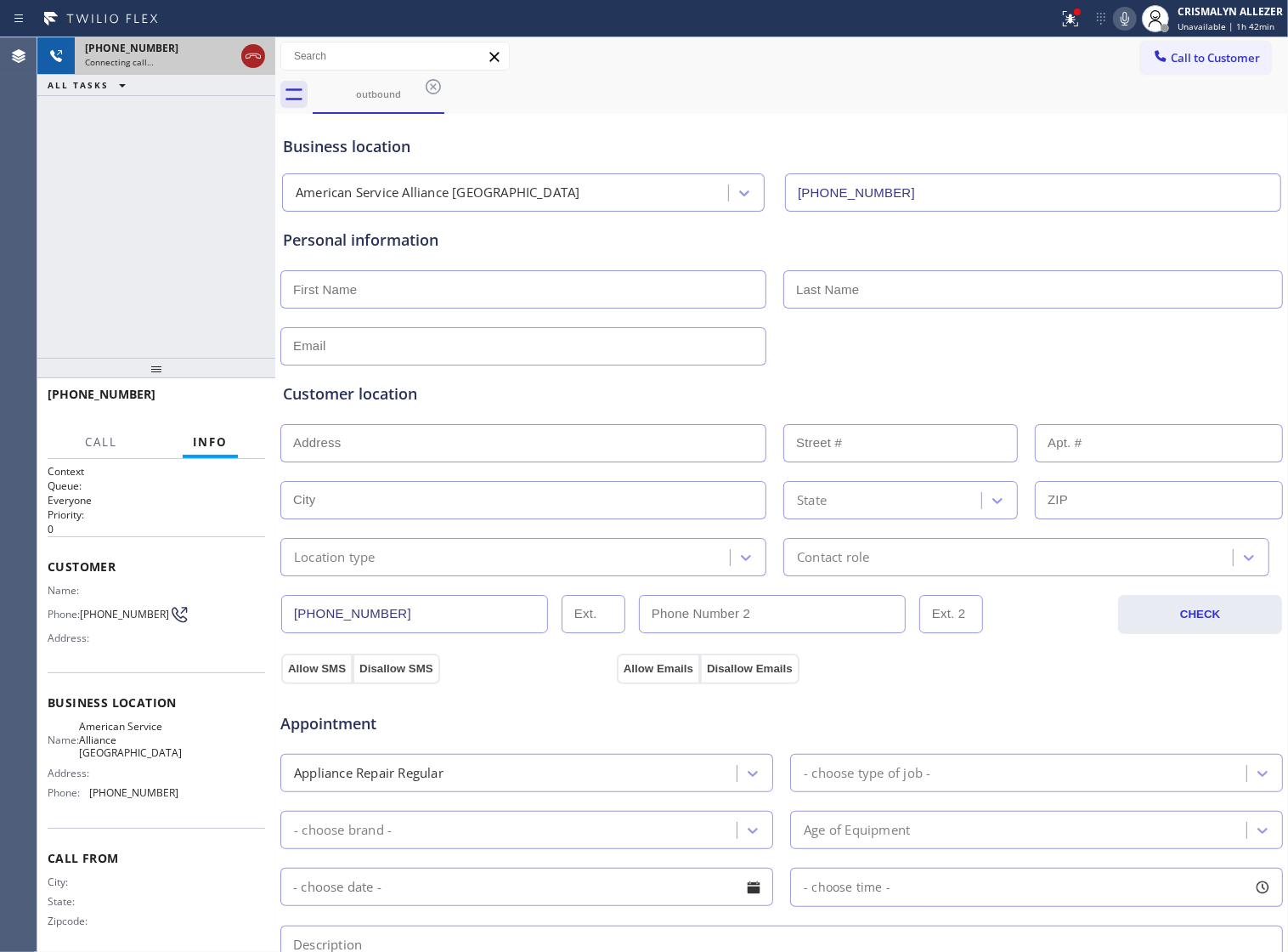
click at [261, 61] on icon at bounding box center [253, 56] width 21 height 21
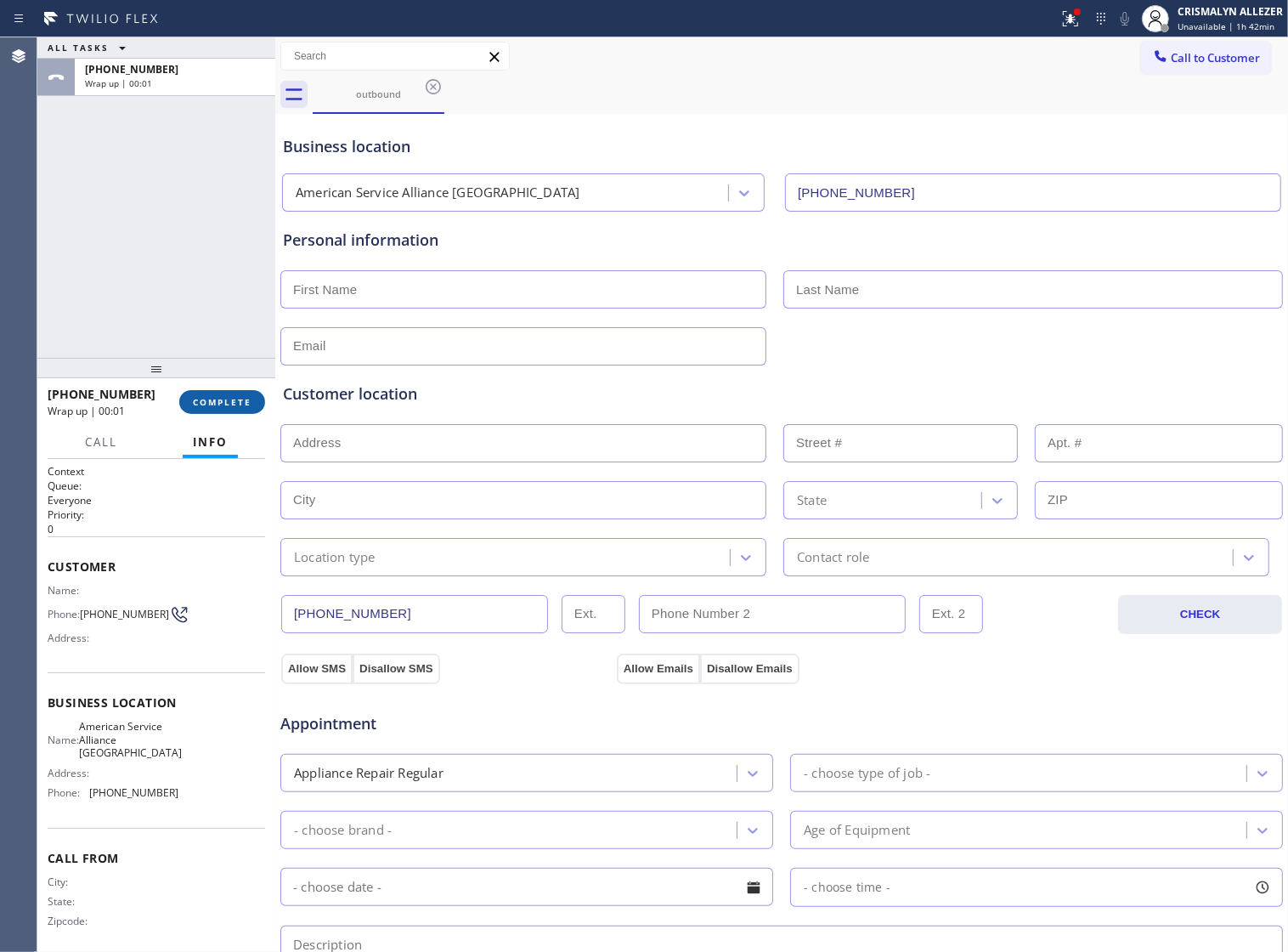
click at [198, 402] on span "COMPLETE" at bounding box center [222, 402] width 59 height 12
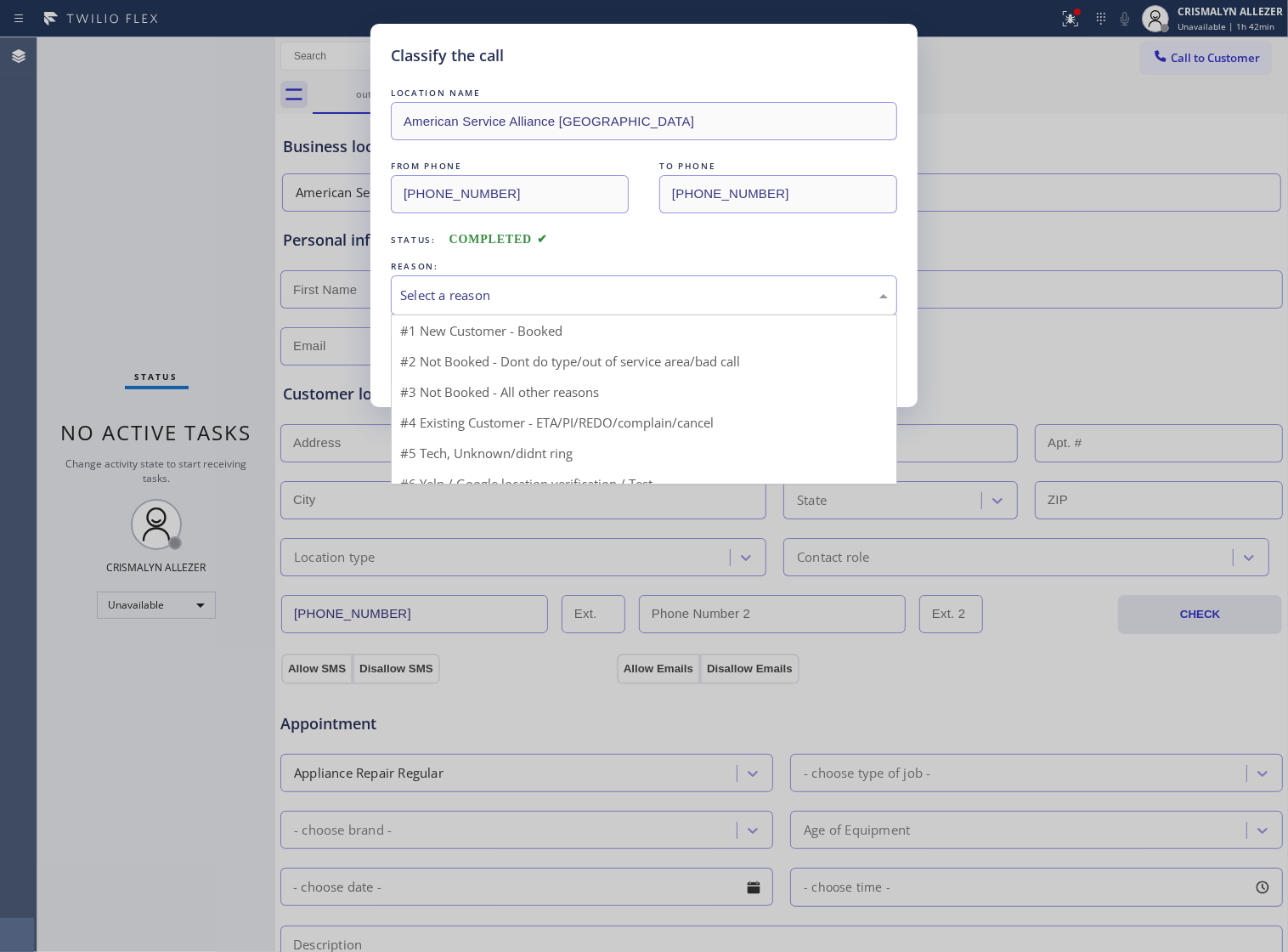
click at [680, 305] on div "Select a reason" at bounding box center [644, 296] width 488 height 20
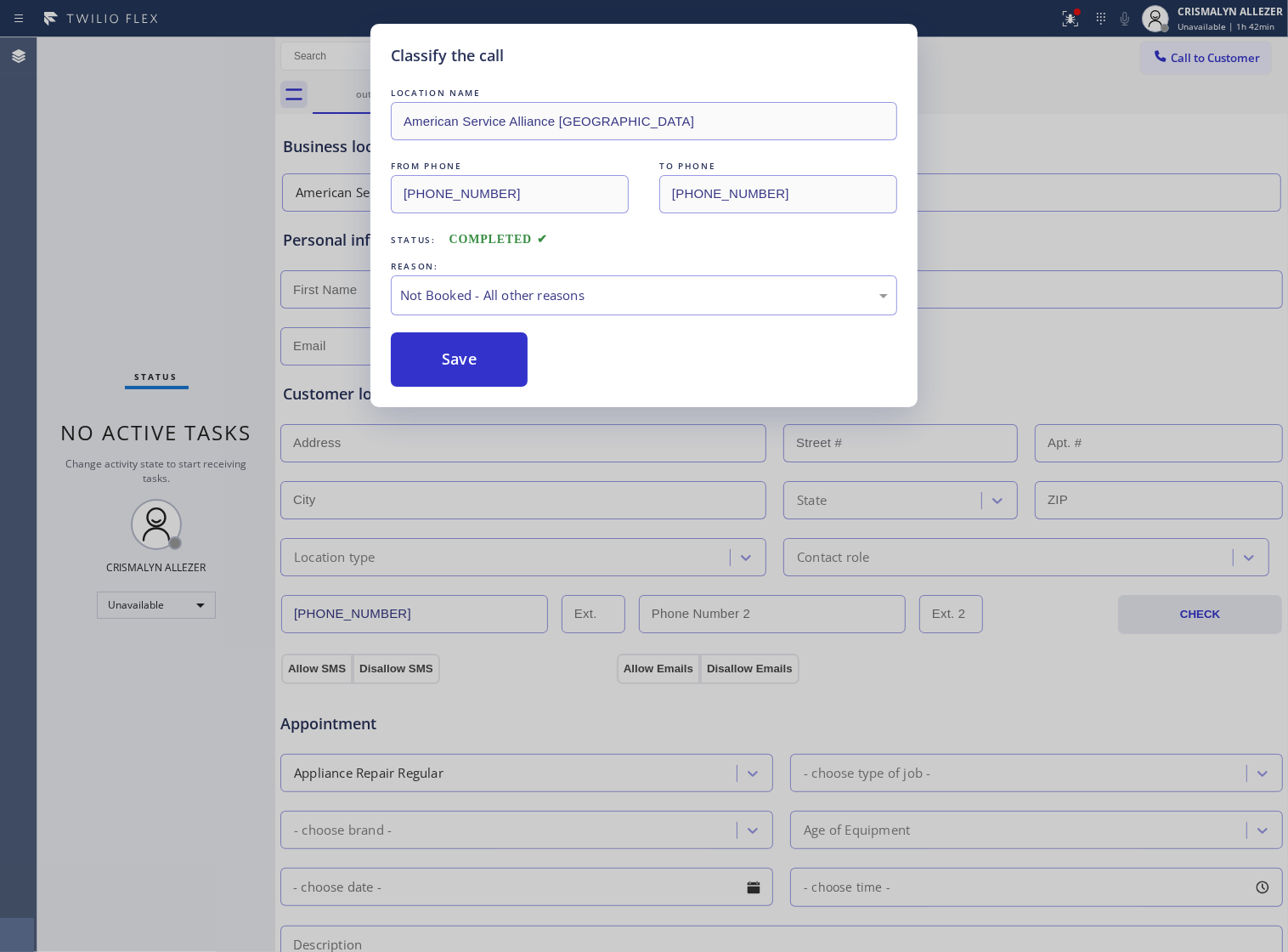
click at [442, 387] on button "Save" at bounding box center [459, 359] width 137 height 55
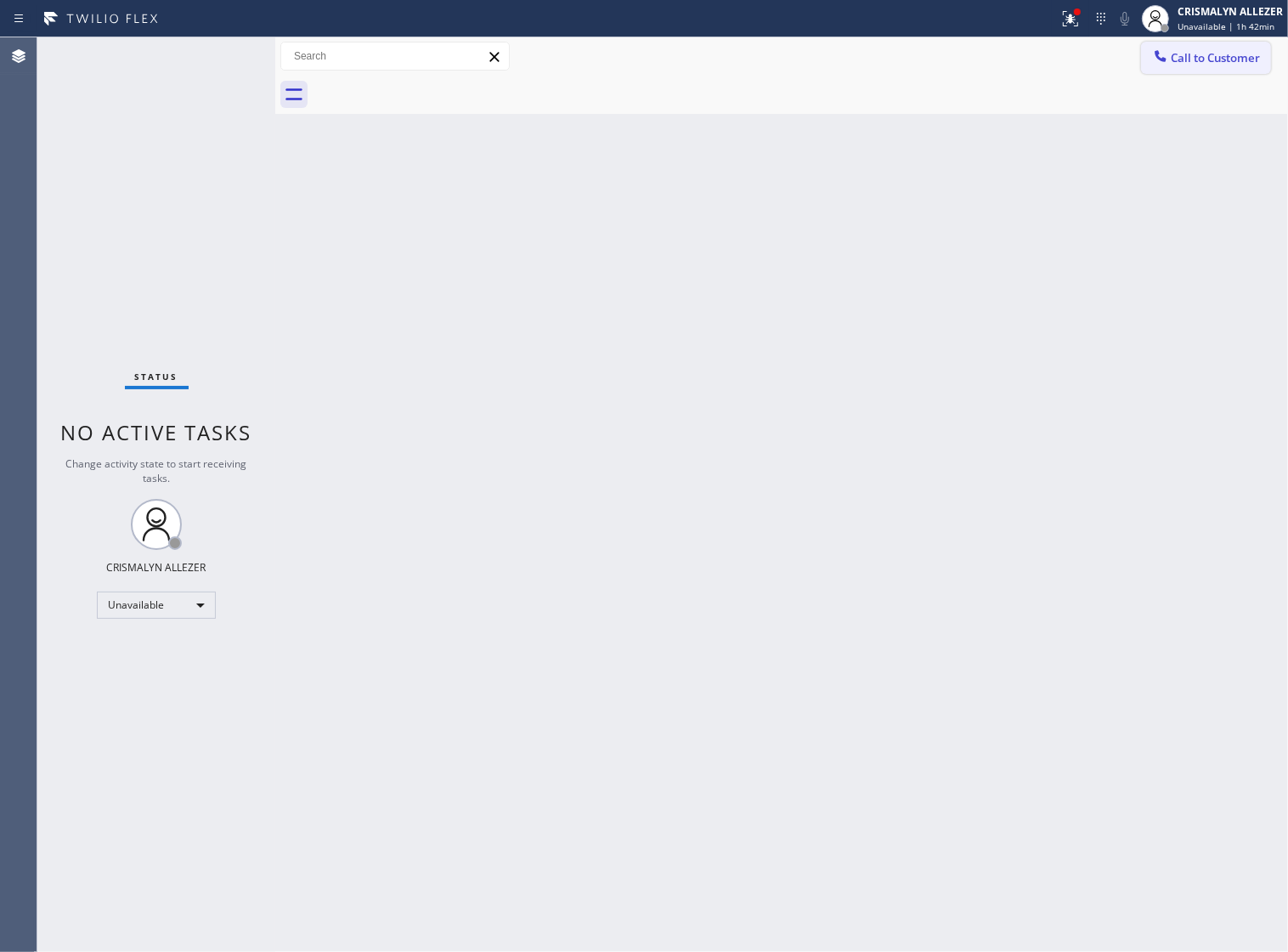
click at [1232, 52] on span "Call to Customer" at bounding box center [1216, 58] width 89 height 15
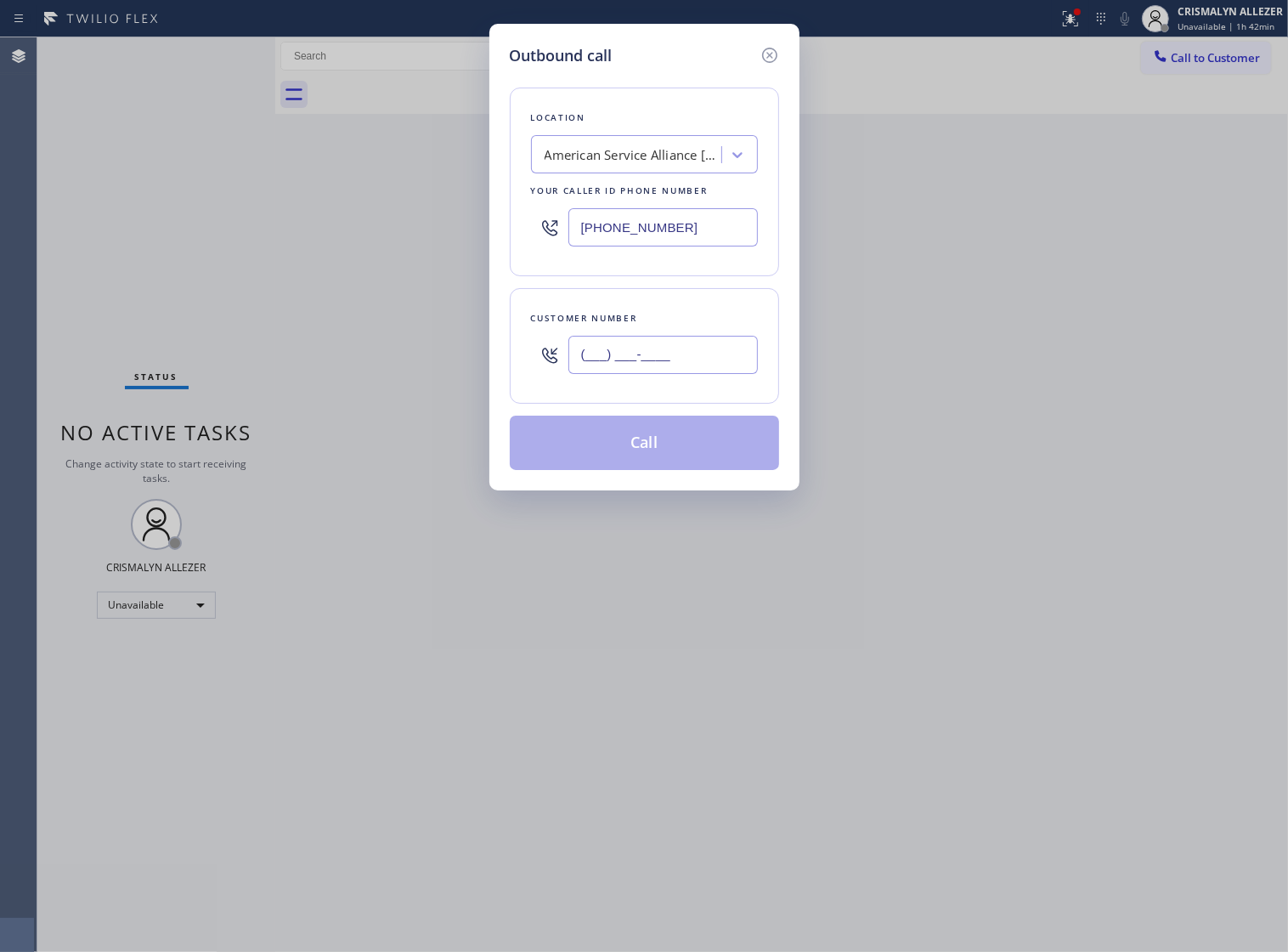
click at [677, 374] on input "(___) ___-____" at bounding box center [662, 355] width 189 height 39
paste input "754) 215-4447"
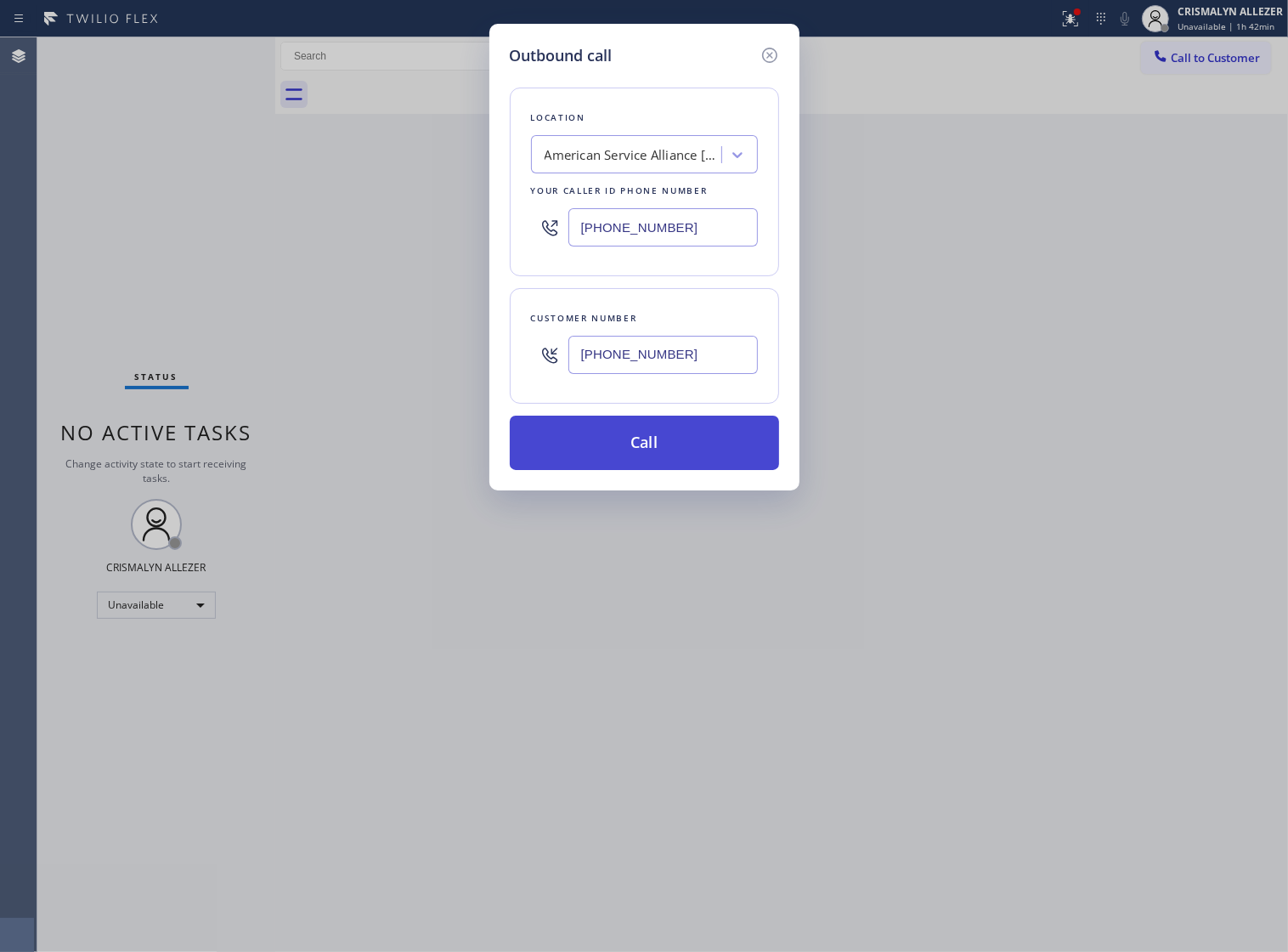
type input "[PHONE_NUMBER]"
click at [651, 461] on button "Call" at bounding box center [644, 442] width 270 height 55
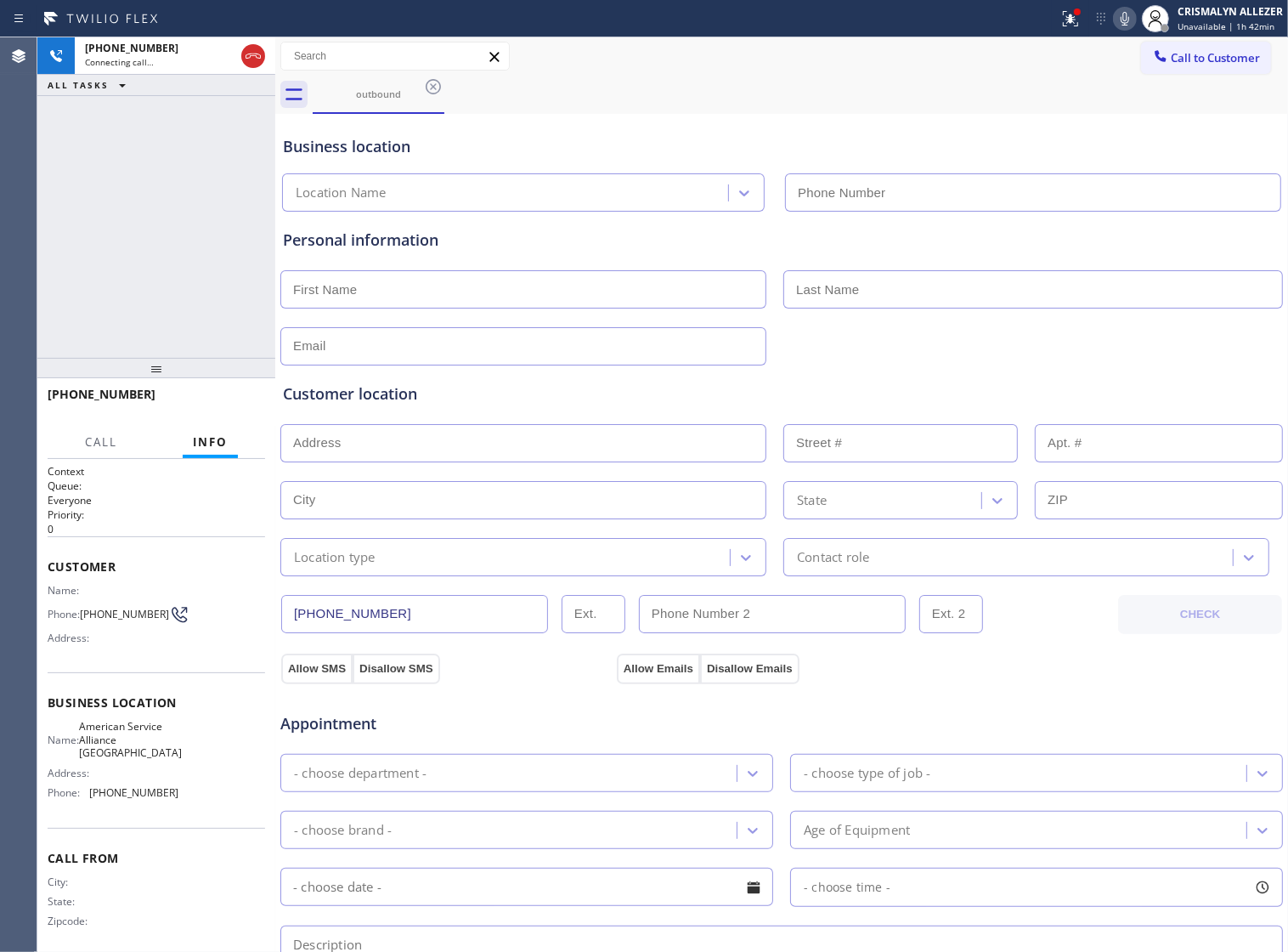
type input "[PHONE_NUMBER]"
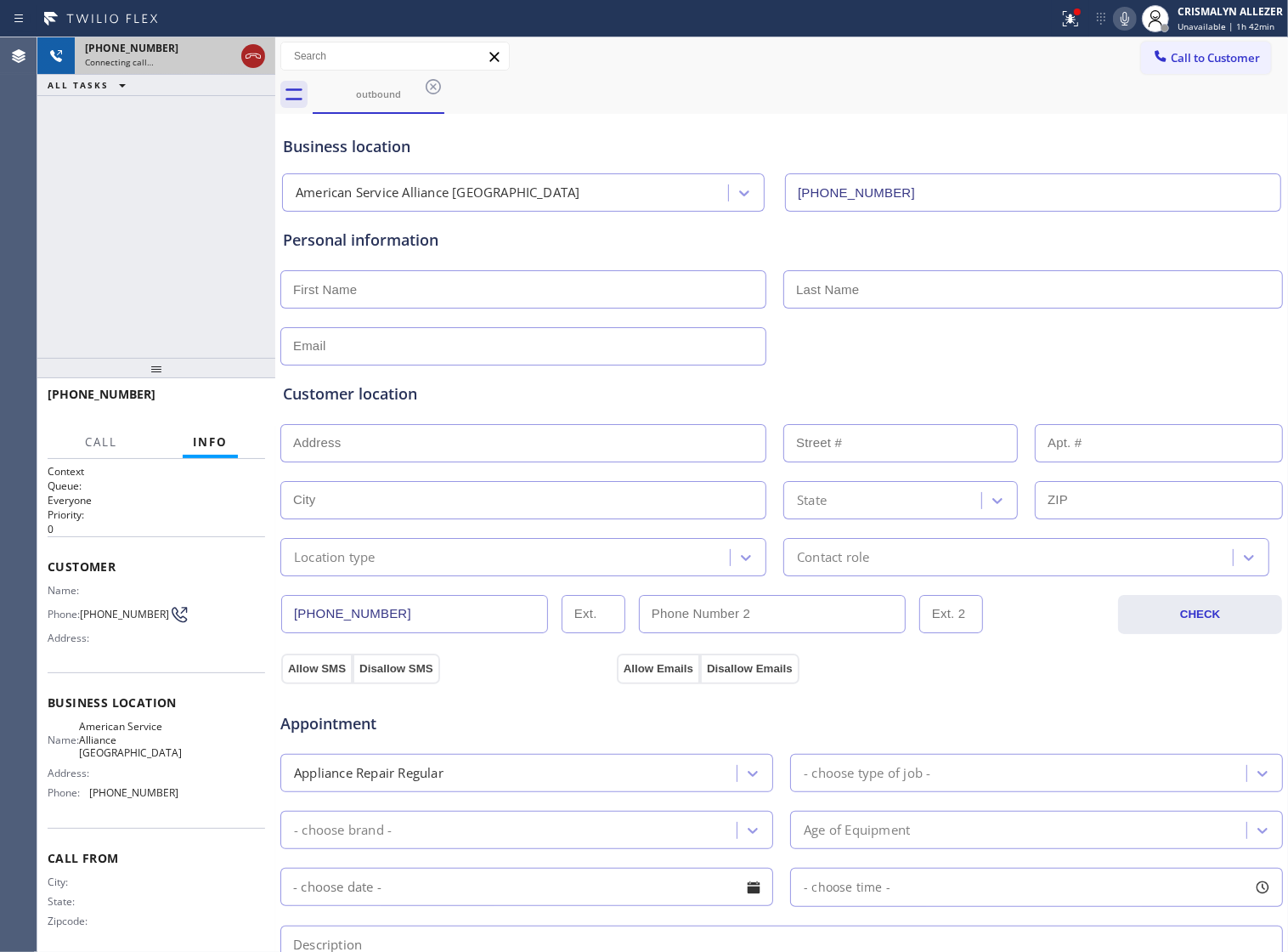
click at [256, 48] on icon at bounding box center [253, 56] width 21 height 21
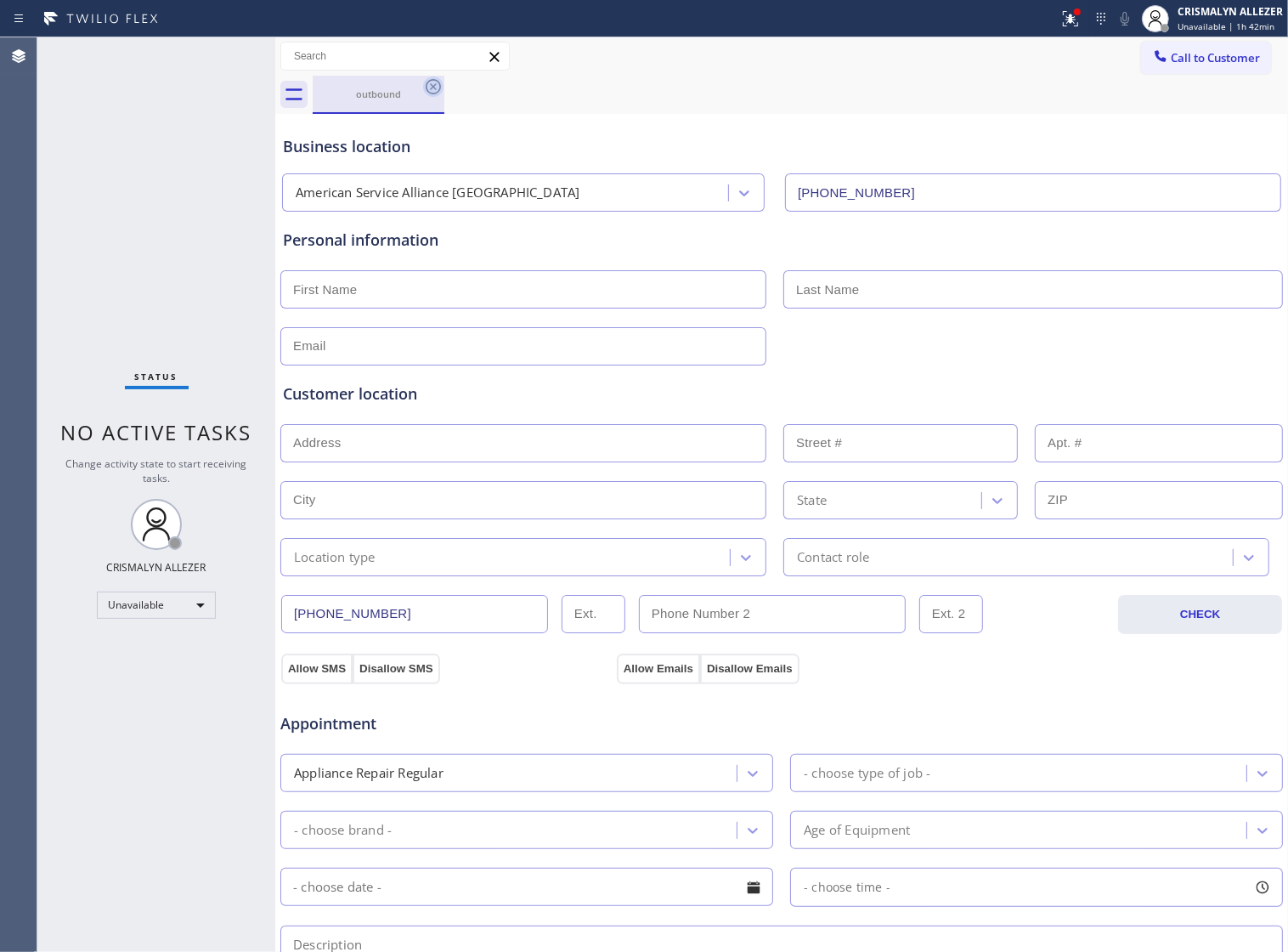
click at [436, 86] on icon at bounding box center [433, 86] width 21 height 21
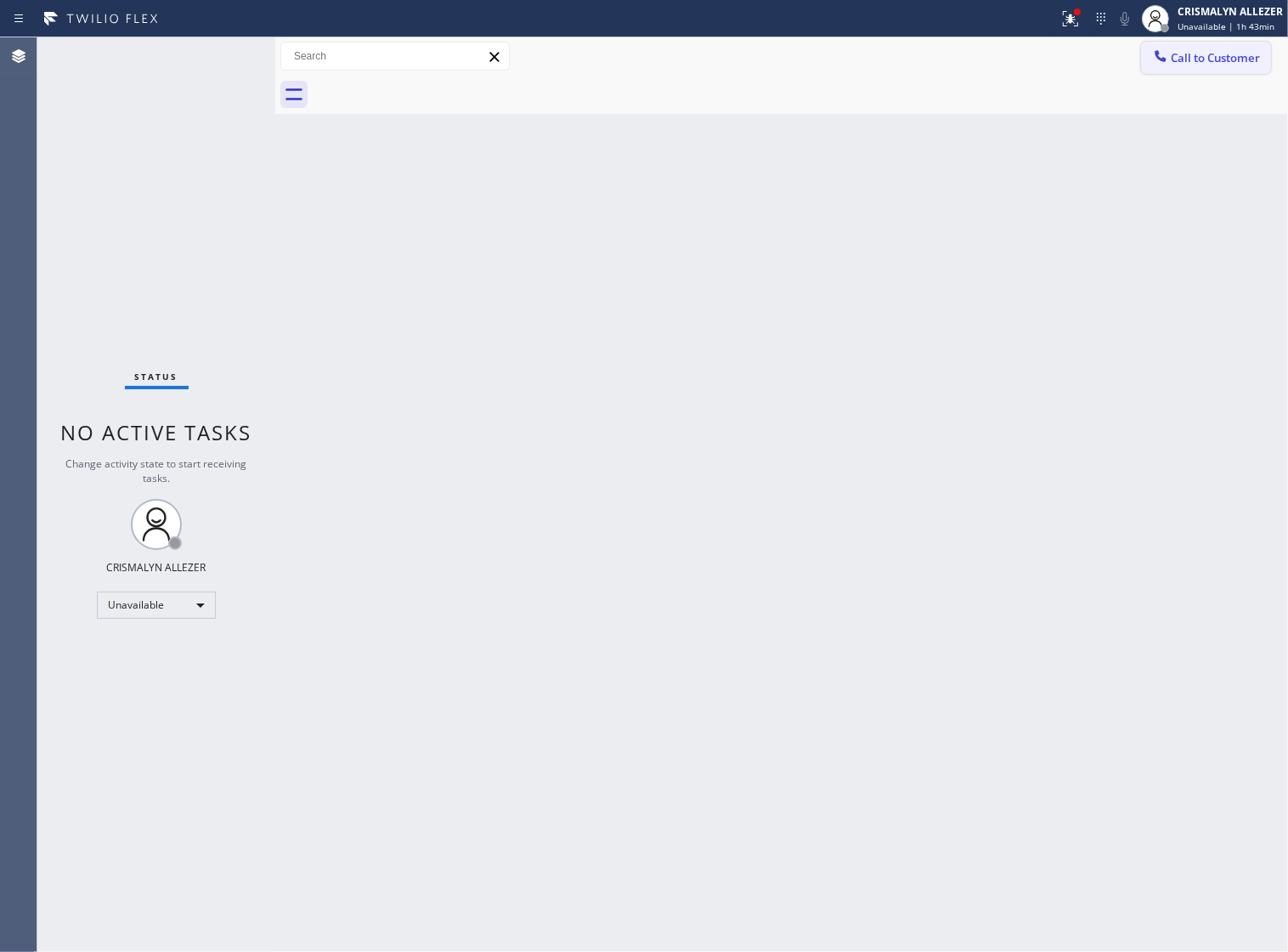
click at [1260, 54] on span "Call to Customer" at bounding box center [1216, 58] width 89 height 15
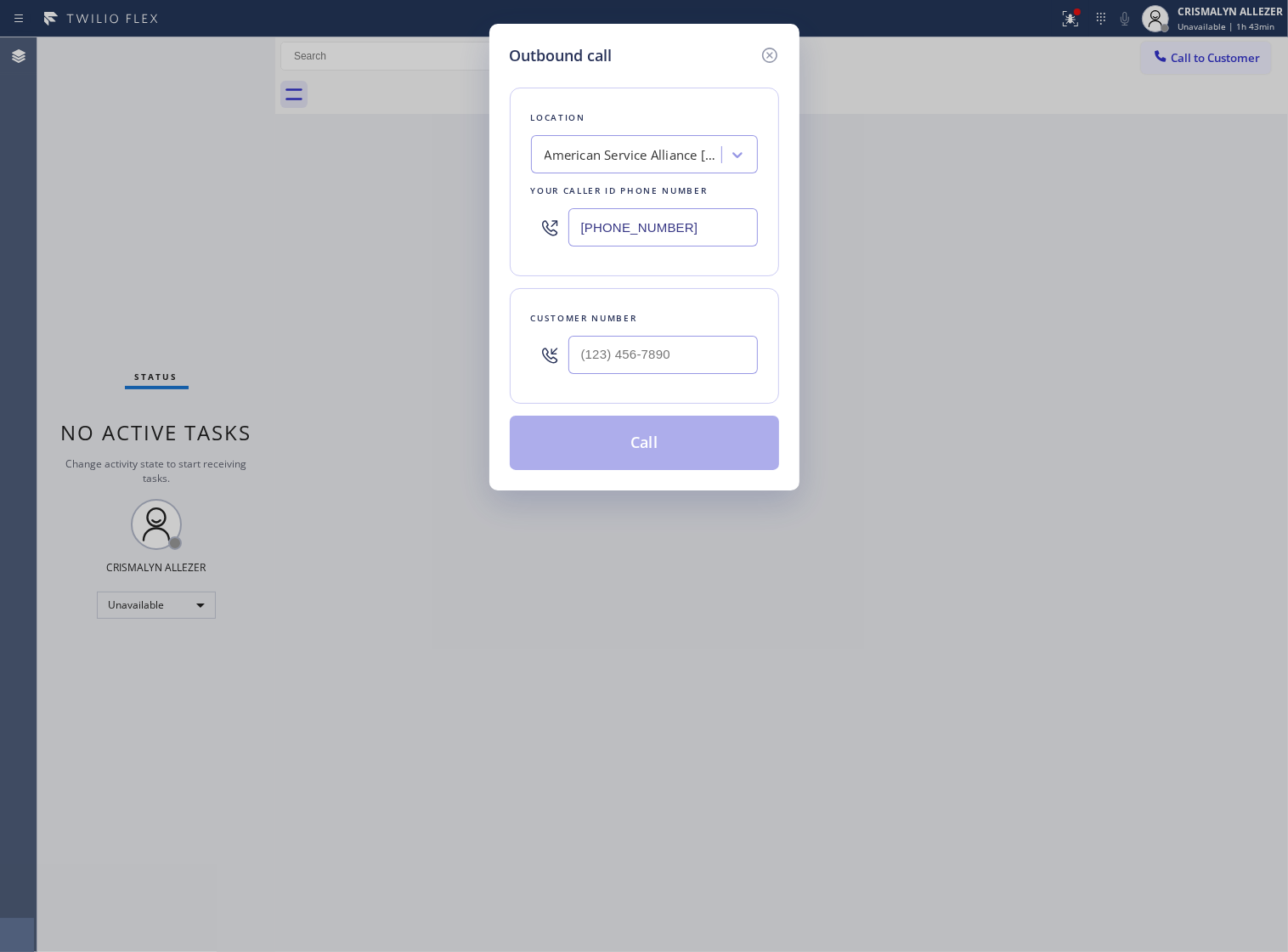
drag, startPoint x: 716, startPoint y: 235, endPoint x: 372, endPoint y: 251, distance: 344.4
click at [347, 262] on div "Outbound call Location American Service Alliance Coral Springs Your caller id p…" at bounding box center [644, 476] width 1288 height 952
paste input "305) 851-2086"
type input "[PHONE_NUMBER]"
click at [677, 372] on input "(___) ___-____" at bounding box center [662, 355] width 189 height 39
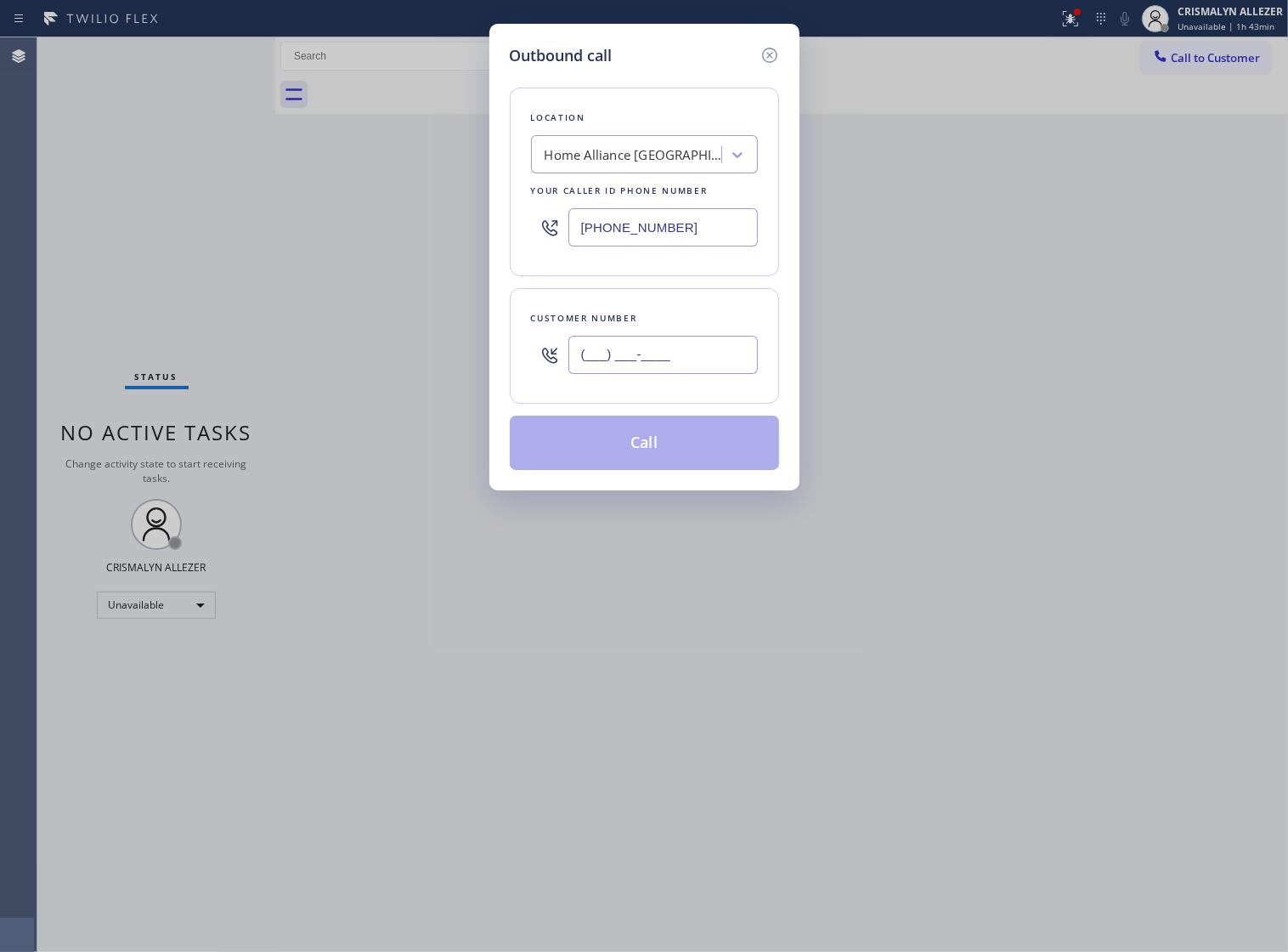
paste input "786) 344-8162"
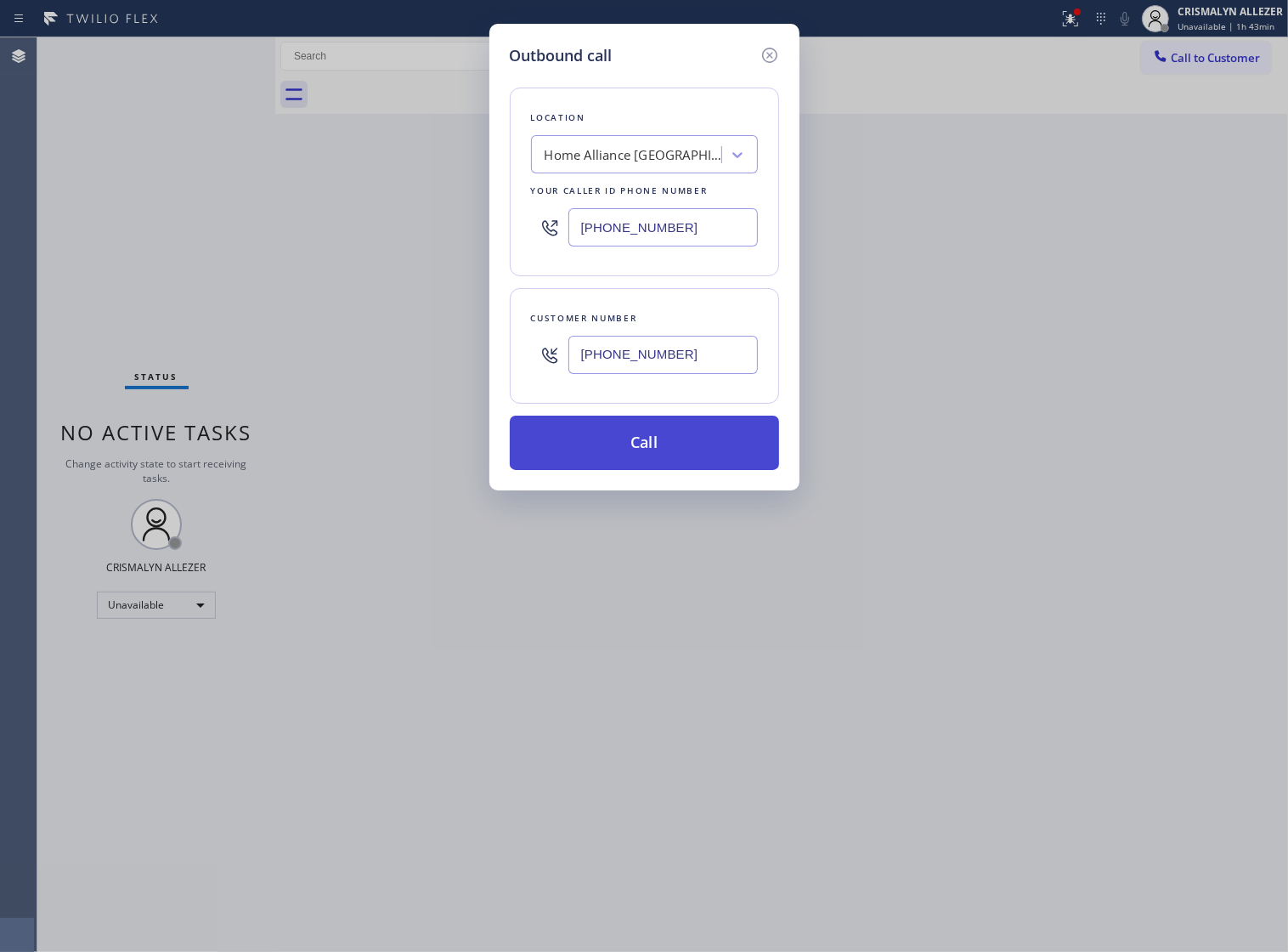
type input "[PHONE_NUMBER]"
click at [652, 470] on button "Call" at bounding box center [644, 442] width 270 height 55
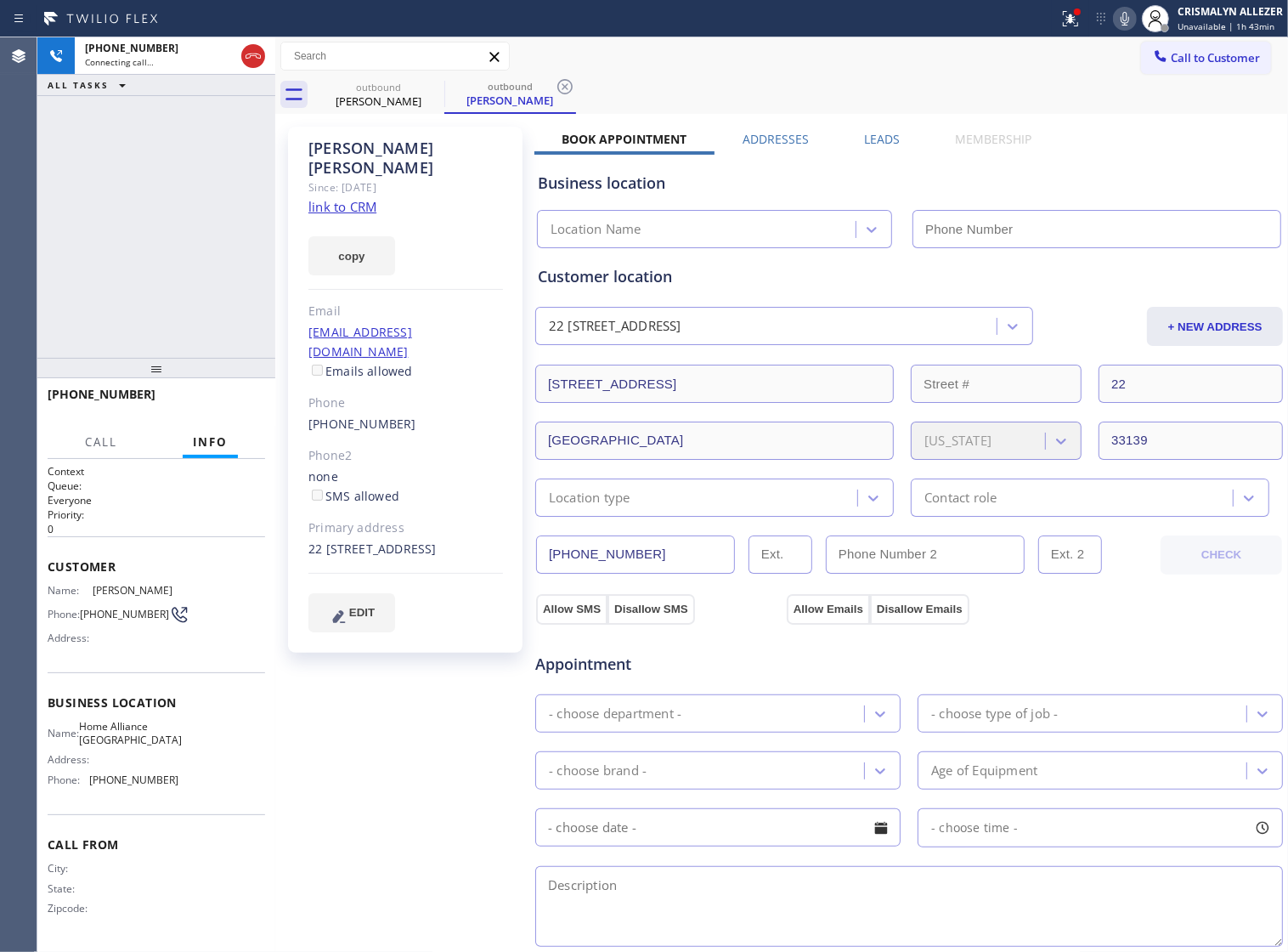
type input "[PHONE_NUMBER]"
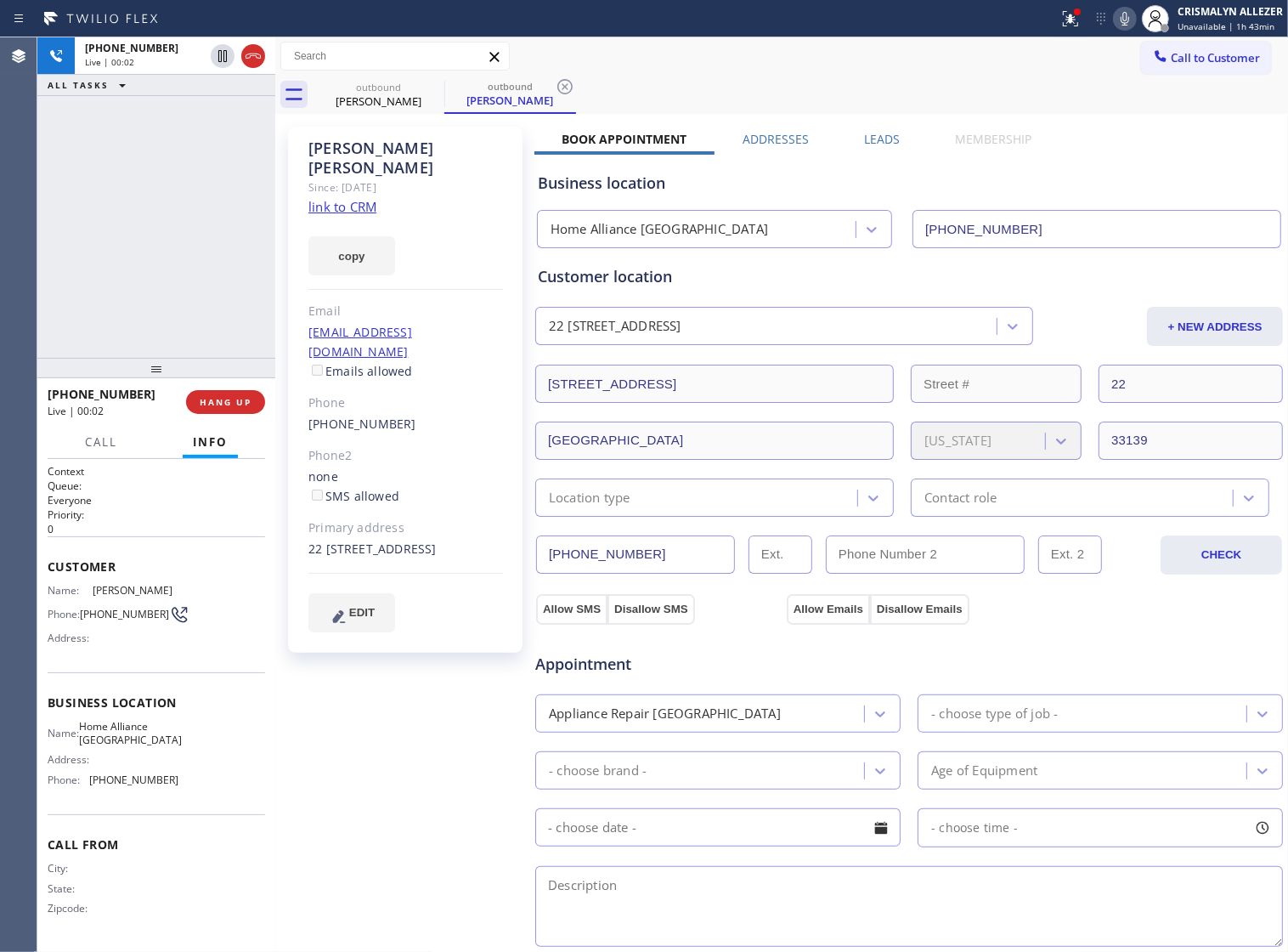
click at [342, 721] on div "Rodolfo Coelho Since: 20 may 2020 link to CRM copy Email rodolfocoelho1@hotmail…" at bounding box center [407, 685] width 255 height 1135
click at [217, 398] on span "HANG UP" at bounding box center [225, 402] width 52 height 12
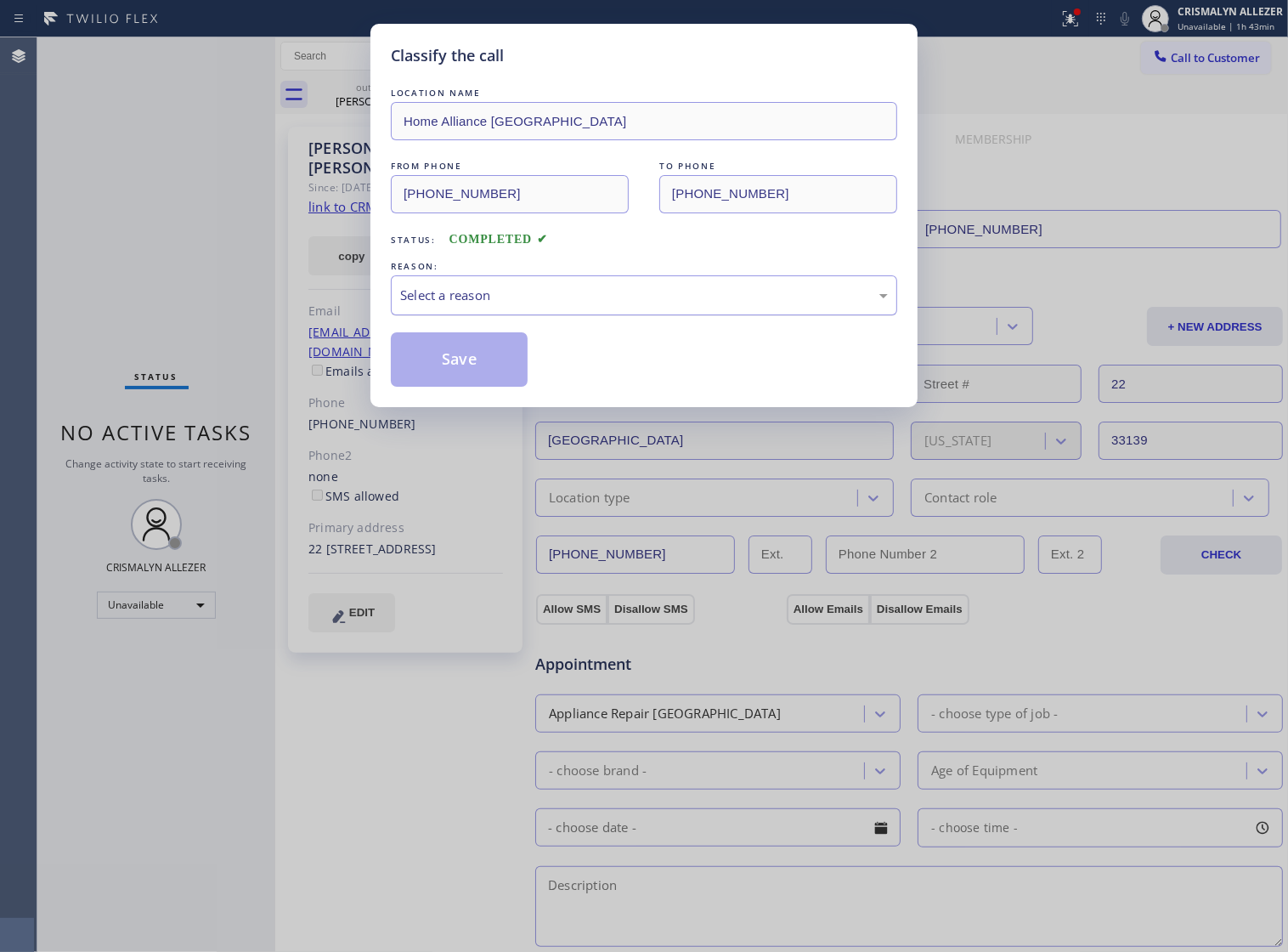
click at [639, 305] on div "Select a reason" at bounding box center [644, 296] width 488 height 20
click at [431, 387] on button "Save" at bounding box center [459, 359] width 137 height 55
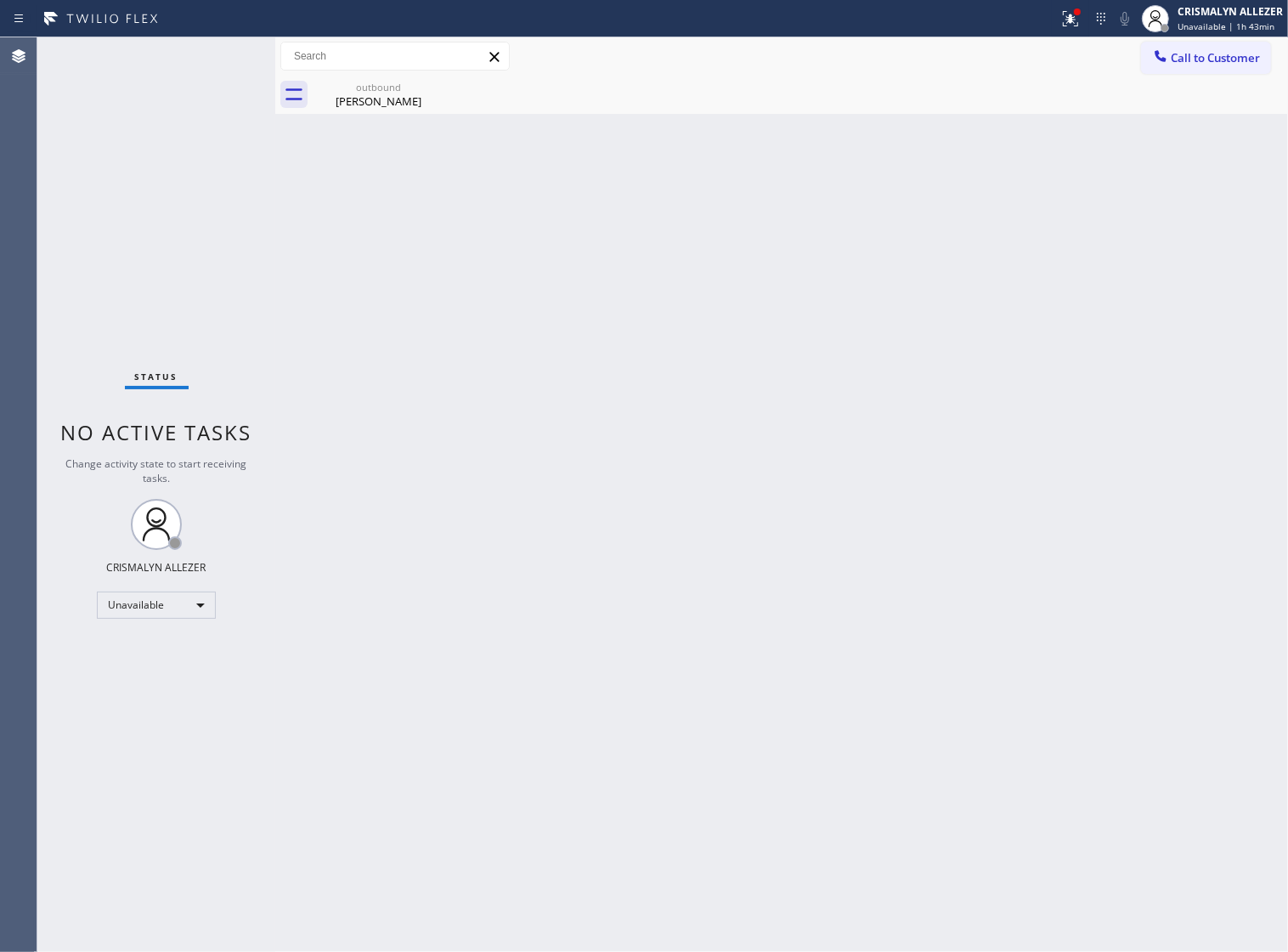
drag, startPoint x: 371, startPoint y: 92, endPoint x: 447, endPoint y: 78, distance: 77.3
click at [379, 89] on div "outbound" at bounding box center [378, 86] width 128 height 13
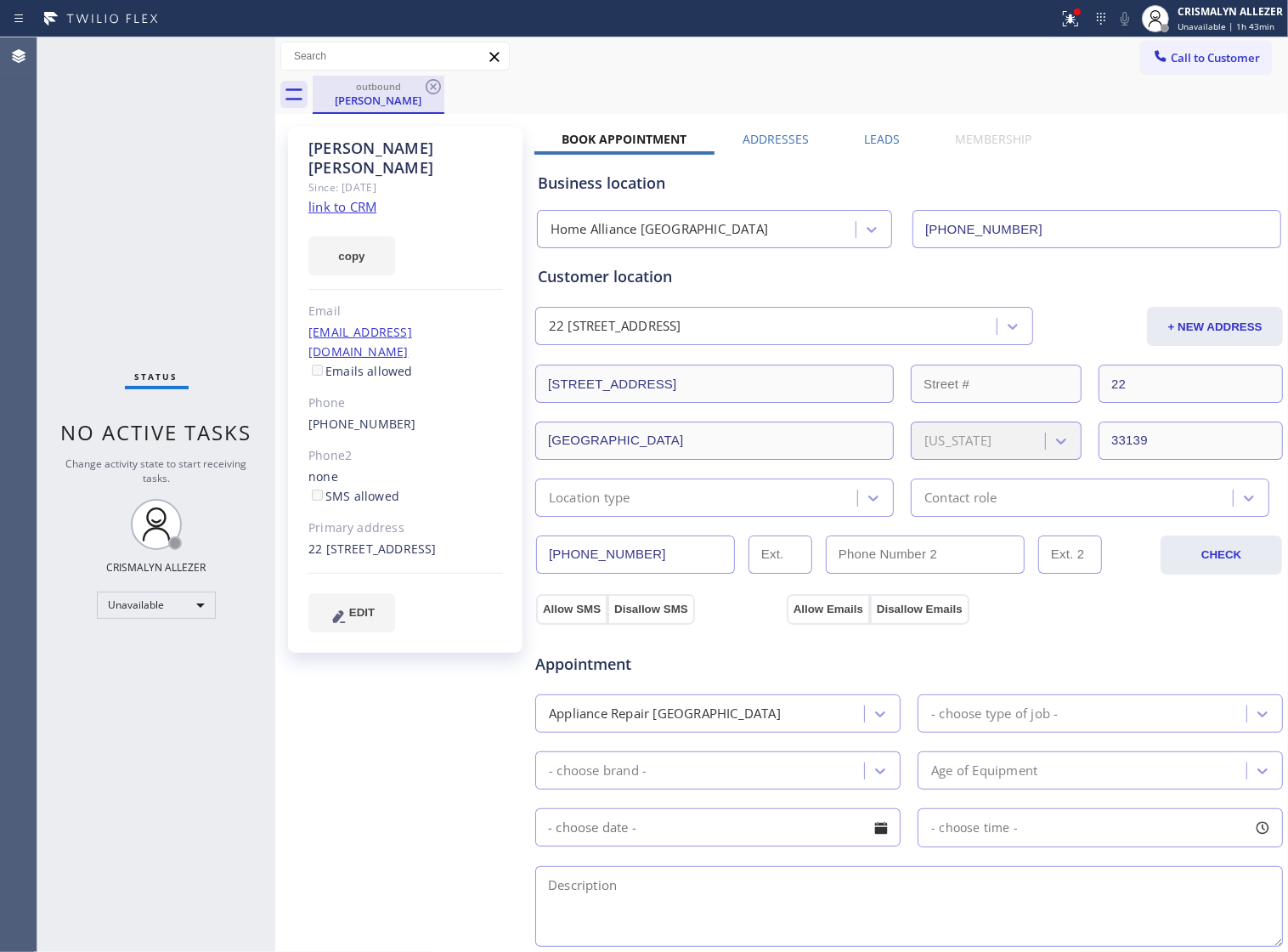
click at [420, 86] on div "outbound" at bounding box center [378, 86] width 128 height 13
click at [429, 94] on icon at bounding box center [433, 86] width 21 height 21
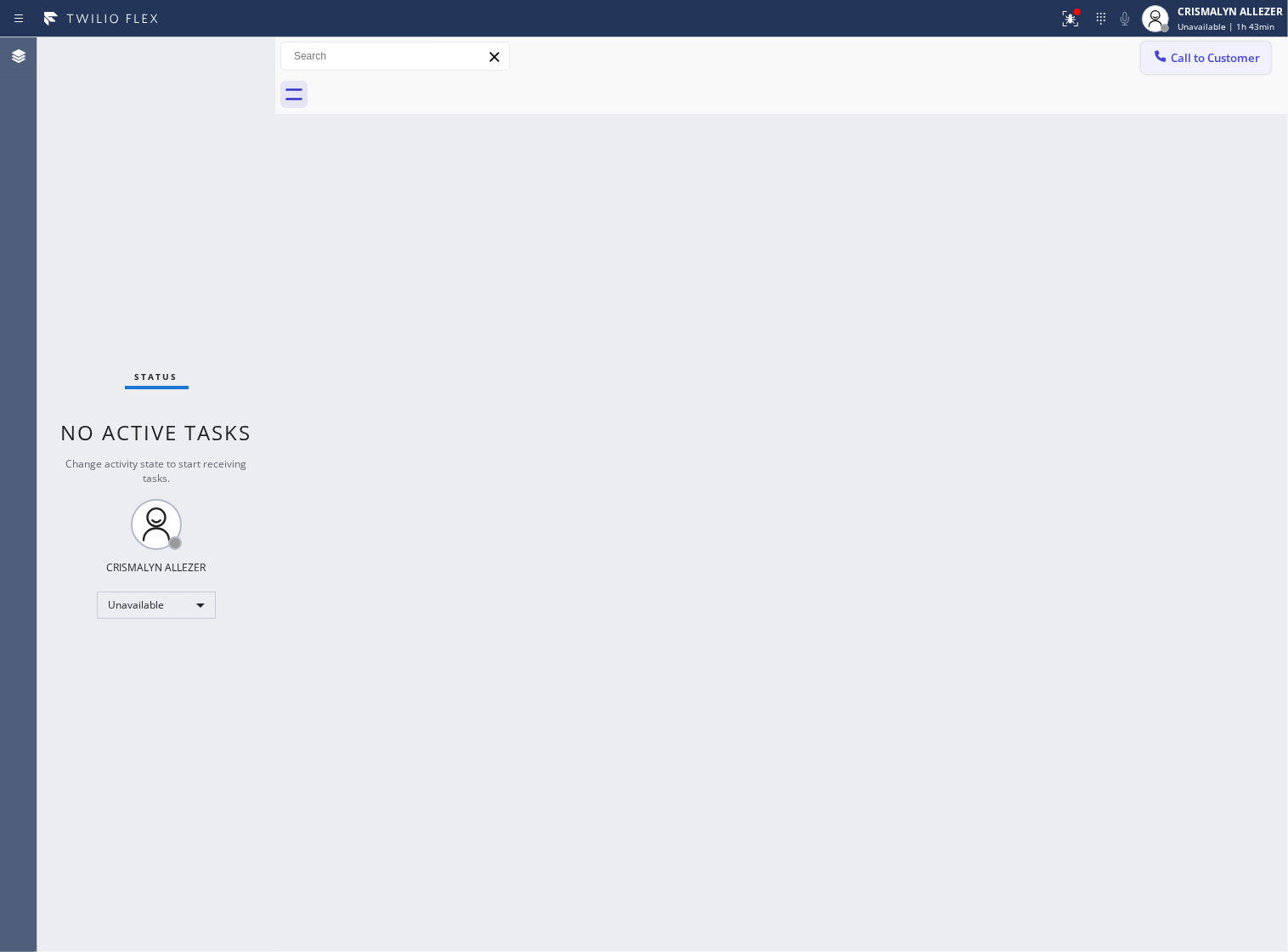
click at [1269, 53] on button "Call to Customer" at bounding box center [1206, 58] width 130 height 33
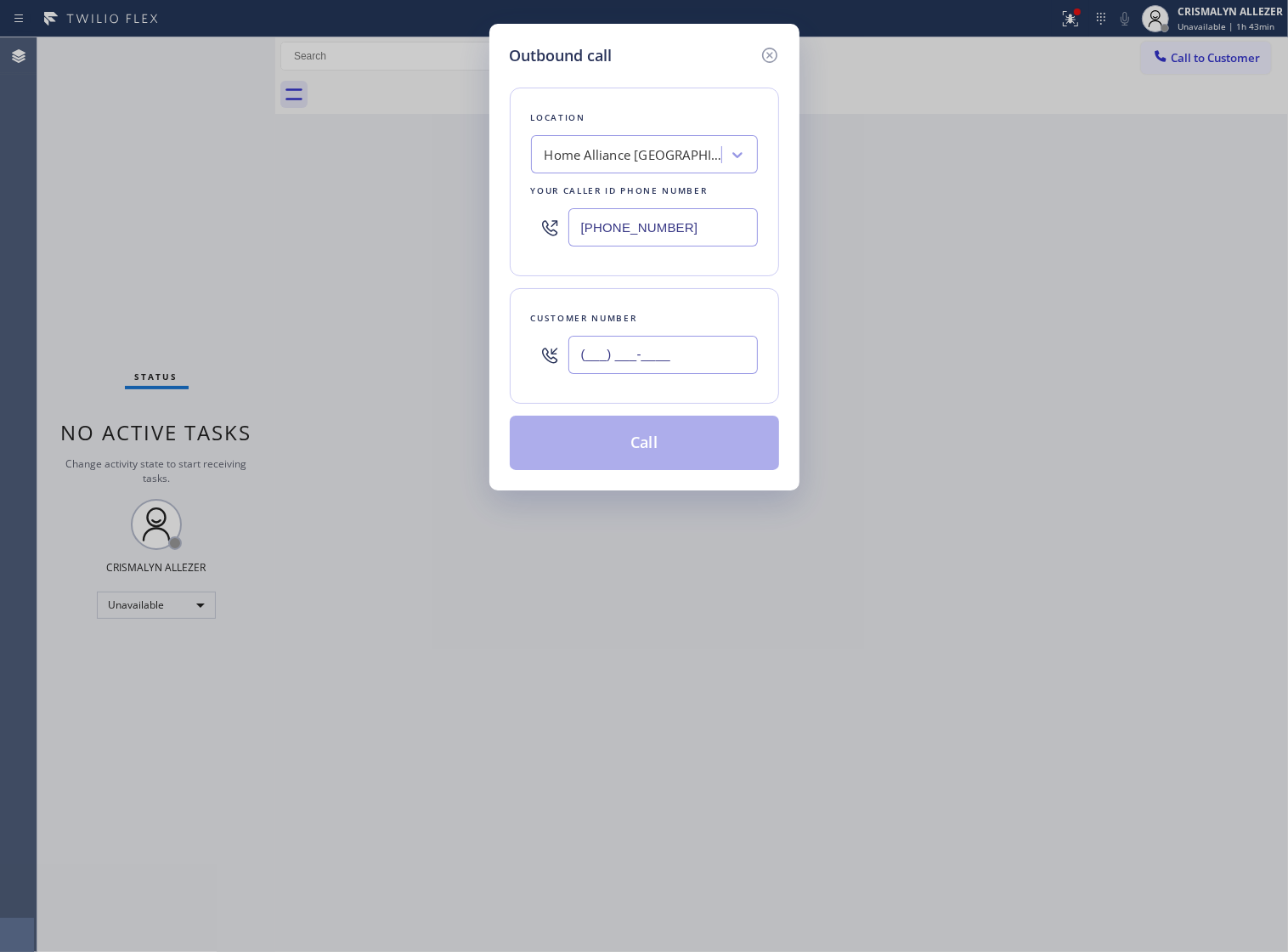
click at [681, 372] on input "(___) ___-____" at bounding box center [662, 355] width 189 height 39
paste input "786) 344-8162"
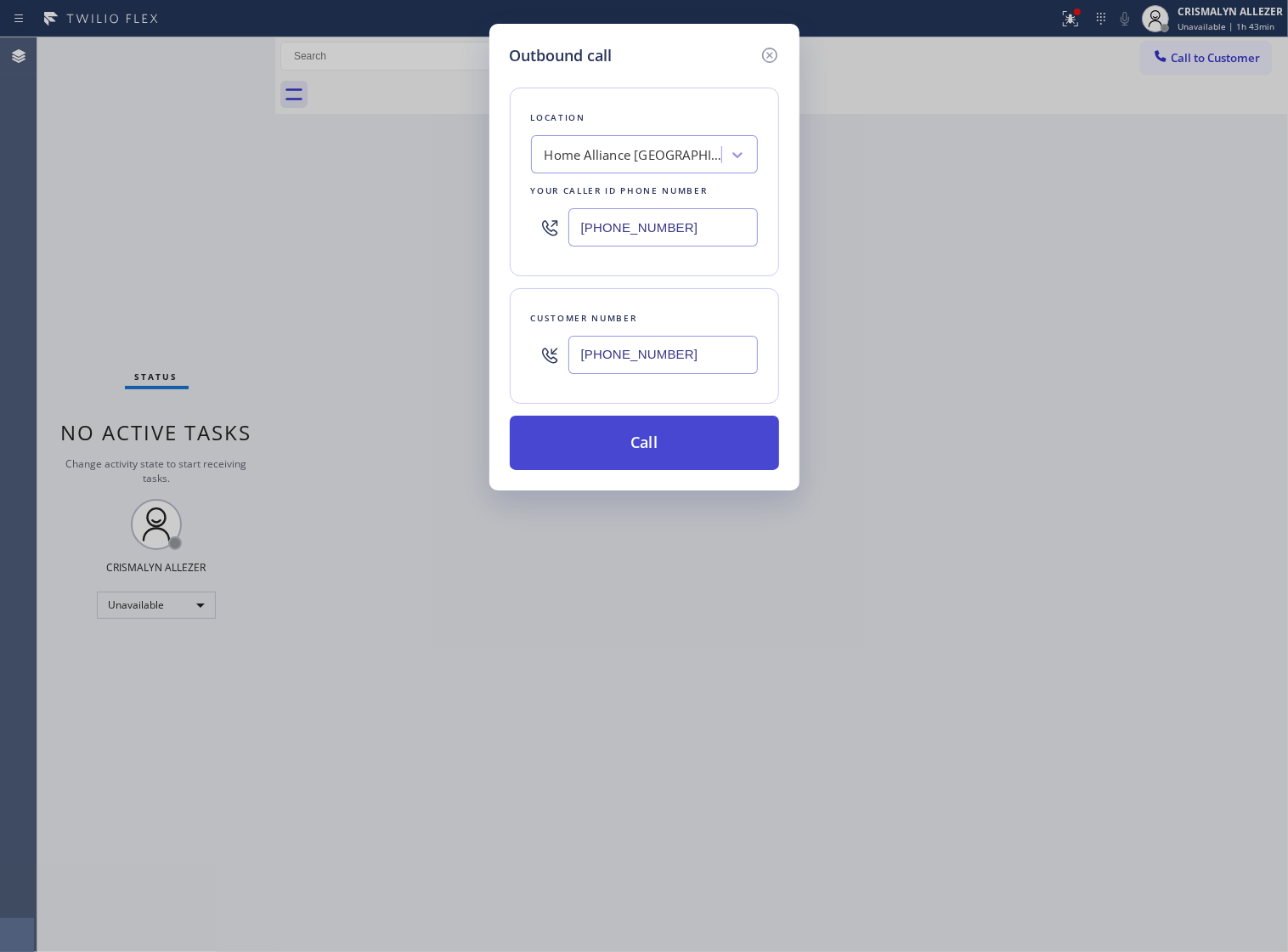
type input "[PHONE_NUMBER]"
click at [630, 463] on button "Call" at bounding box center [644, 442] width 270 height 55
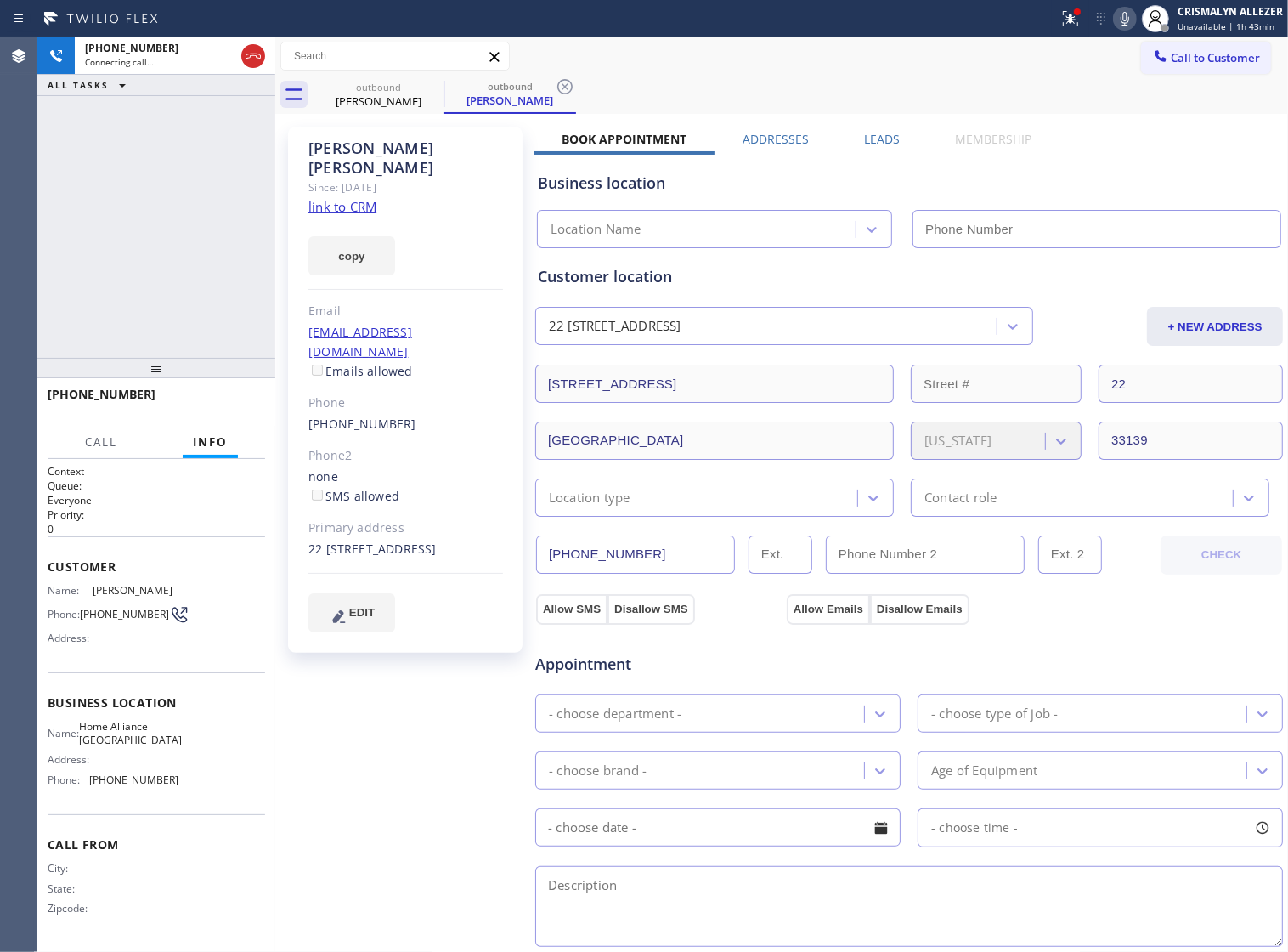
type input "[PHONE_NUMBER]"
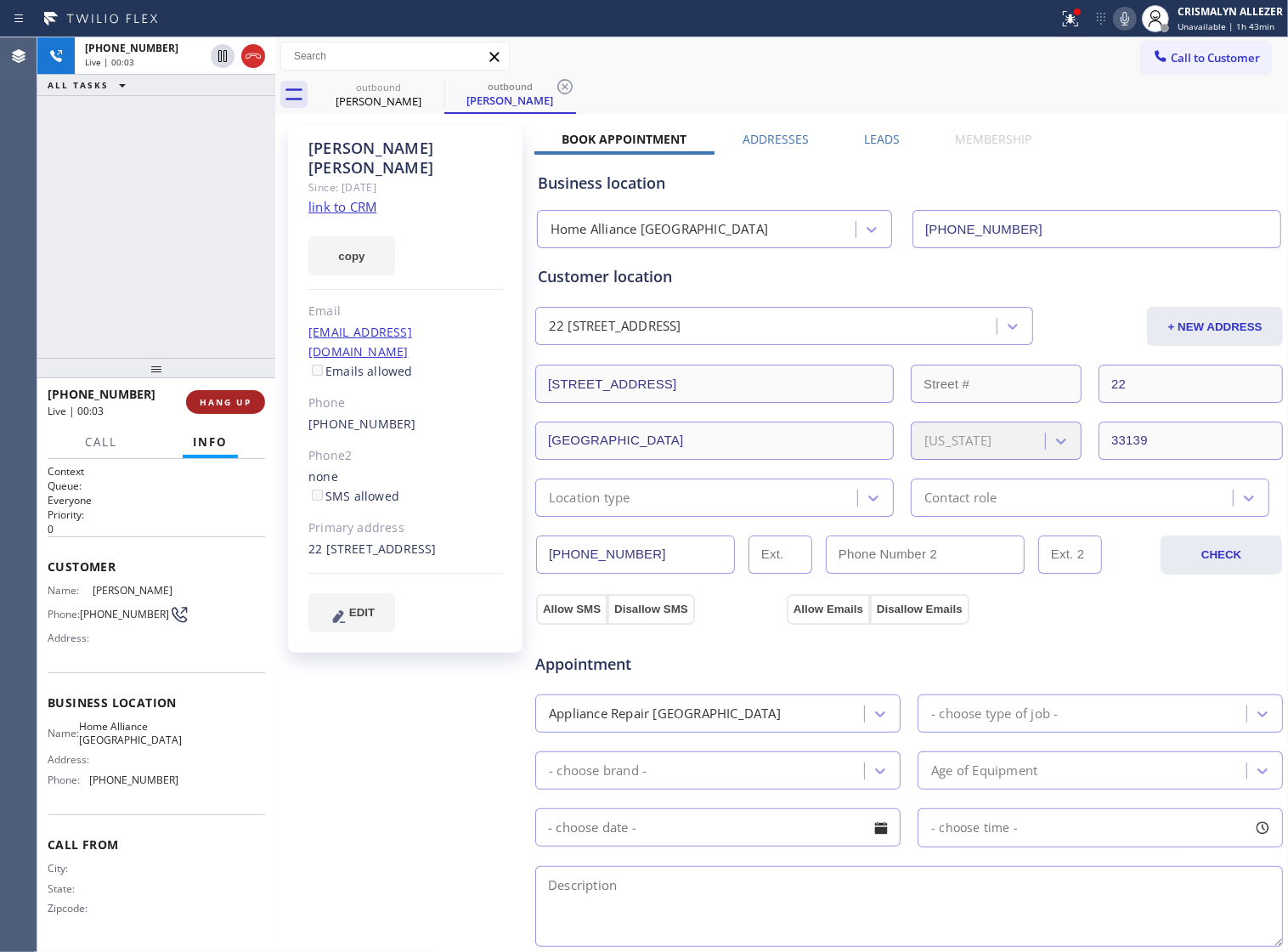
click at [217, 401] on span "HANG UP" at bounding box center [225, 402] width 52 height 12
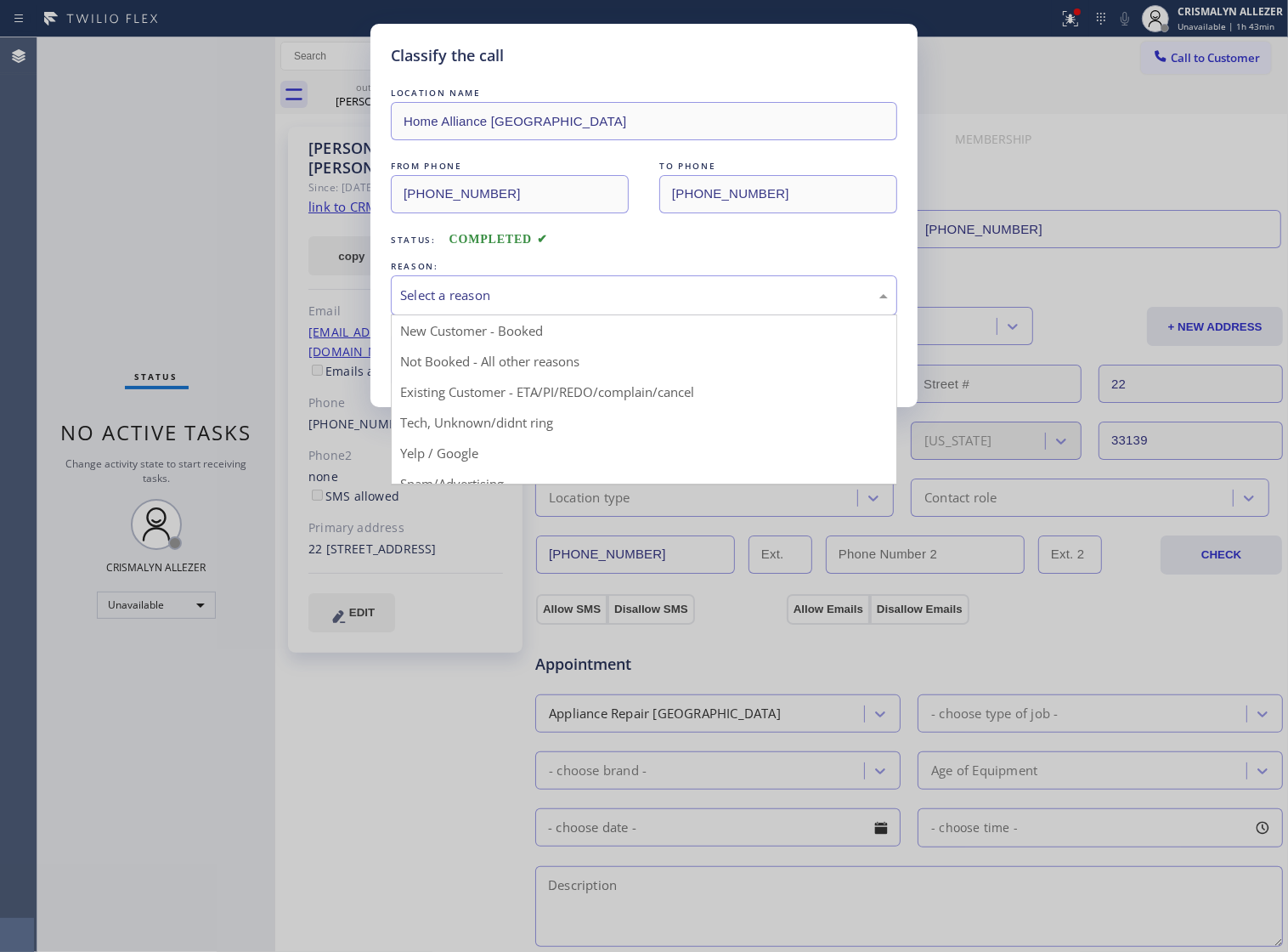
click at [677, 305] on div "Select a reason" at bounding box center [644, 296] width 488 height 20
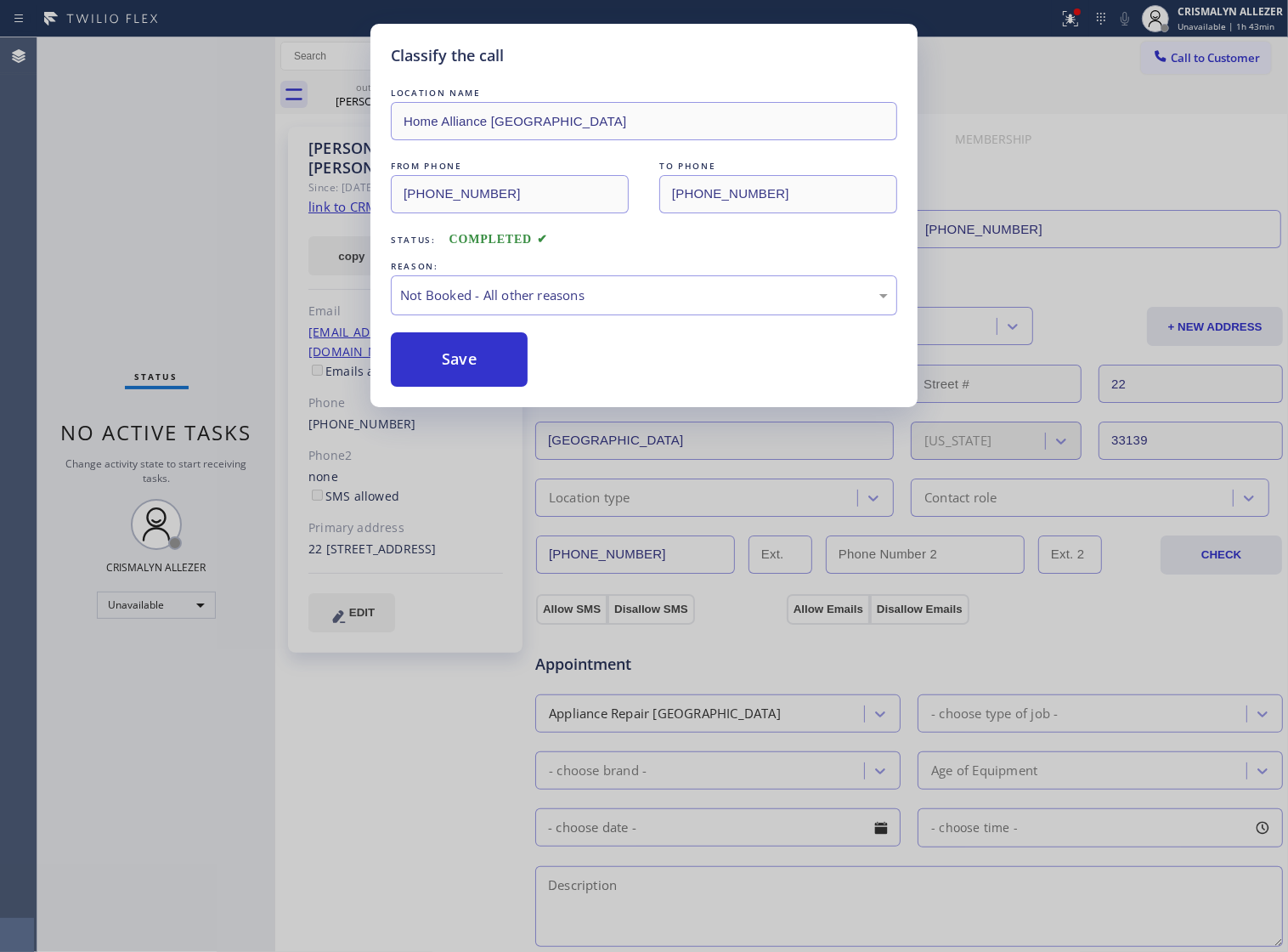
click at [499, 371] on button "Save" at bounding box center [459, 359] width 137 height 55
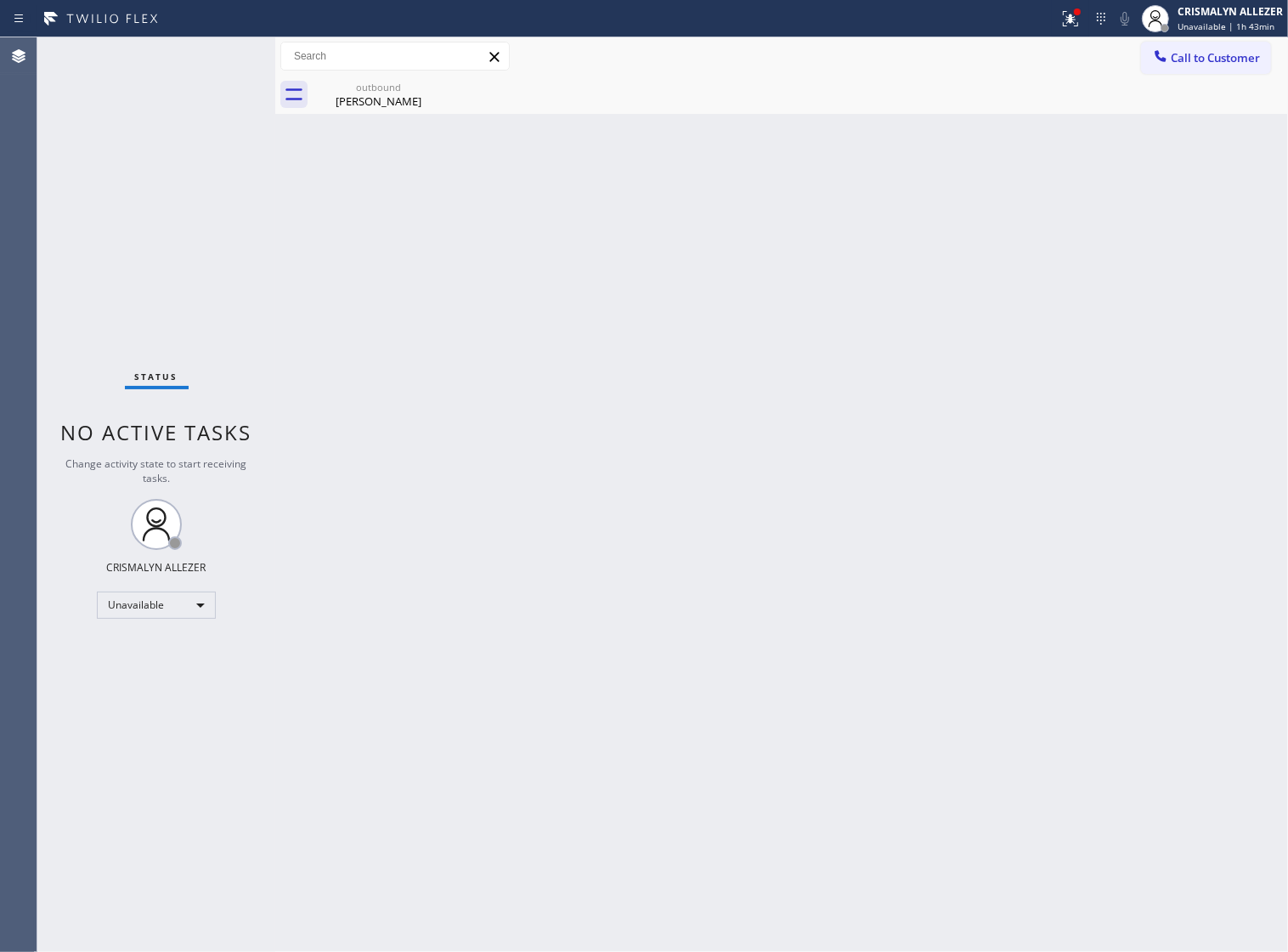
drag, startPoint x: 416, startPoint y: 98, endPoint x: 775, endPoint y: 113, distance: 359.3
click at [443, 99] on div "outbound Rodolfo Coelho" at bounding box center [378, 94] width 132 height 39
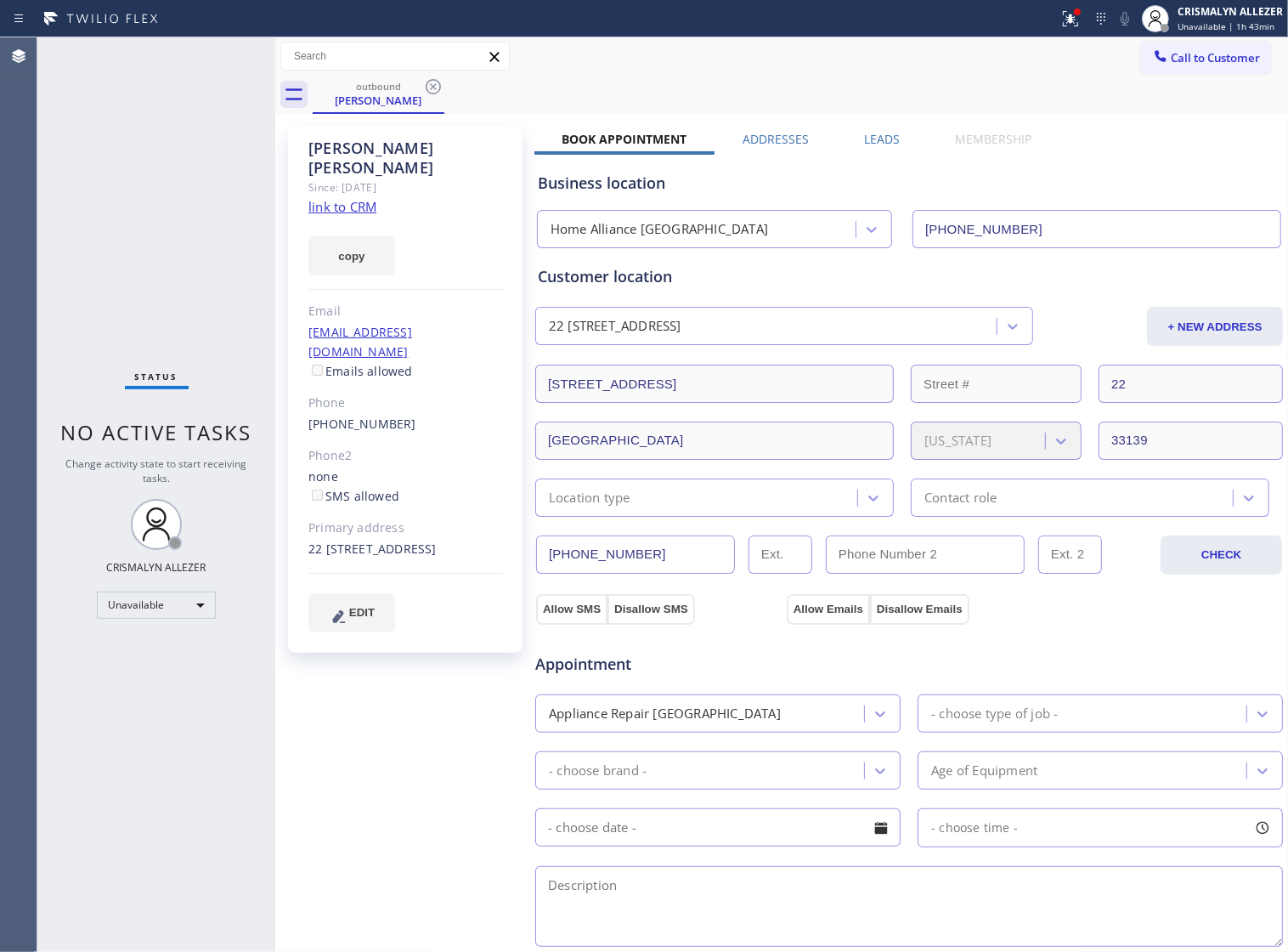
click at [879, 145] on label "Leads" at bounding box center [882, 139] width 36 height 16
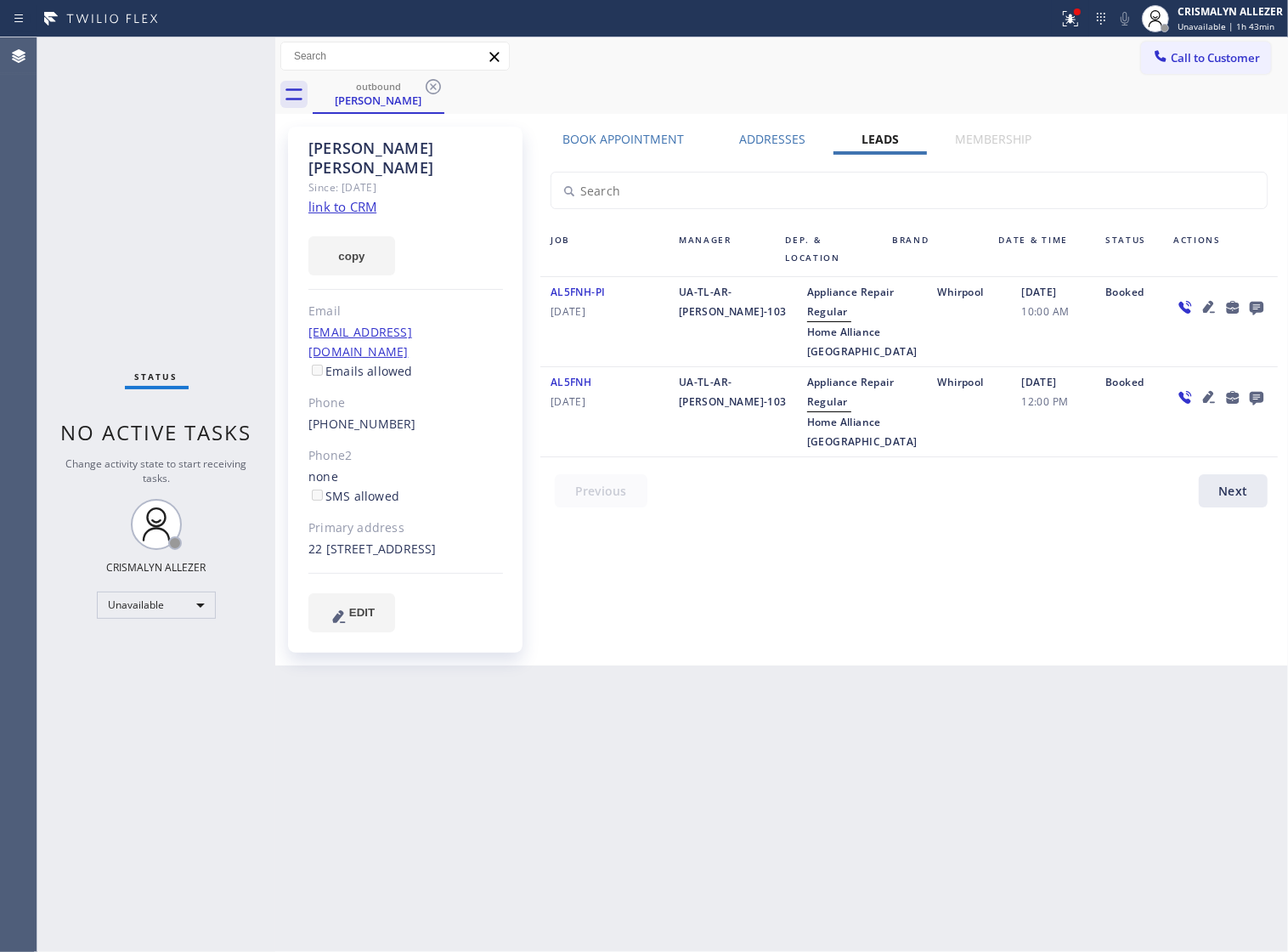
click at [1257, 304] on icon at bounding box center [1257, 308] width 14 height 14
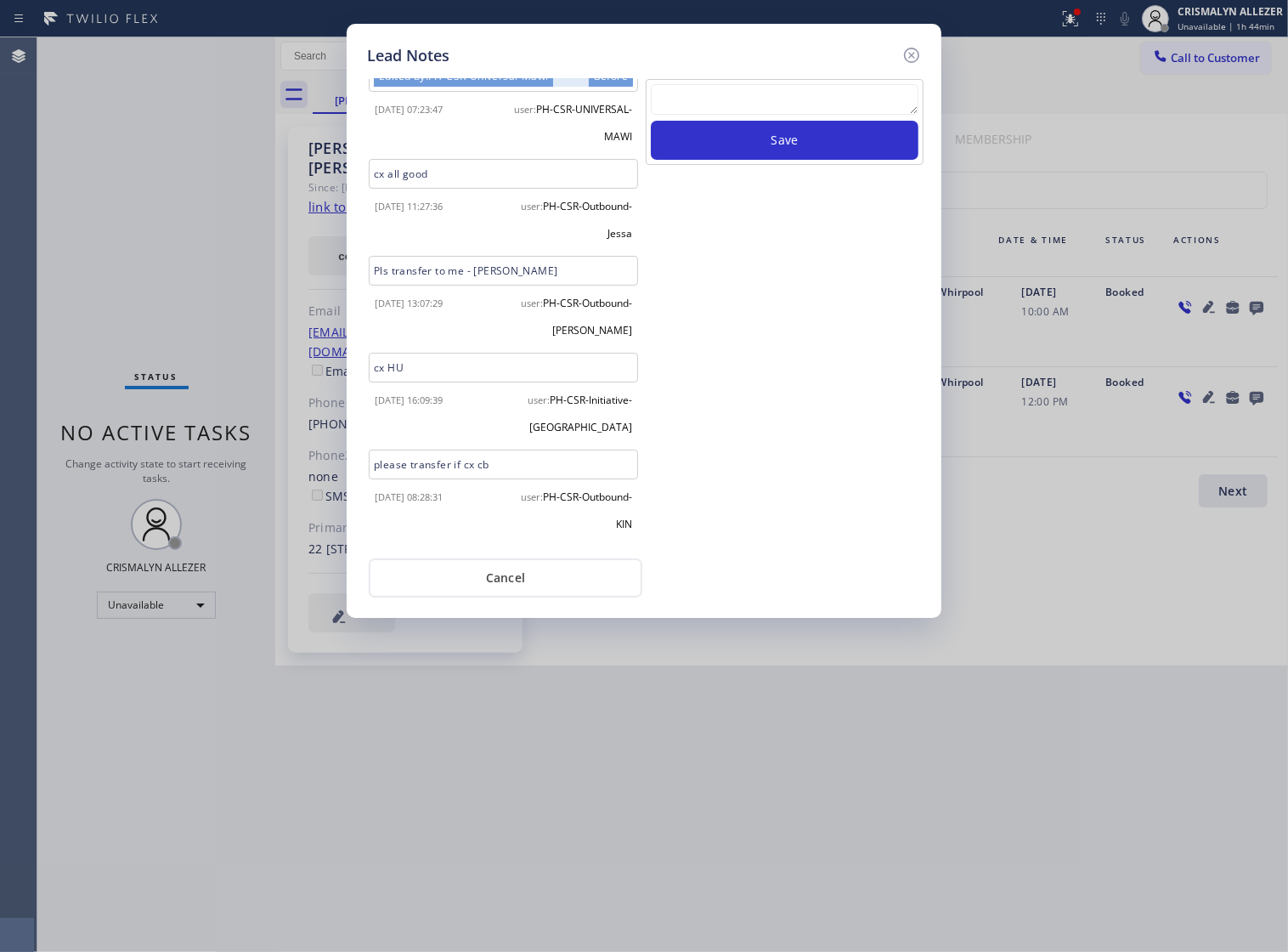
scroll to position [199, 0]
click at [766, 115] on textarea at bounding box center [785, 99] width 268 height 31
type textarea "a"
drag, startPoint x: 524, startPoint y: 473, endPoint x: 349, endPoint y: 485, distance: 175.4
click at [349, 485] on div "Lead Notes Description 10-1/PI/whirlpool fridge, freezer is not working, 6 yrs,…" at bounding box center [644, 320] width 595 height 594
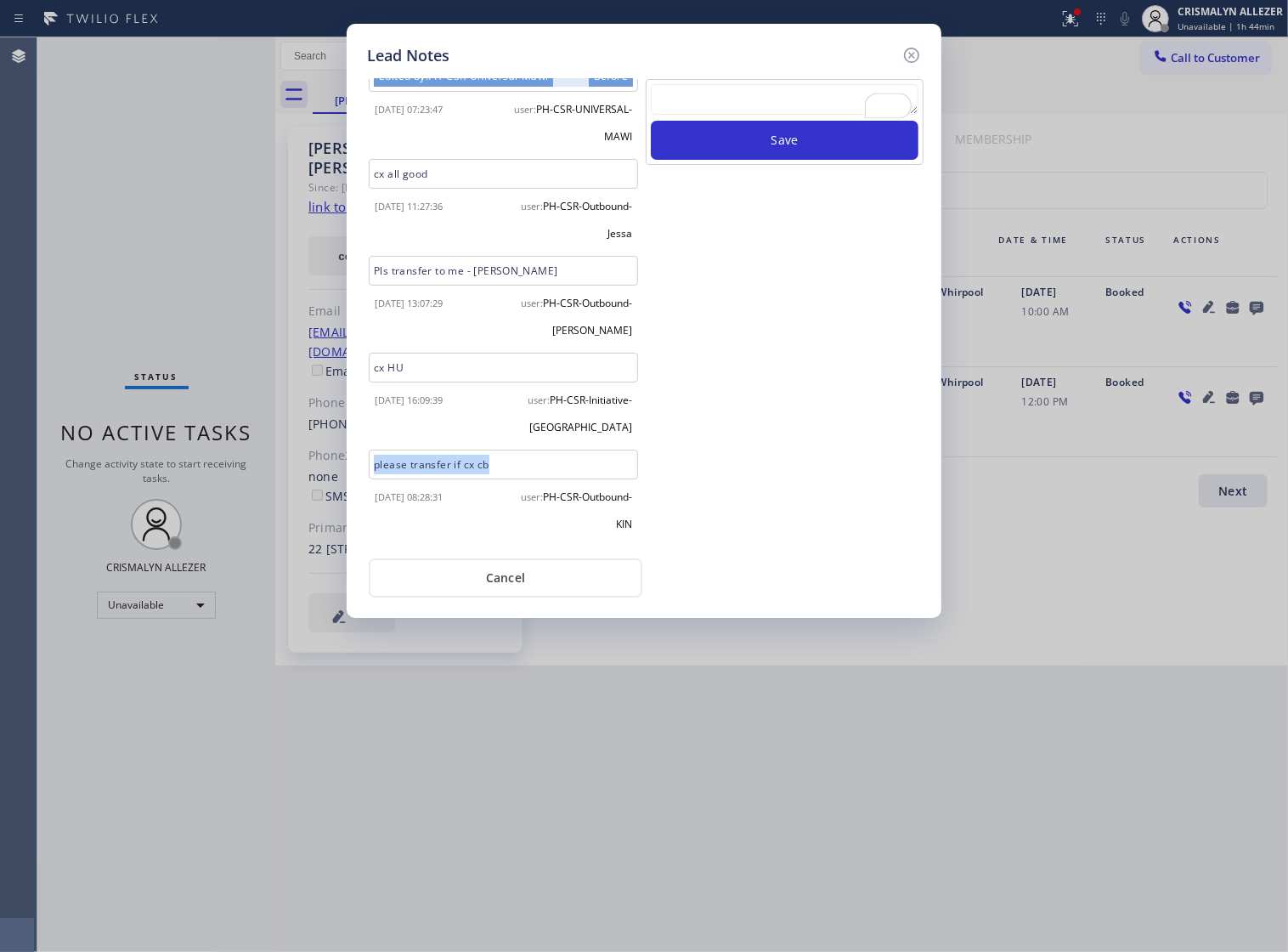
copy div "please transfer if cx cb"
click at [732, 115] on textarea "To enrich screen reader interactions, please activate Accessibility in Grammarl…" at bounding box center [785, 99] width 268 height 31
paste textarea "please transfer if cx cb"
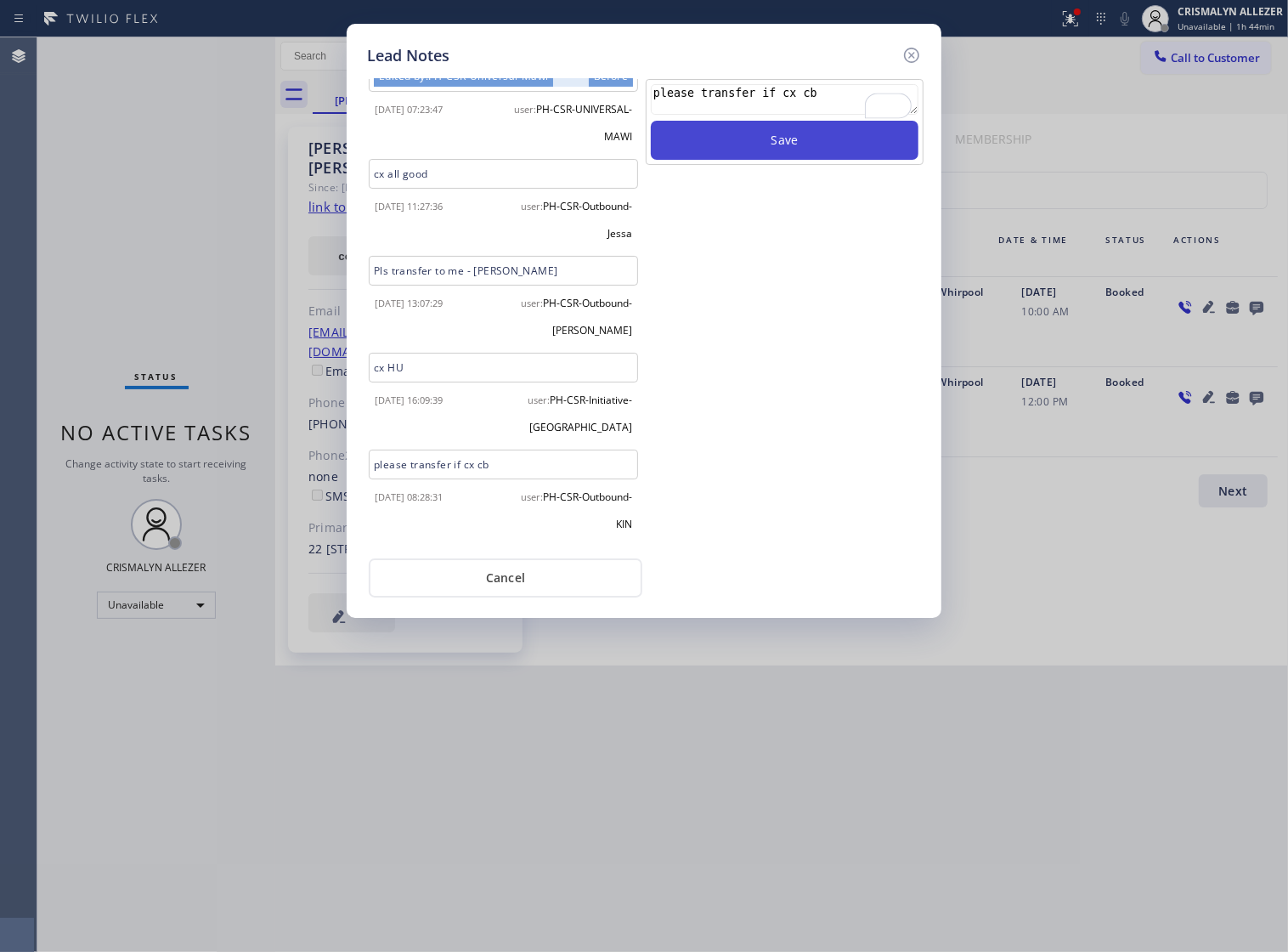
type textarea "please transfer if cx cb"
click at [786, 158] on button "Save" at bounding box center [785, 140] width 268 height 39
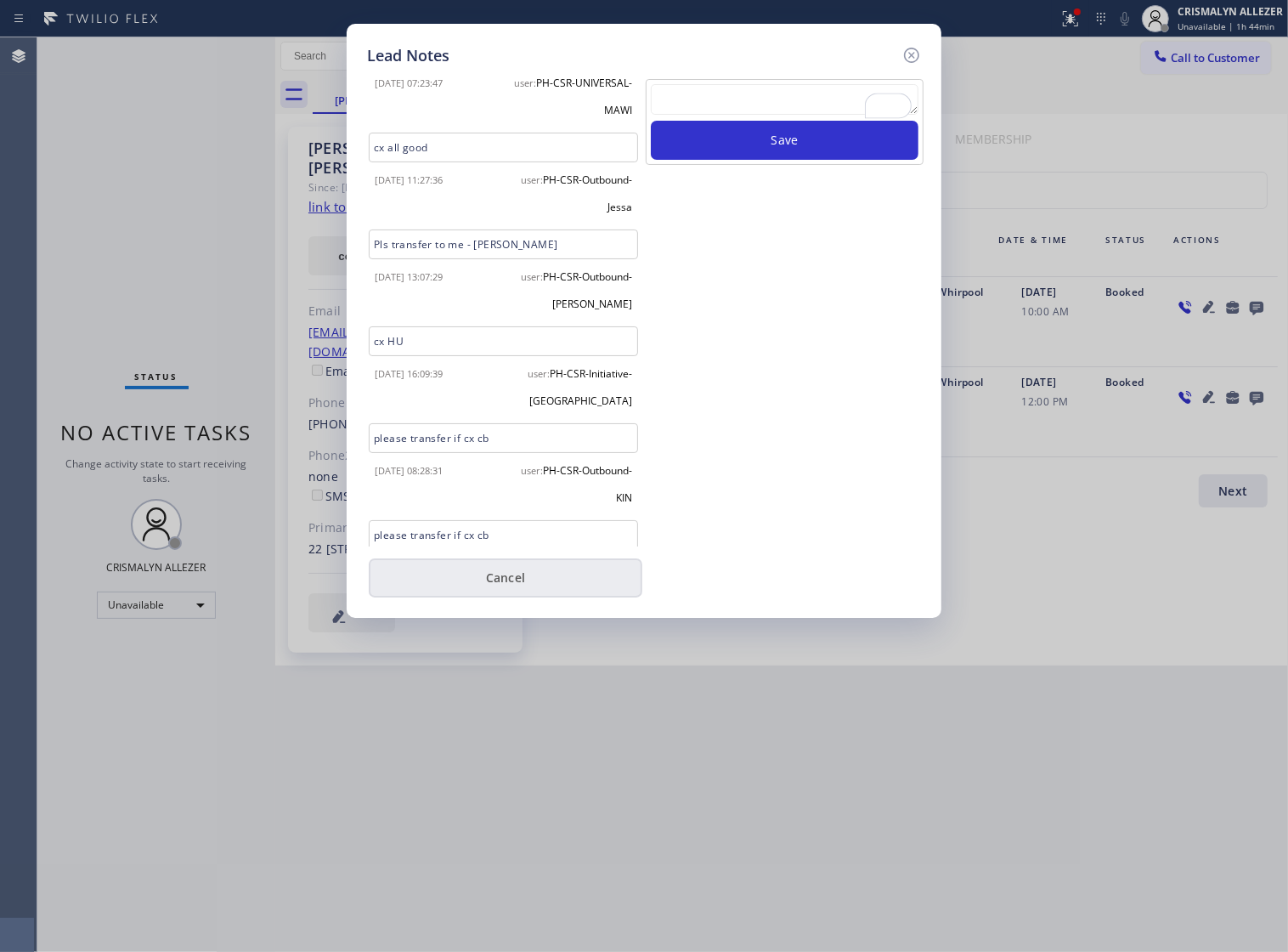
click at [525, 593] on button "Cancel" at bounding box center [506, 577] width 274 height 39
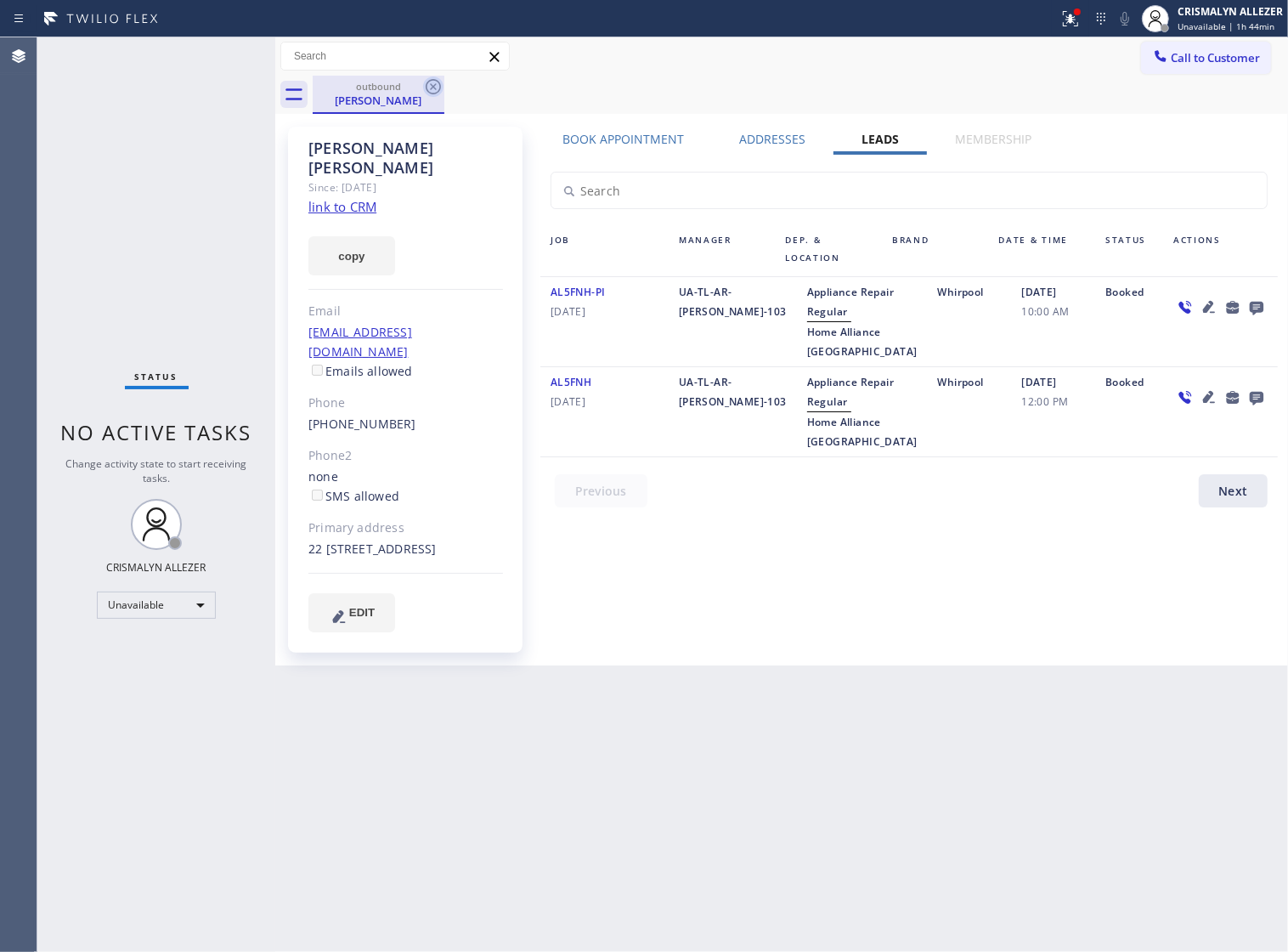
click at [433, 92] on icon at bounding box center [433, 86] width 21 height 21
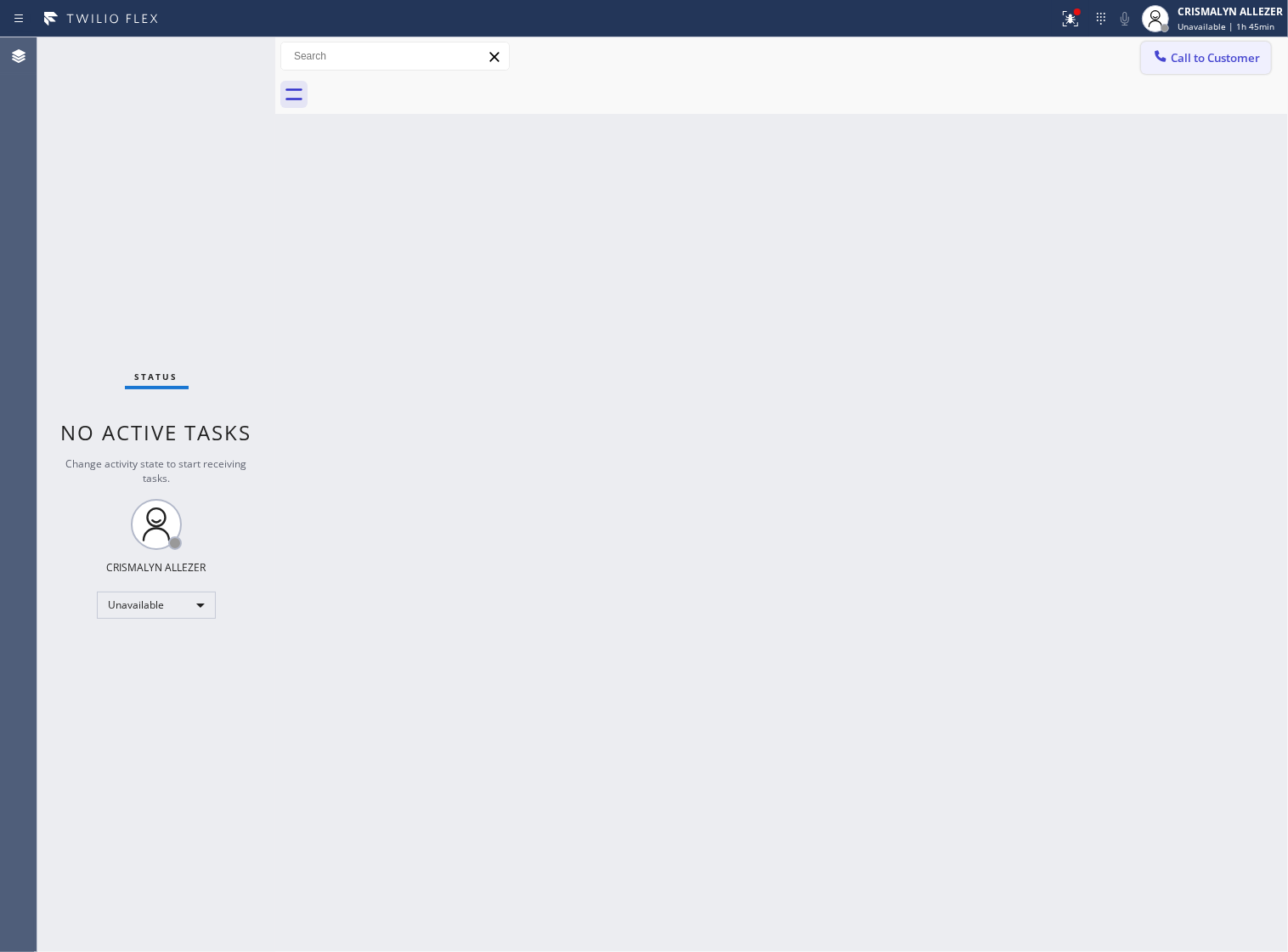
click at [1204, 61] on span "Call to Customer" at bounding box center [1216, 58] width 89 height 15
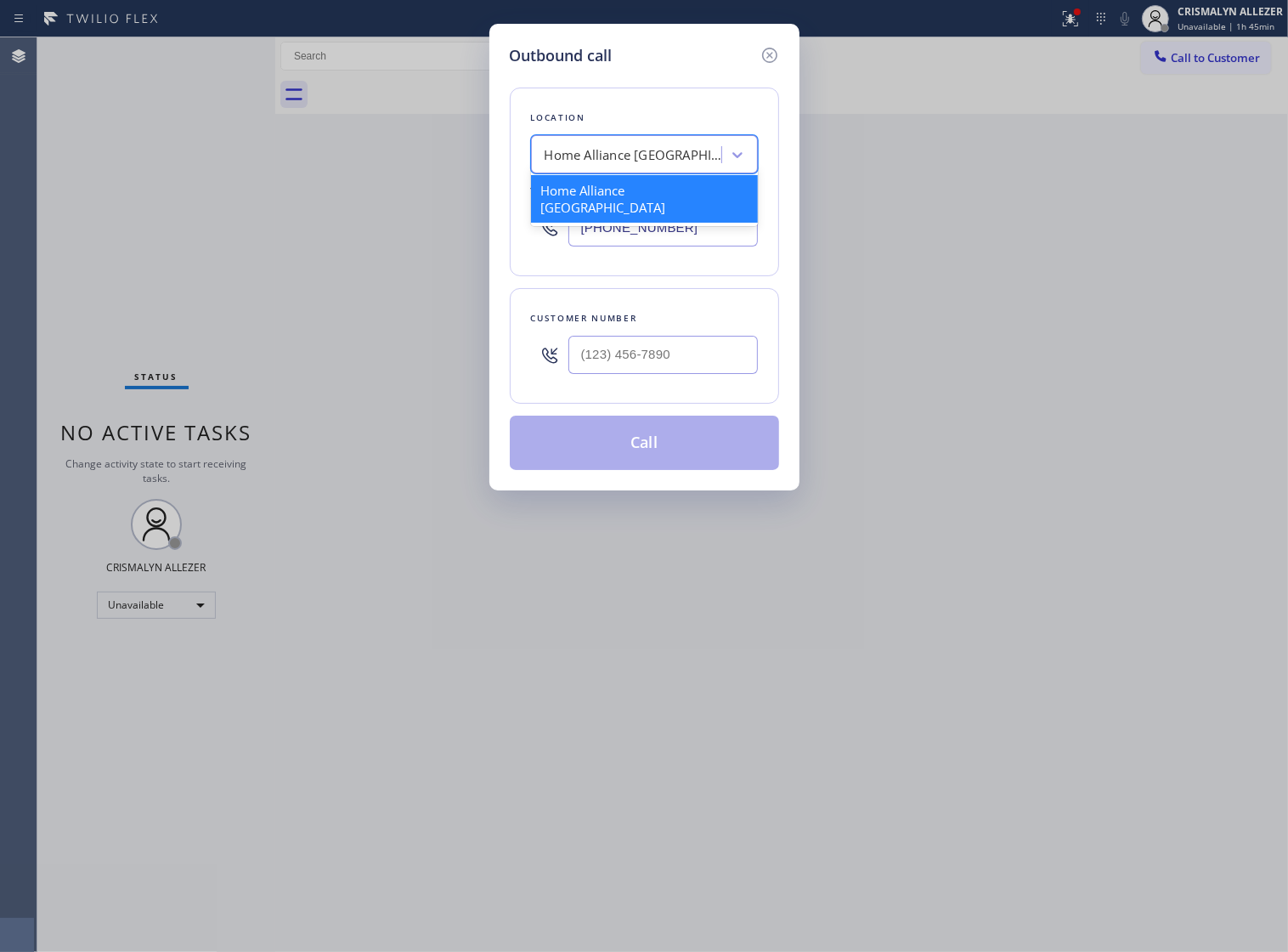
click at [559, 170] on div "Home Alliance [GEOGRAPHIC_DATA]" at bounding box center [629, 155] width 185 height 30
paste input "American Service Alliance"
type input "American Service Alliance"
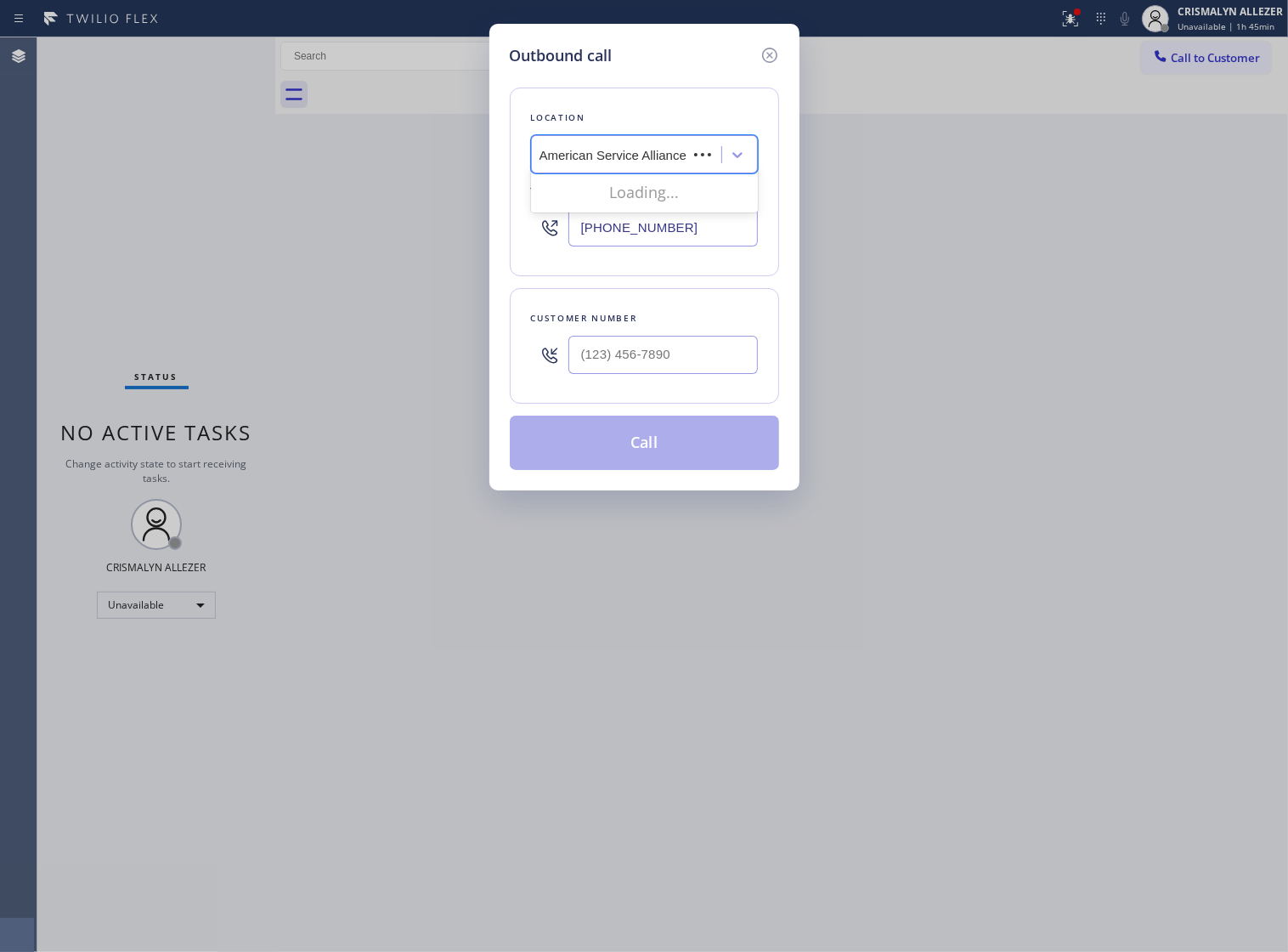
scroll to position [0, 0]
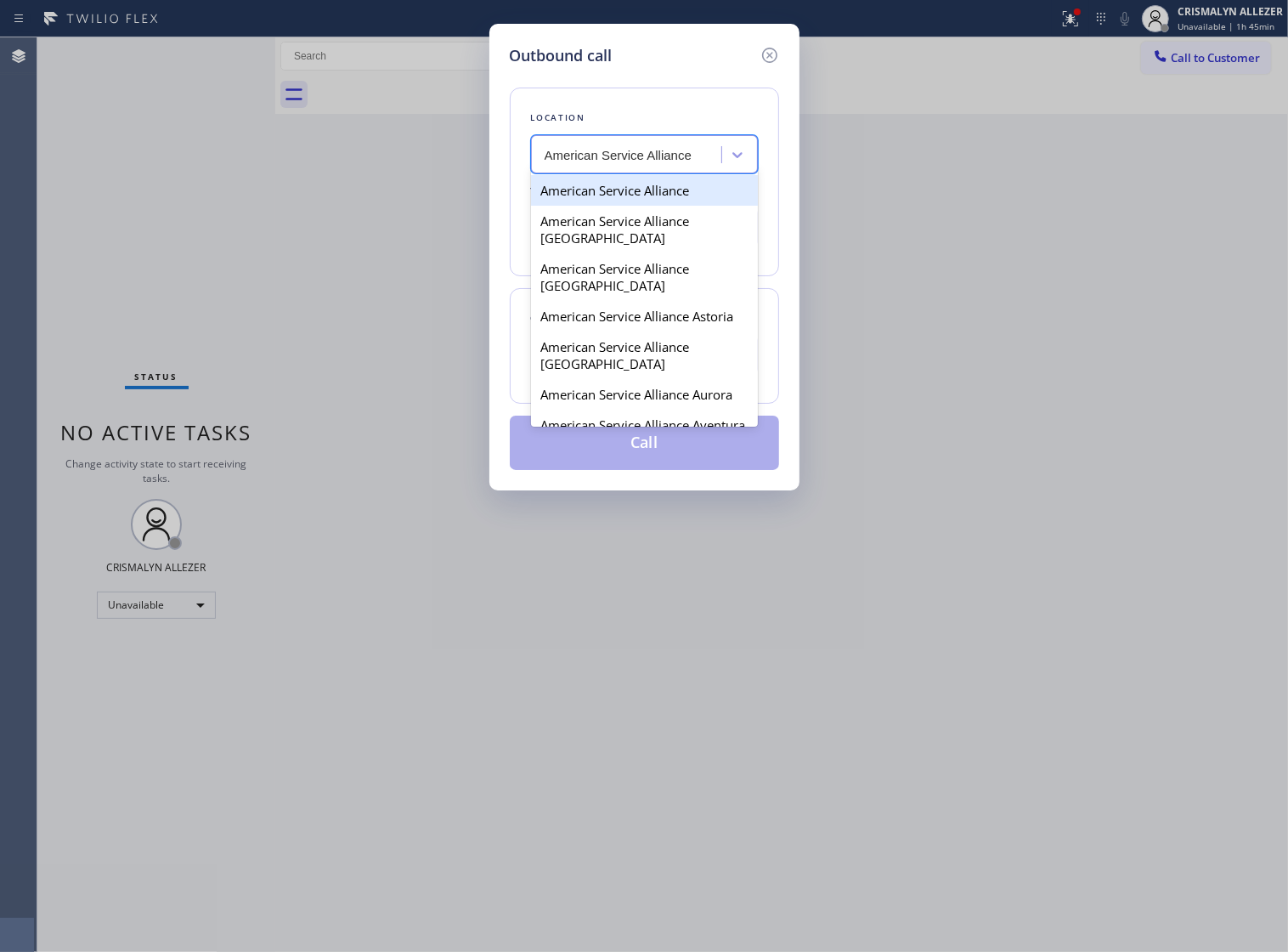
click at [593, 205] on div "American Service Alliance" at bounding box center [644, 190] width 227 height 31
type input "[PHONE_NUMBER]"
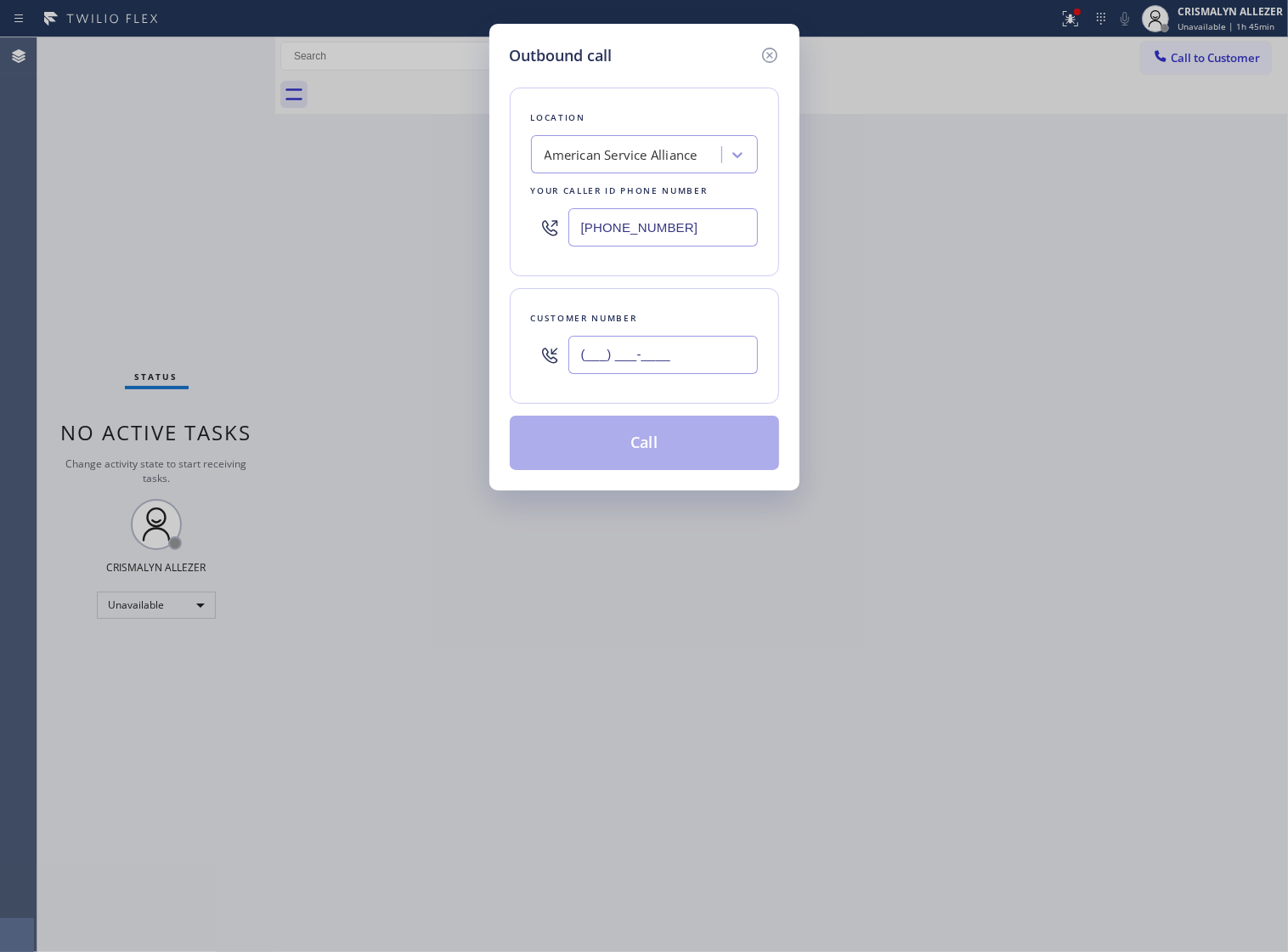
click at [681, 374] on input "(___) ___-____" at bounding box center [662, 355] width 189 height 39
paste input "954) 850-2896"
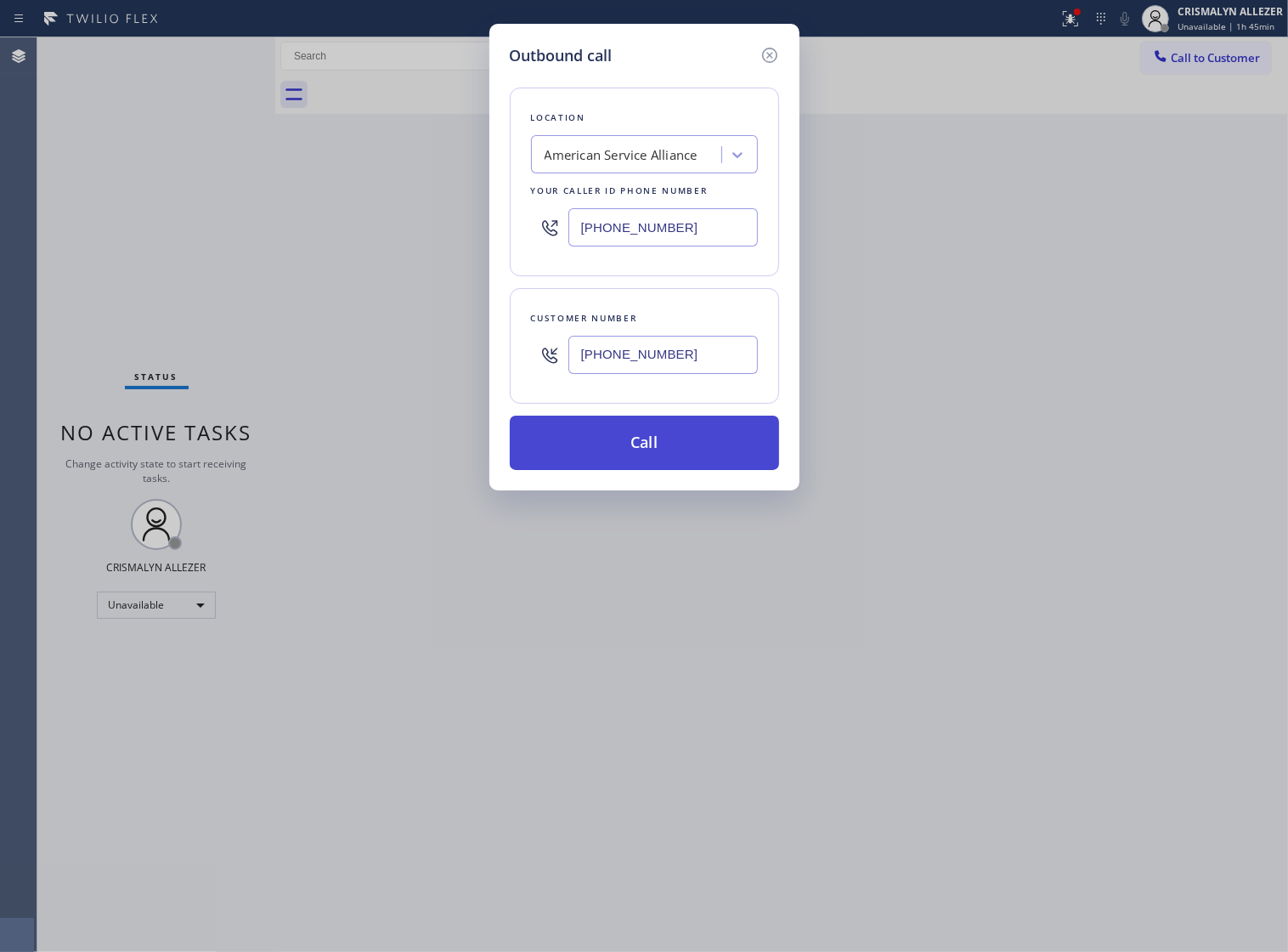
type input "[PHONE_NUMBER]"
click at [644, 464] on button "Call" at bounding box center [644, 442] width 270 height 55
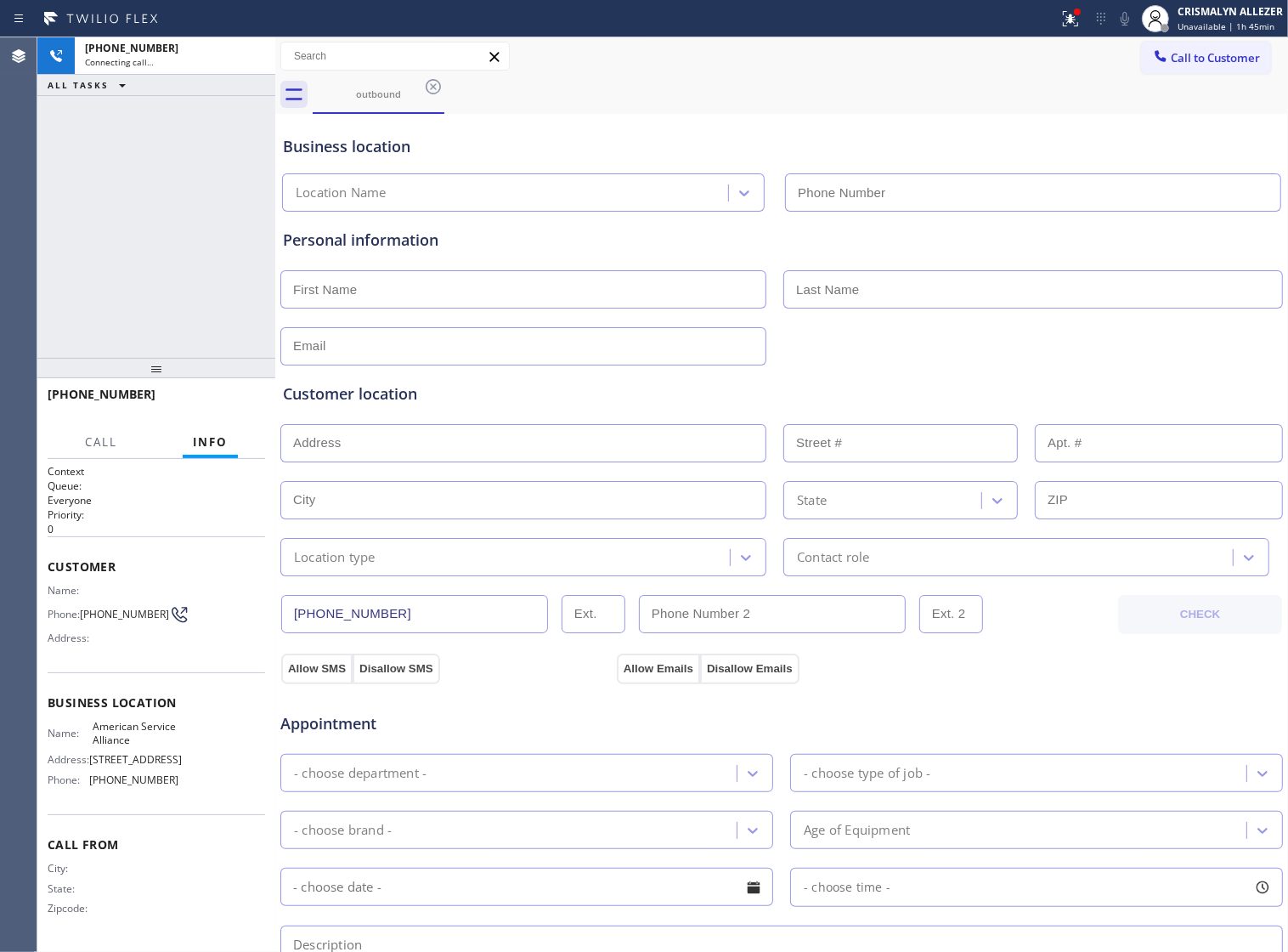
type input "[PHONE_NUMBER]"
click at [208, 402] on span "HANG UP" at bounding box center [225, 402] width 52 height 12
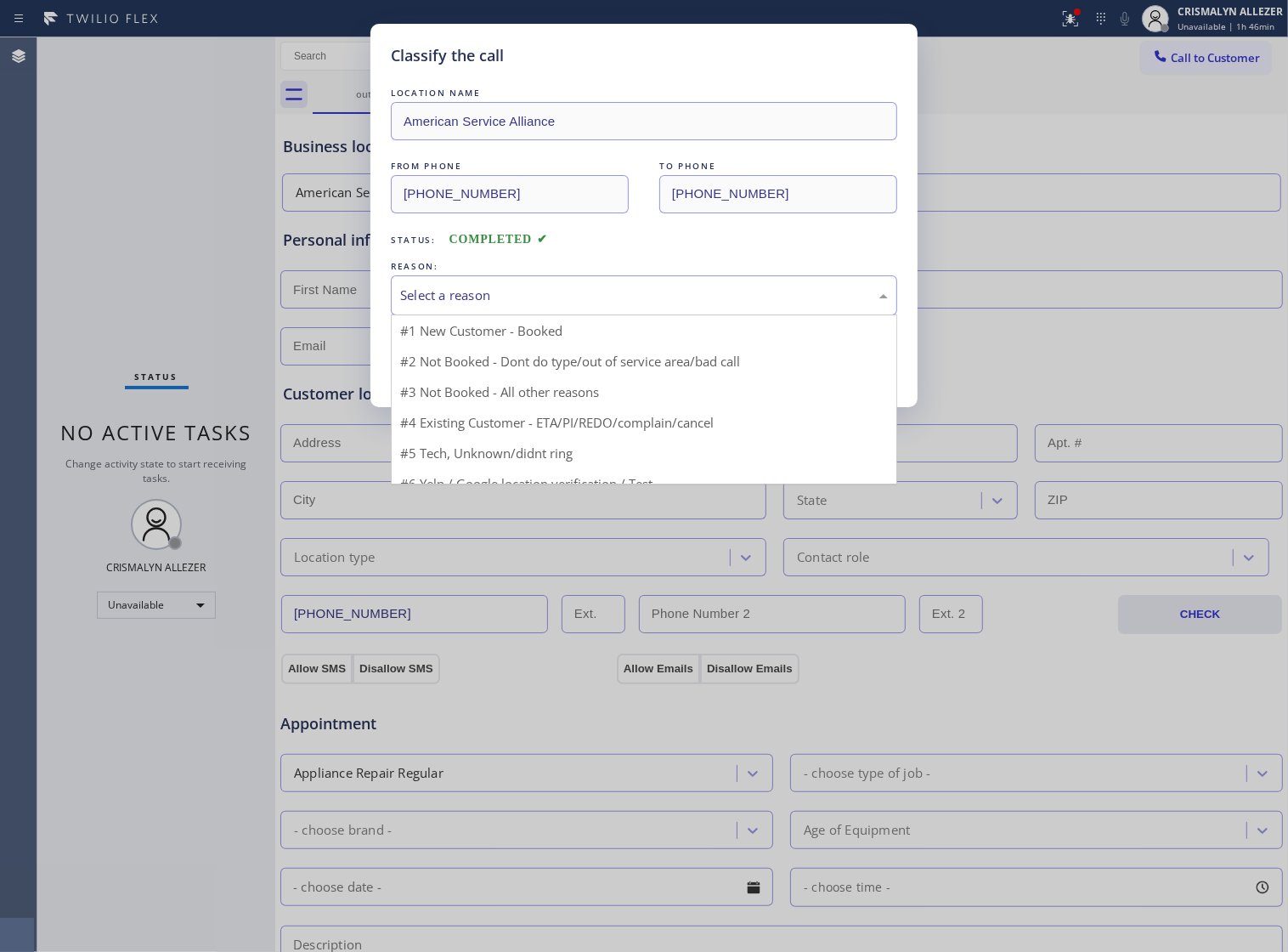
drag, startPoint x: 733, startPoint y: 311, endPoint x: 550, endPoint y: 354, distance: 188.0
click at [727, 305] on div "Select a reason" at bounding box center [644, 296] width 488 height 20
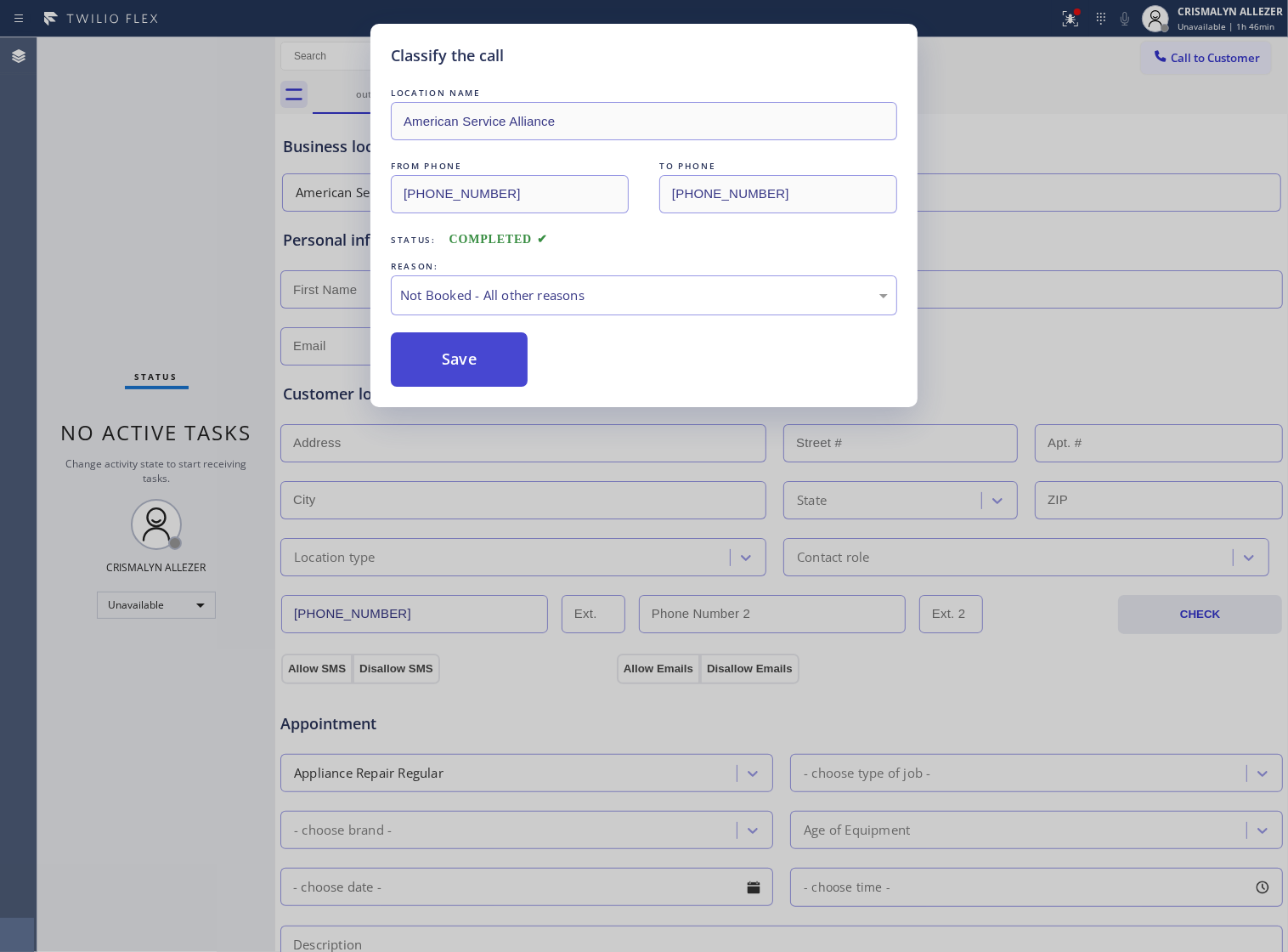
click at [483, 375] on button "Save" at bounding box center [459, 359] width 137 height 55
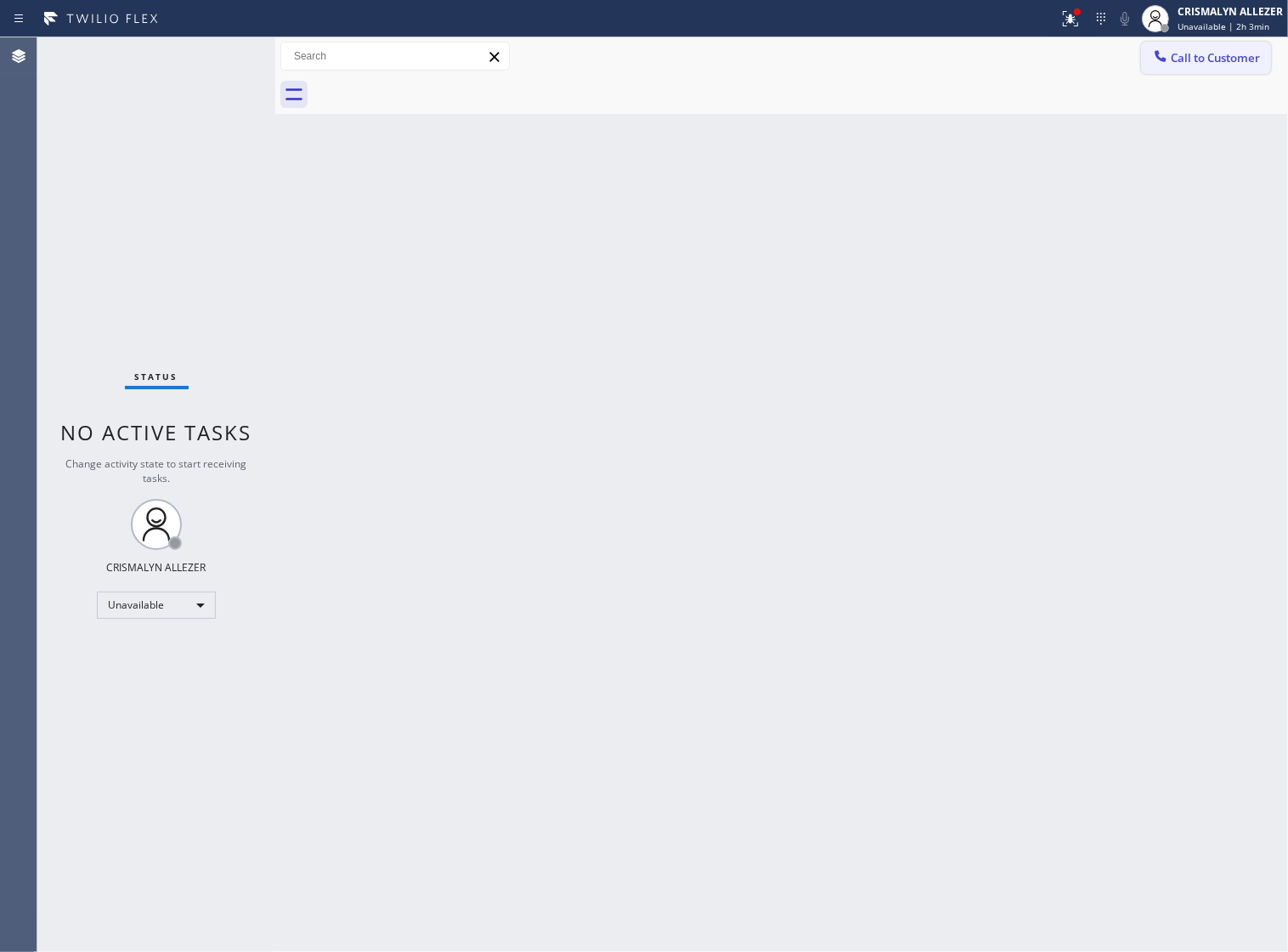
click at [1207, 61] on span "Call to Customer" at bounding box center [1216, 58] width 89 height 15
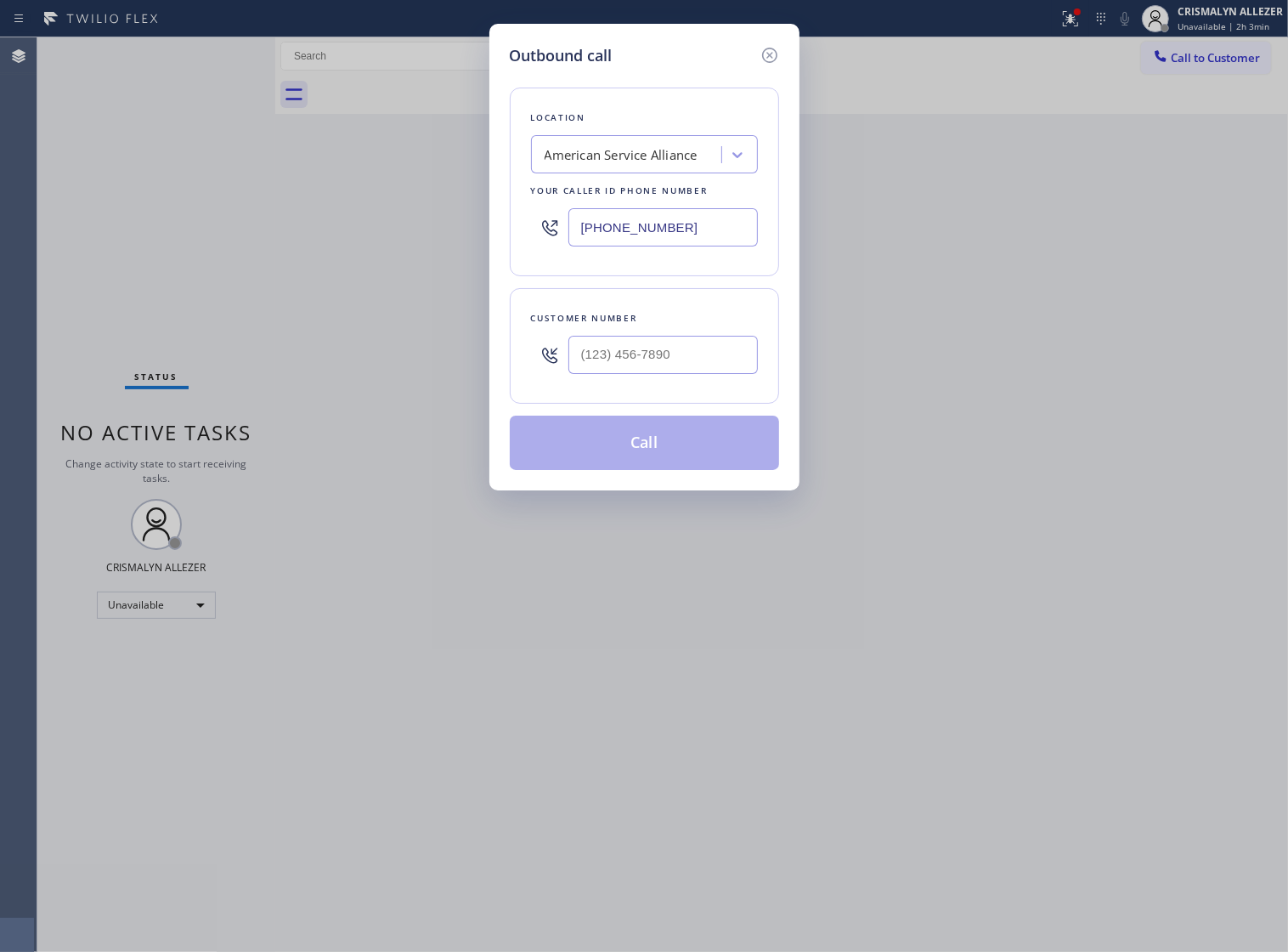
paste input "44) 988-006"
drag, startPoint x: 663, startPoint y: 240, endPoint x: 317, endPoint y: 245, distance: 346.0
click at [320, 248] on div "Outbound call Location American Service Alliance Your caller id phone number (8…" at bounding box center [644, 476] width 1288 height 952
type input "[PHONE_NUMBER]"
click at [678, 361] on div at bounding box center [662, 355] width 189 height 56
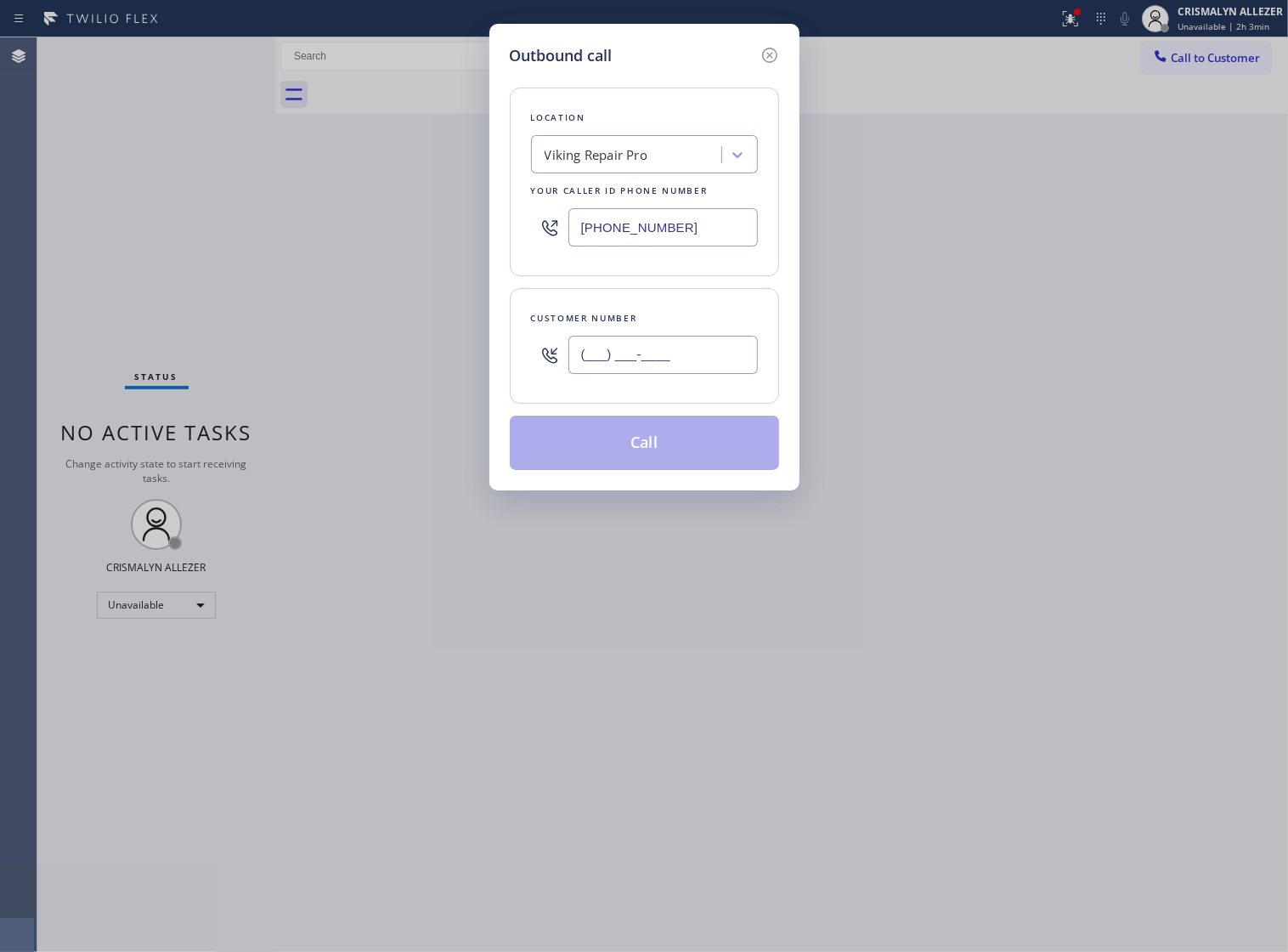
click at [705, 374] on input "(___) ___-____" at bounding box center [662, 355] width 189 height 39
paste input "863) 640-3372"
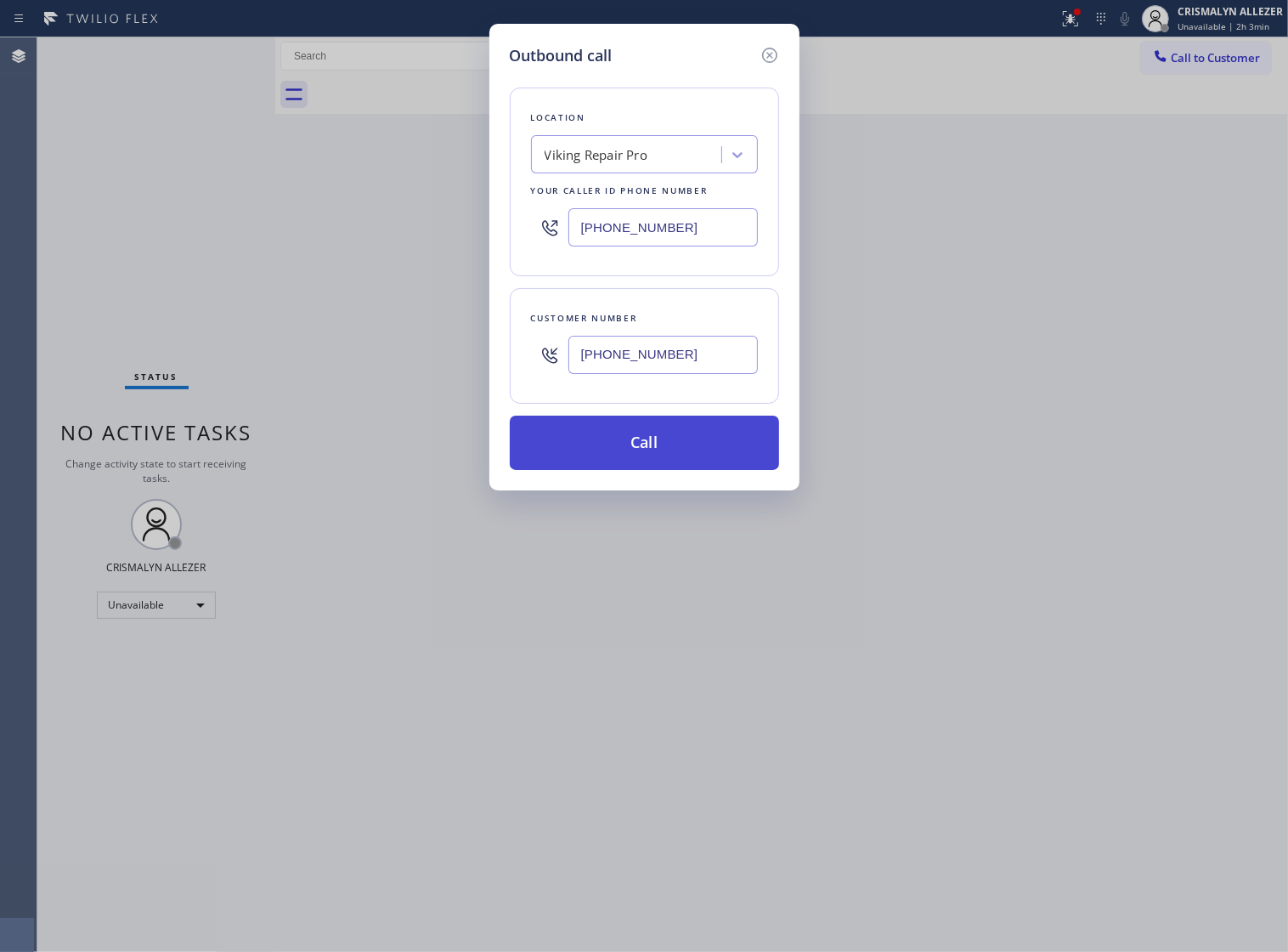
type input "[PHONE_NUMBER]"
click at [655, 465] on button "Call" at bounding box center [644, 442] width 270 height 55
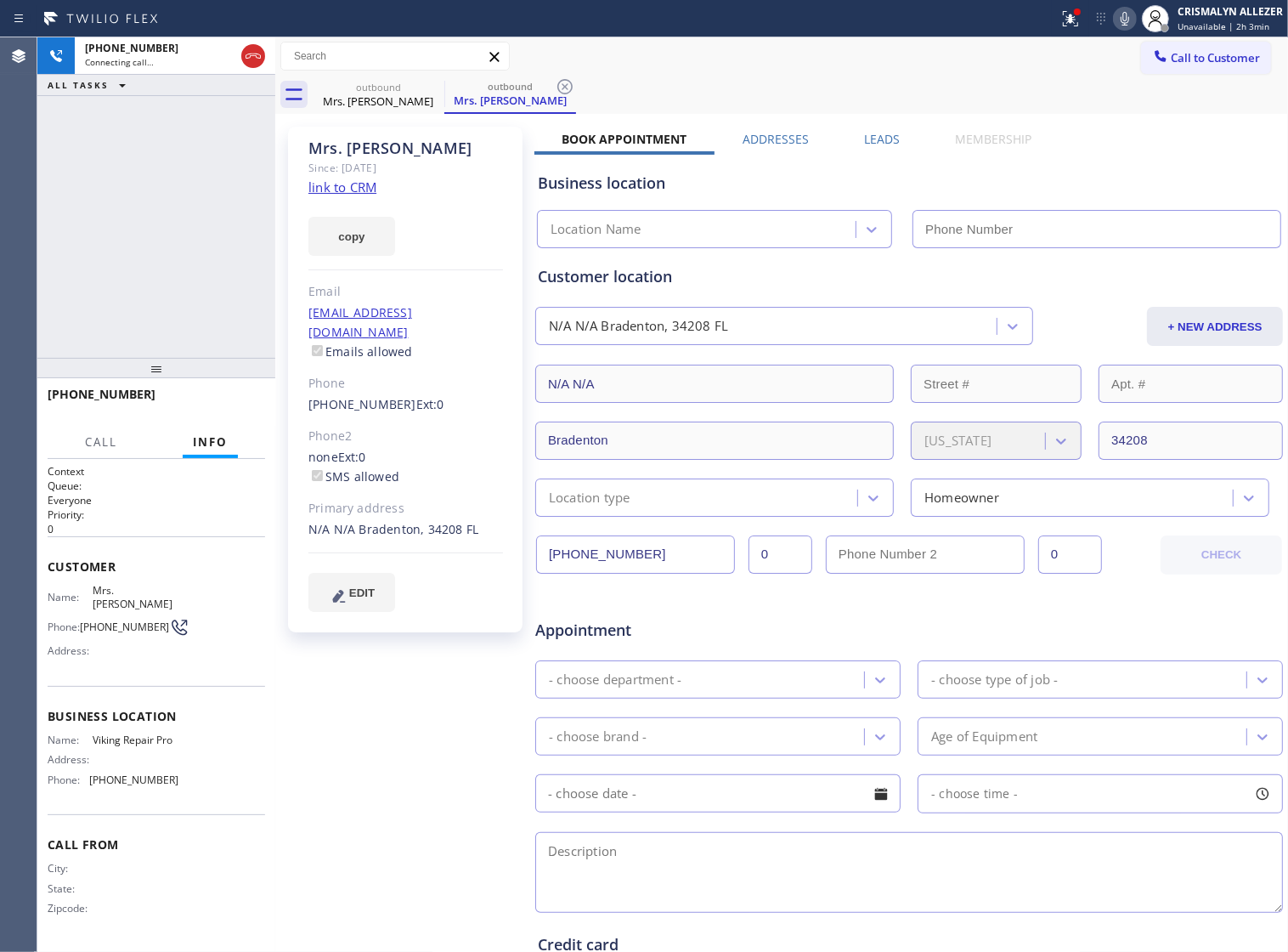
type input "[PHONE_NUMBER]"
click at [221, 405] on span "HANG UP" at bounding box center [225, 402] width 52 height 12
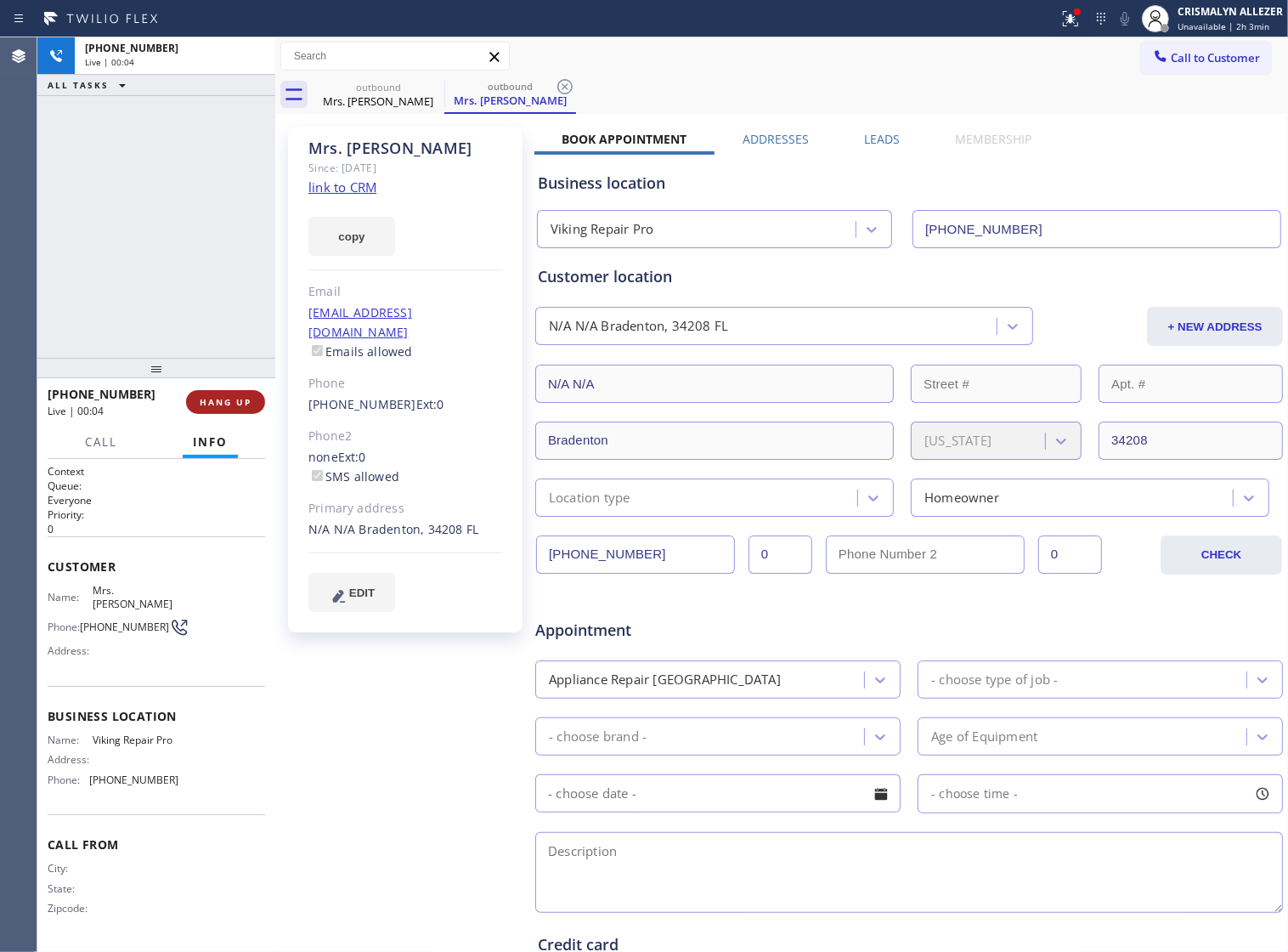
click at [221, 405] on span "HANG UP" at bounding box center [225, 402] width 52 height 12
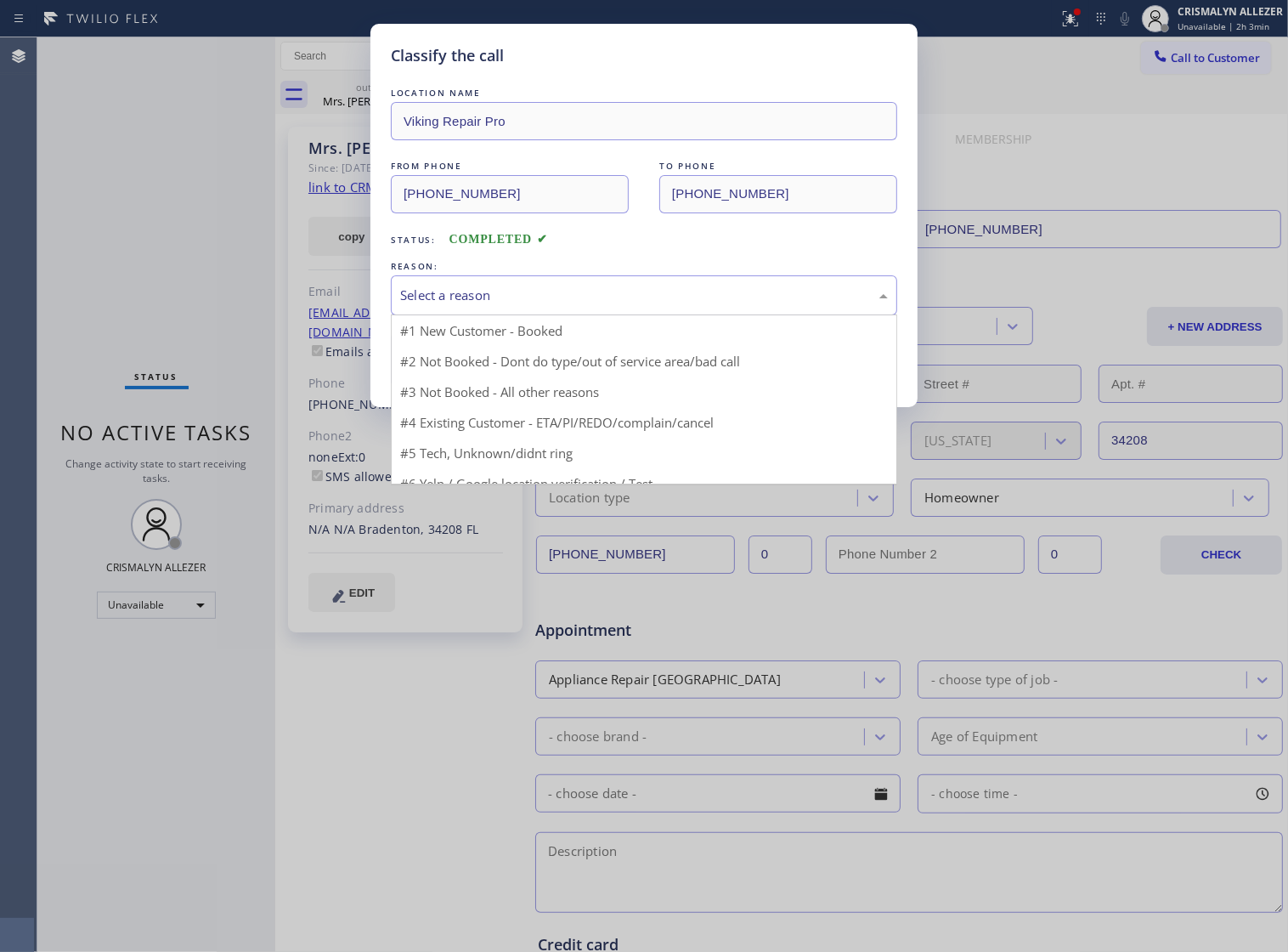
click at [622, 315] on div "Select a reason" at bounding box center [644, 296] width 507 height 40
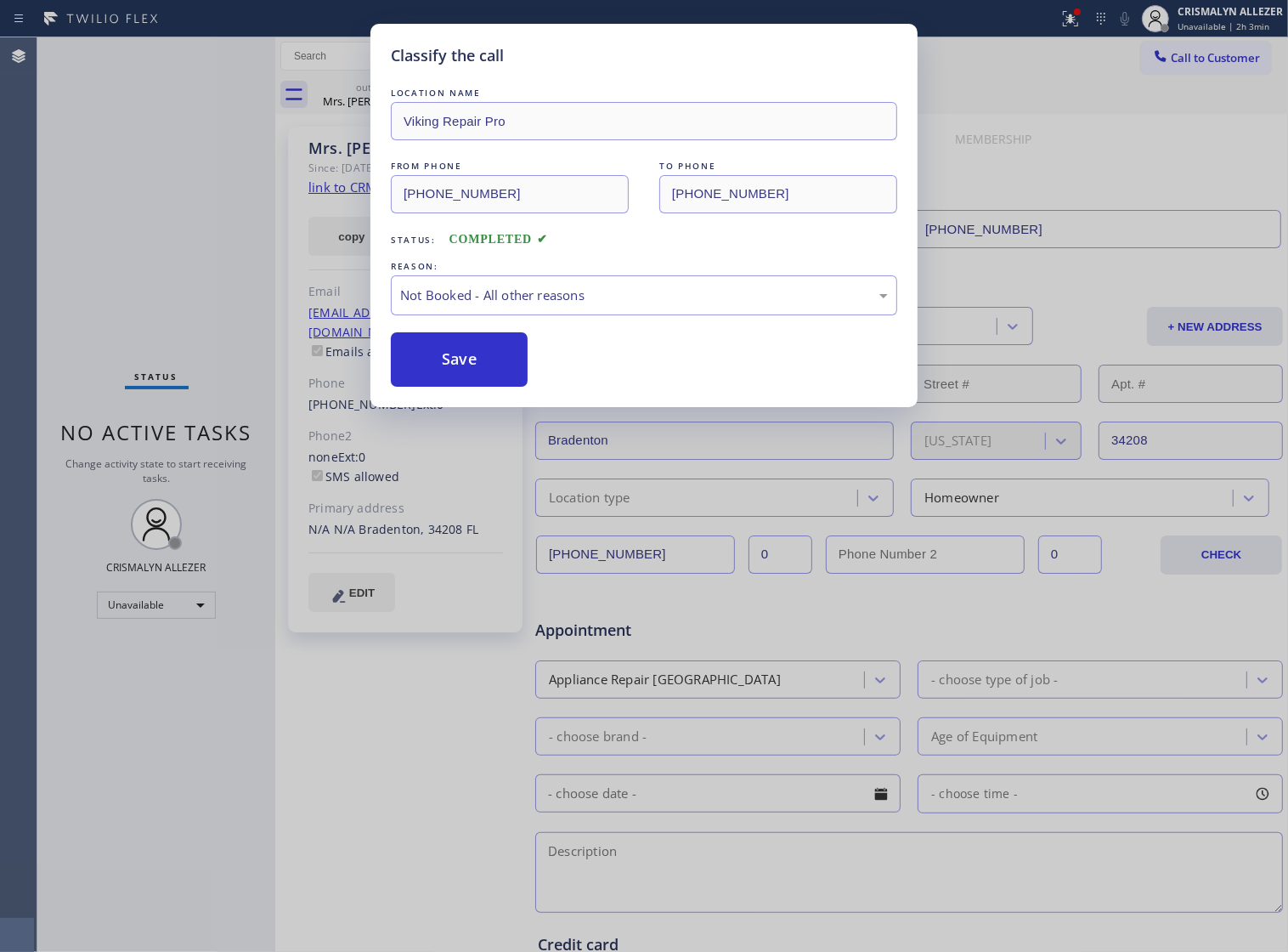
click at [433, 385] on button "Save" at bounding box center [459, 359] width 137 height 55
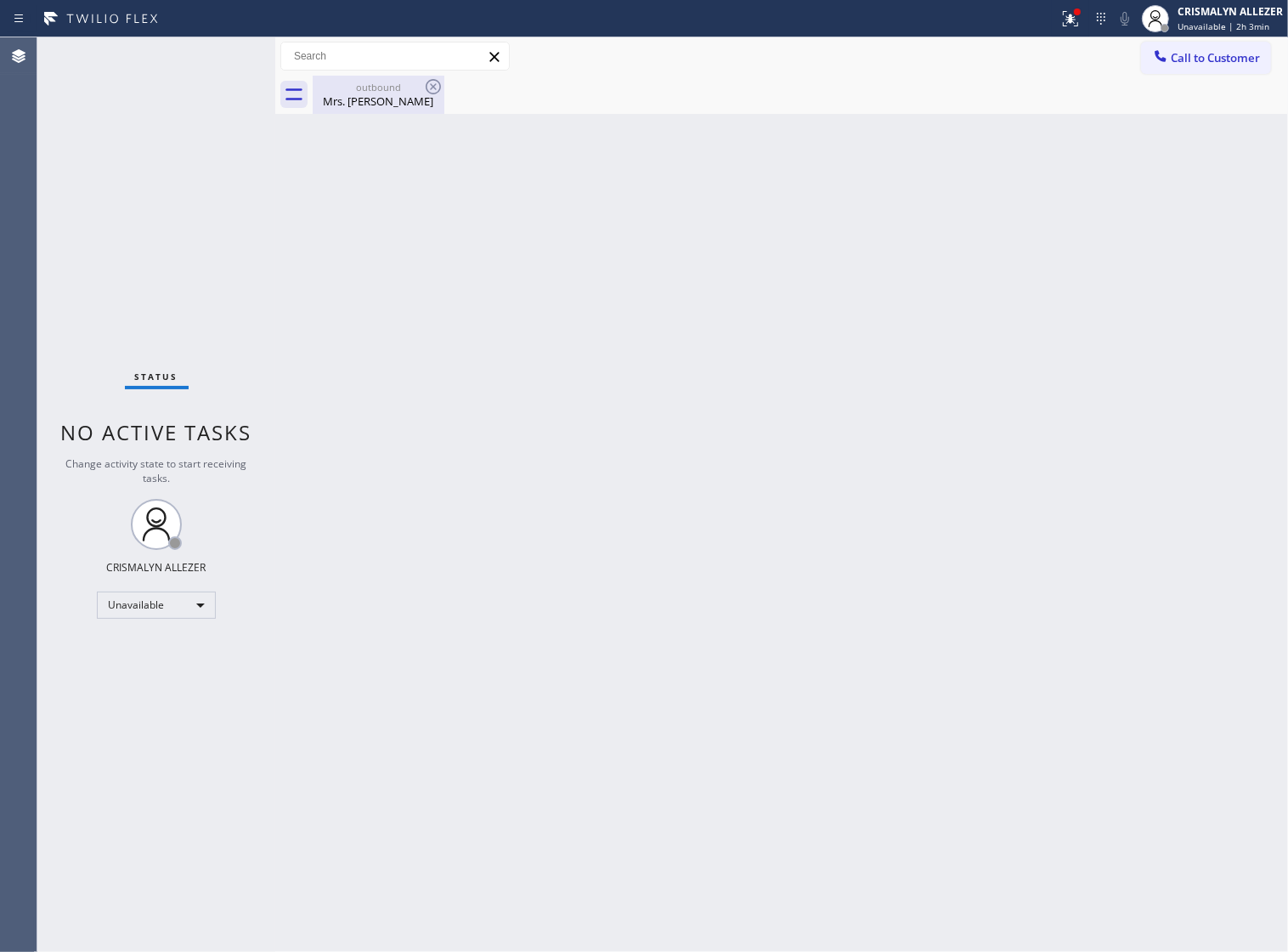
click at [388, 106] on div "Mrs. Heidi" at bounding box center [378, 100] width 128 height 15
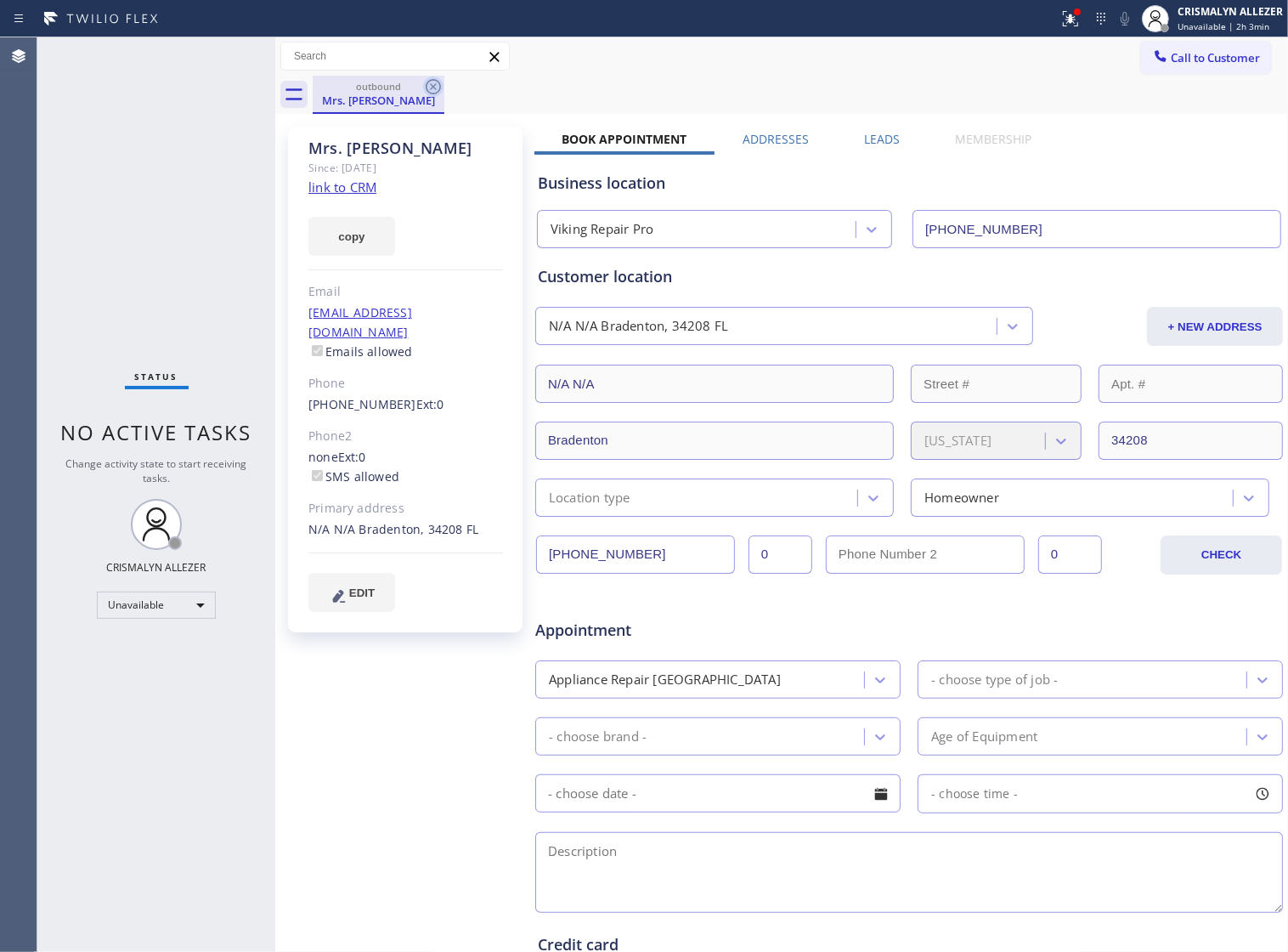
click at [440, 86] on icon at bounding box center [432, 86] width 15 height 15
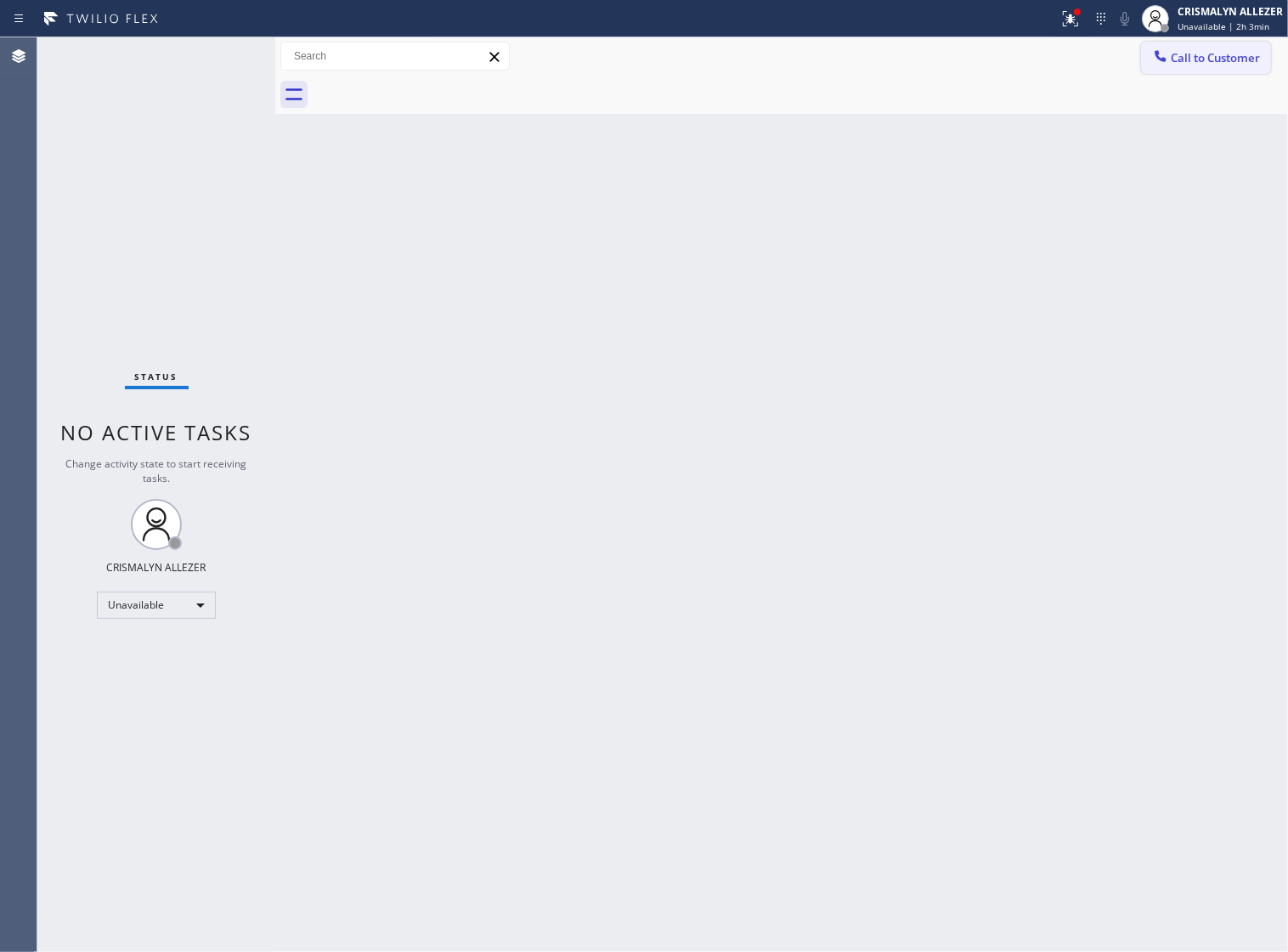
click at [1208, 69] on button "Call to Customer" at bounding box center [1206, 58] width 130 height 33
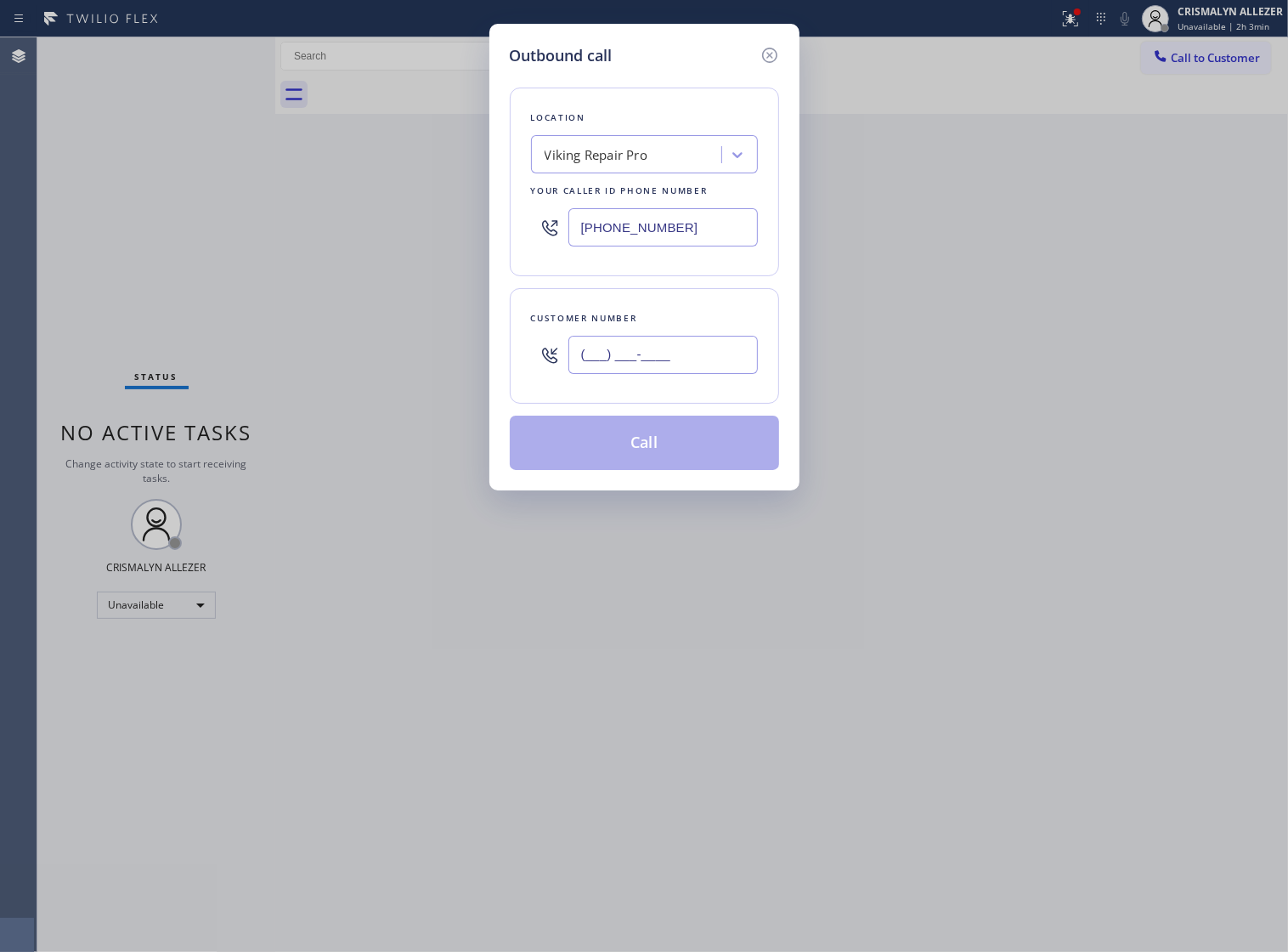
click at [719, 370] on input "(___) ___-____" at bounding box center [662, 355] width 189 height 39
paste input "863) 640-3372"
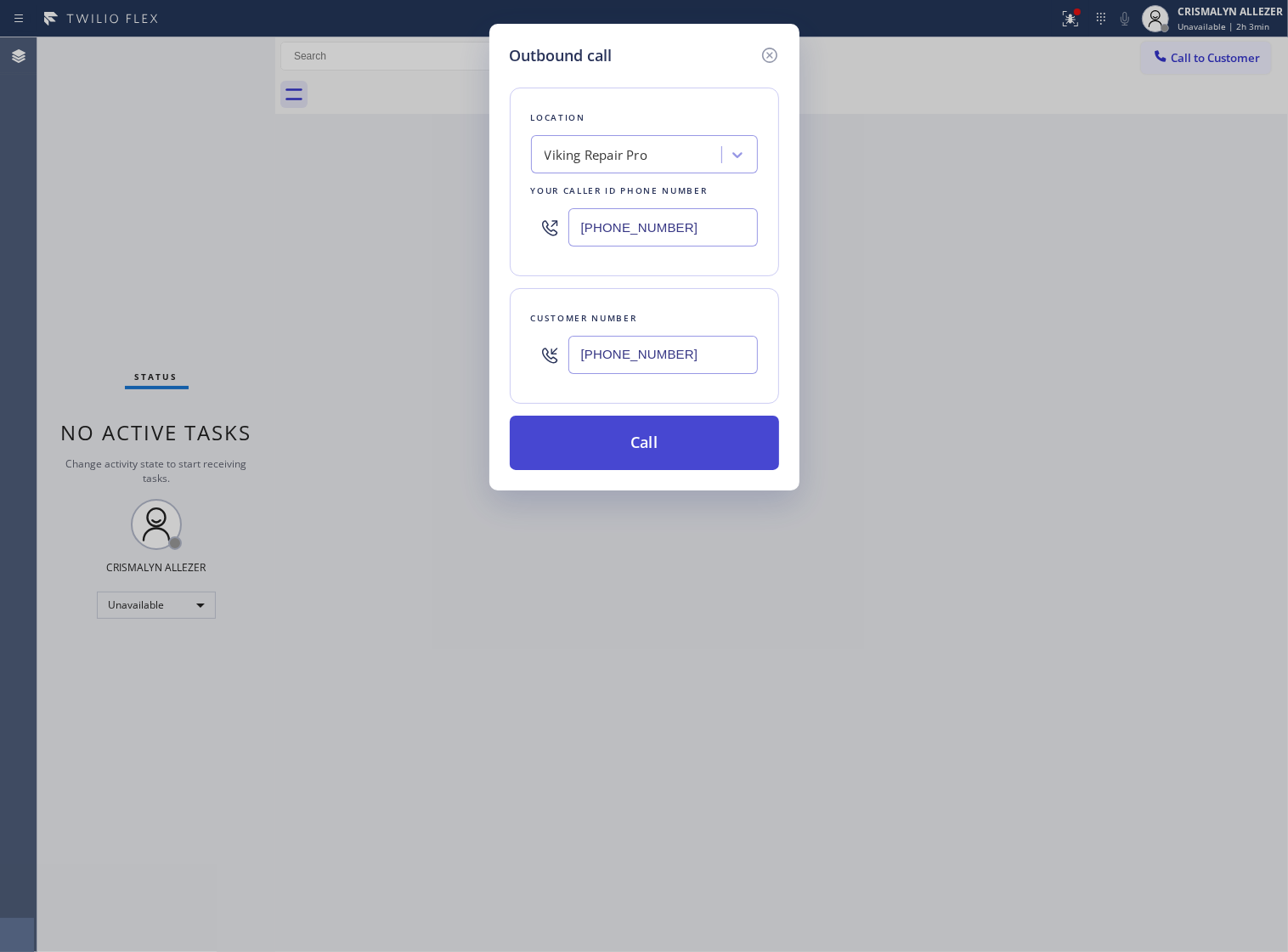
type input "[PHONE_NUMBER]"
click at [647, 470] on button "Call" at bounding box center [644, 442] width 270 height 55
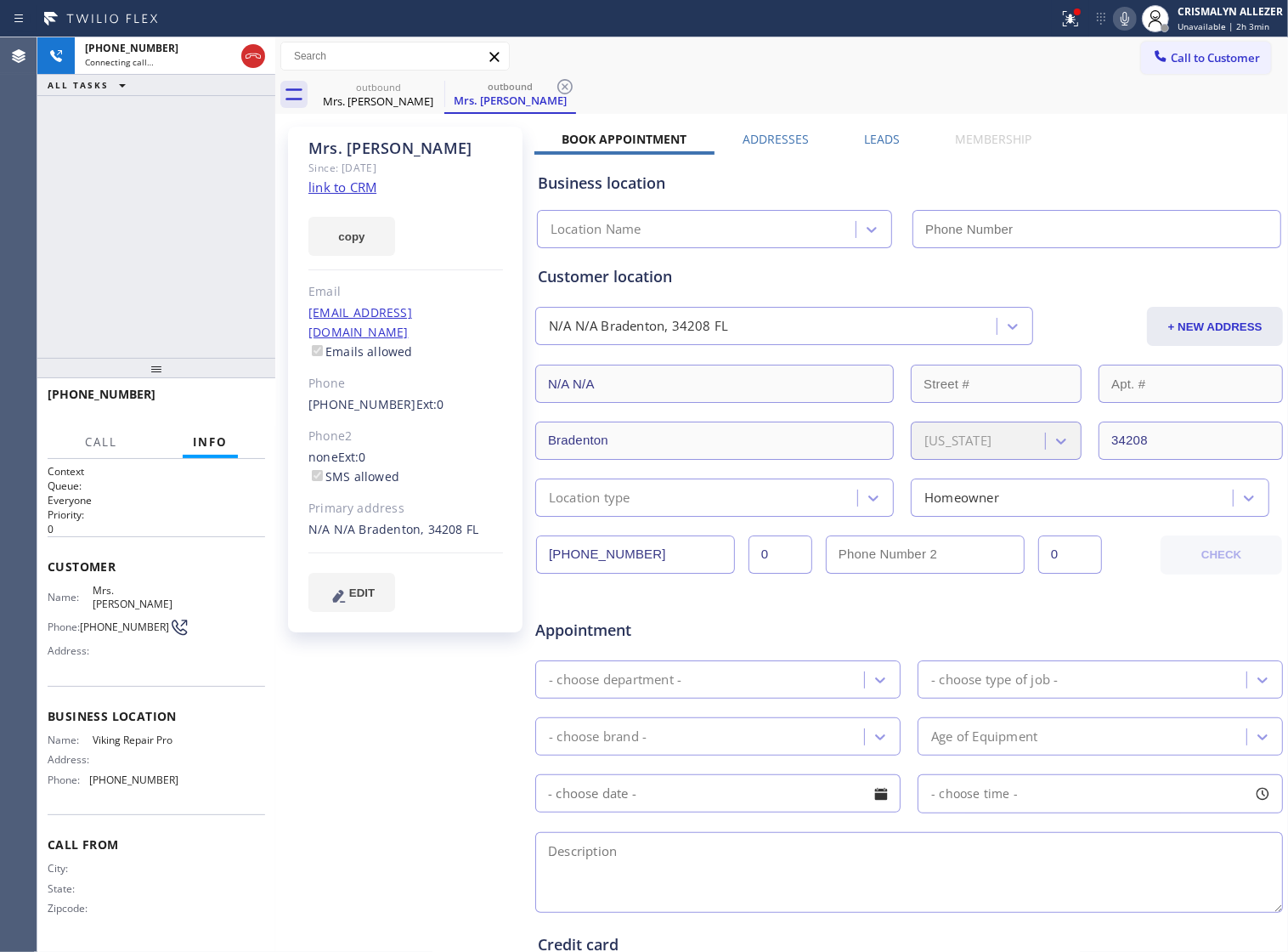
type input "[PHONE_NUMBER]"
click at [195, 506] on p "Everyone" at bounding box center [156, 500] width 217 height 15
click at [232, 408] on span "HANG UP" at bounding box center [225, 402] width 52 height 12
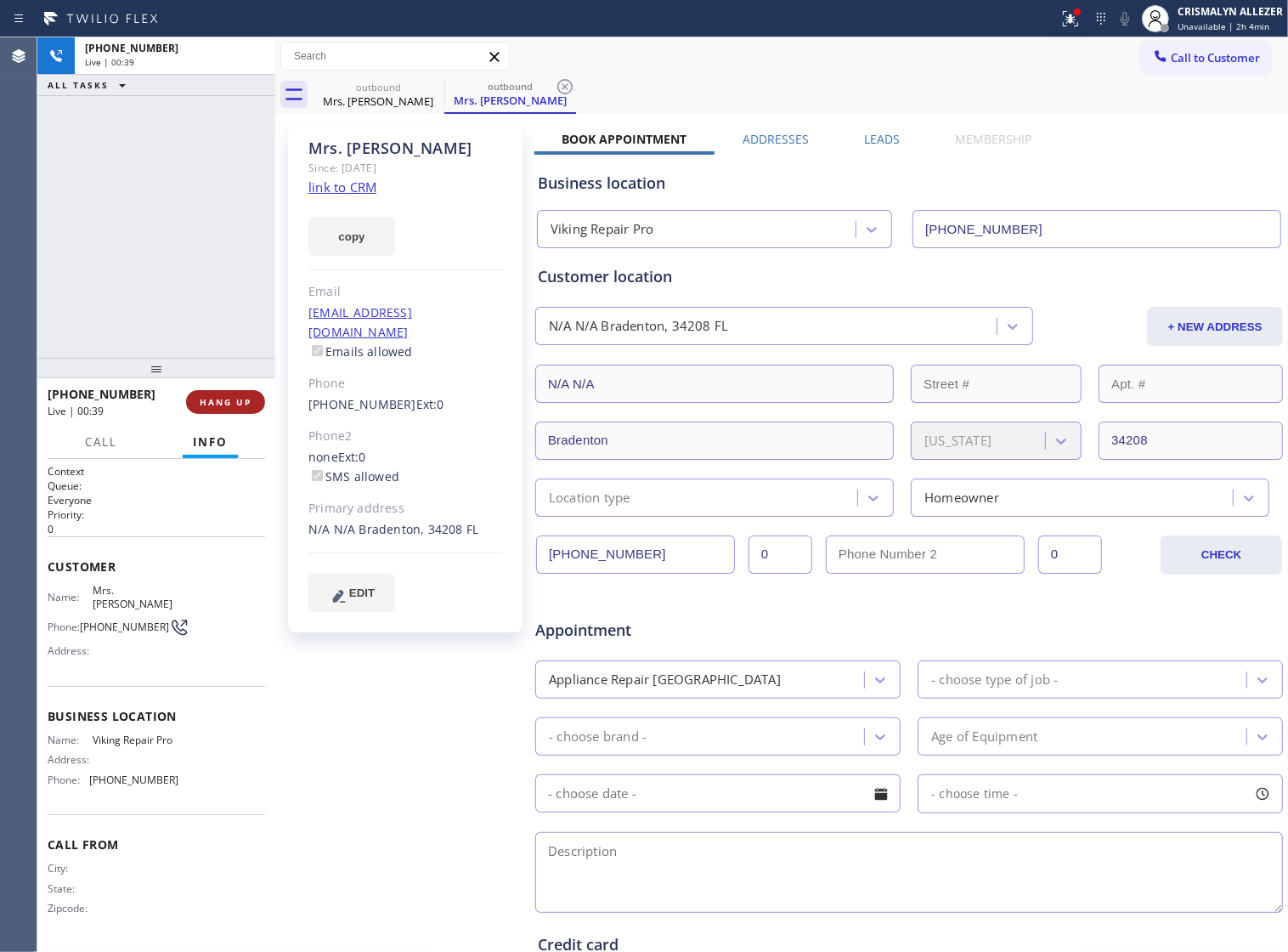
click at [232, 408] on span "HANG UP" at bounding box center [225, 402] width 52 height 12
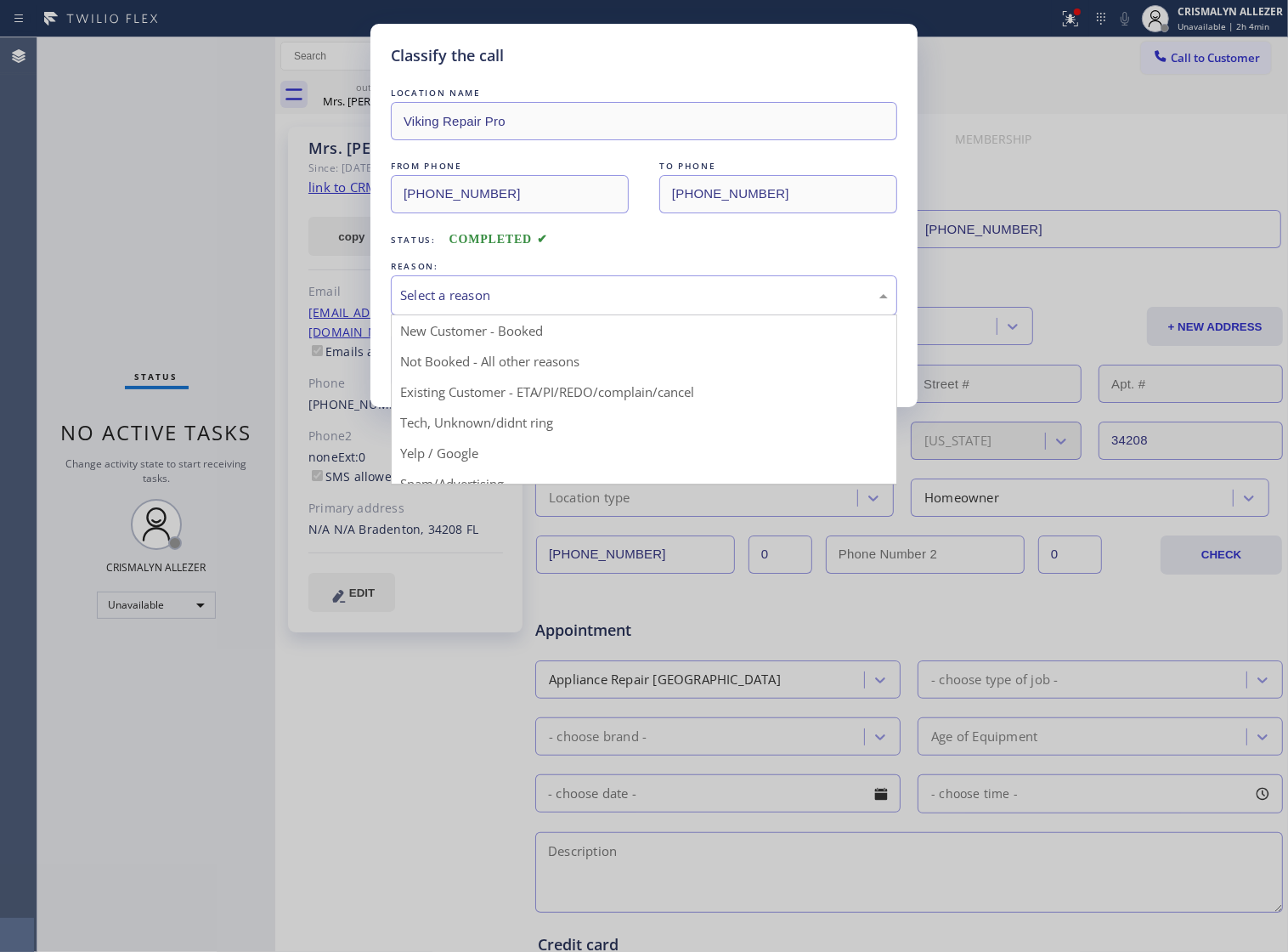
click at [644, 315] on div "Select a reason" at bounding box center [644, 296] width 507 height 40
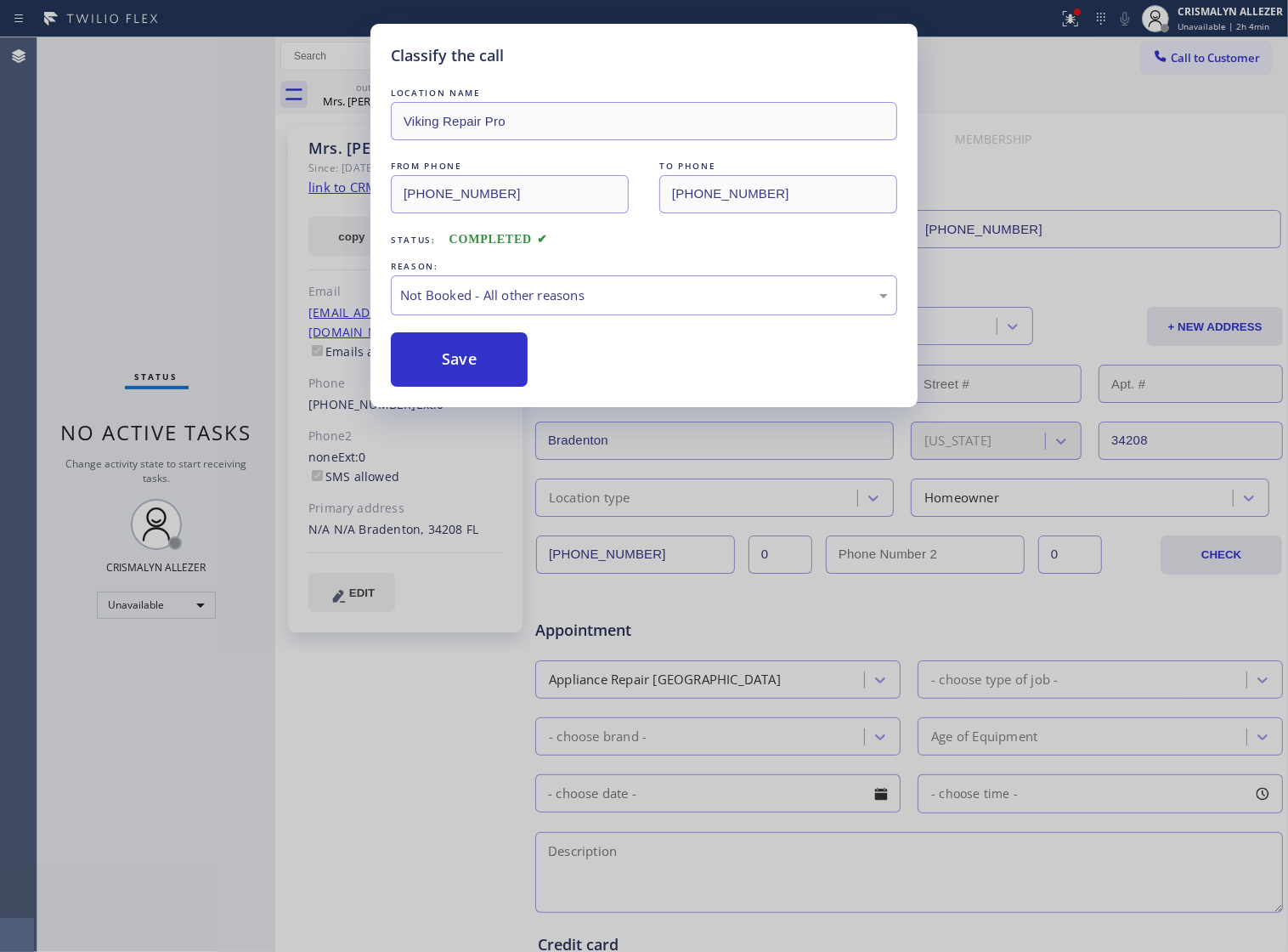
click at [490, 385] on button "Save" at bounding box center [459, 359] width 137 height 55
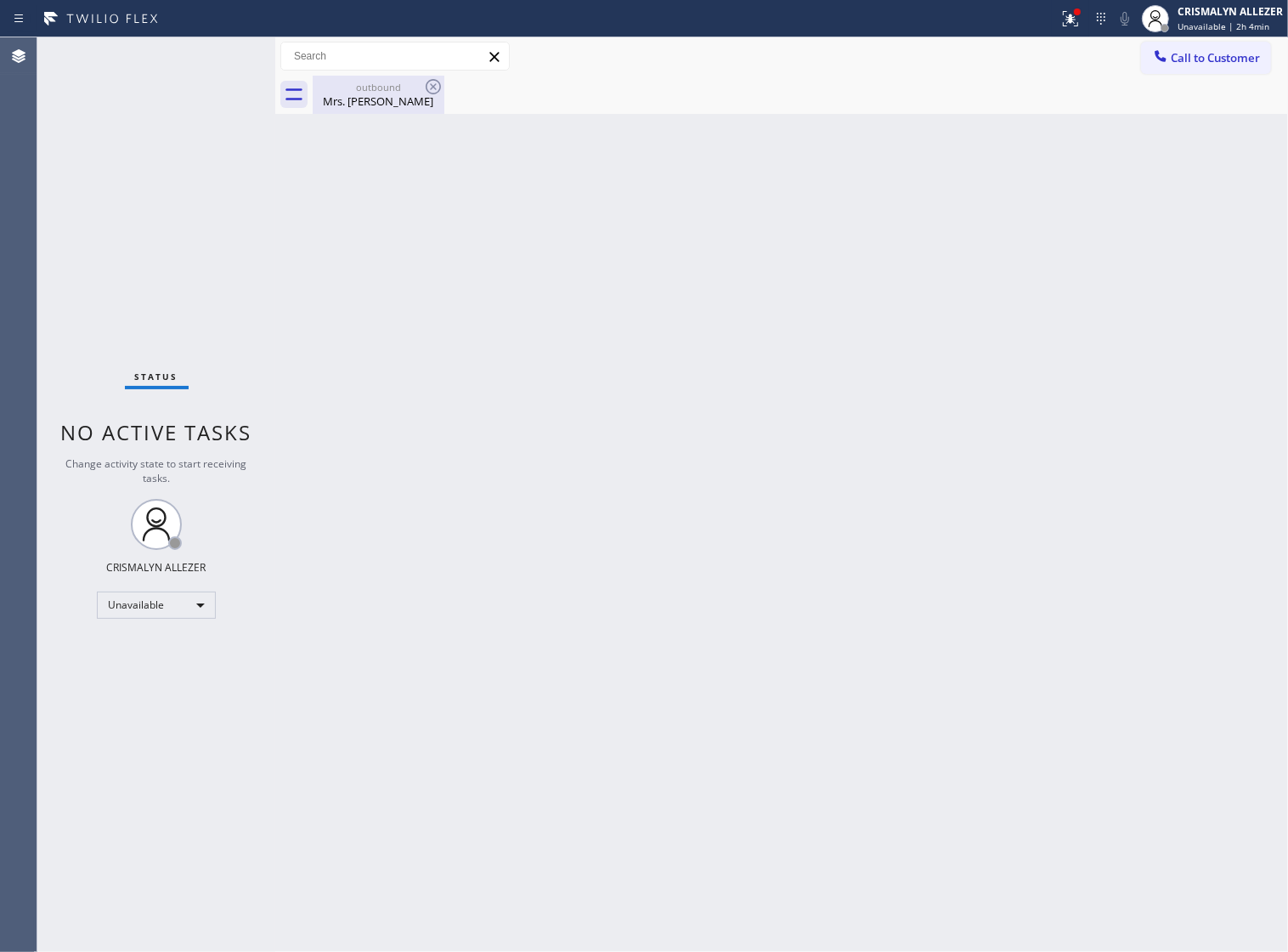
drag, startPoint x: 377, startPoint y: 106, endPoint x: 423, endPoint y: 92, distance: 48.1
click at [378, 104] on div "Mrs. Heidi" at bounding box center [378, 100] width 128 height 15
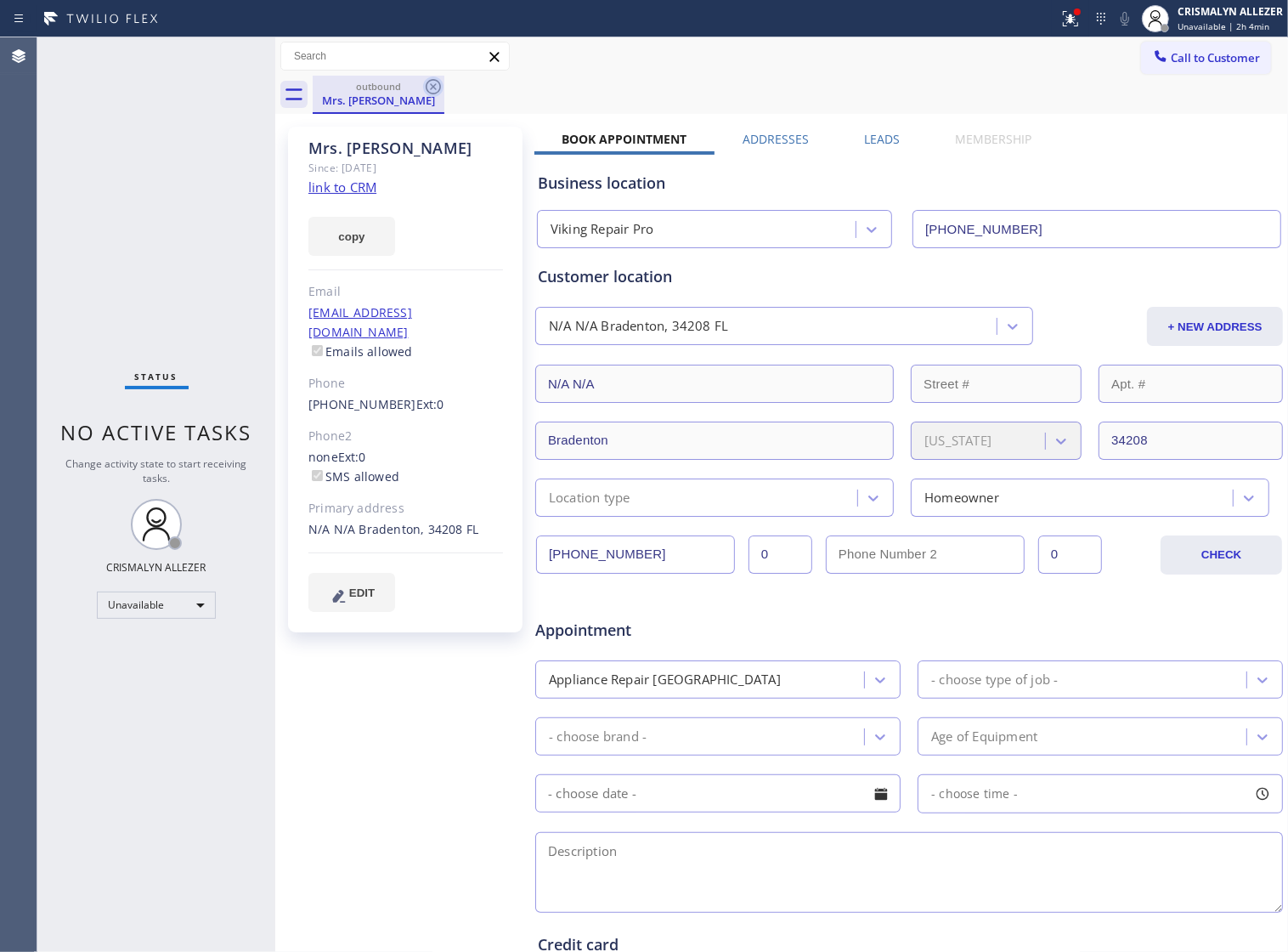
click at [423, 92] on icon at bounding box center [433, 86] width 21 height 21
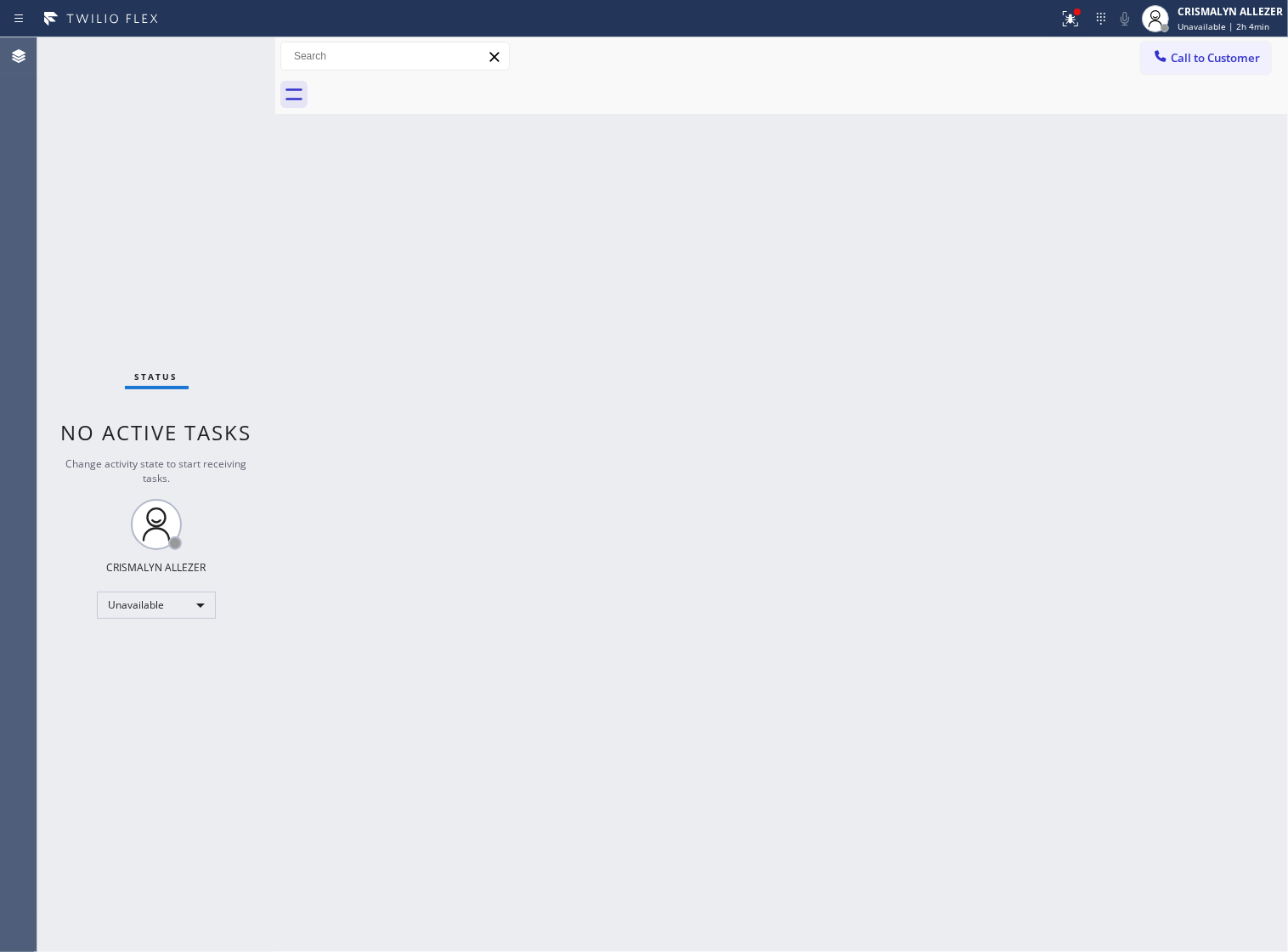
click at [882, 377] on div "Back to Dashboard Change Sender ID Customers Technicians Select a contact Outbo…" at bounding box center [782, 495] width 1013 height 914
click at [1213, 77] on div at bounding box center [800, 94] width 976 height 39
click at [1210, 64] on span "Call to Customer" at bounding box center [1216, 58] width 89 height 15
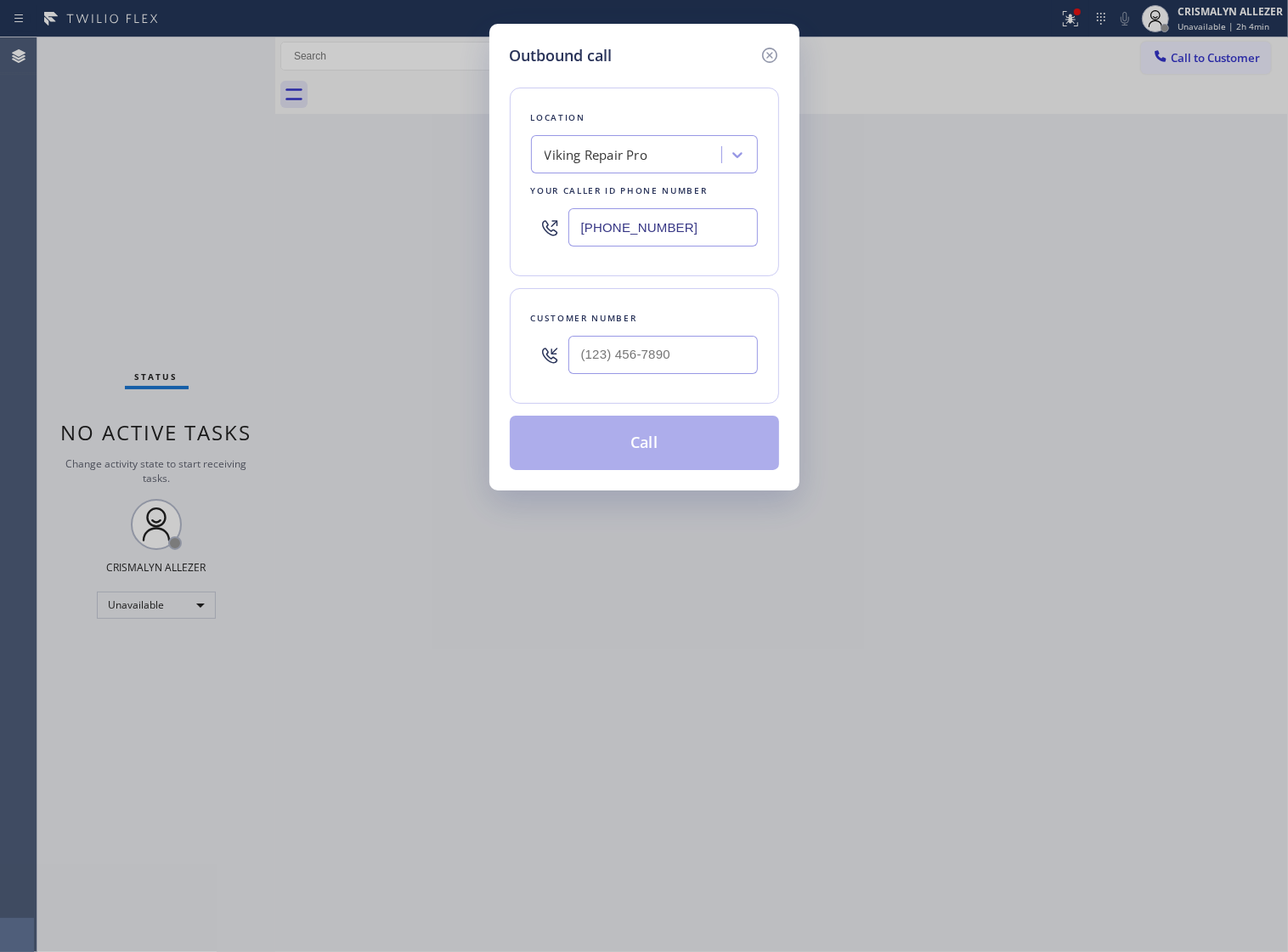
drag, startPoint x: 715, startPoint y: 247, endPoint x: 324, endPoint y: 234, distance: 391.2
click at [332, 234] on div "Outbound call Location Viking Repair Pro Your caller id phone number (844) 988-…" at bounding box center [644, 476] width 1288 height 952
paste input "786) 971-6587"
type input "[PHONE_NUMBER]"
click at [678, 374] on input "(___) ___-____" at bounding box center [662, 355] width 189 height 39
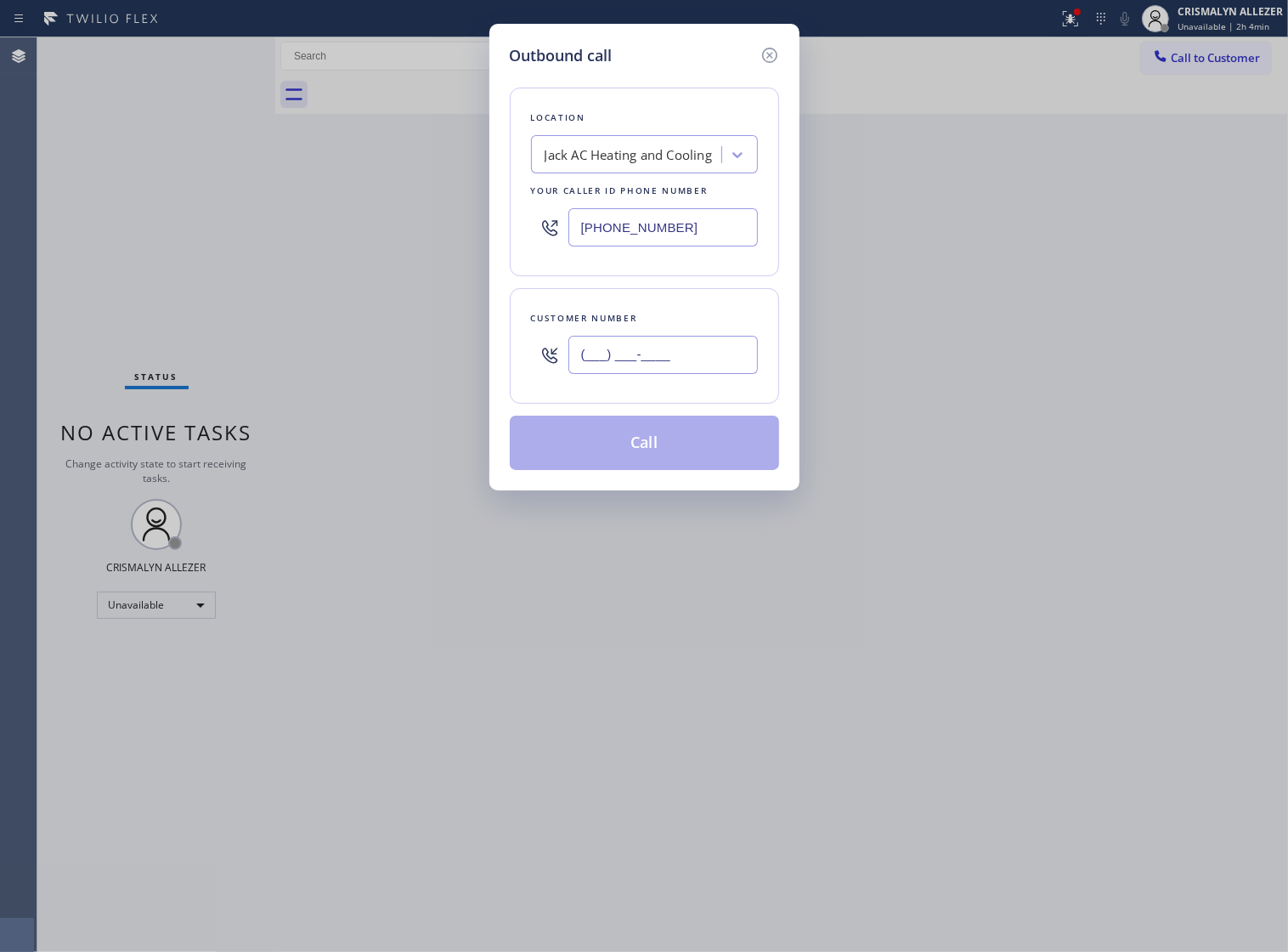
paste input "754) 336-6817"
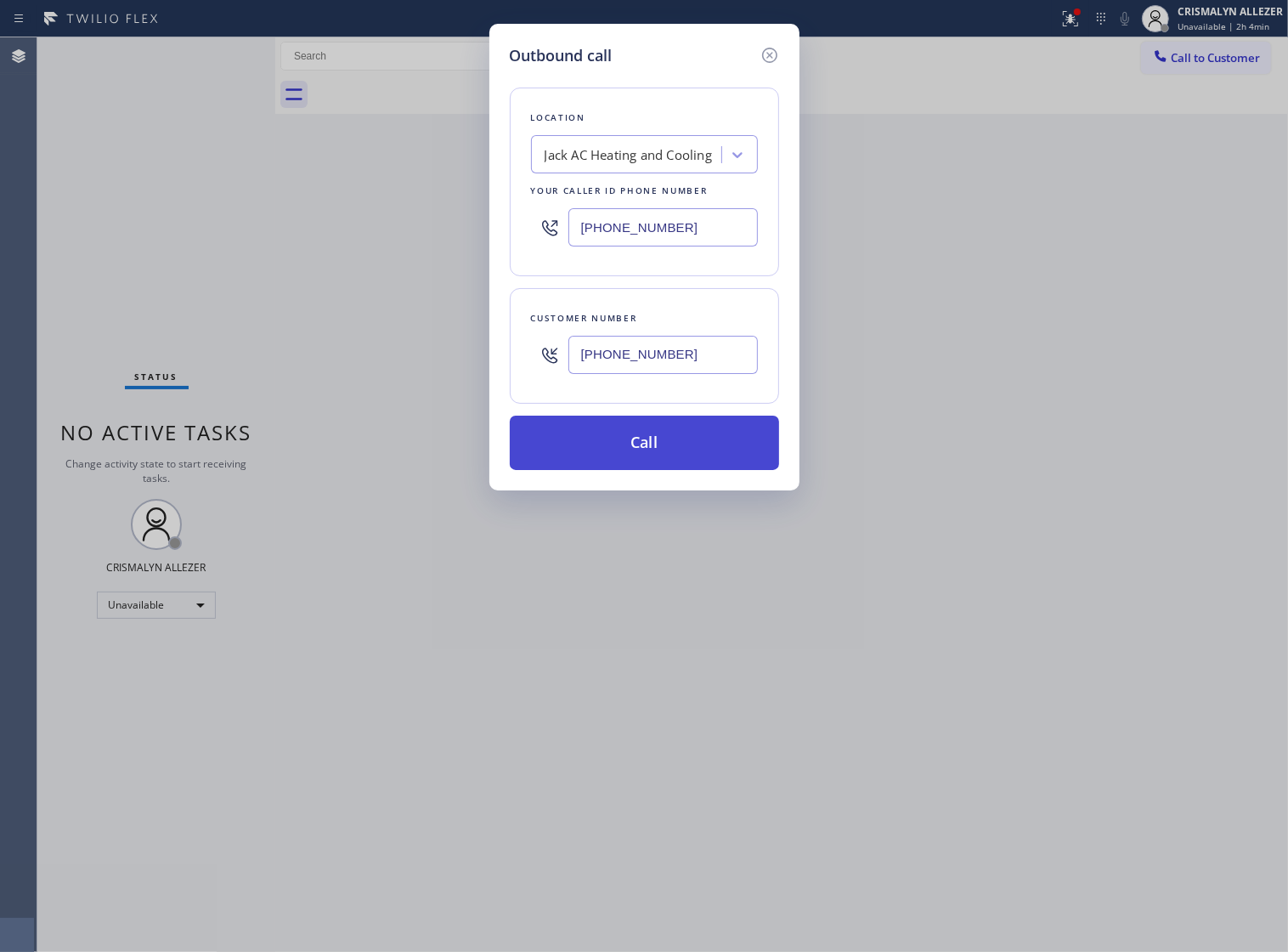
type input "[PHONE_NUMBER]"
click at [651, 470] on button "Call" at bounding box center [644, 442] width 270 height 55
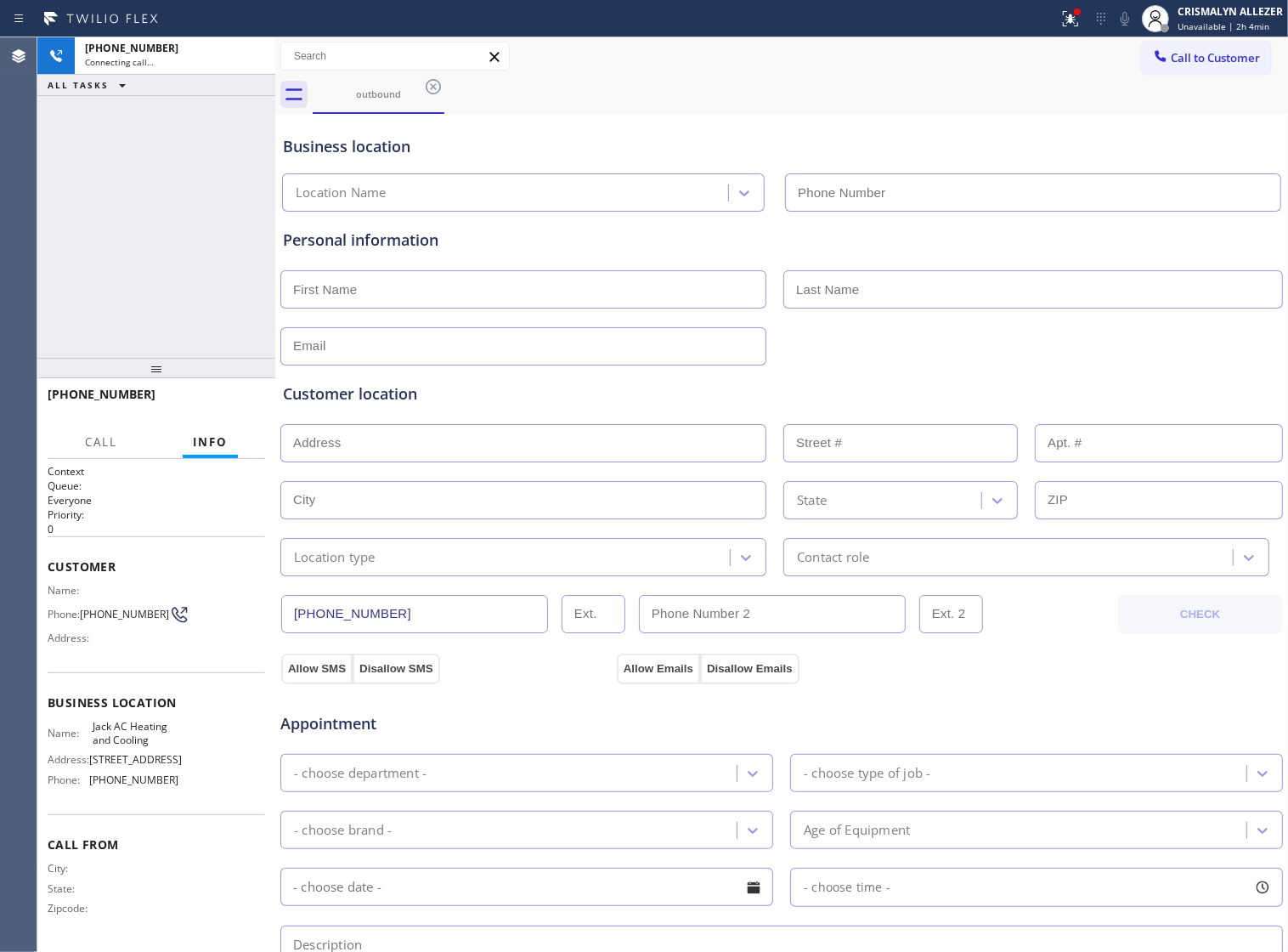
type input "[PHONE_NUMBER]"
click at [205, 400] on span "HANG UP" at bounding box center [225, 402] width 52 height 12
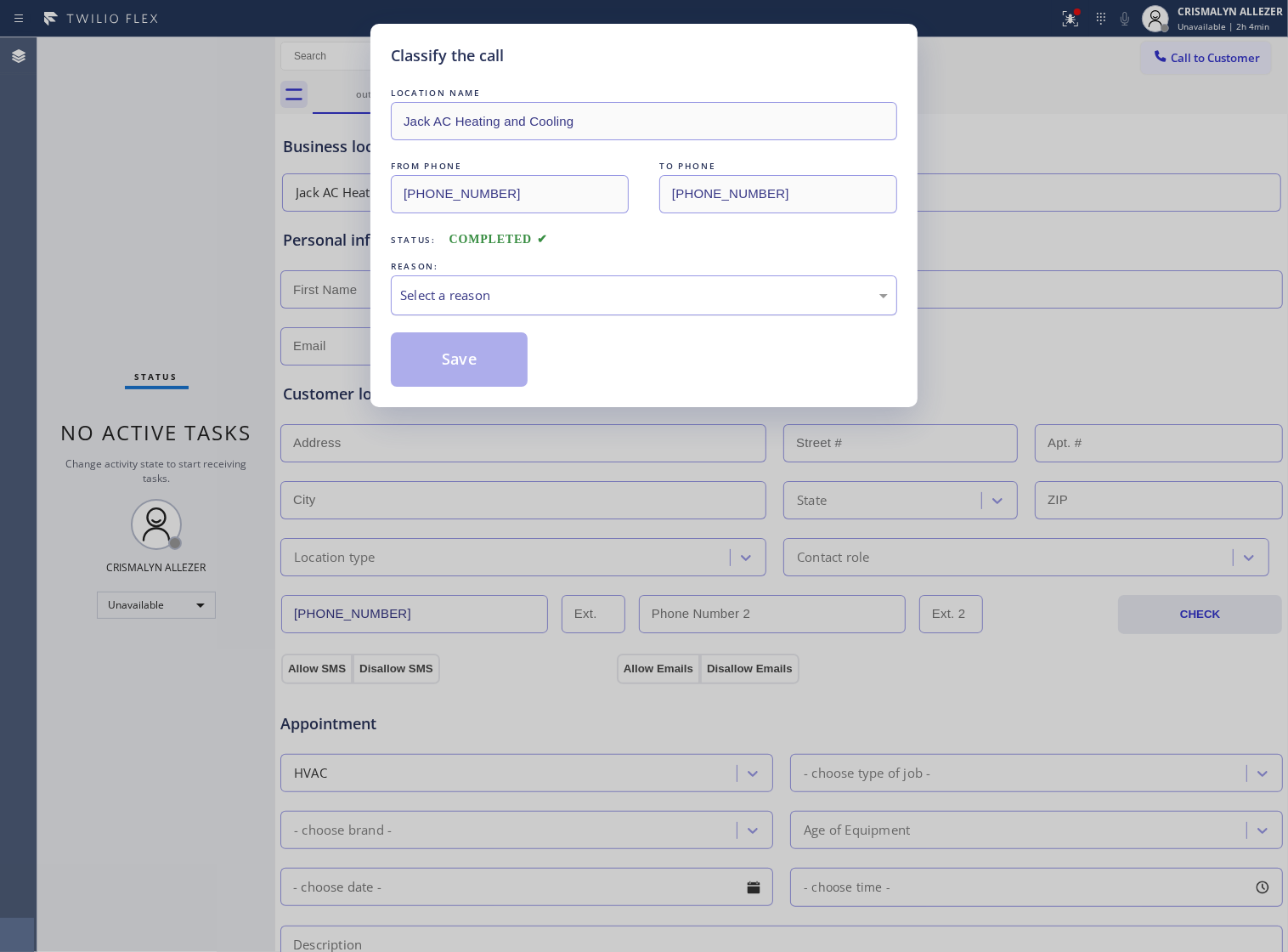
click at [718, 299] on div "Select a reason" at bounding box center [644, 296] width 507 height 40
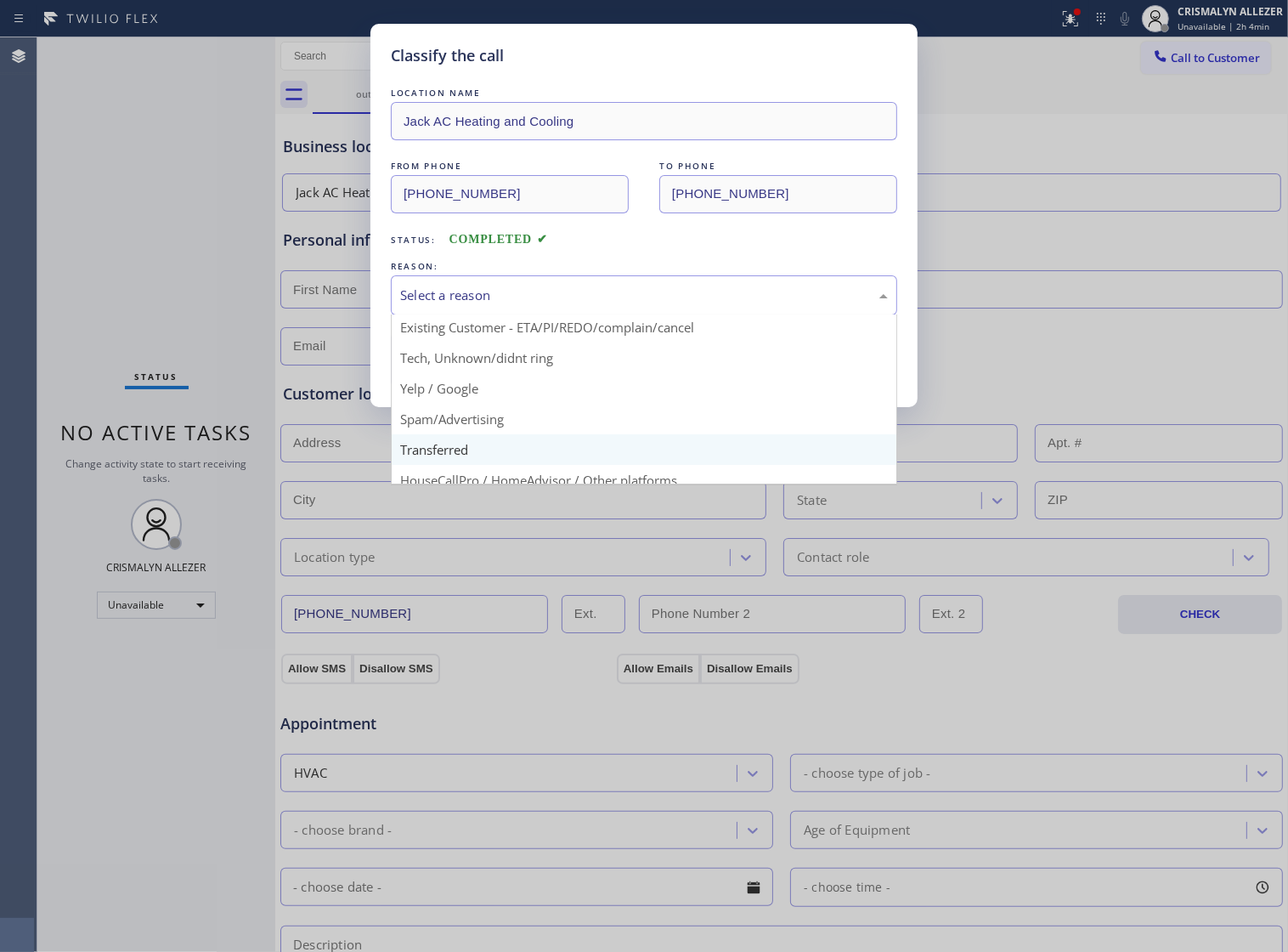
scroll to position [116, 0]
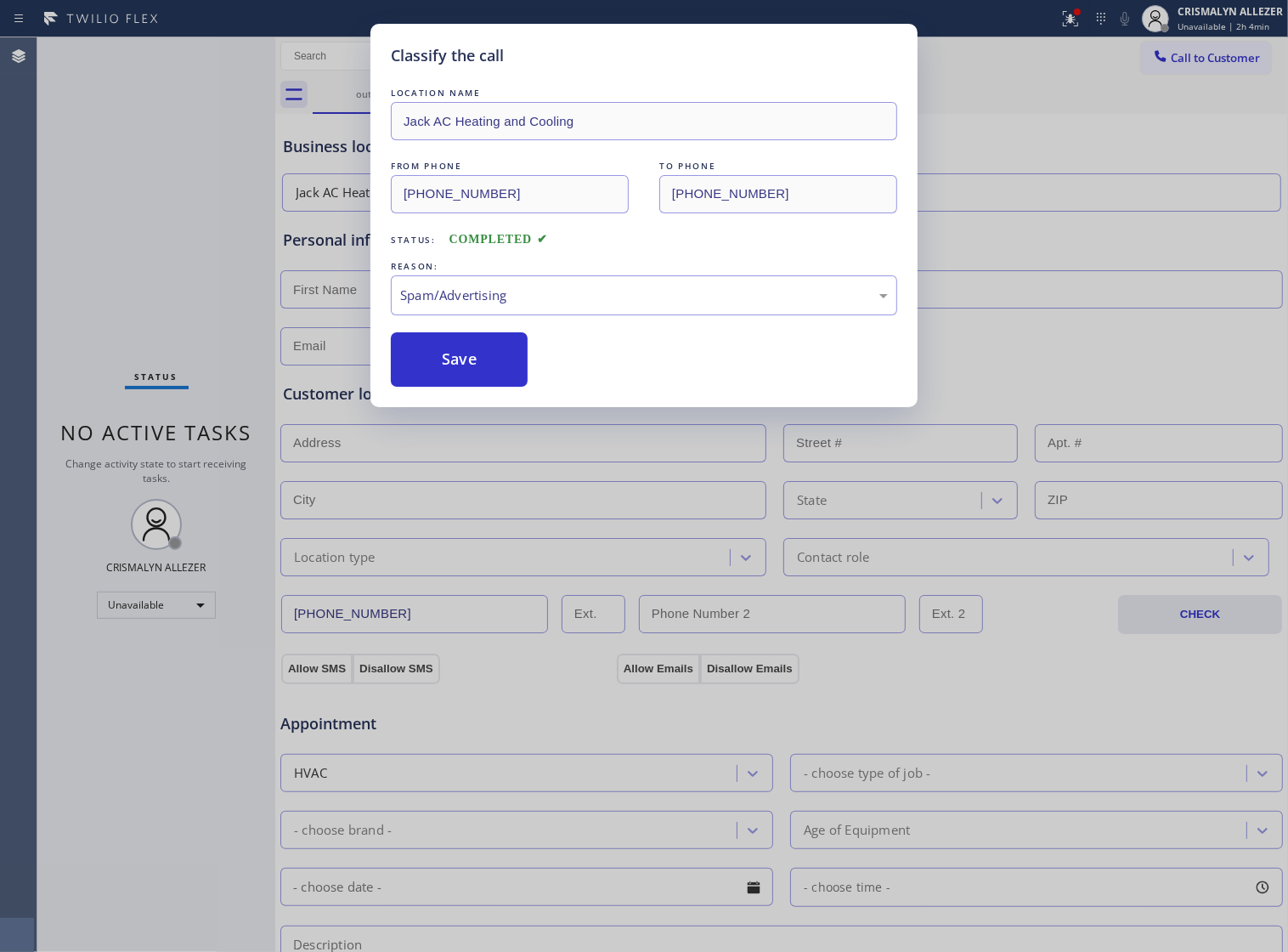
click at [468, 387] on button "Save" at bounding box center [459, 359] width 137 height 55
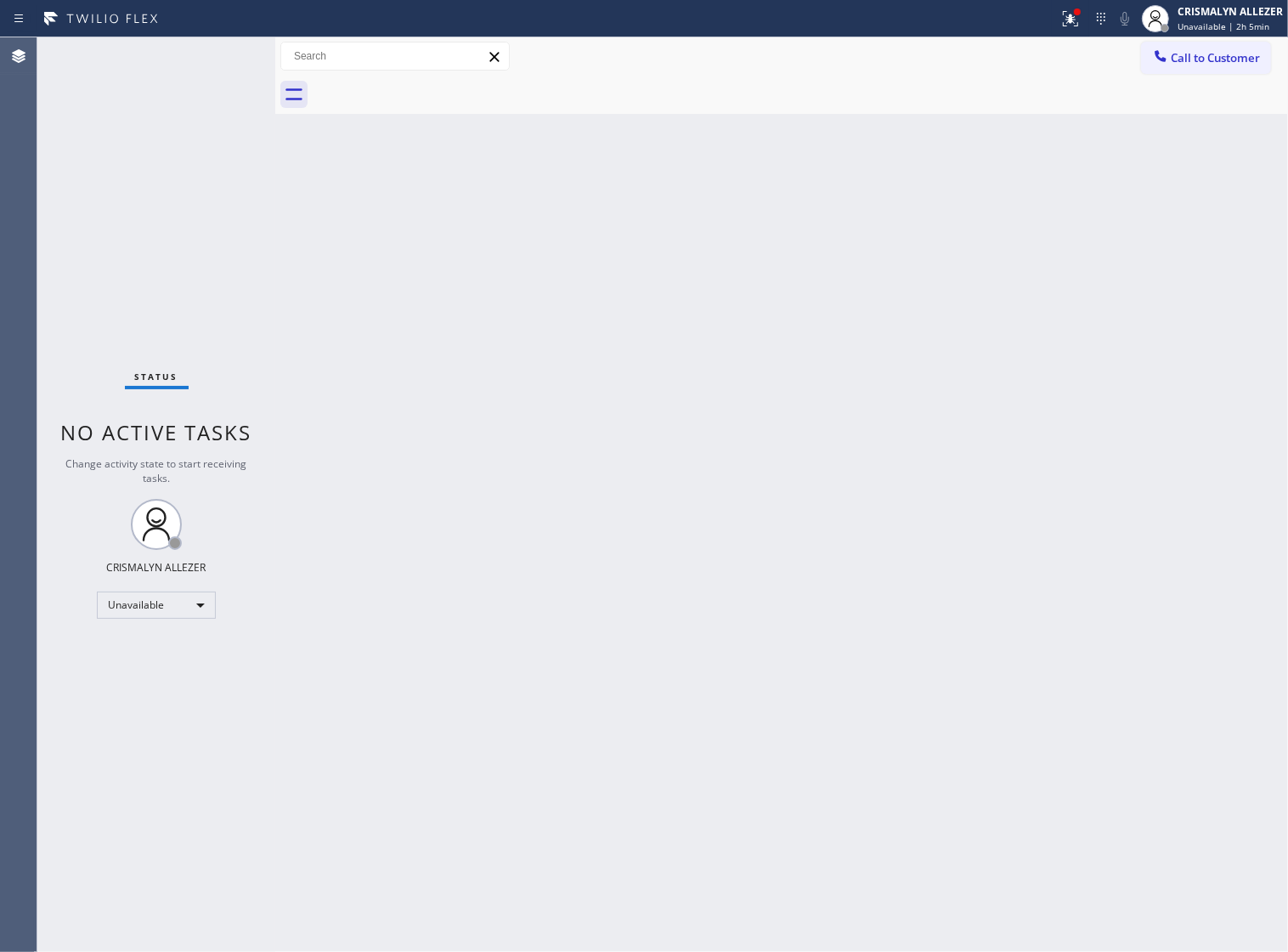
drag, startPoint x: 663, startPoint y: 383, endPoint x: 881, endPoint y: 156, distance: 314.7
click at [674, 368] on div "Back to Dashboard Change Sender ID Customers Technicians Select a contact Outbo…" at bounding box center [782, 495] width 1013 height 914
drag, startPoint x: 1174, startPoint y: 56, endPoint x: 900, endPoint y: 229, distance: 324.0
click at [1174, 56] on span "Call to Customer" at bounding box center [1216, 58] width 89 height 15
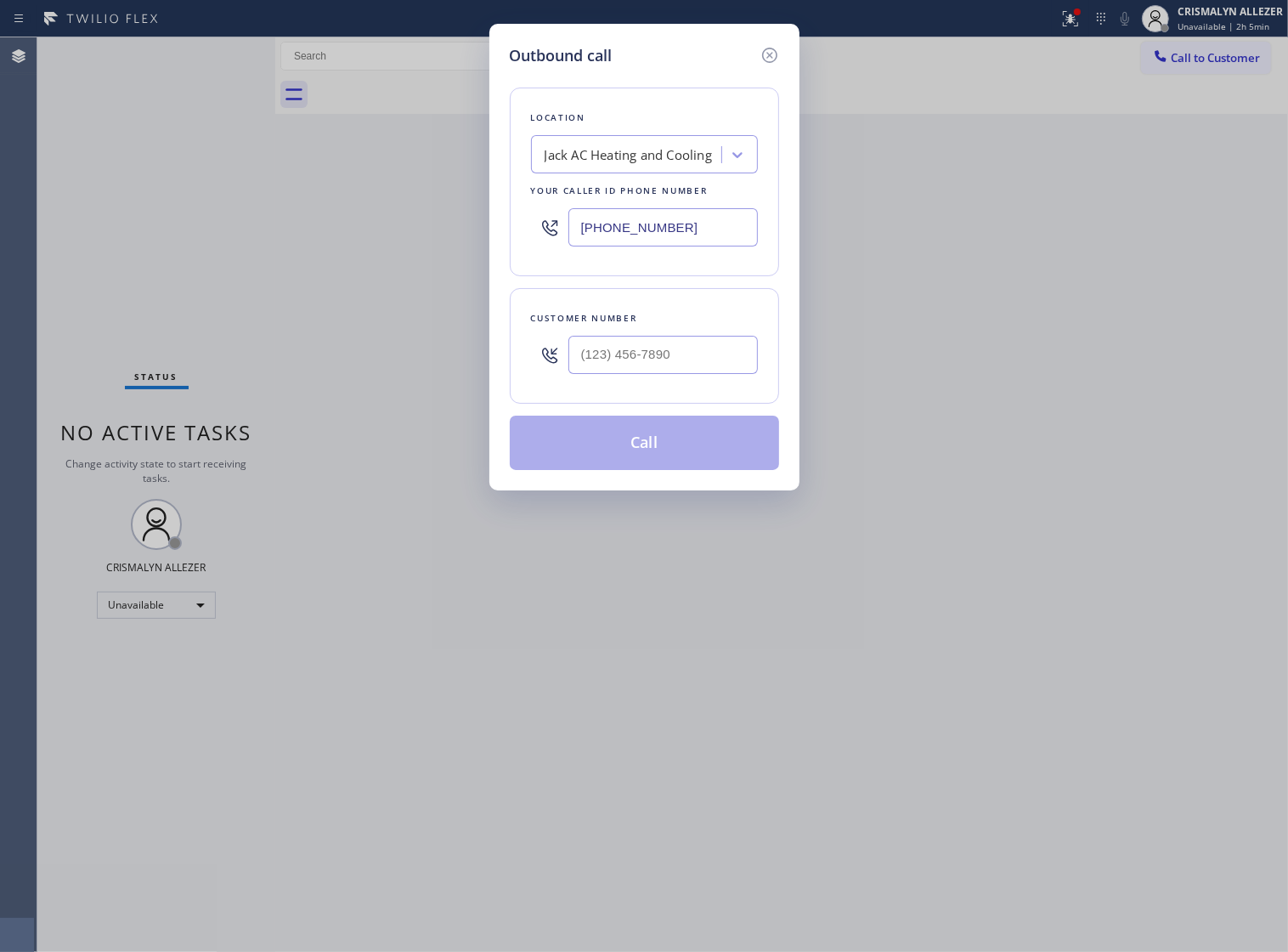
drag, startPoint x: 697, startPoint y: 239, endPoint x: 6, endPoint y: 255, distance: 691.2
click at [172, 244] on div "Outbound call Location Jack AC Heating and Cooling Your caller id phone number …" at bounding box center [644, 476] width 1288 height 952
paste input "855) 731-4952"
type input "[PHONE_NUMBER]"
click at [656, 374] on input "(___) ___-____" at bounding box center [662, 355] width 189 height 39
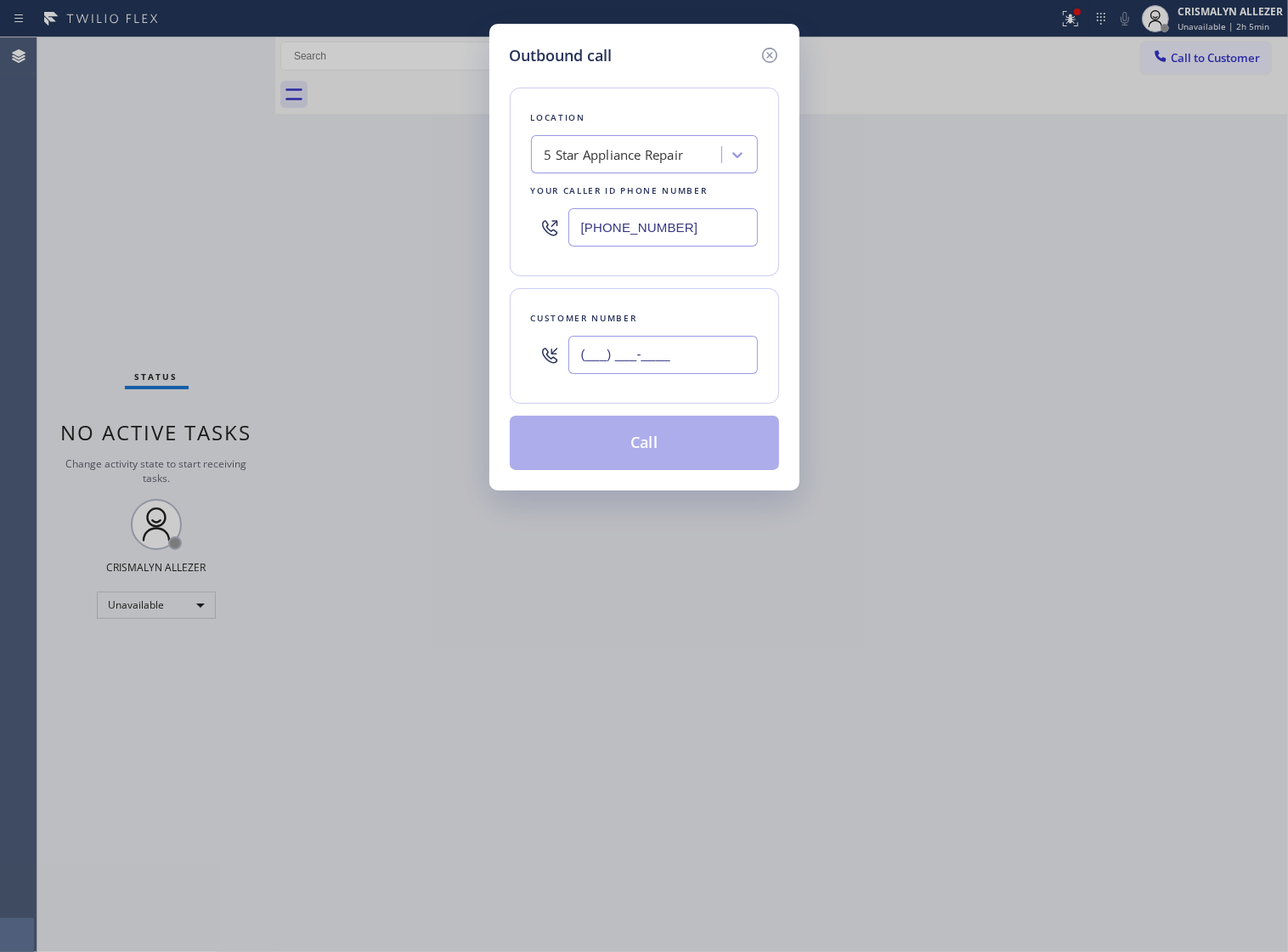
paste input "312) 613-0607"
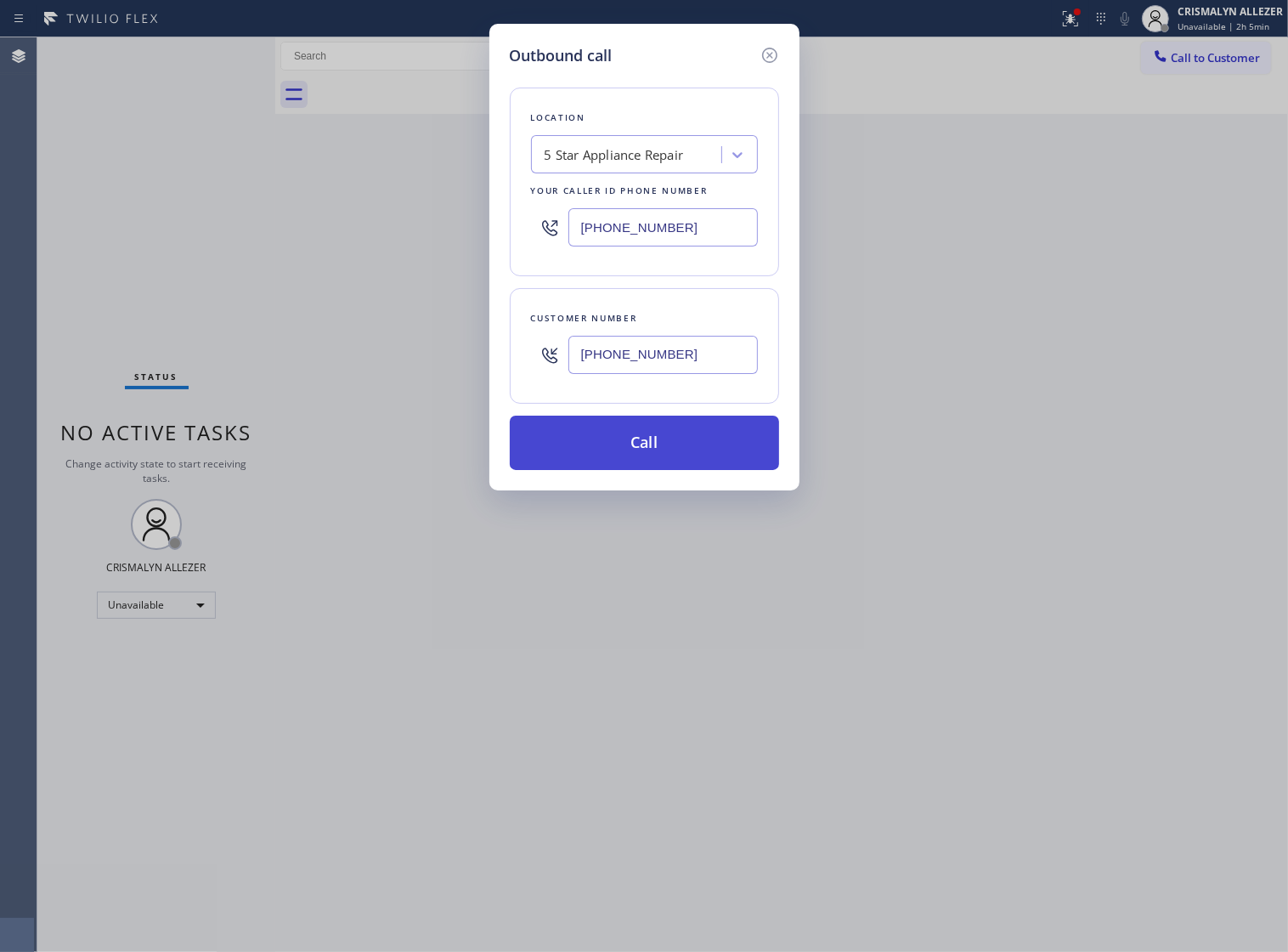
type input "[PHONE_NUMBER]"
click at [647, 469] on button "Call" at bounding box center [644, 442] width 270 height 55
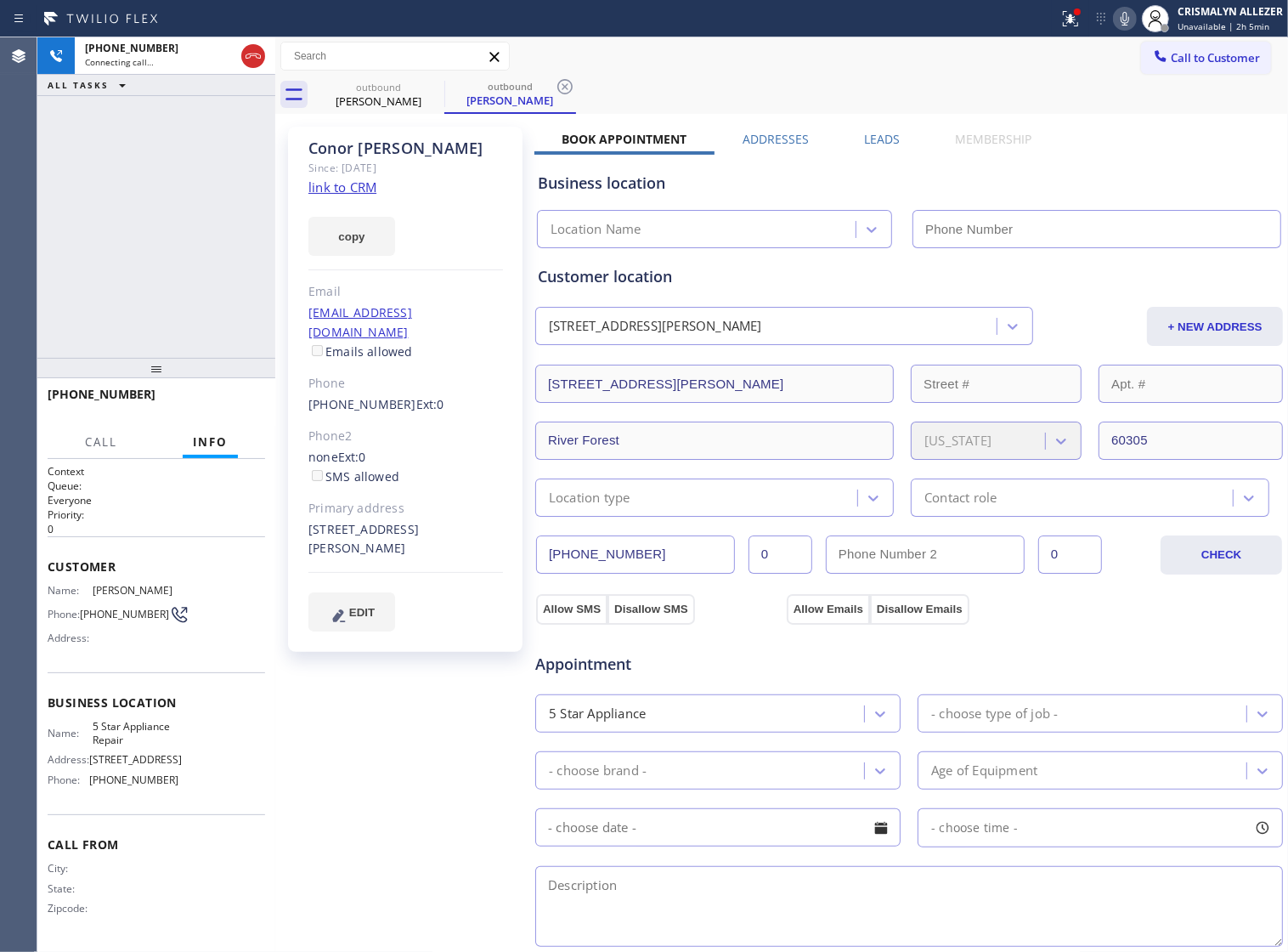
click at [330, 187] on link "link to CRM" at bounding box center [342, 186] width 68 height 17
type input "[PHONE_NUMBER]"
click at [1127, 18] on icon at bounding box center [1124, 19] width 21 height 21
click at [1118, 17] on icon at bounding box center [1124, 19] width 21 height 21
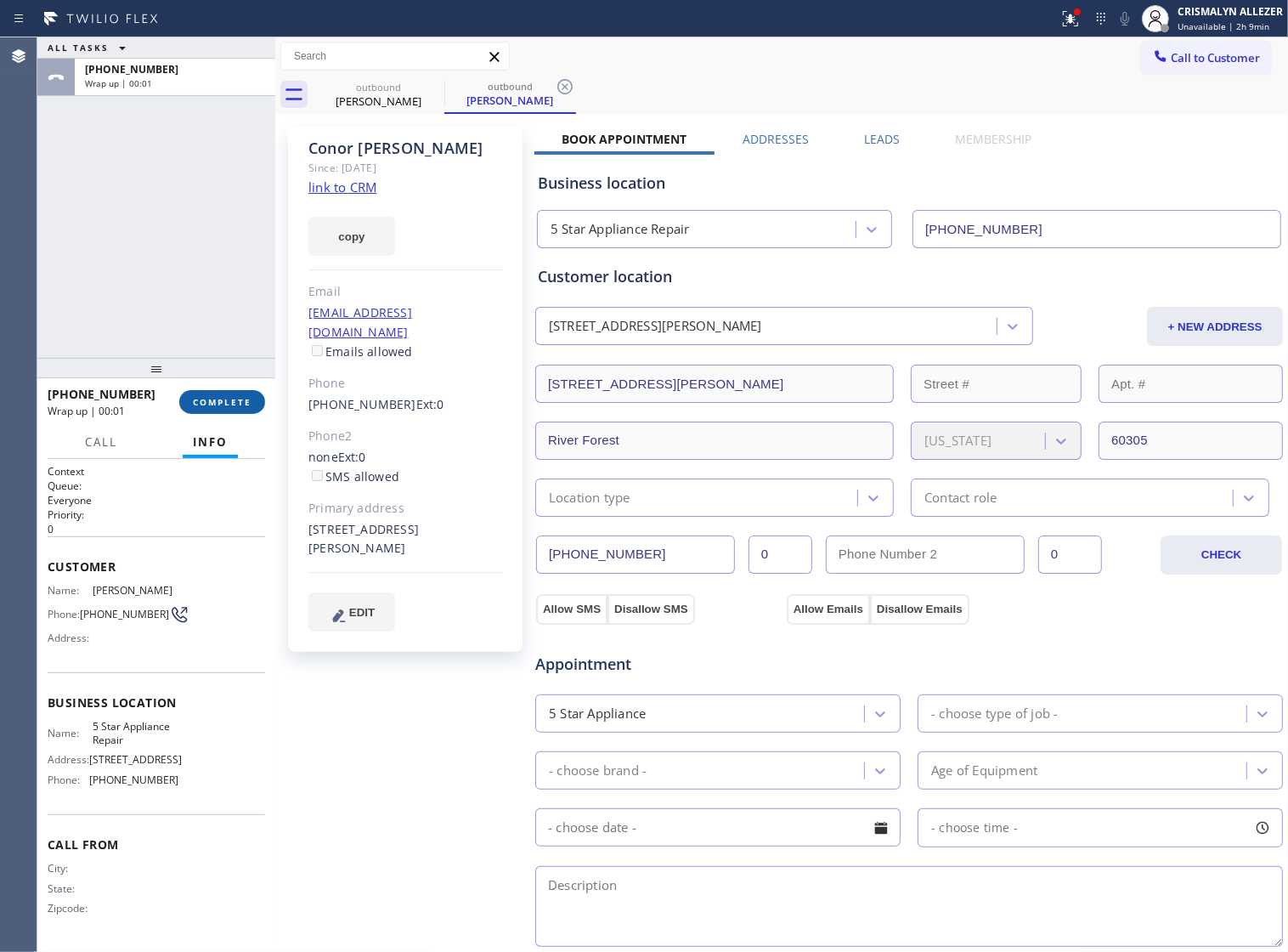
click at [204, 402] on span "COMPLETE" at bounding box center [222, 402] width 59 height 12
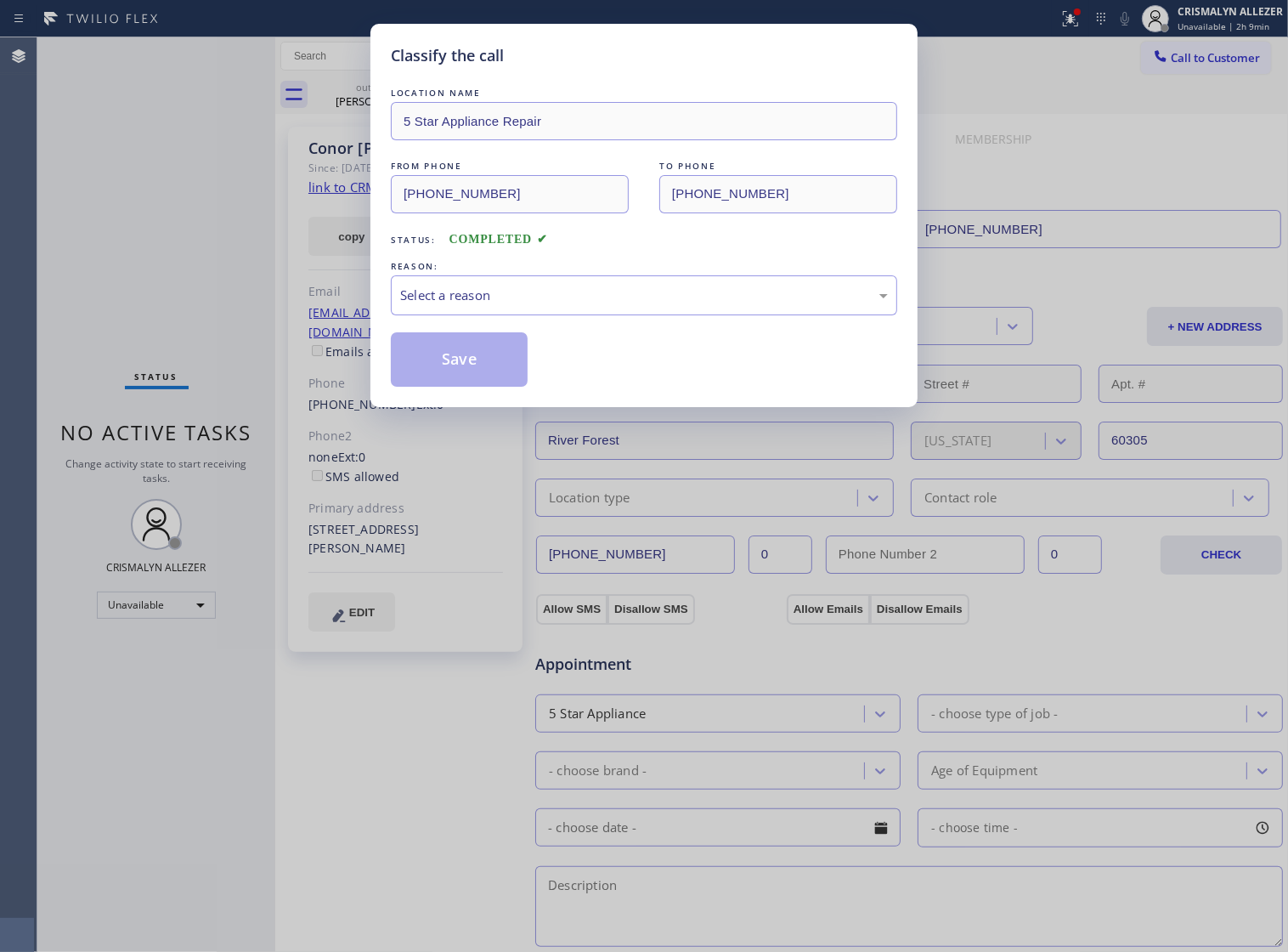
click at [640, 305] on div "Select a reason" at bounding box center [644, 296] width 488 height 20
click at [460, 384] on button "Save" at bounding box center [459, 359] width 137 height 55
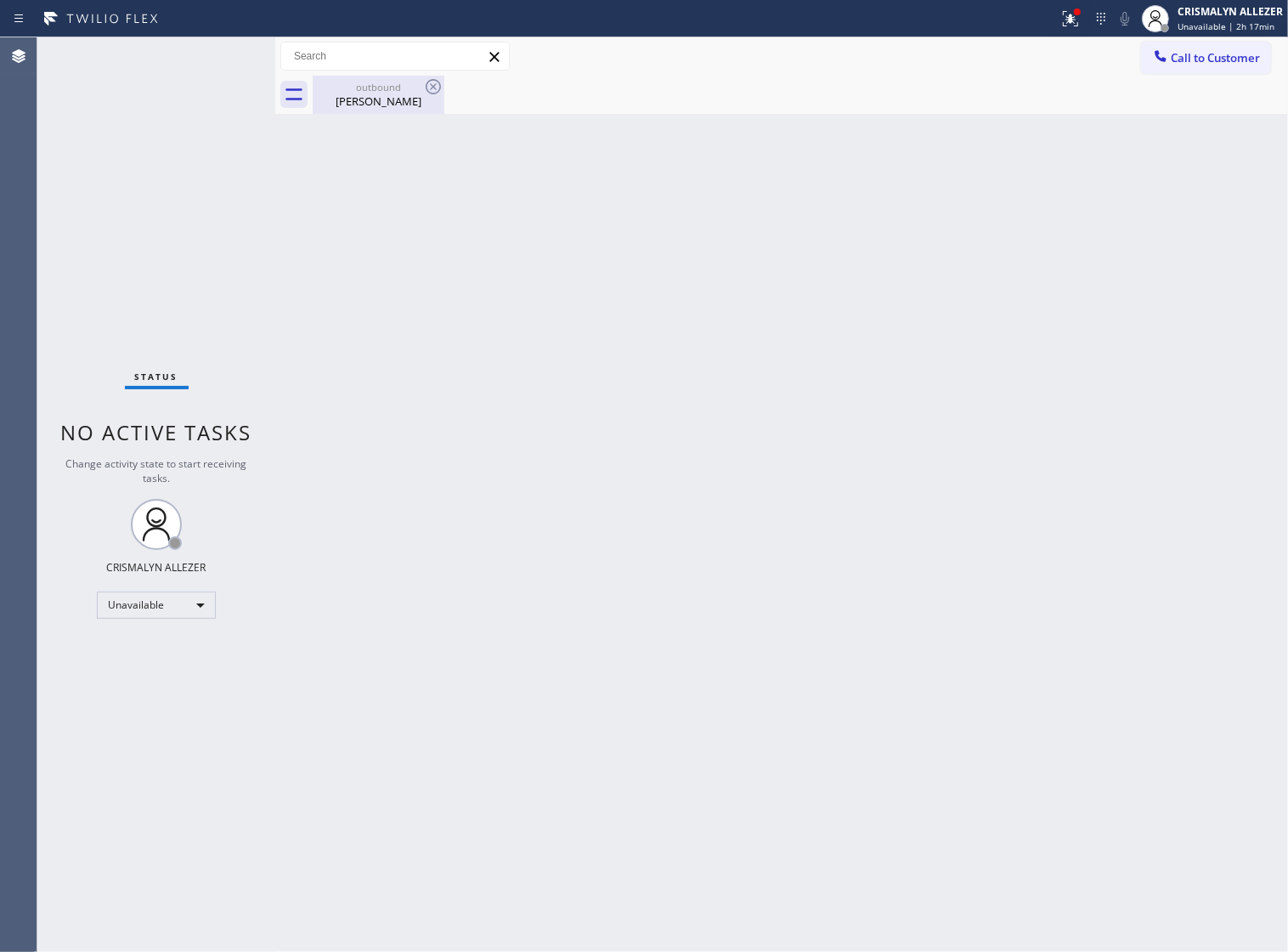
click at [375, 86] on div "outbound" at bounding box center [378, 86] width 128 height 13
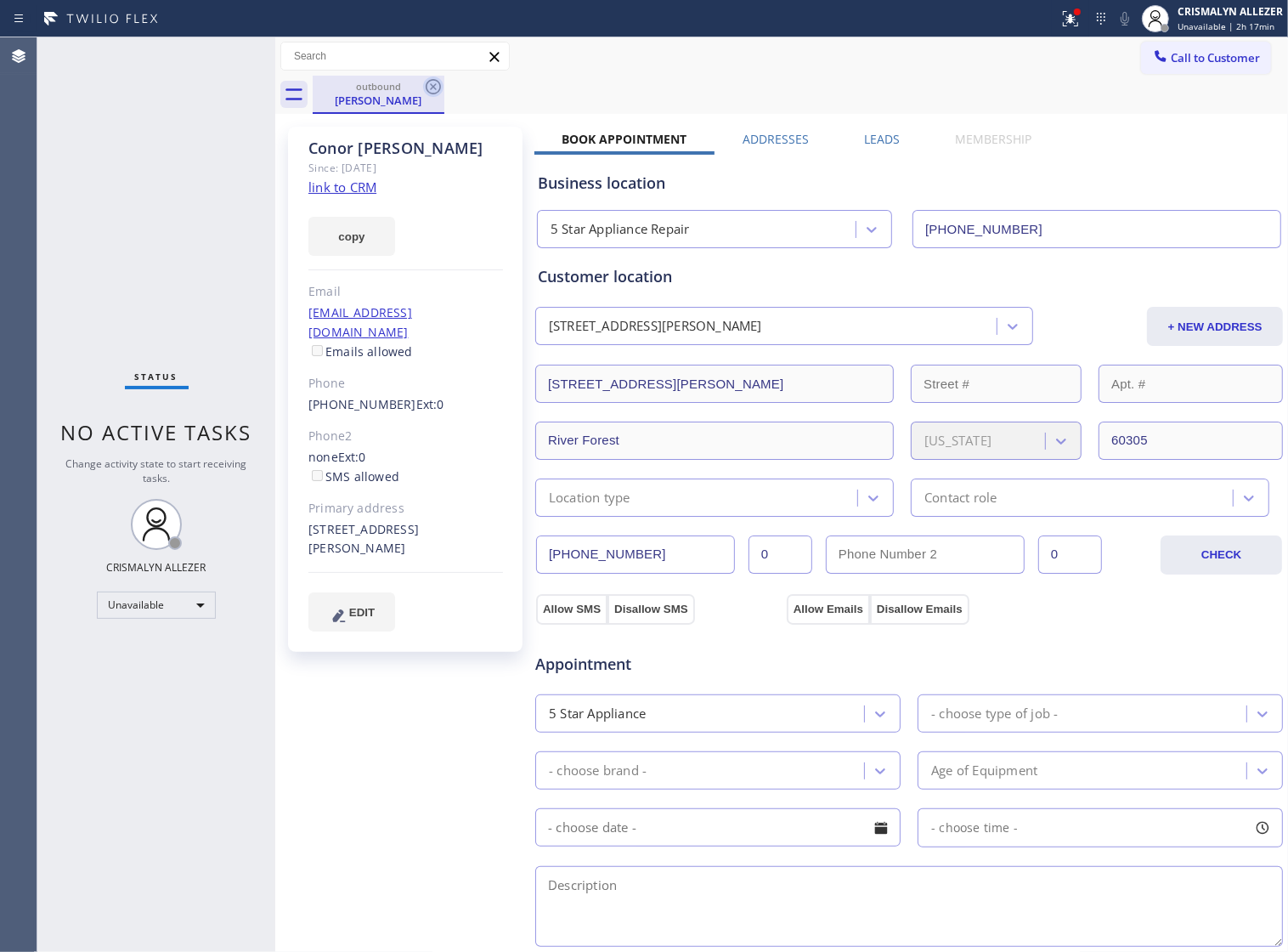
click at [429, 86] on icon at bounding box center [433, 86] width 21 height 21
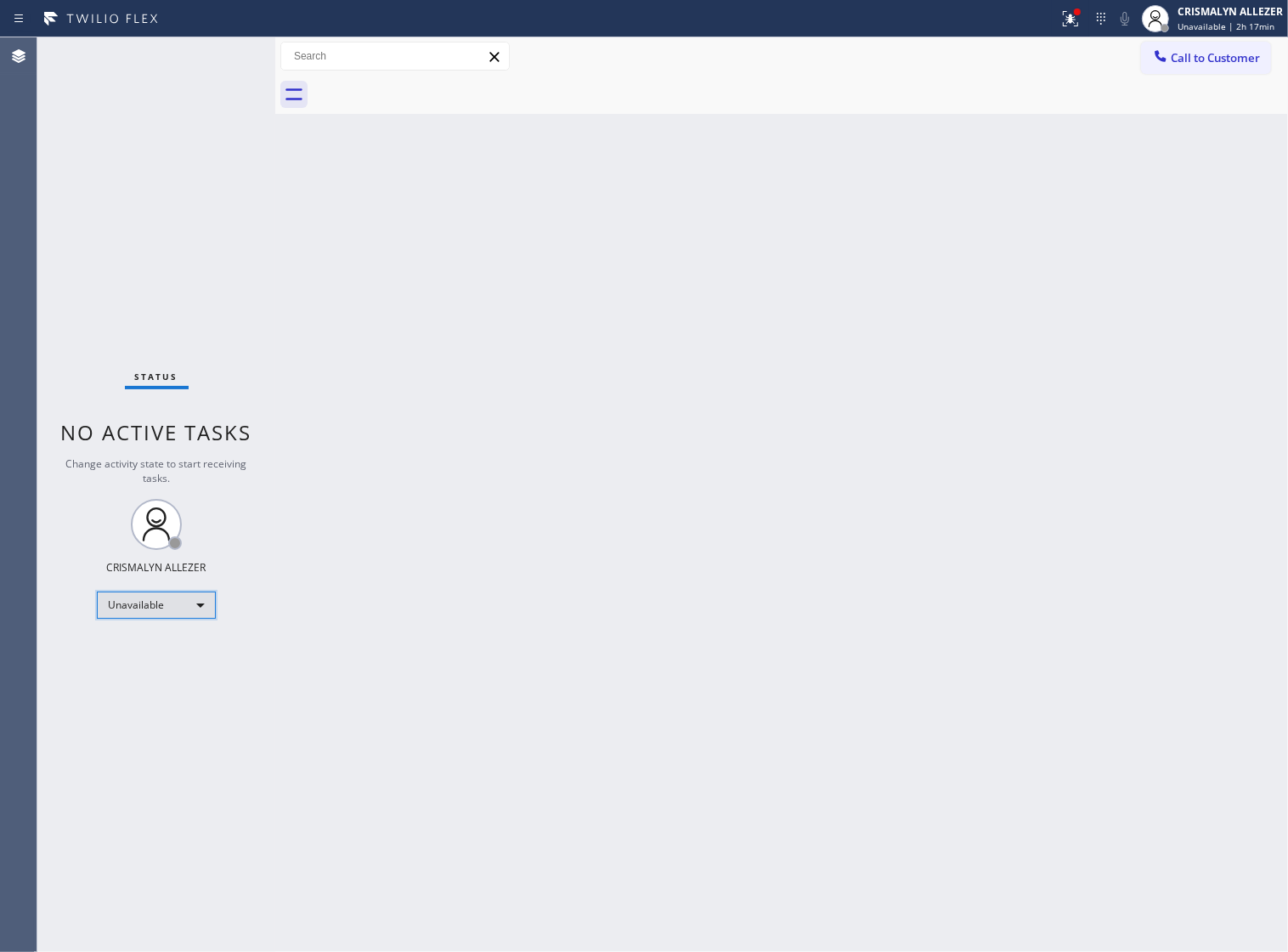
click at [196, 608] on div "Unavailable" at bounding box center [157, 605] width 119 height 27
click at [166, 695] on li "Break" at bounding box center [156, 692] width 116 height 21
click at [548, 253] on div "Back to Dashboard Change Sender ID Customers Technicians Select a contact Outbo…" at bounding box center [782, 495] width 1013 height 914
click at [199, 609] on div "Break" at bounding box center [157, 605] width 119 height 27
click at [167, 672] on li "Unavailable" at bounding box center [156, 671] width 116 height 21
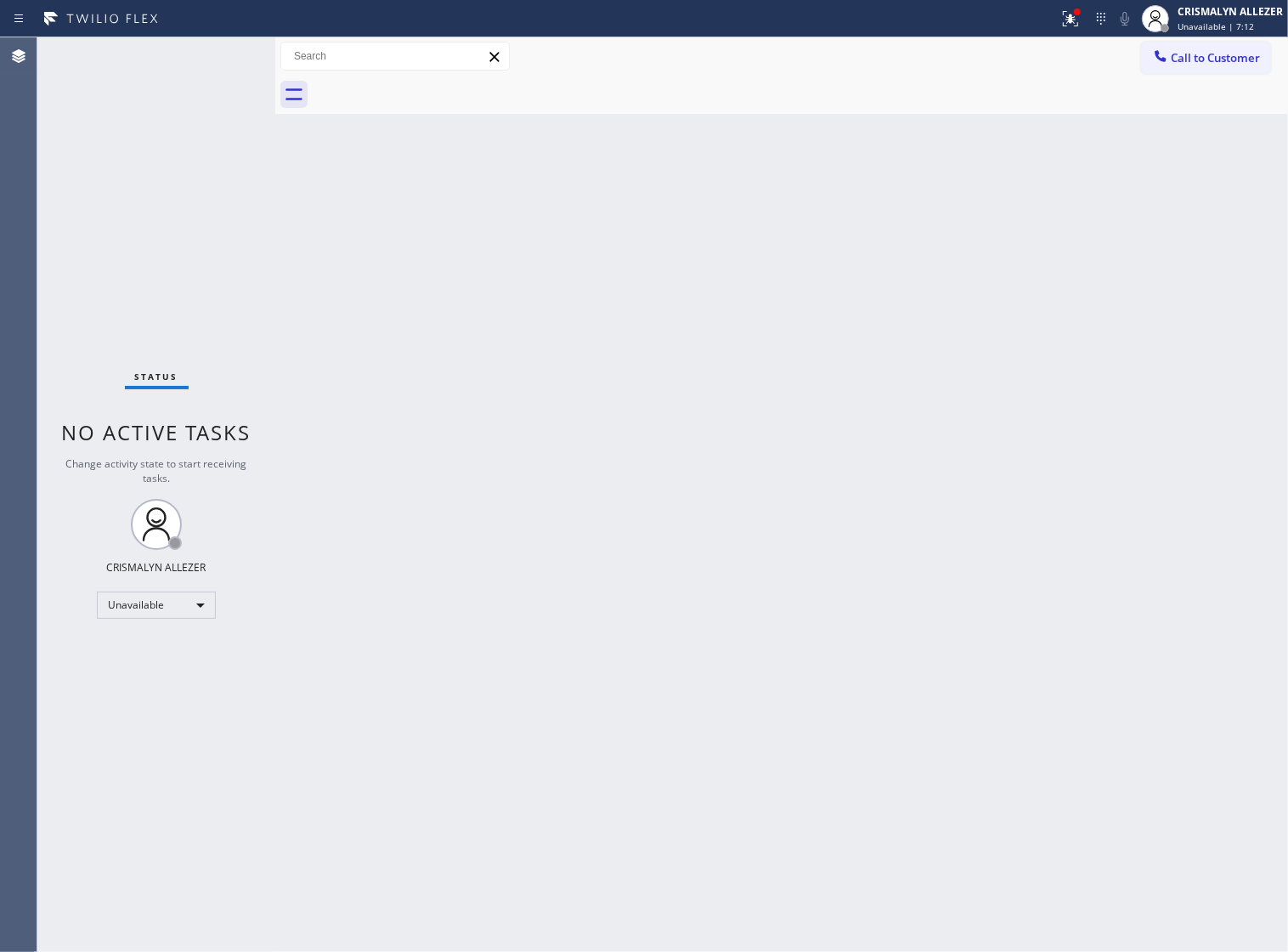
drag, startPoint x: 775, startPoint y: 461, endPoint x: 793, endPoint y: 444, distance: 24.8
click at [775, 460] on div "Back to Dashboard Change Sender ID Customers Technicians Select a contact Outbo…" at bounding box center [782, 495] width 1013 height 914
click at [1213, 57] on span "Call to Customer" at bounding box center [1216, 58] width 89 height 15
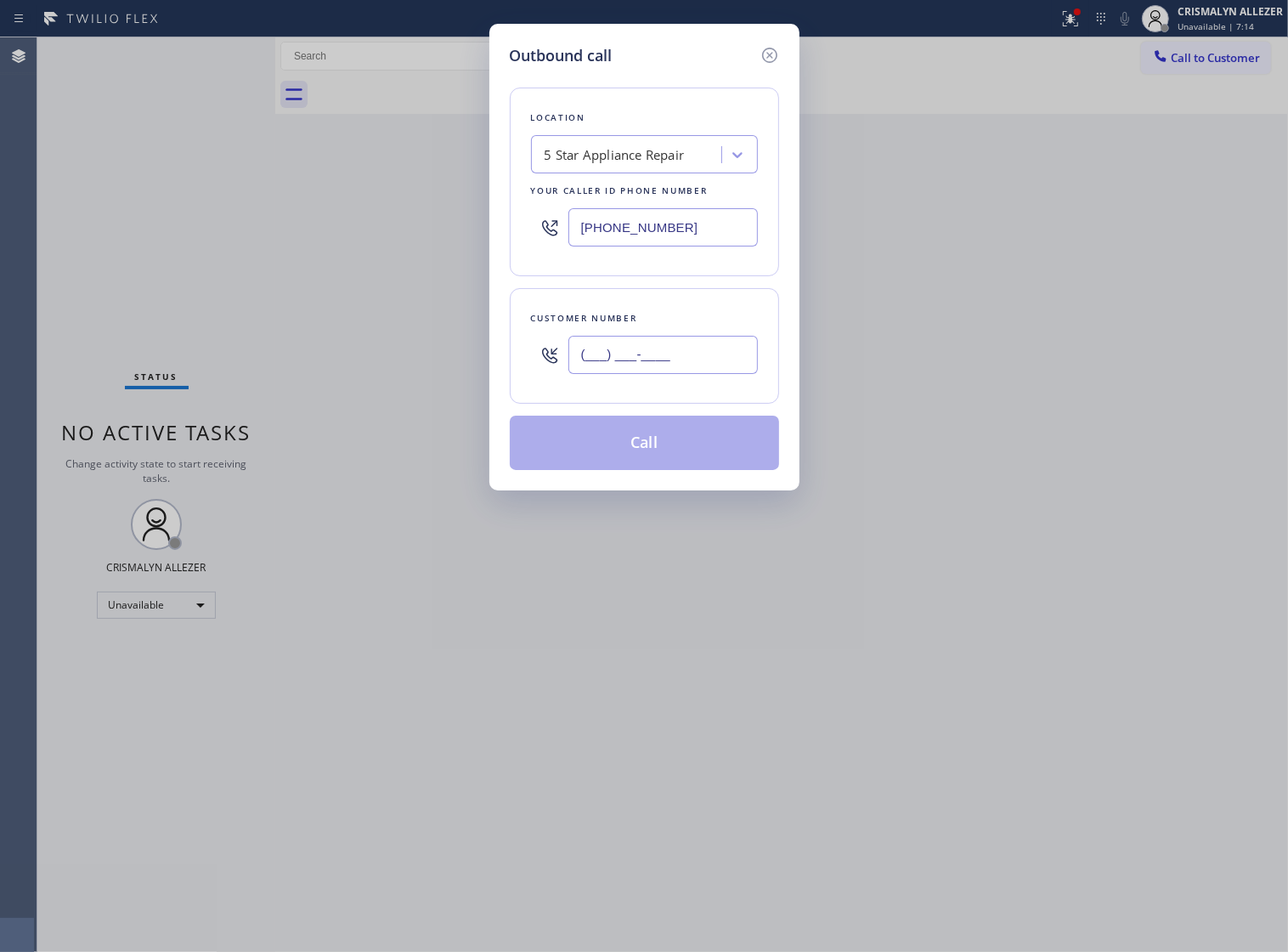
click at [714, 364] on input "(___) ___-____" at bounding box center [662, 355] width 189 height 39
paste input "213) 893-8209"
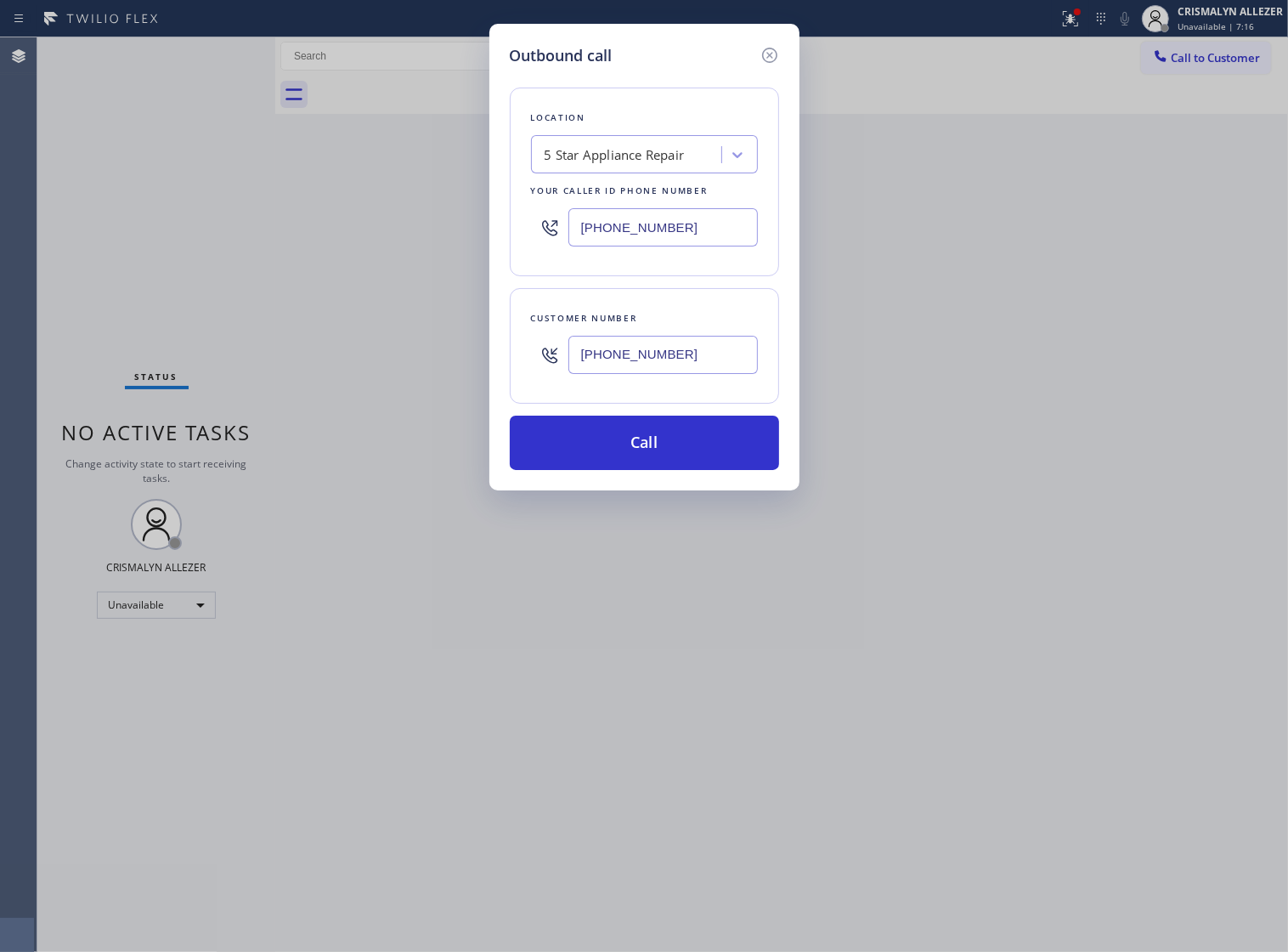
type input "[PHONE_NUMBER]"
drag, startPoint x: 701, startPoint y: 238, endPoint x: 315, endPoint y: 235, distance: 386.0
click at [315, 235] on div "Outbound call Location 5 Star Appliance Repair Your caller id phone number [PHO…" at bounding box center [644, 476] width 1288 height 952
paste input "213) 893-8209"
type input "[PHONE_NUMBER]"
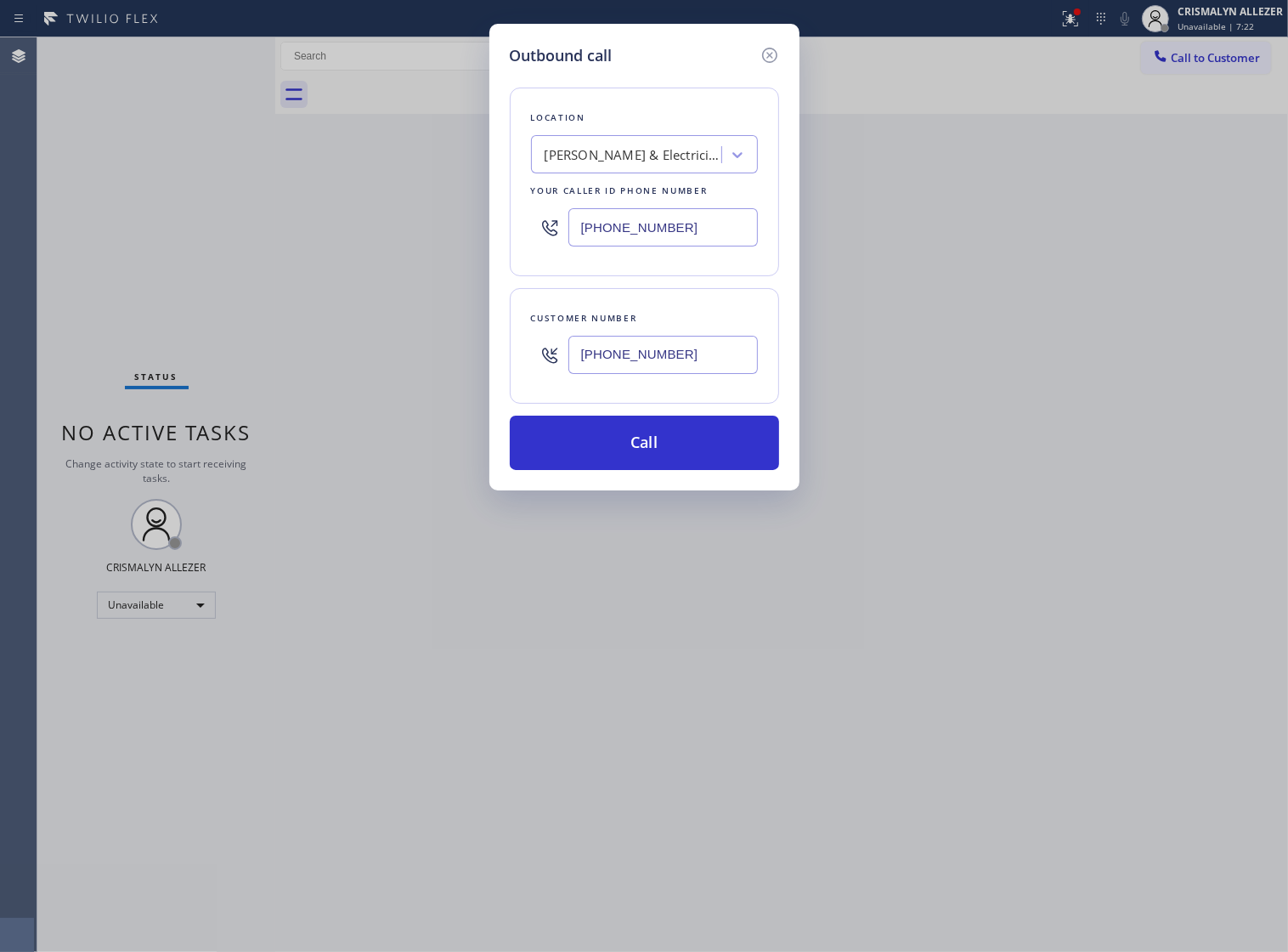
click at [686, 370] on input "[PHONE_NUMBER]" at bounding box center [662, 355] width 189 height 39
paste input "text"
drag, startPoint x: 686, startPoint y: 370, endPoint x: 164, endPoint y: 370, distance: 522.0
click at [164, 370] on div "Outbound call Location [PERSON_NAME] & Electricians Your caller id phone number…" at bounding box center [644, 476] width 1288 height 952
paste input "951) 756-2755"
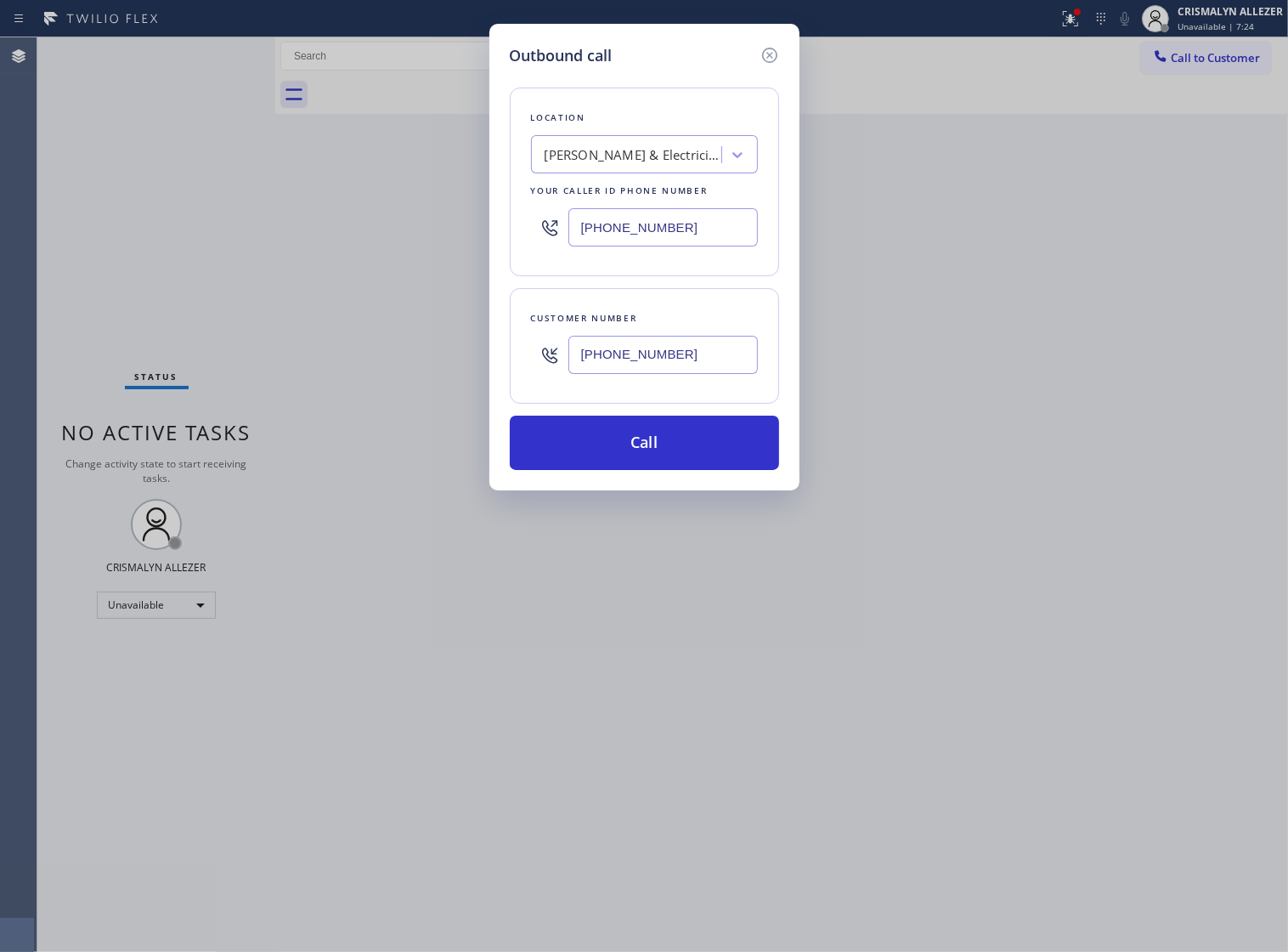
type input "[PHONE_NUMBER]"
click at [657, 456] on button "Call" at bounding box center [644, 442] width 270 height 55
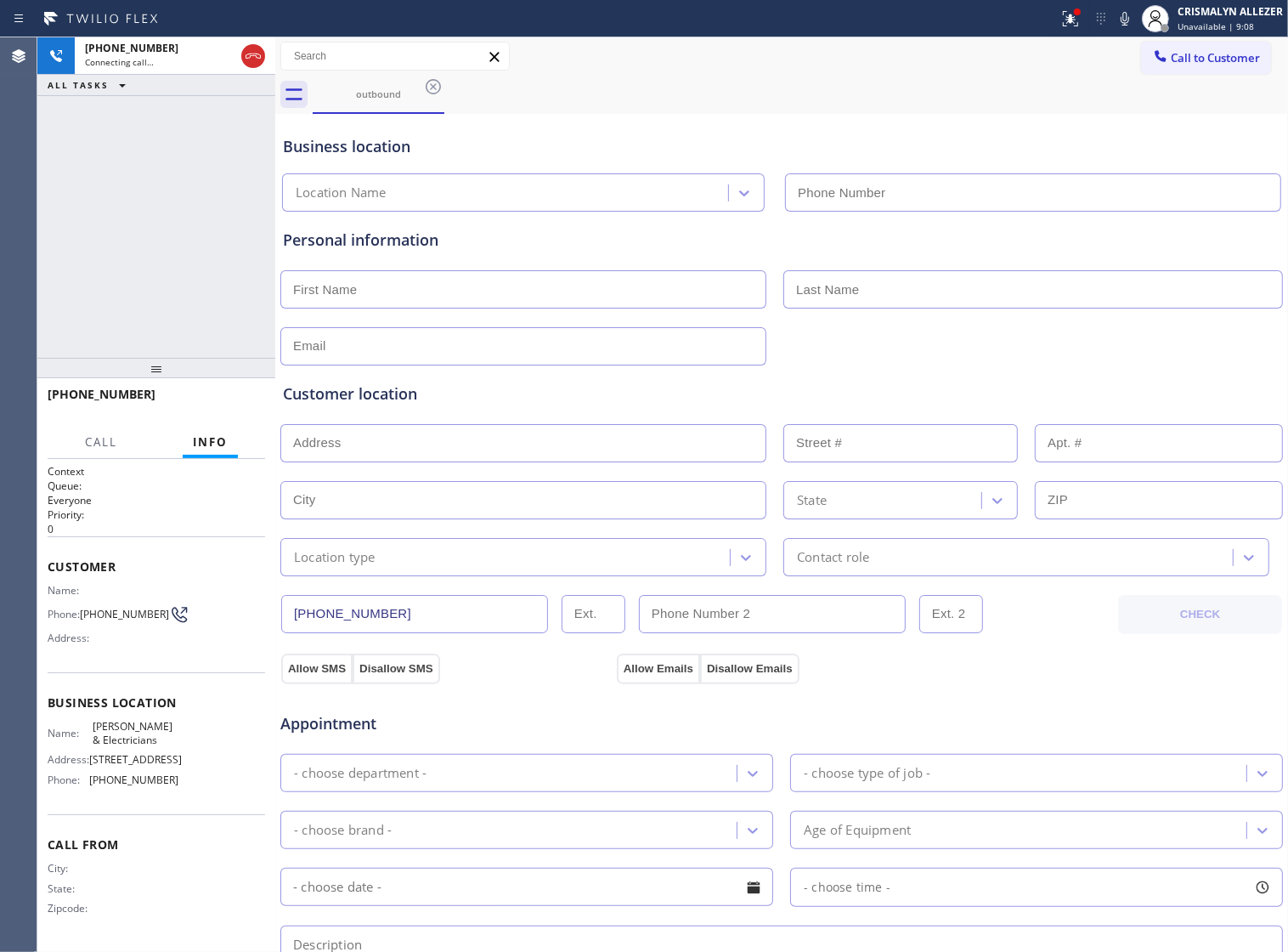
type input "[PHONE_NUMBER]"
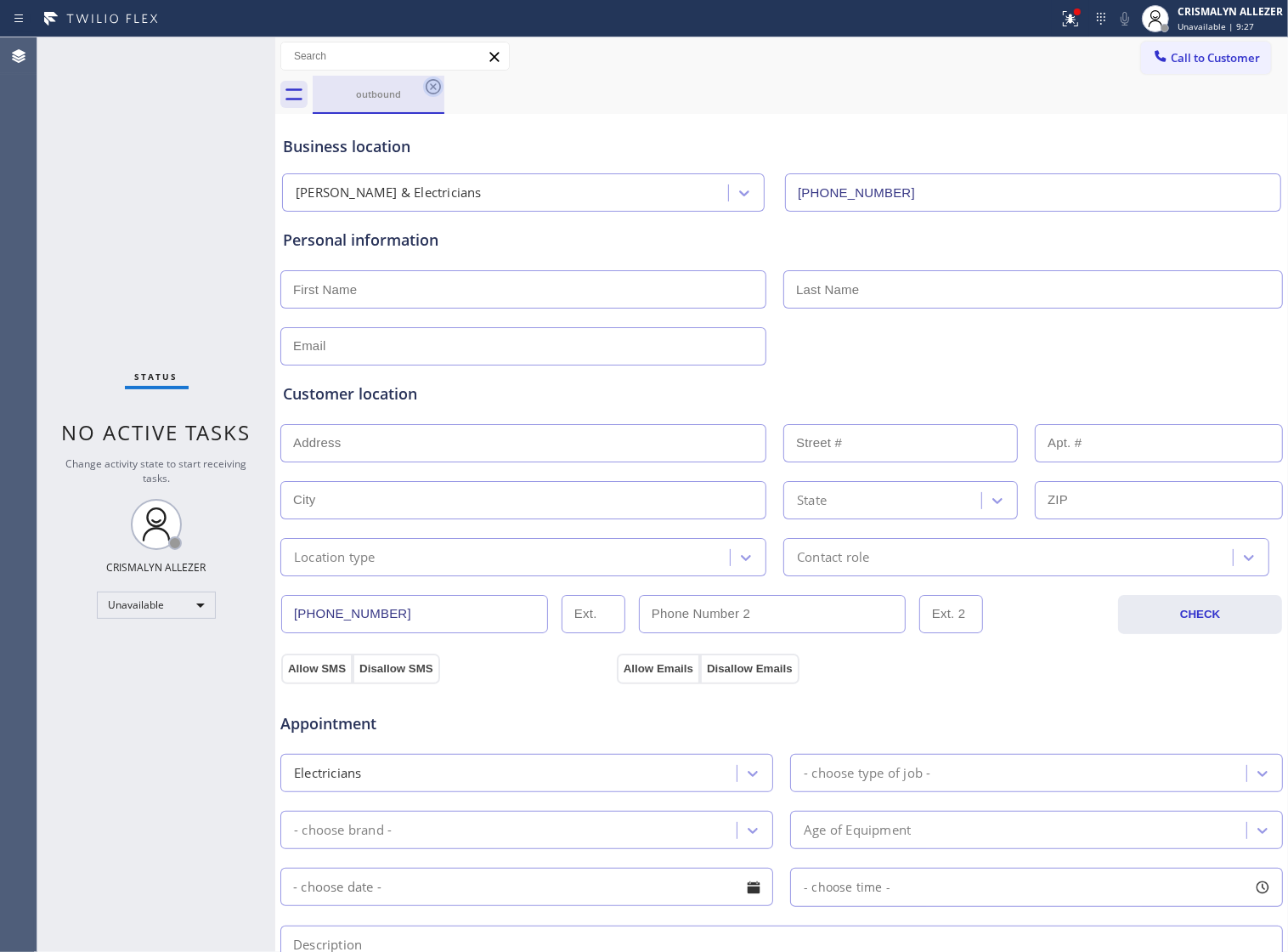
click at [430, 86] on icon at bounding box center [433, 86] width 21 height 21
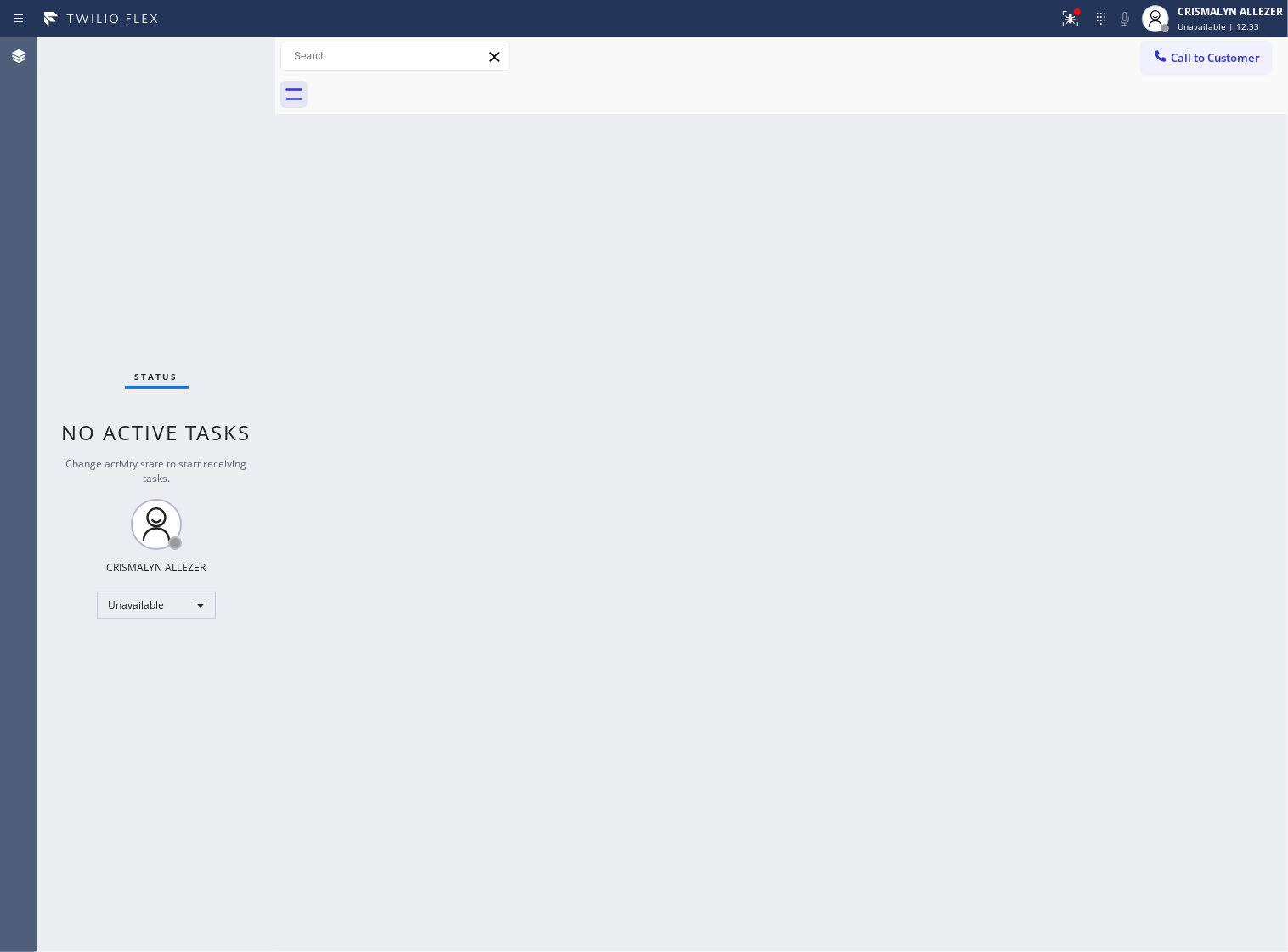
click at [943, 331] on div "Back to Dashboard Change Sender ID Customers Technicians Select a contact Outbo…" at bounding box center [782, 495] width 1013 height 914
click at [1246, 57] on span "Call to Customer" at bounding box center [1216, 58] width 89 height 15
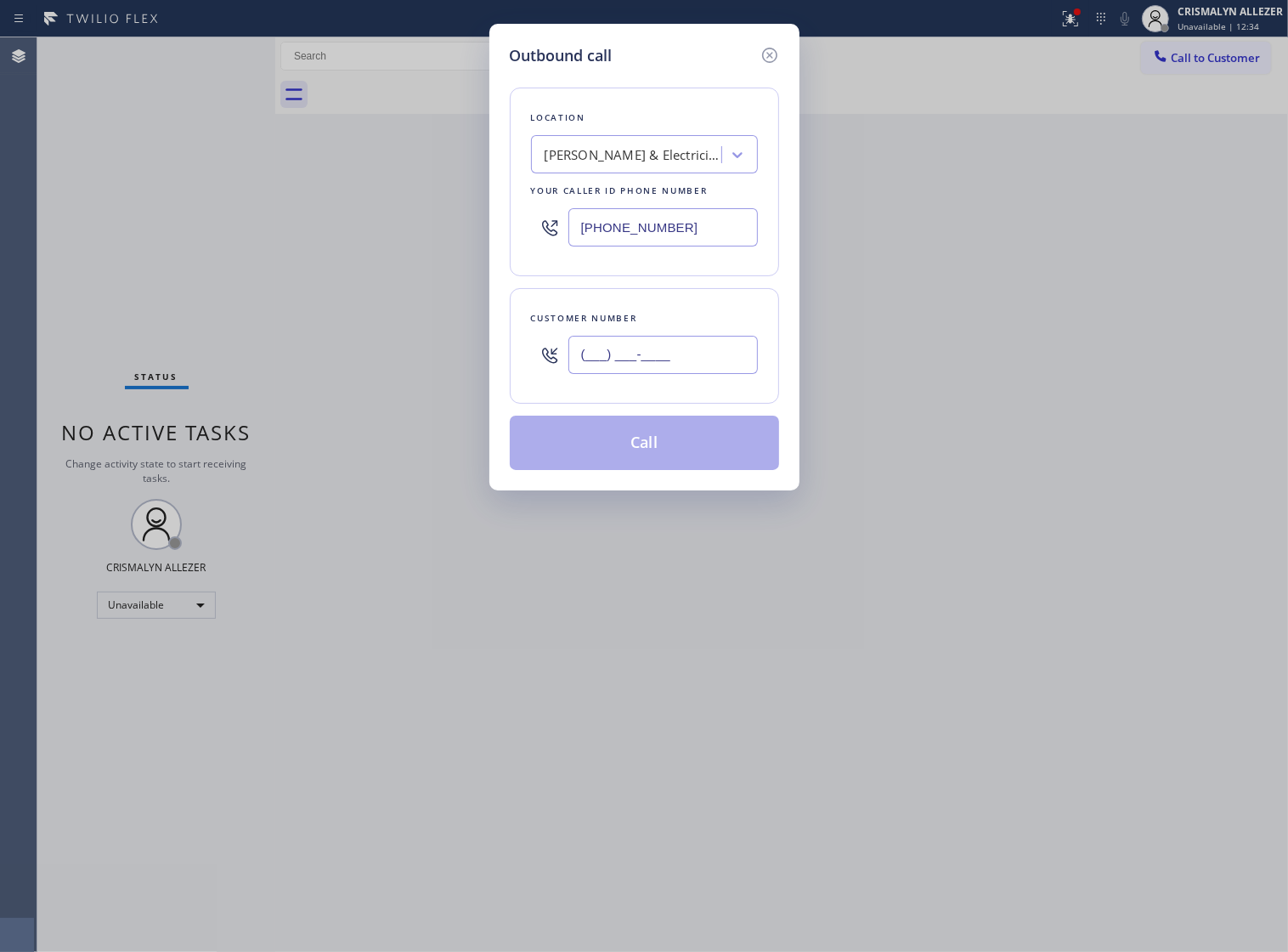
click at [715, 374] on input "(___) ___-____" at bounding box center [662, 355] width 189 height 39
paste input "951) 756-2755"
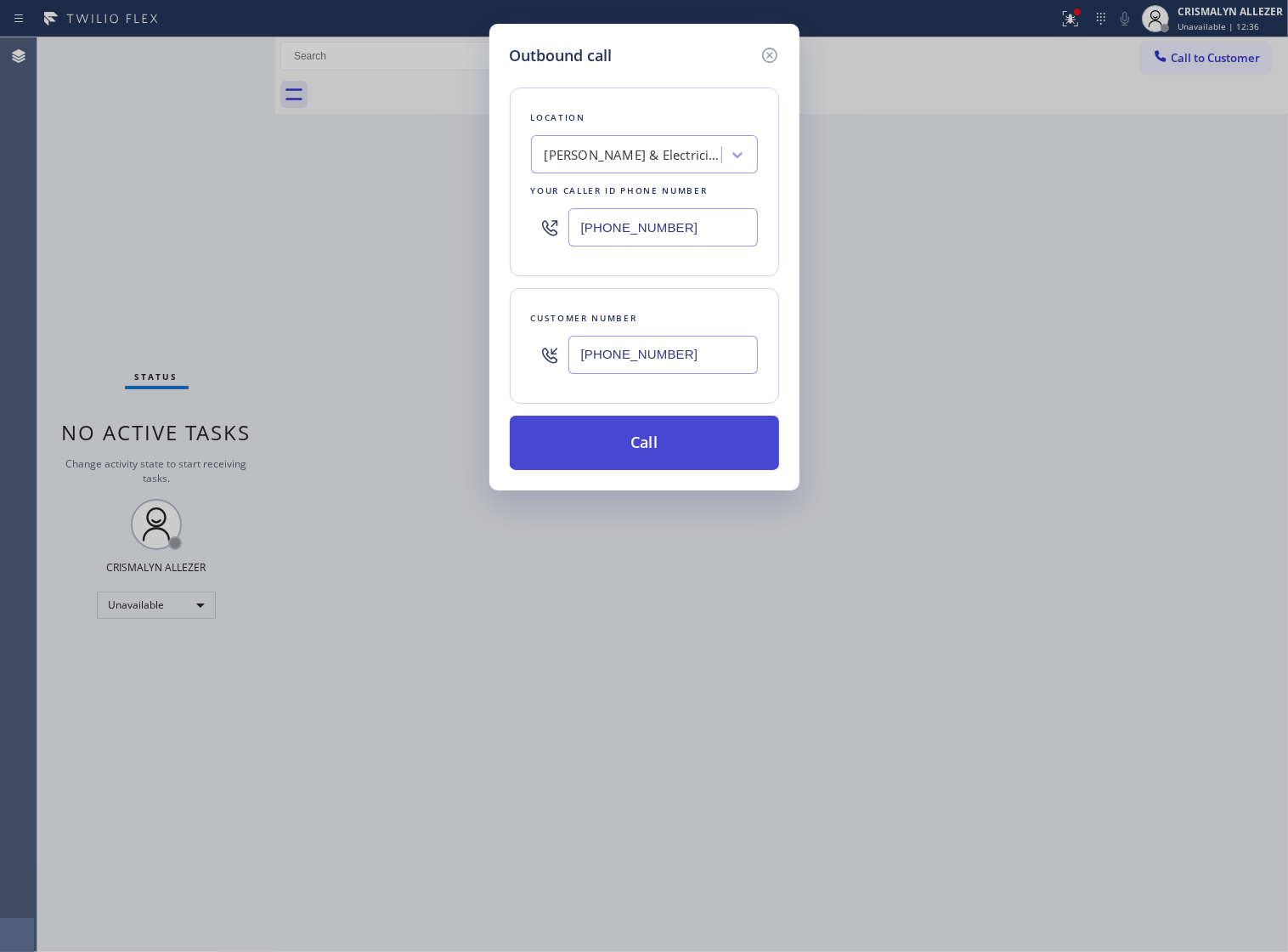
type input "[PHONE_NUMBER]"
click at [647, 470] on button "Call" at bounding box center [644, 442] width 270 height 55
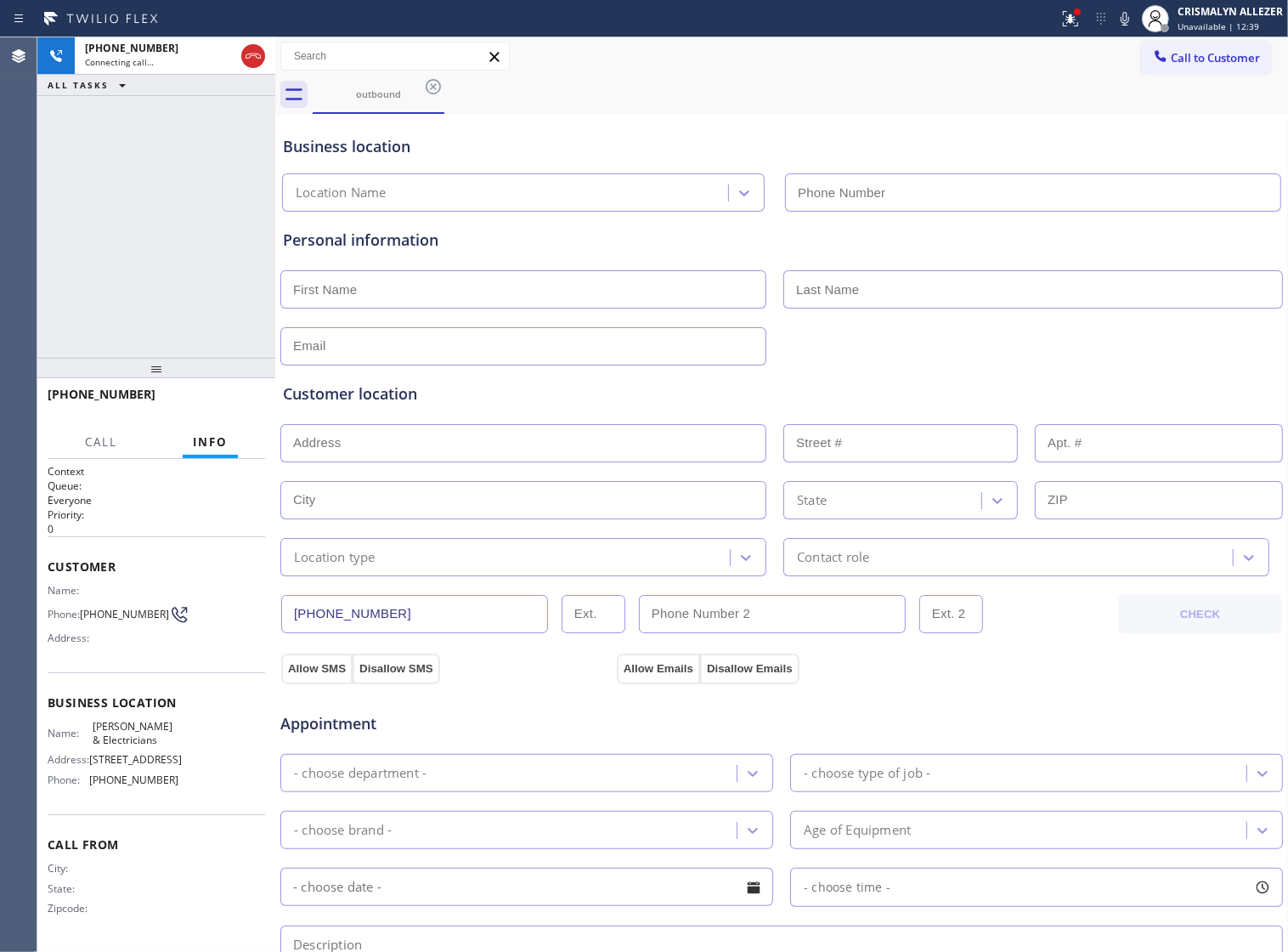
type input "[PHONE_NUMBER]"
click at [229, 396] on span "HANG UP" at bounding box center [225, 402] width 52 height 12
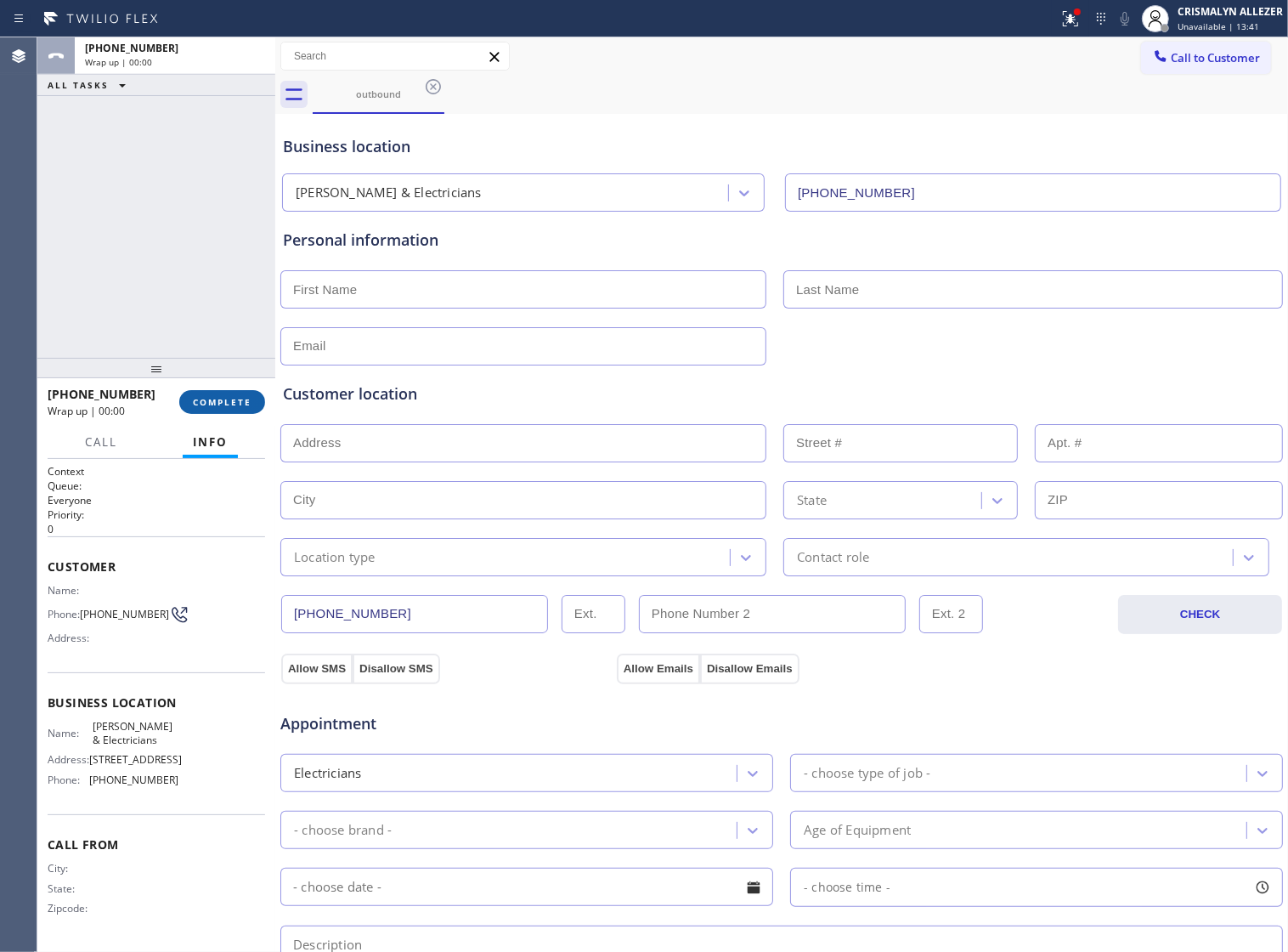
click at [222, 400] on span "COMPLETE" at bounding box center [222, 402] width 59 height 12
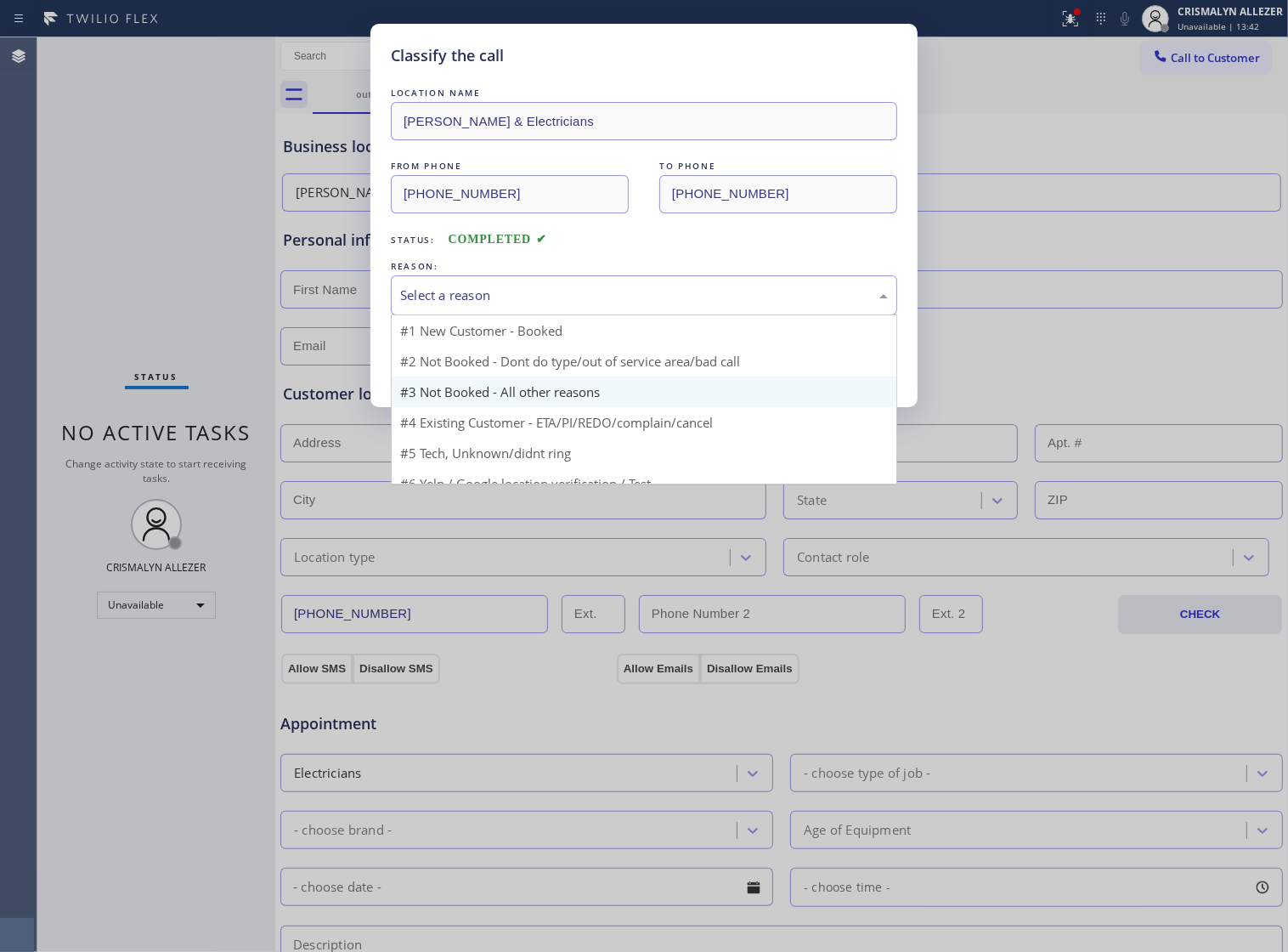
drag, startPoint x: 596, startPoint y: 307, endPoint x: 496, endPoint y: 376, distance: 121.5
click at [595, 305] on div "Select a reason" at bounding box center [644, 296] width 488 height 20
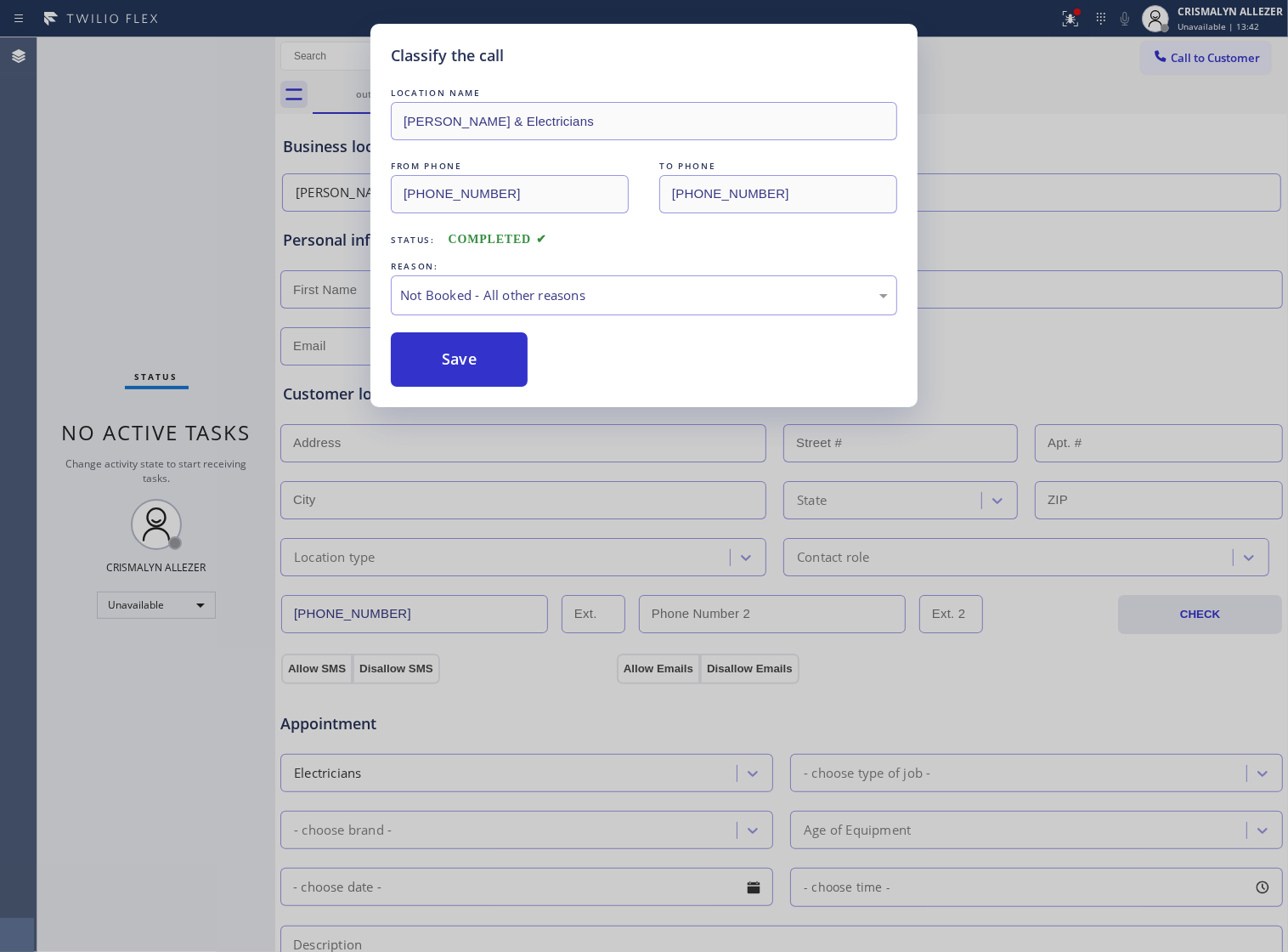
click at [477, 387] on button "Save" at bounding box center [459, 359] width 137 height 55
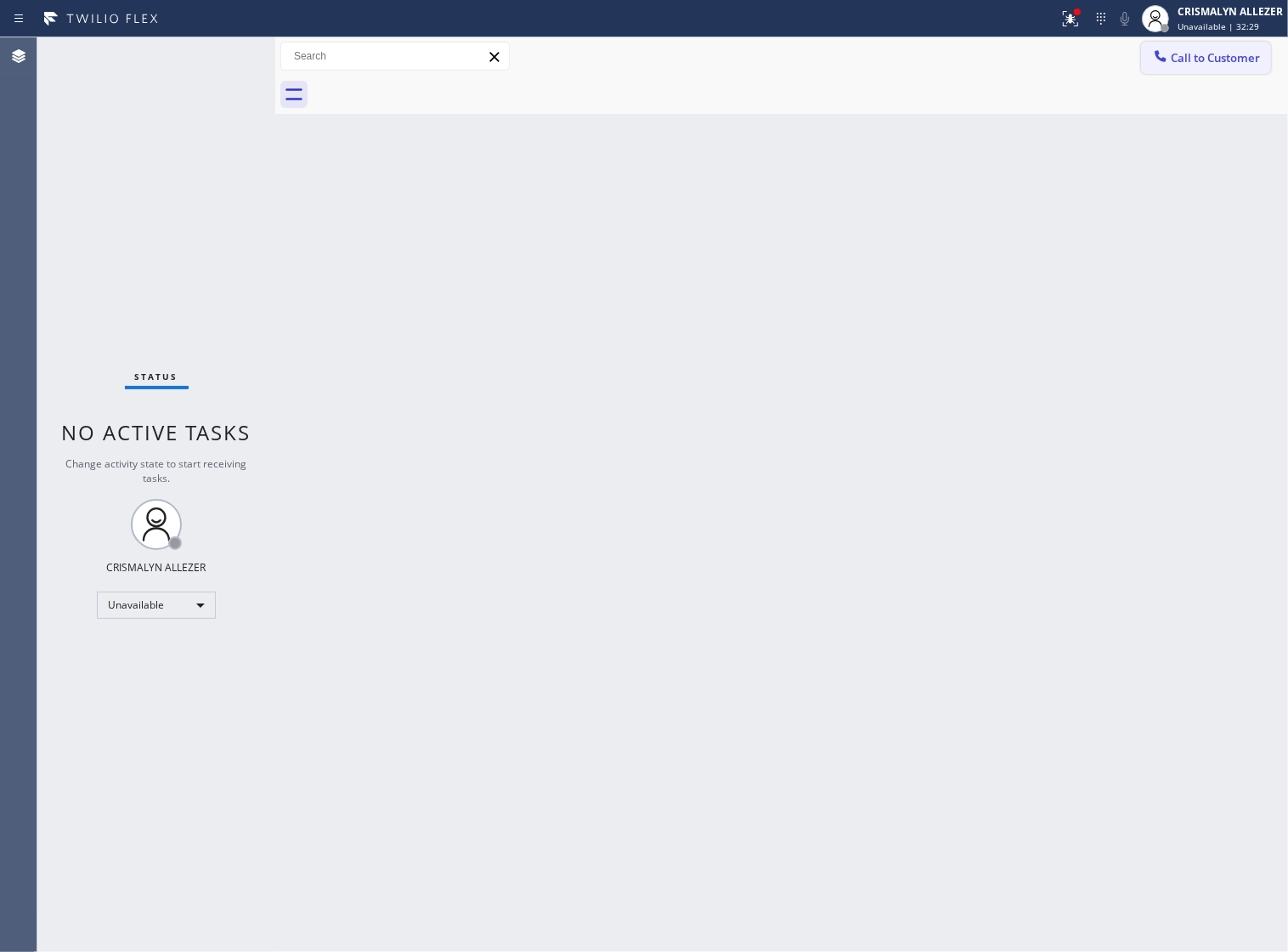
click at [1186, 57] on span "Call to Customer" at bounding box center [1216, 58] width 89 height 15
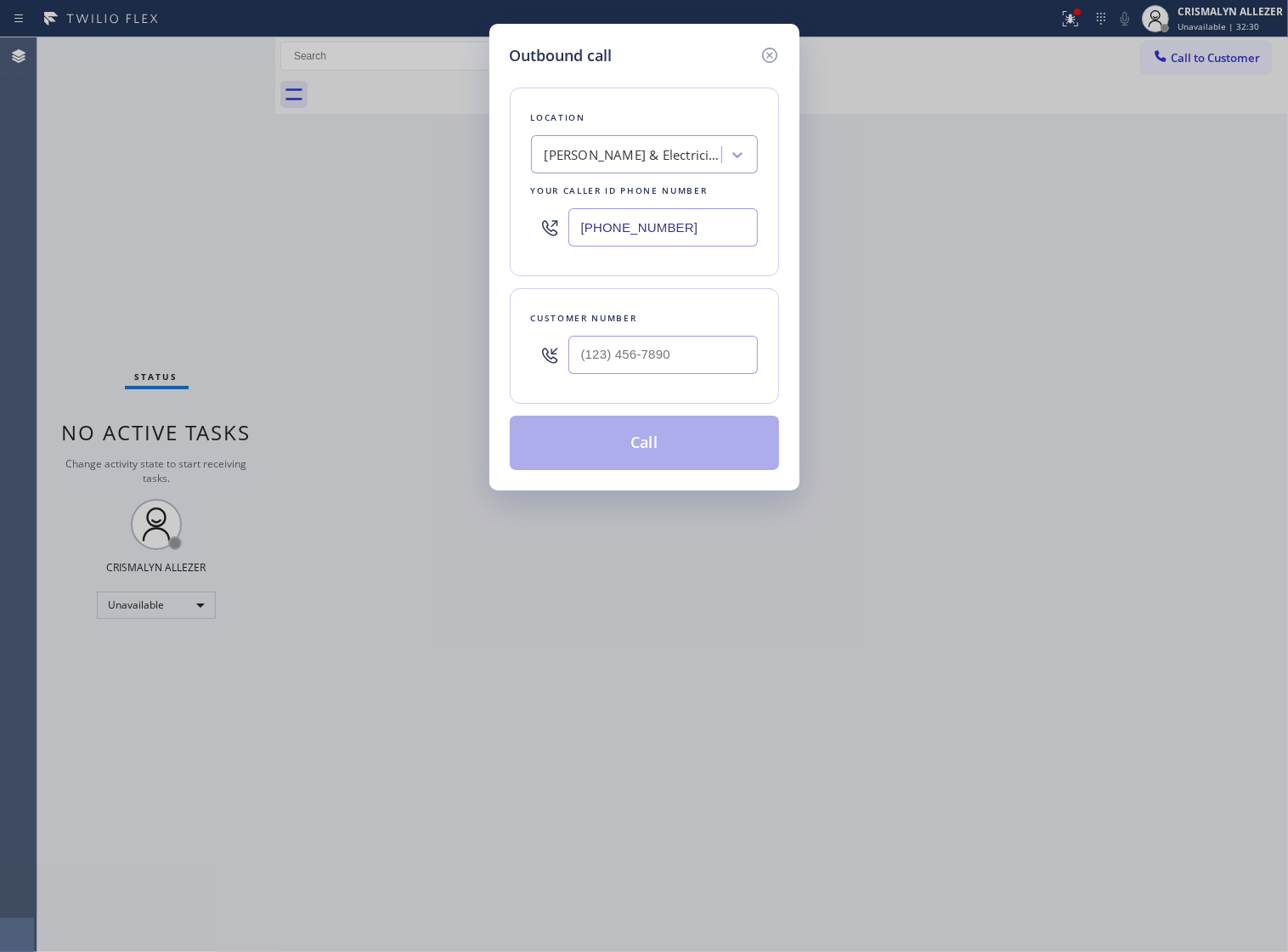
click at [616, 158] on div "[PERSON_NAME] & Electricians" at bounding box center [634, 156] width 178 height 20
type input "5 star appliance re"
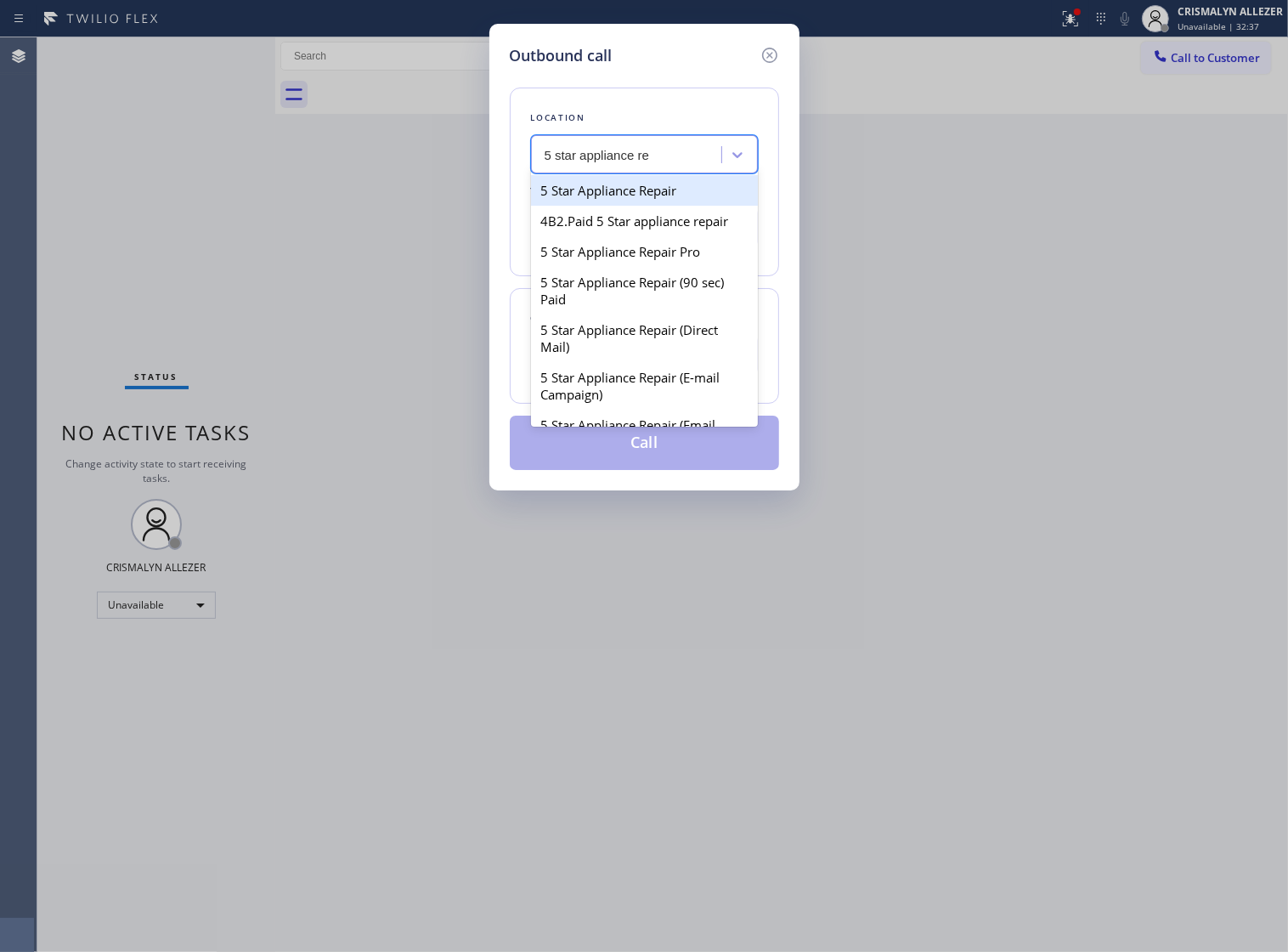
click at [625, 205] on div "5 Star Appliance Repair" at bounding box center [644, 190] width 227 height 31
type input "[PHONE_NUMBER]"
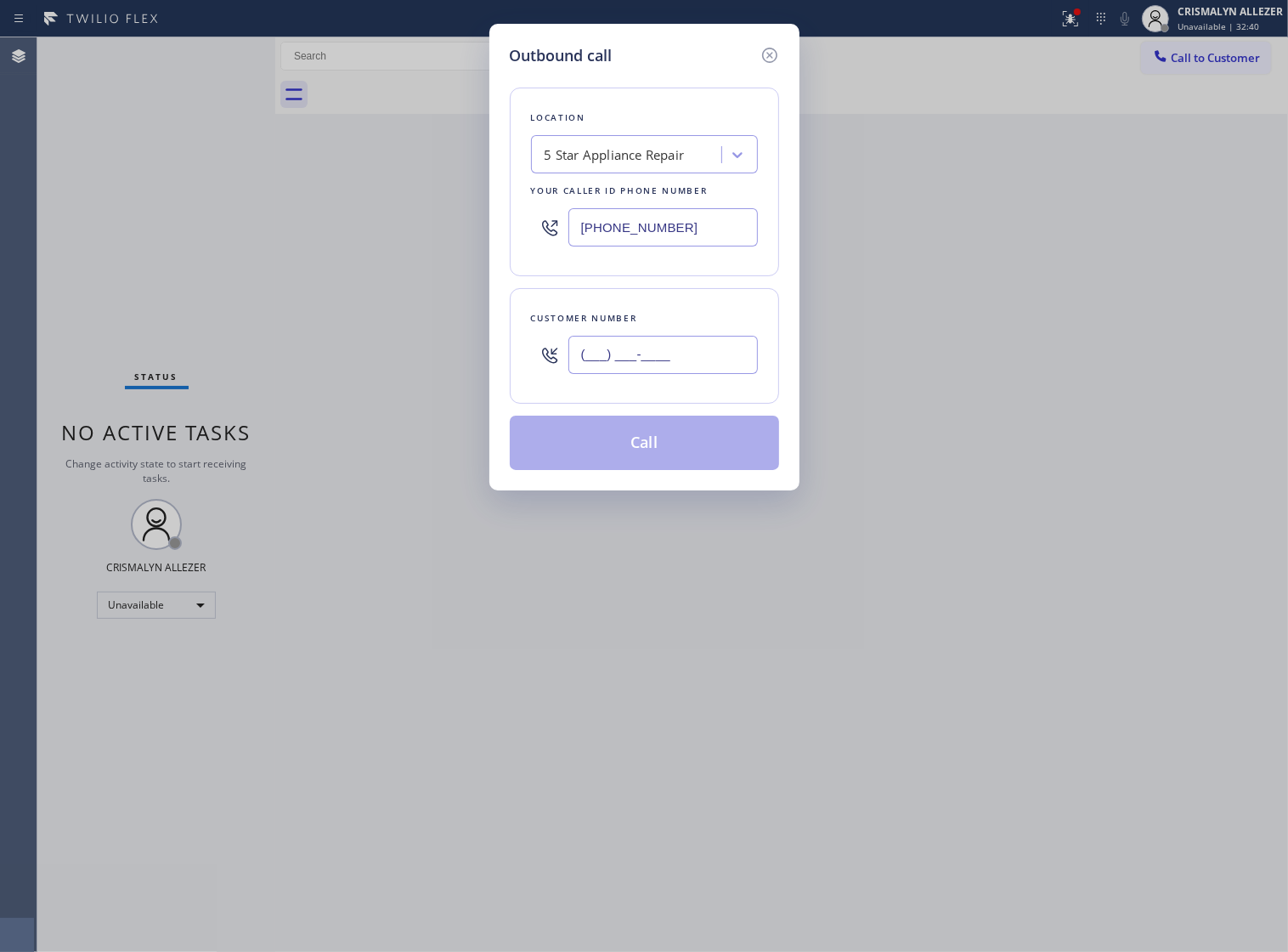
click at [638, 374] on input "(___) ___-____" at bounding box center [662, 355] width 189 height 39
paste input "805) 354-8930"
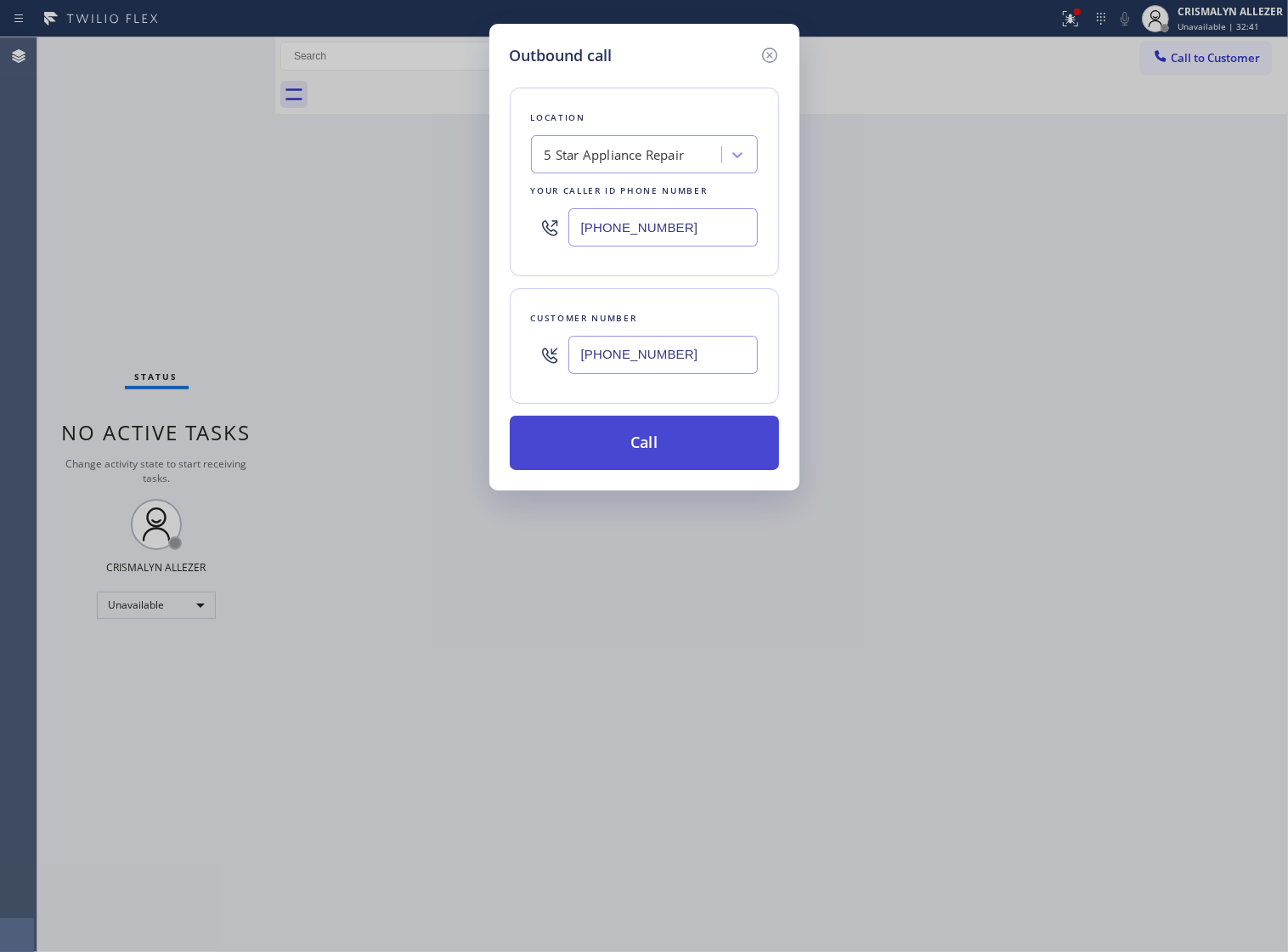
type input "[PHONE_NUMBER]"
click at [648, 453] on button "Call" at bounding box center [644, 442] width 270 height 55
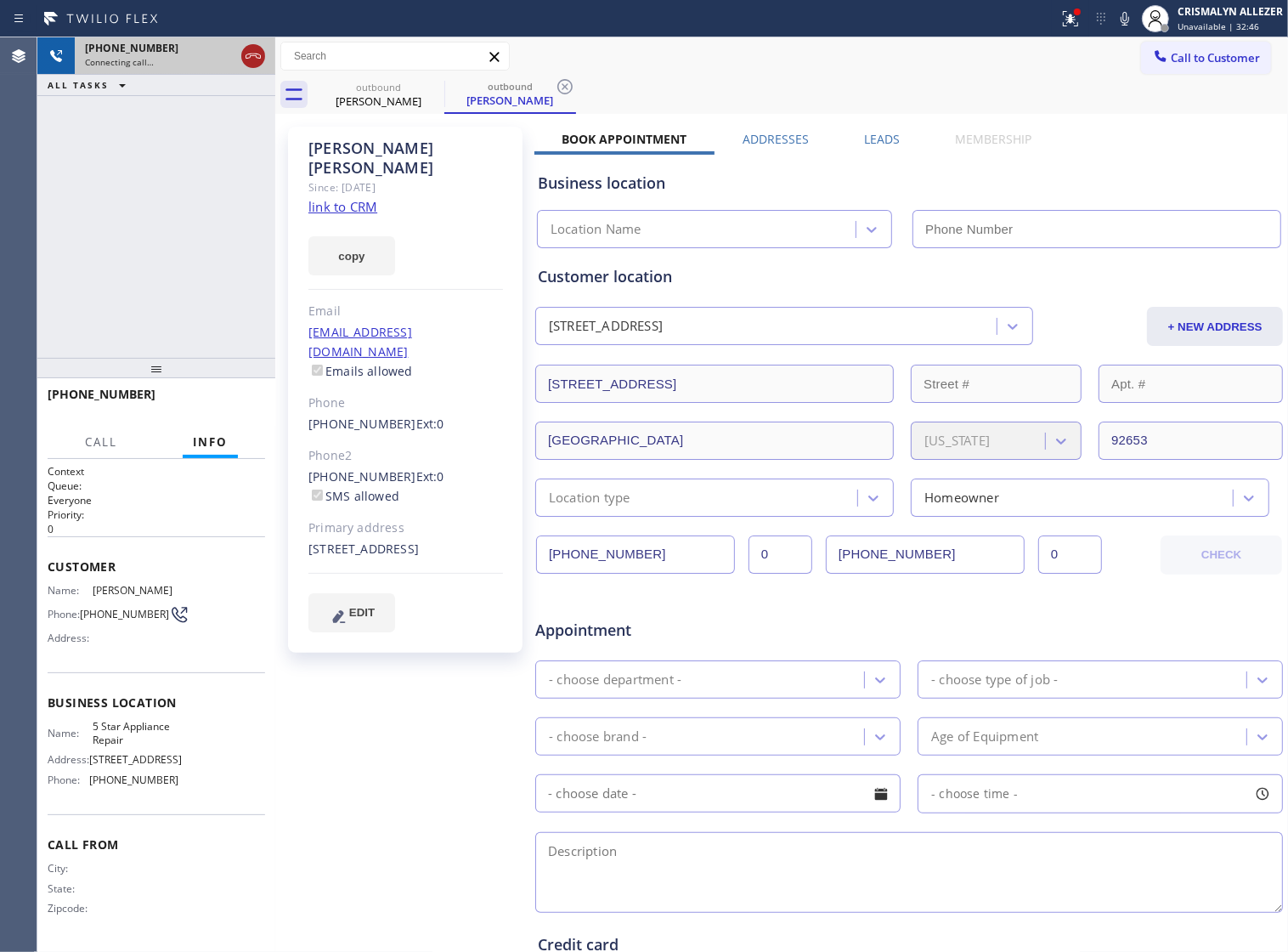
click at [252, 57] on icon at bounding box center [253, 56] width 21 height 21
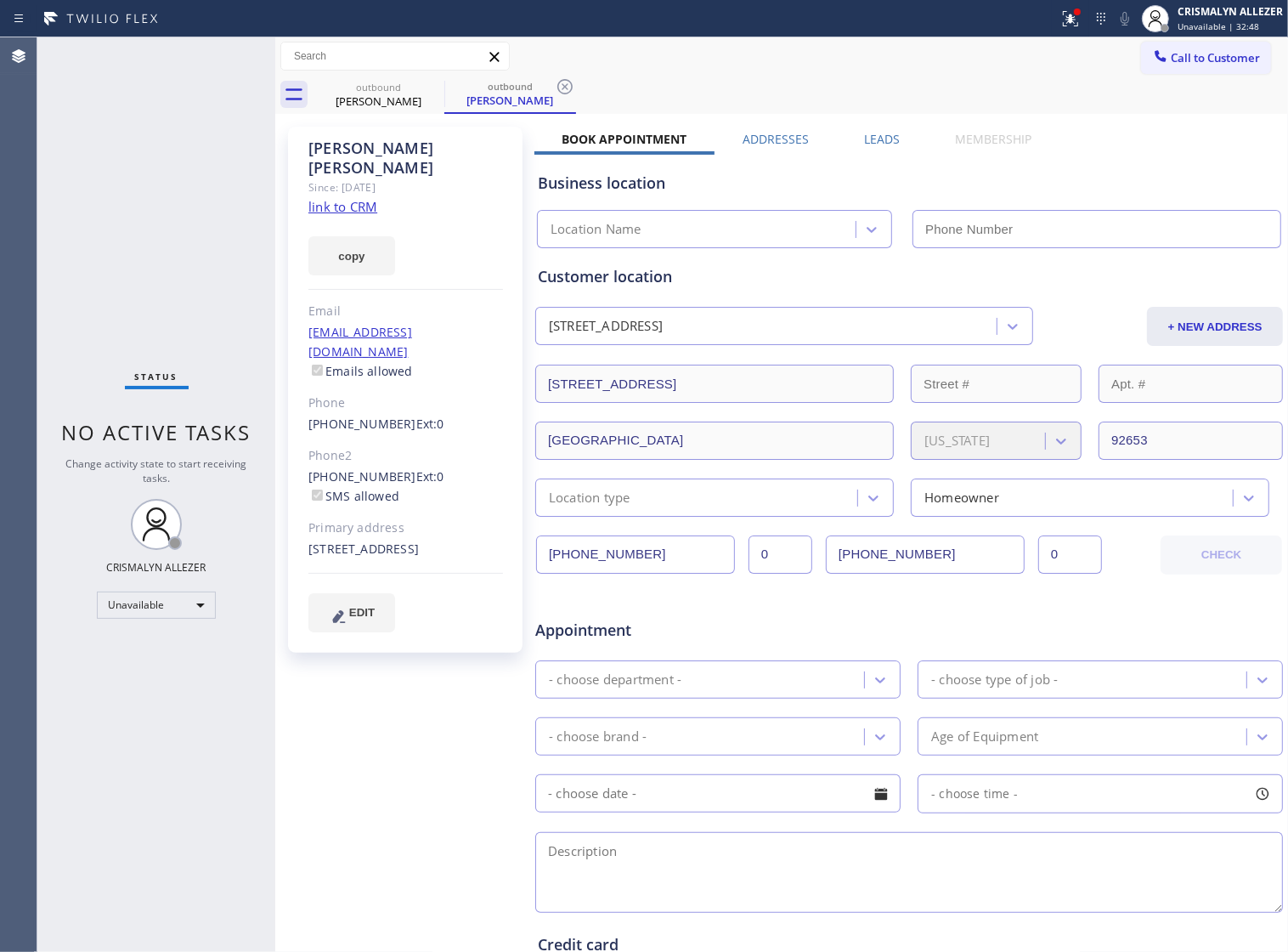
type input "[PHONE_NUMBER]"
click at [351, 198] on link "link to CRM" at bounding box center [342, 206] width 68 height 17
click at [559, 86] on icon at bounding box center [565, 86] width 21 height 21
drag, startPoint x: 426, startPoint y: 86, endPoint x: 485, endPoint y: 117, distance: 66.6
click at [426, 86] on icon at bounding box center [432, 86] width 15 height 15
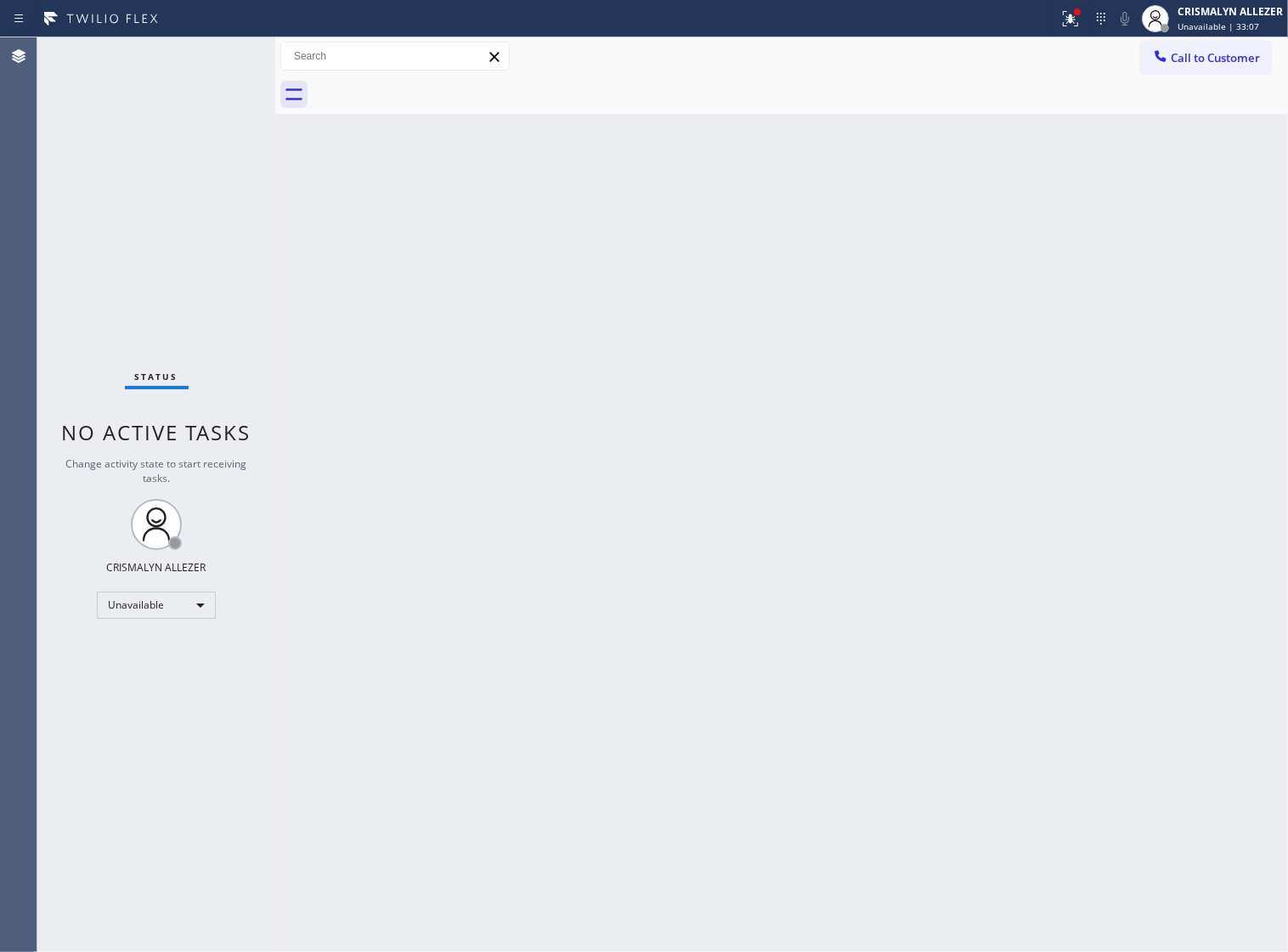
drag, startPoint x: 1019, startPoint y: 324, endPoint x: 1093, endPoint y: 187, distance: 155.7
click at [1028, 314] on div "Back to Dashboard Change Sender ID Customers Technicians Select a contact Outbo…" at bounding box center [782, 495] width 1013 height 914
click at [1177, 65] on span "Call to Customer" at bounding box center [1216, 58] width 89 height 15
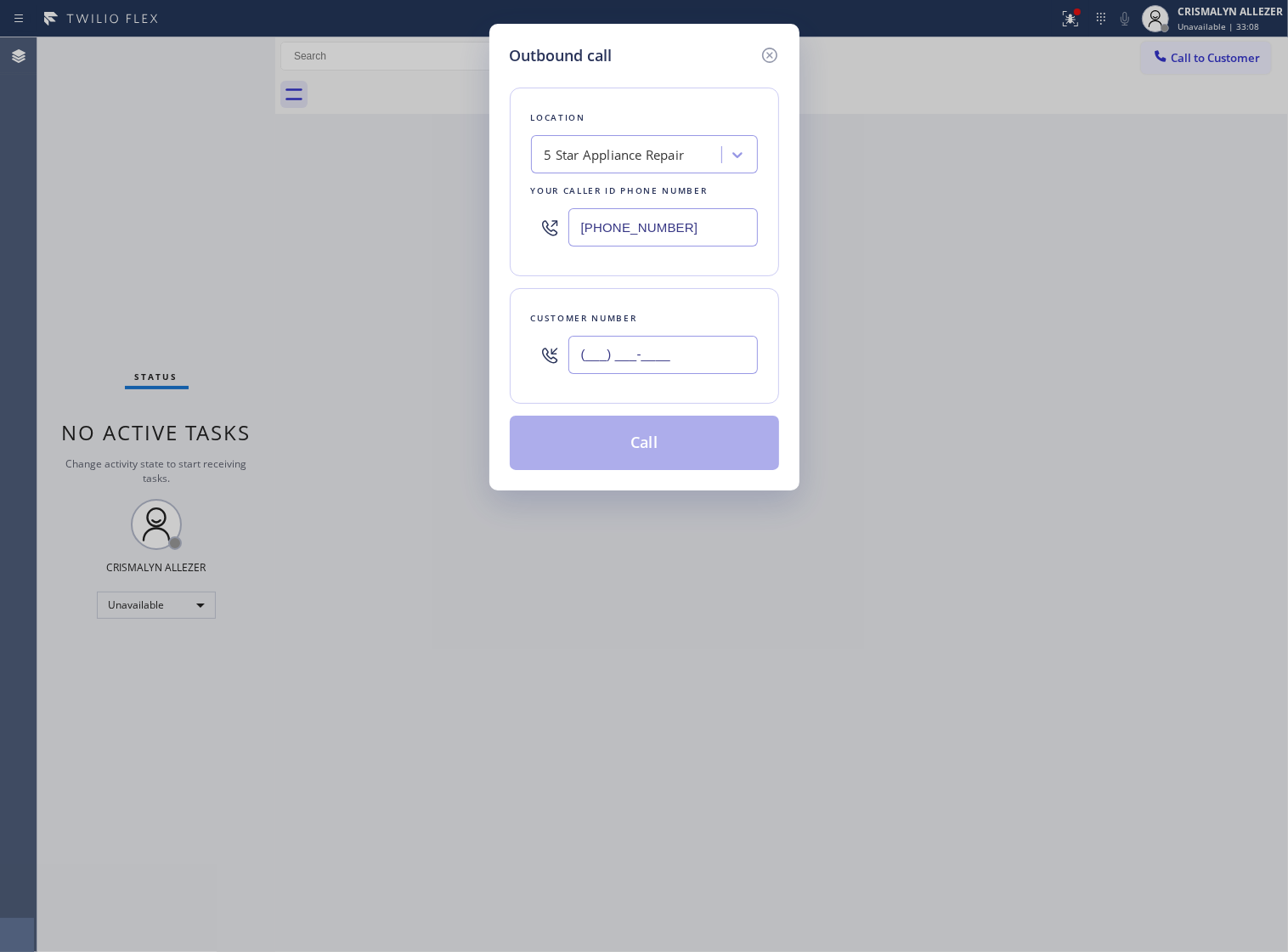
click at [698, 366] on input "(___) ___-____" at bounding box center [662, 355] width 189 height 39
paste input "862) 304-1707"
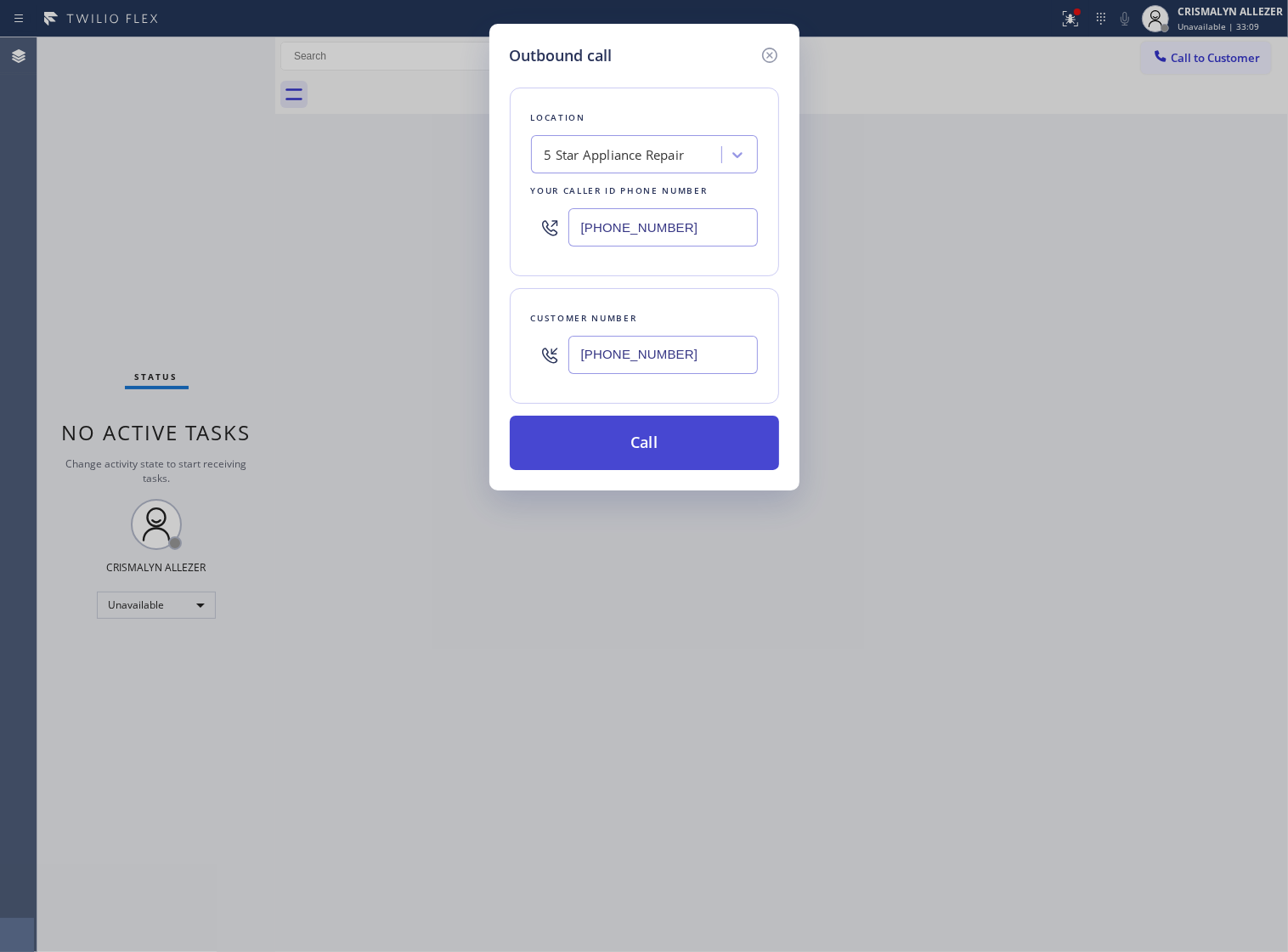
type input "[PHONE_NUMBER]"
click at [668, 463] on button "Call" at bounding box center [644, 442] width 270 height 55
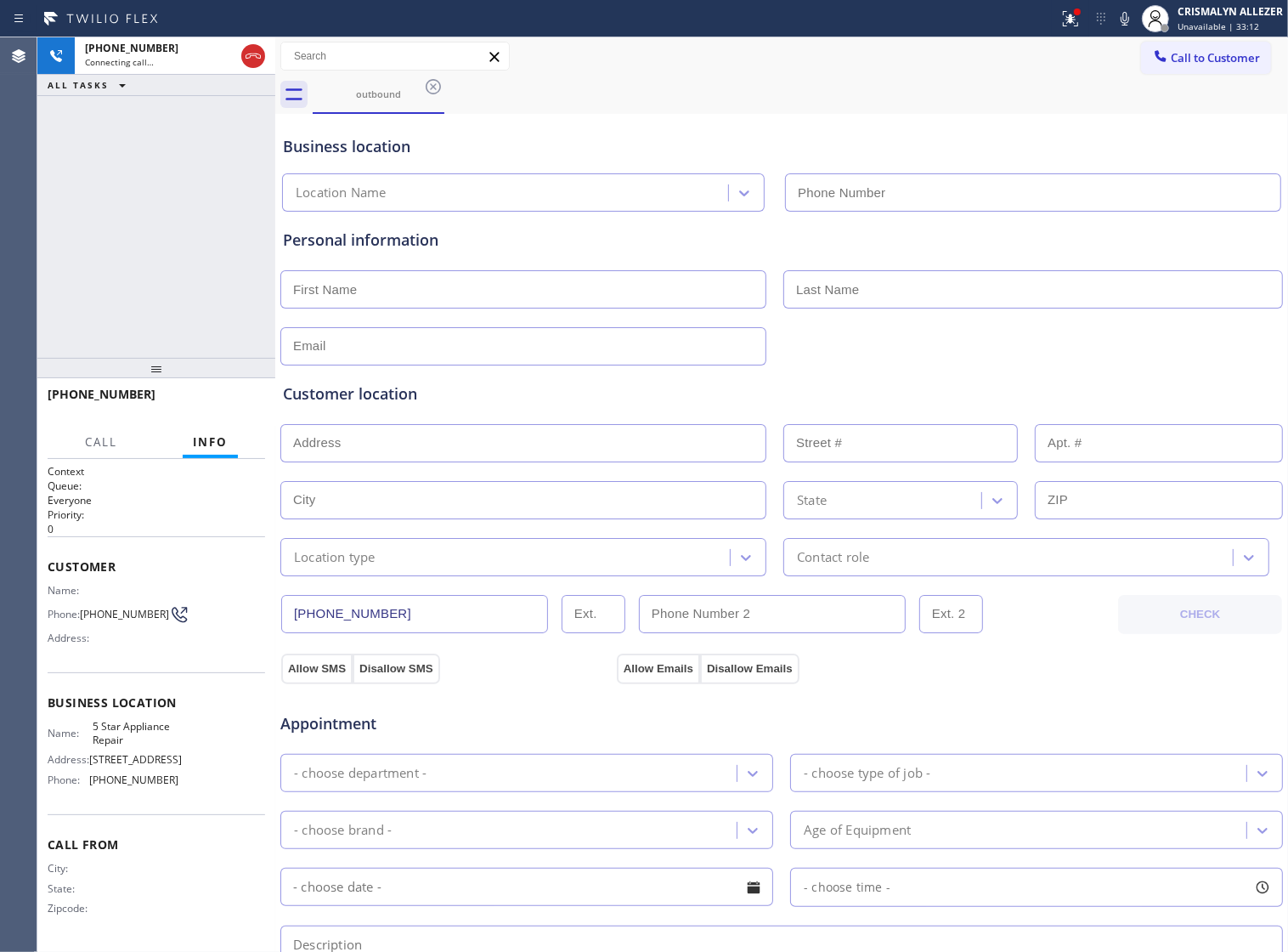
type input "[PHONE_NUMBER]"
click at [242, 205] on div "[PHONE_NUMBER] Connecting call… ALL TASKS ALL TASKS ACTIVE TASKS TASKS IN WRAP …" at bounding box center [157, 197] width 238 height 320
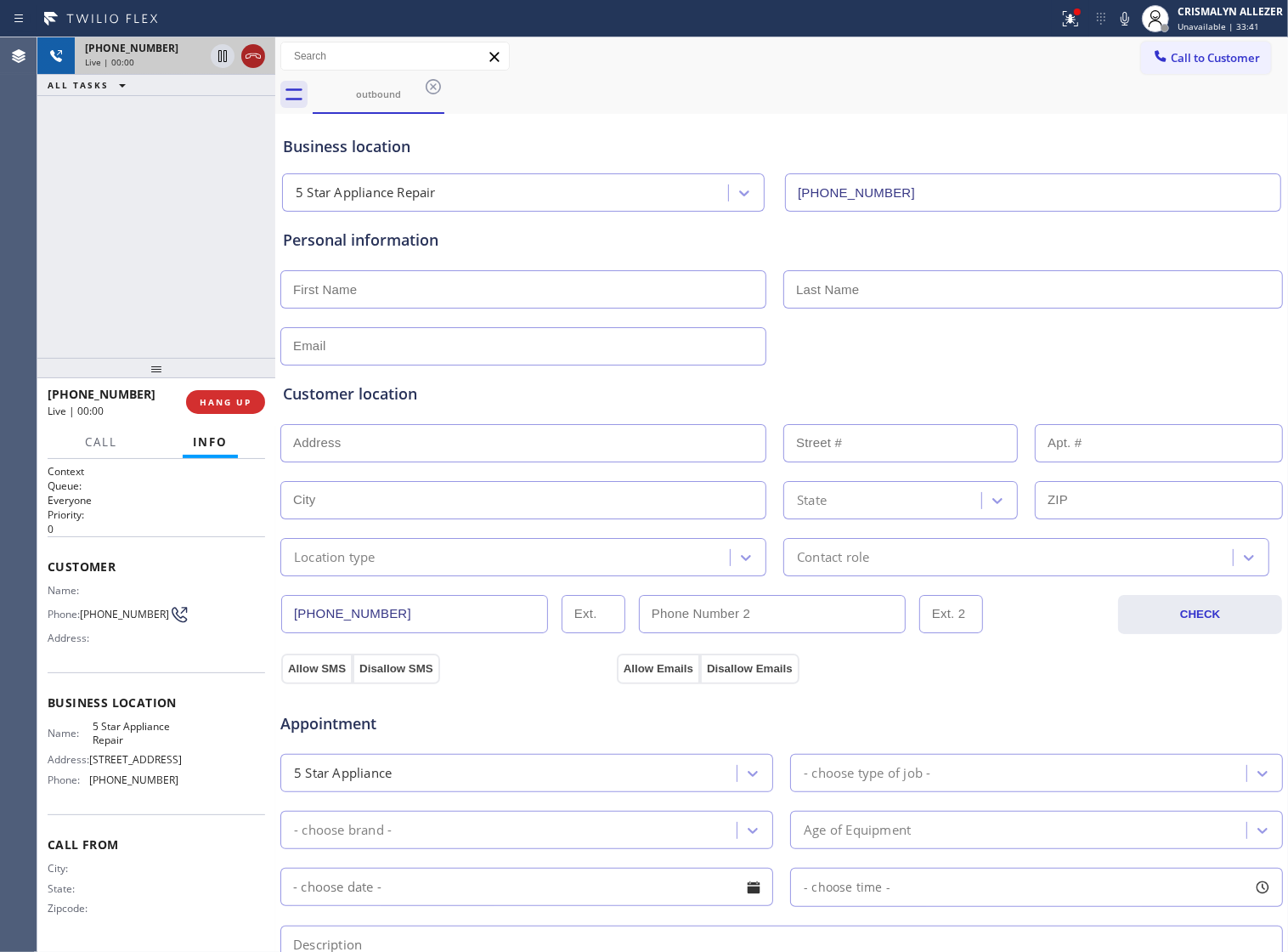
click at [253, 60] on icon at bounding box center [253, 56] width 21 height 21
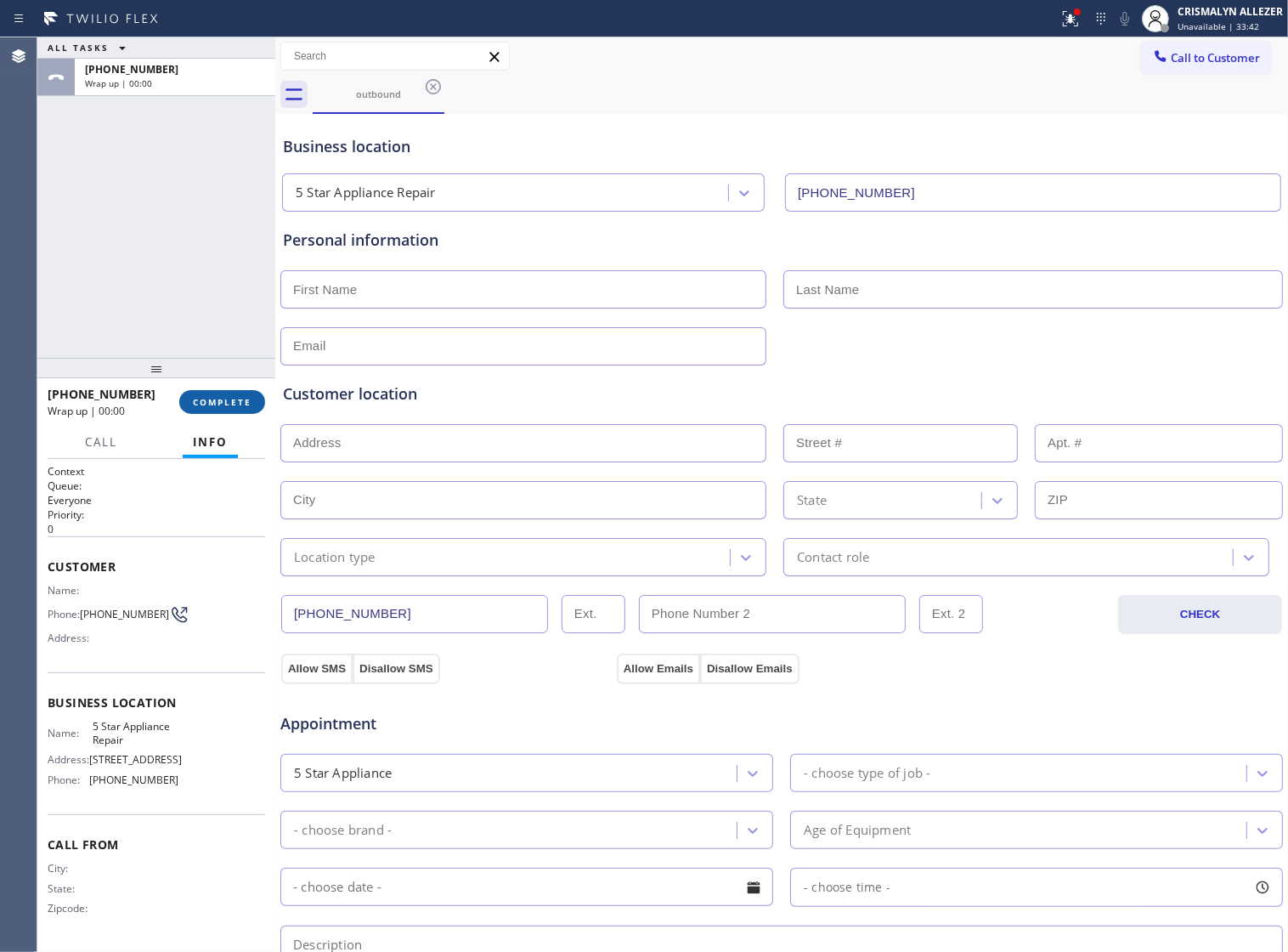
click at [201, 407] on span "COMPLETE" at bounding box center [222, 402] width 59 height 12
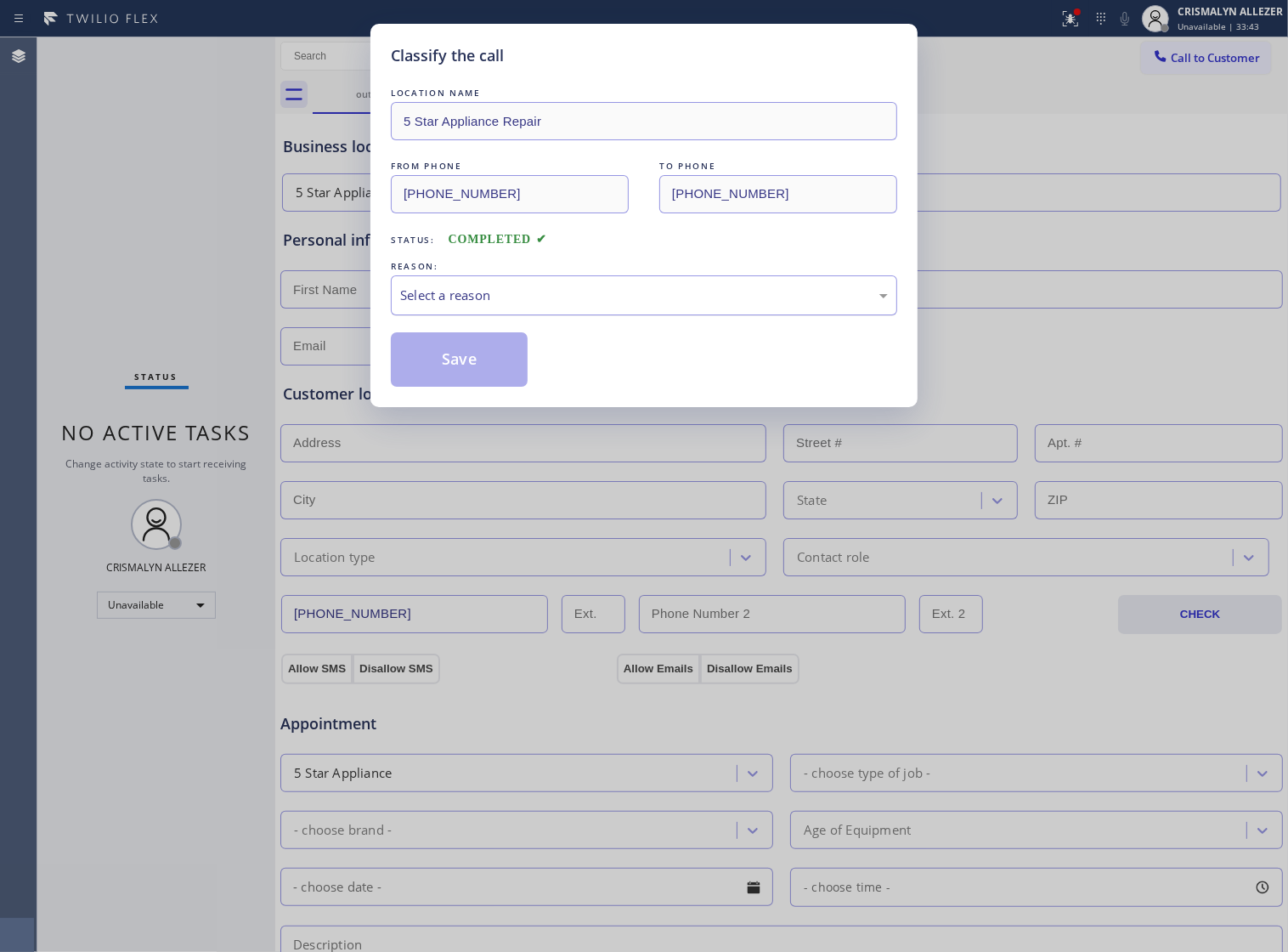
click at [677, 305] on div "Select a reason" at bounding box center [644, 296] width 488 height 20
click at [457, 387] on button "Save" at bounding box center [459, 359] width 137 height 55
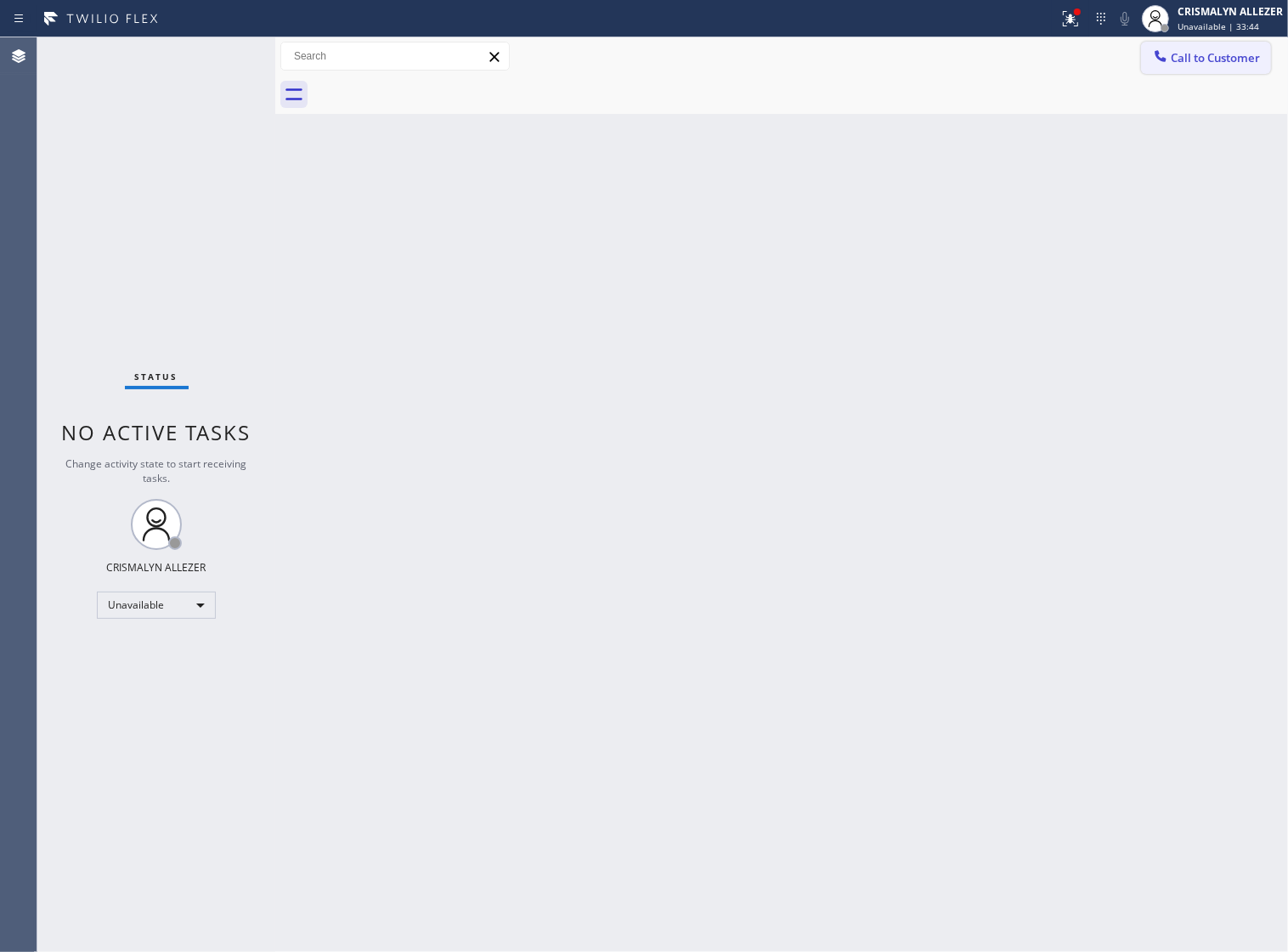
click at [1233, 54] on span "Call to Customer" at bounding box center [1216, 58] width 89 height 15
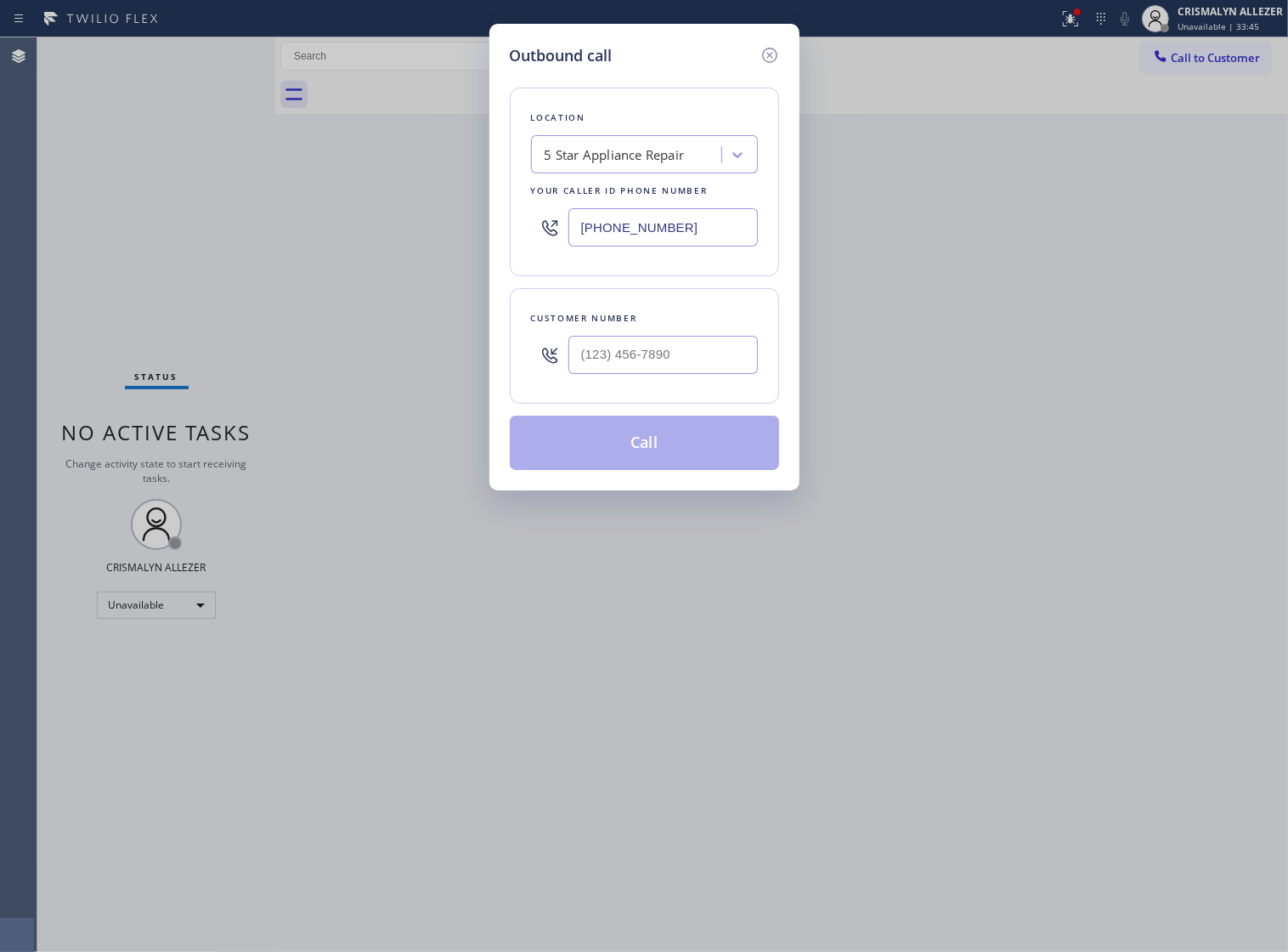
click at [711, 383] on div at bounding box center [662, 355] width 189 height 56
click at [690, 374] on input "(___) ___-____" at bounding box center [662, 355] width 189 height 39
paste input "862) 304-1707"
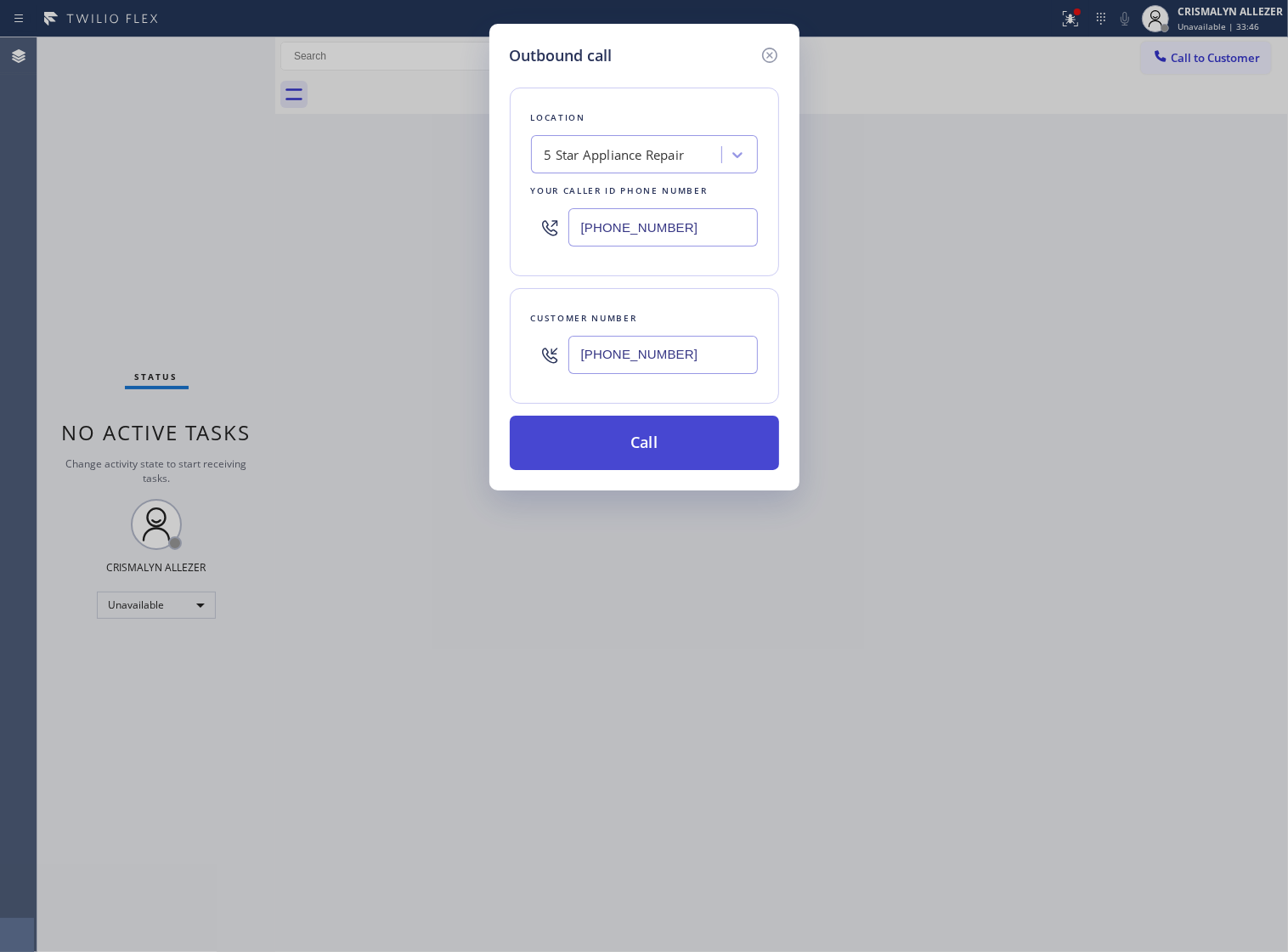
type input "[PHONE_NUMBER]"
click at [677, 461] on button "Call" at bounding box center [644, 442] width 270 height 55
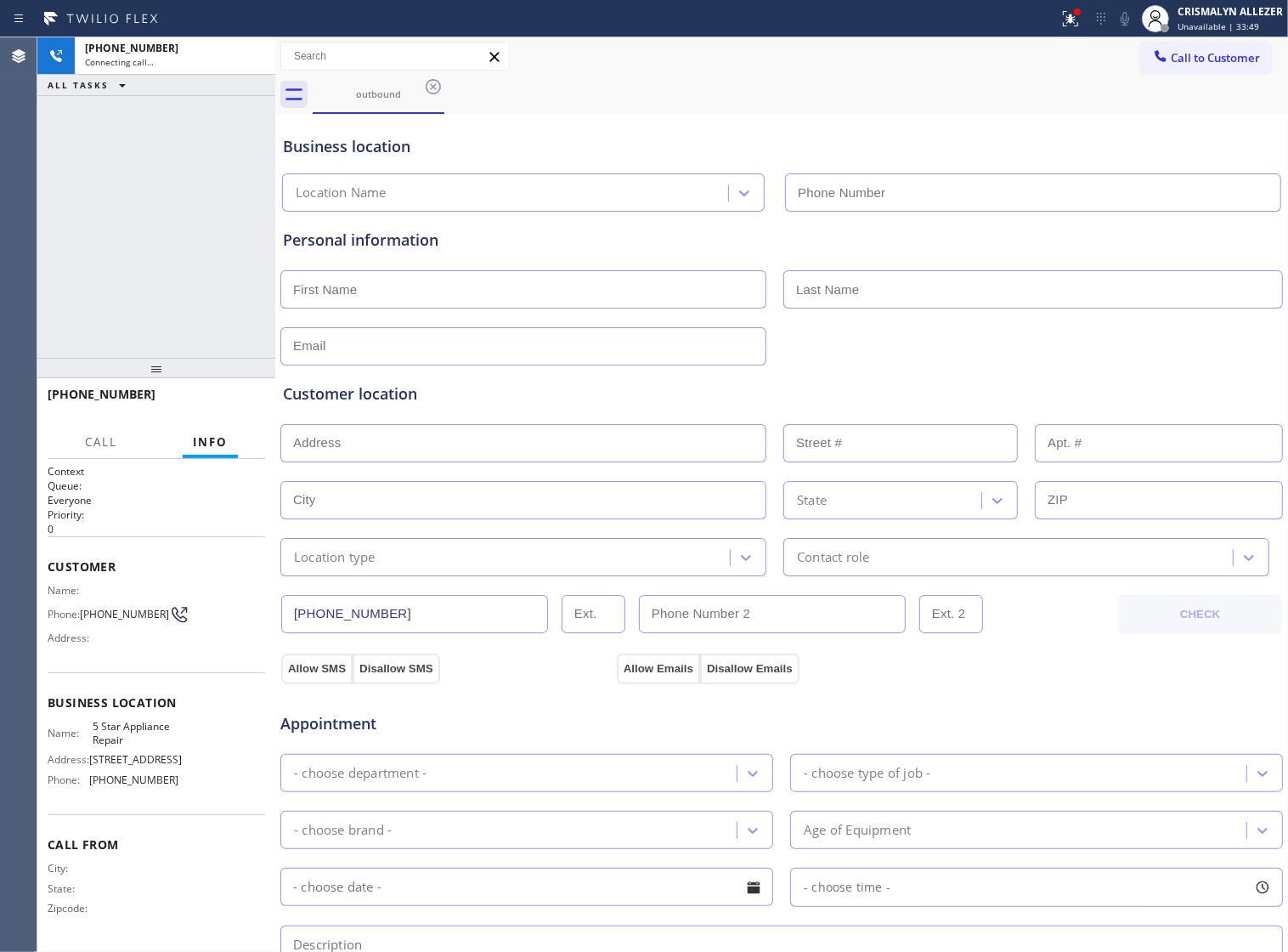
type input "[PHONE_NUMBER]"
click at [280, 345] on div at bounding box center [280, 495] width 0 height 914
click at [223, 396] on span "HANG UP" at bounding box center [230, 402] width 52 height 12
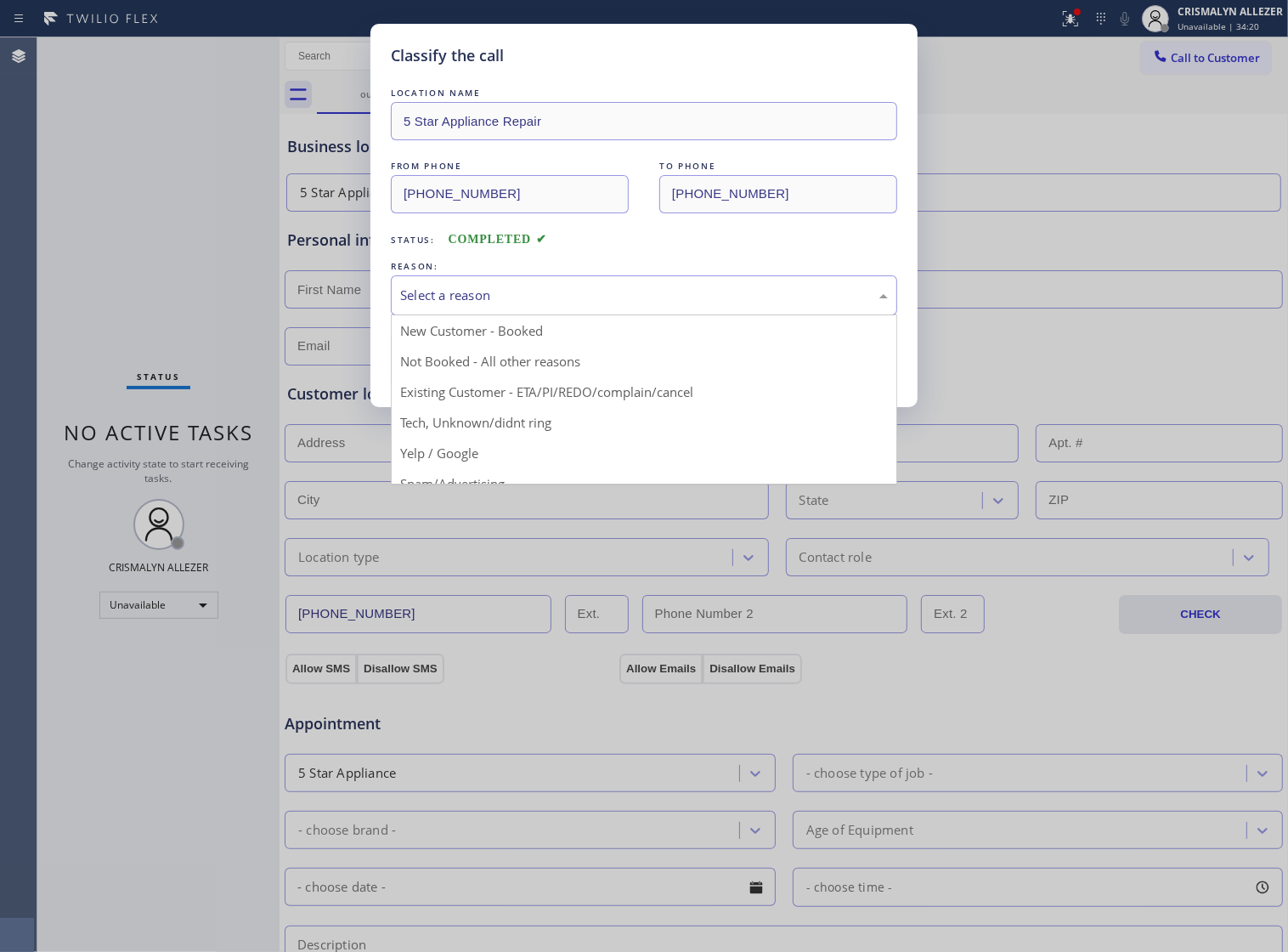
click at [613, 300] on div "Select a reason" at bounding box center [644, 296] width 507 height 40
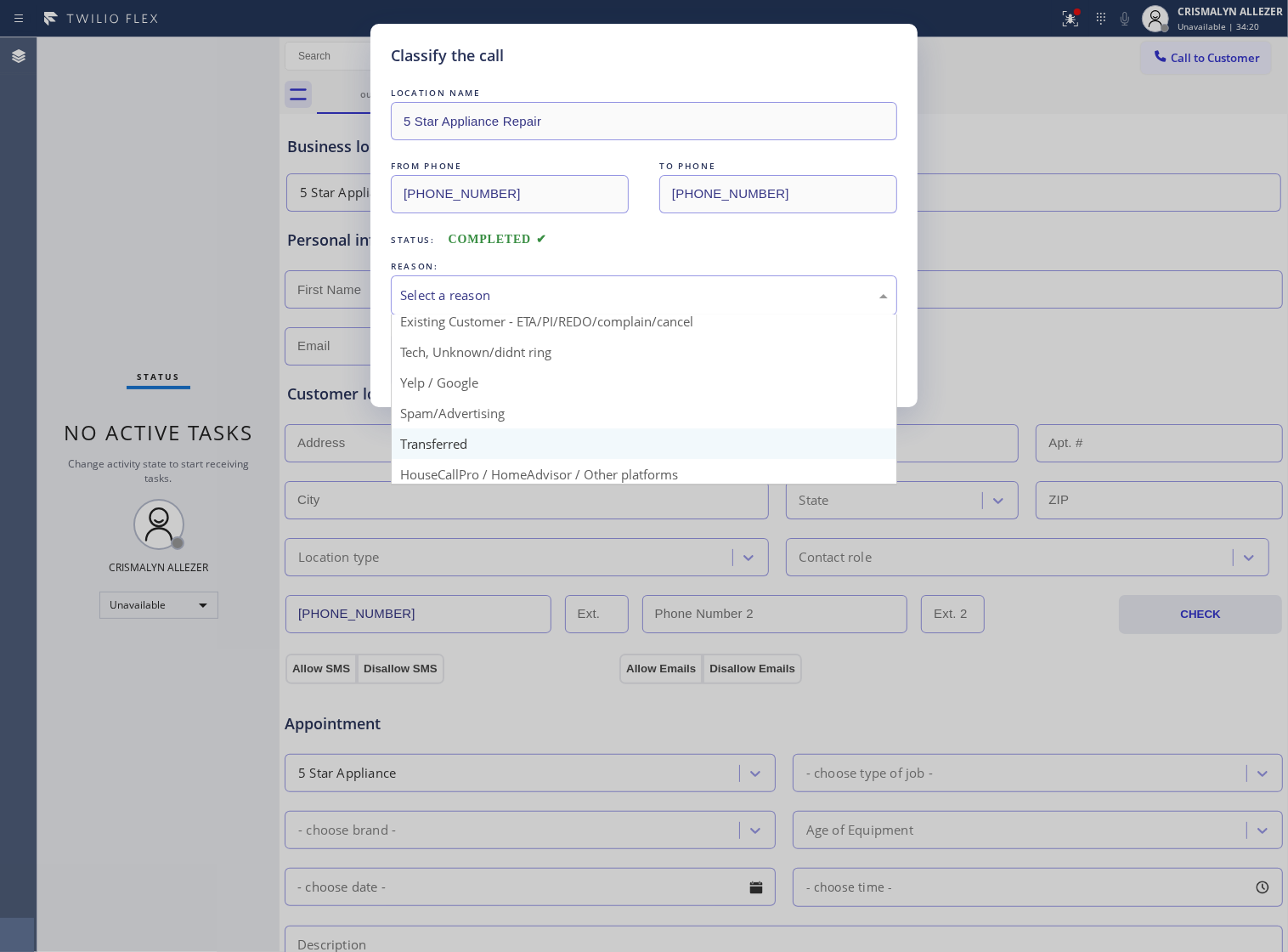
scroll to position [116, 0]
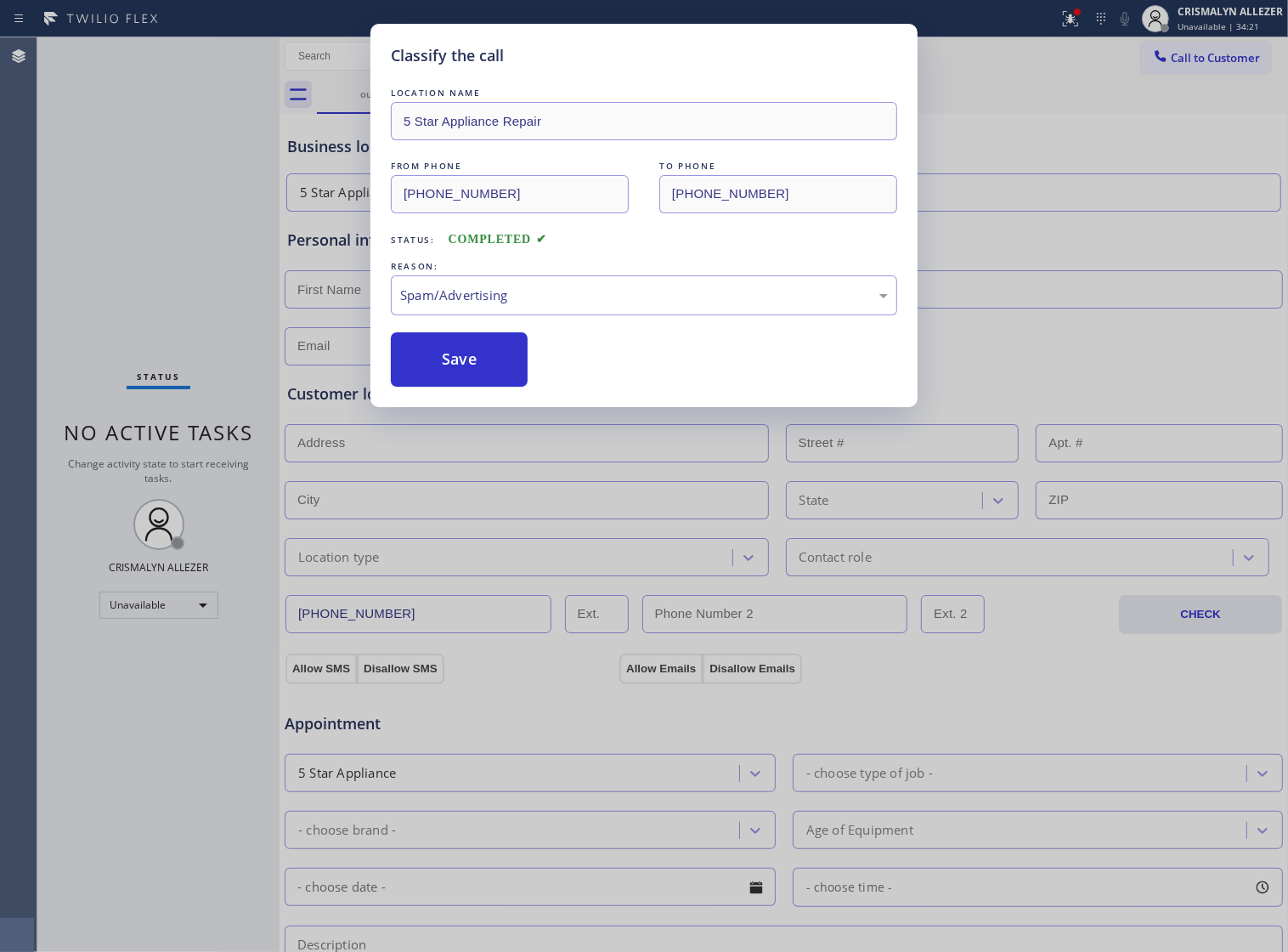
click at [472, 387] on button "Save" at bounding box center [459, 359] width 137 height 55
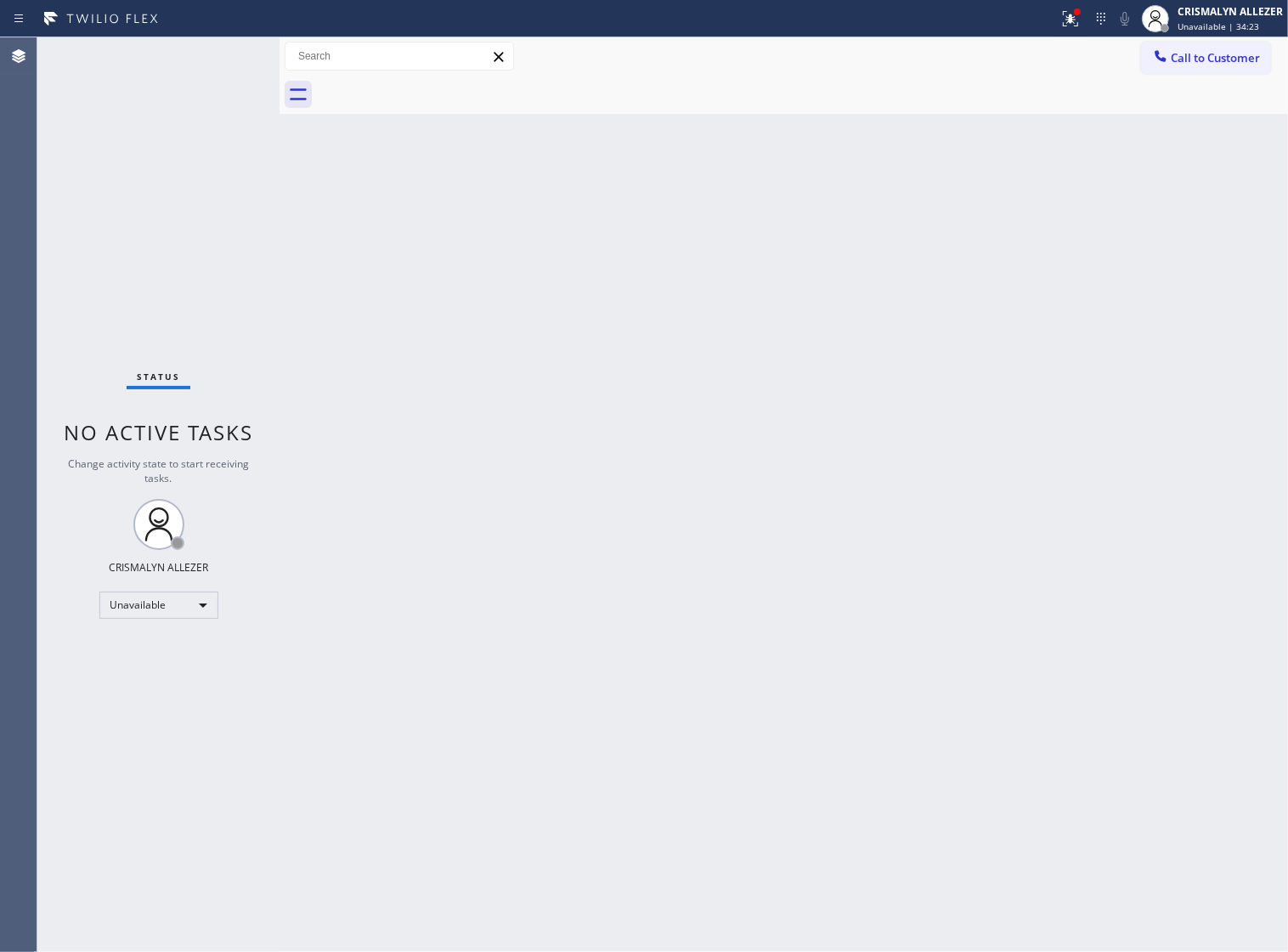
drag, startPoint x: 1030, startPoint y: 289, endPoint x: 1128, endPoint y: 141, distance: 177.5
click at [1033, 282] on div "Back to Dashboard Change Sender ID Customers Technicians Select a contact Outbo…" at bounding box center [783, 495] width 1008 height 914
click at [1194, 68] on button "Call to Customer" at bounding box center [1206, 58] width 130 height 33
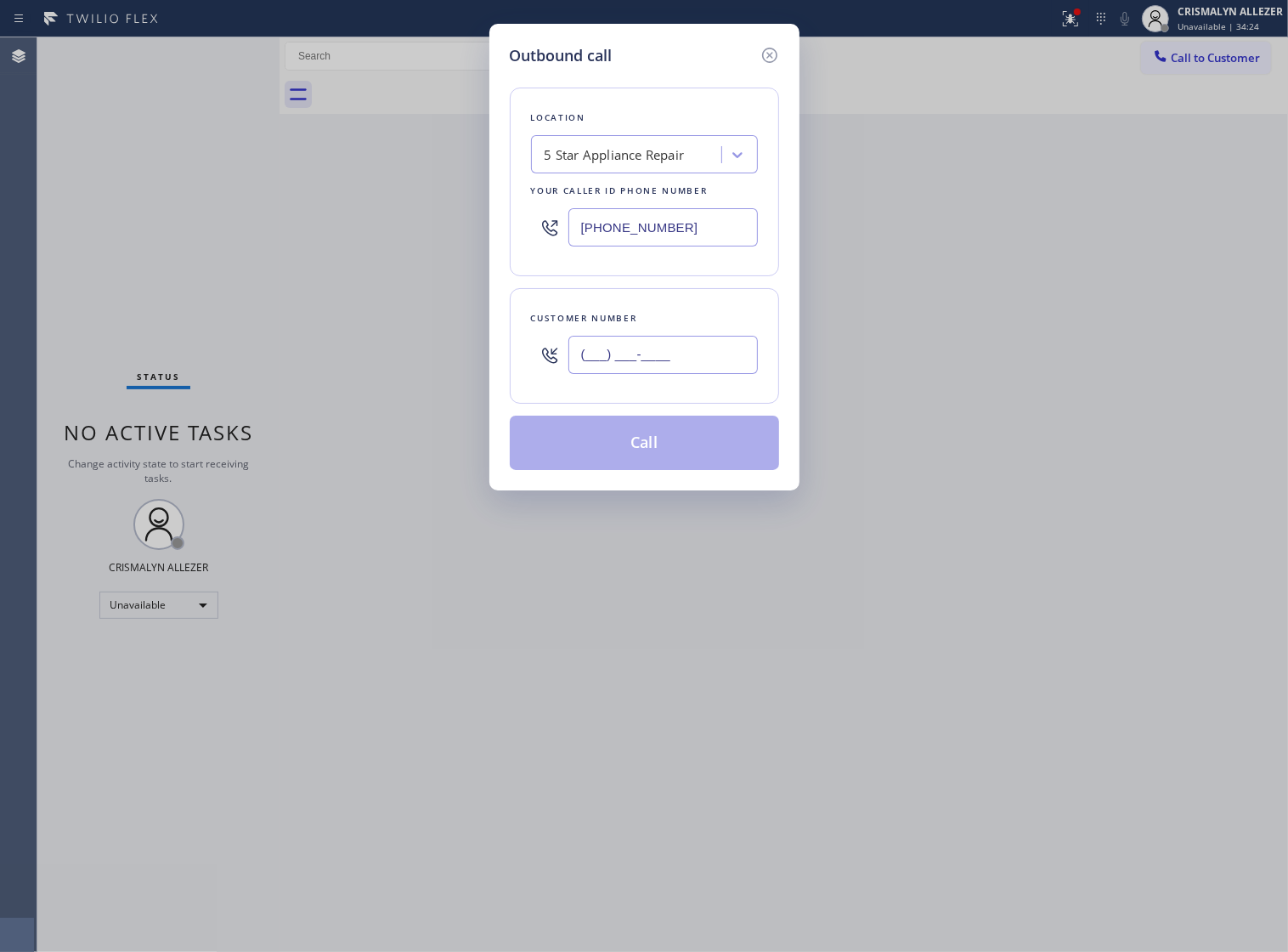
click at [728, 360] on input "(___) ___-____" at bounding box center [662, 355] width 189 height 39
paste input "614) 517-8800"
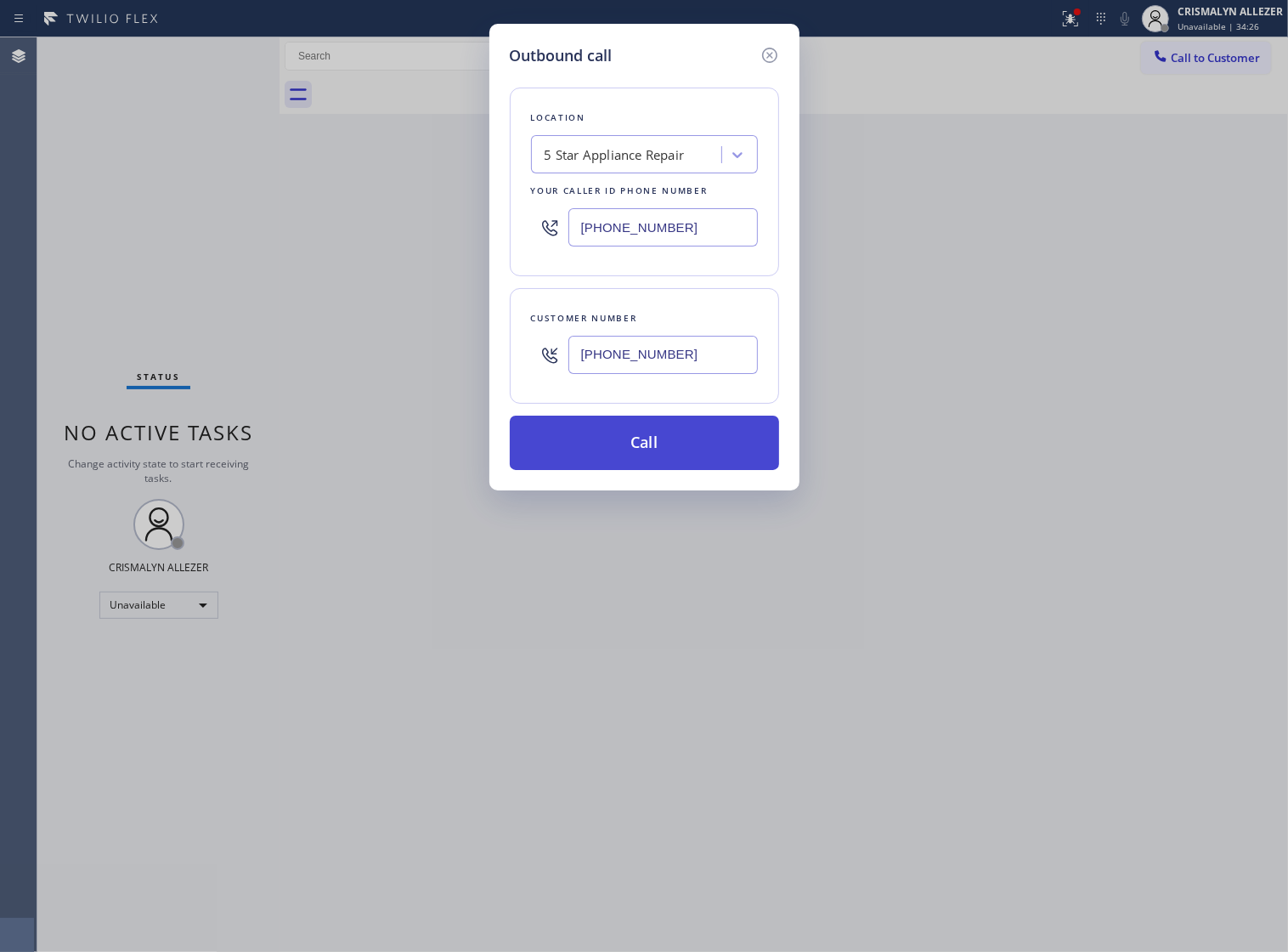
type input "[PHONE_NUMBER]"
click at [672, 469] on button "Call" at bounding box center [644, 442] width 270 height 55
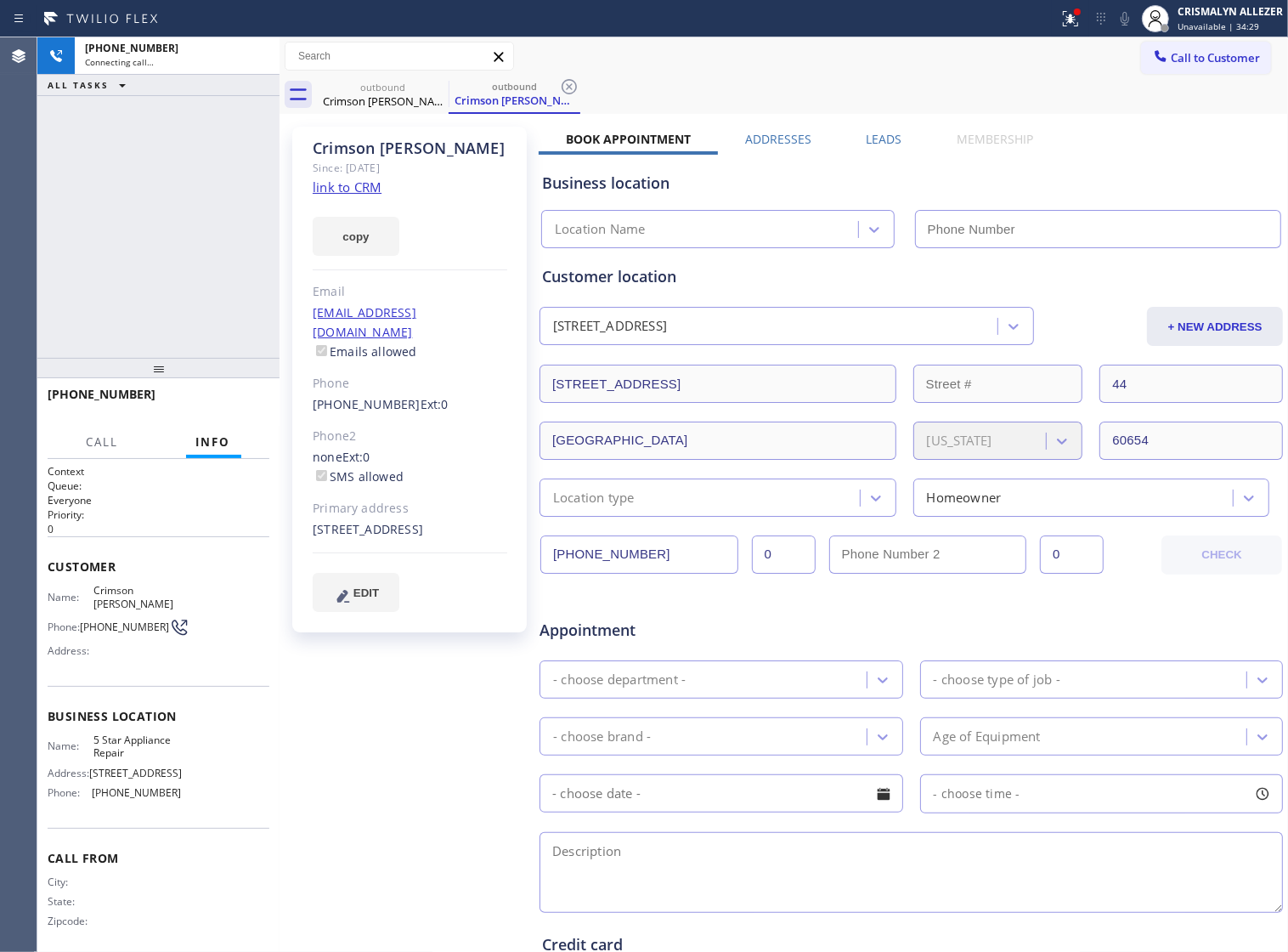
click at [348, 184] on link "link to CRM" at bounding box center [346, 186] width 68 height 17
type input "[PHONE_NUMBER]"
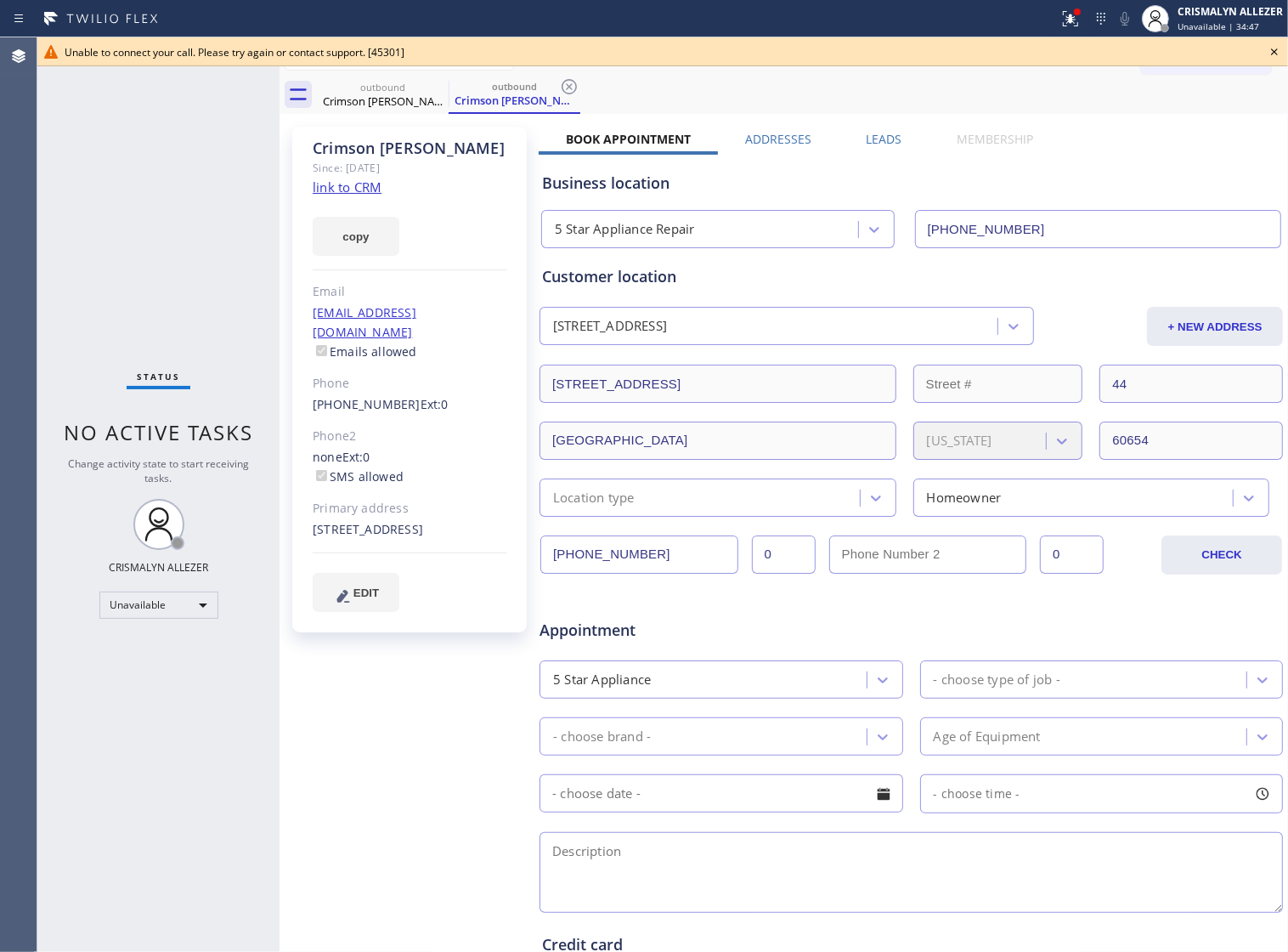
click at [1273, 56] on icon at bounding box center [1274, 52] width 21 height 21
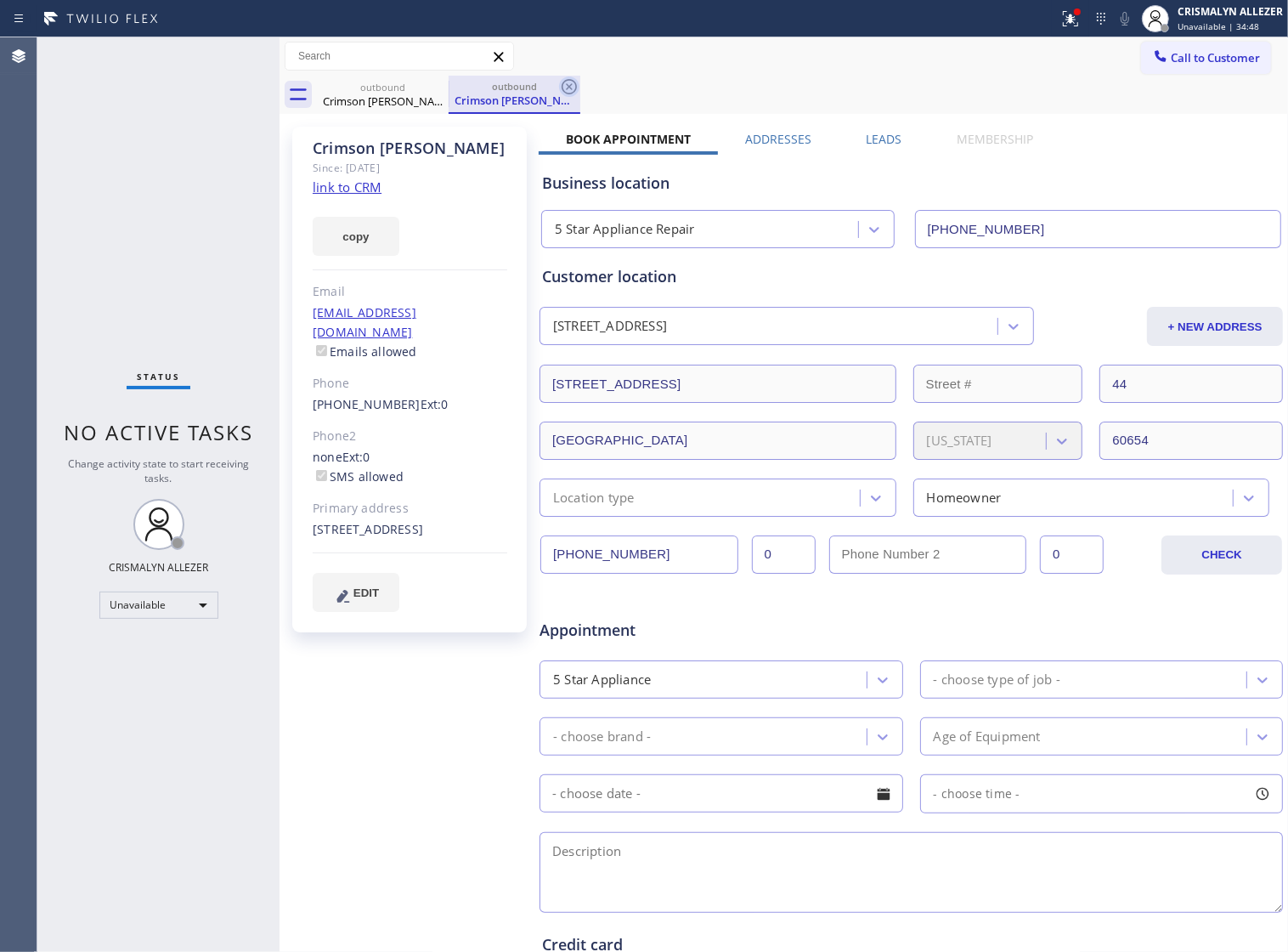
click at [570, 87] on icon at bounding box center [569, 86] width 15 height 15
click at [436, 82] on icon at bounding box center [437, 86] width 21 height 21
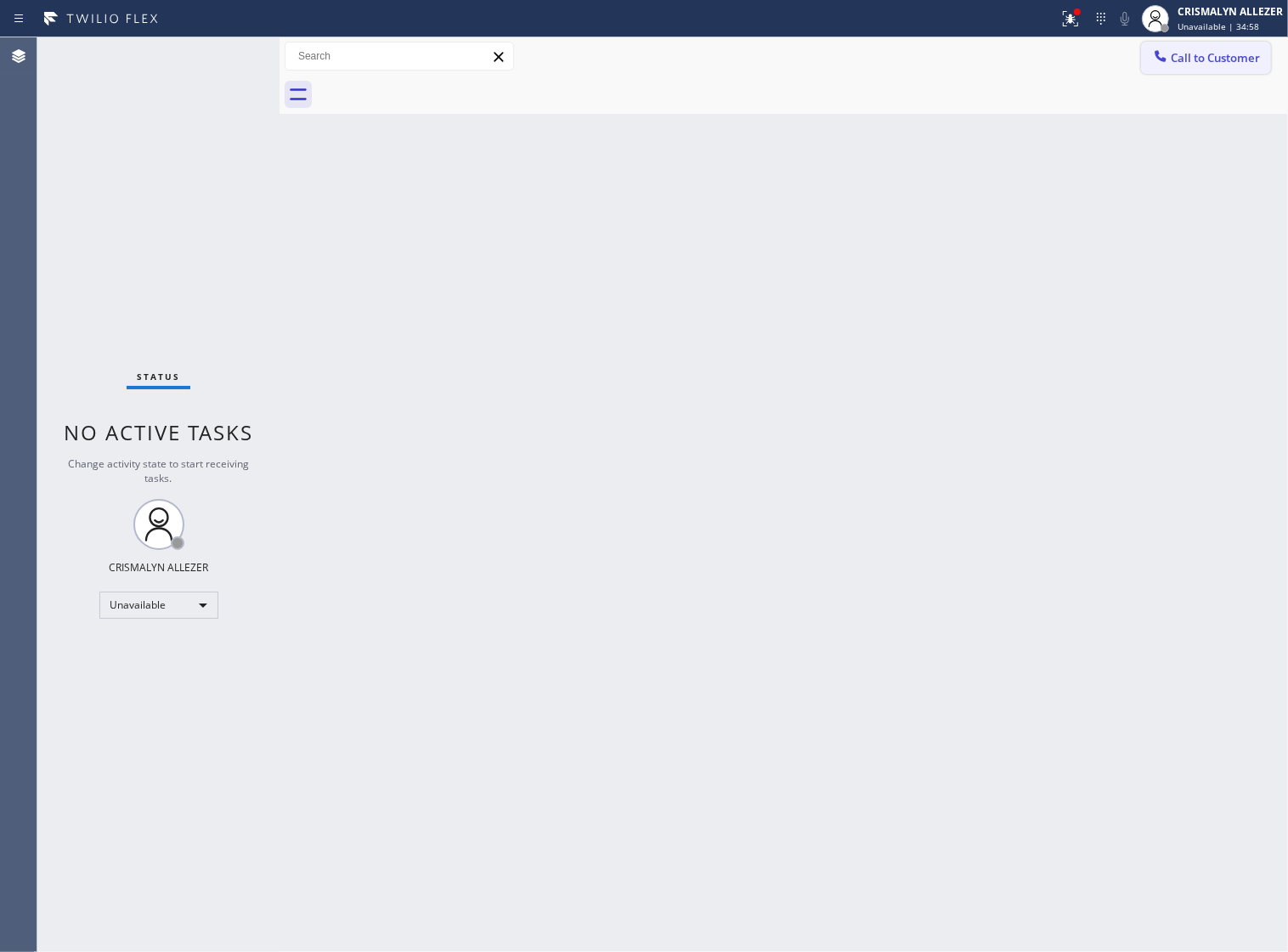
click at [1225, 69] on button "Call to Customer" at bounding box center [1206, 58] width 130 height 33
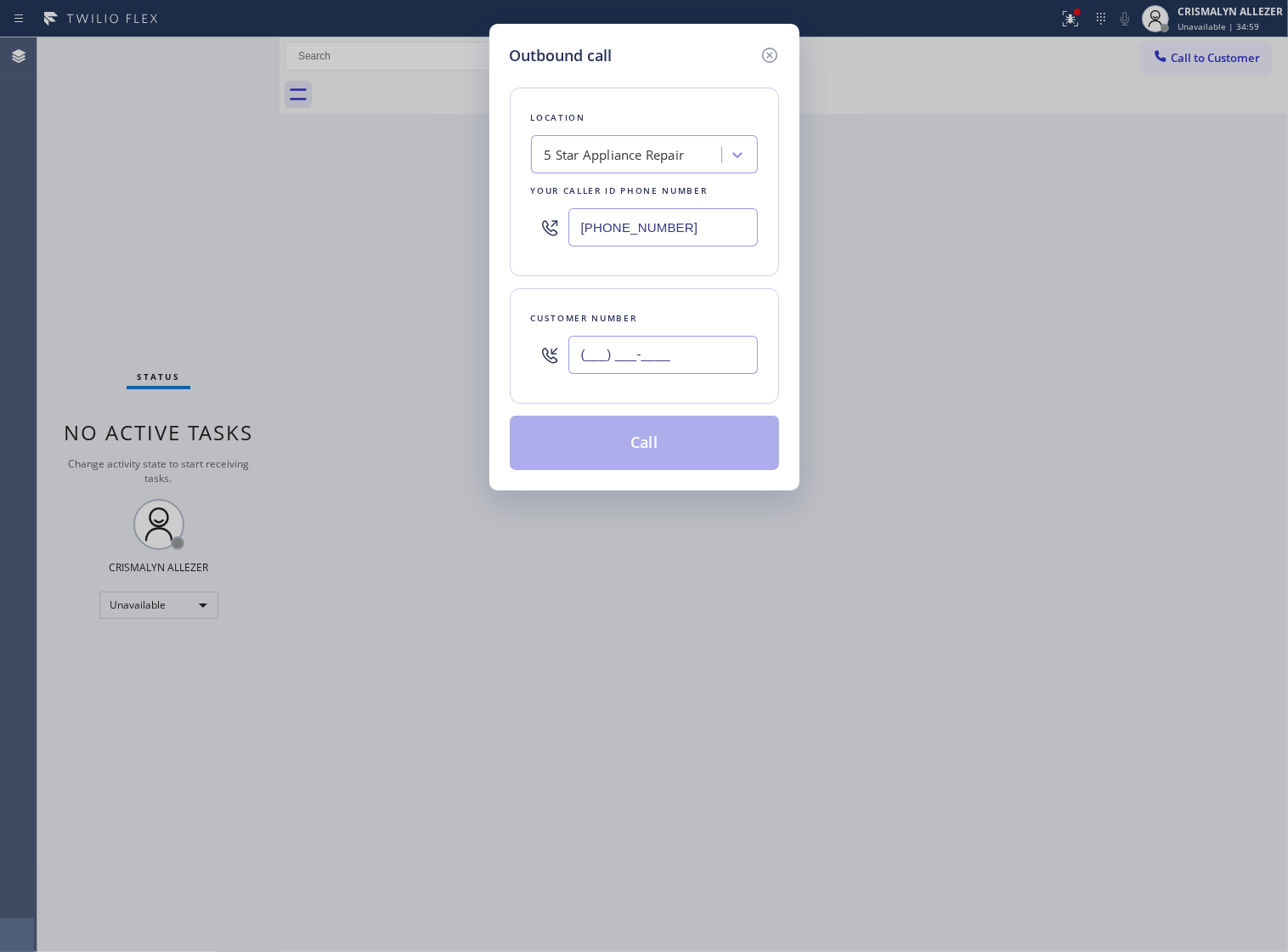
click at [699, 367] on input "(___) ___-____" at bounding box center [662, 355] width 189 height 39
paste input "614) 517-8800"
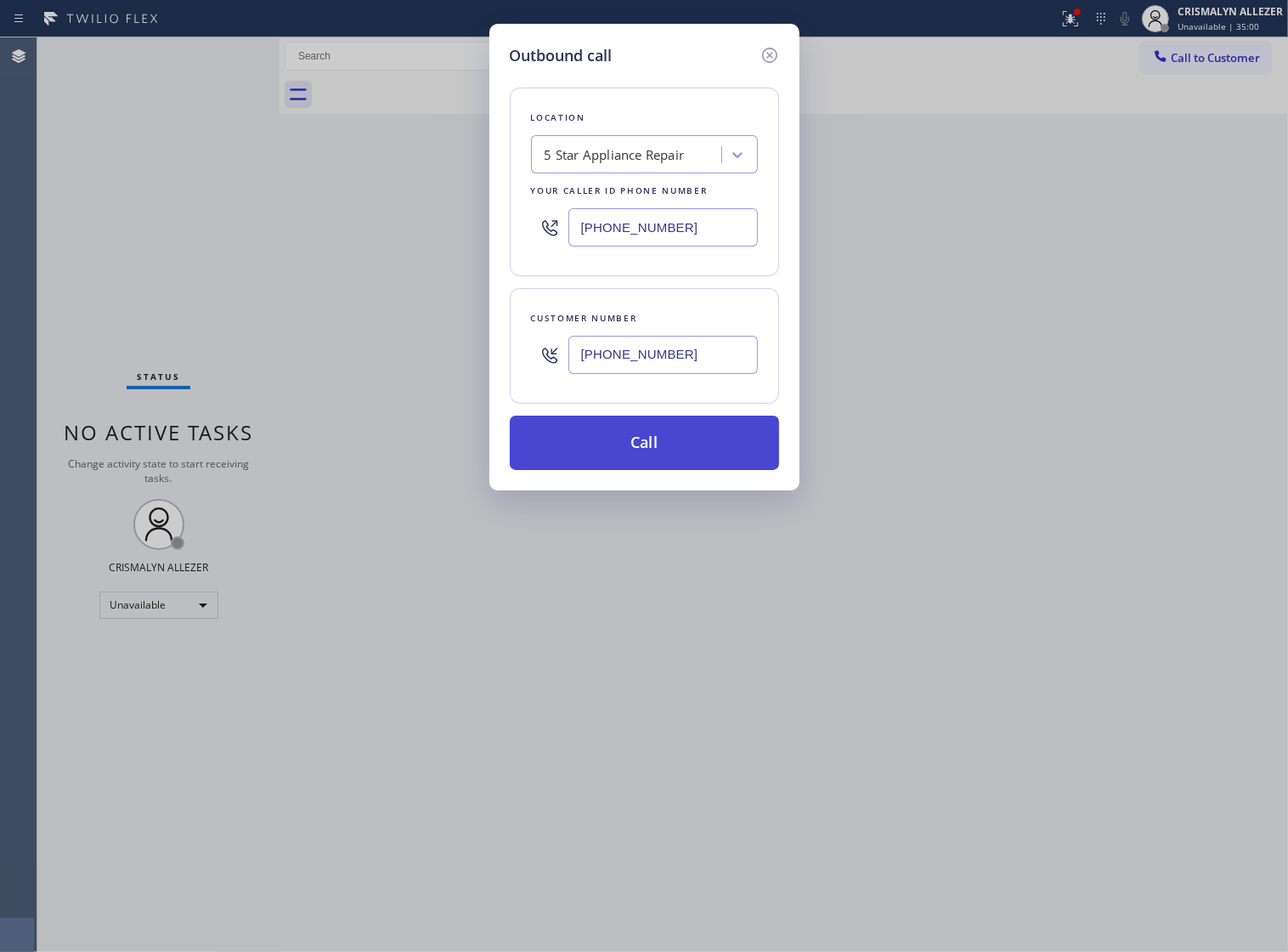
type input "[PHONE_NUMBER]"
click at [655, 470] on button "Call" at bounding box center [644, 442] width 270 height 55
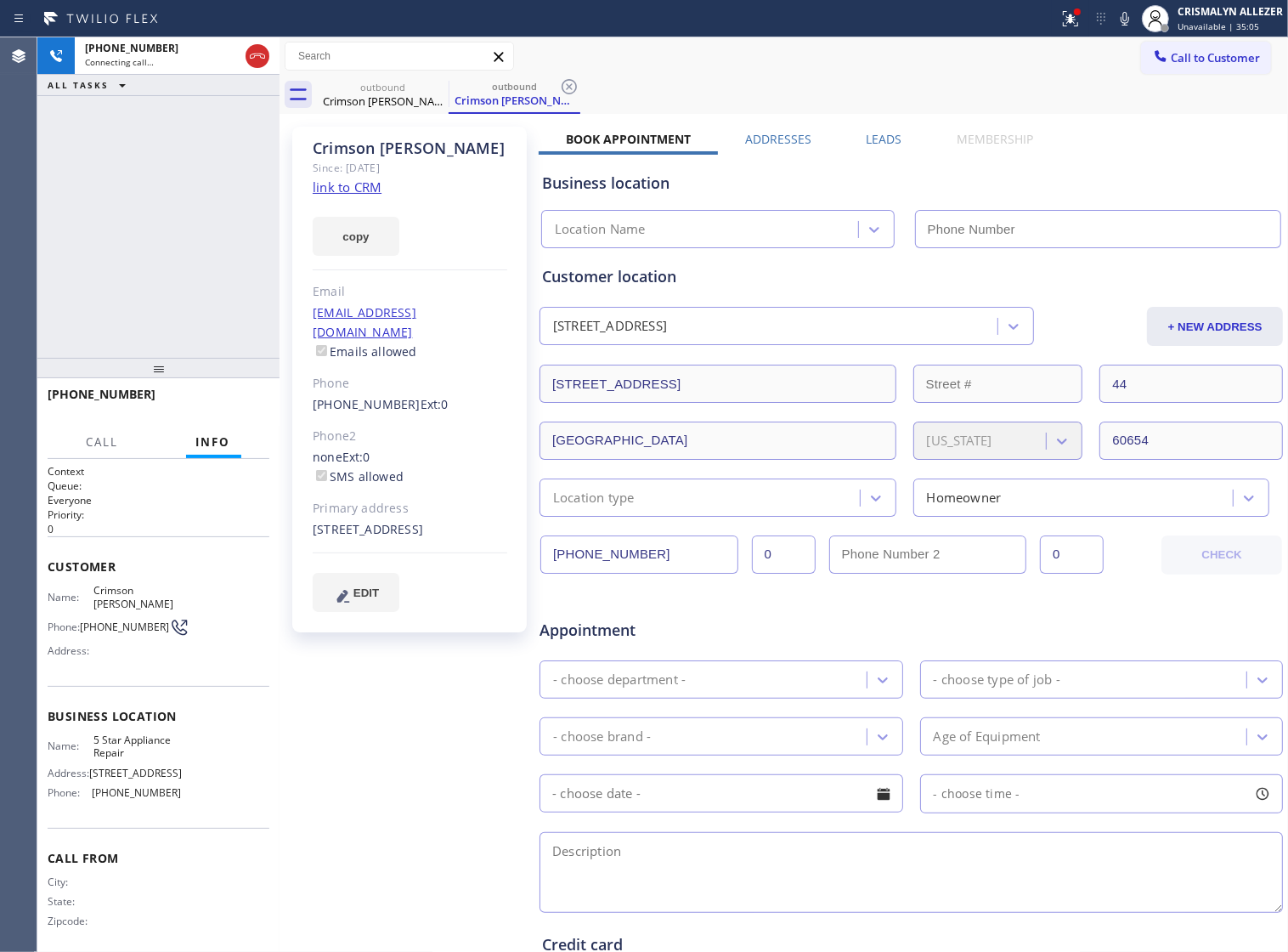
type input "[PHONE_NUMBER]"
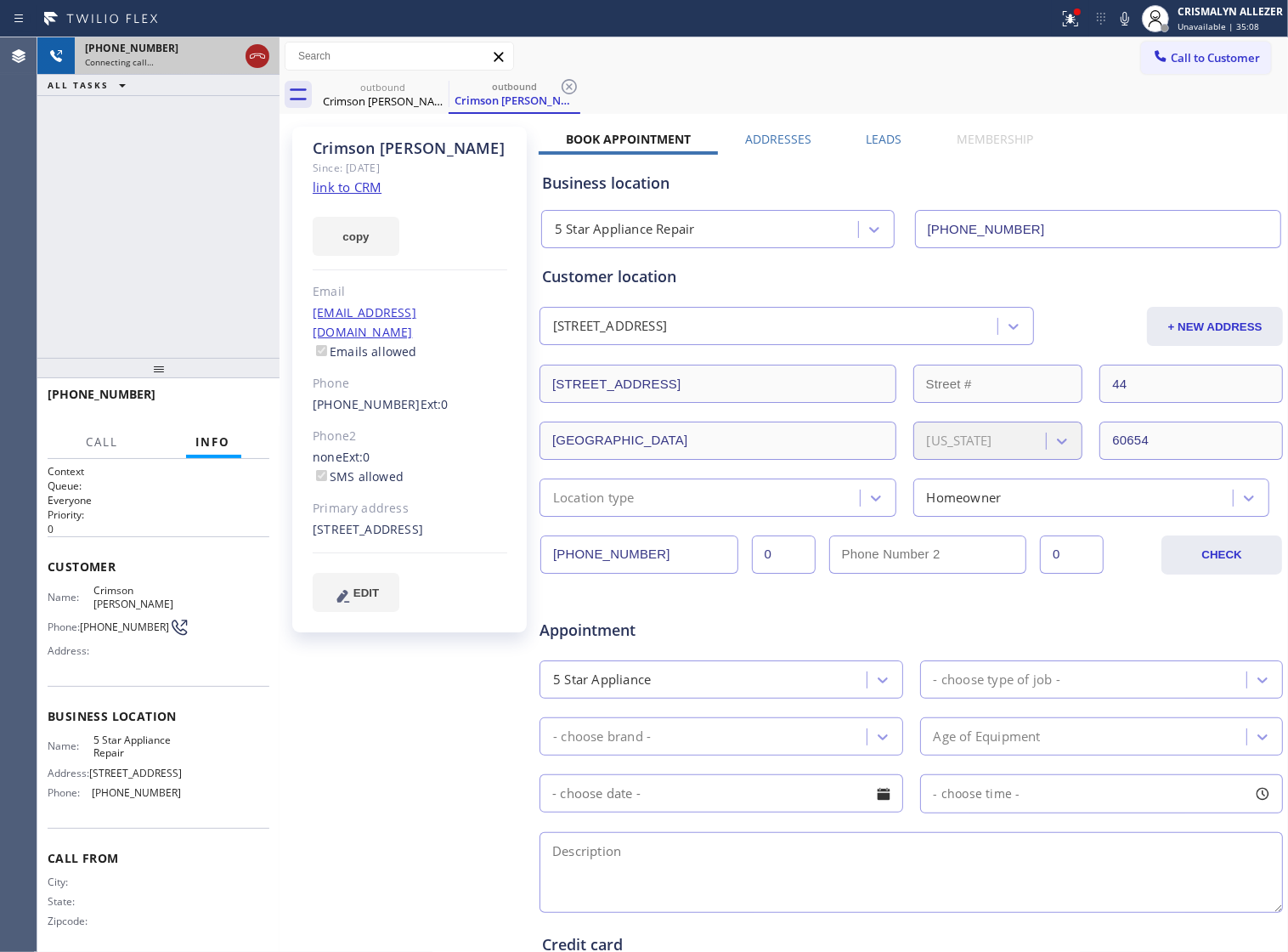
click at [262, 63] on icon at bounding box center [257, 56] width 21 height 21
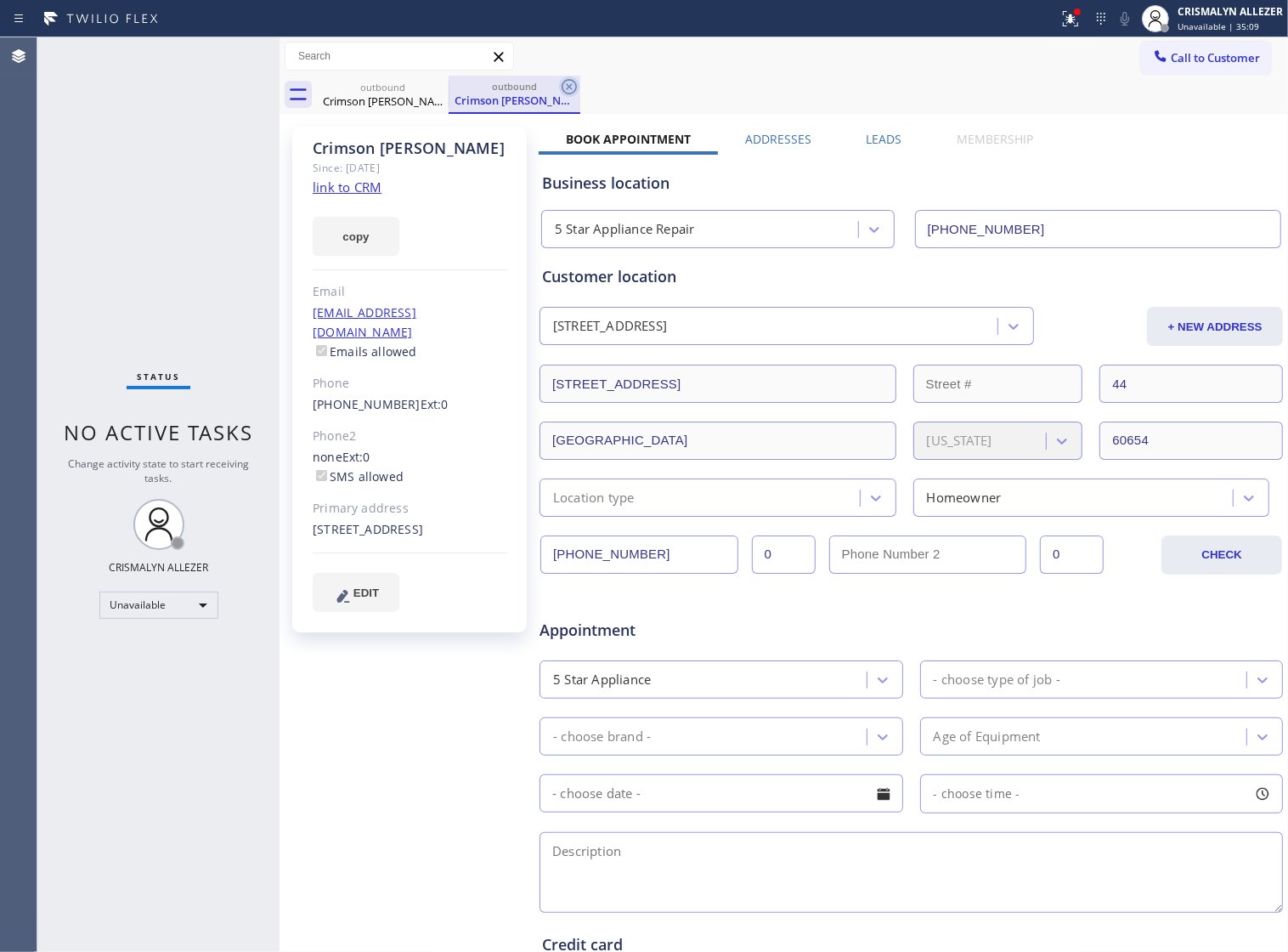
click at [569, 85] on icon at bounding box center [569, 86] width 21 height 21
click at [436, 85] on icon at bounding box center [437, 86] width 15 height 15
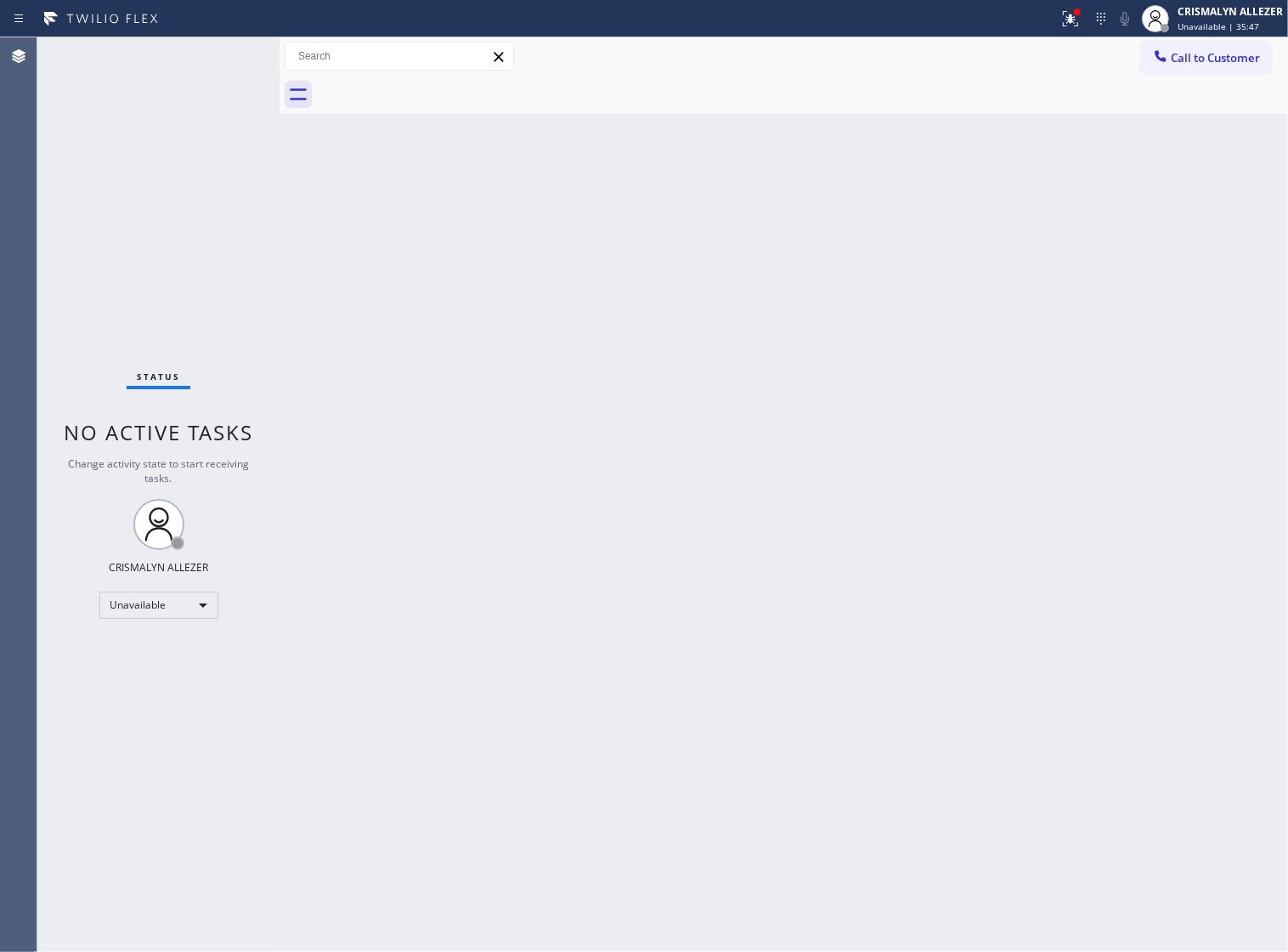
click at [1001, 372] on div "Back to Dashboard Change Sender ID Customers Technicians Select a contact Outbo…" at bounding box center [783, 495] width 1008 height 914
click at [1186, 51] on span "Call to Customer" at bounding box center [1216, 58] width 89 height 15
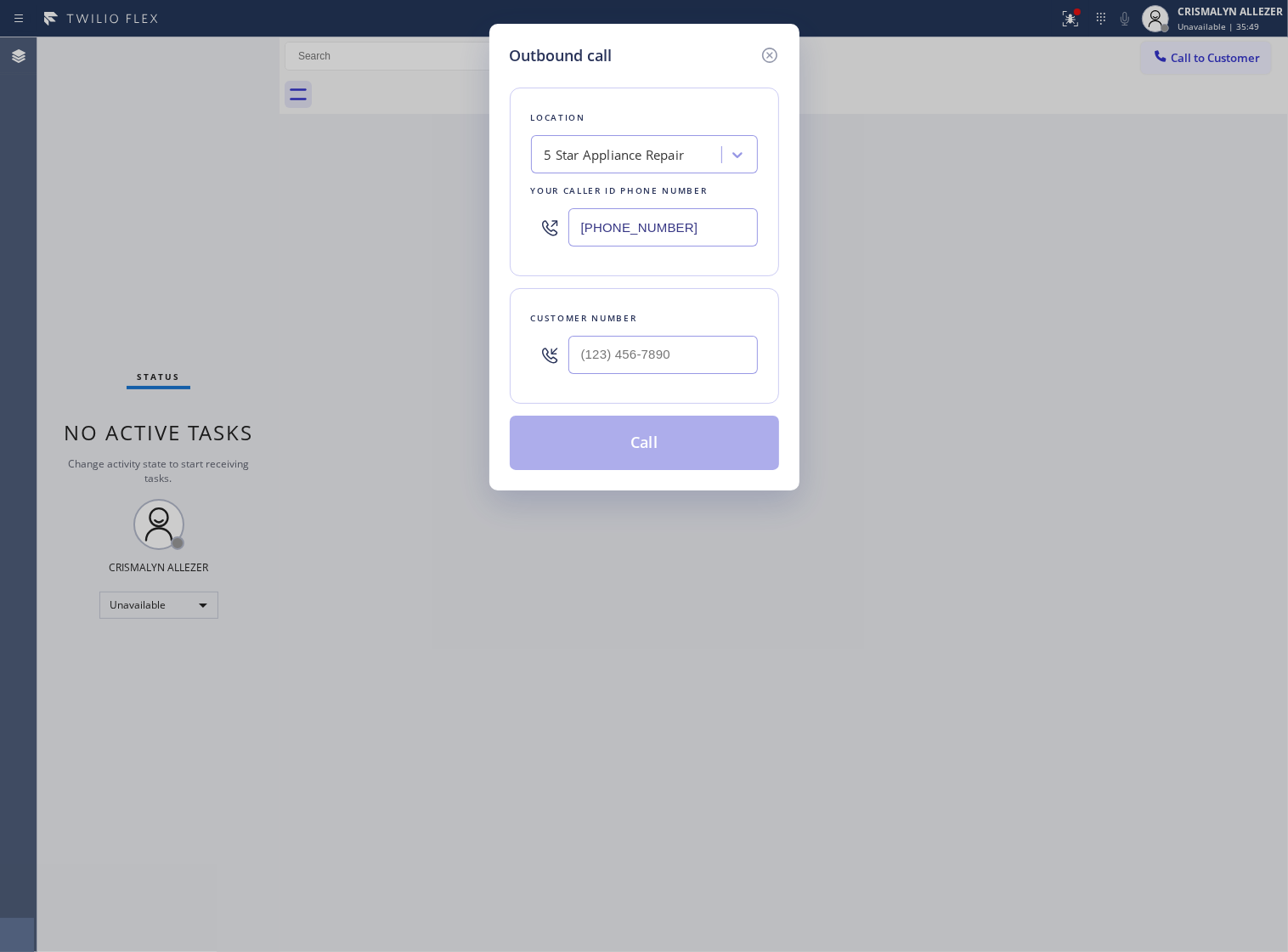
click at [737, 383] on div at bounding box center [662, 355] width 189 height 56
click at [711, 366] on input "(___) ___-____" at bounding box center [662, 355] width 189 height 39
paste input "971) 570-8867"
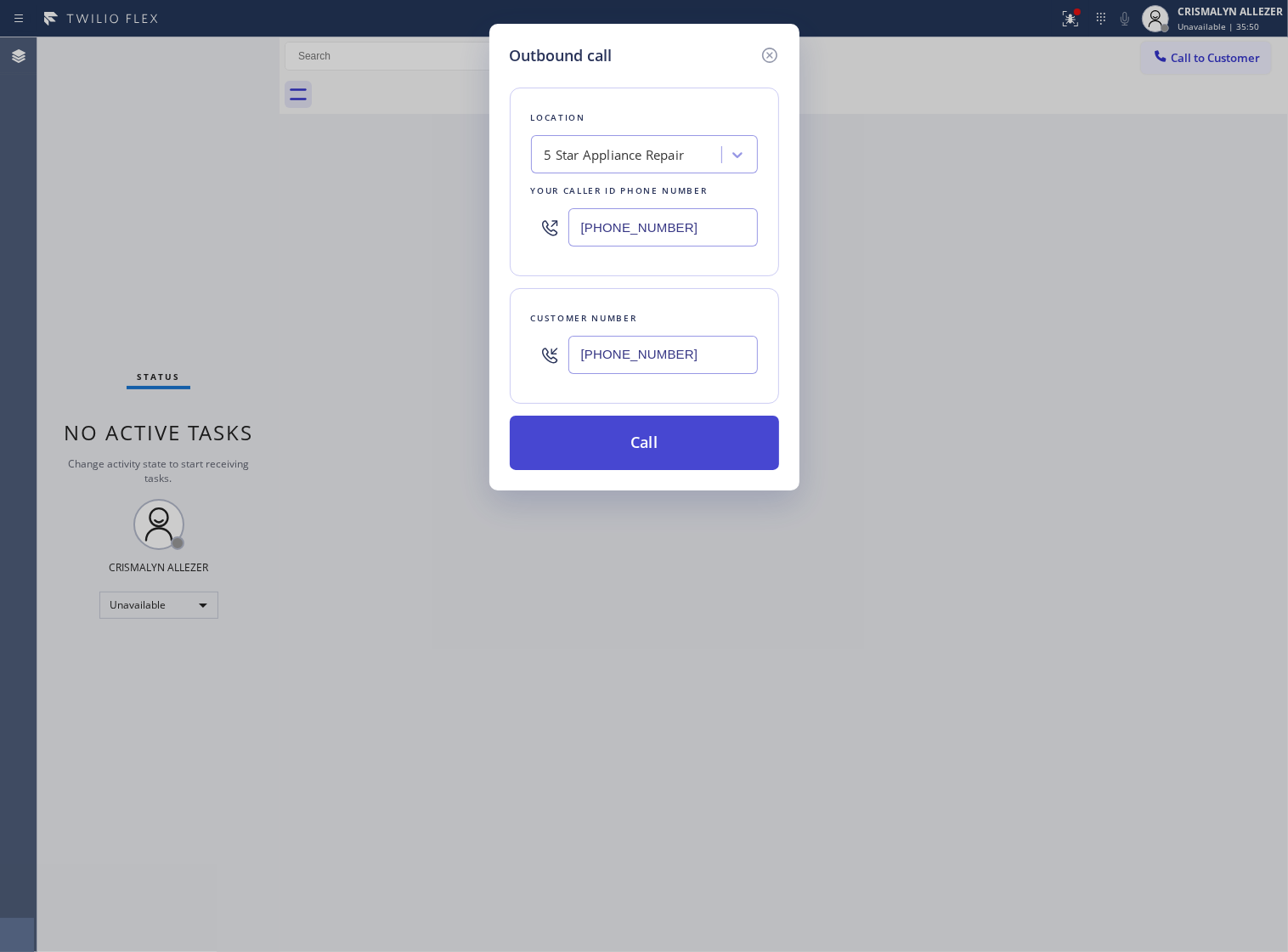
type input "[PHONE_NUMBER]"
click at [655, 470] on button "Call" at bounding box center [644, 442] width 270 height 55
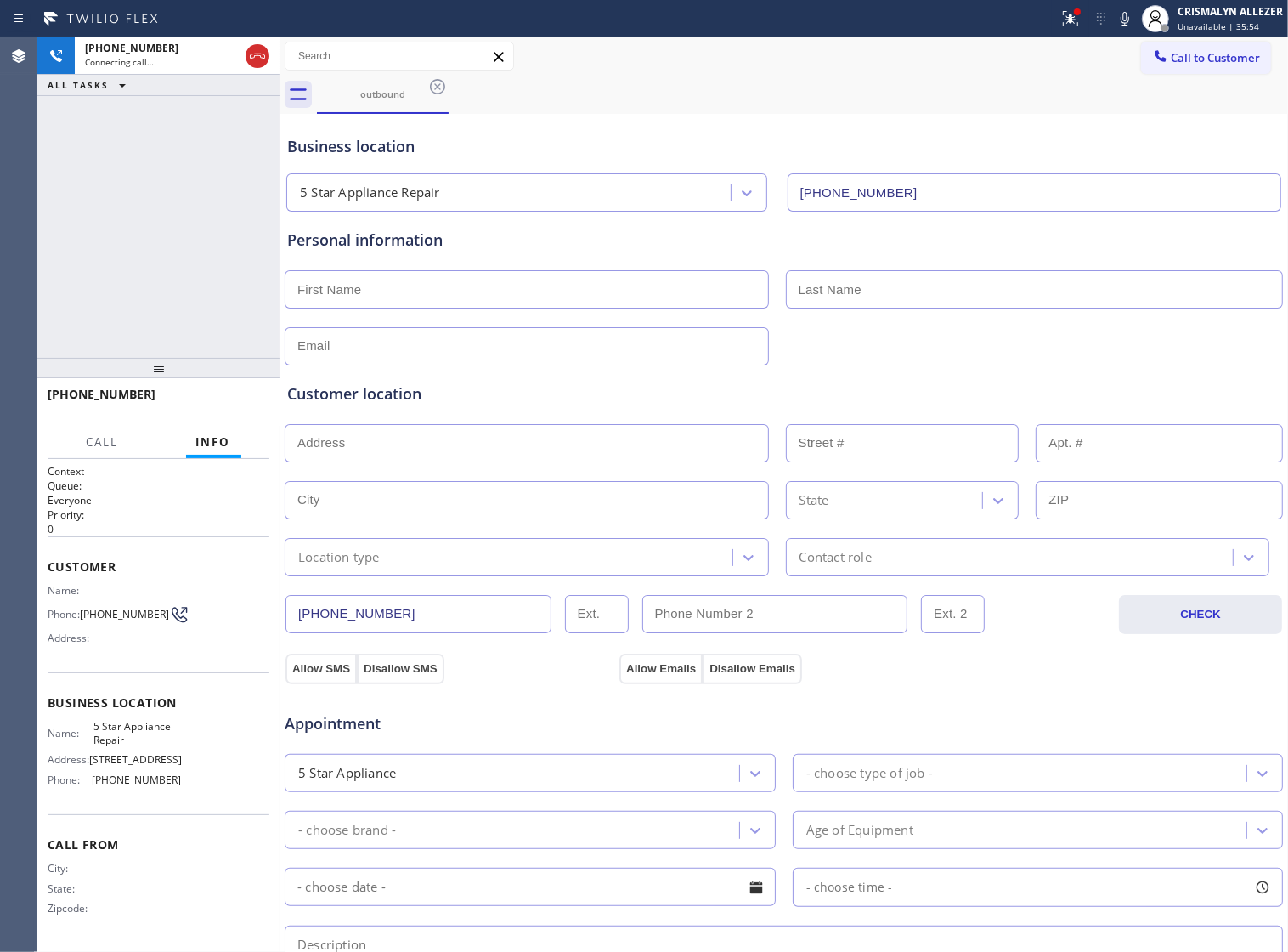
type input "[PHONE_NUMBER]"
click at [222, 407] on span "HANG UP" at bounding box center [230, 402] width 52 height 12
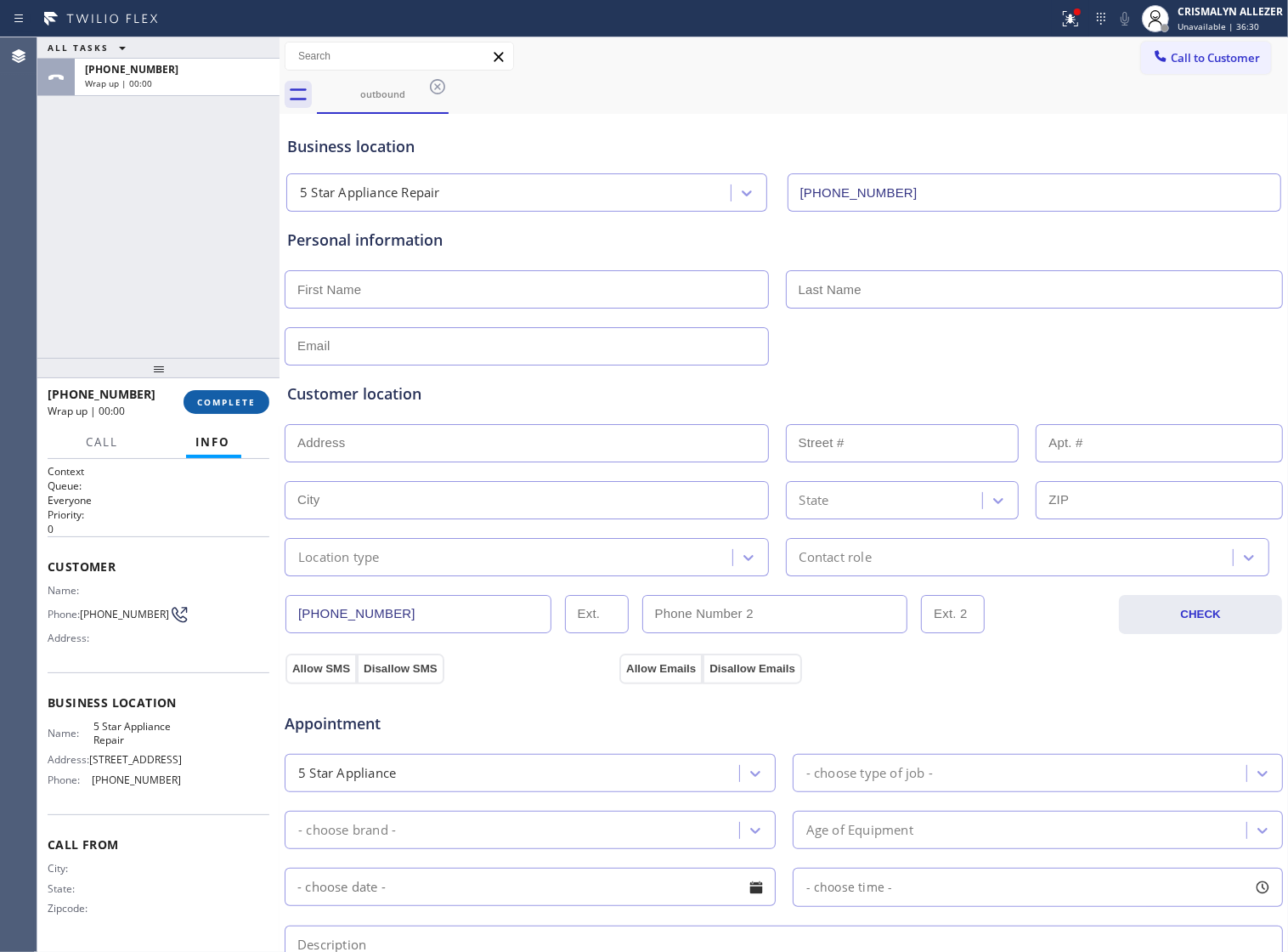
click at [222, 407] on span "COMPLETE" at bounding box center [226, 402] width 59 height 12
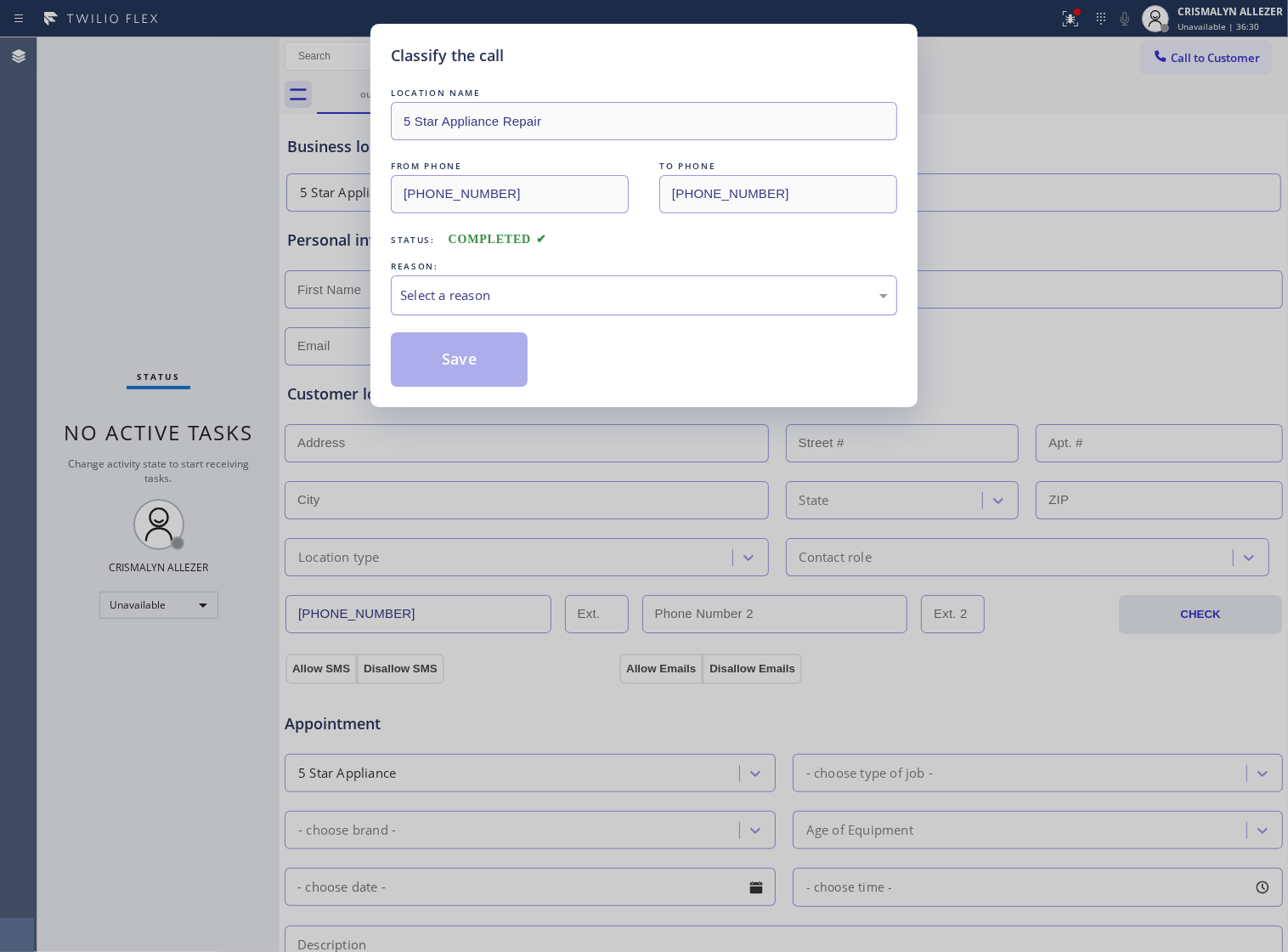
click at [614, 305] on div "Select a reason" at bounding box center [644, 296] width 488 height 20
click at [452, 381] on button "Save" at bounding box center [459, 359] width 137 height 55
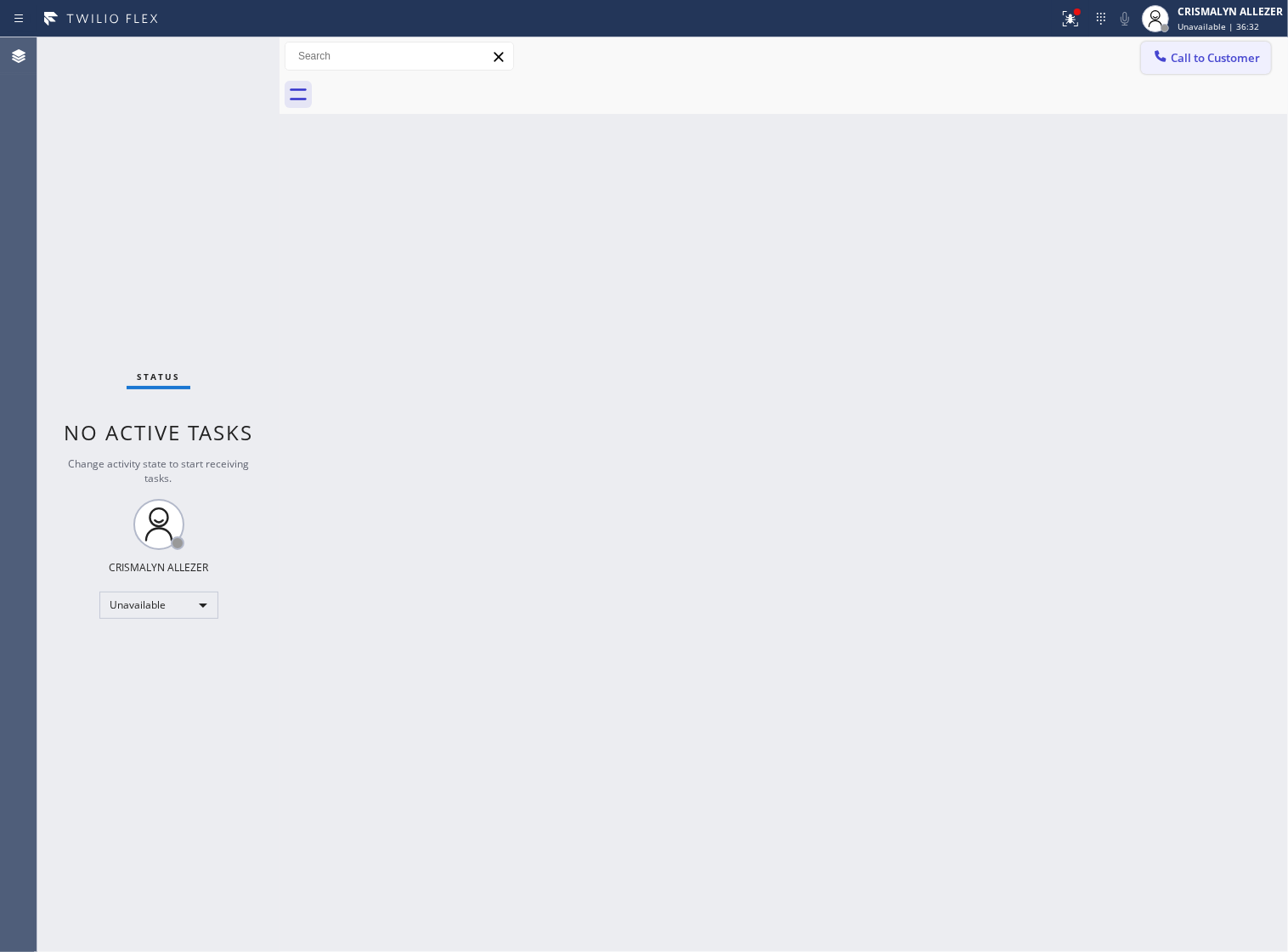
click at [1213, 53] on span "Call to Customer" at bounding box center [1216, 58] width 89 height 15
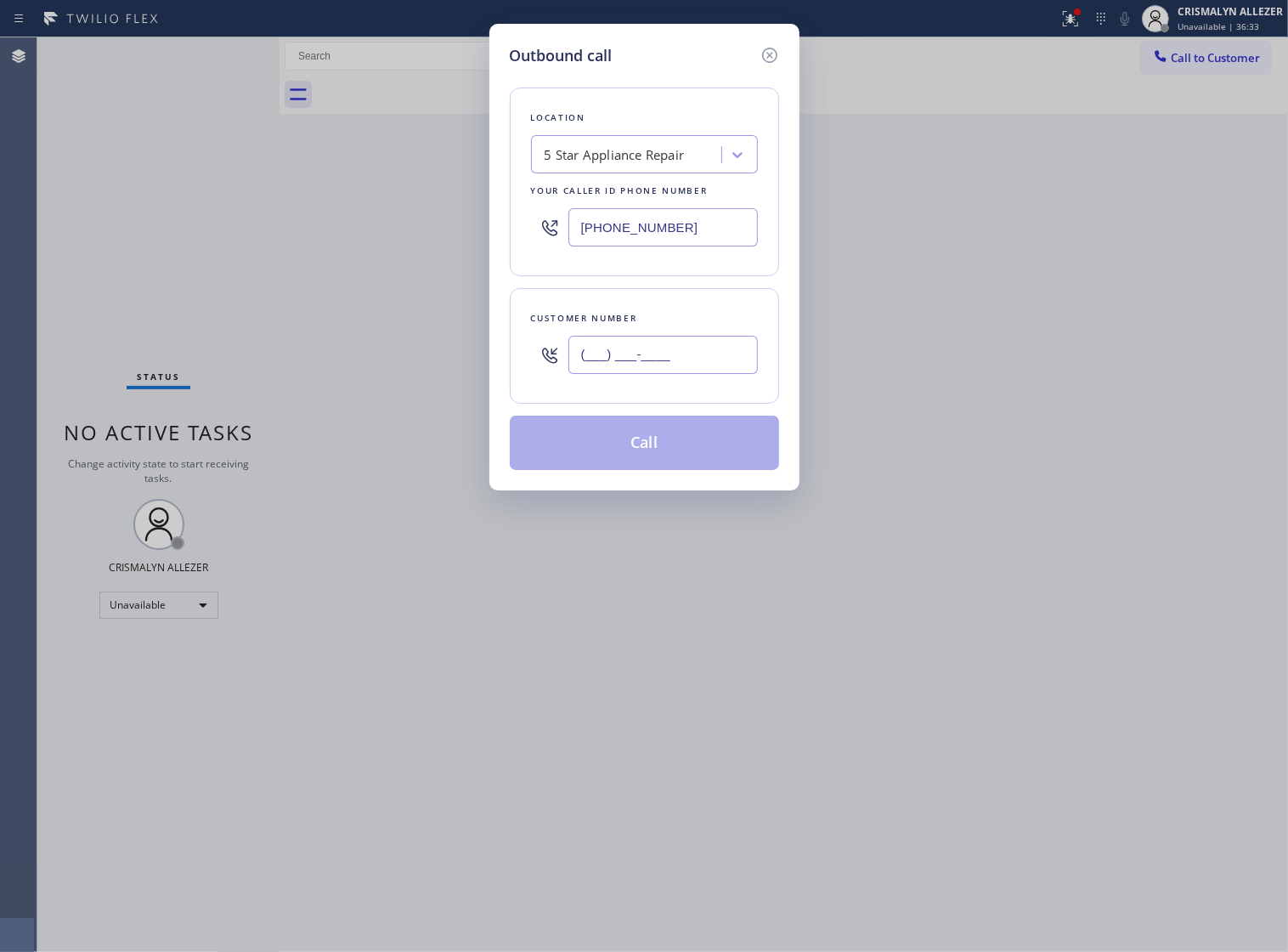
click at [701, 360] on input "(___) ___-____" at bounding box center [662, 355] width 189 height 39
paste input "971) 570-8867"
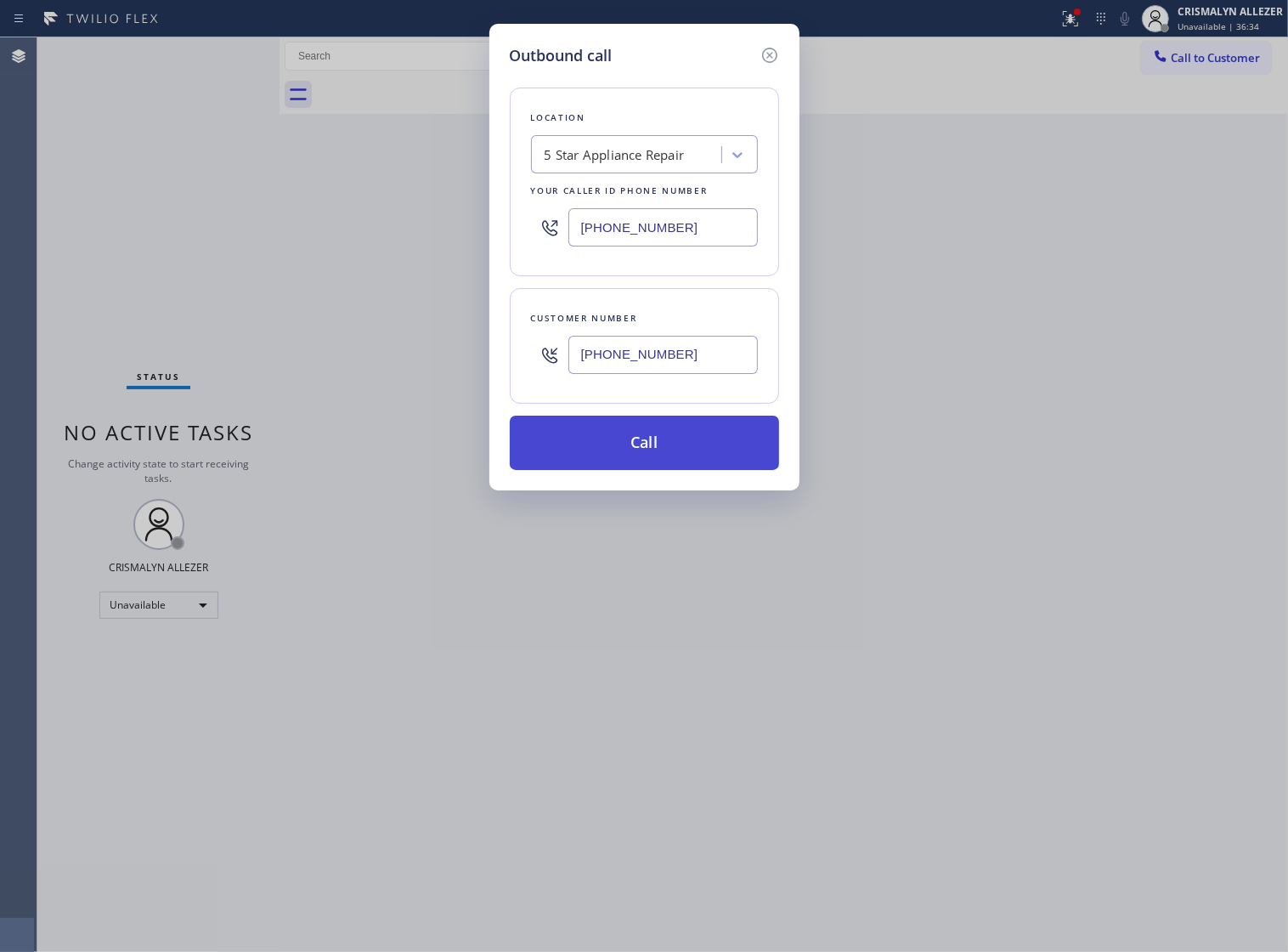
type input "[PHONE_NUMBER]"
click at [656, 460] on button "Call" at bounding box center [644, 442] width 270 height 55
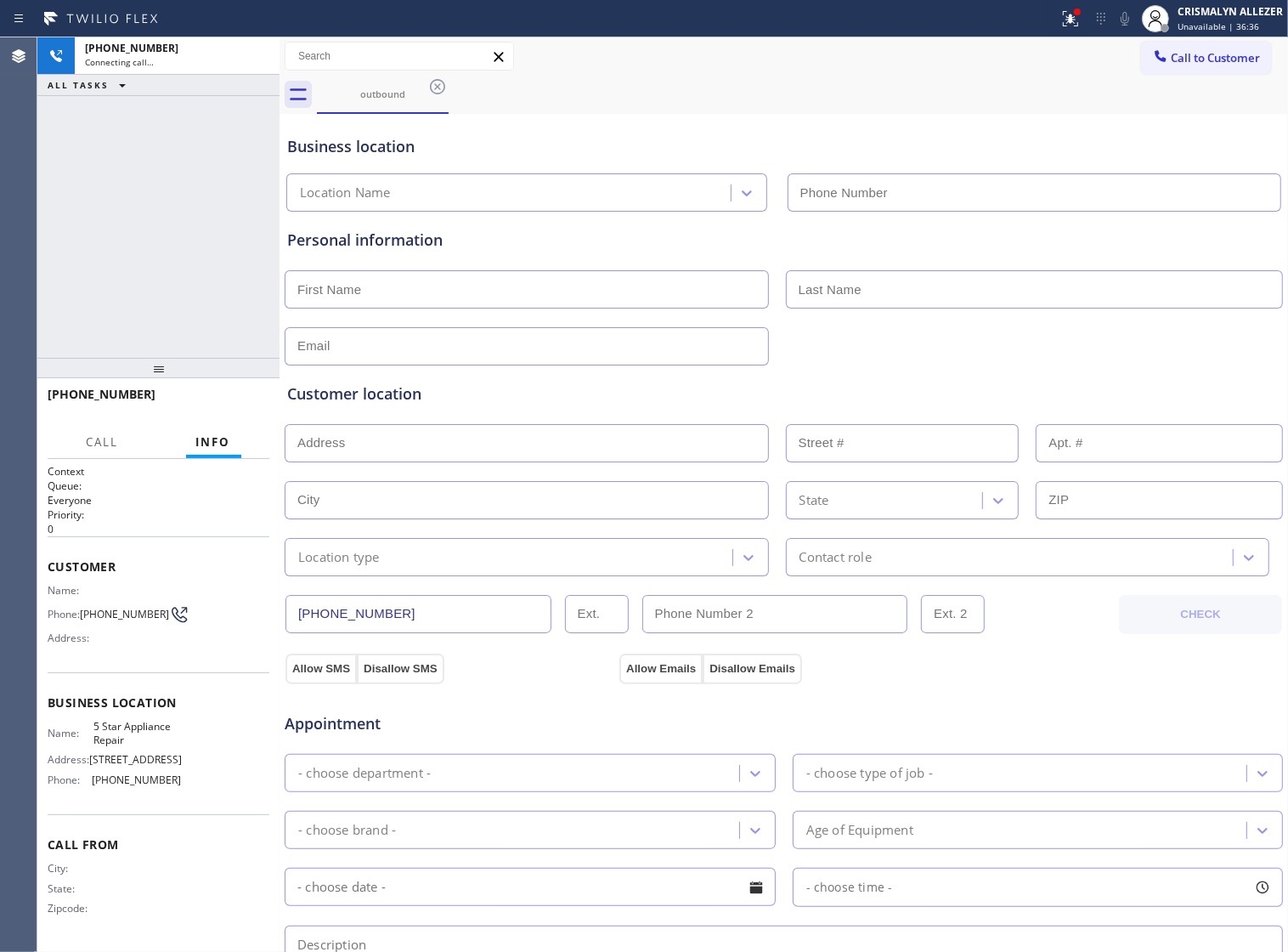
type input "[PHONE_NUMBER]"
click at [225, 402] on span "HANG UP" at bounding box center [230, 402] width 52 height 12
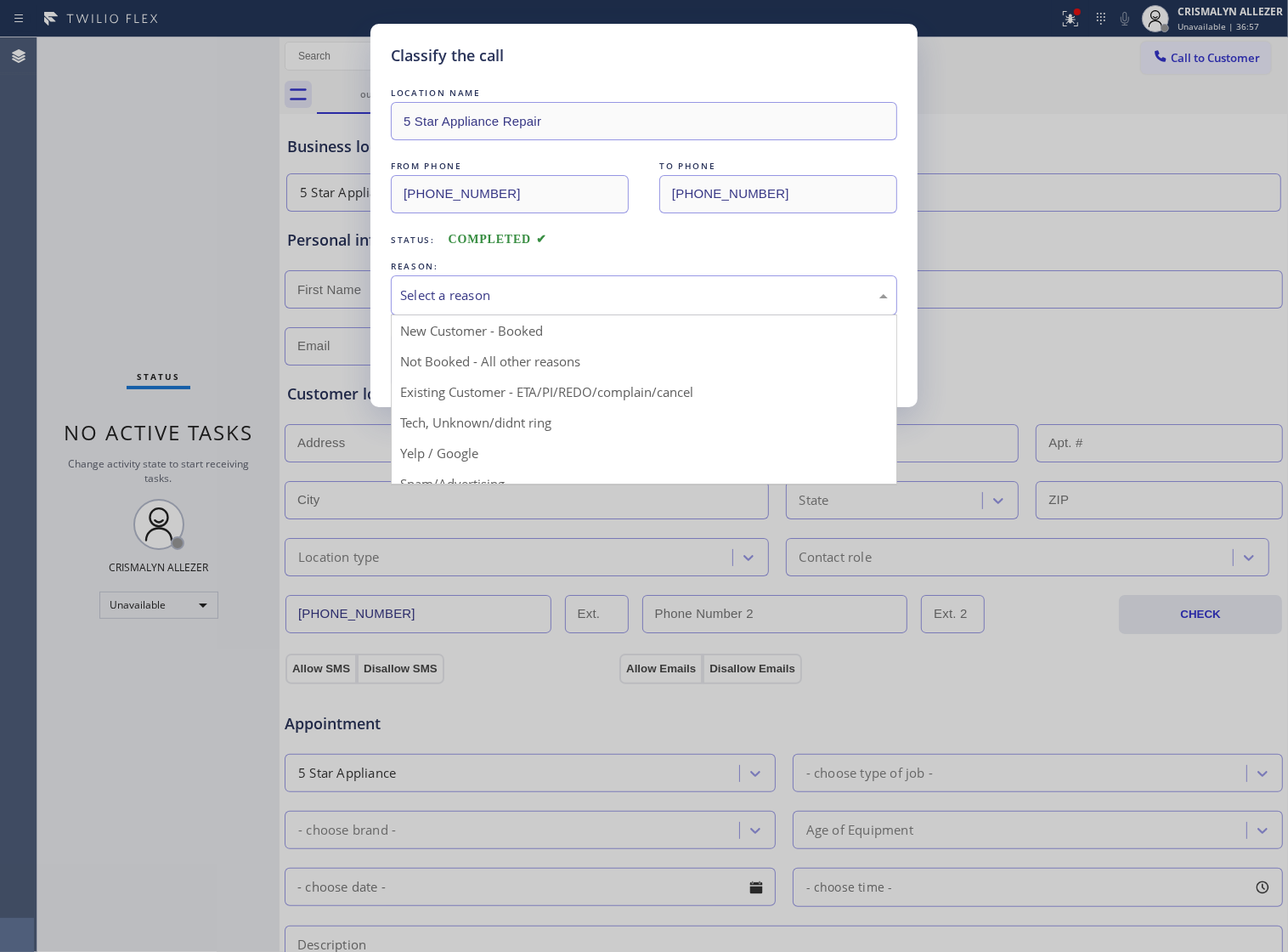
click at [586, 305] on div "Select a reason" at bounding box center [644, 296] width 488 height 20
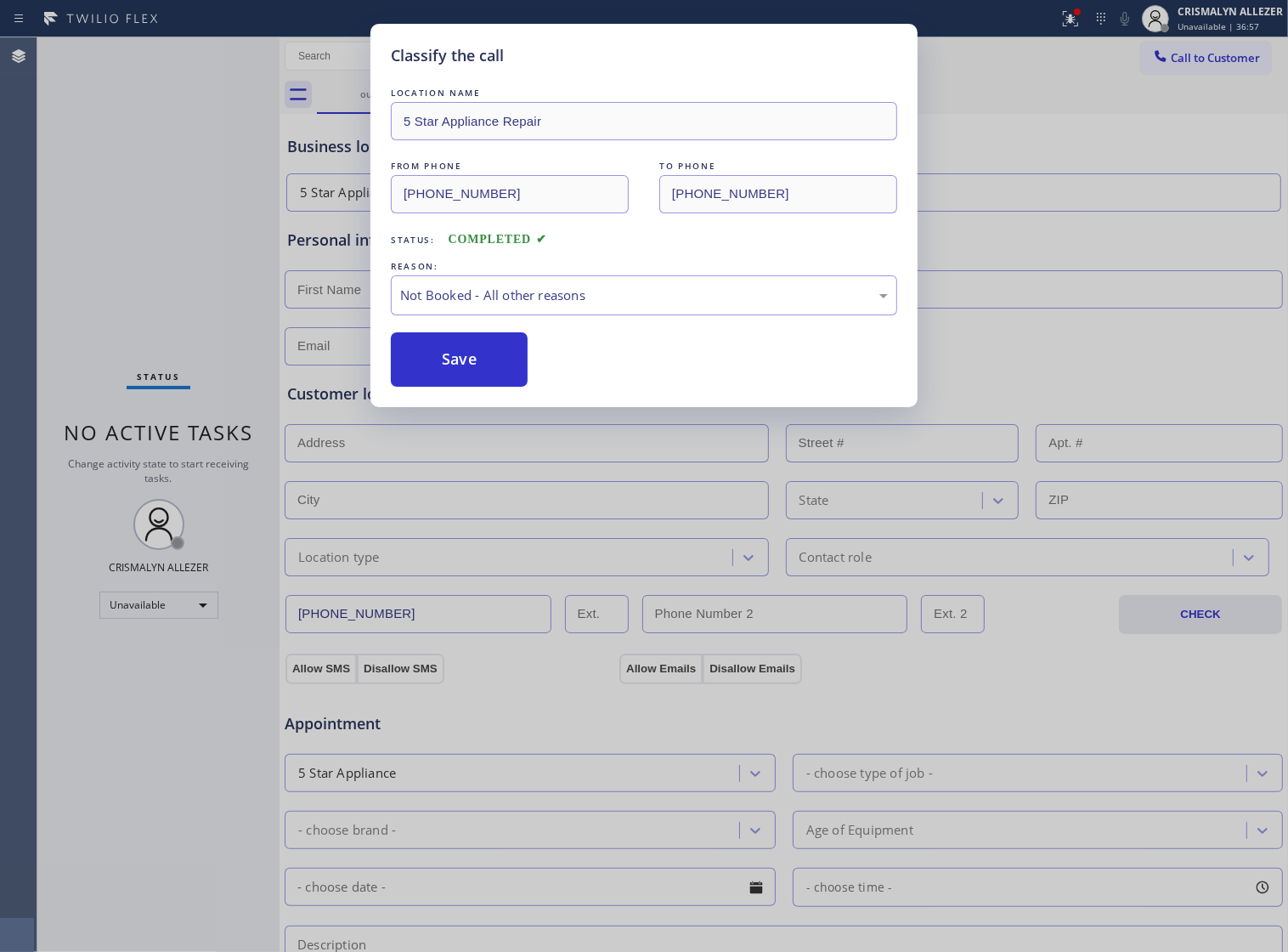
click at [468, 387] on button "Save" at bounding box center [459, 359] width 137 height 55
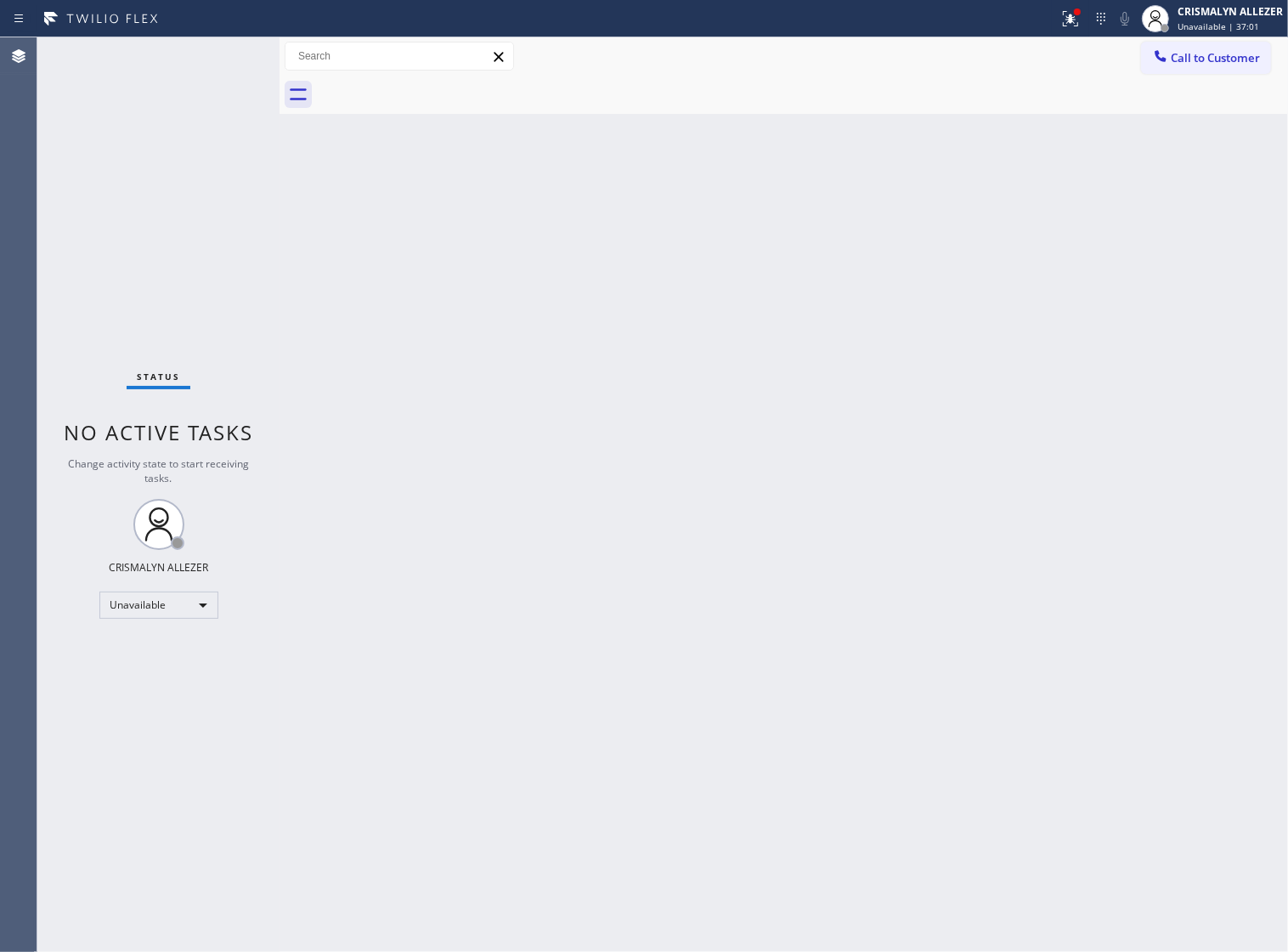
drag, startPoint x: 1132, startPoint y: 272, endPoint x: 1186, endPoint y: 180, distance: 106.7
click at [1132, 271] on div "Back to Dashboard Change Sender ID Customers Technicians Select a contact Outbo…" at bounding box center [783, 495] width 1008 height 914
click at [1210, 62] on span "Call to Customer" at bounding box center [1216, 58] width 89 height 15
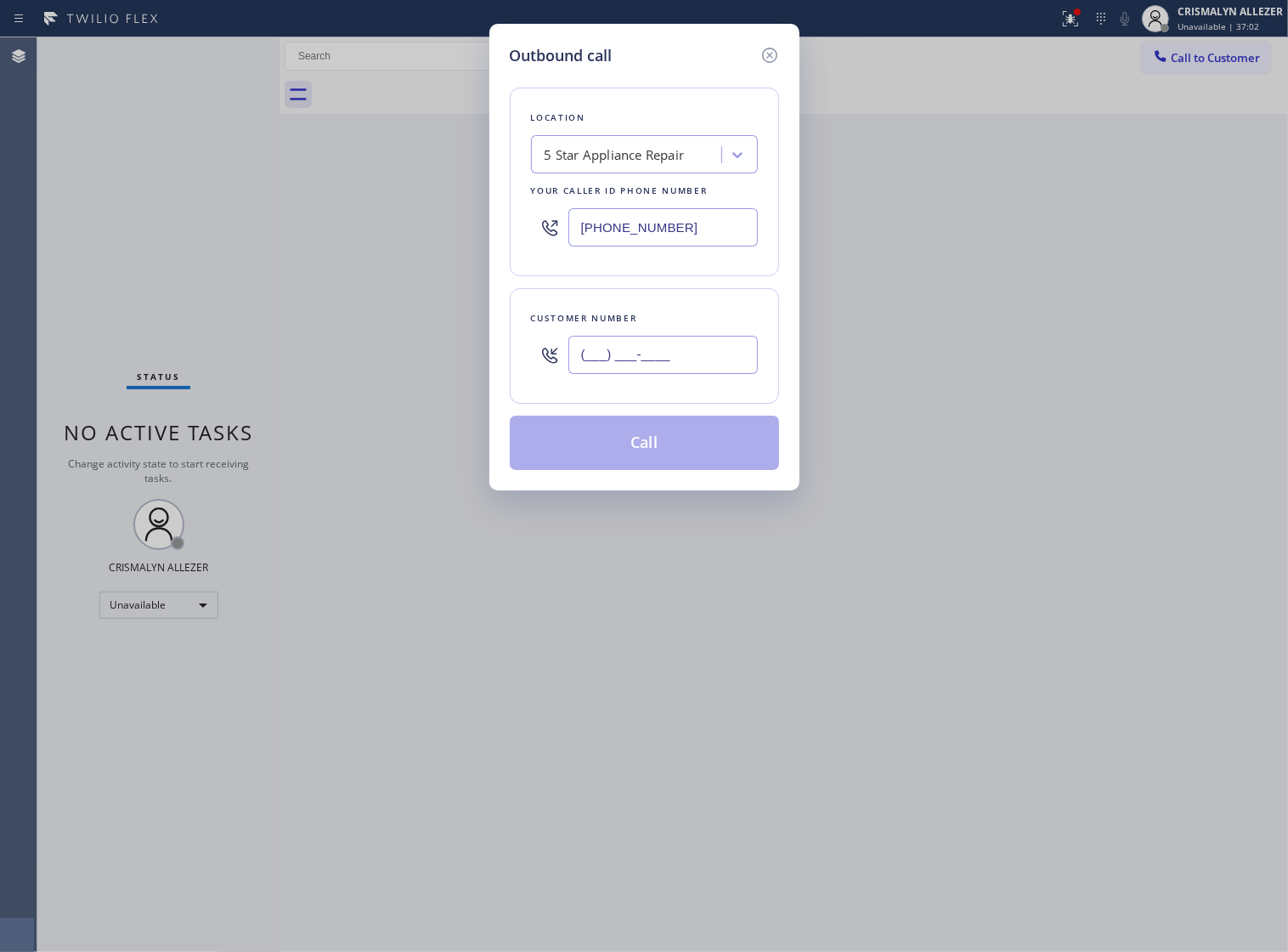
click at [678, 363] on input "(___) ___-____" at bounding box center [662, 355] width 189 height 39
paste input "347) 661-9967"
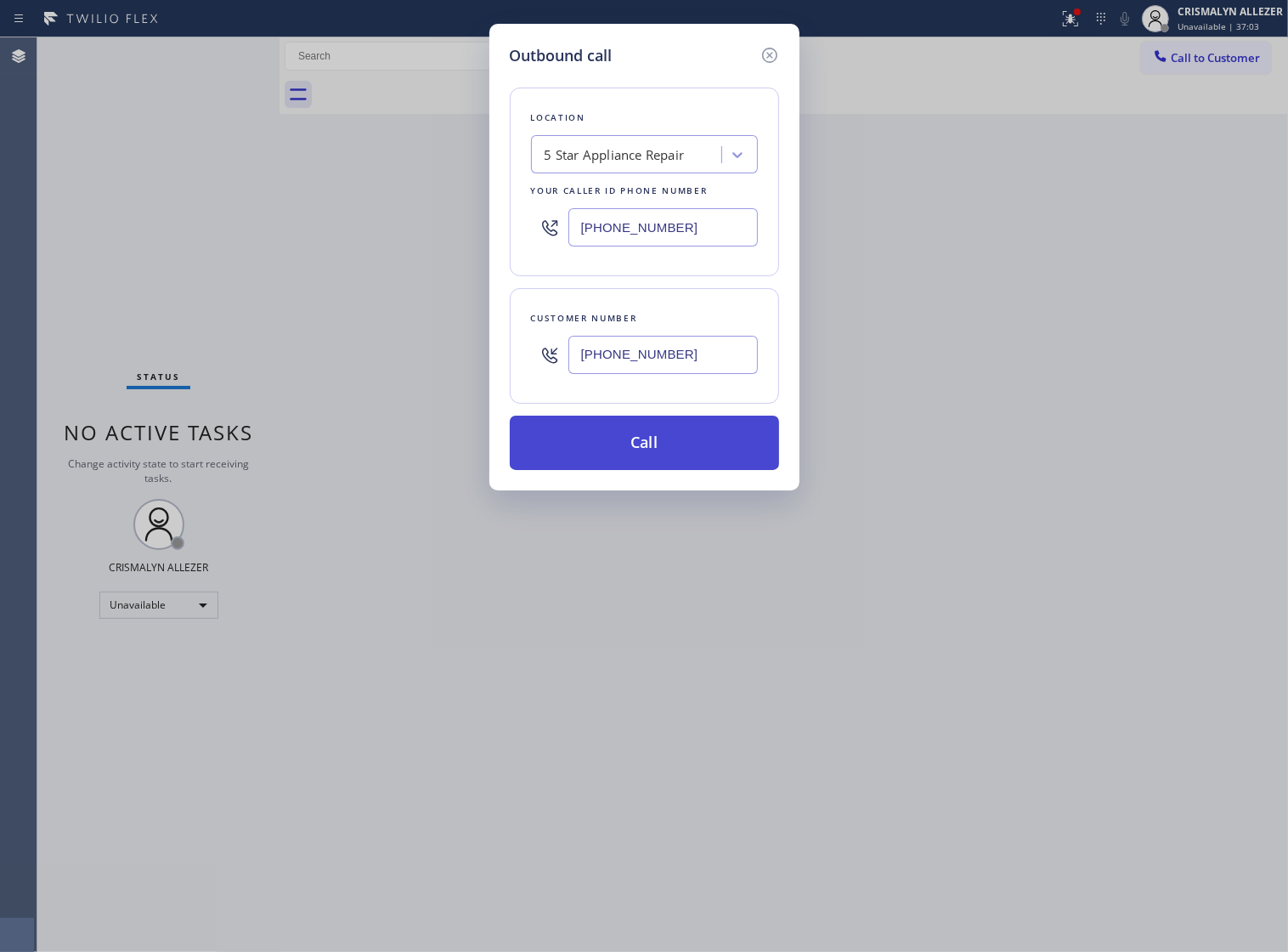
type input "[PHONE_NUMBER]"
click at [654, 470] on button "Call" at bounding box center [644, 442] width 270 height 55
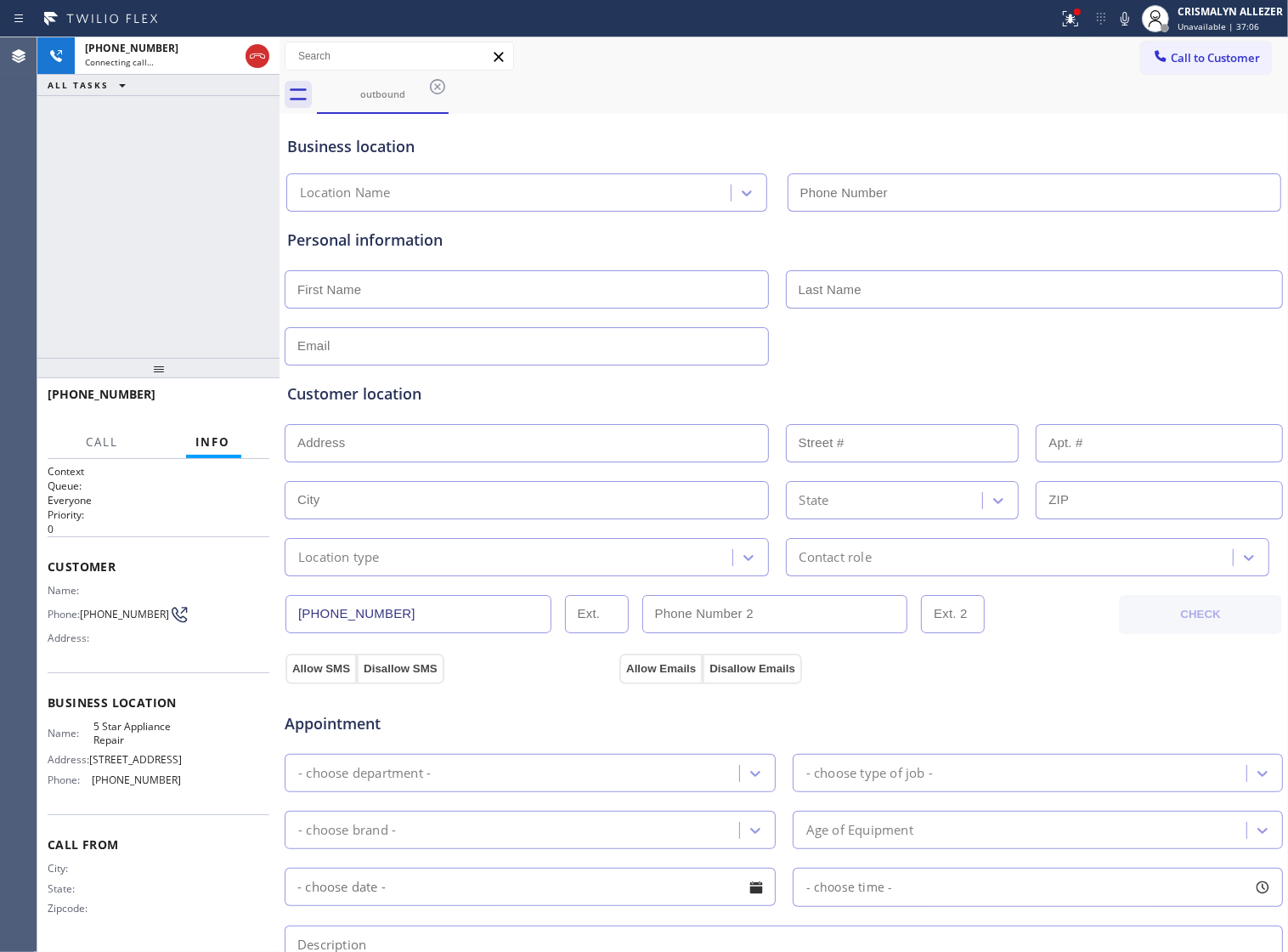
type input "[PHONE_NUMBER]"
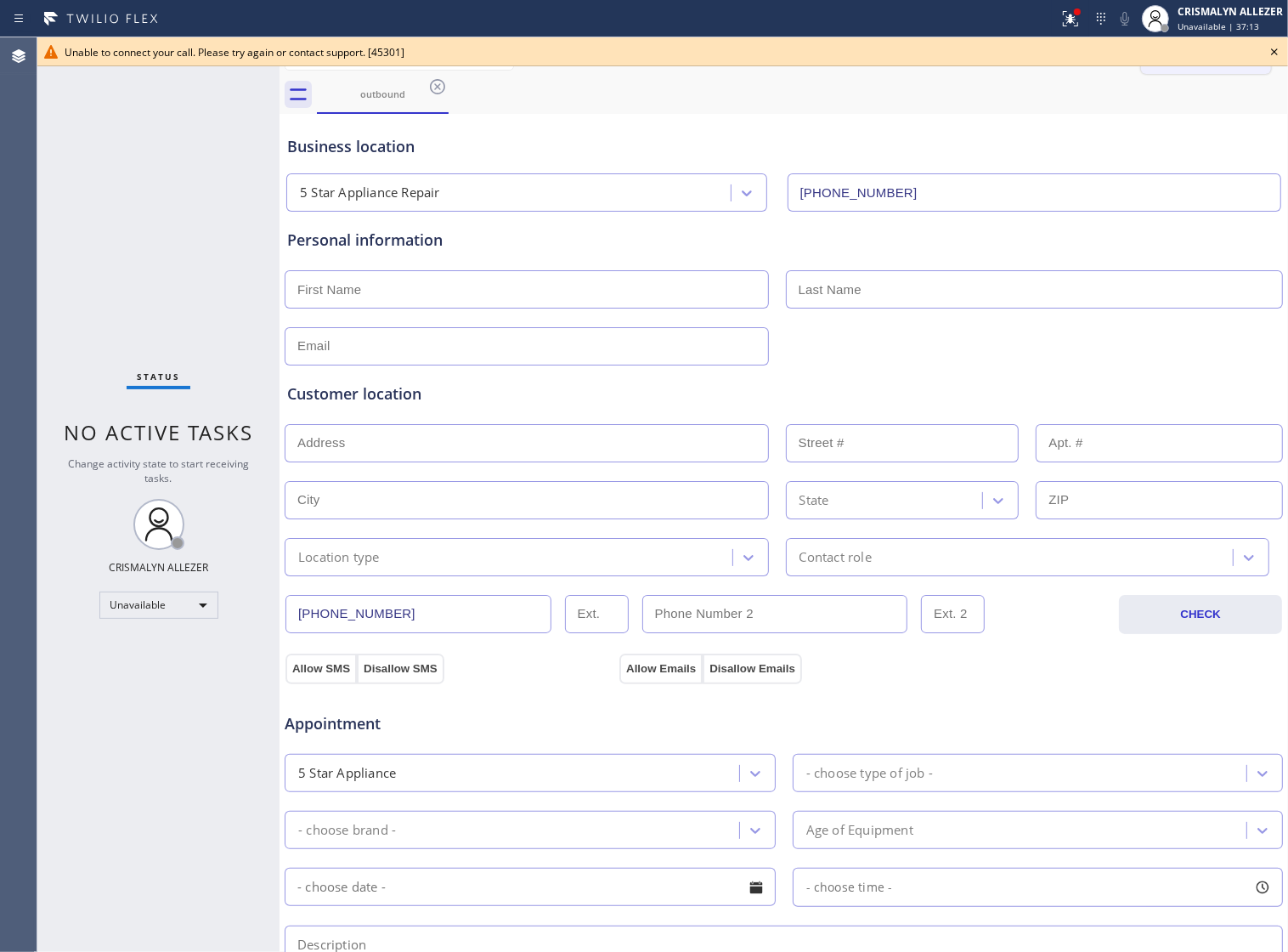
drag, startPoint x: 1103, startPoint y: 89, endPoint x: 1136, endPoint y: 72, distance: 37.1
click at [1122, 77] on div "outbound" at bounding box center [803, 94] width 972 height 39
click at [1276, 48] on icon at bounding box center [1274, 52] width 21 height 21
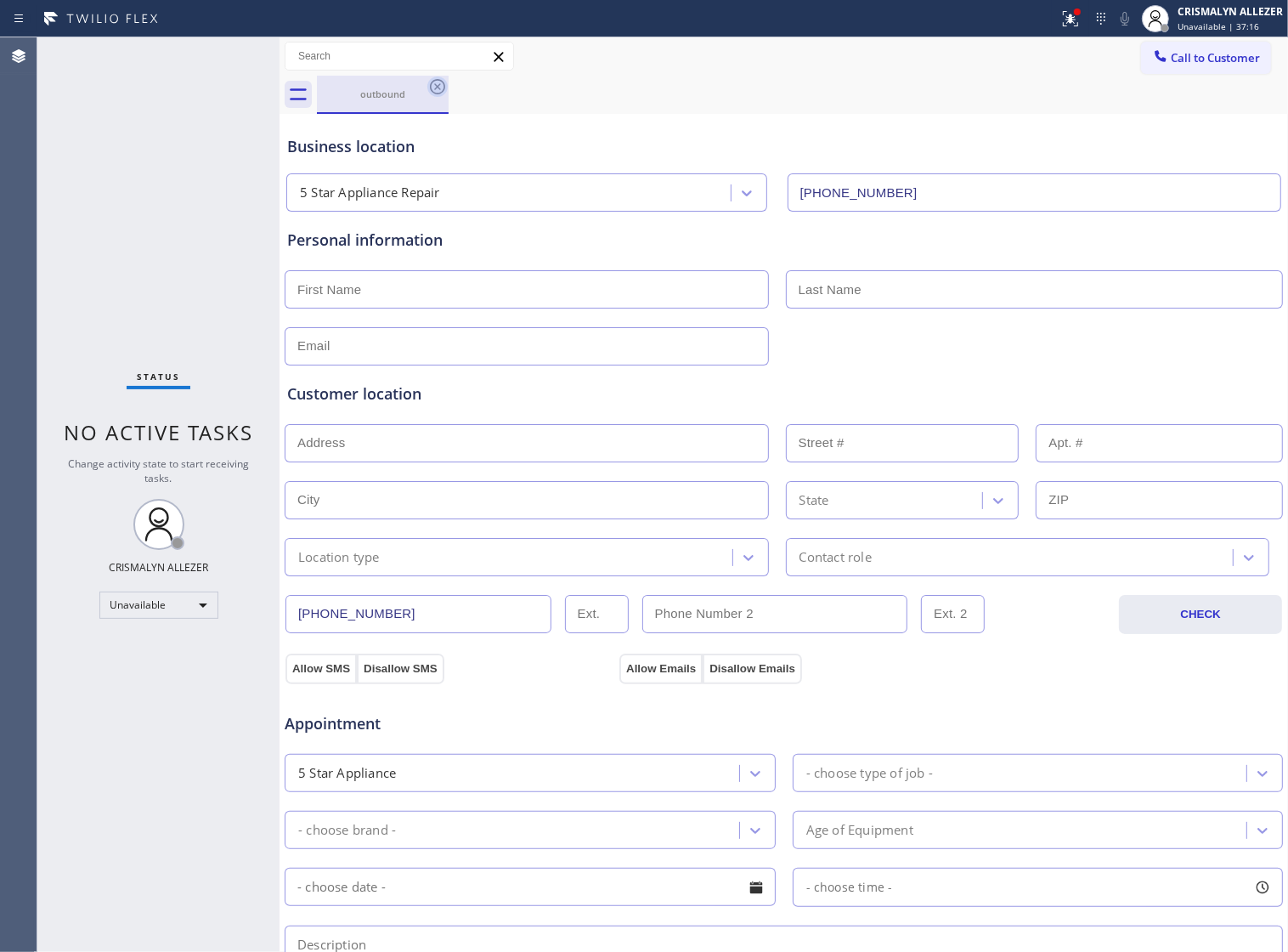
click at [431, 83] on icon at bounding box center [437, 86] width 15 height 15
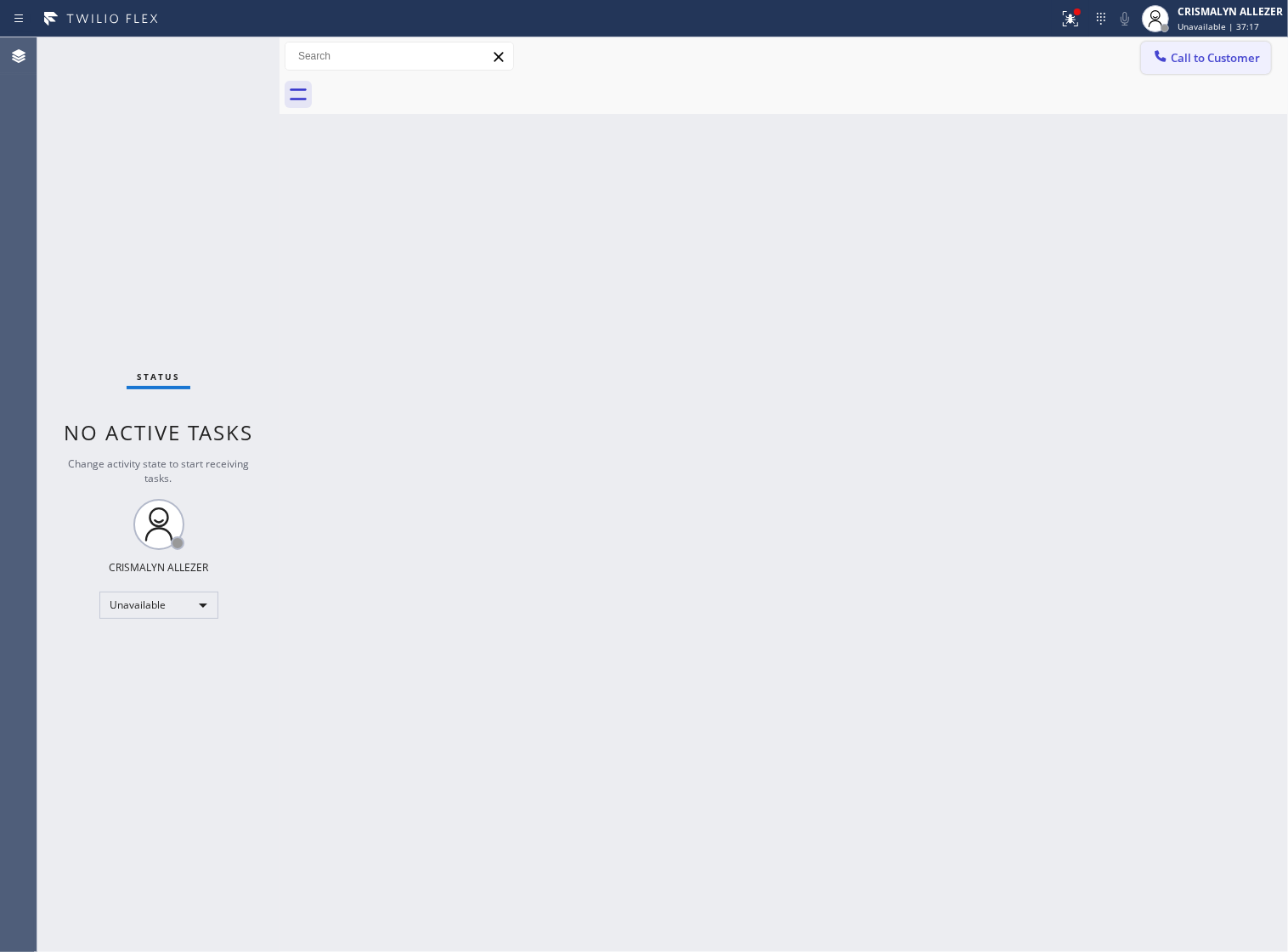
click at [1220, 56] on span "Call to Customer" at bounding box center [1216, 58] width 89 height 15
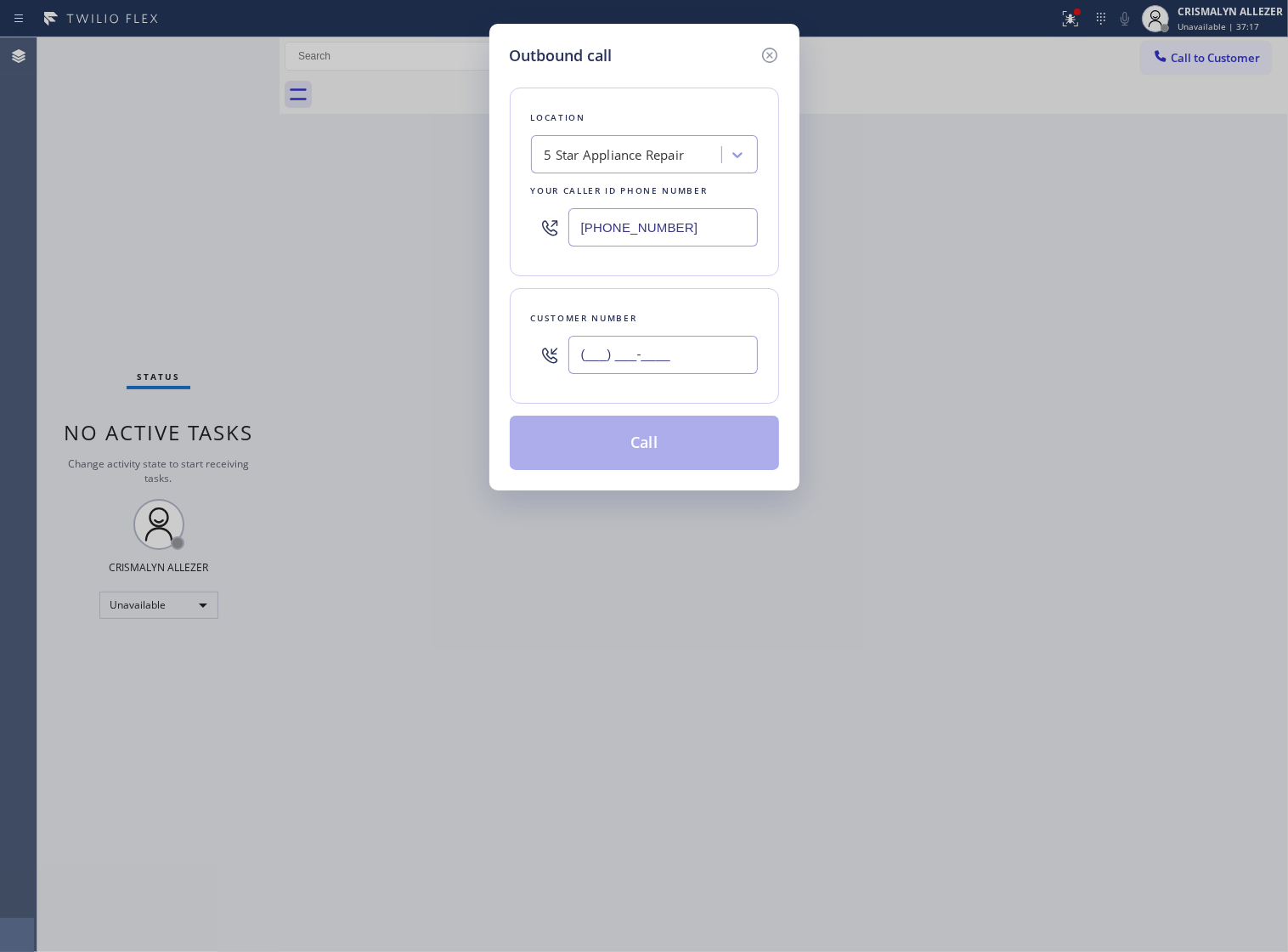
click at [668, 360] on input "(___) ___-____" at bounding box center [662, 355] width 189 height 39
paste input "347) 661-9967"
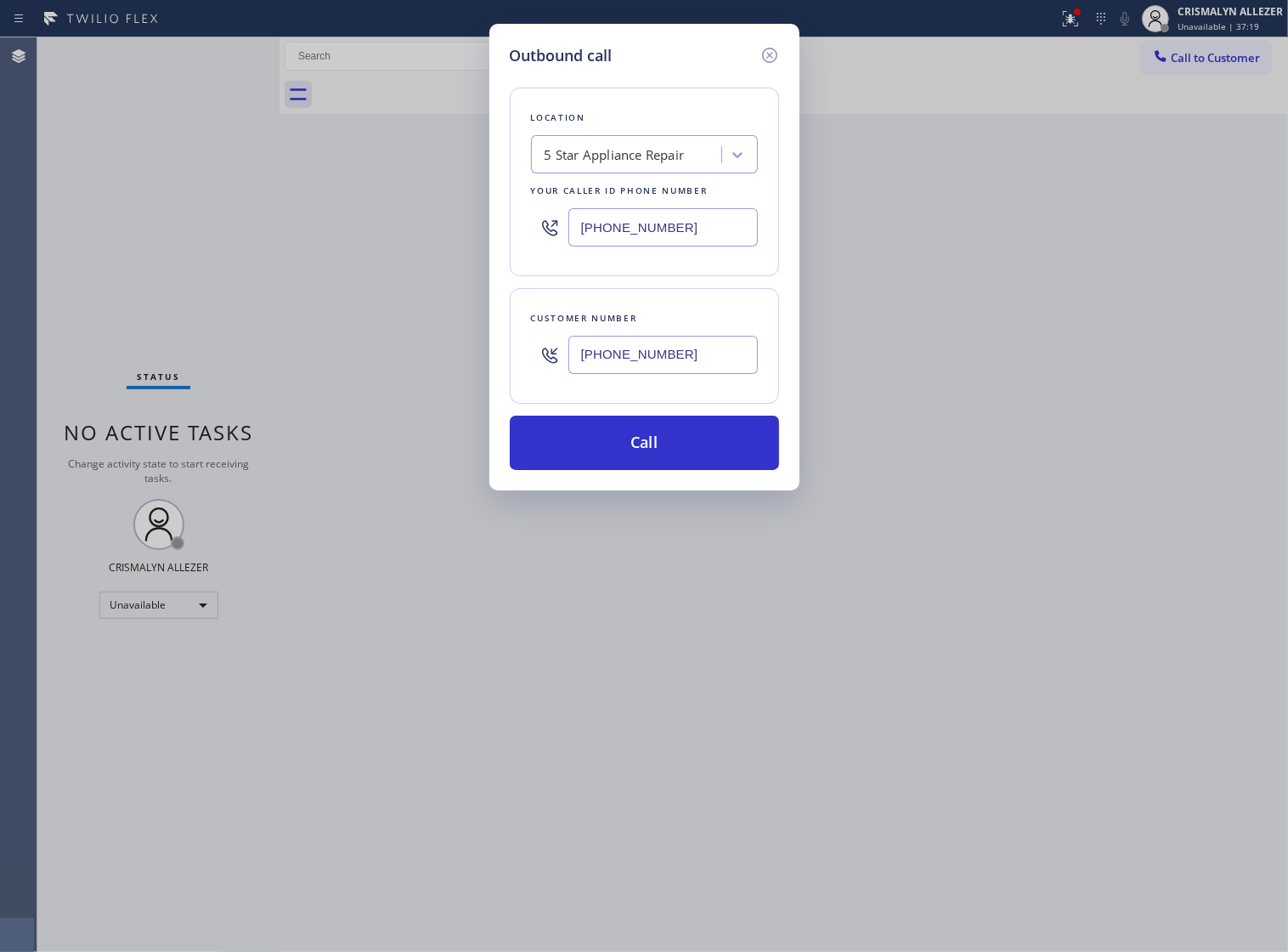
type input "[PHONE_NUMBER]"
click at [659, 491] on div "Outbound call Location 5 Star Appliance Repair Your caller id phone number [PHO…" at bounding box center [644, 257] width 310 height 467
click at [665, 470] on button "Call" at bounding box center [644, 442] width 270 height 55
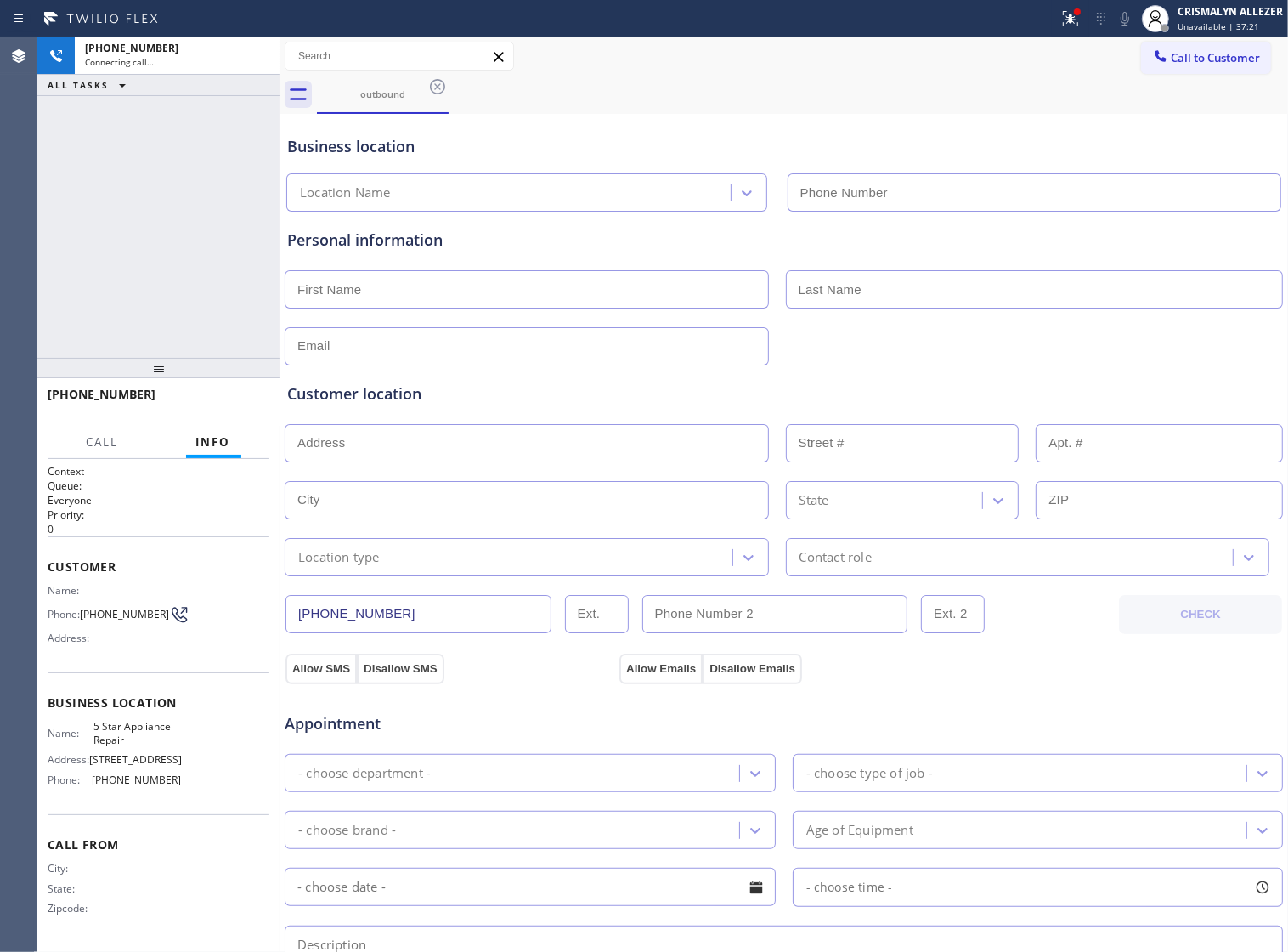
type input "[PHONE_NUMBER]"
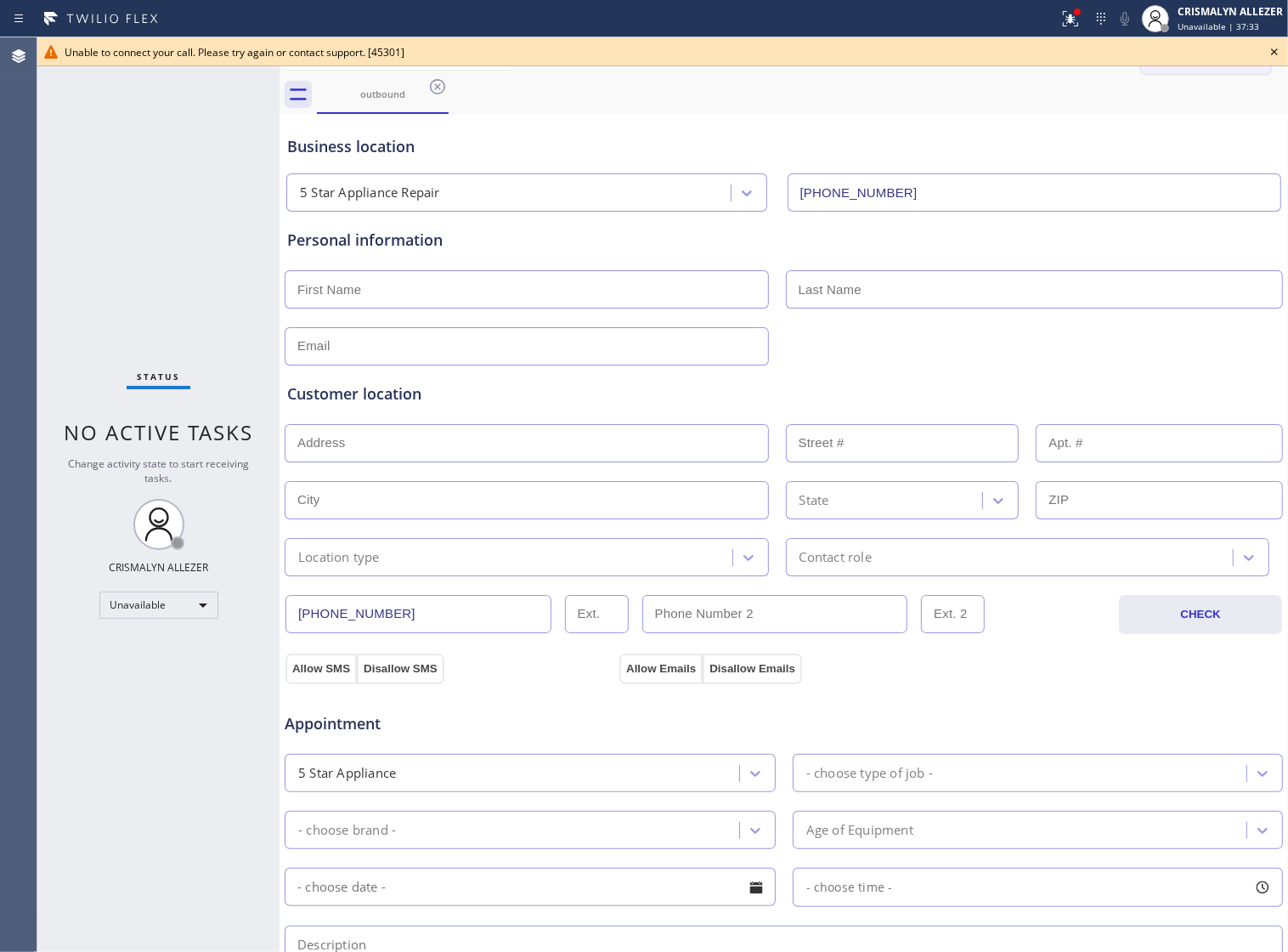
drag, startPoint x: 1275, startPoint y: 49, endPoint x: 1179, endPoint y: 52, distance: 96.0
click at [1275, 49] on icon at bounding box center [1274, 52] width 21 height 21
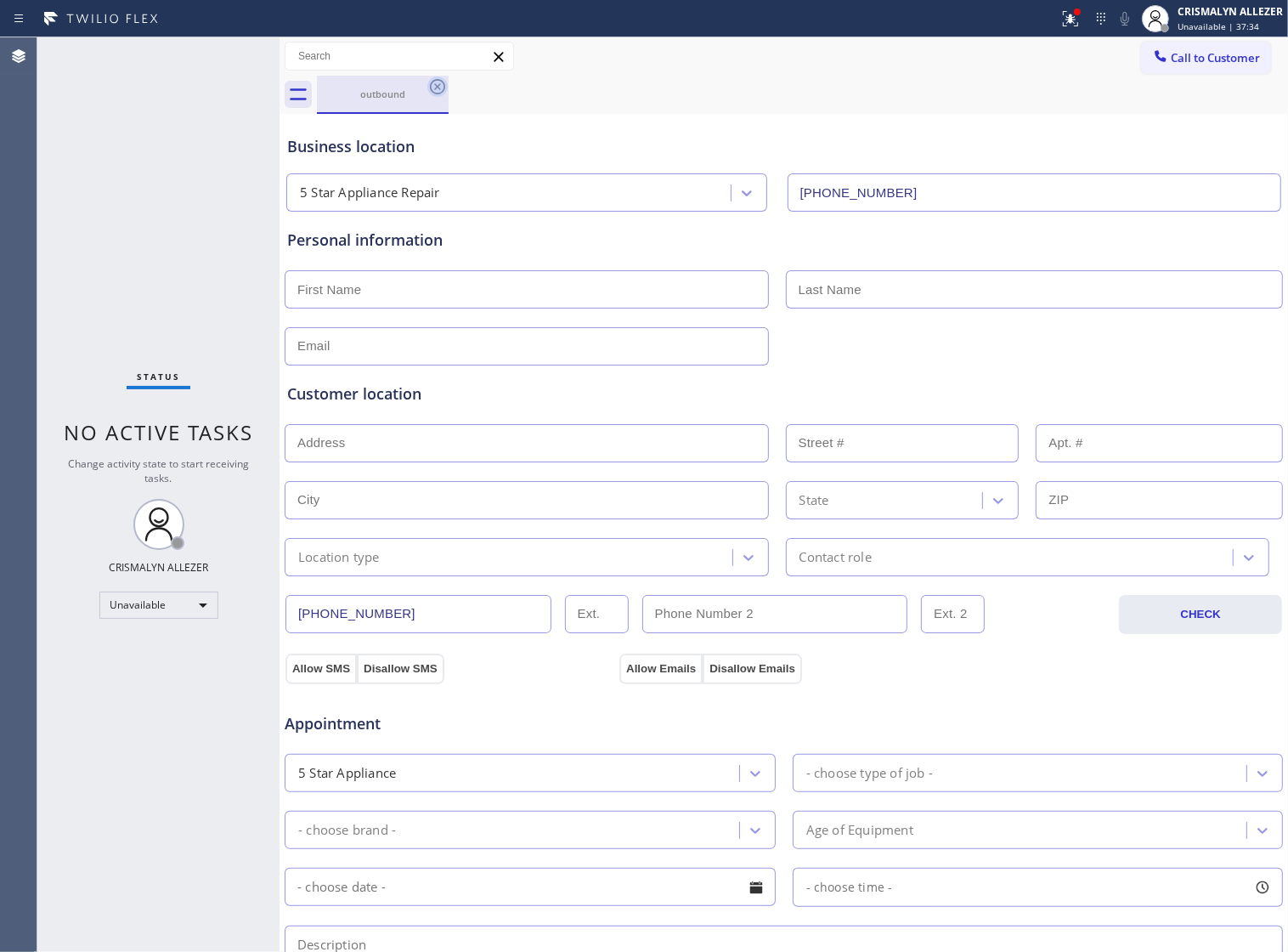
click at [431, 86] on icon at bounding box center [437, 86] width 15 height 15
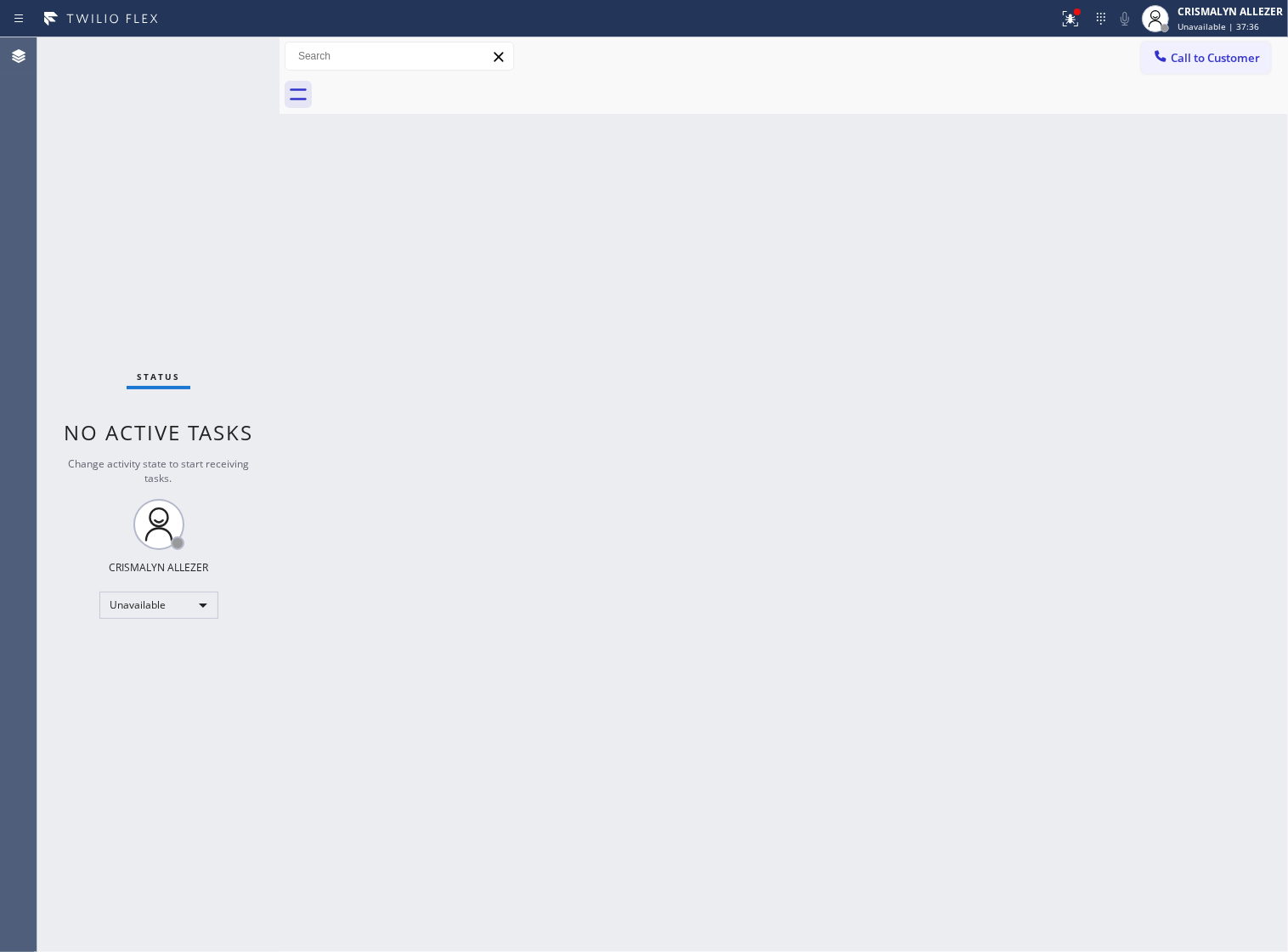
drag, startPoint x: 1019, startPoint y: 384, endPoint x: 1107, endPoint y: 269, distance: 144.8
click at [1030, 370] on div "Back to Dashboard Change Sender ID Customers Technicians Select a contact Outbo…" at bounding box center [783, 495] width 1008 height 914
click at [1226, 64] on span "Call to Customer" at bounding box center [1216, 58] width 89 height 15
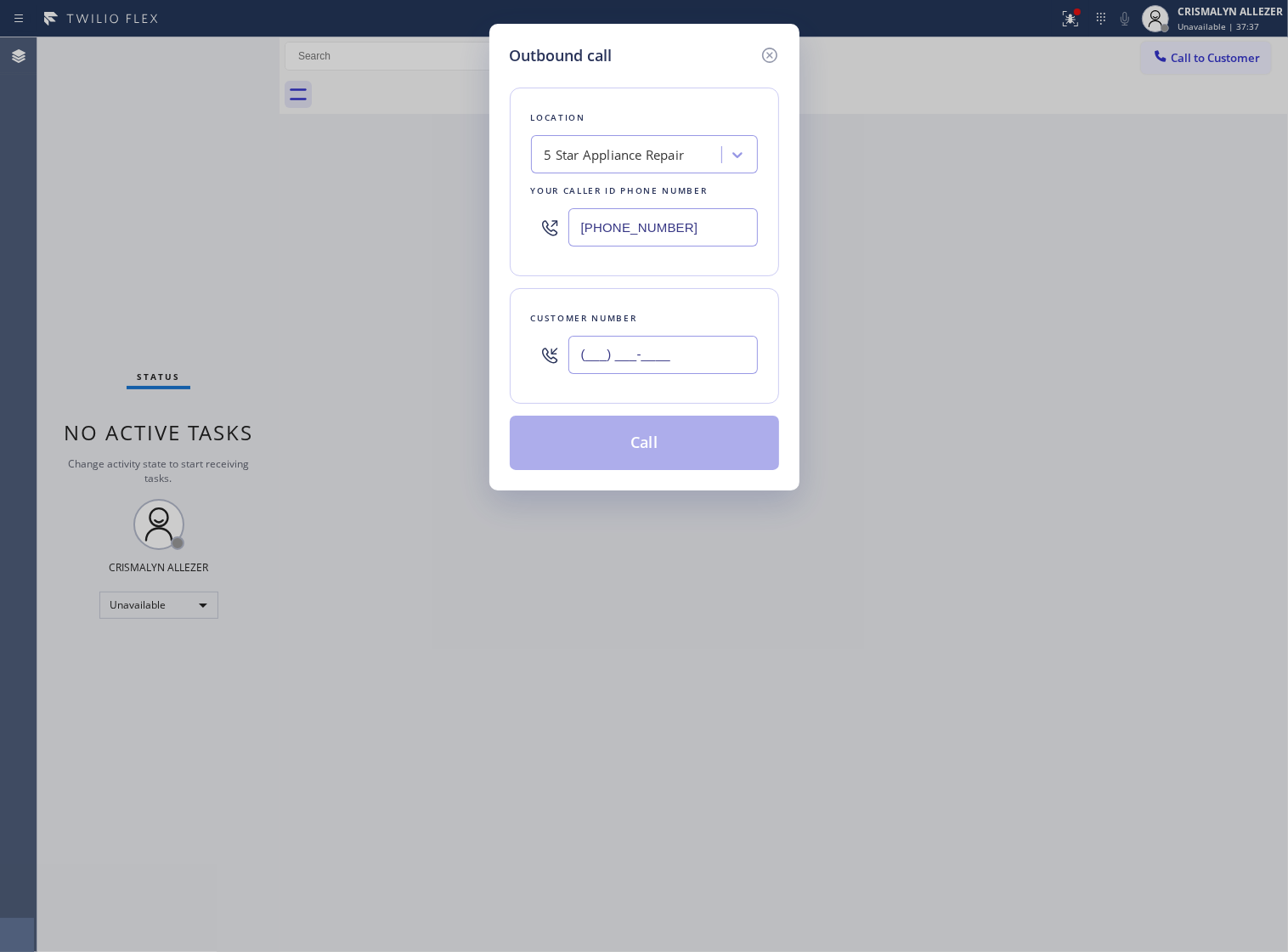
click at [723, 374] on input "(___) ___-____" at bounding box center [662, 355] width 189 height 39
paste input "443) 273-8882"
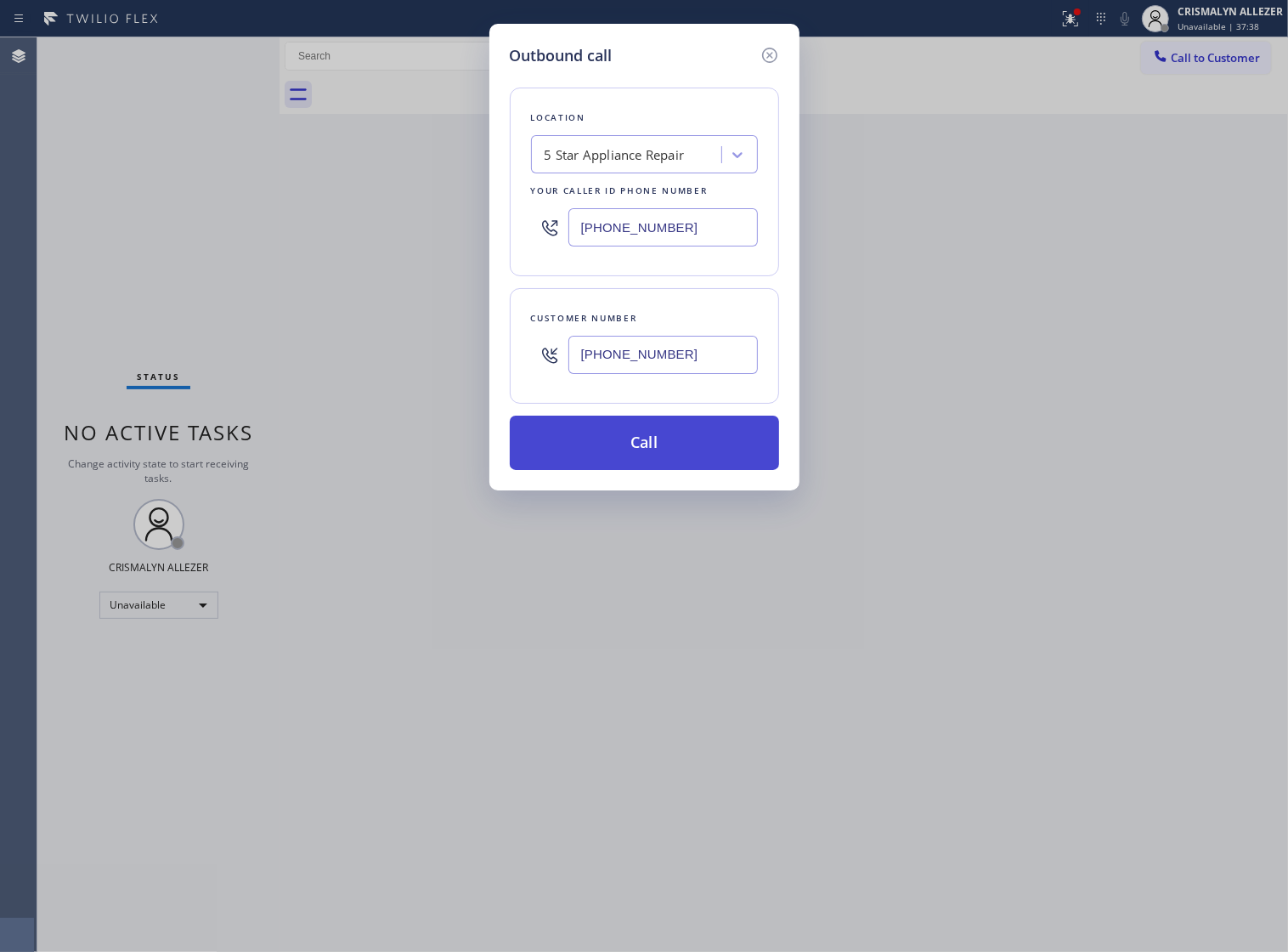
type input "[PHONE_NUMBER]"
click at [661, 459] on button "Call" at bounding box center [644, 442] width 270 height 55
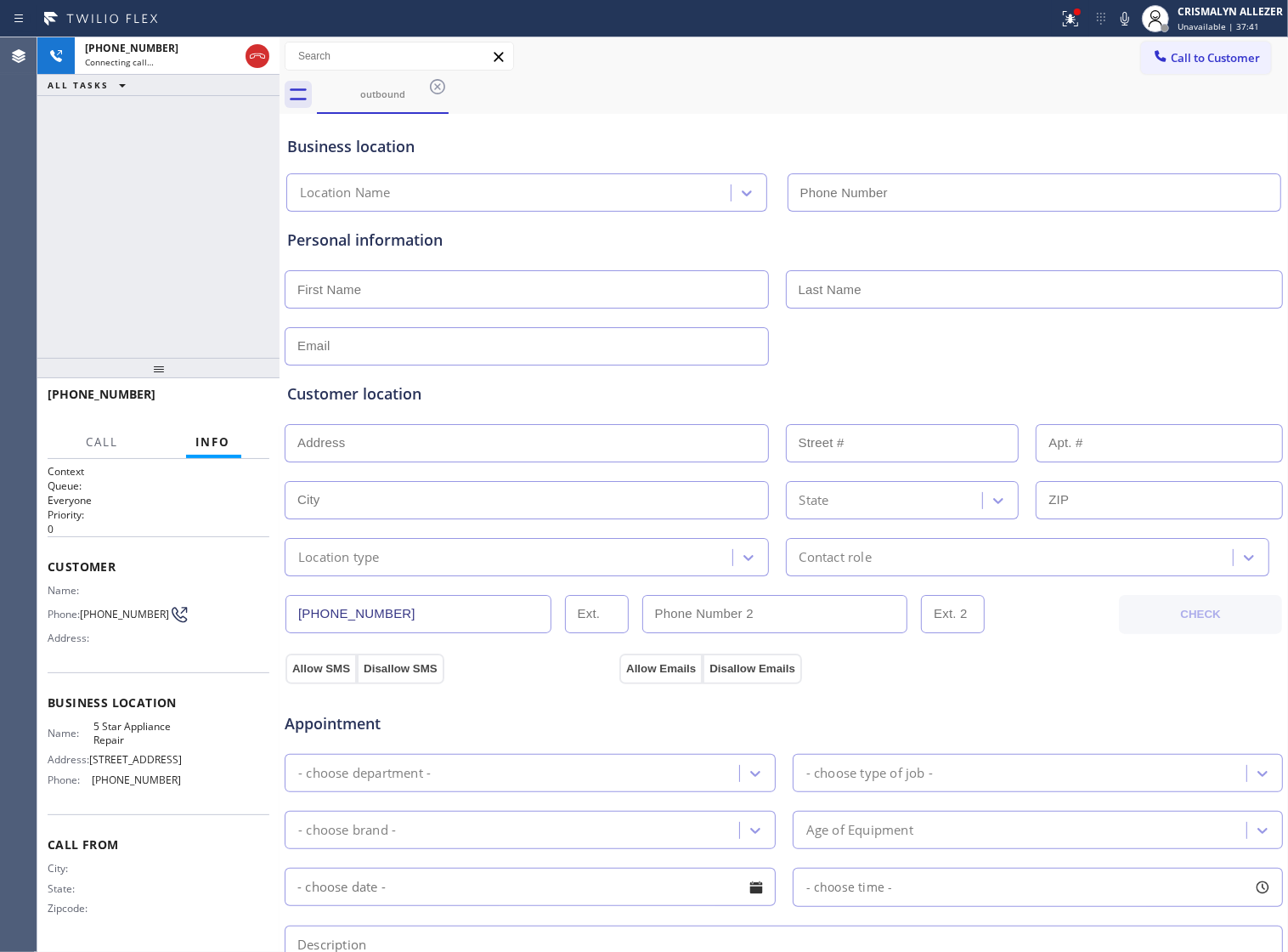
type input "[PHONE_NUMBER]"
click at [223, 407] on span "HANG UP" at bounding box center [230, 402] width 52 height 12
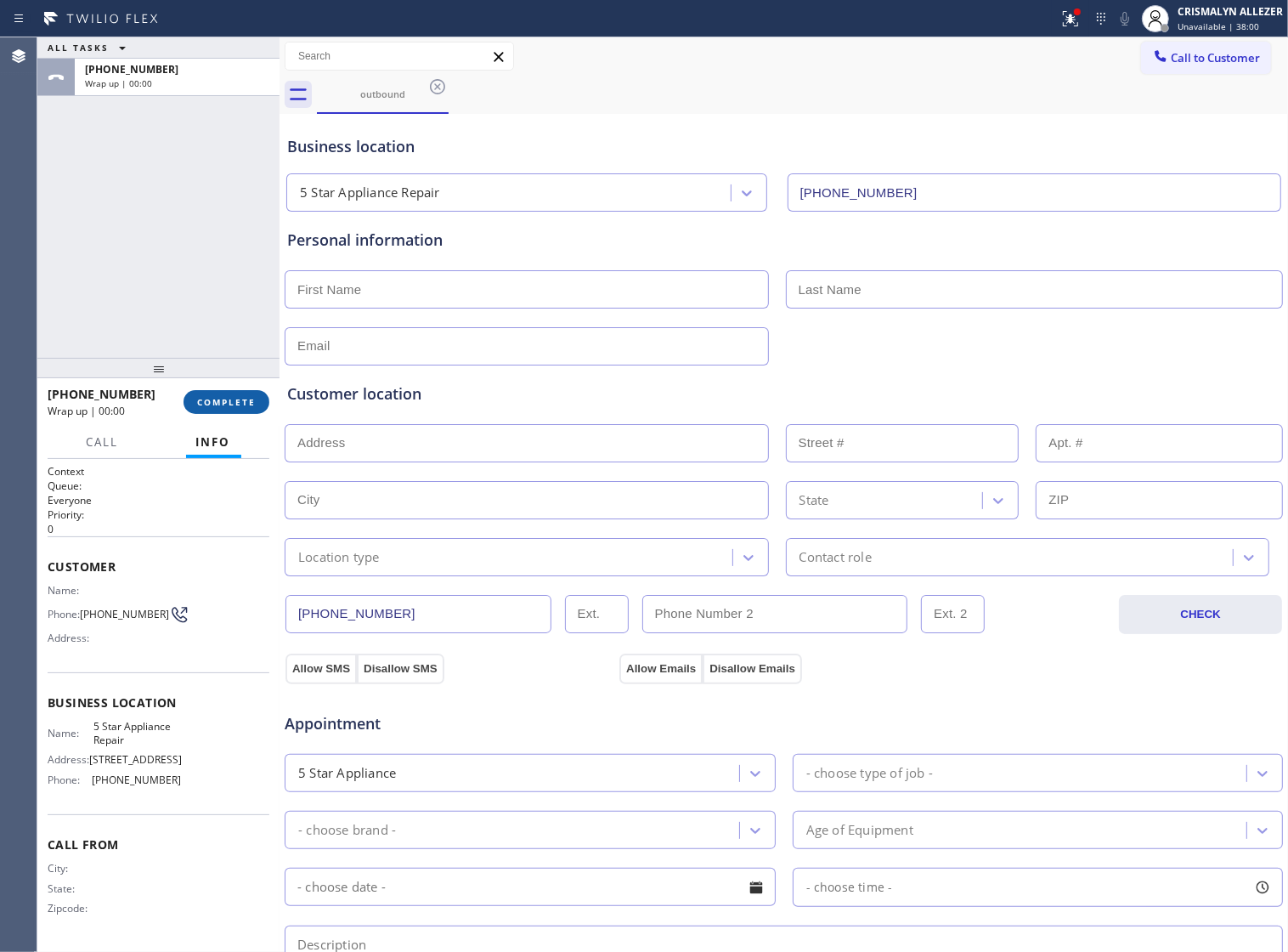
click at [235, 408] on span "COMPLETE" at bounding box center [226, 402] width 59 height 12
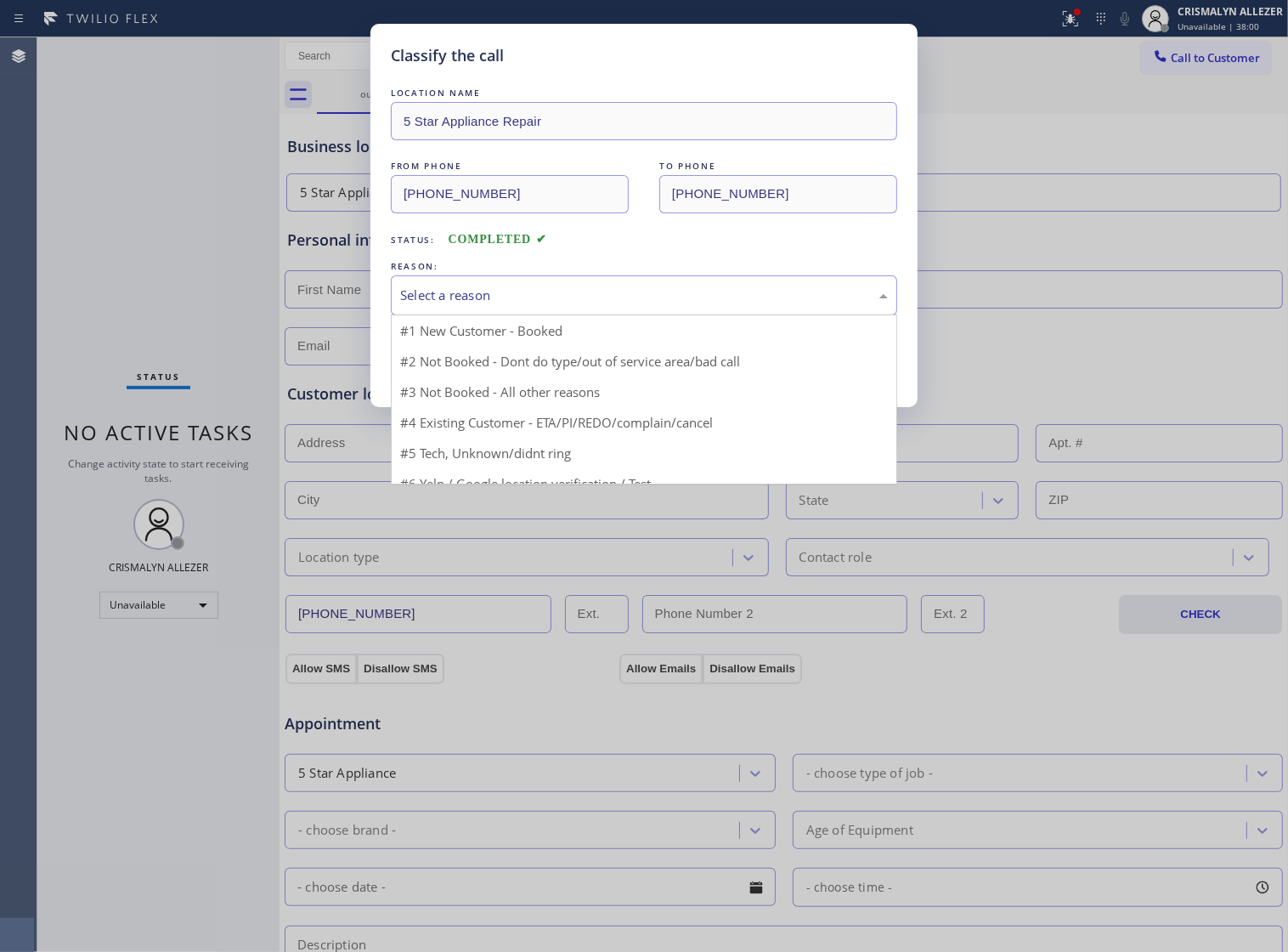
click at [659, 302] on div "Select a reason" at bounding box center [644, 296] width 507 height 40
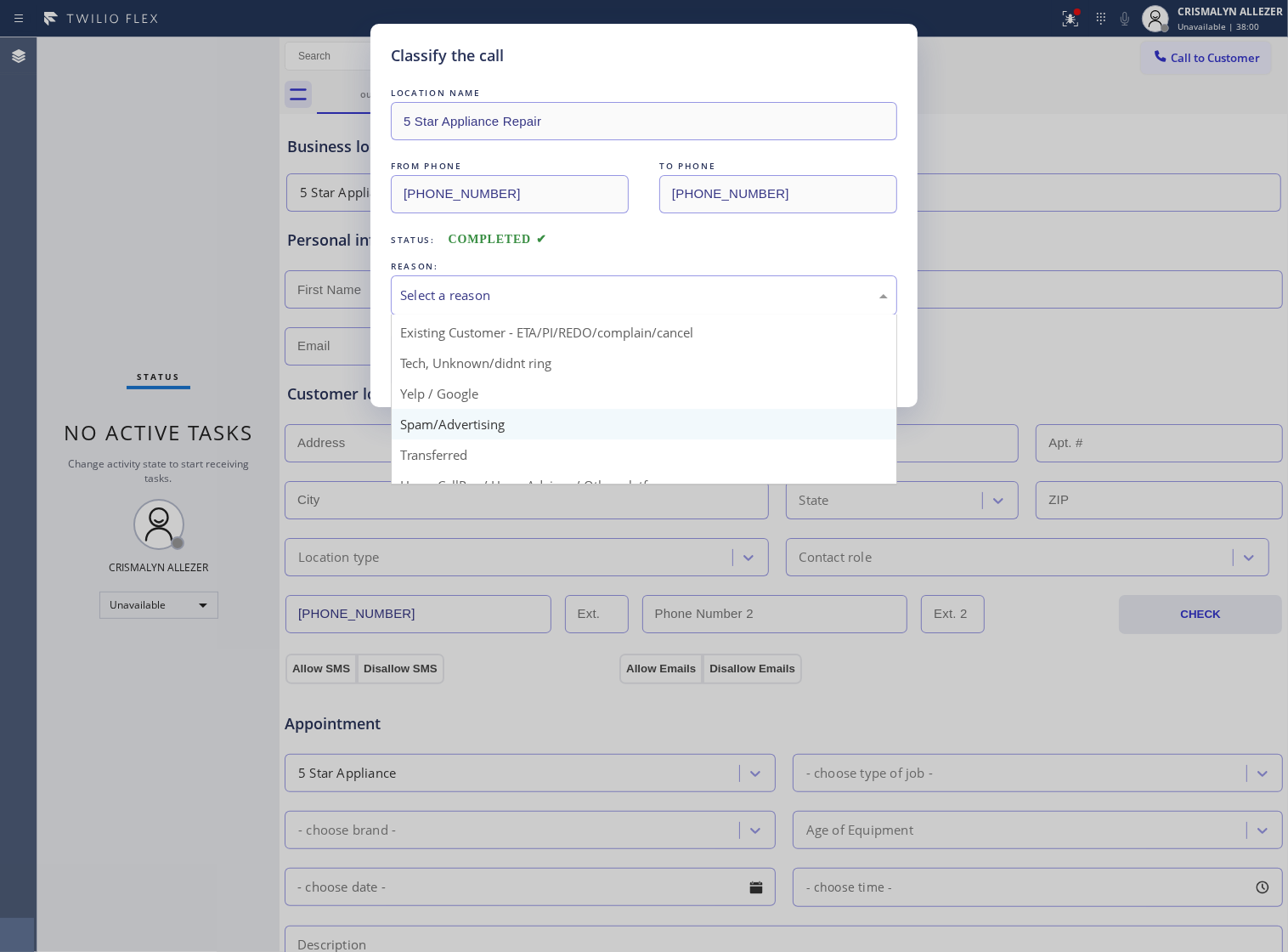
scroll to position [116, 0]
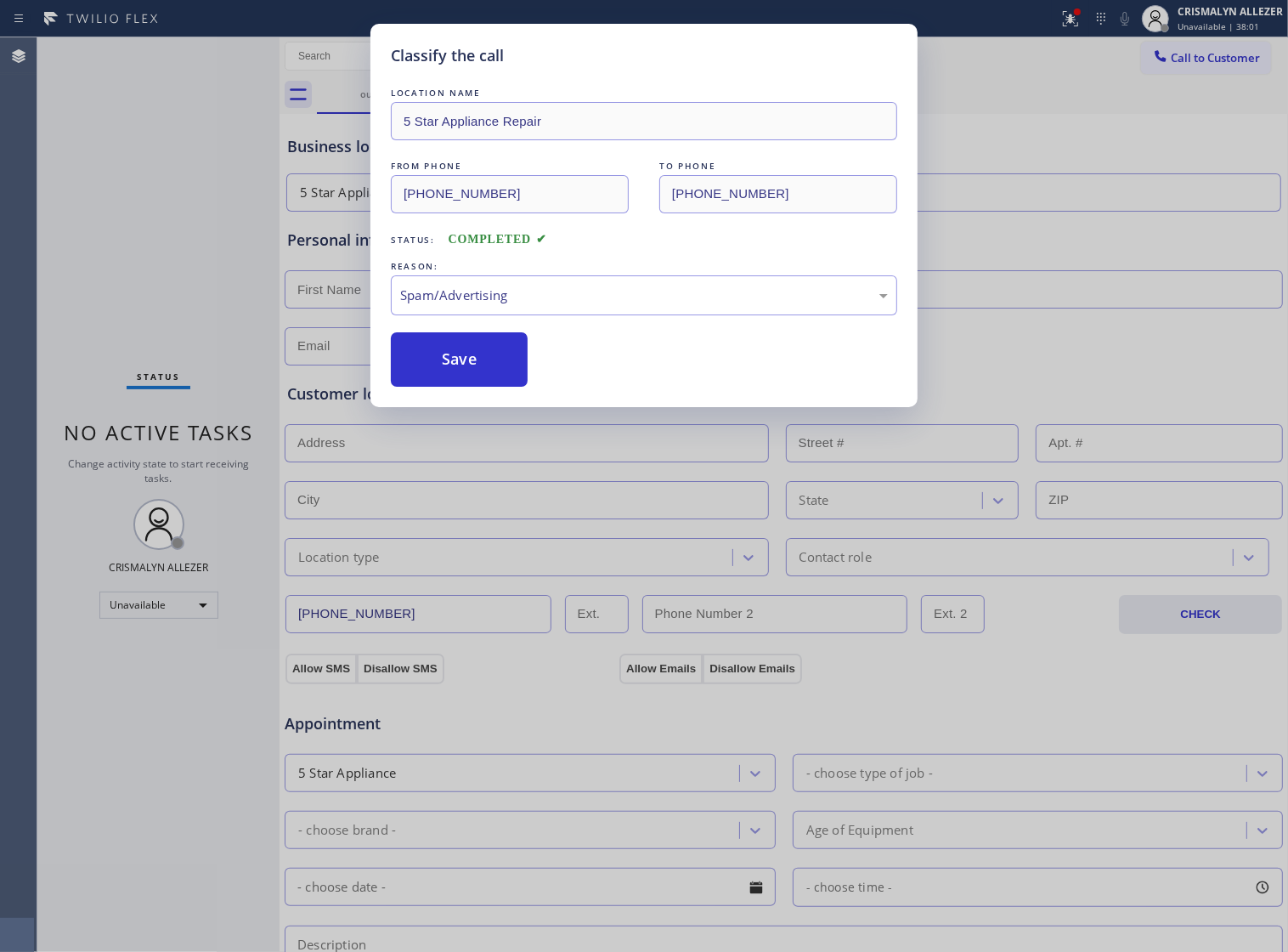
click at [486, 387] on button "Save" at bounding box center [459, 359] width 137 height 55
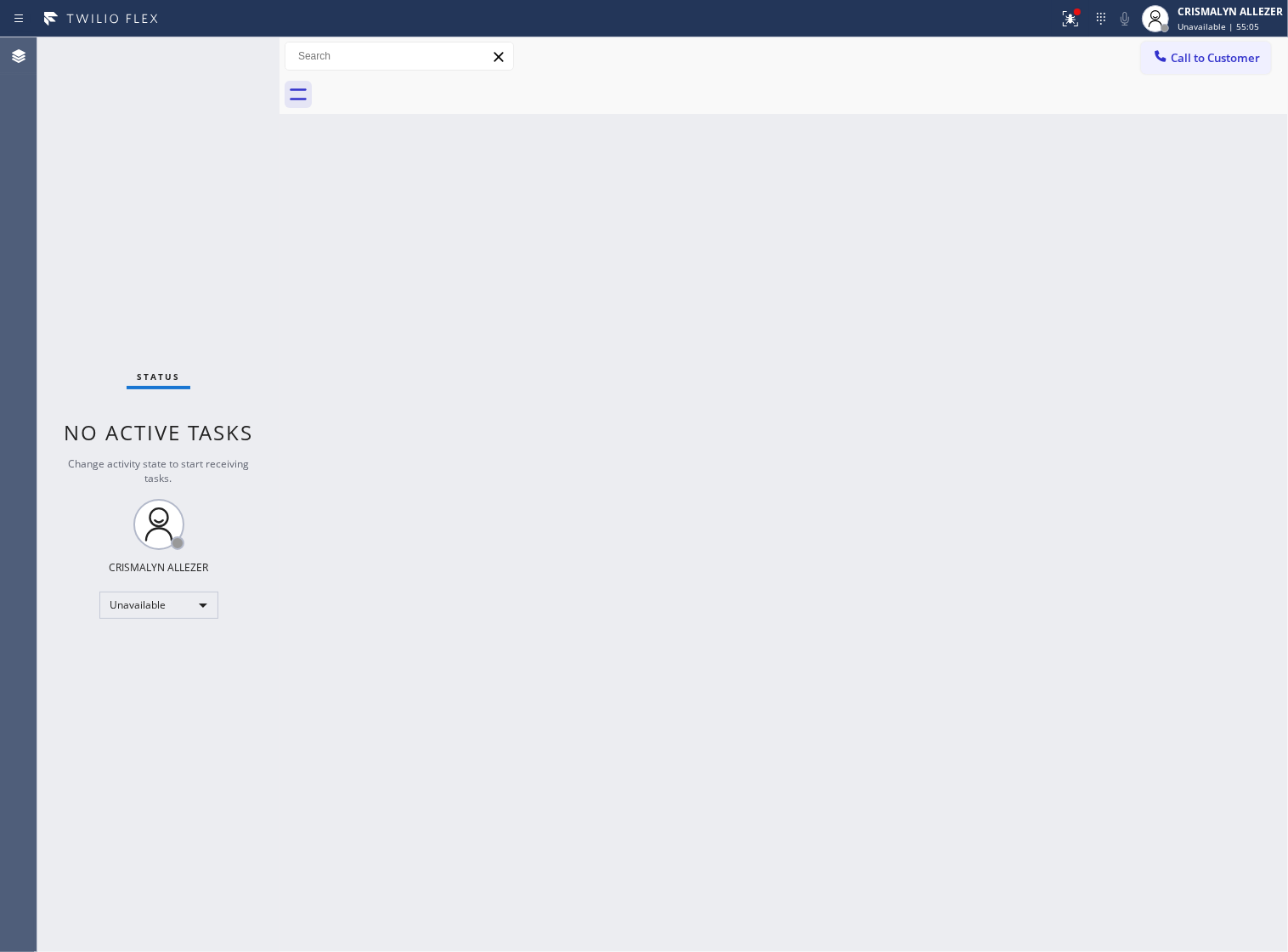
drag, startPoint x: 1222, startPoint y: 63, endPoint x: 803, endPoint y: 164, distance: 431.0
click at [1217, 64] on span "Call to Customer" at bounding box center [1216, 58] width 89 height 15
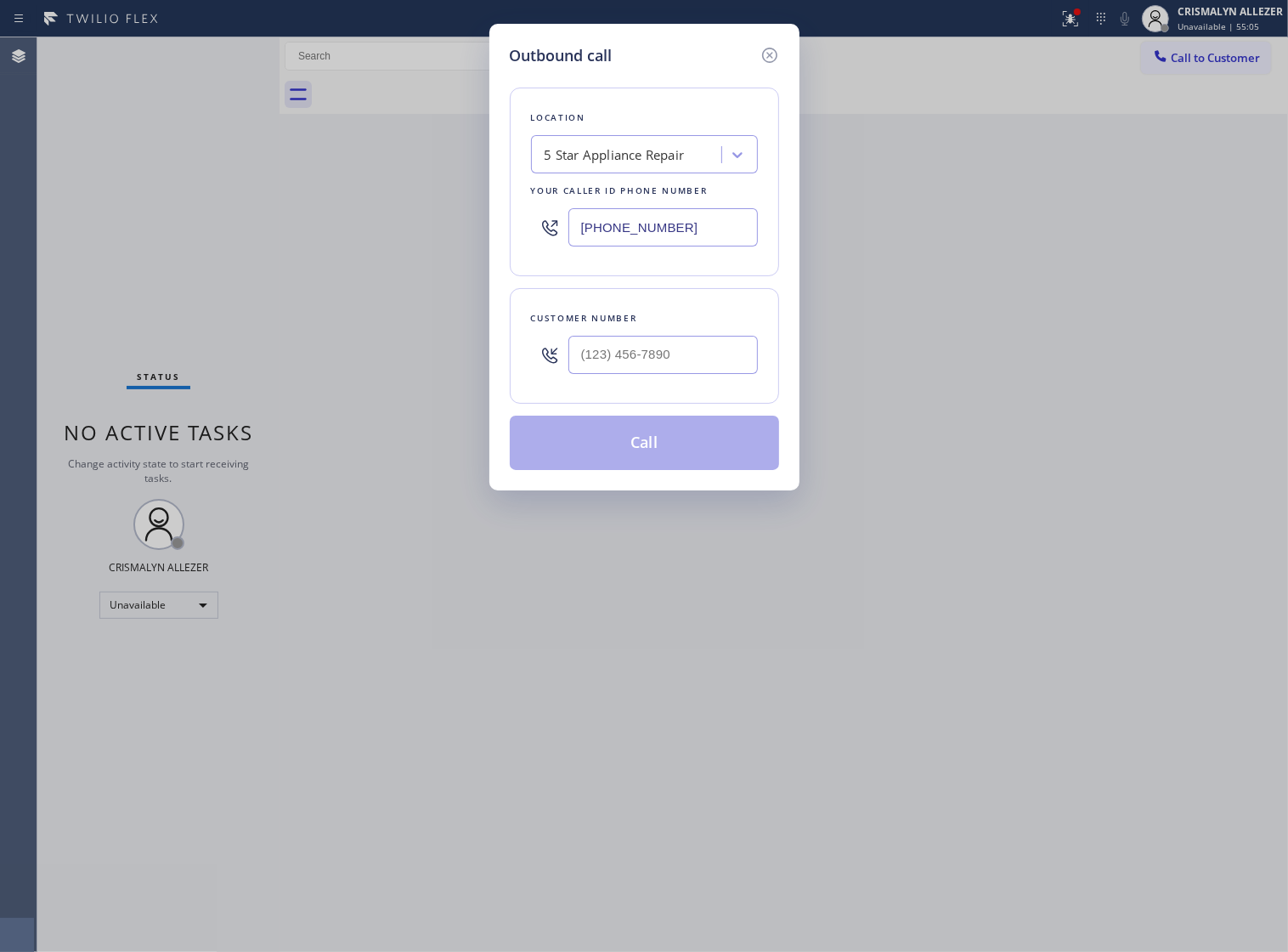
click at [652, 165] on div "5 Star Appliance Repair" at bounding box center [614, 156] width 140 height 20
paste input "grbalsercompanya/c"
type input "grbalsercompanya/c"
click at [627, 198] on div "grbalsercompanya/c" at bounding box center [644, 190] width 227 height 31
type input "[PHONE_NUMBER]"
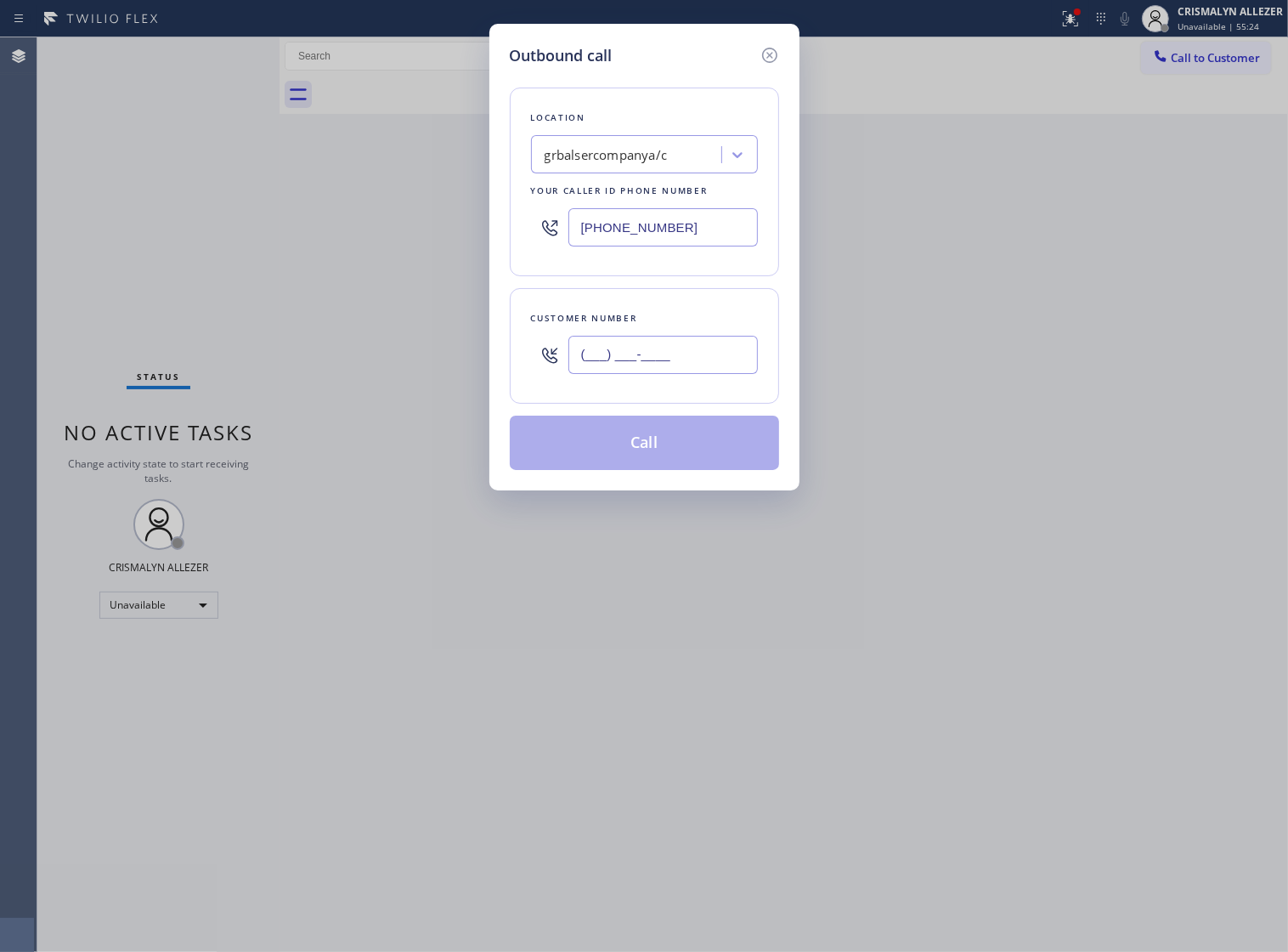
click at [672, 374] on input "(___) ___-____" at bounding box center [662, 355] width 189 height 39
paste input "281) 832-5550"
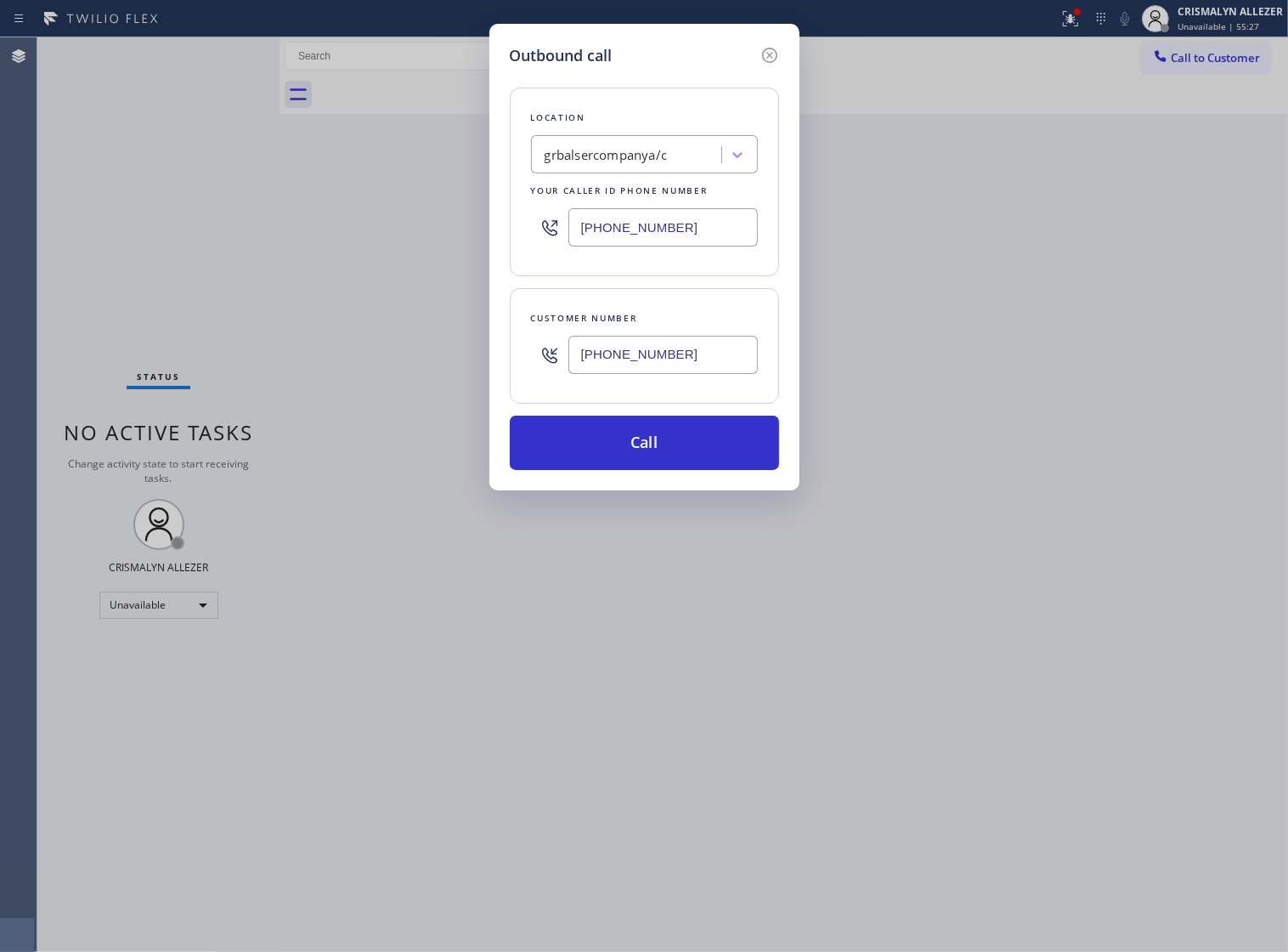
type input "[PHONE_NUMBER]"
drag, startPoint x: 342, startPoint y: 262, endPoint x: 274, endPoint y: 289, distance: 73.2
click at [253, 273] on div "Outbound call Location grbalsercompanya/c Your caller id phone number [PHONE_NU…" at bounding box center [644, 476] width 1288 height 952
paste input "805) 549-4266"
type input "[PHONE_NUMBER]"
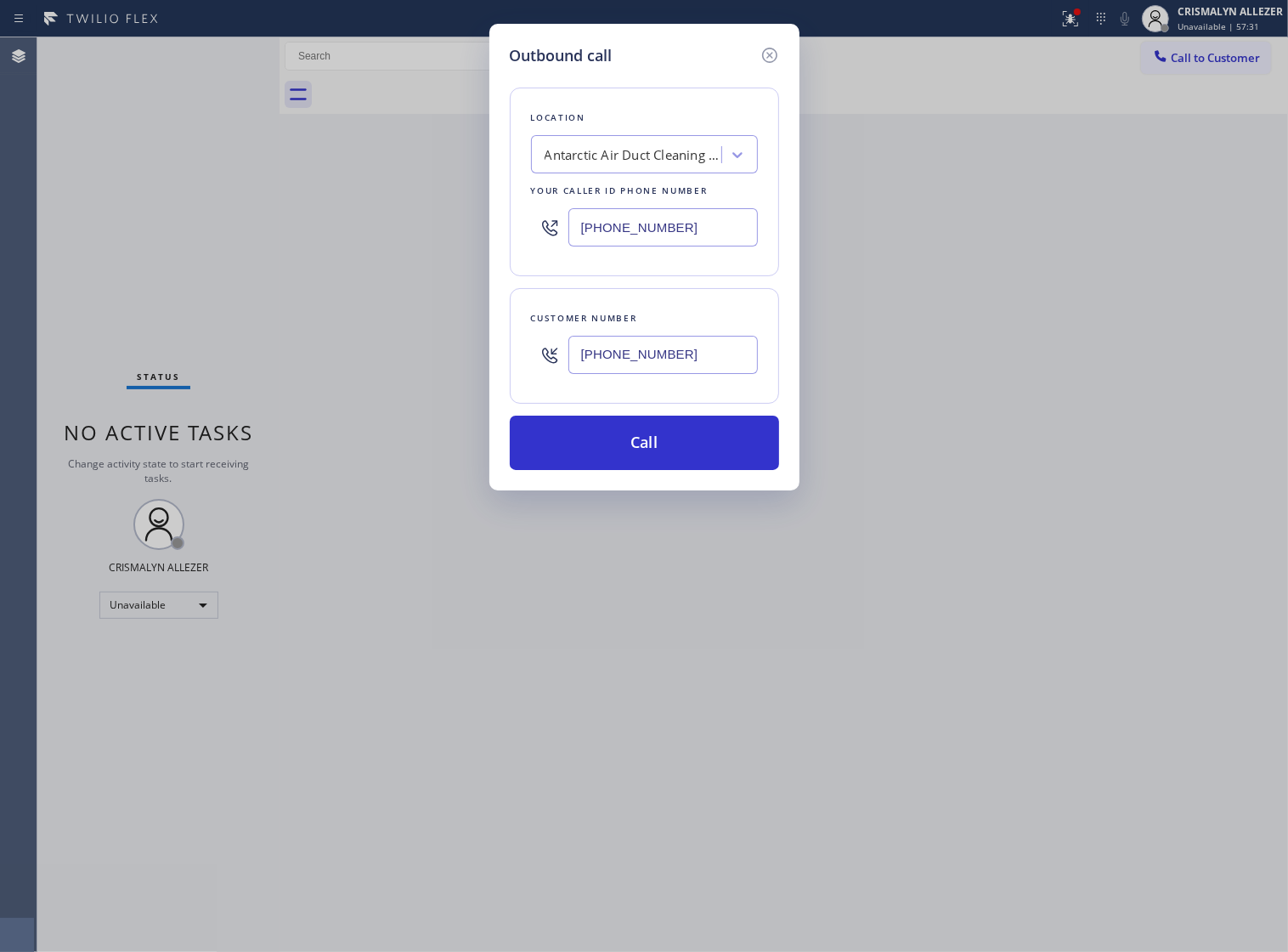
click at [721, 366] on input "[PHONE_NUMBER]" at bounding box center [662, 355] width 189 height 39
drag, startPoint x: 721, startPoint y: 366, endPoint x: 283, endPoint y: 415, distance: 440.7
click at [283, 415] on div "Outbound call Location Antarctic Air Duct Cleaning [GEOGRAPHIC_DATA] Your calle…" at bounding box center [644, 476] width 1288 height 952
paste input "805) 293-5824"
type input "[PHONE_NUMBER]"
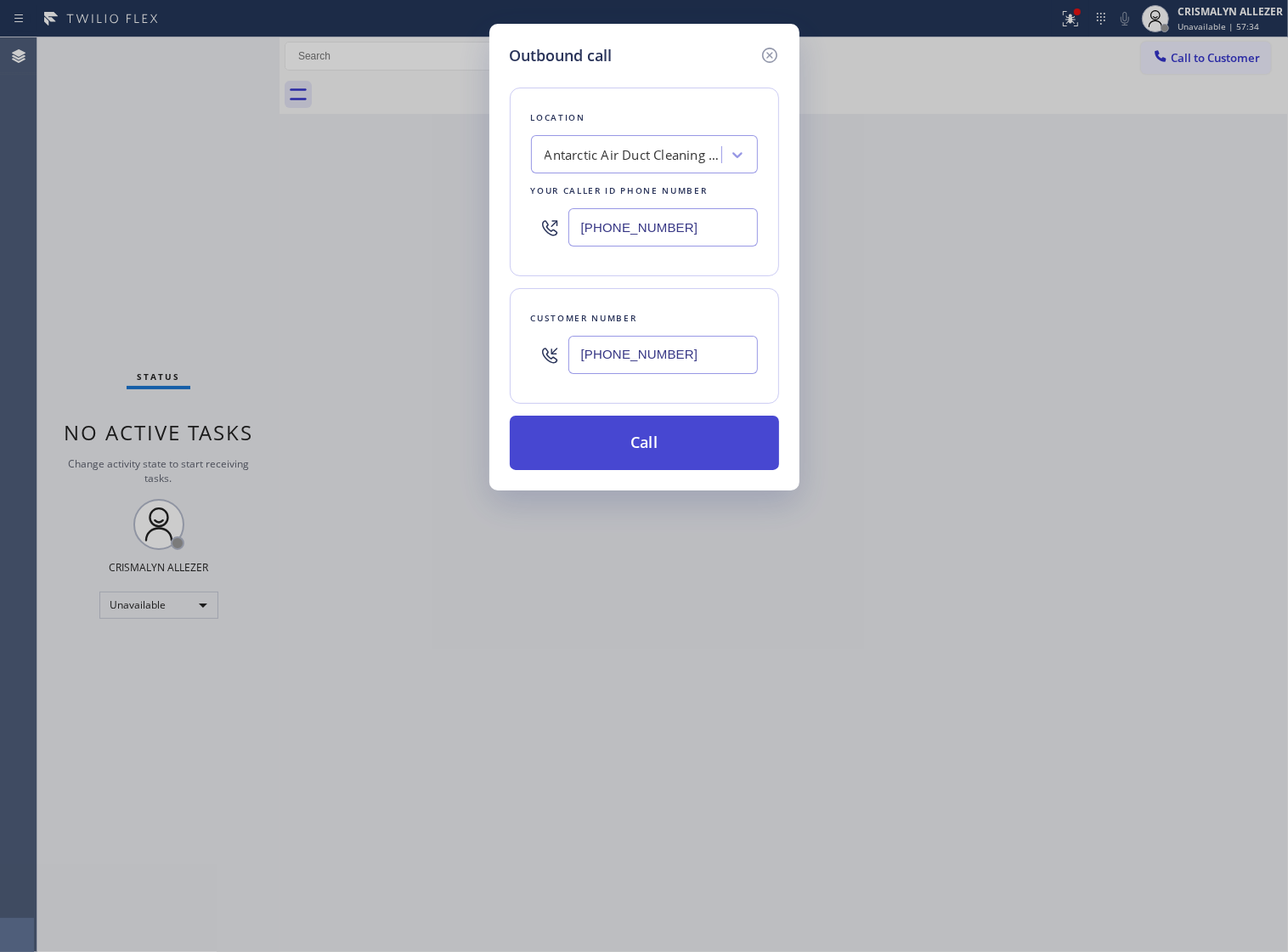
click at [648, 466] on button "Call" at bounding box center [644, 442] width 270 height 55
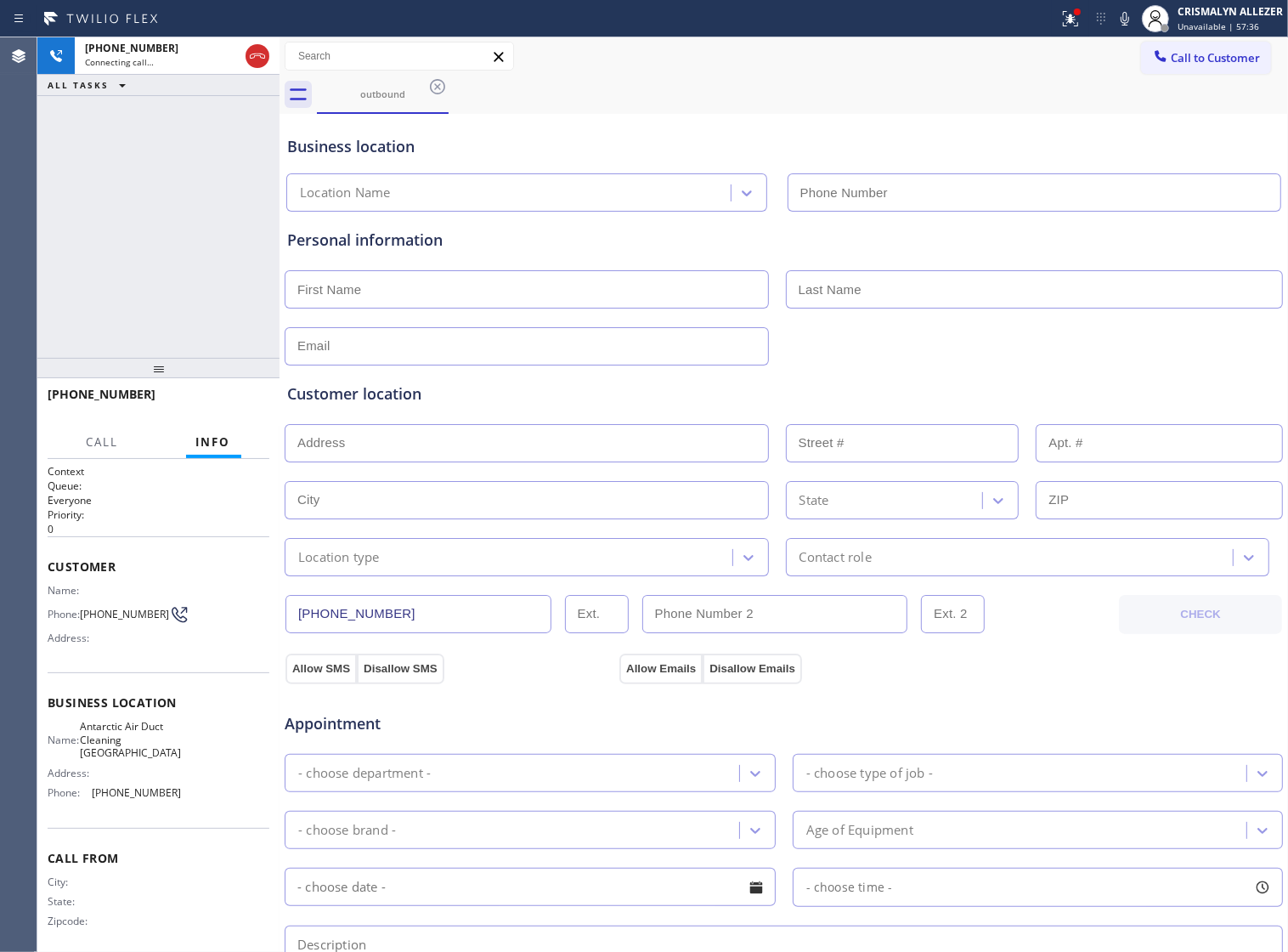
type input "[PHONE_NUMBER]"
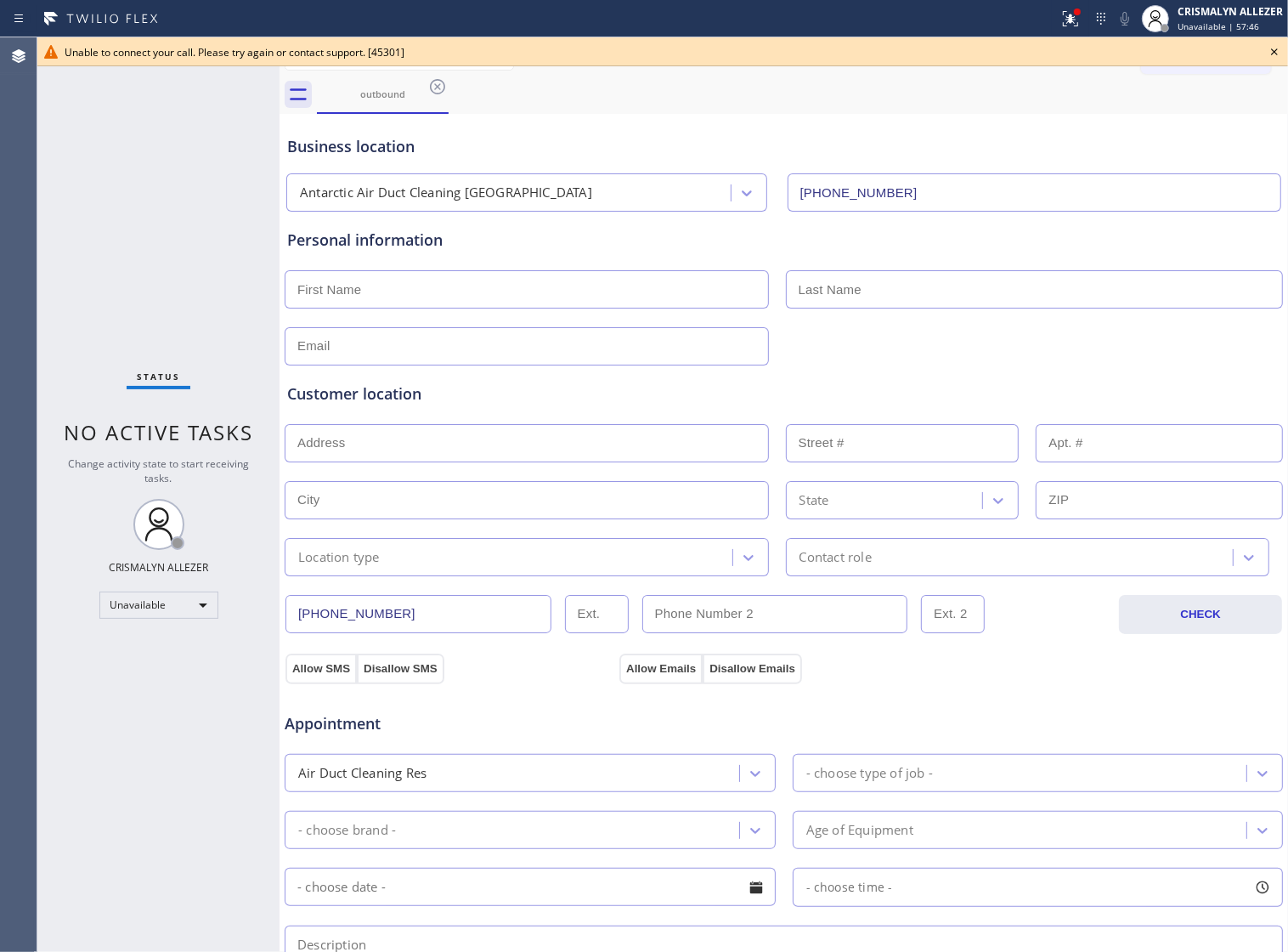
click at [759, 136] on div "Business location" at bounding box center [784, 146] width 994 height 23
click at [1279, 54] on icon at bounding box center [1274, 52] width 21 height 21
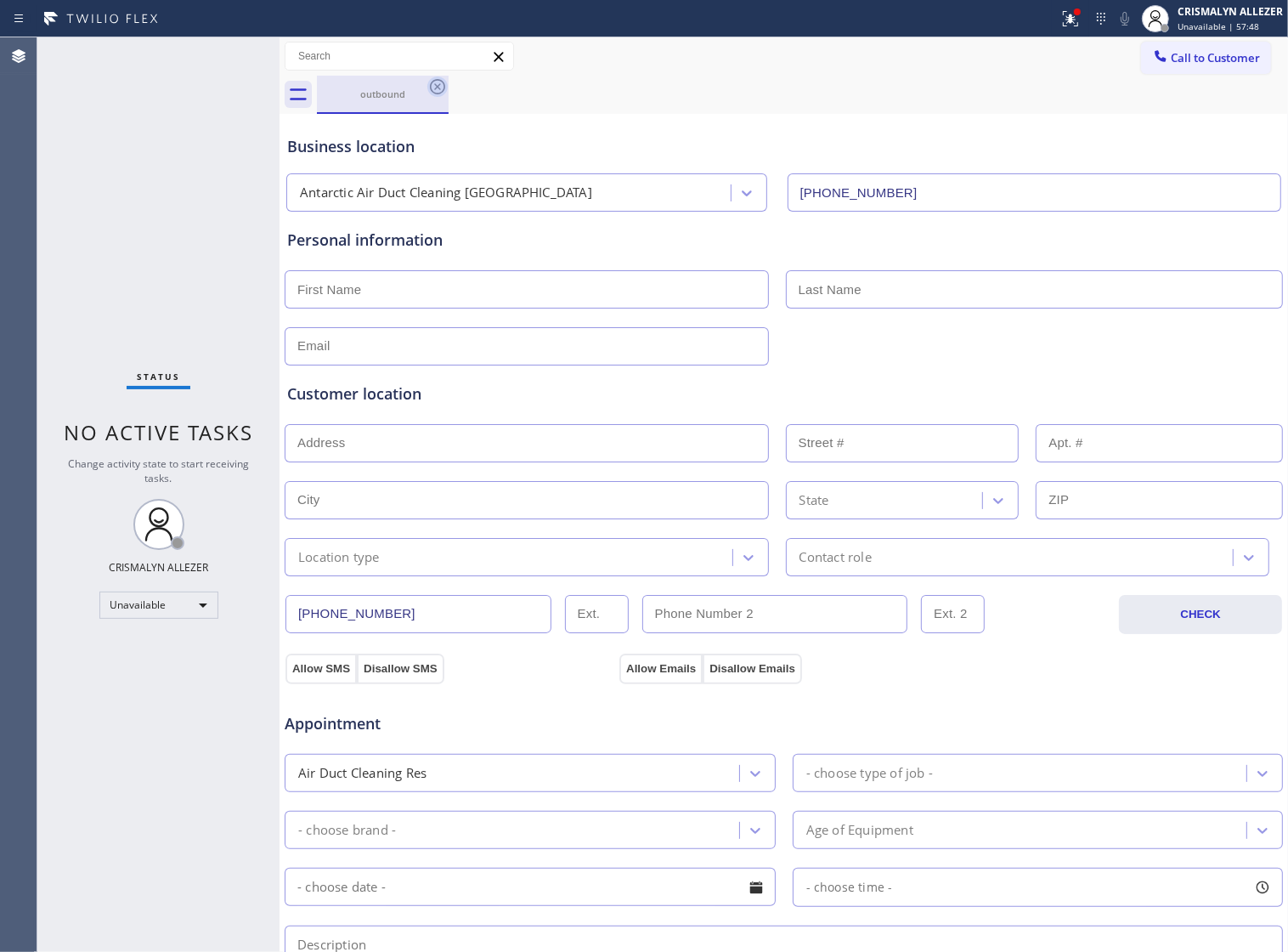
click at [440, 83] on icon at bounding box center [437, 86] width 21 height 21
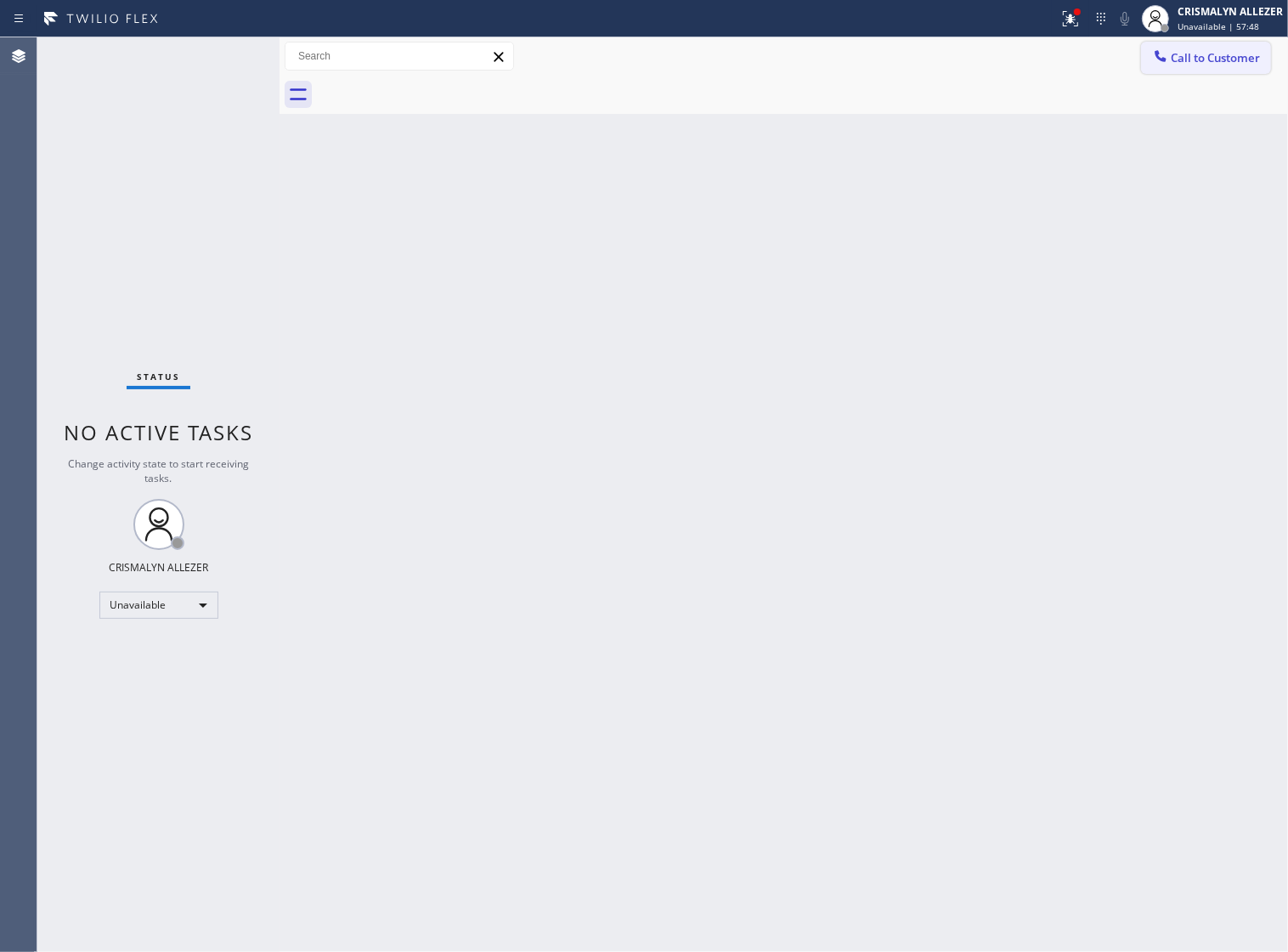
click at [1250, 54] on span "Call to Customer" at bounding box center [1216, 58] width 89 height 15
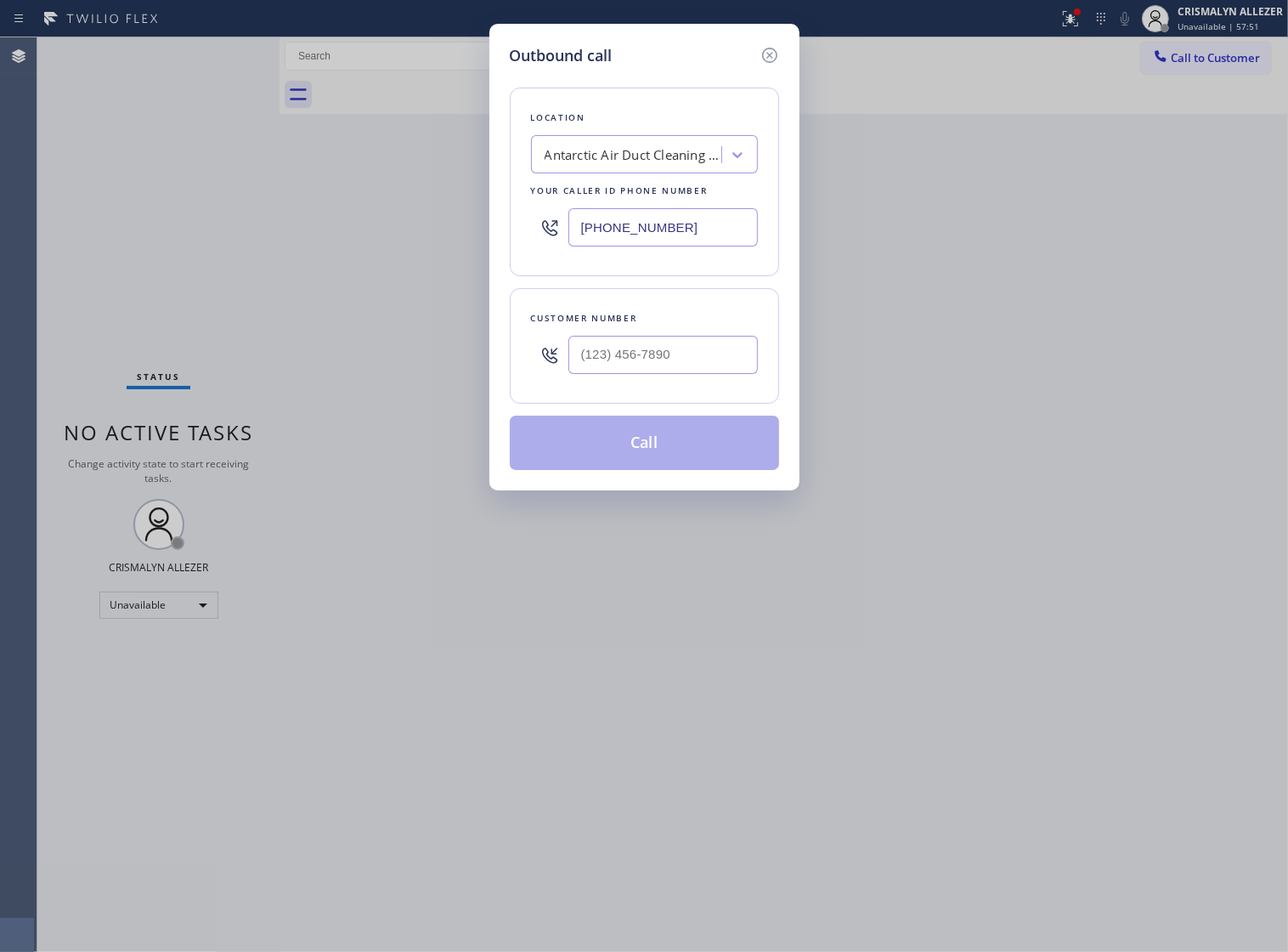
drag, startPoint x: 614, startPoint y: 236, endPoint x: 270, endPoint y: 240, distance: 344.0
click at [297, 240] on div "Outbound call Location Antarctic Air Duct Cleaning [GEOGRAPHIC_DATA] Your calle…" at bounding box center [644, 476] width 1288 height 952
paste input "720) 637-1164"
type input "[PHONE_NUMBER]"
click at [669, 374] on input "(___) ___-____" at bounding box center [662, 355] width 189 height 39
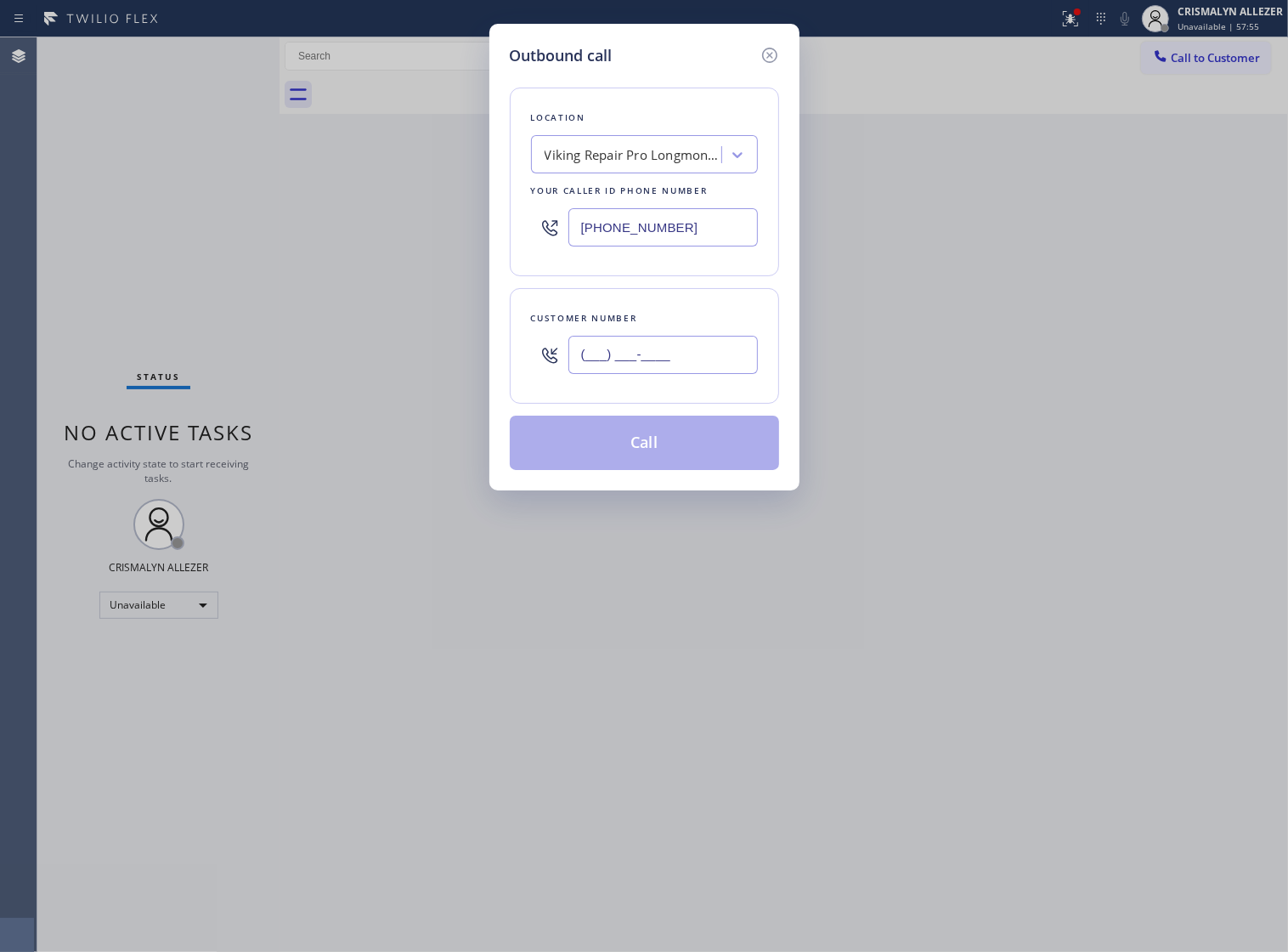
paste input "972) 979-8597"
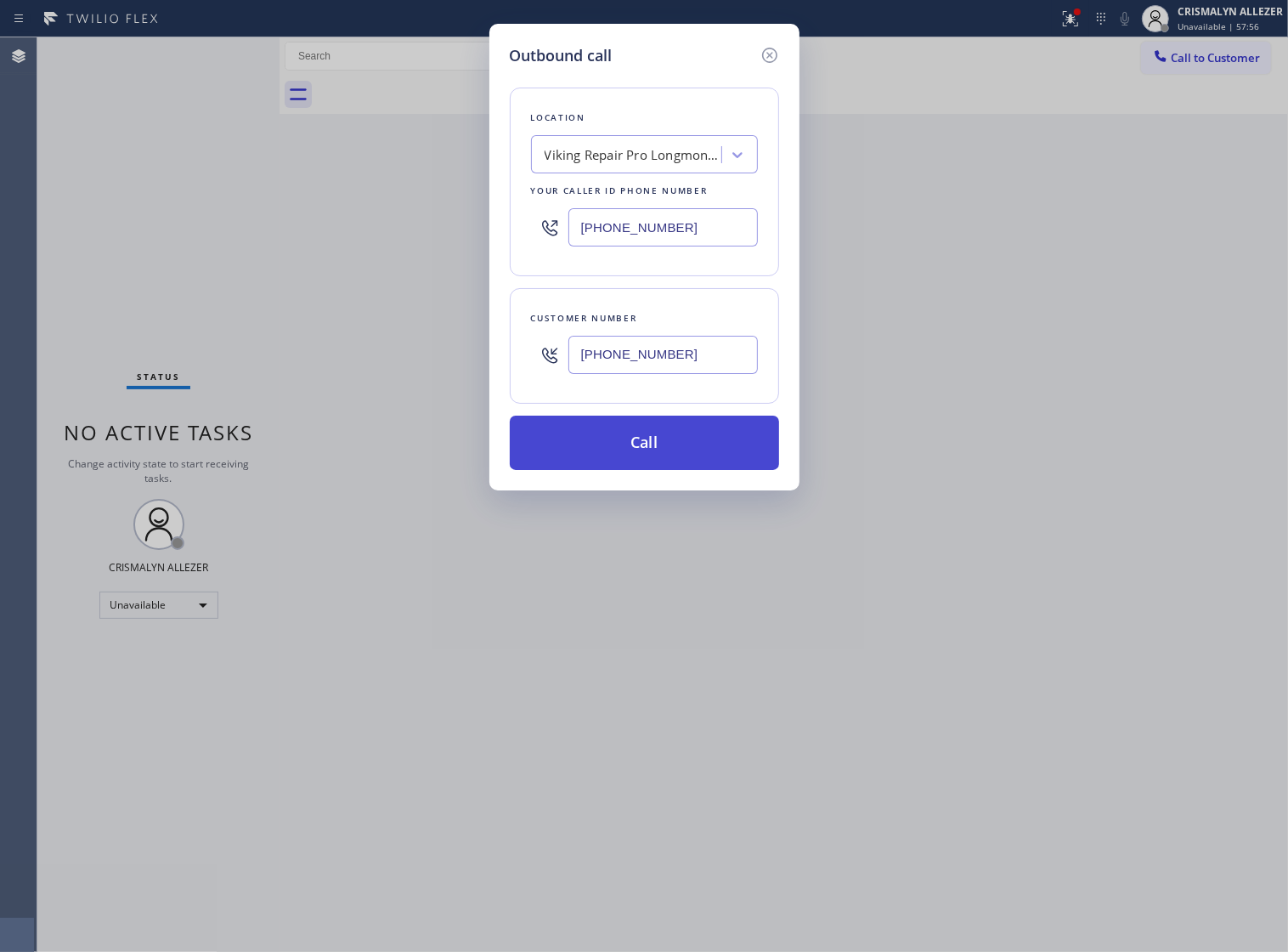
type input "[PHONE_NUMBER]"
click at [650, 450] on button "Call" at bounding box center [644, 442] width 270 height 55
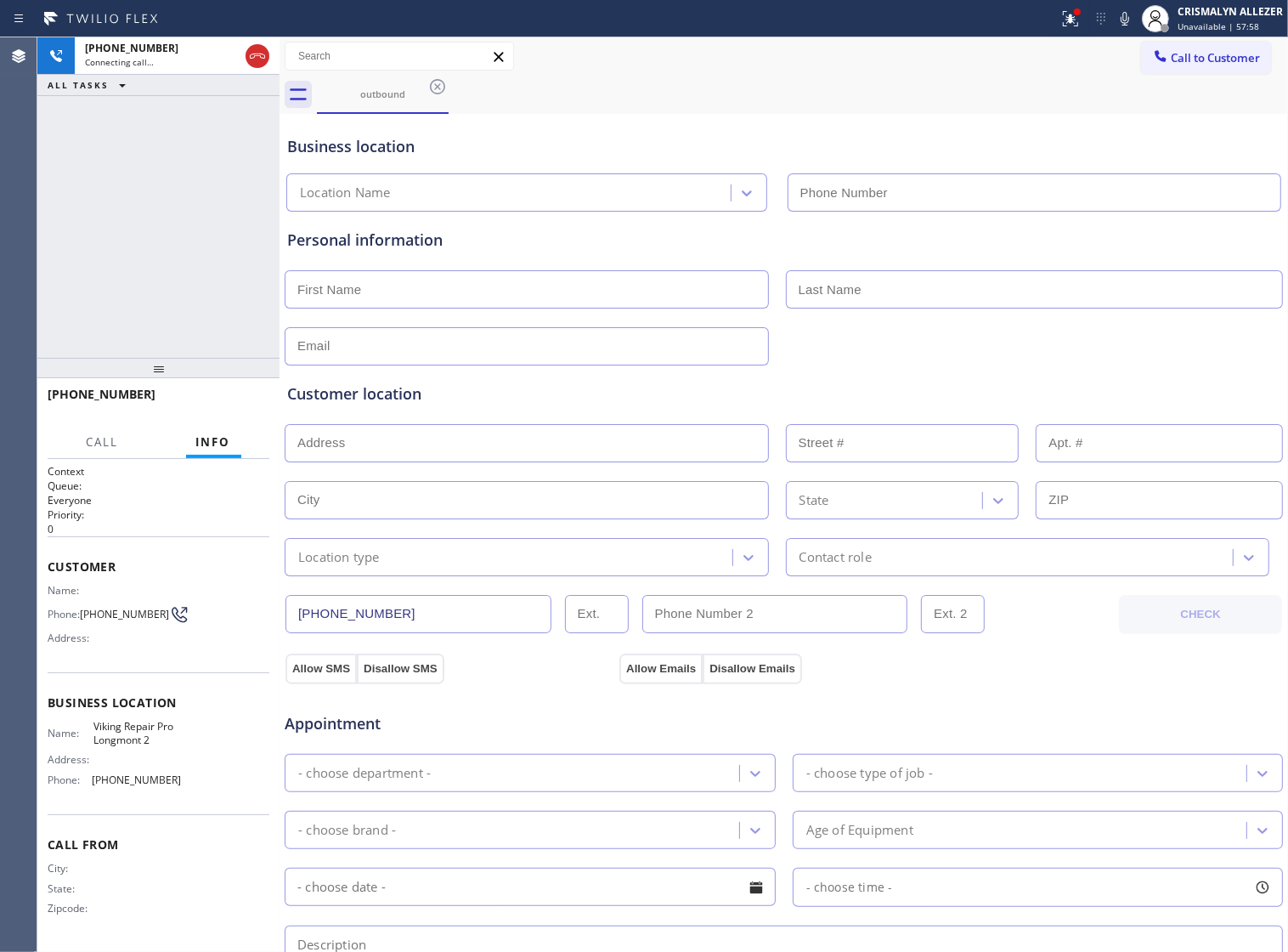
type input "[PHONE_NUMBER]"
click at [222, 396] on span "HANG UP" at bounding box center [230, 402] width 52 height 12
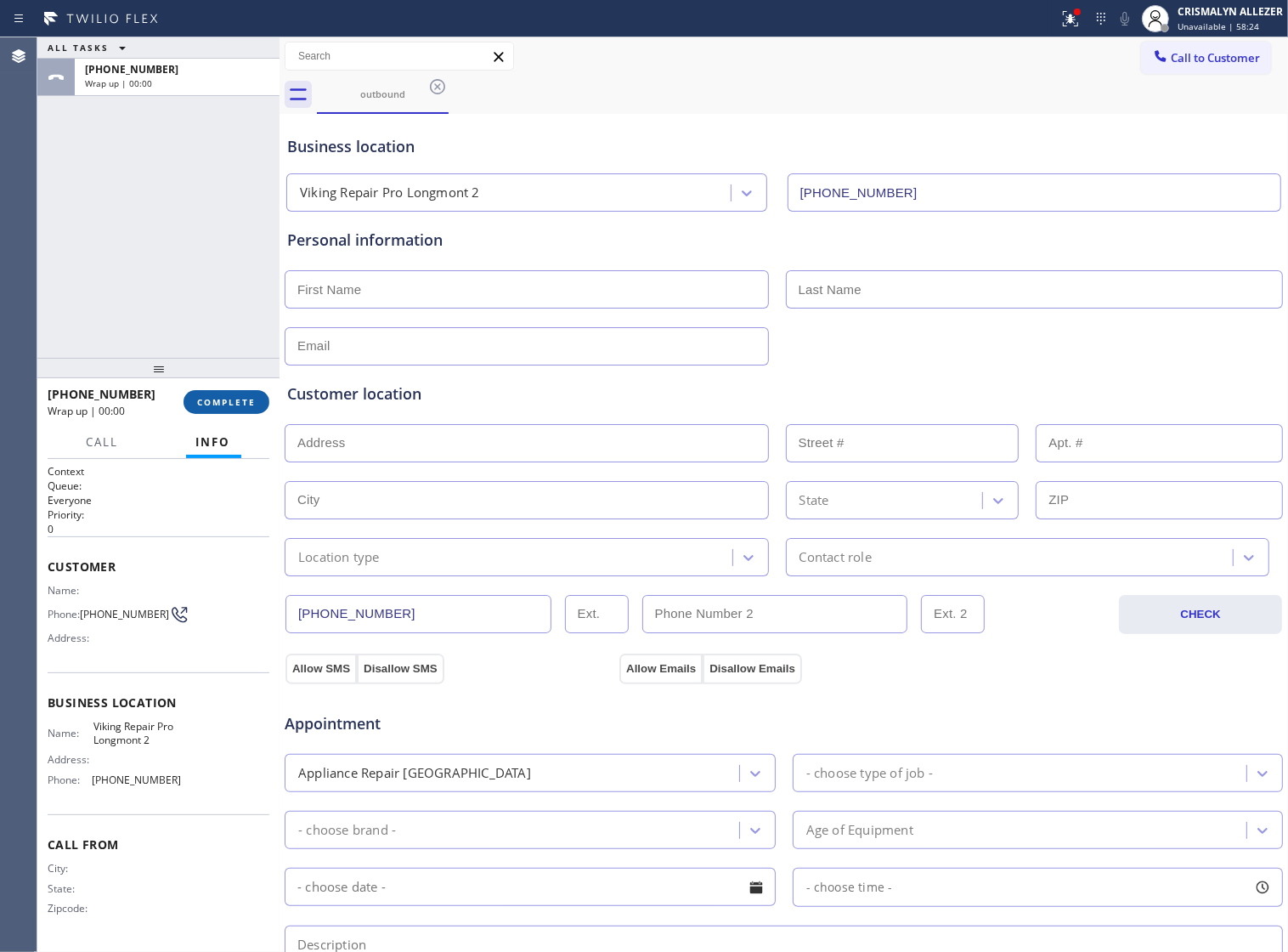
click at [222, 396] on span "COMPLETE" at bounding box center [226, 402] width 59 height 12
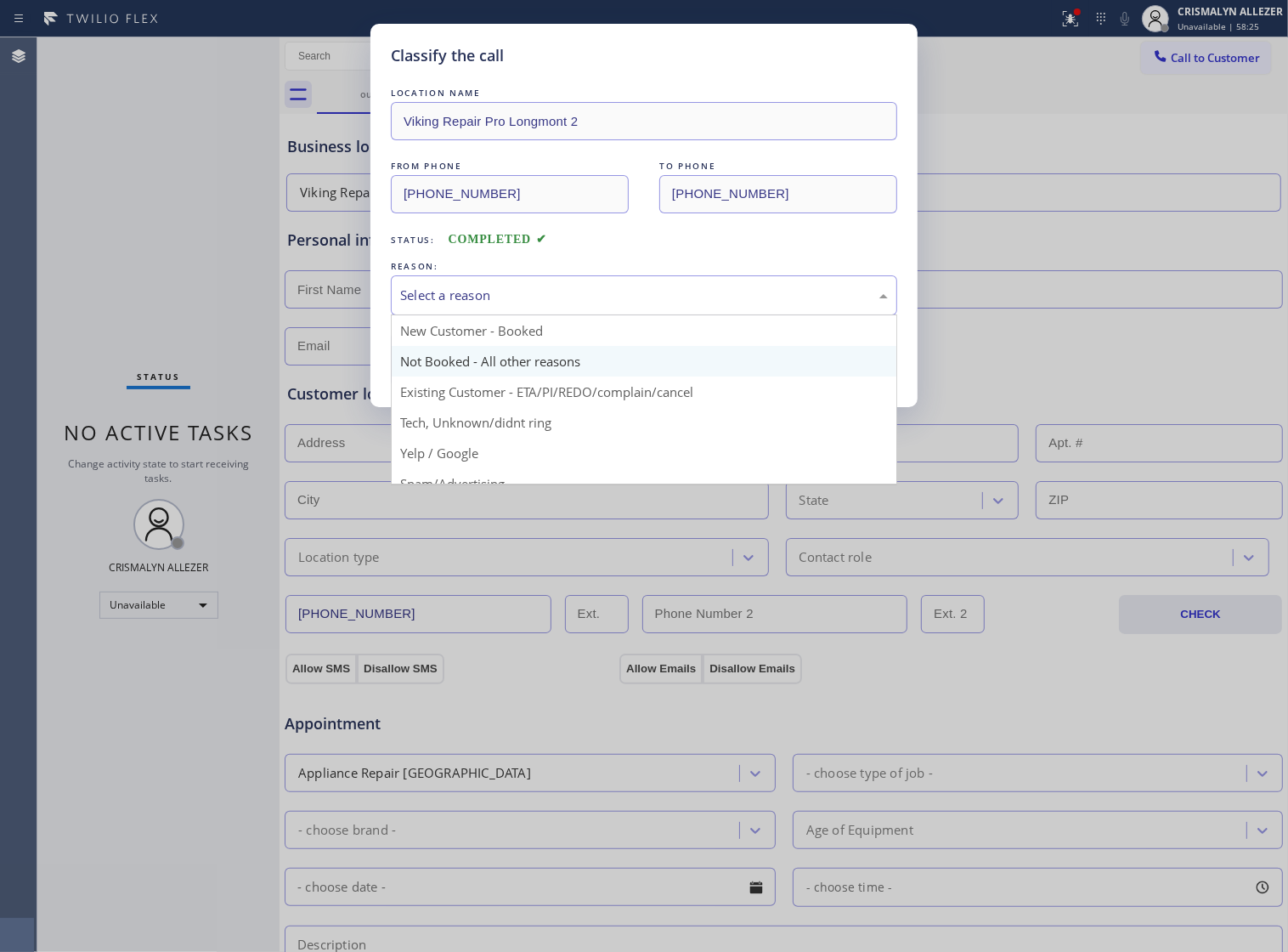
drag, startPoint x: 634, startPoint y: 316, endPoint x: 499, endPoint y: 389, distance: 153.5
click at [622, 315] on div "Select a reason" at bounding box center [644, 296] width 507 height 40
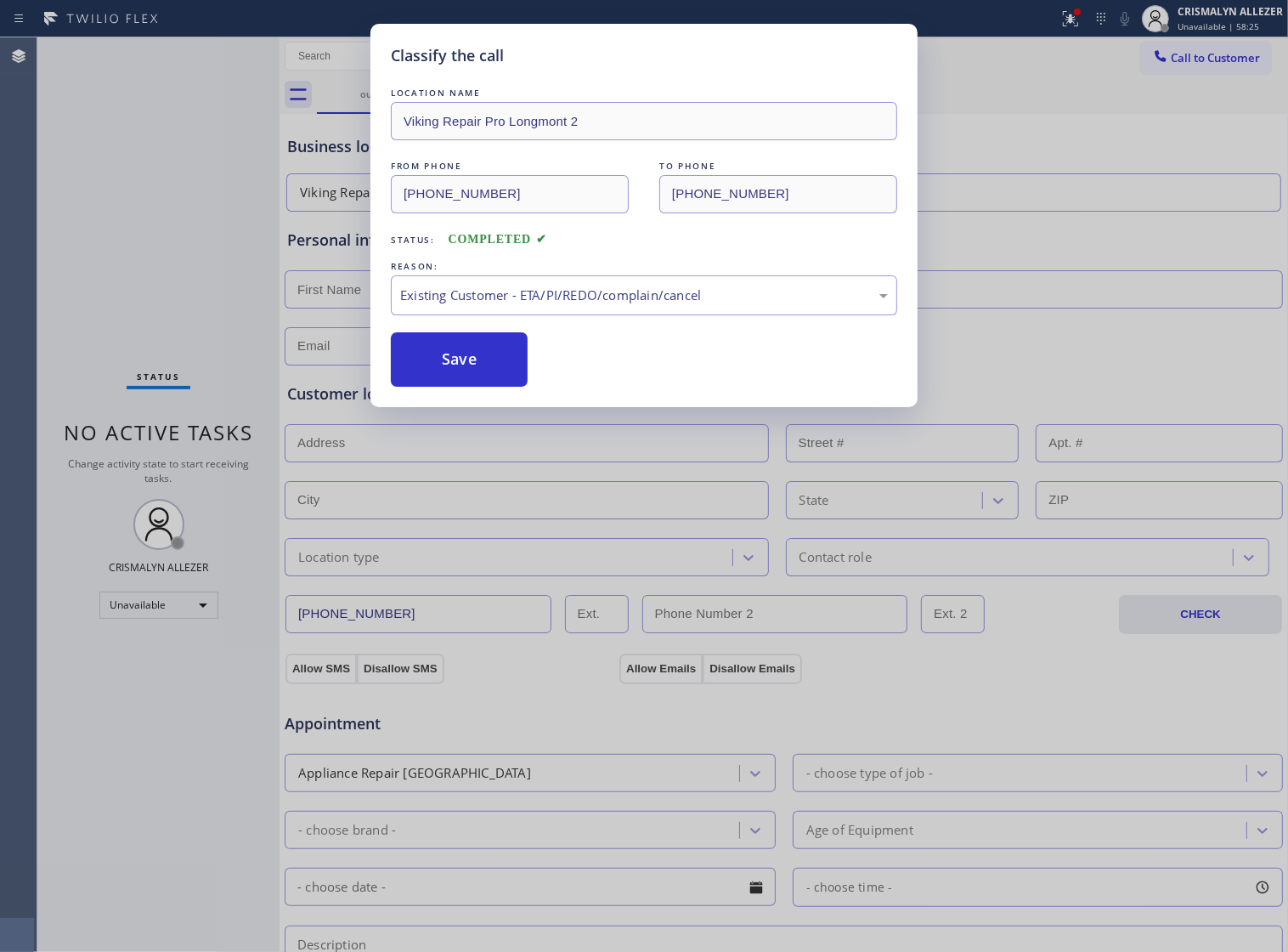
click at [461, 387] on button "Save" at bounding box center [459, 359] width 137 height 55
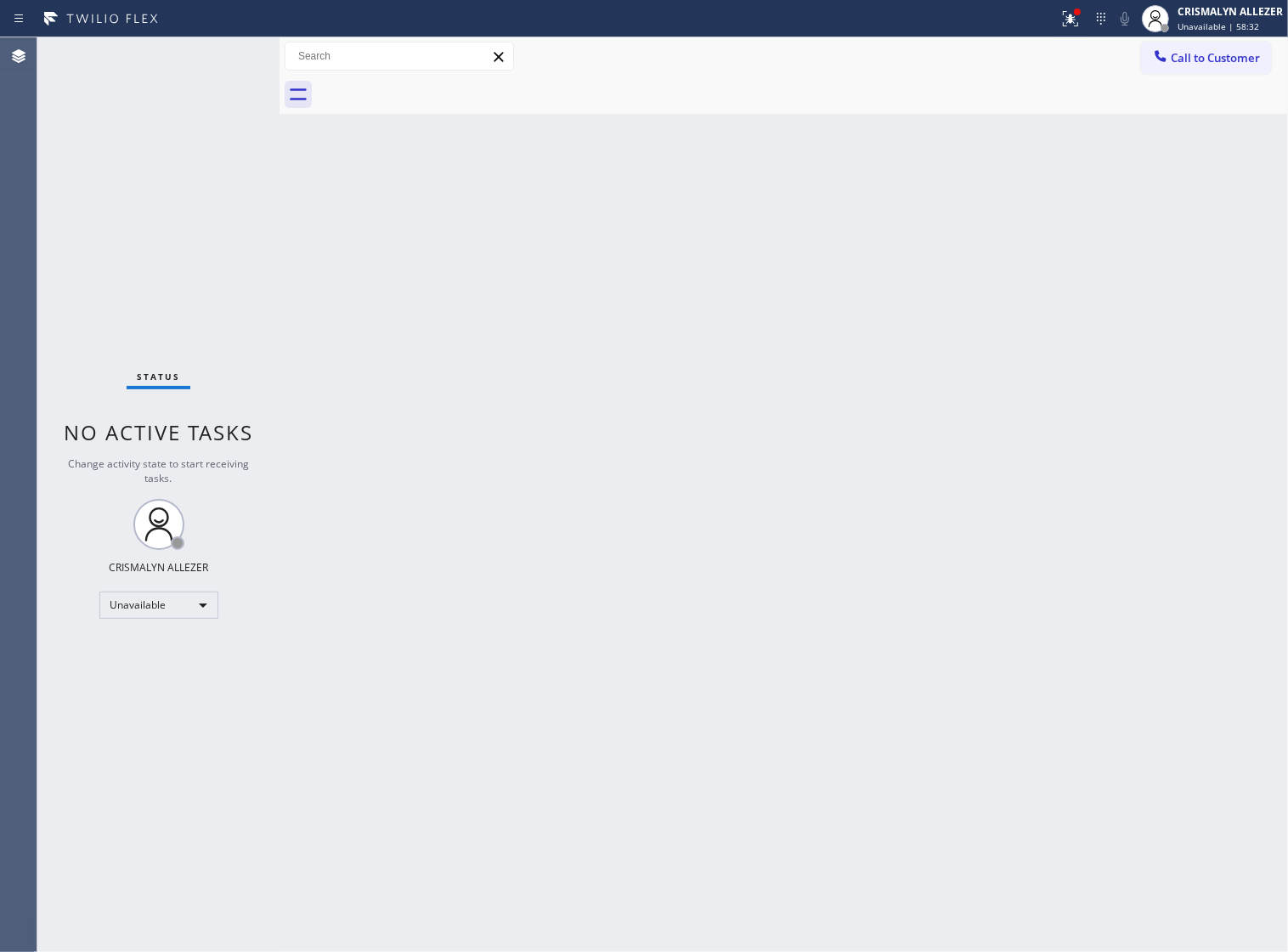
drag, startPoint x: 867, startPoint y: 465, endPoint x: 899, endPoint y: 426, distance: 50.4
click at [877, 451] on div "Back to Dashboard Change Sender ID Customers Technicians Select a contact Outbo…" at bounding box center [783, 495] width 1008 height 914
click at [1183, 61] on span "Call to Customer" at bounding box center [1216, 58] width 89 height 15
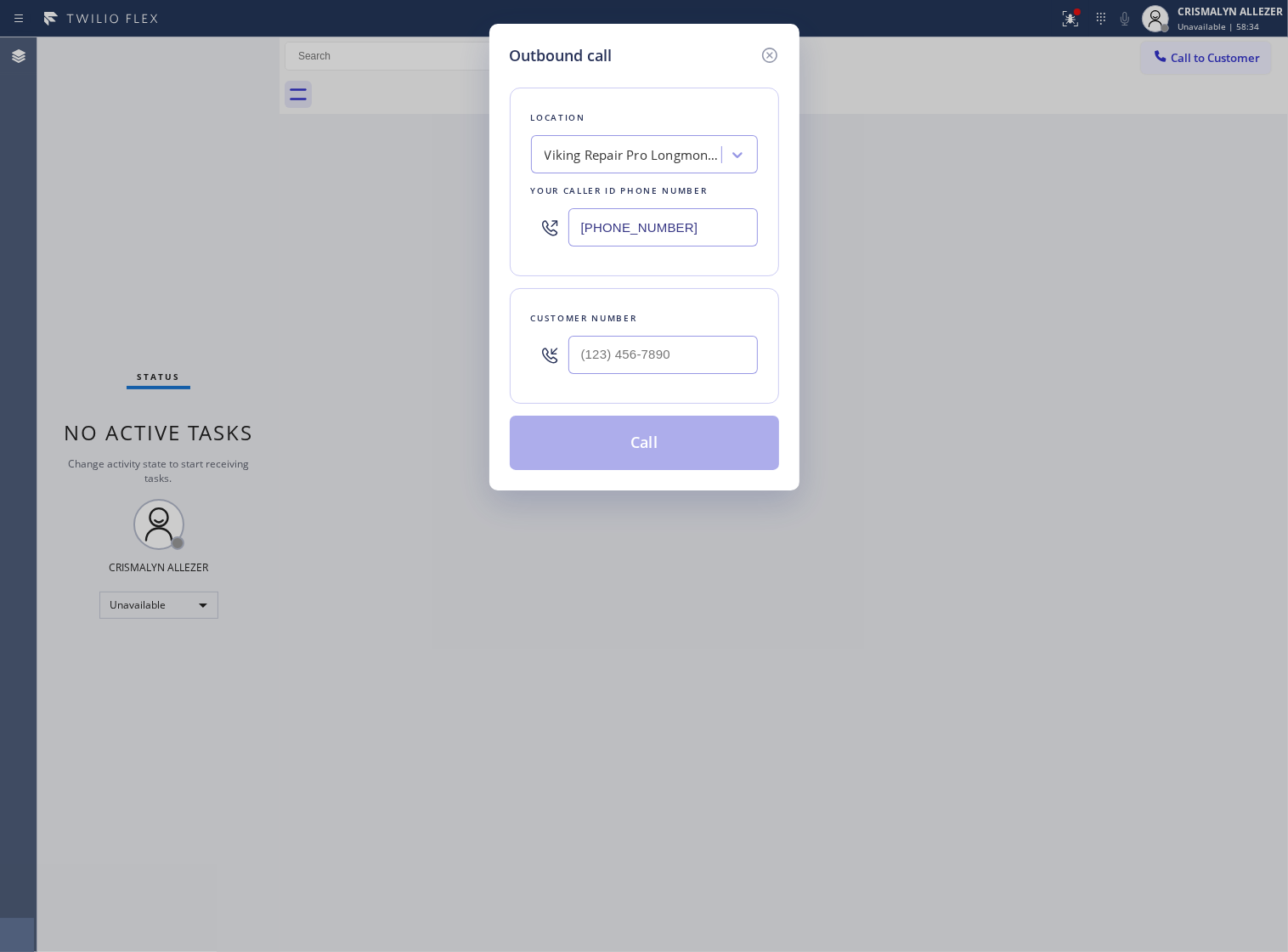
drag, startPoint x: 697, startPoint y: 242, endPoint x: 288, endPoint y: 255, distance: 409.2
click at [292, 253] on div "Outbound call Location Viking Repair Pro [GEOGRAPHIC_DATA] 2 Your caller id pho…" at bounding box center [644, 476] width 1288 height 952
paste input "60) 350-3337"
type input "[PHONE_NUMBER]"
click at [697, 374] on input "(___) ___-____" at bounding box center [662, 355] width 189 height 39
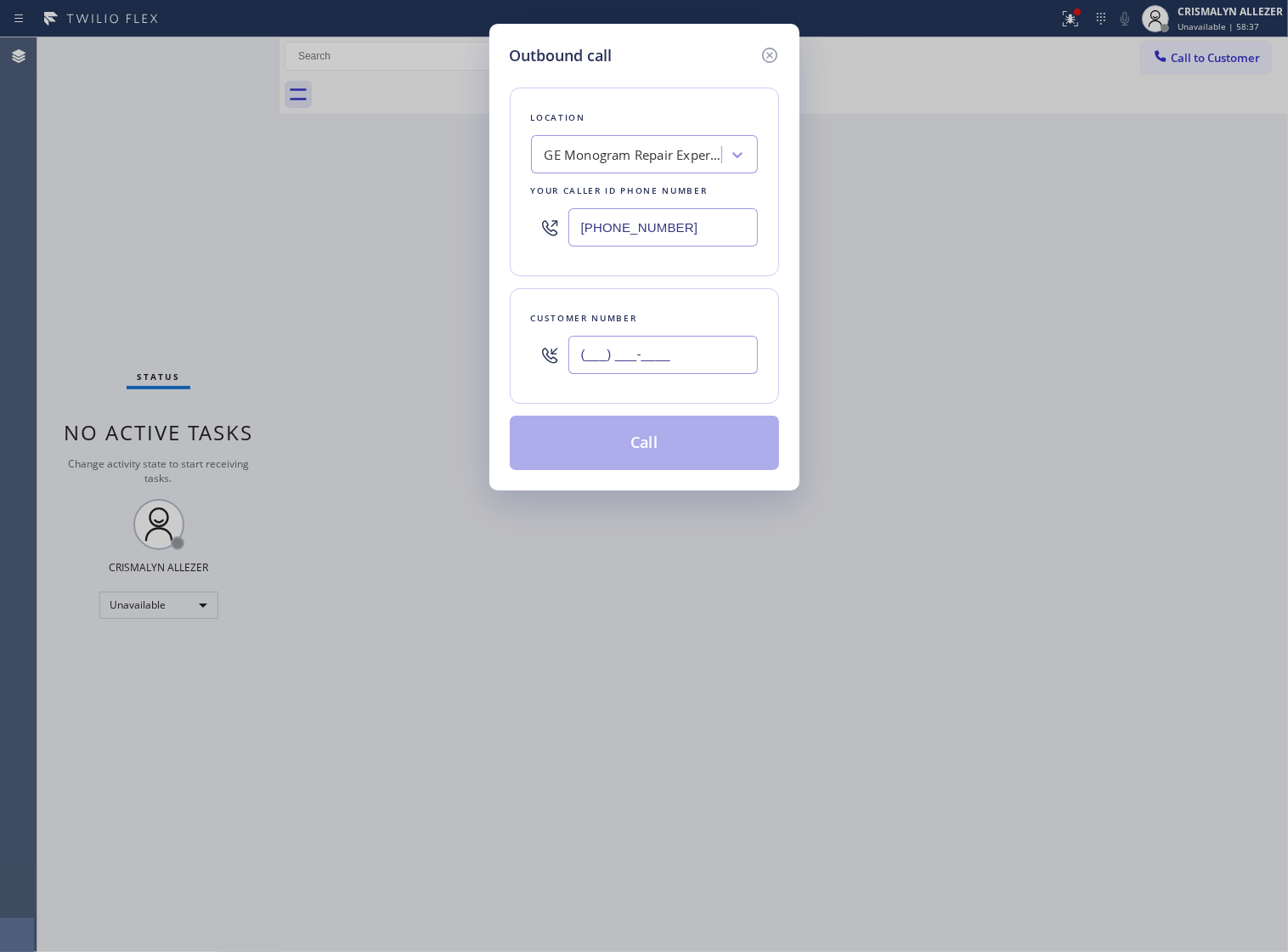
paste input "951) 663-7627"
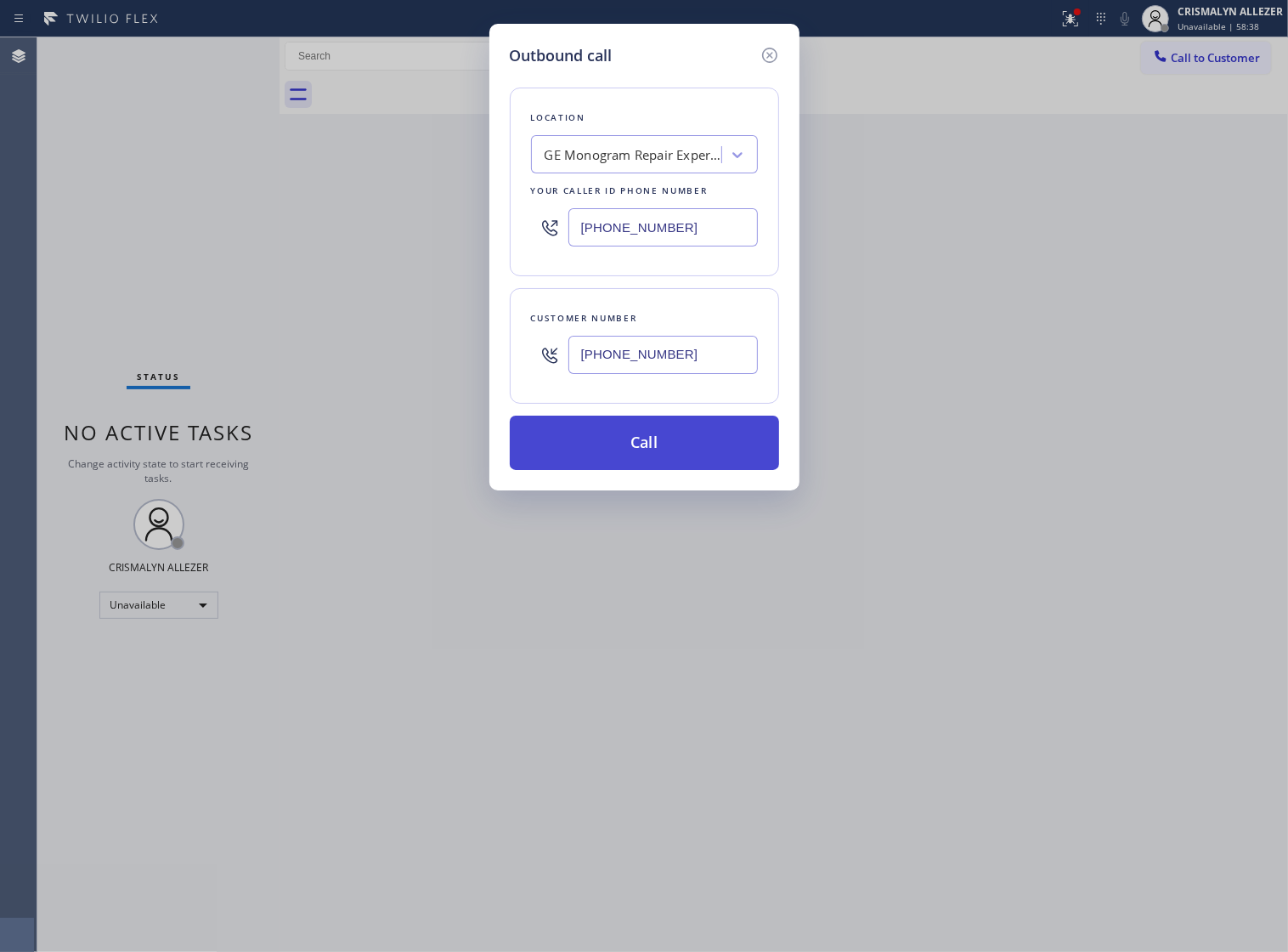
type input "[PHONE_NUMBER]"
click at [656, 470] on button "Call" at bounding box center [644, 442] width 270 height 55
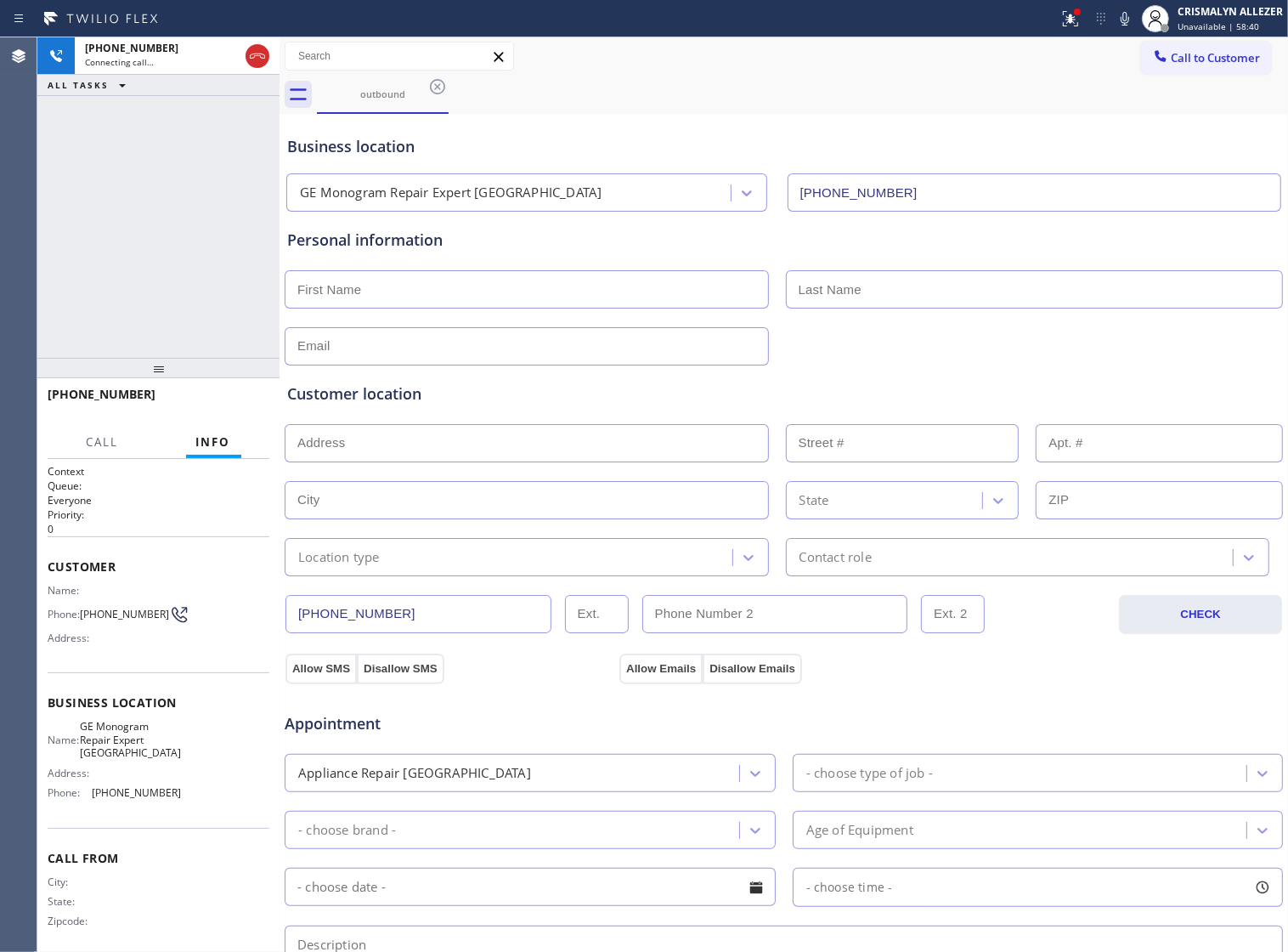
type input "[PHONE_NUMBER]"
click at [209, 402] on span "HANG UP" at bounding box center [230, 402] width 52 height 12
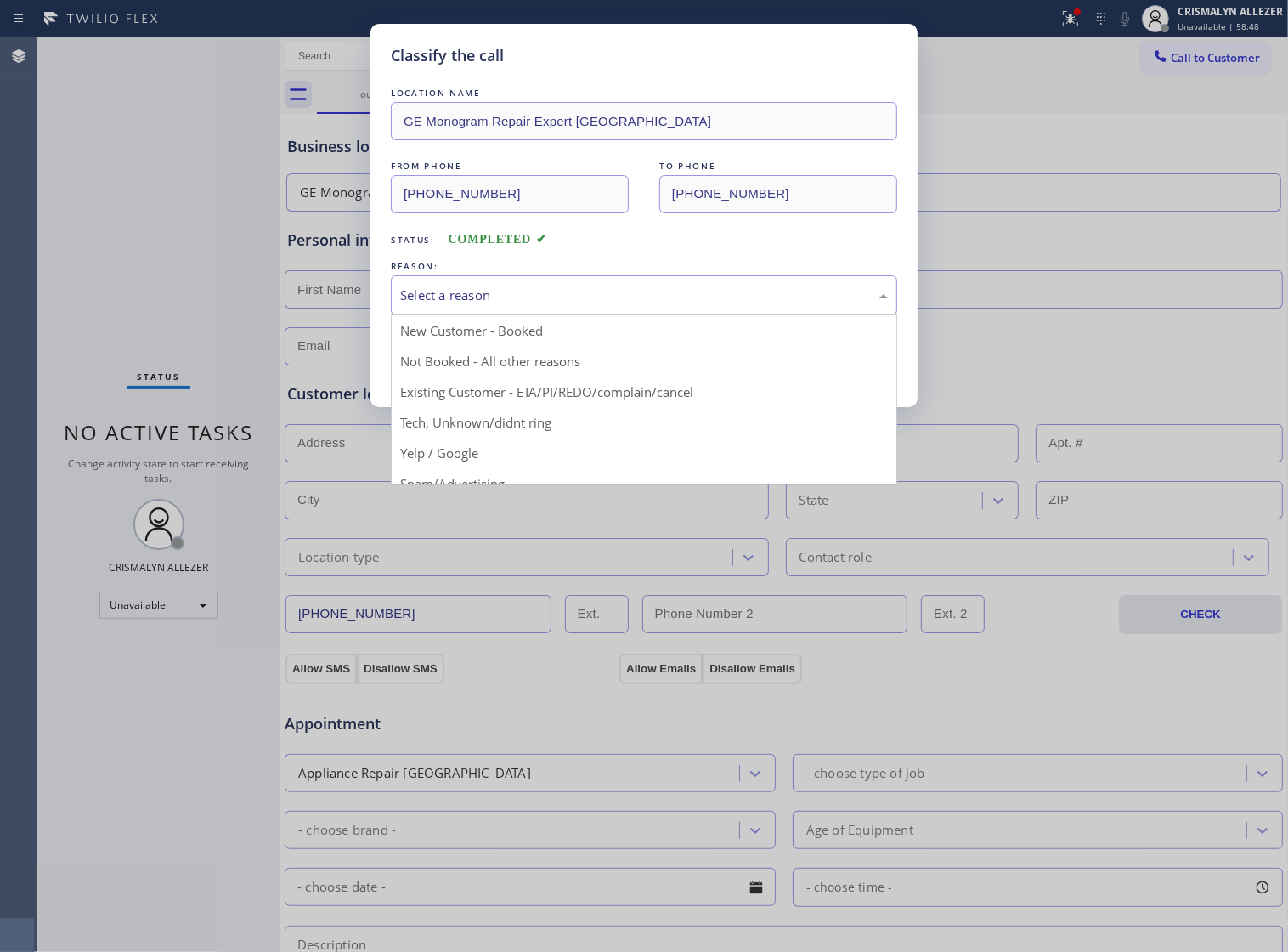
click at [622, 305] on div "Select a reason" at bounding box center [644, 296] width 488 height 20
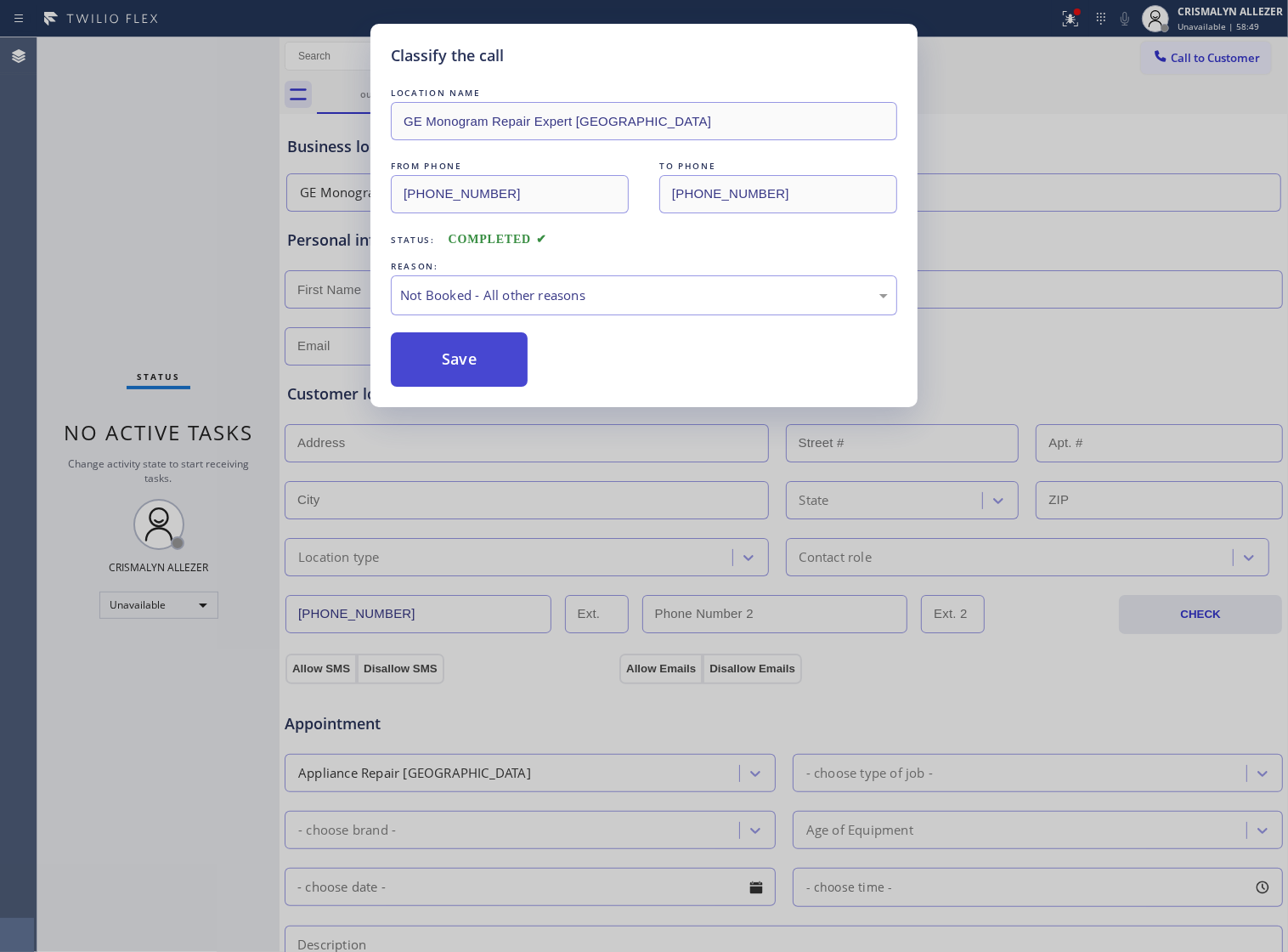
click at [478, 381] on button "Save" at bounding box center [459, 359] width 137 height 55
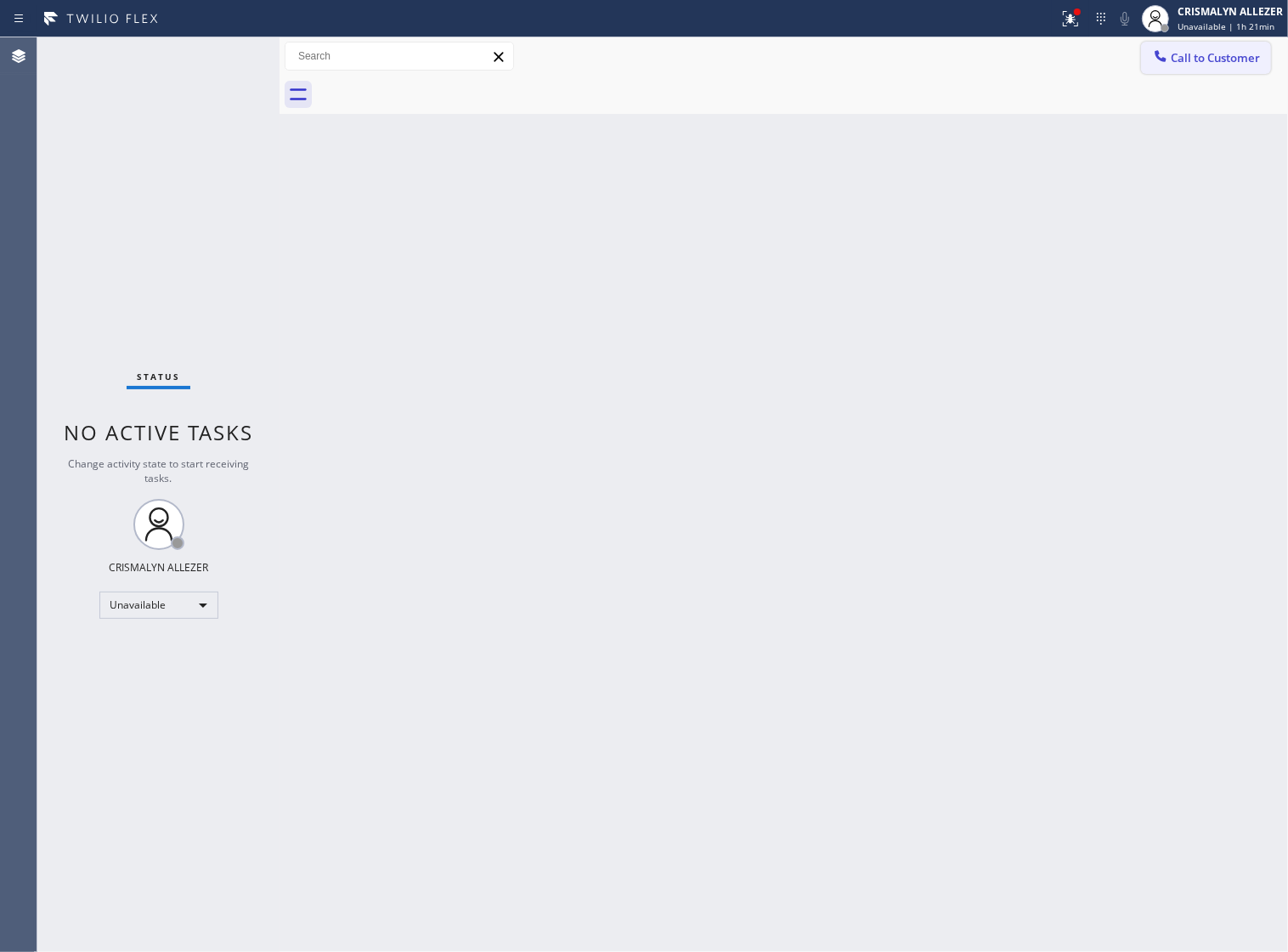
click at [1191, 51] on span "Call to Customer" at bounding box center [1216, 58] width 89 height 15
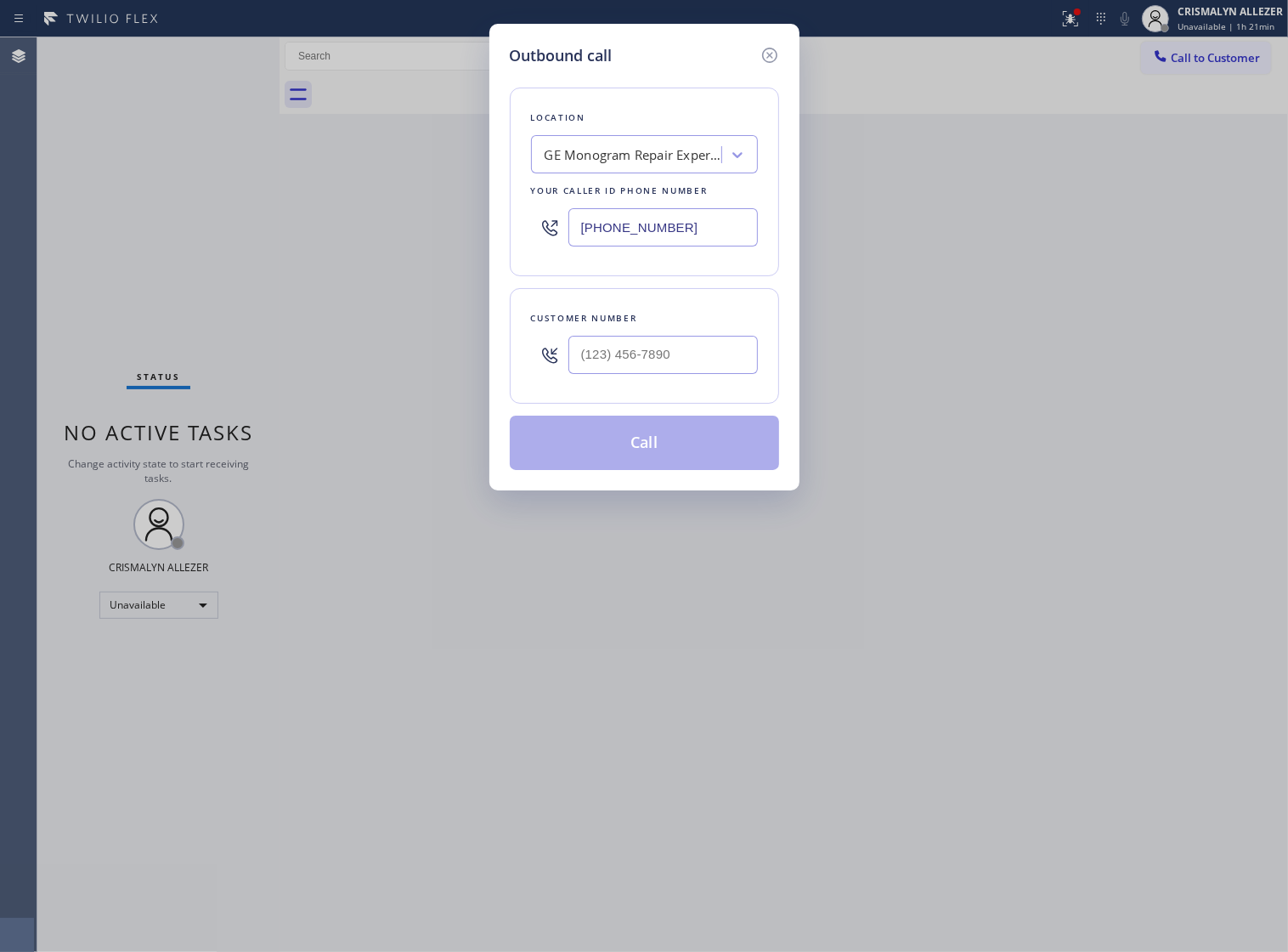
drag, startPoint x: 706, startPoint y: 241, endPoint x: 192, endPoint y: 248, distance: 514.0
click at [192, 248] on div "Outbound call Location GE Monogram Repair Expert [GEOGRAPHIC_DATA] Your caller …" at bounding box center [644, 476] width 1288 height 952
paste input "626) 548-3326"
type input "[PHONE_NUMBER]"
click at [617, 374] on input "(___) ___-____" at bounding box center [662, 355] width 189 height 39
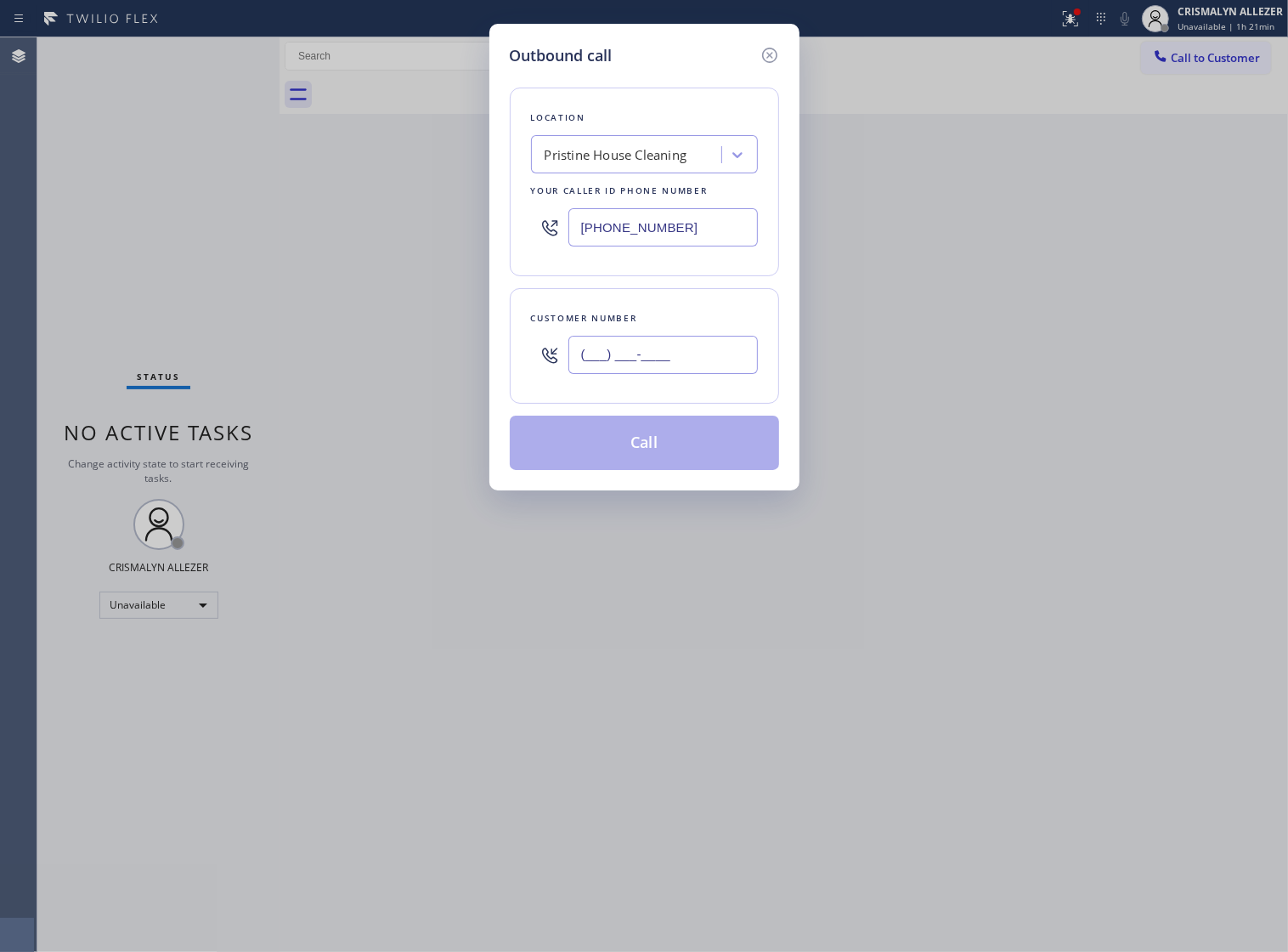
paste input "323) 747-0244"
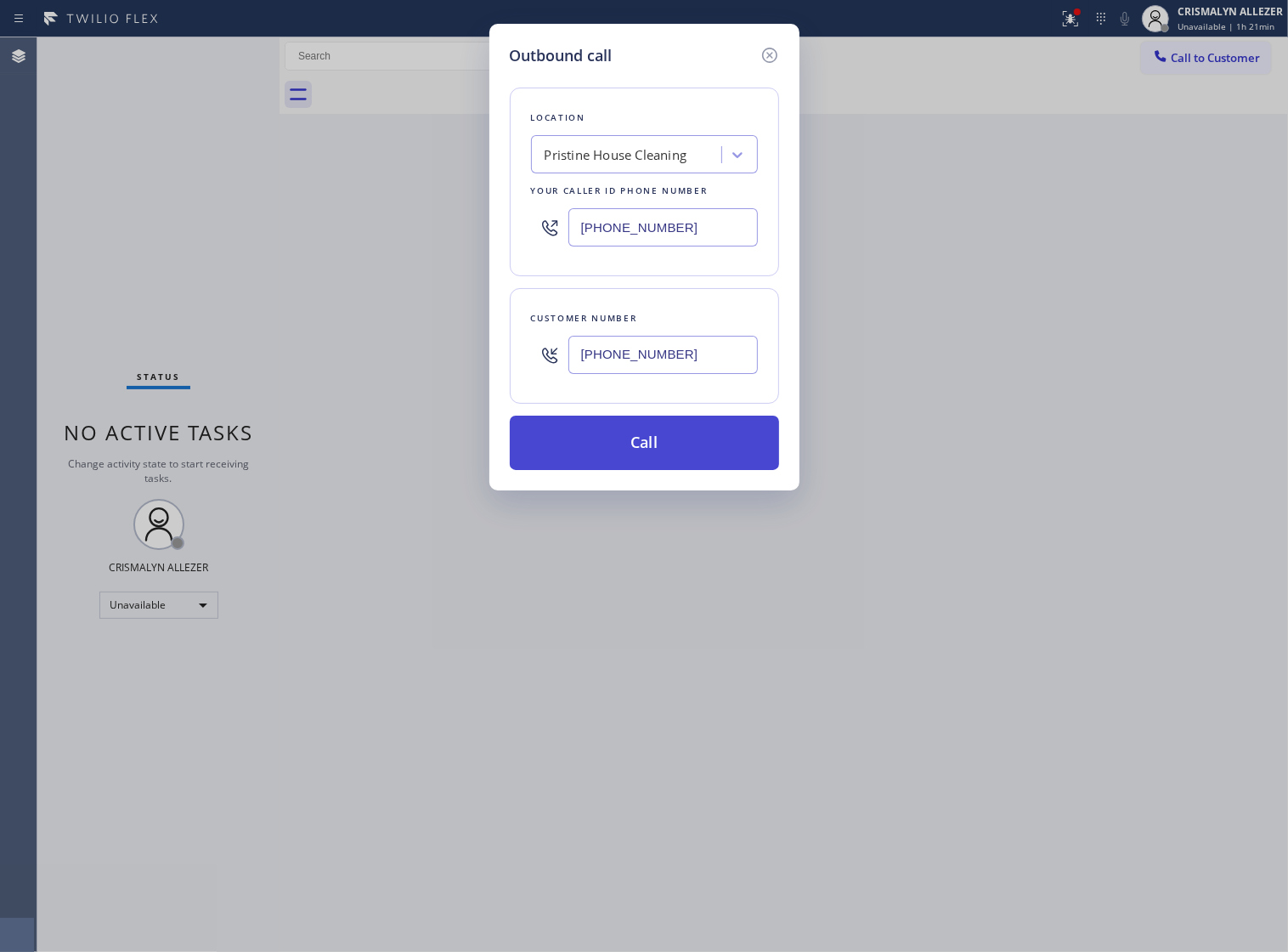
type input "[PHONE_NUMBER]"
click at [648, 469] on button "Call" at bounding box center [644, 442] width 270 height 55
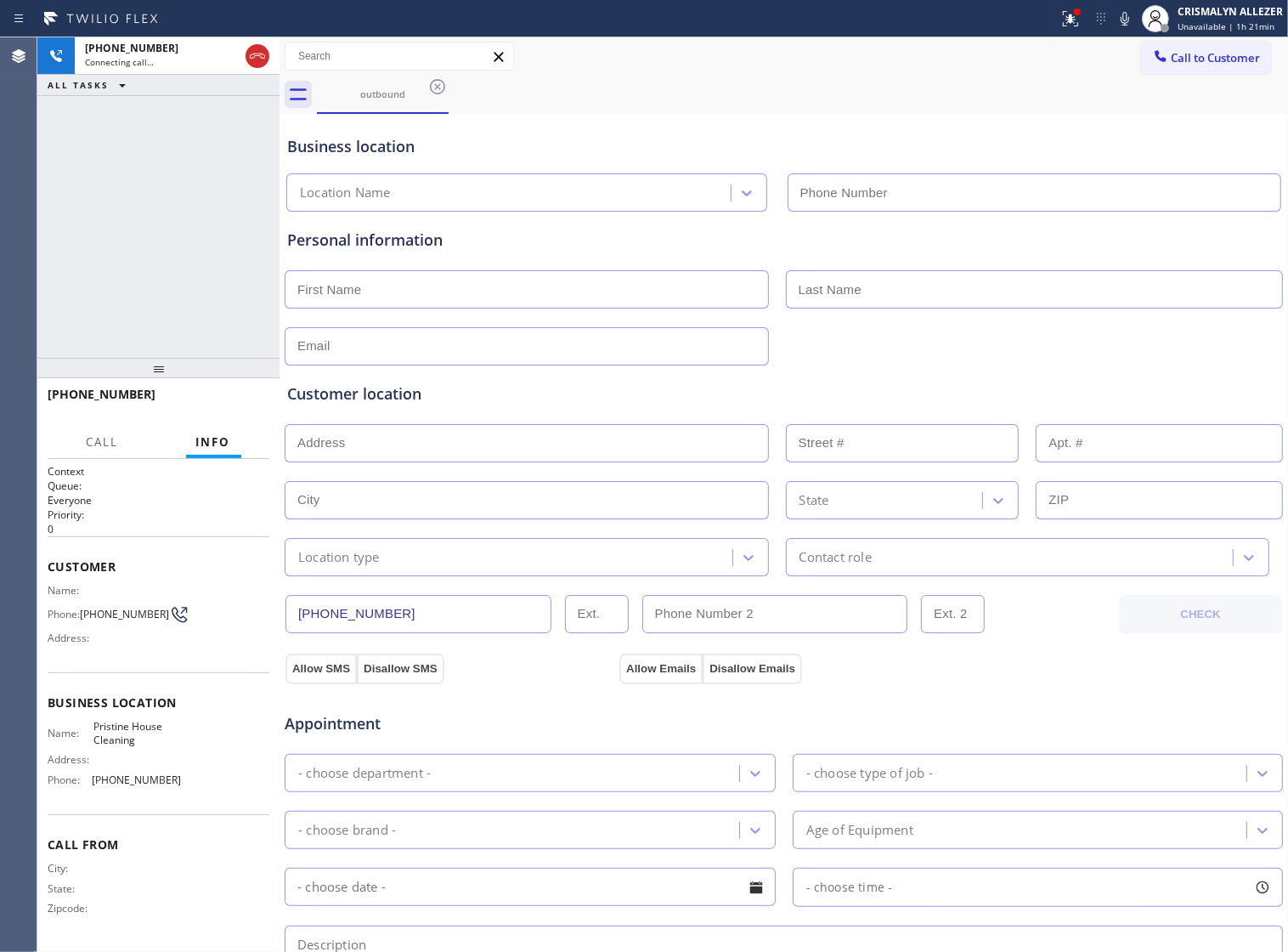
type input "[PHONE_NUMBER]"
click at [223, 405] on span "HANG UP" at bounding box center [230, 402] width 52 height 12
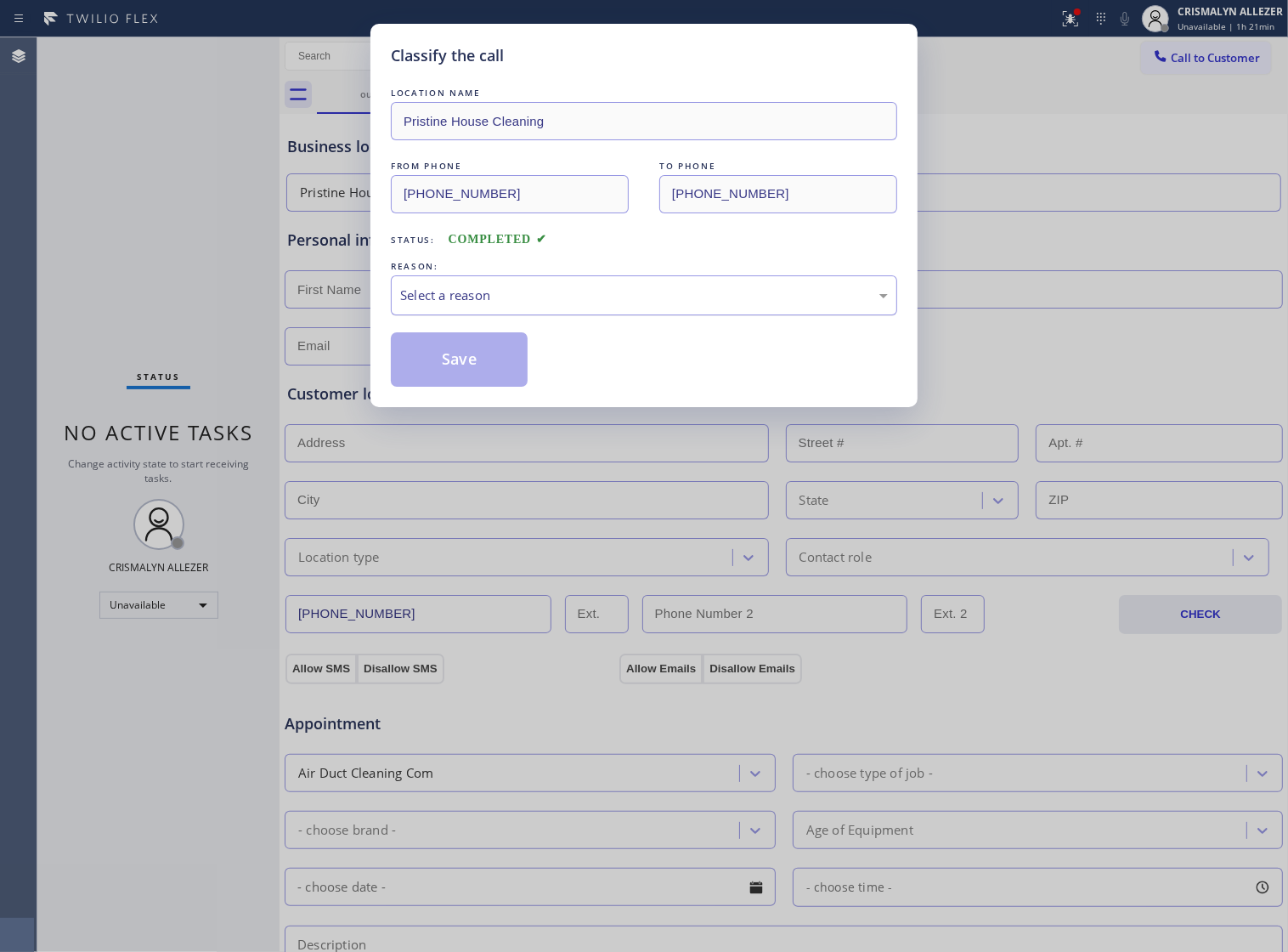
click at [634, 305] on div "Select a reason" at bounding box center [644, 296] width 488 height 20
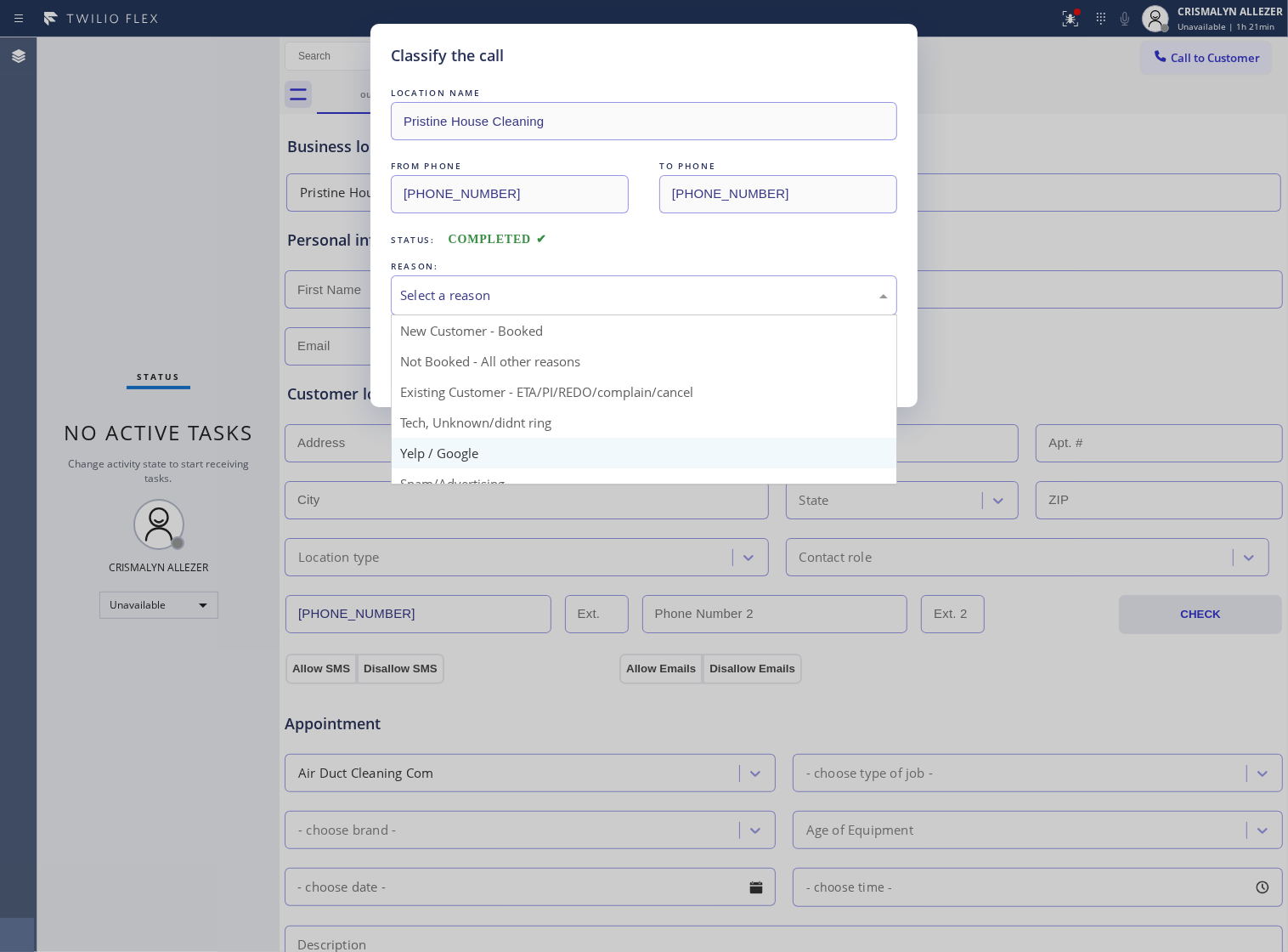
scroll to position [106, 0]
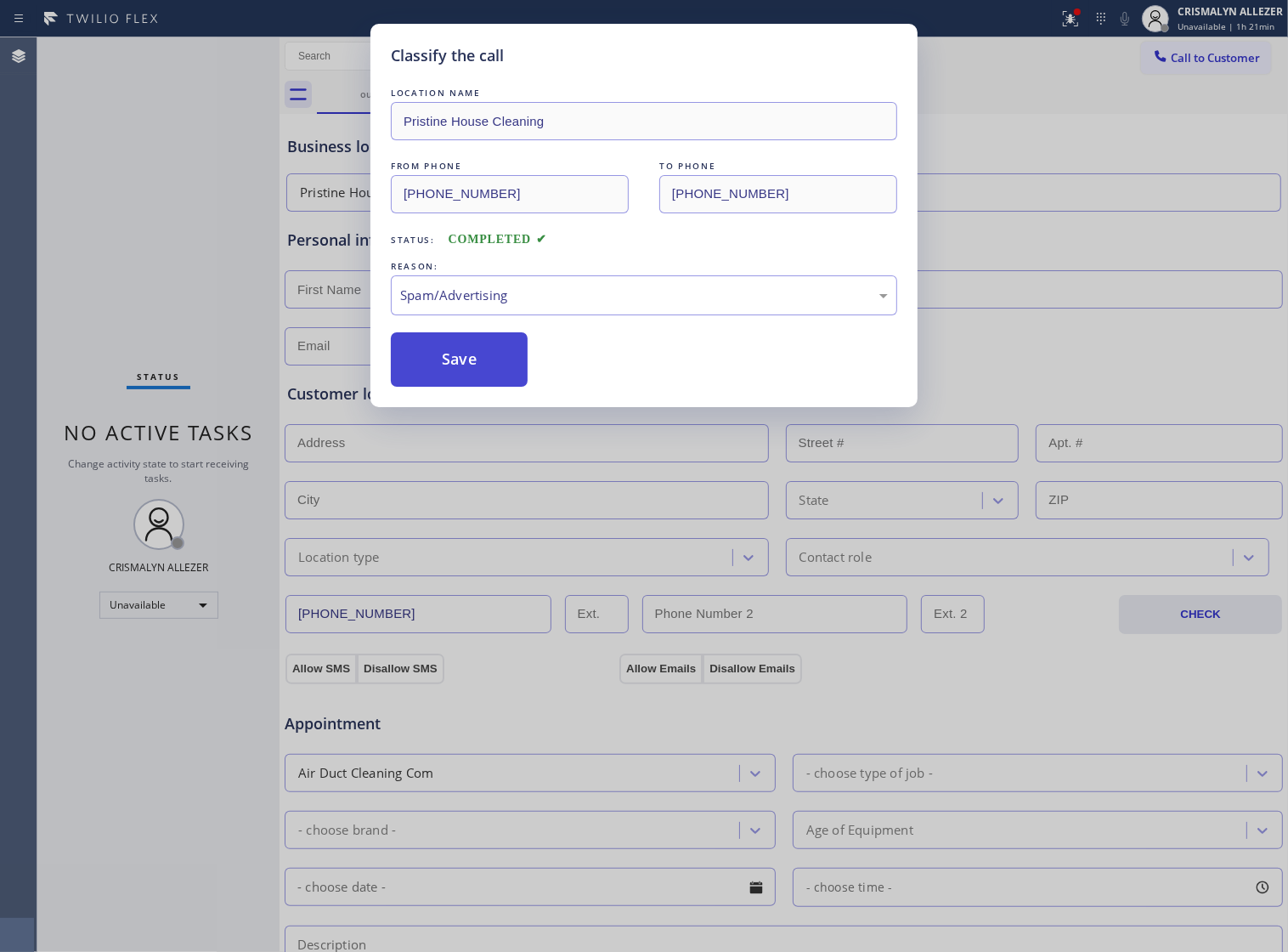
click at [473, 387] on button "Save" at bounding box center [459, 359] width 137 height 55
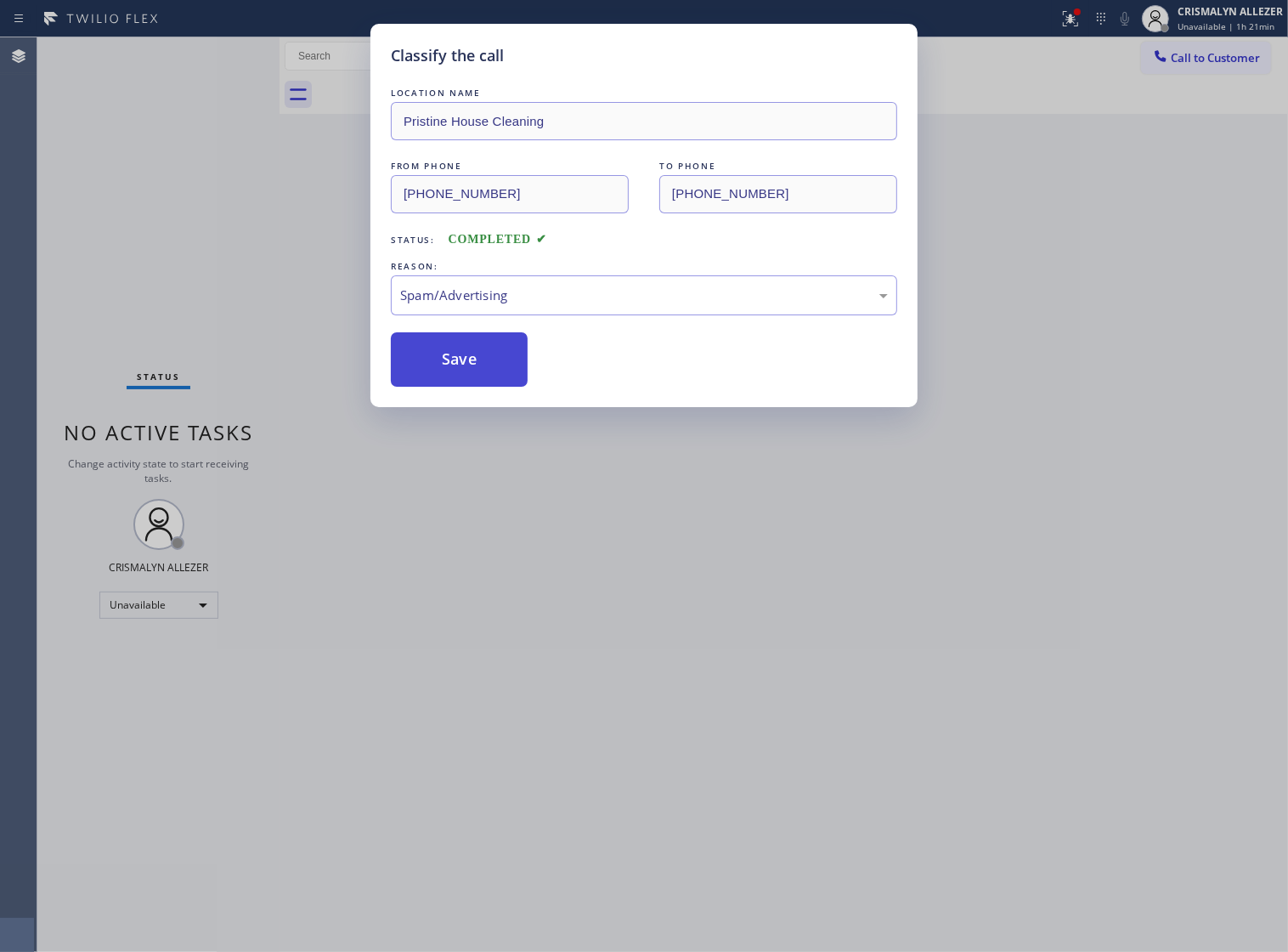
click at [472, 387] on button "Save" at bounding box center [459, 359] width 137 height 55
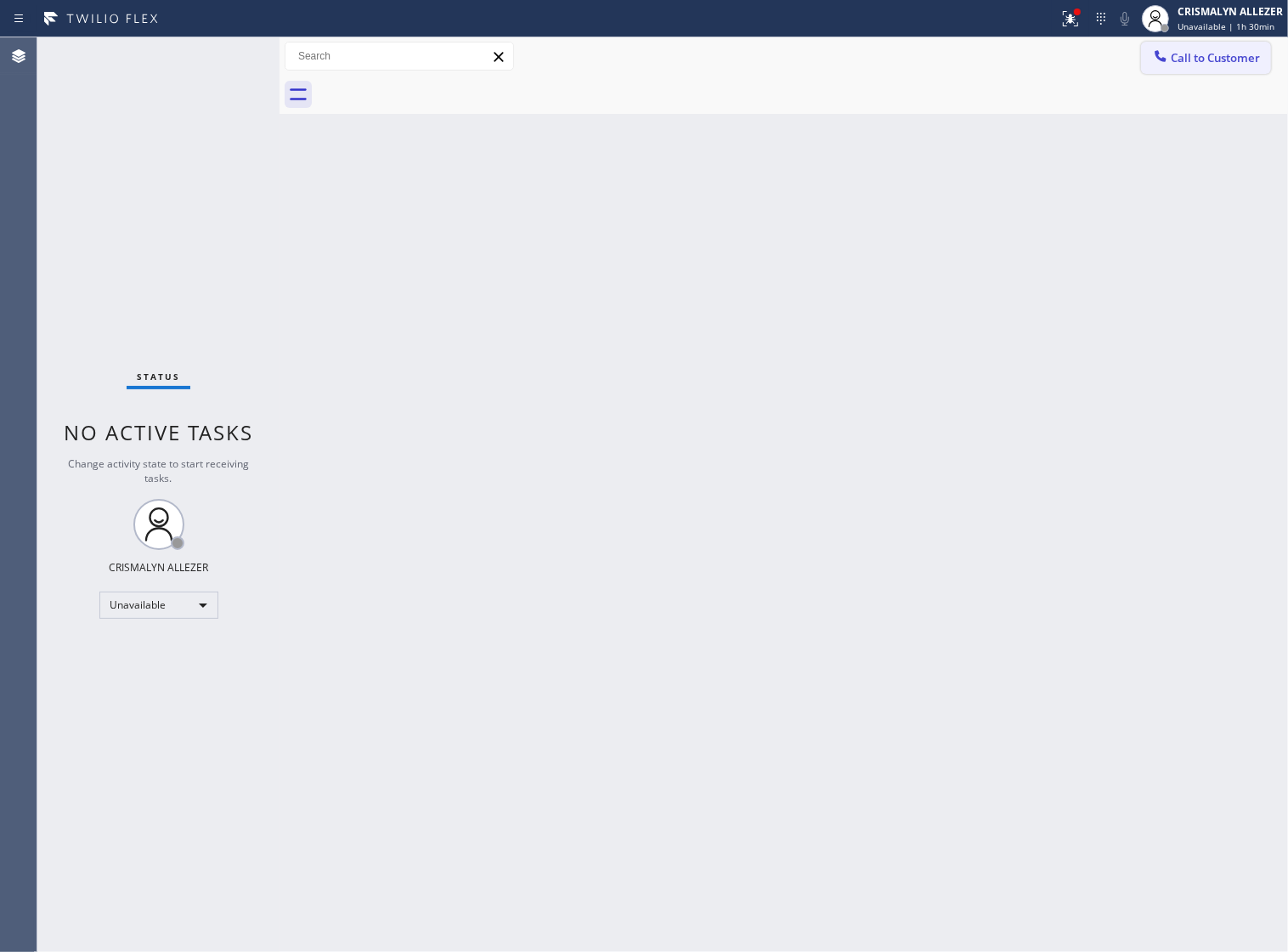
click at [1187, 56] on span "Call to Customer" at bounding box center [1216, 58] width 89 height 15
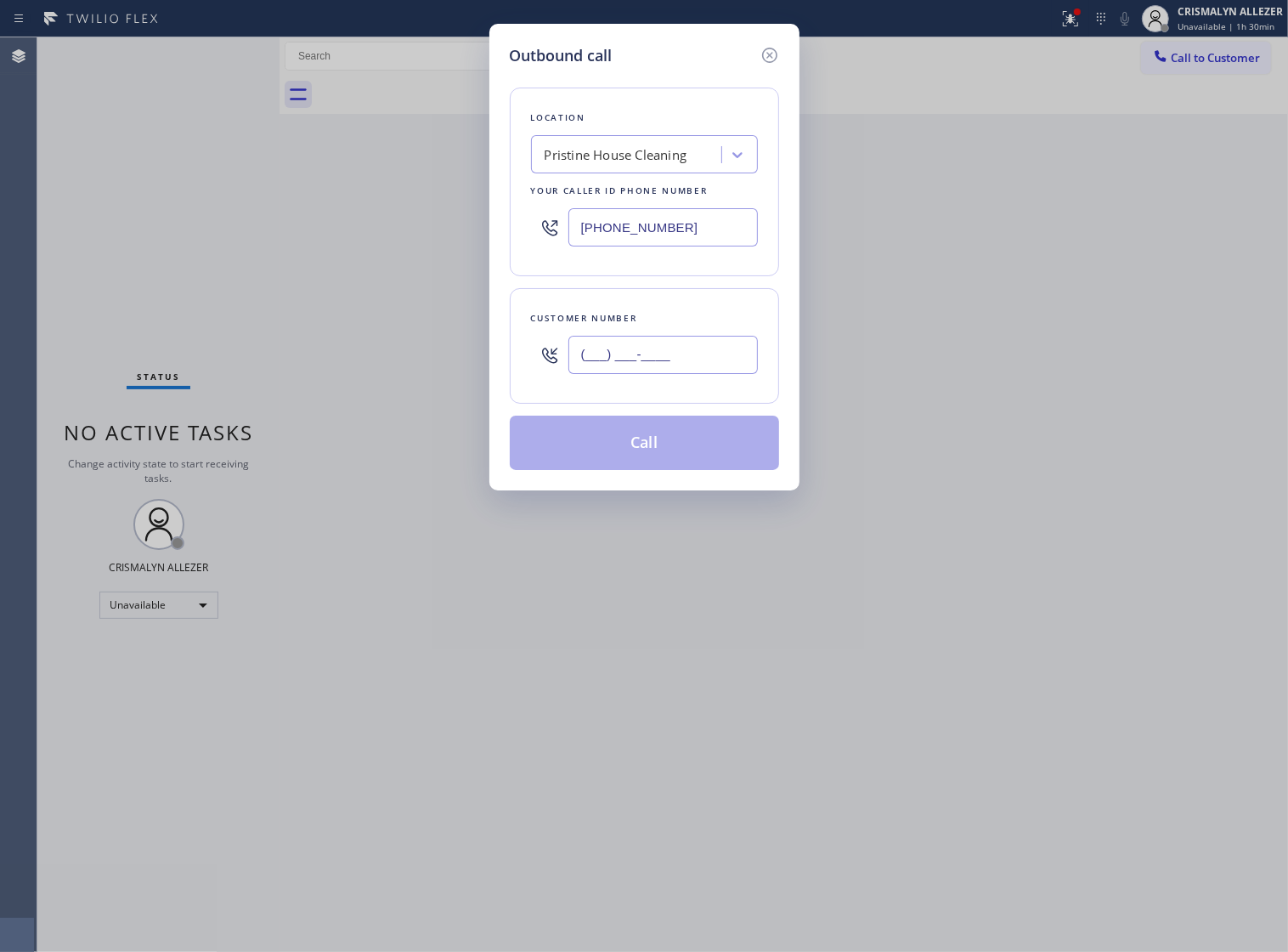
click at [688, 374] on input "(___) ___-____" at bounding box center [662, 355] width 189 height 39
paste input "310) 625-5255"
type input "[PHONE_NUMBER]"
click at [648, 165] on div "Pristine House Cleaning" at bounding box center [616, 156] width 143 height 20
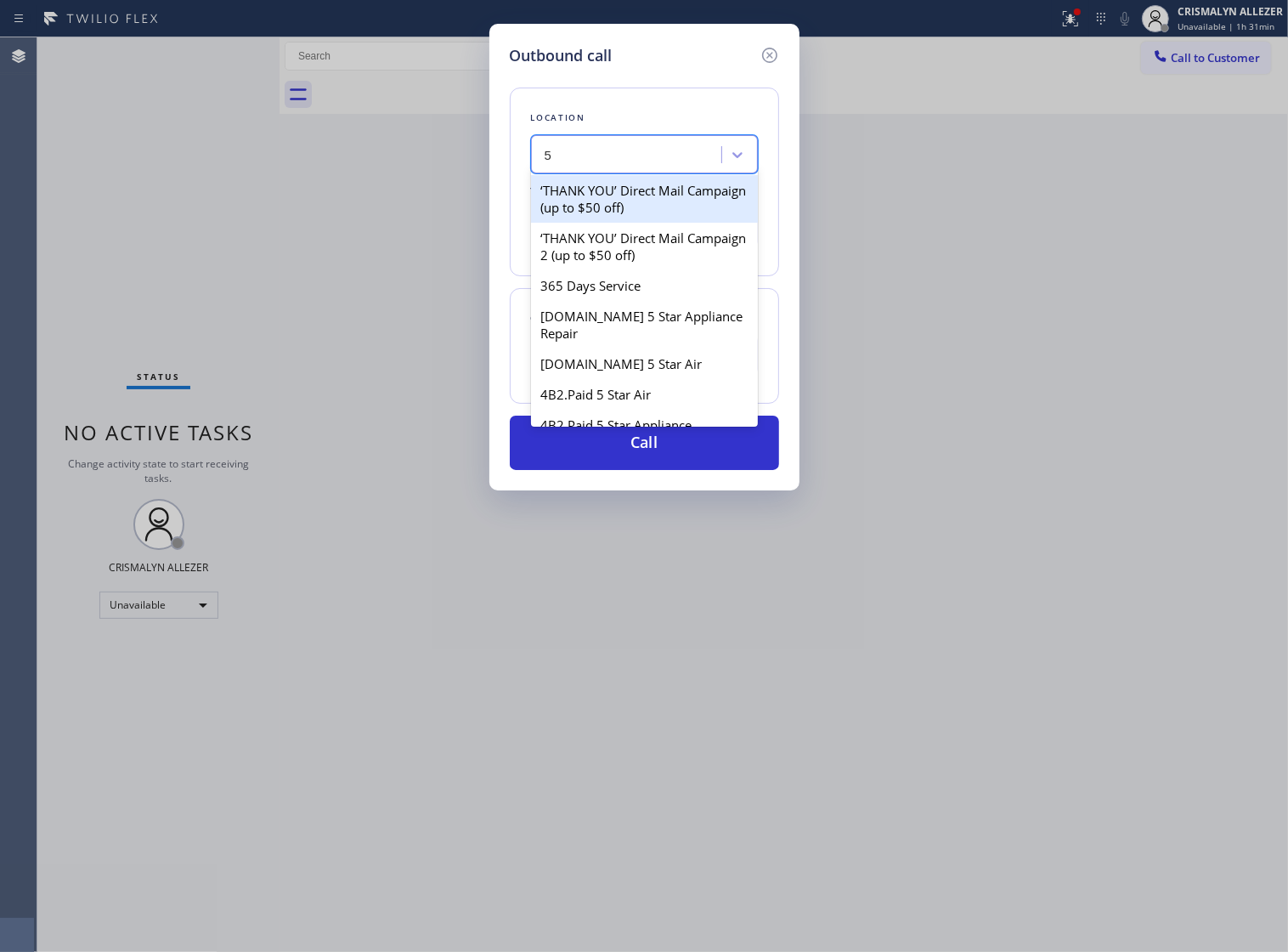
type input "5"
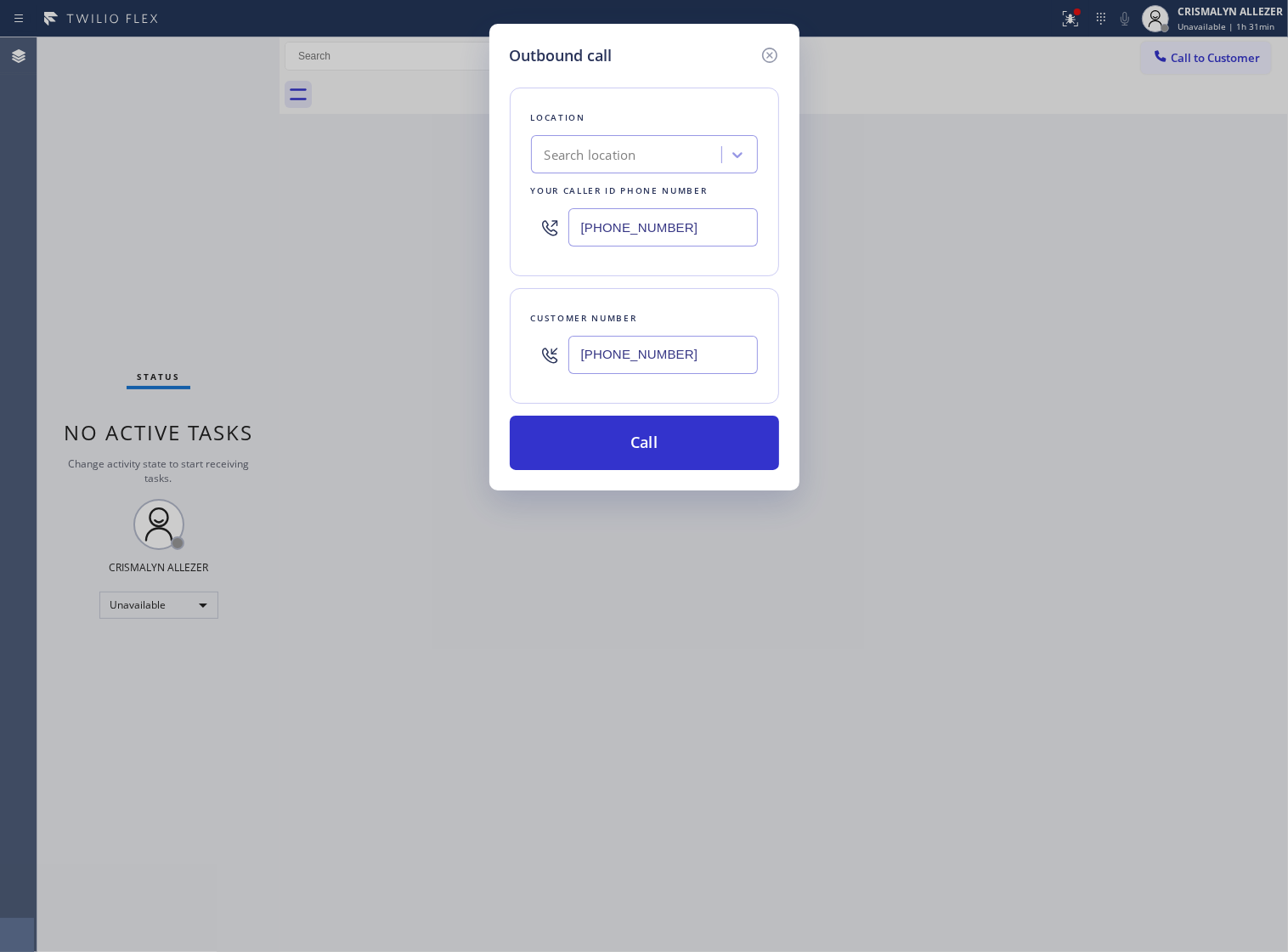
drag, startPoint x: 397, startPoint y: 244, endPoint x: 372, endPoint y: 253, distance: 26.6
click at [379, 247] on div "Outbound call Location Search location Your caller id phone number [PHONE_NUMBE…" at bounding box center [644, 476] width 1288 height 952
paste input "202) 836-6643"
type input "[PHONE_NUMBER]"
click at [669, 364] on input "[PHONE_NUMBER]" at bounding box center [662, 355] width 189 height 39
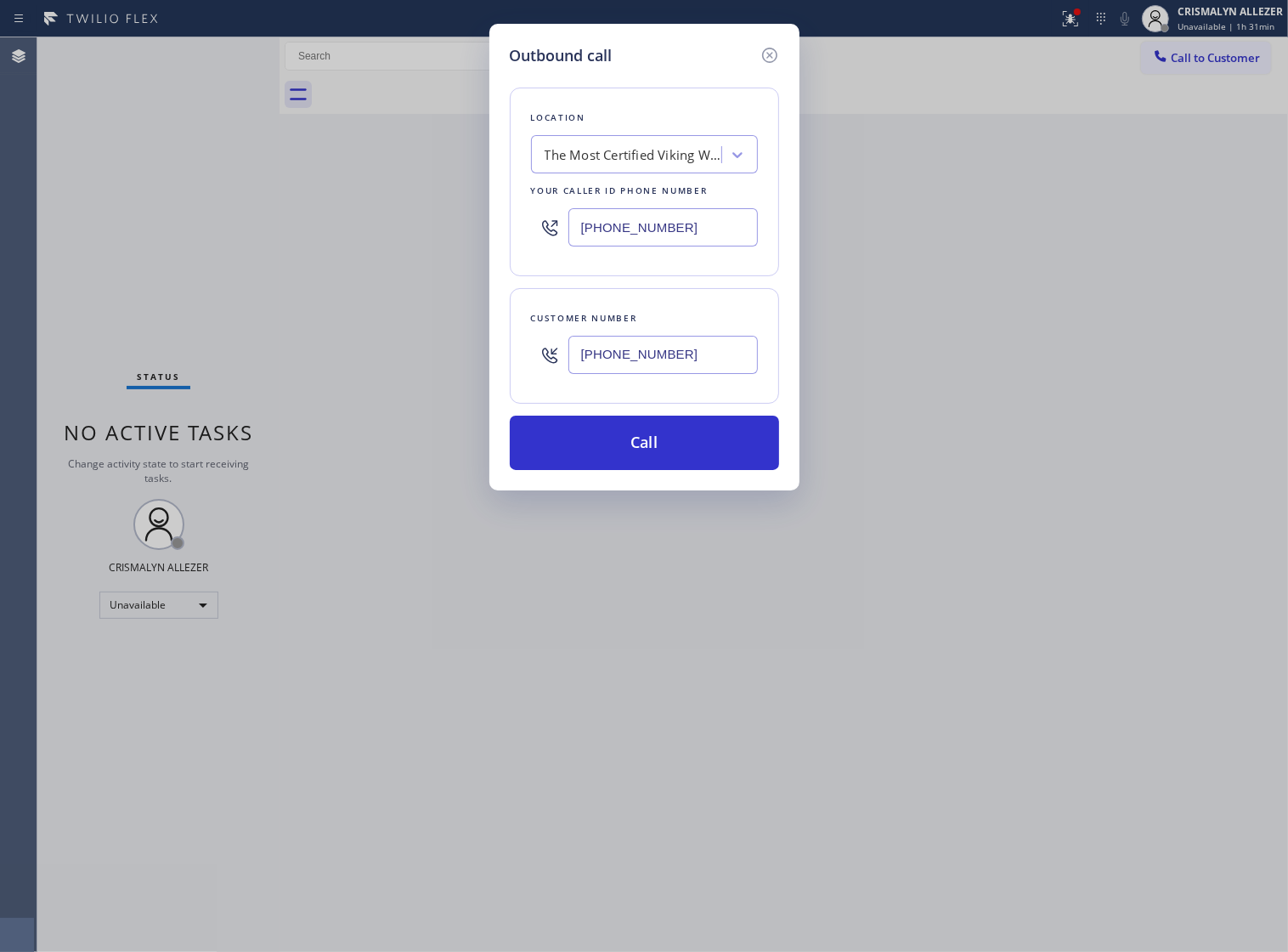
paste input "text"
drag, startPoint x: 695, startPoint y: 363, endPoint x: 302, endPoint y: 359, distance: 393.0
click at [302, 359] on div "Outbound call Location The Most Certified Viking Wine Cooler Works [US_STATE] Y…" at bounding box center [644, 476] width 1288 height 952
paste input "202) 321-0367"
type input "[PHONE_NUMBER]"
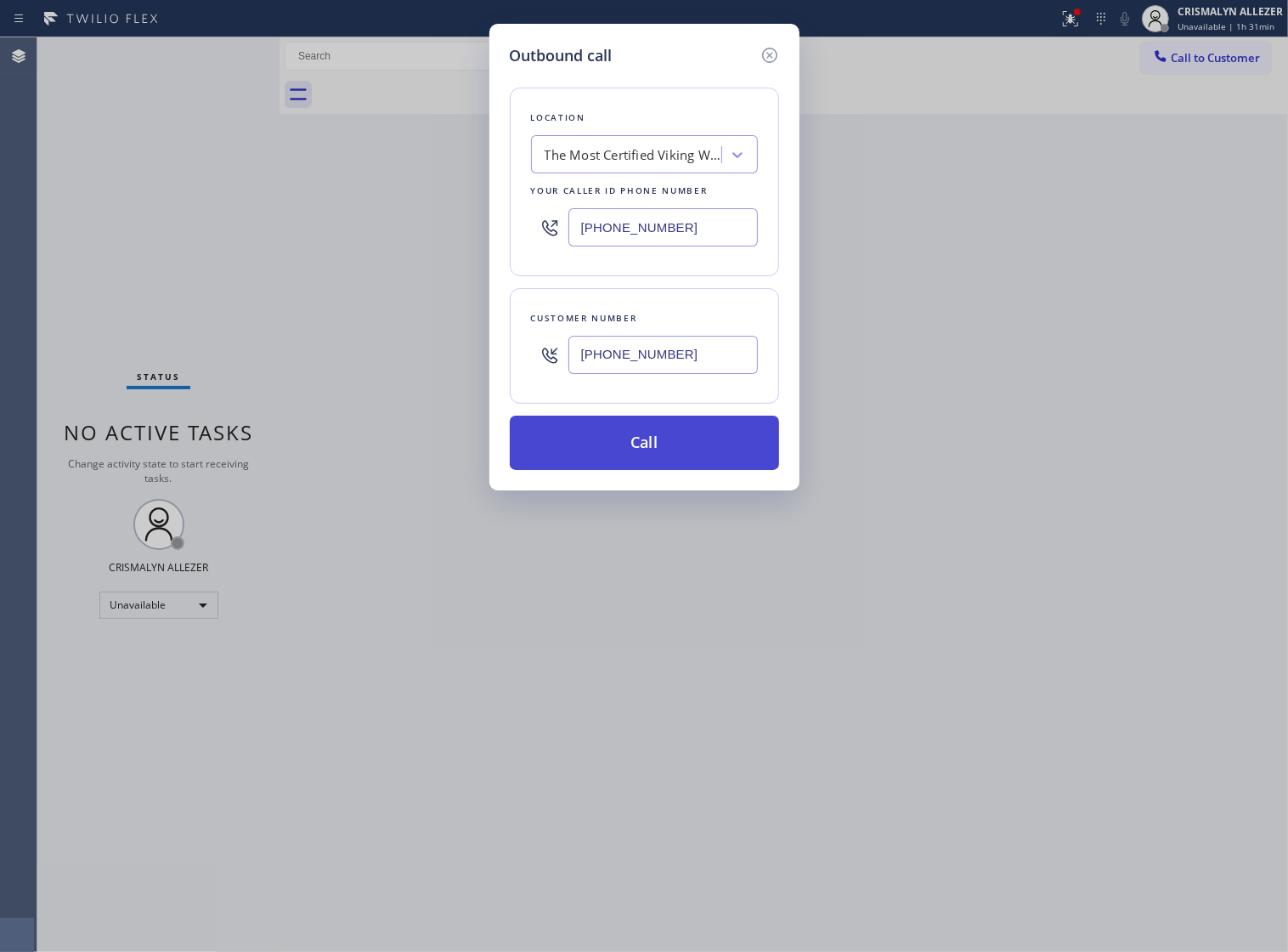
click at [648, 470] on button "Call" at bounding box center [644, 442] width 270 height 55
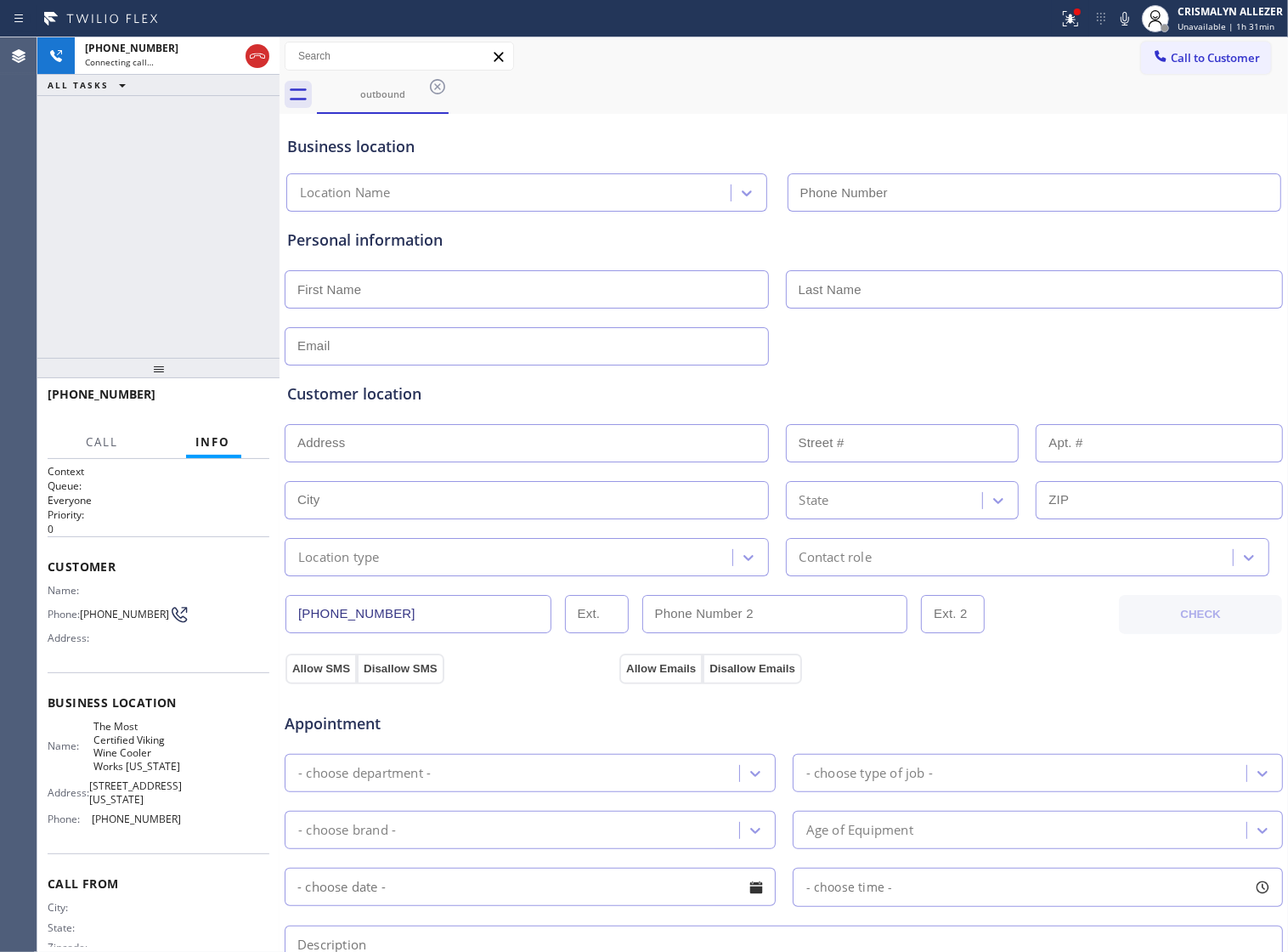
type input "[PHONE_NUMBER]"
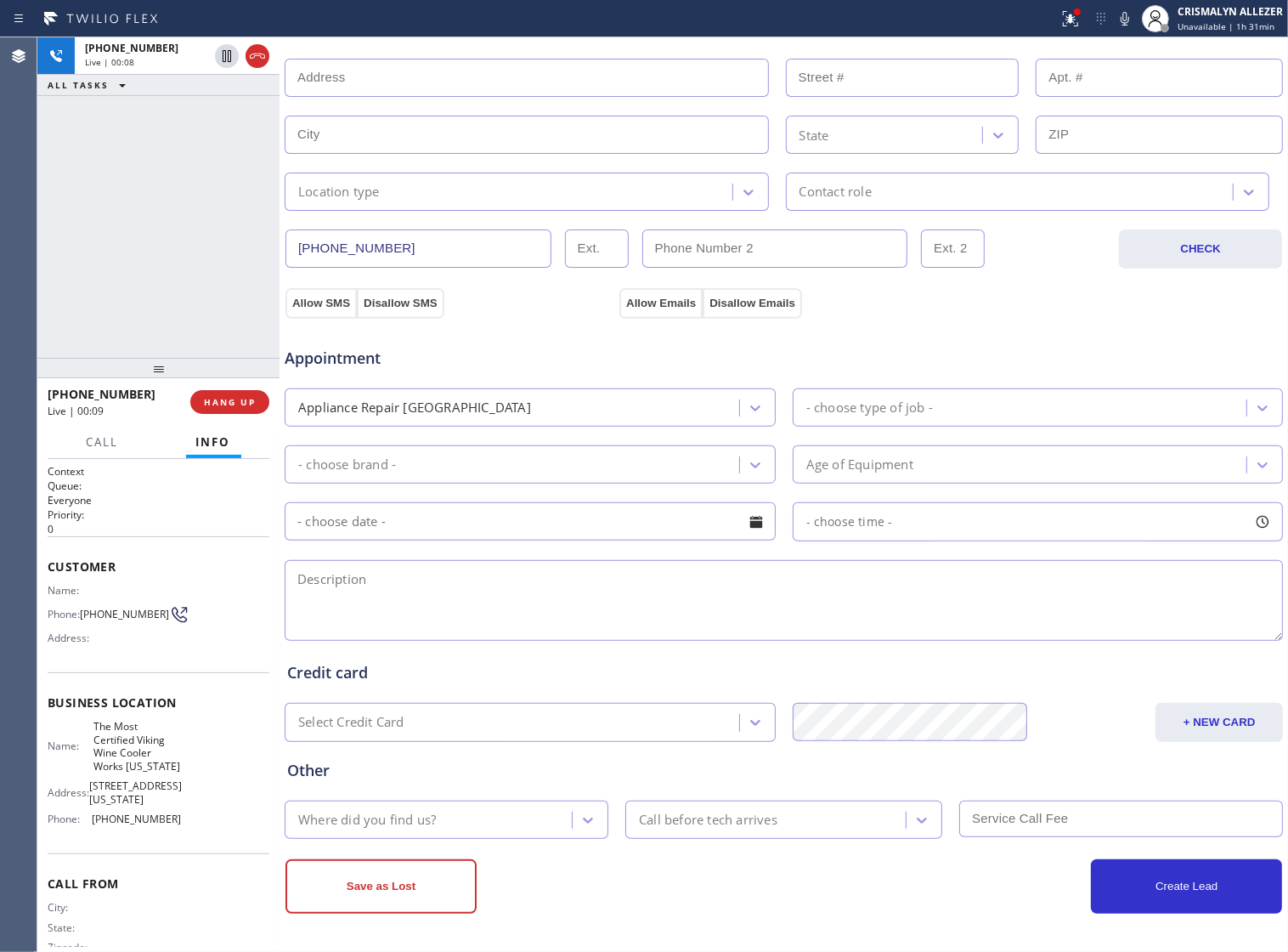
scroll to position [383, 0]
click at [416, 600] on textarea at bounding box center [783, 600] width 998 height 80
click at [215, 400] on span "HANG UP" at bounding box center [230, 402] width 52 height 12
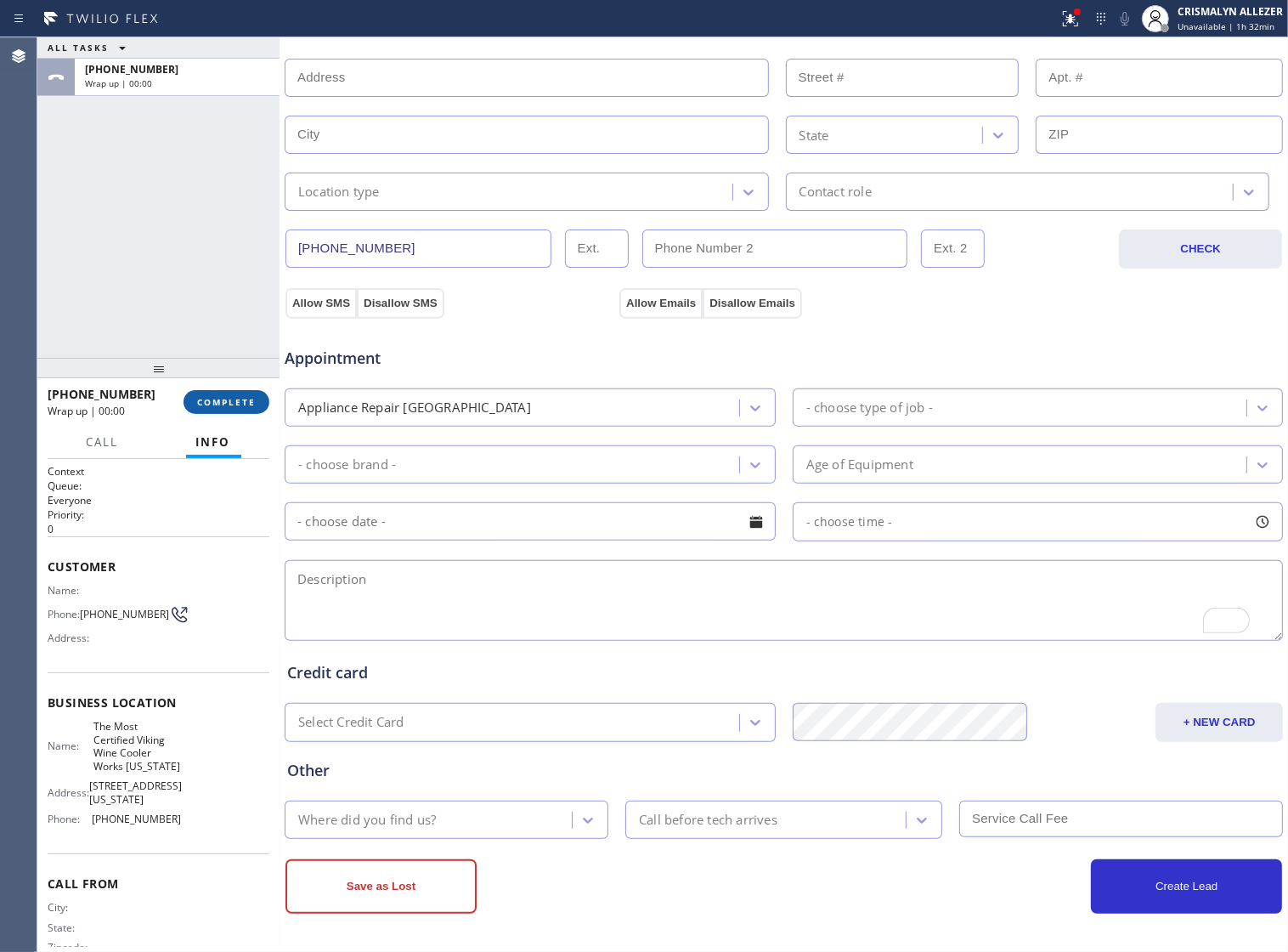
click at [215, 400] on span "COMPLETE" at bounding box center [226, 402] width 59 height 12
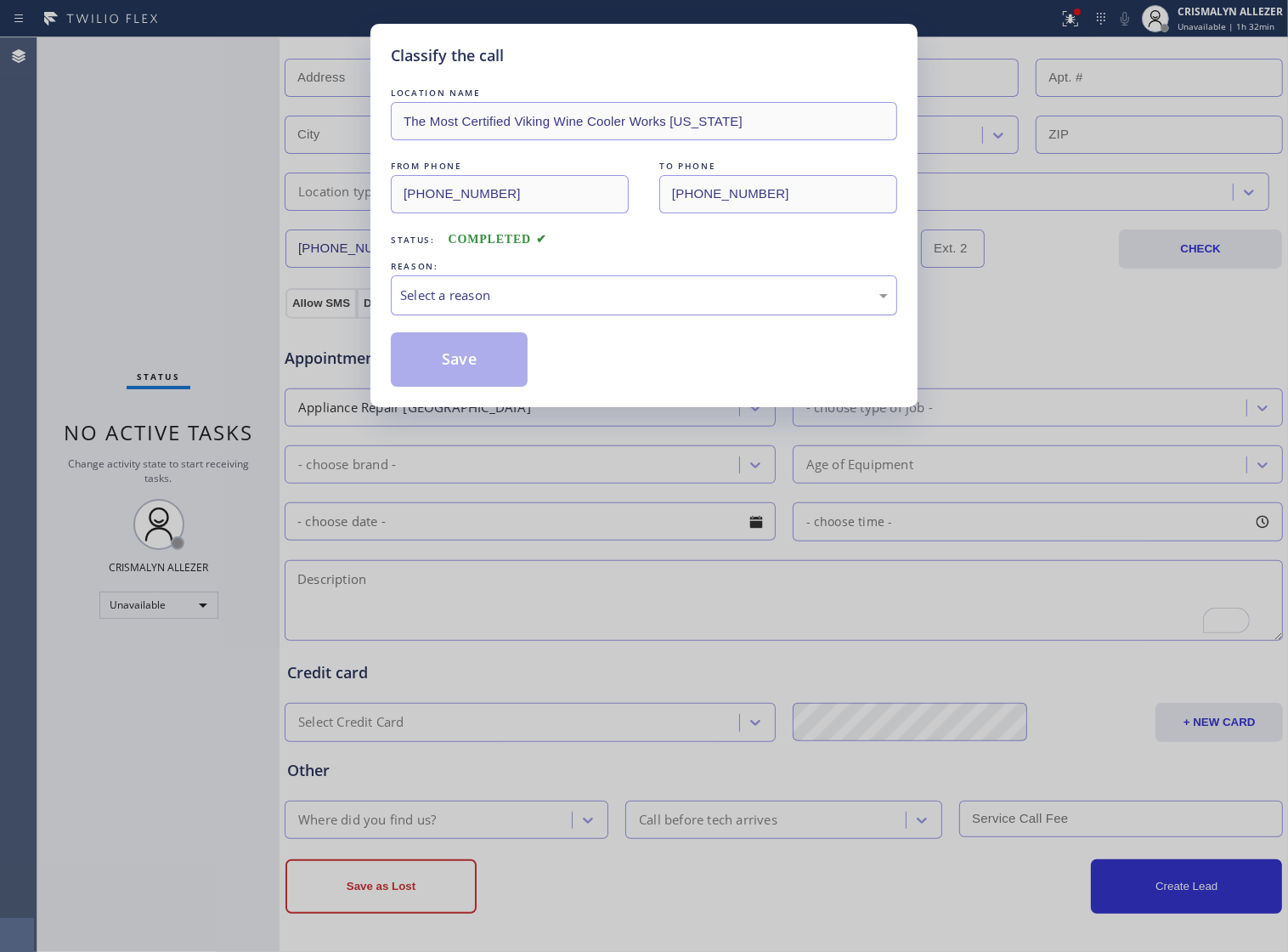
click at [674, 305] on div "Select a reason" at bounding box center [644, 296] width 488 height 20
click at [442, 378] on button "Save" at bounding box center [459, 359] width 137 height 55
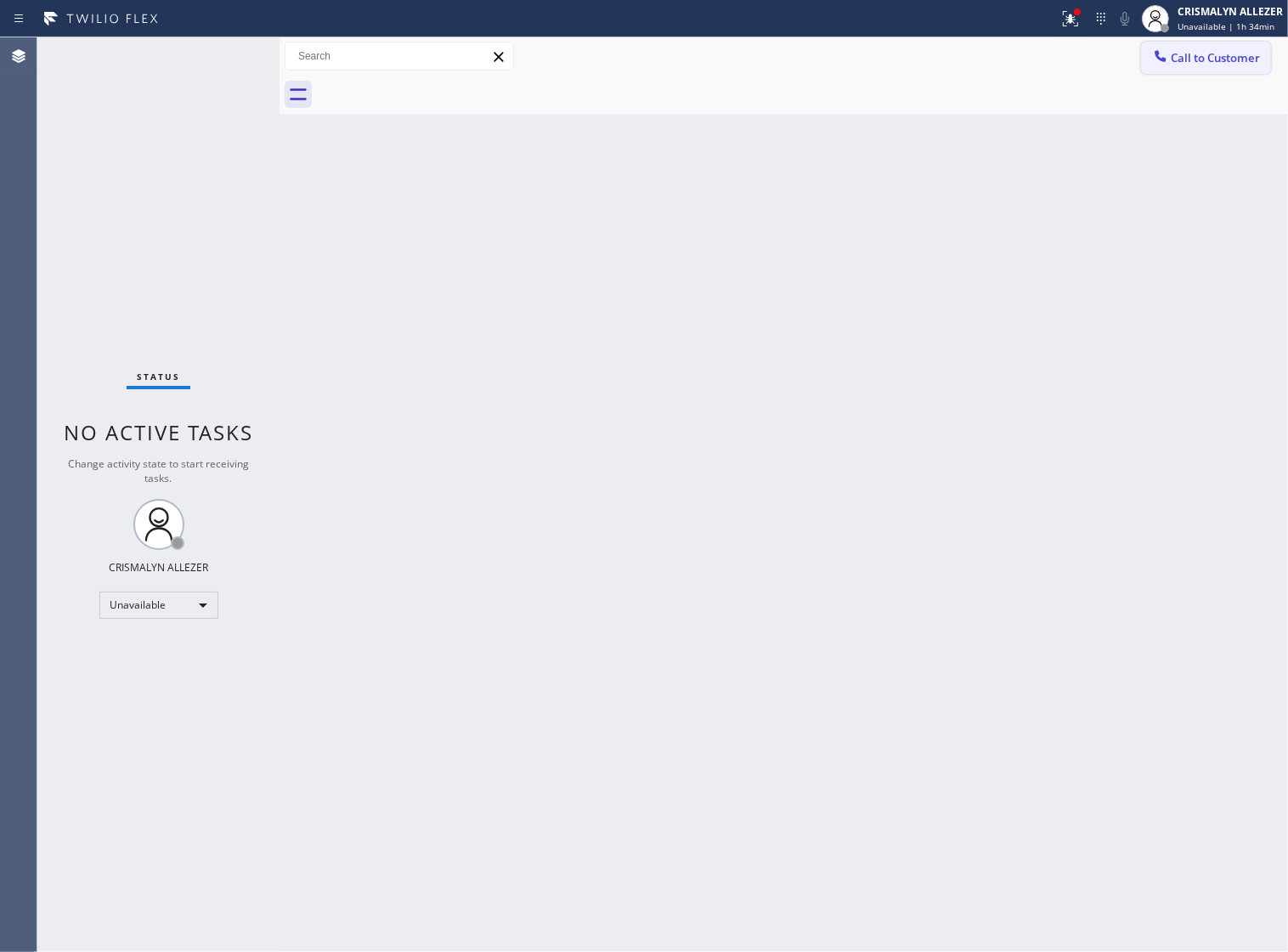
click at [1221, 60] on span "Call to Customer" at bounding box center [1216, 58] width 89 height 15
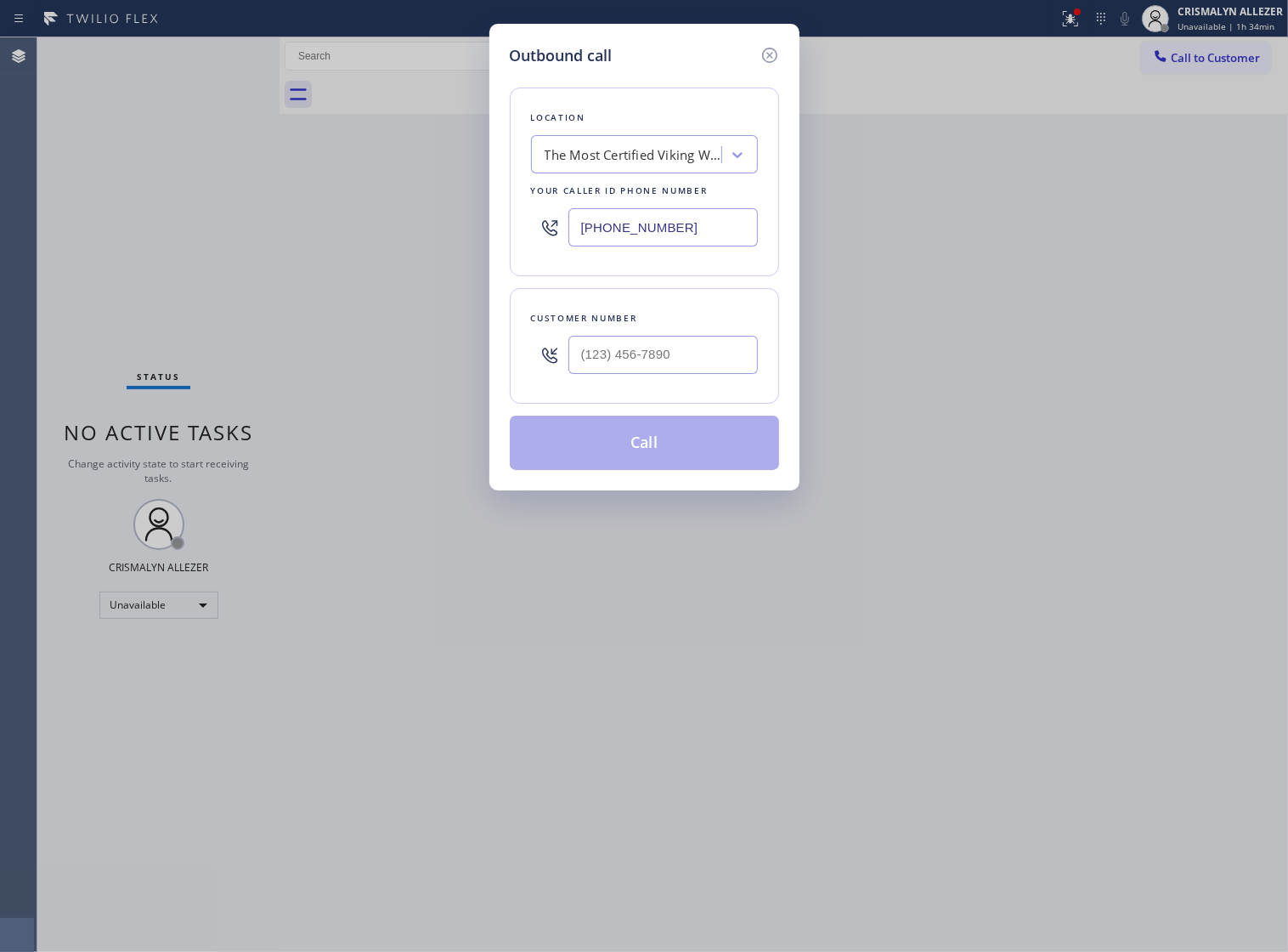
drag, startPoint x: 702, startPoint y: 235, endPoint x: 179, endPoint y: 245, distance: 523.1
click at [181, 245] on div "Outbound call Location The Most Certified Viking Wine Cooler Works [US_STATE] Y…" at bounding box center [644, 476] width 1288 height 952
paste input "858) 800-3094"
type input "[PHONE_NUMBER]"
click at [680, 374] on input "(___) ___-____" at bounding box center [662, 355] width 189 height 39
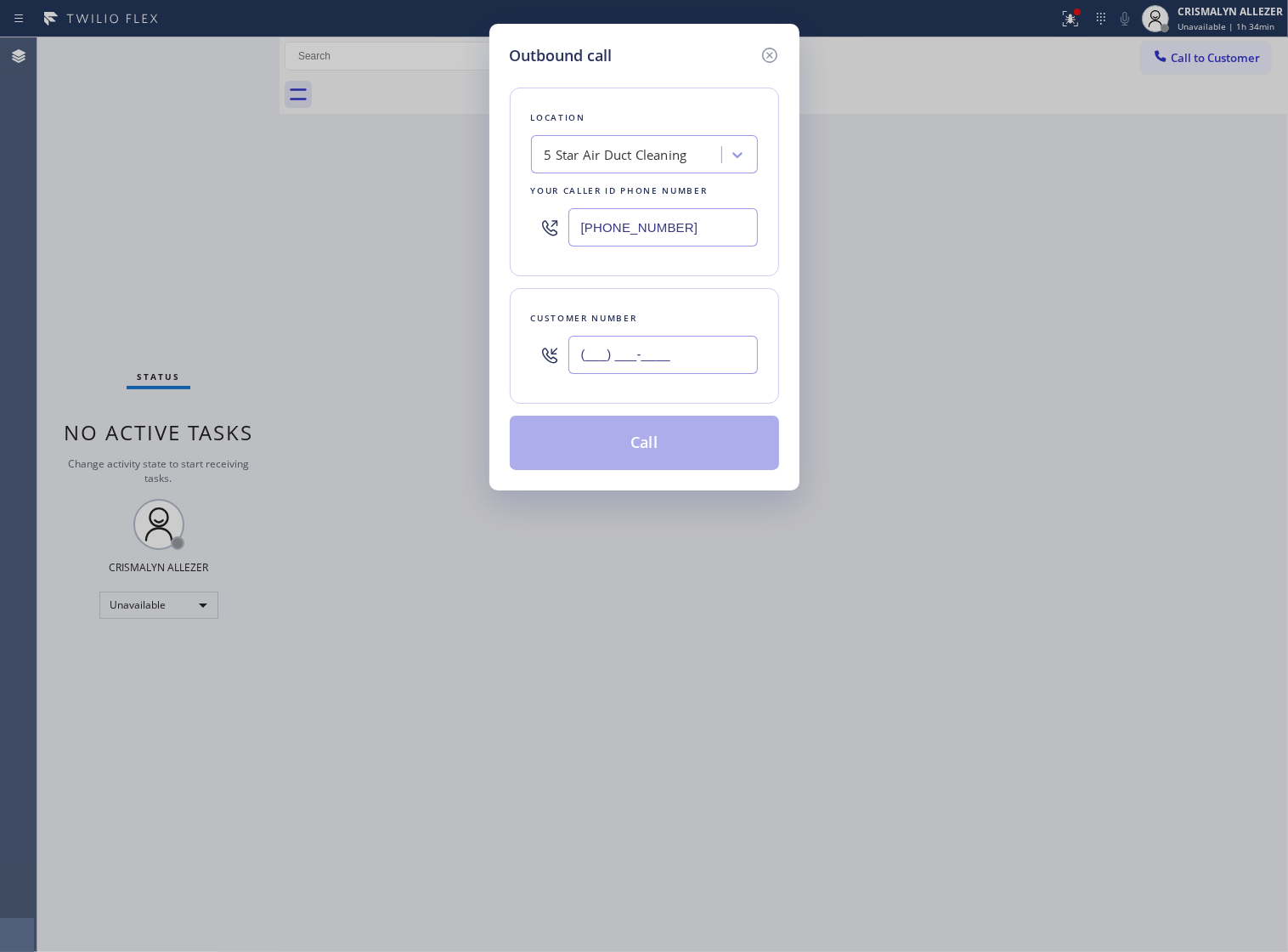
paste input "562) 965-0751"
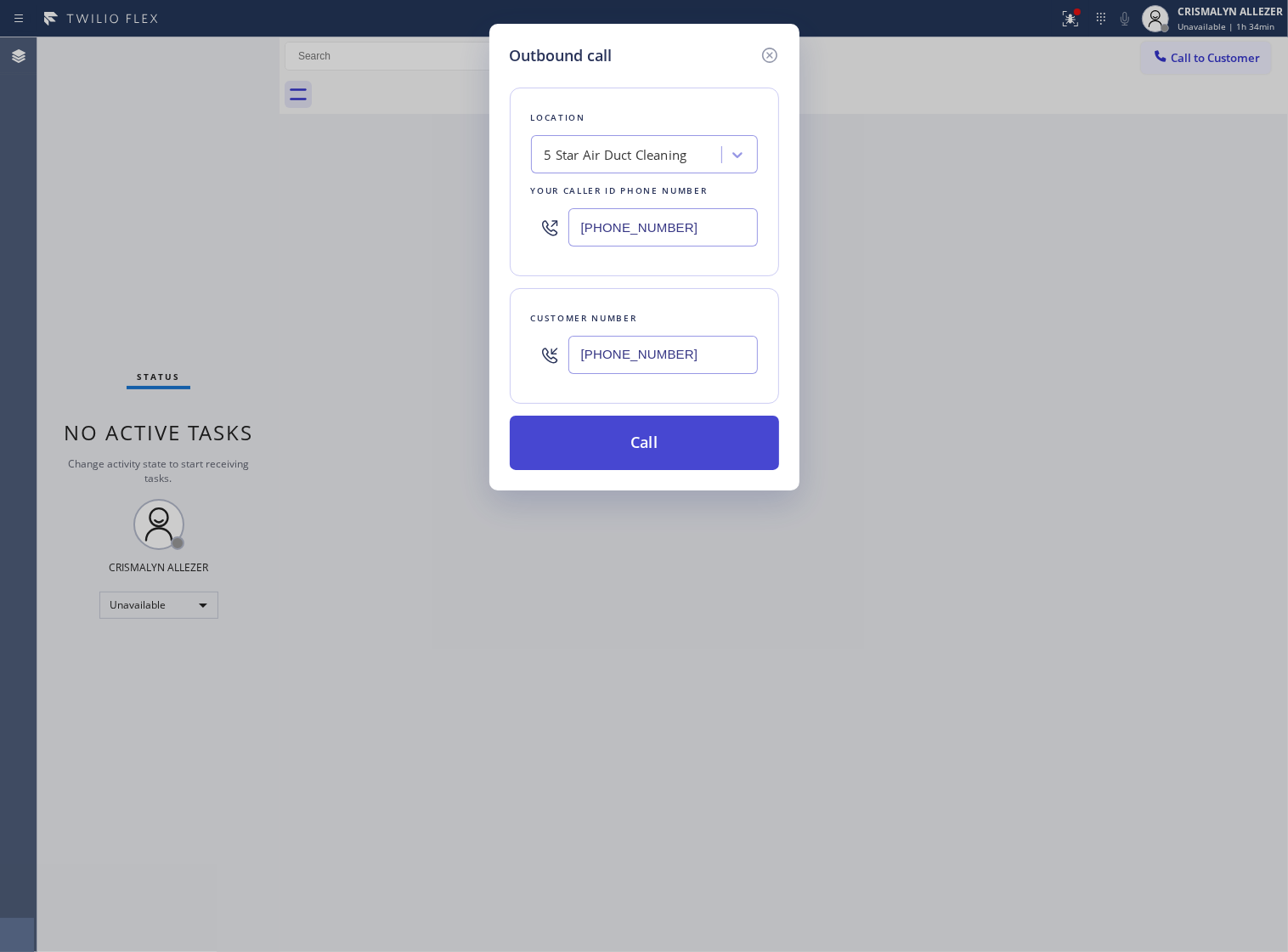
type input "[PHONE_NUMBER]"
click at [644, 470] on button "Call" at bounding box center [644, 442] width 270 height 55
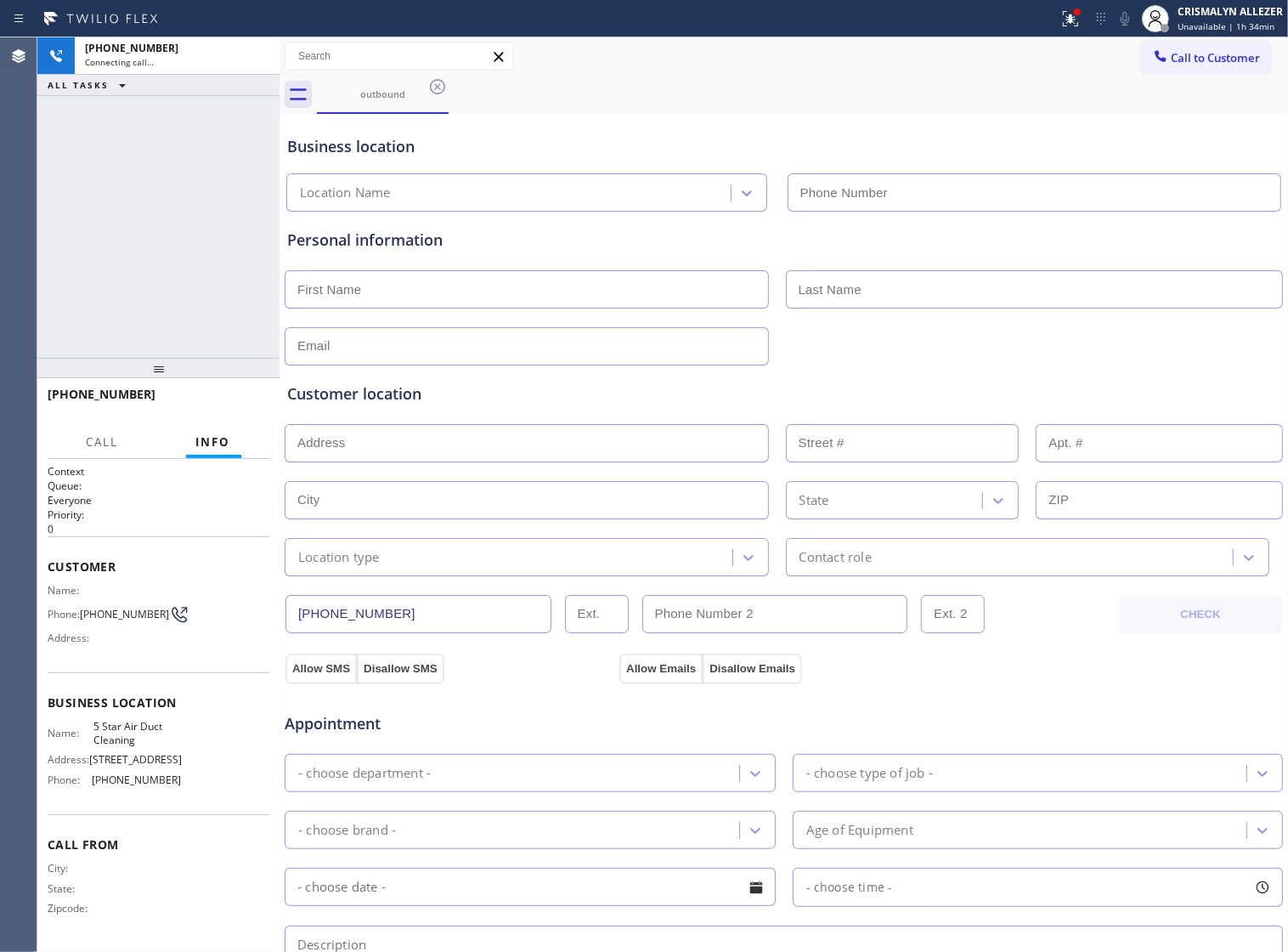
type input "[PHONE_NUMBER]"
click at [211, 409] on button "HANG UP" at bounding box center [230, 402] width 79 height 24
click at [213, 406] on span "HANG UP" at bounding box center [230, 402] width 52 height 12
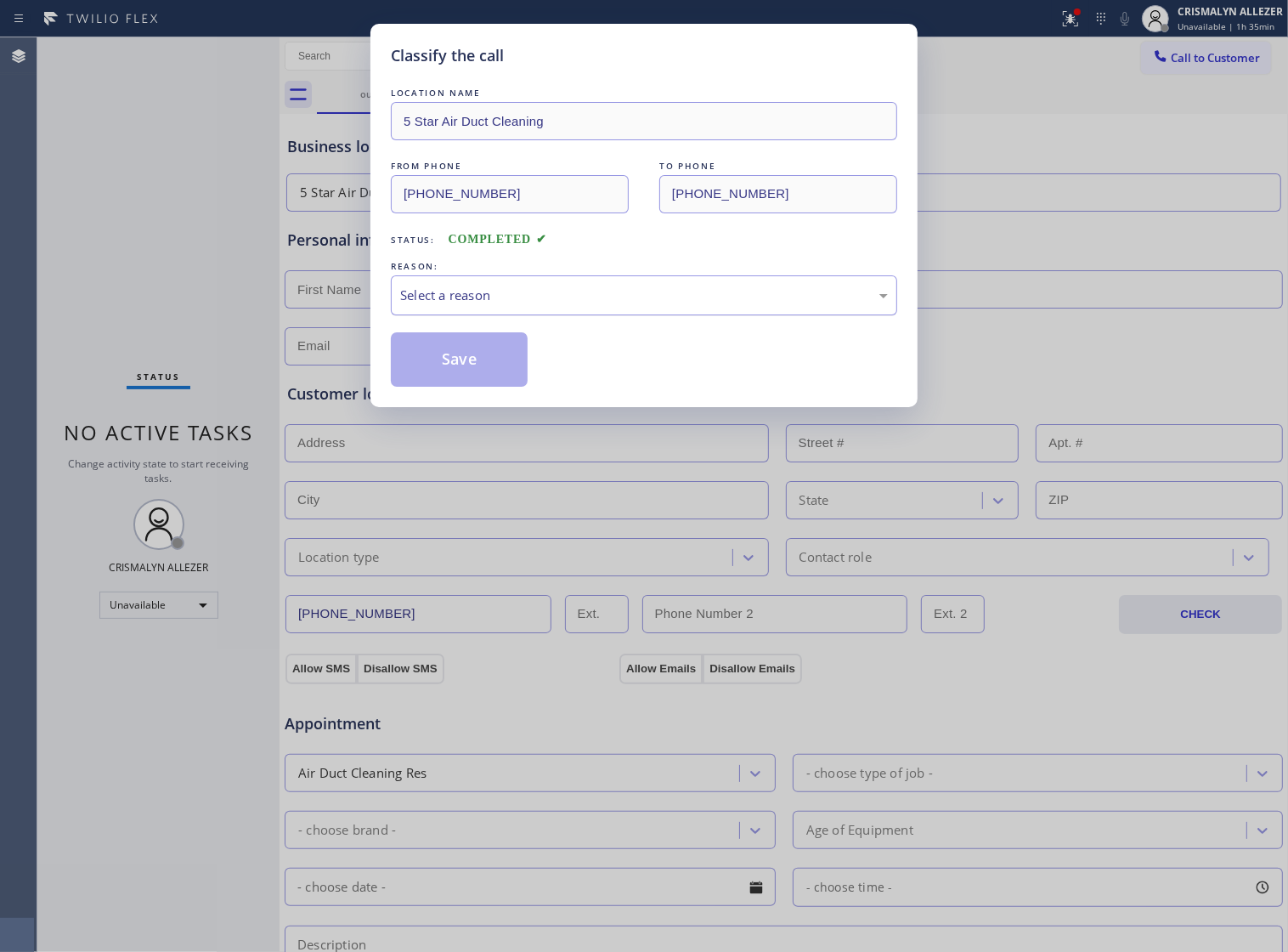
click at [622, 315] on div "Select a reason" at bounding box center [644, 296] width 507 height 40
click at [478, 376] on button "Save" at bounding box center [459, 359] width 137 height 55
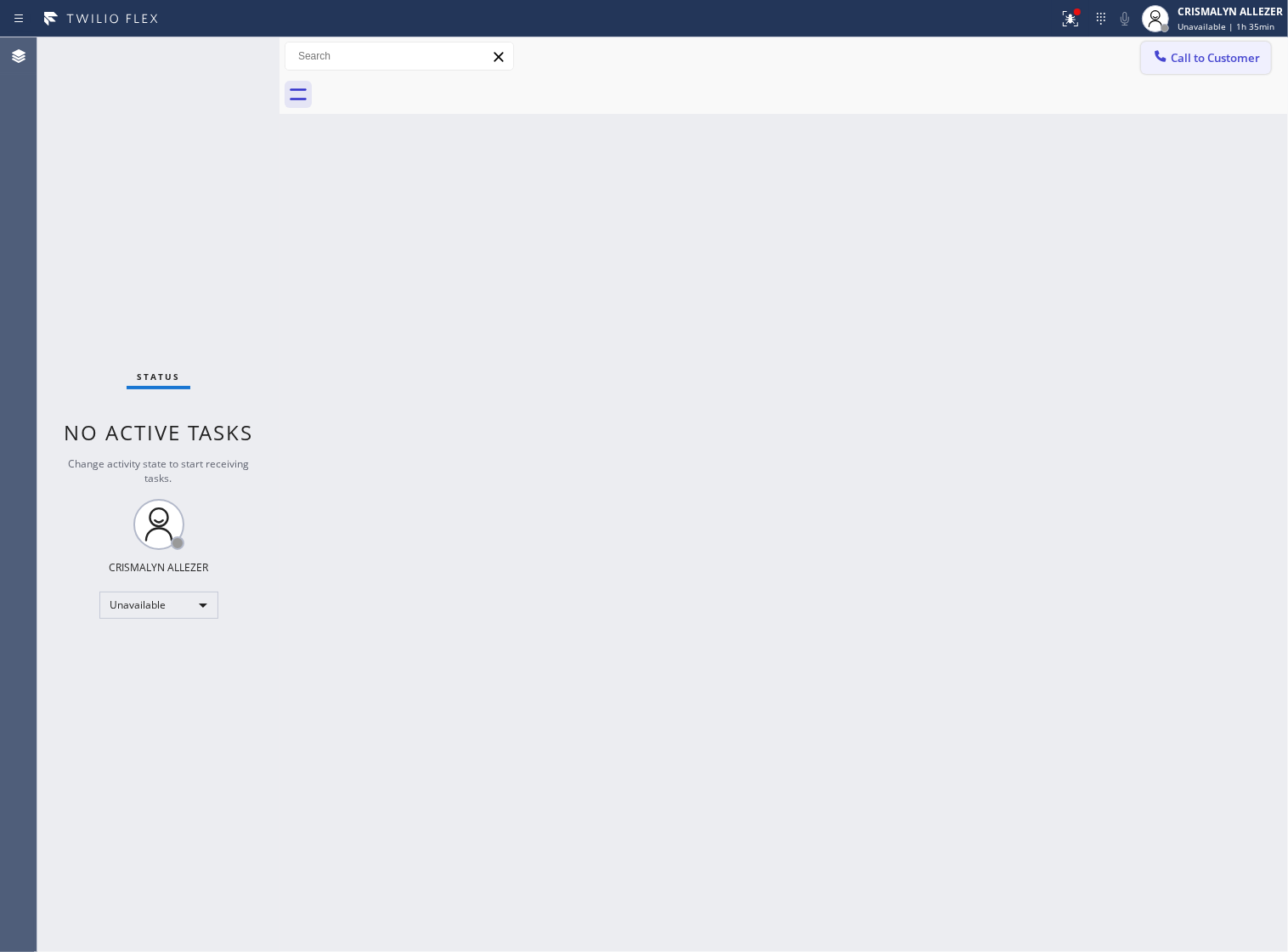
click at [1216, 58] on span "Call to Customer" at bounding box center [1216, 58] width 89 height 15
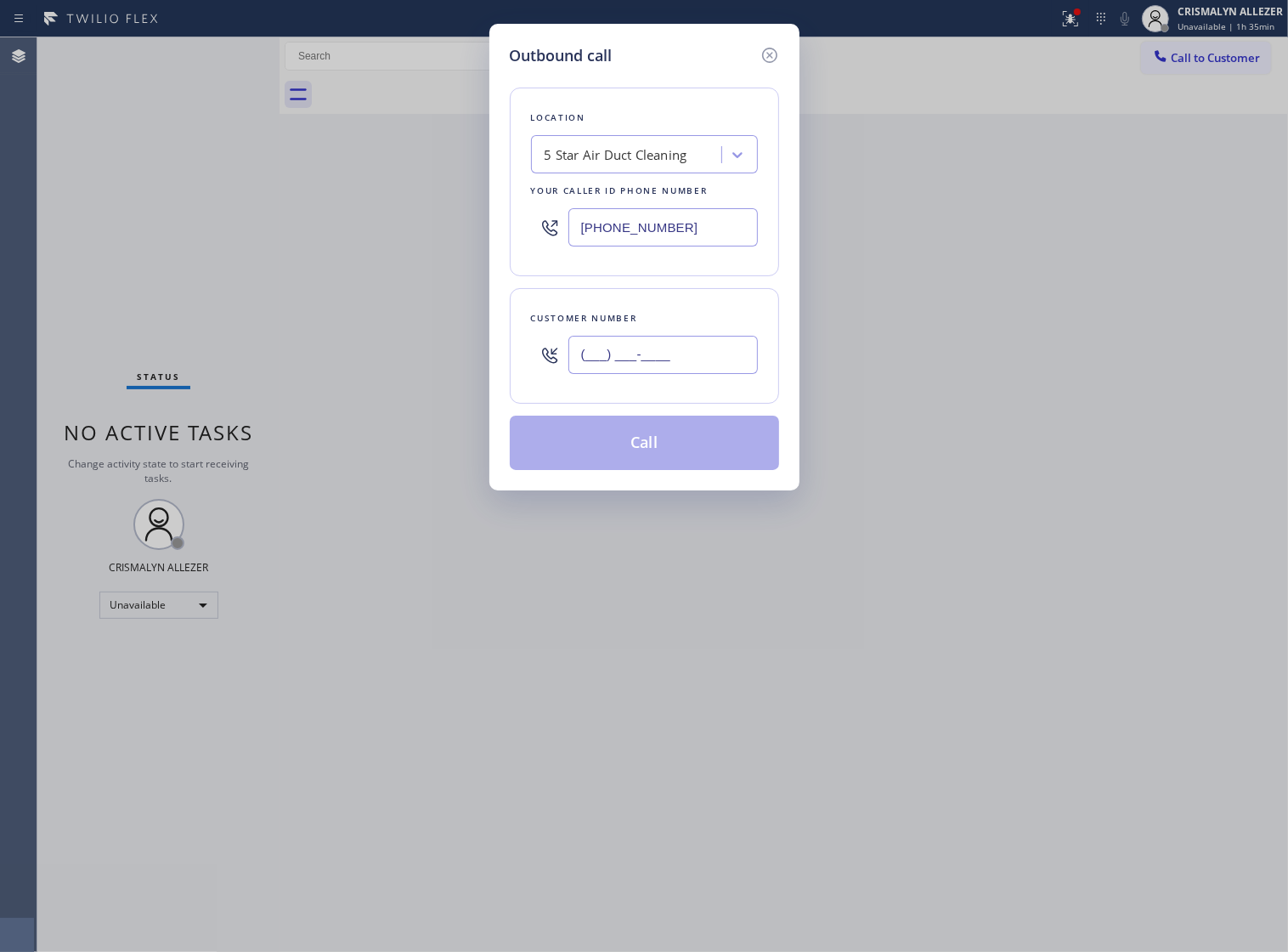
click at [727, 374] on input "(___) ___-____" at bounding box center [662, 355] width 189 height 39
paste input "562) 965-0751"
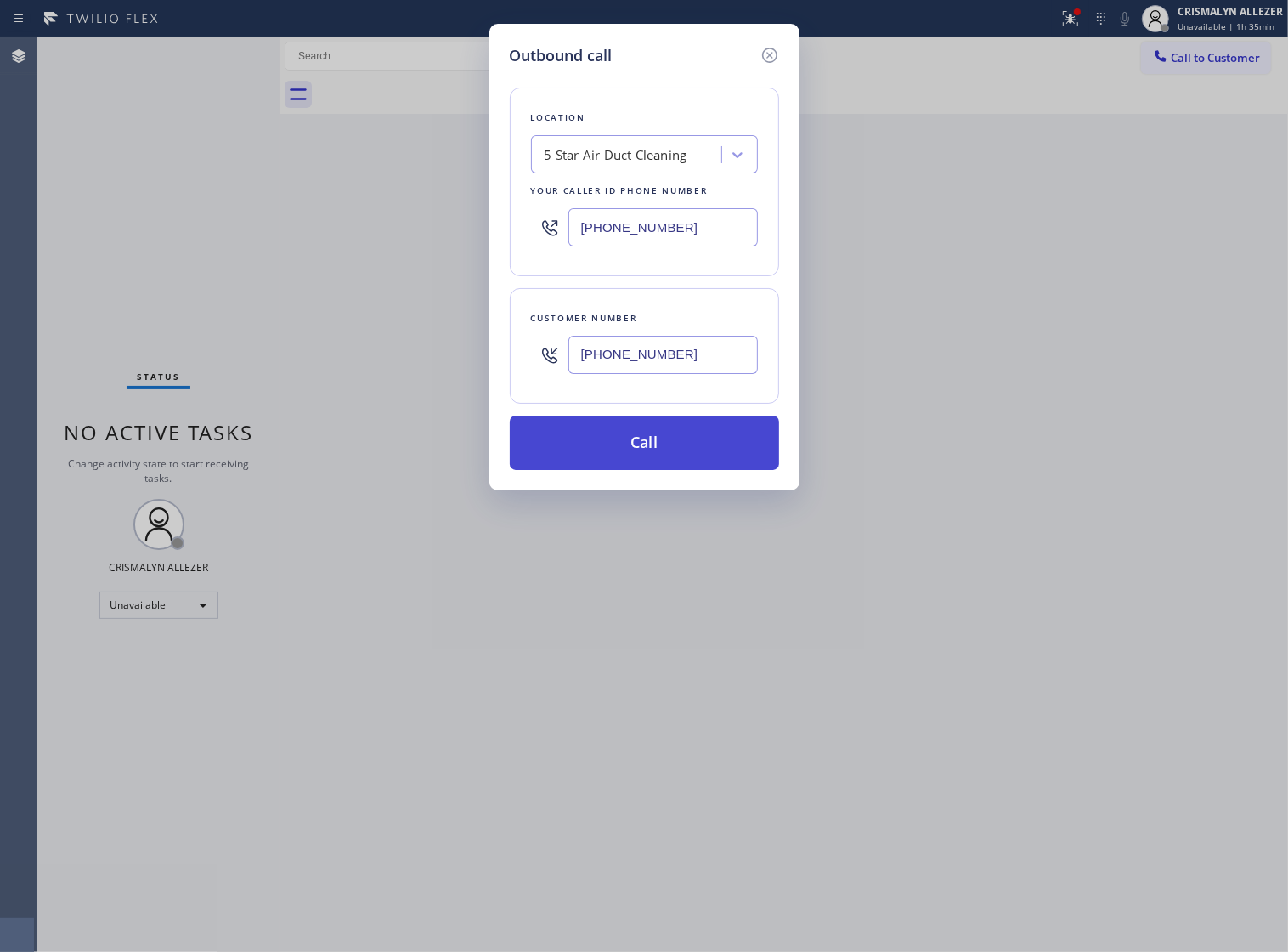
type input "[PHONE_NUMBER]"
click at [663, 470] on button "Call" at bounding box center [644, 442] width 270 height 55
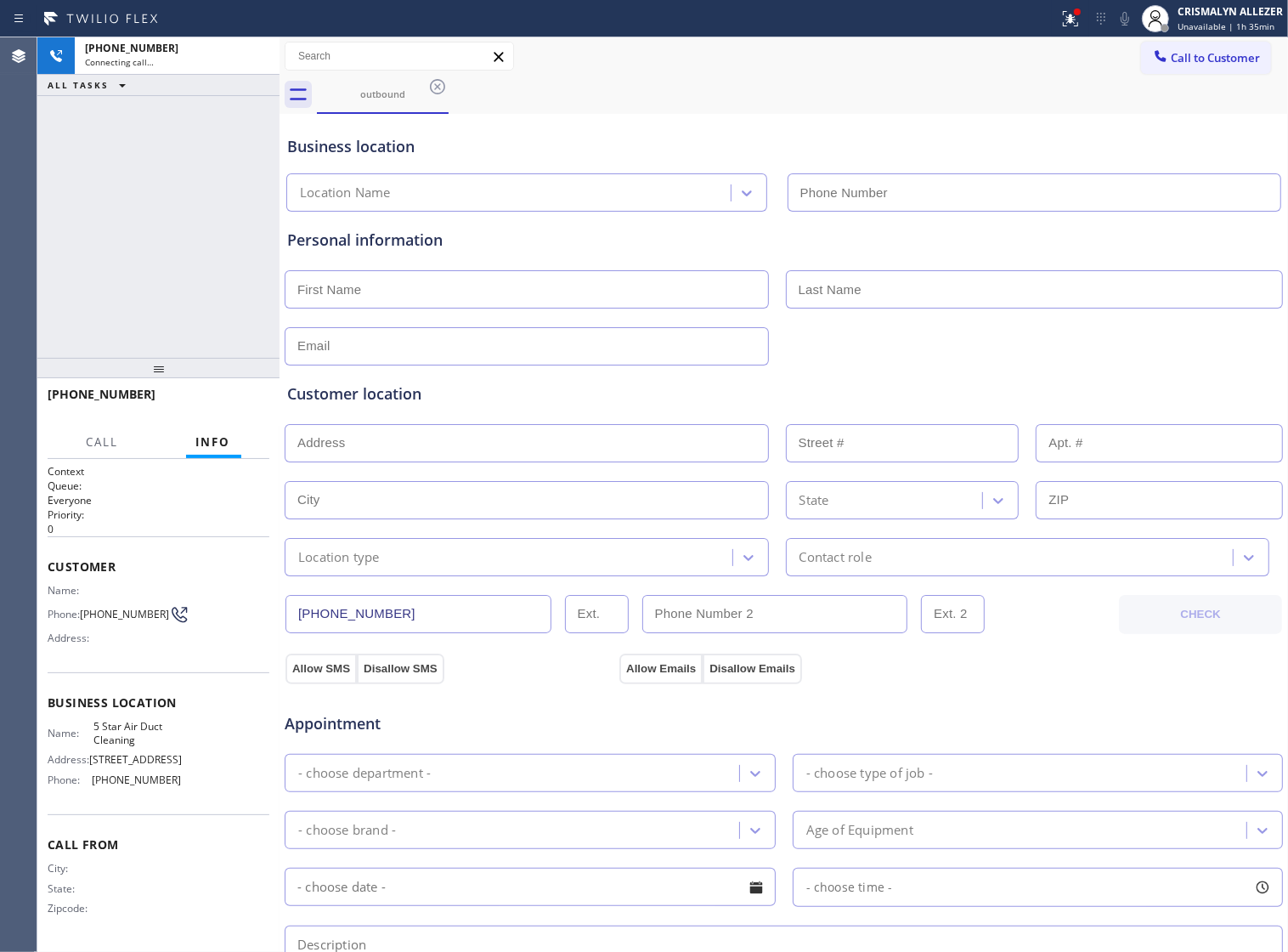
type input "[PHONE_NUMBER]"
click at [223, 407] on span "HANG UP" at bounding box center [230, 402] width 52 height 12
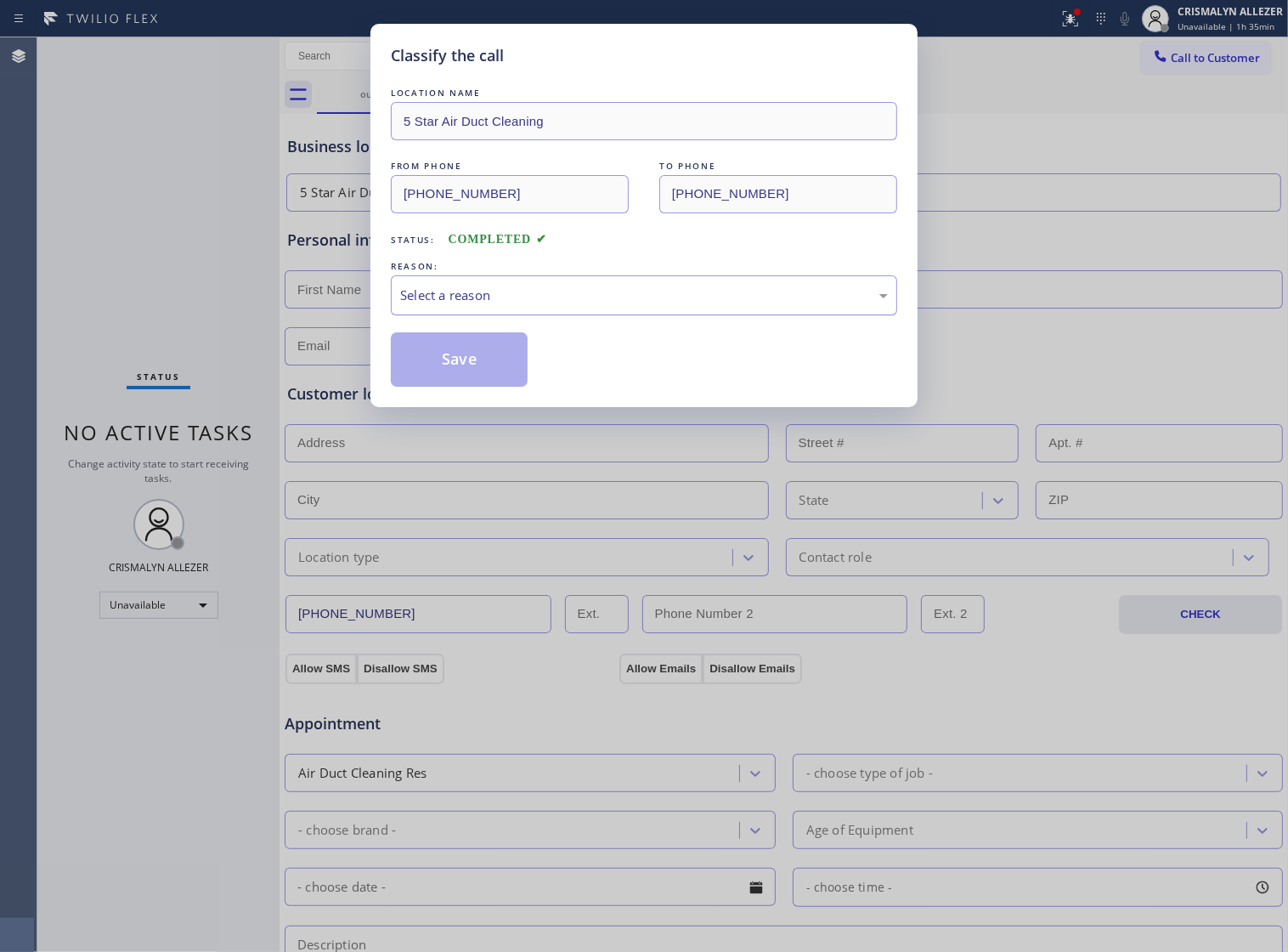
click at [636, 305] on div "Select a reason" at bounding box center [644, 296] width 488 height 20
click at [477, 377] on button "Save" at bounding box center [459, 359] width 137 height 55
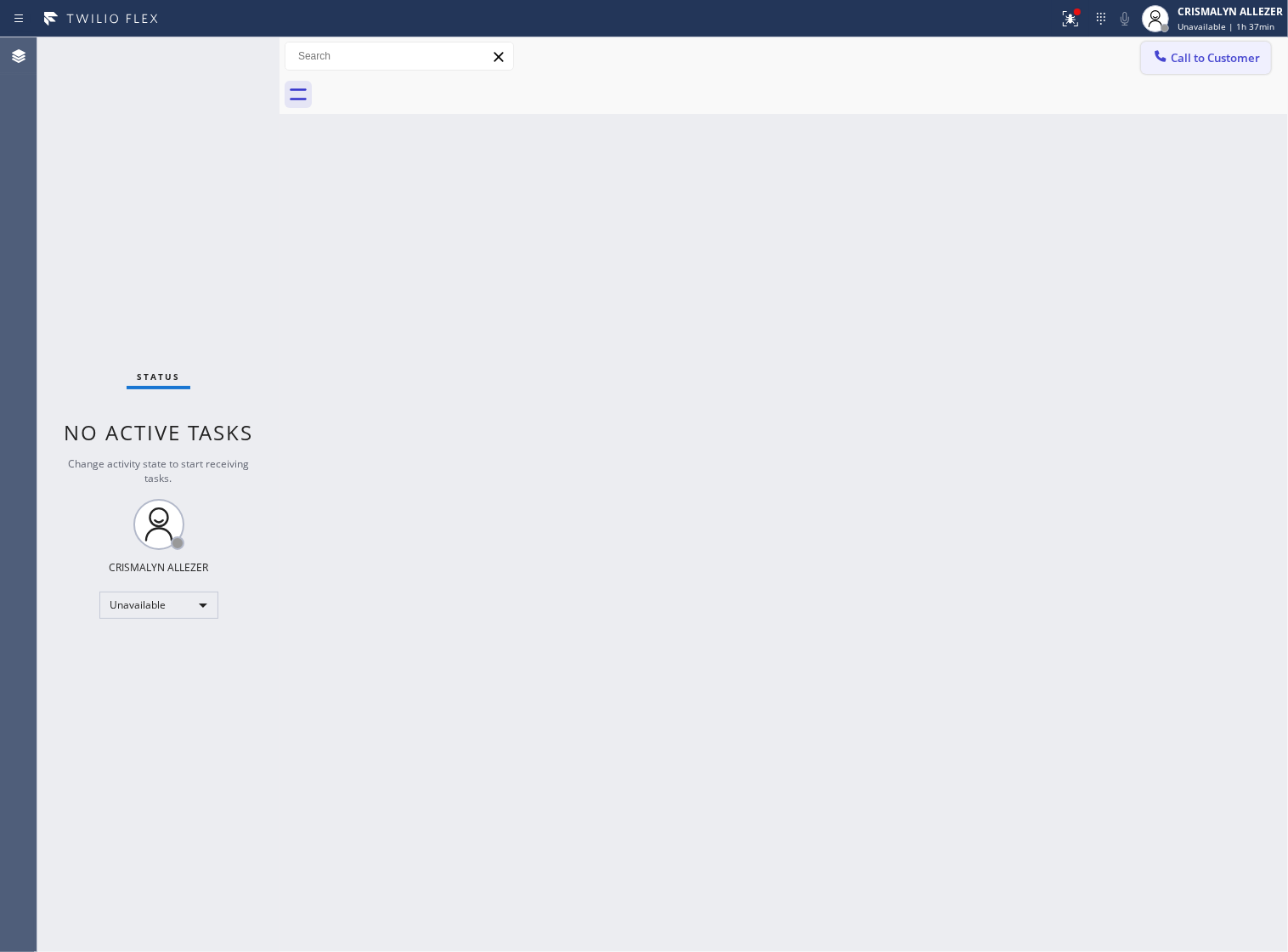
click at [1230, 58] on span "Call to Customer" at bounding box center [1216, 58] width 89 height 15
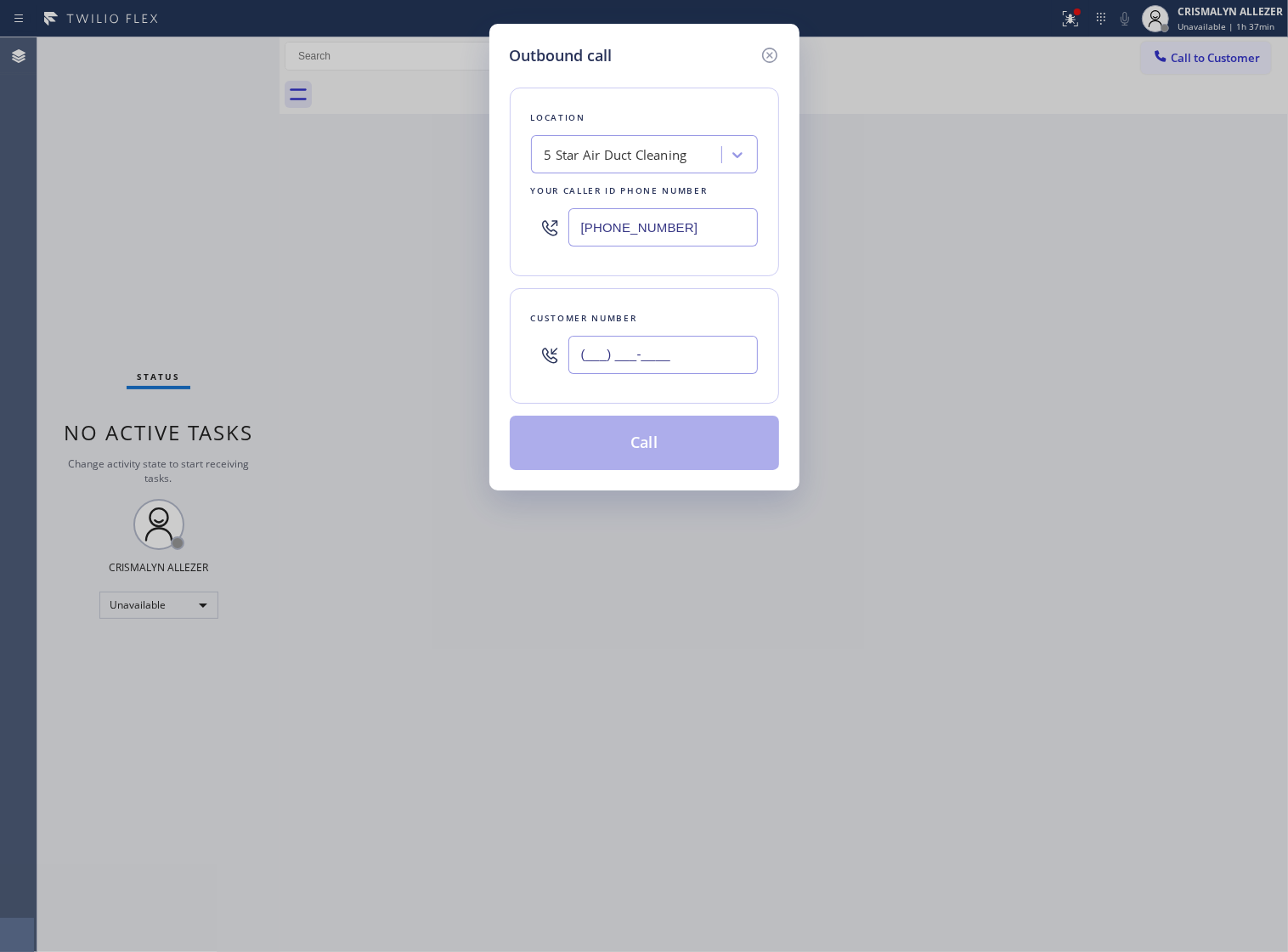
click at [711, 374] on input "(___) ___-____" at bounding box center [662, 355] width 189 height 39
paste input "310) 625-5255"
type input "[PHONE_NUMBER]"
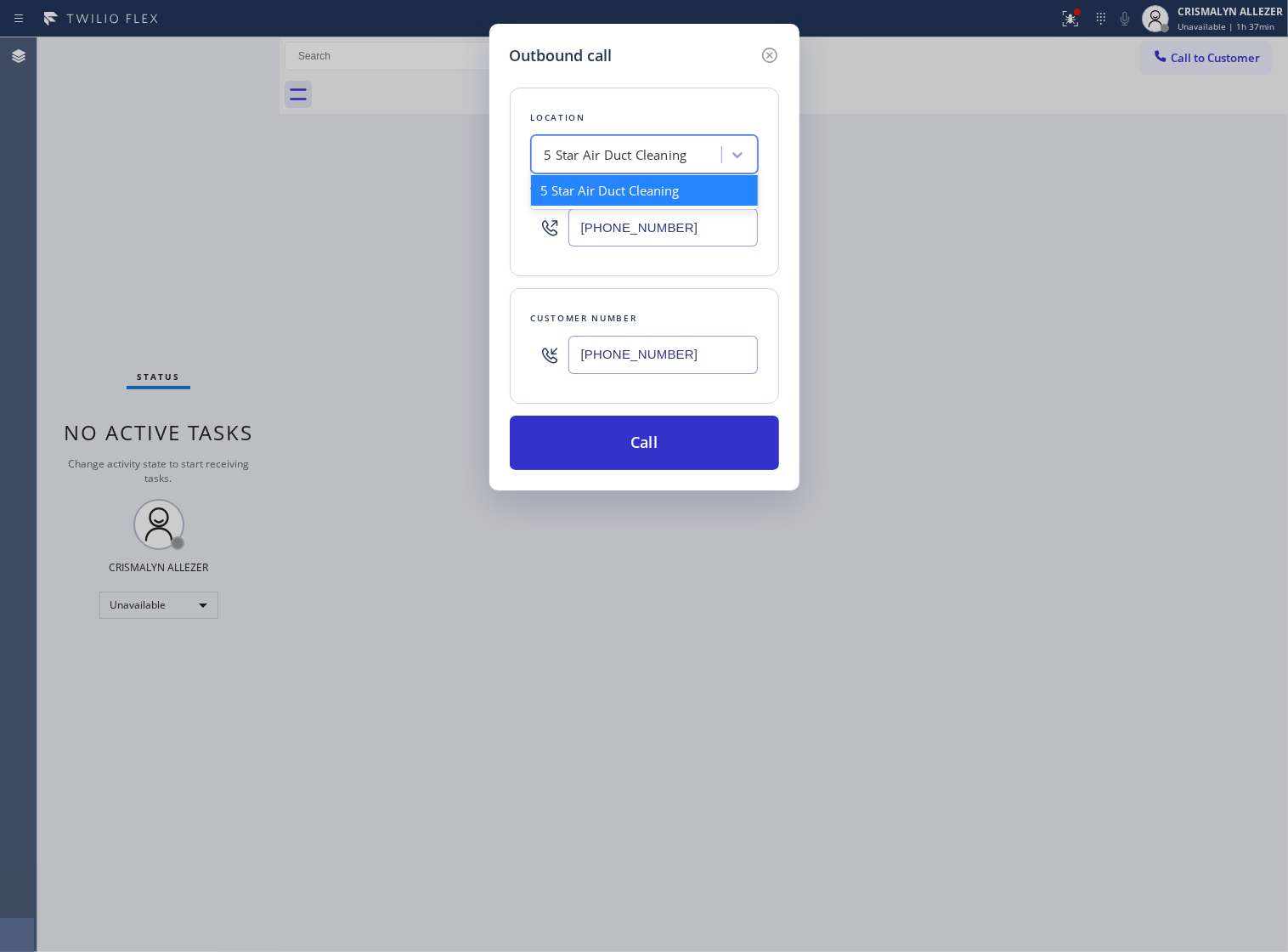
click at [675, 170] on div "5 Star Air Duct Cleaning" at bounding box center [629, 155] width 185 height 30
type input "5 star appliance re"
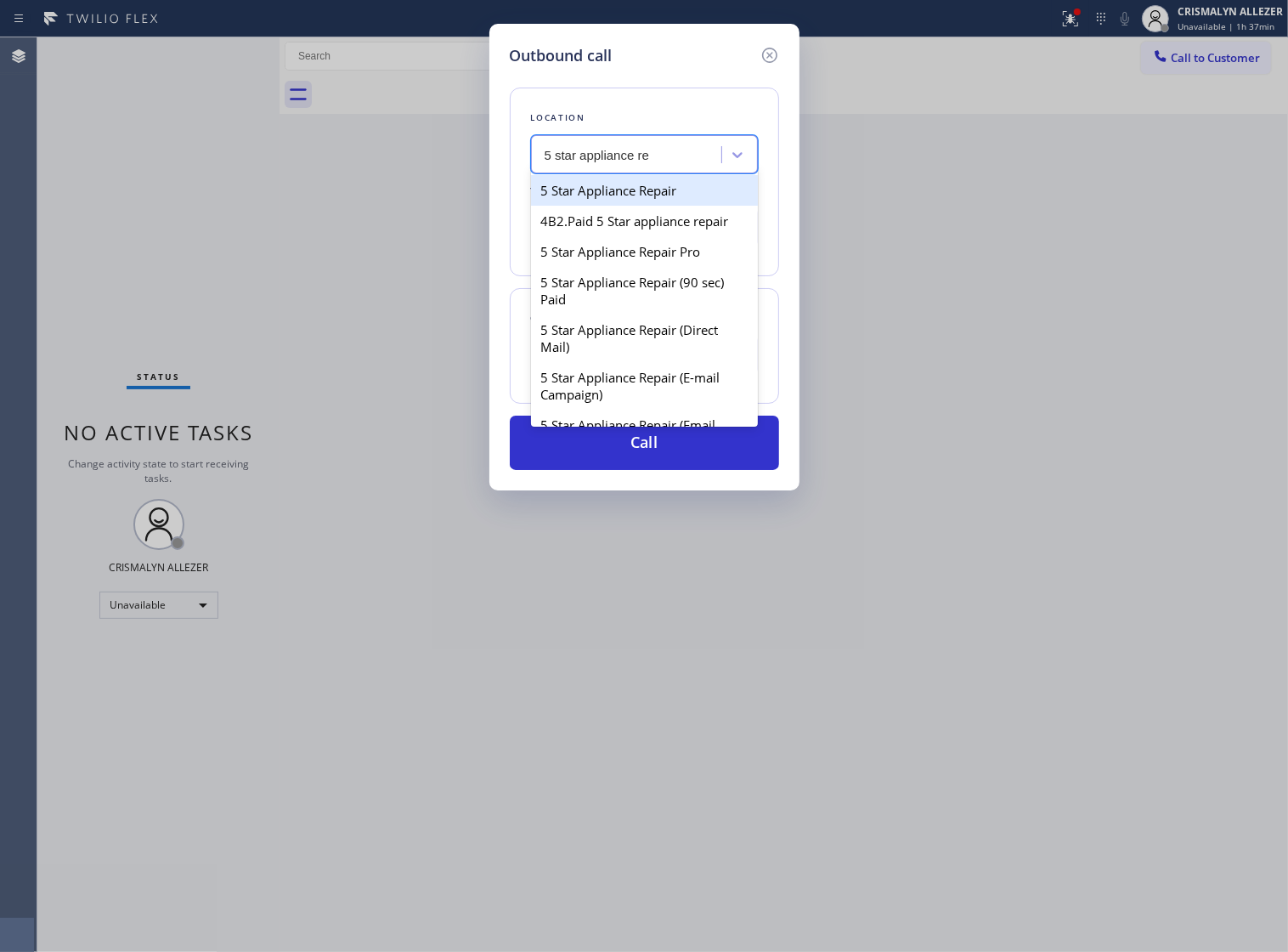
click at [628, 205] on div "5 Star Appliance Repair" at bounding box center [644, 190] width 227 height 31
type input "[PHONE_NUMBER]"
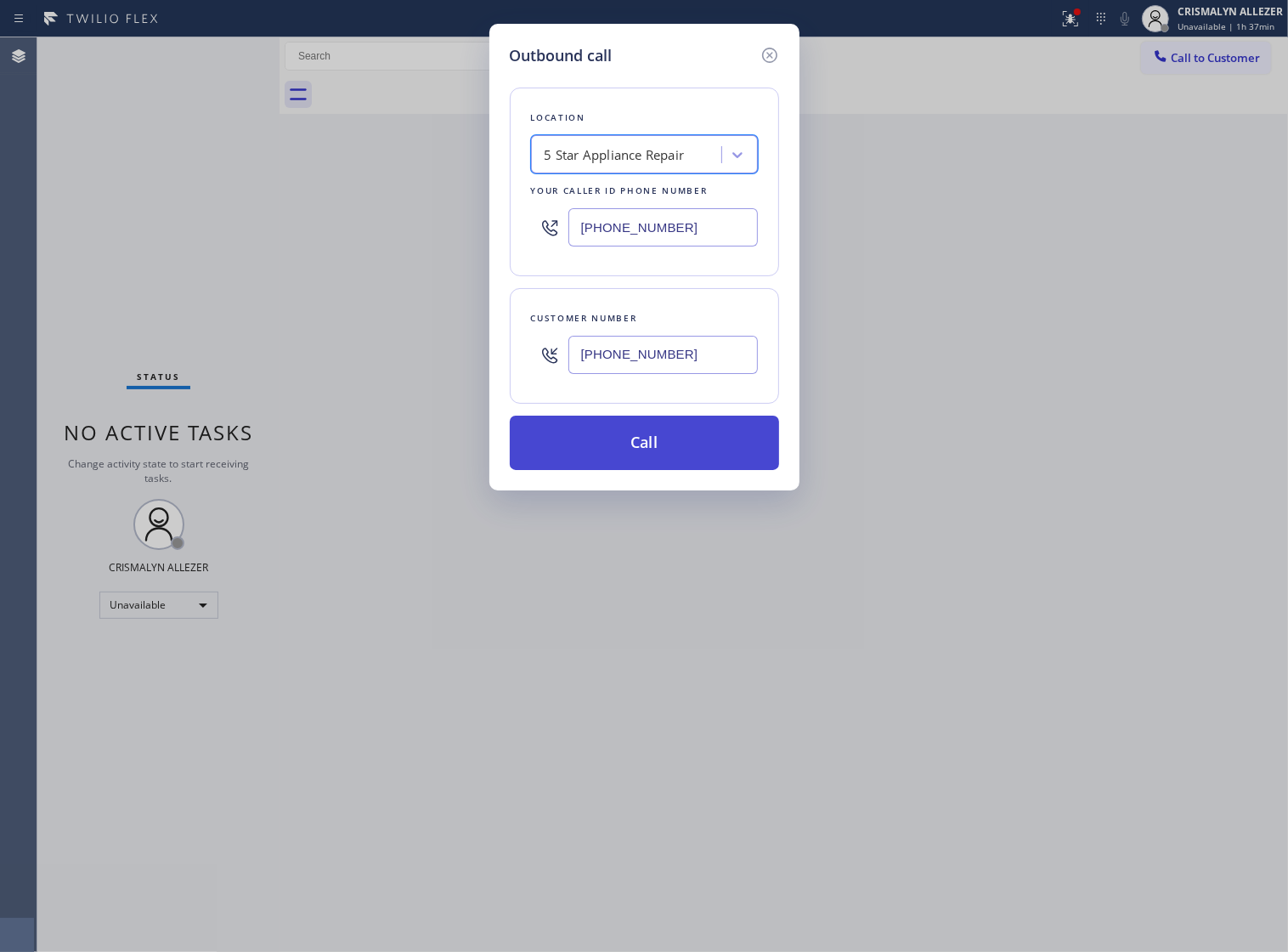
click at [640, 463] on button "Call" at bounding box center [644, 442] width 270 height 55
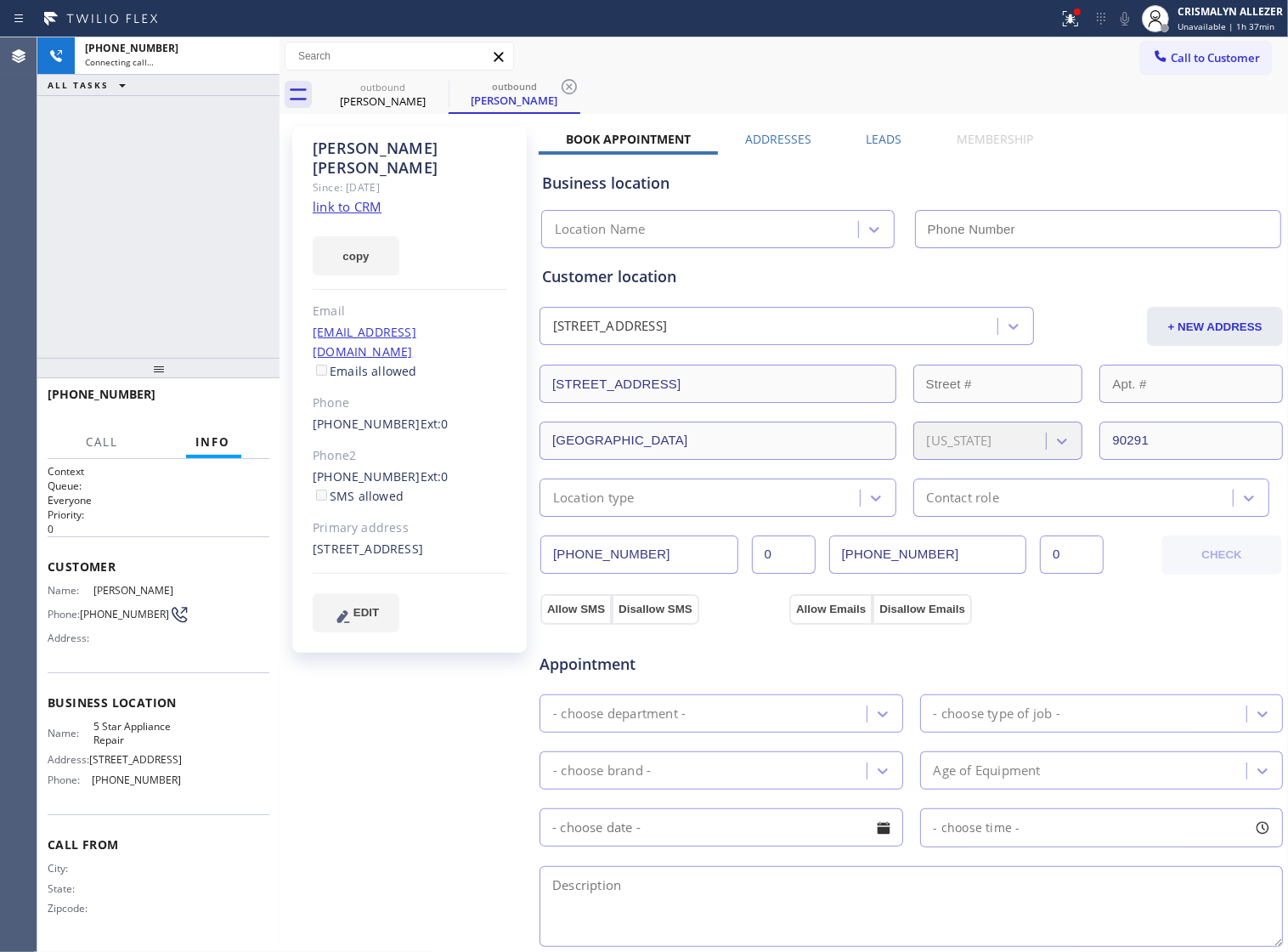
click at [336, 198] on link "link to CRM" at bounding box center [346, 206] width 68 height 17
type input "[PHONE_NUMBER]"
click at [204, 398] on span "HANG UP" at bounding box center [230, 402] width 52 height 12
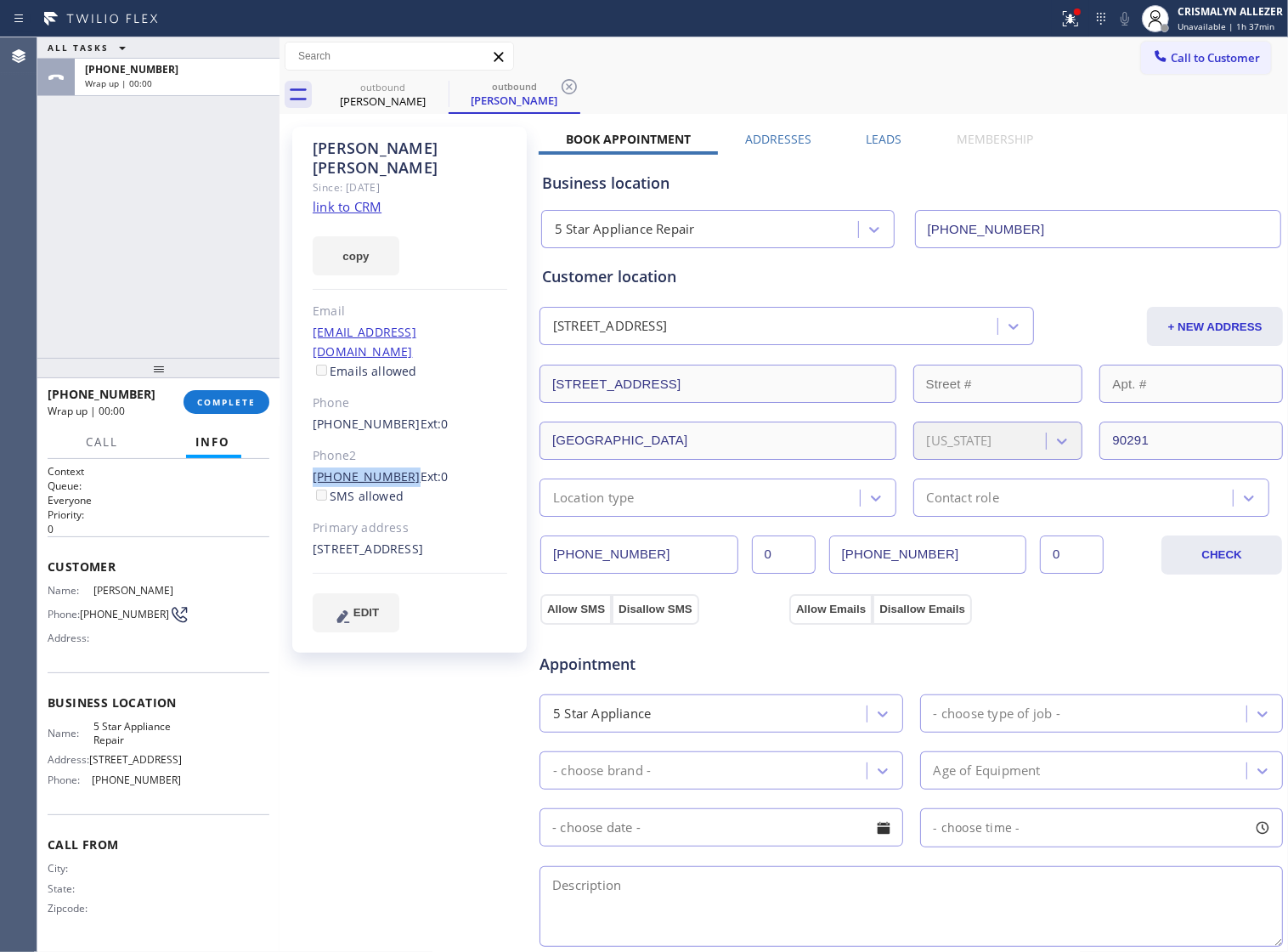
drag, startPoint x: 308, startPoint y: 436, endPoint x: 396, endPoint y: 439, distance: 88.1
click at [396, 439] on div "[PERSON_NAME] Since: [DATE] link to CRM copy Email [EMAIL_ADDRESS][DOMAIN_NAME]…" at bounding box center [410, 390] width 235 height 527
copy link "[PHONE_NUMBER]"
click at [222, 396] on span "COMPLETE" at bounding box center [226, 402] width 59 height 12
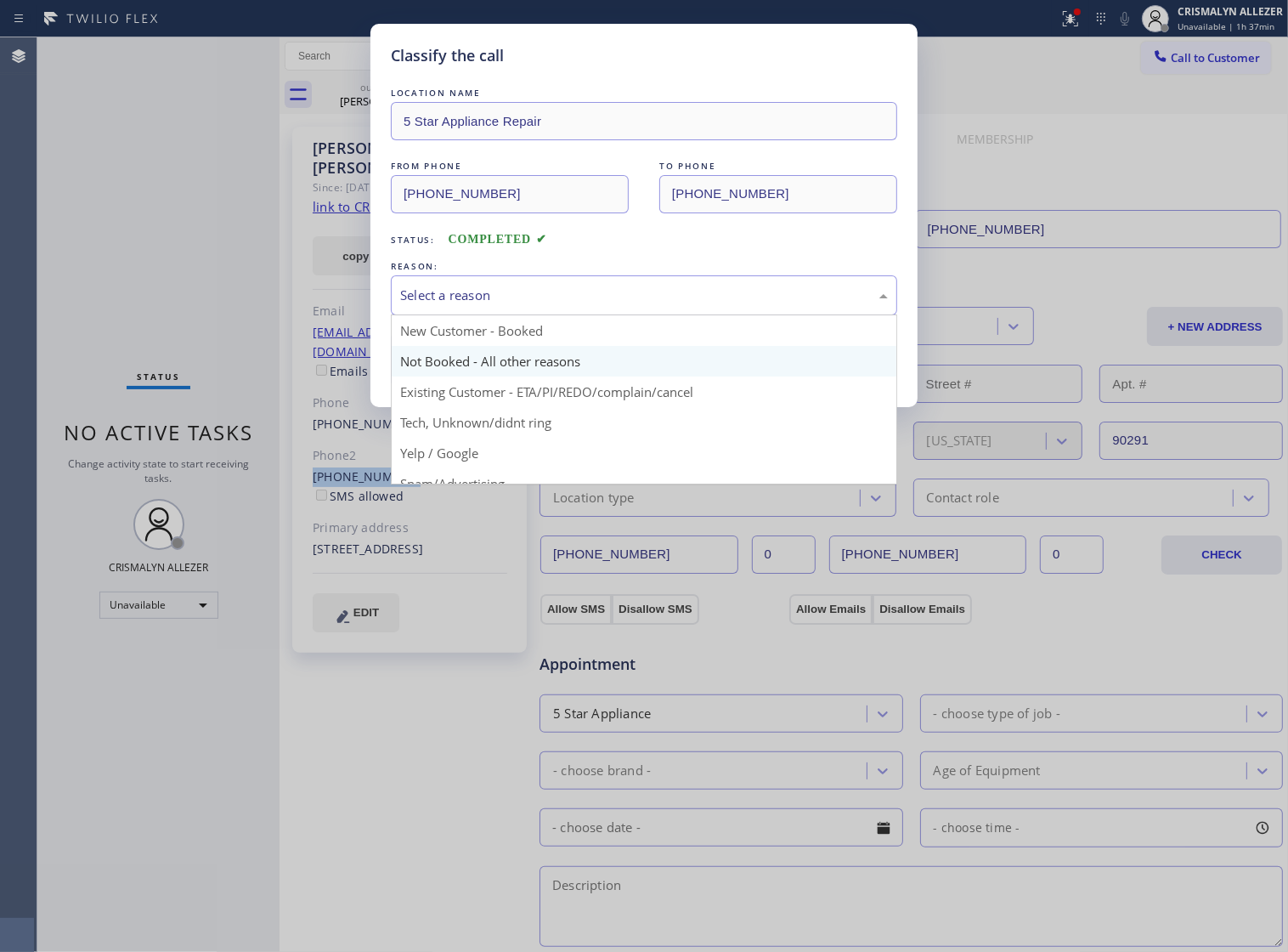
drag, startPoint x: 593, startPoint y: 315, endPoint x: 511, endPoint y: 375, distance: 101.6
click at [585, 315] on div "Select a reason" at bounding box center [644, 296] width 507 height 40
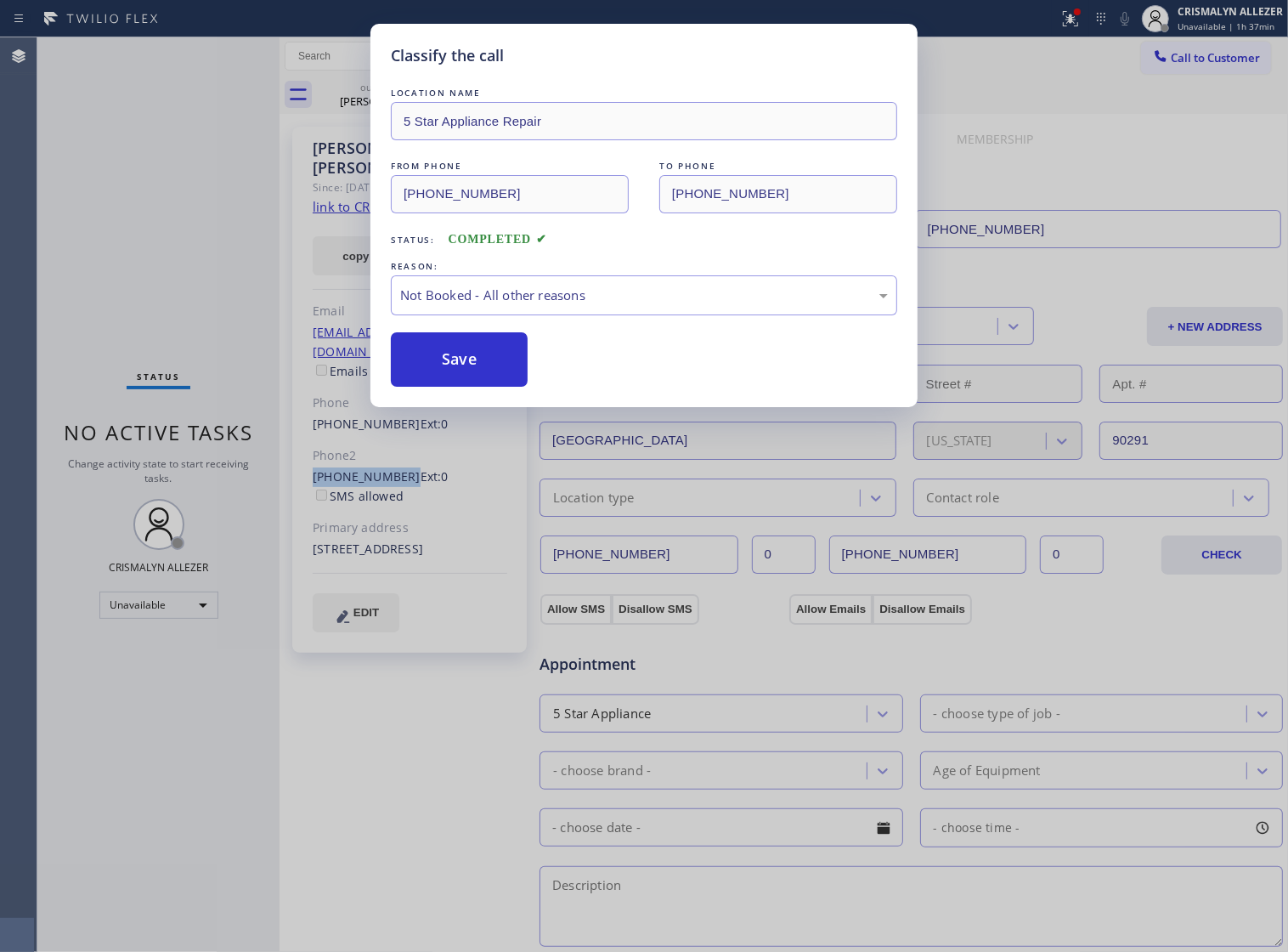
click at [499, 381] on button "Save" at bounding box center [459, 359] width 137 height 55
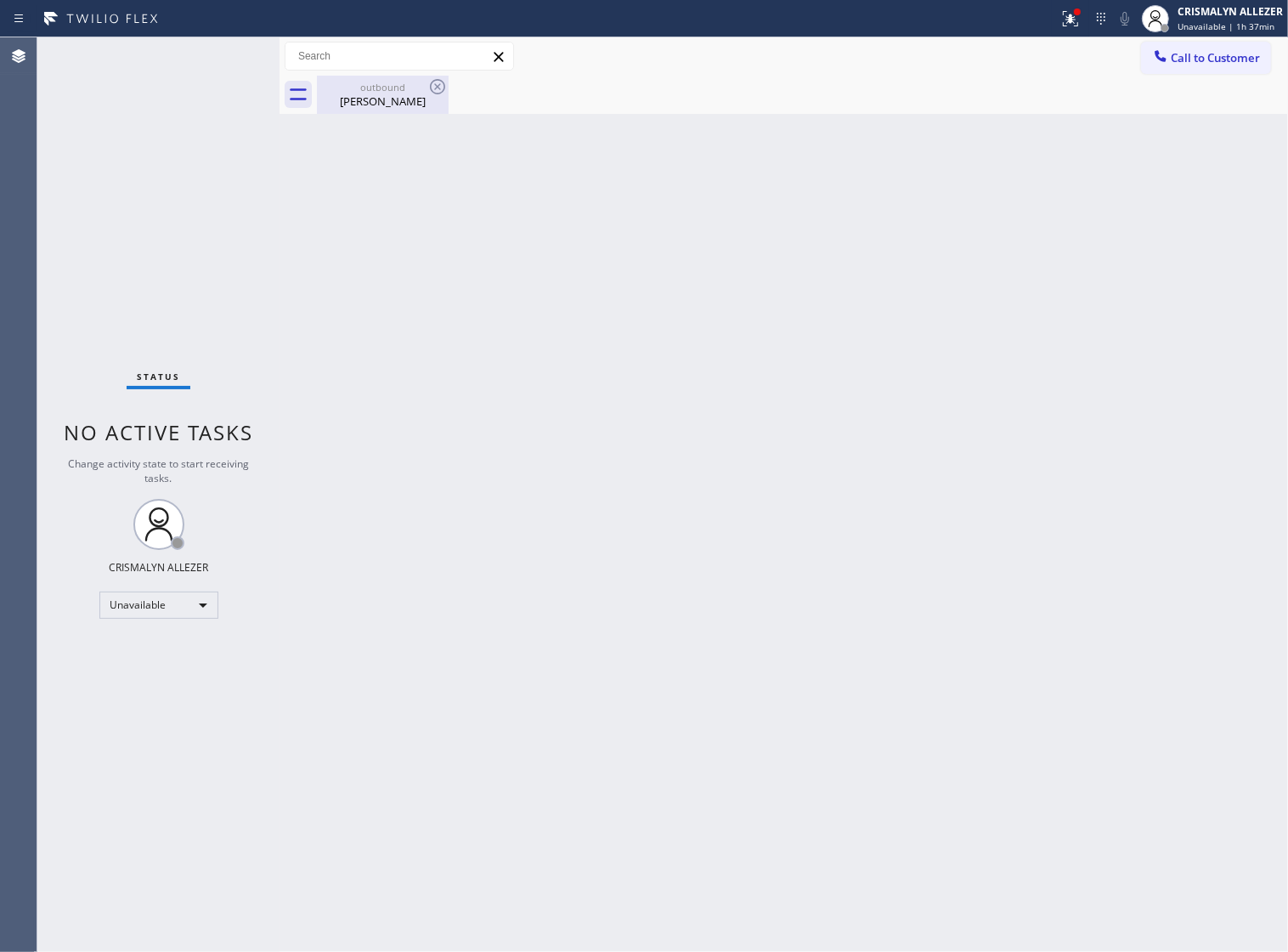
drag, startPoint x: 368, startPoint y: 108, endPoint x: 412, endPoint y: 95, distance: 45.9
click at [371, 107] on div "[PERSON_NAME]" at bounding box center [382, 100] width 128 height 15
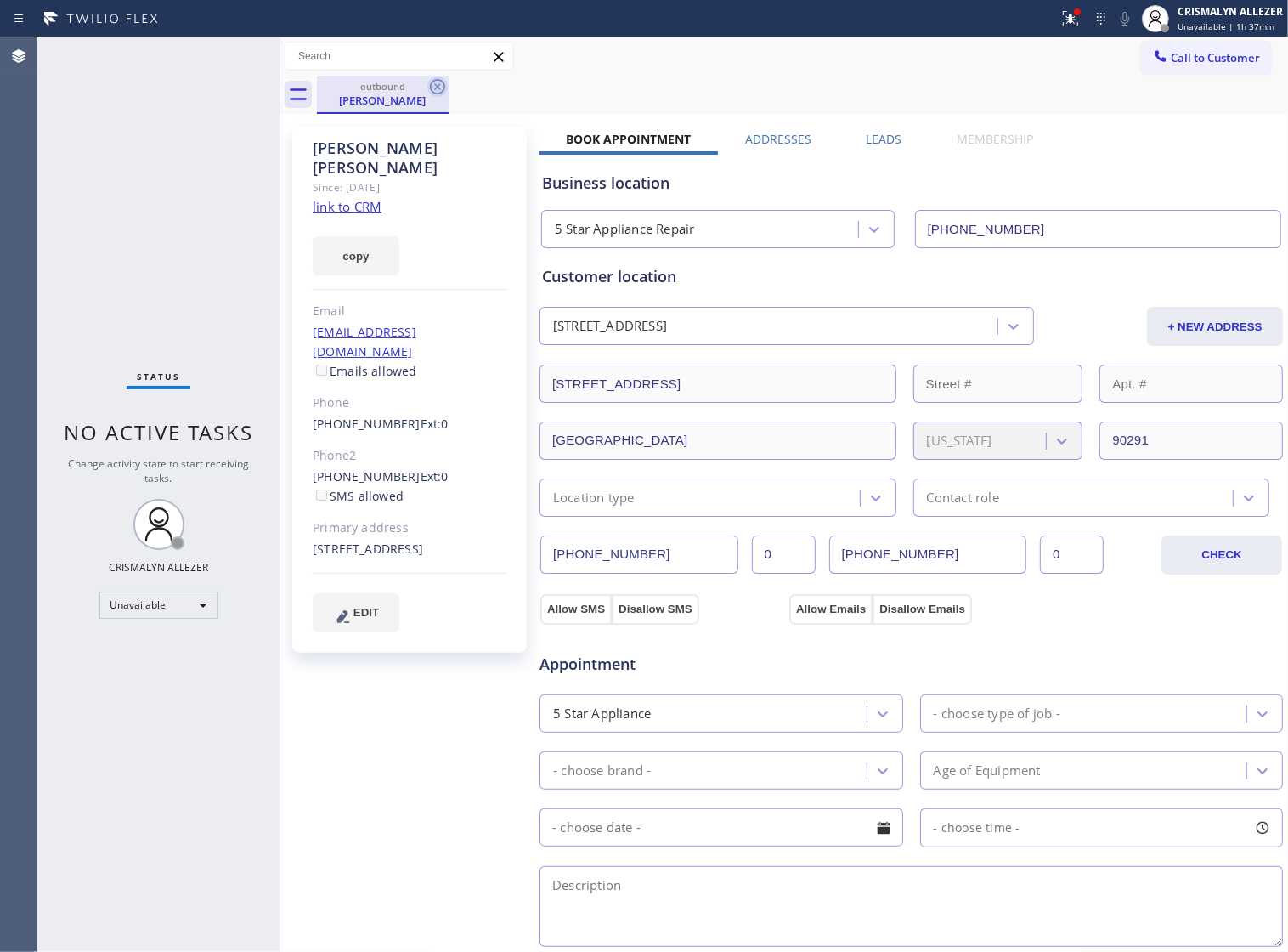
click at [433, 86] on icon at bounding box center [437, 86] width 21 height 21
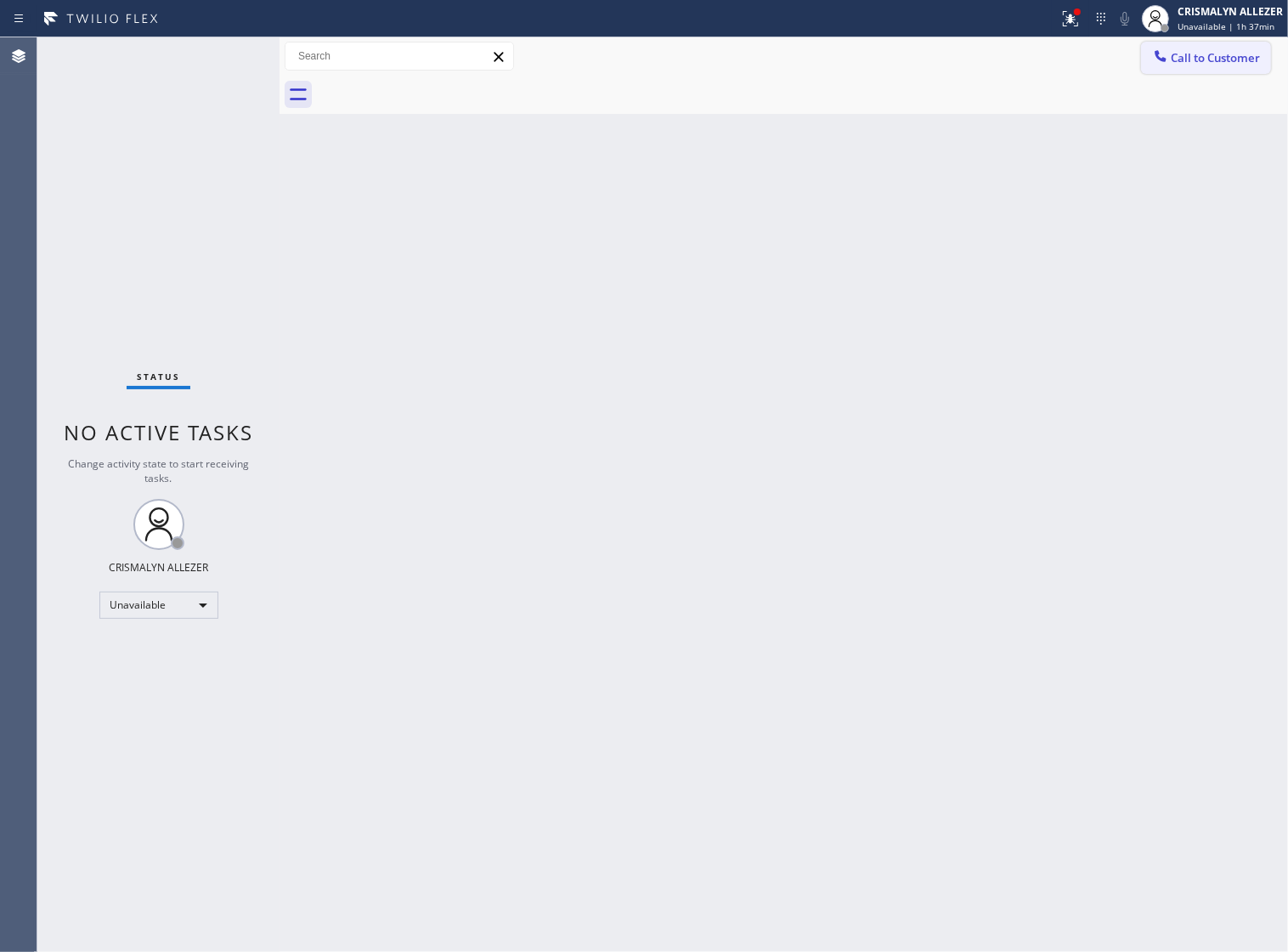
click at [1179, 65] on span "Call to Customer" at bounding box center [1216, 58] width 89 height 15
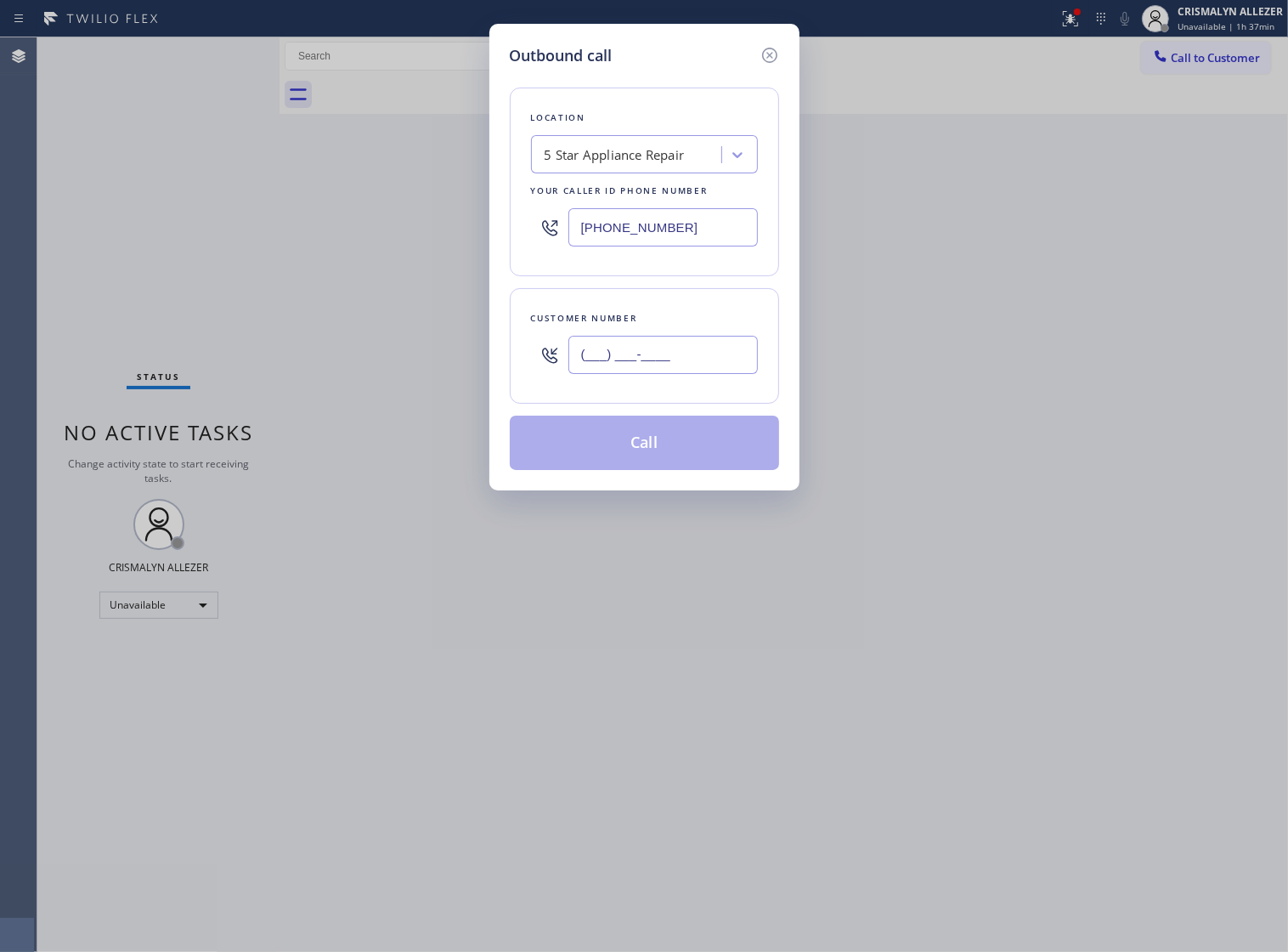
click at [716, 374] on input "(___) ___-____" at bounding box center [662, 355] width 189 height 39
paste input "619) 203-5252"
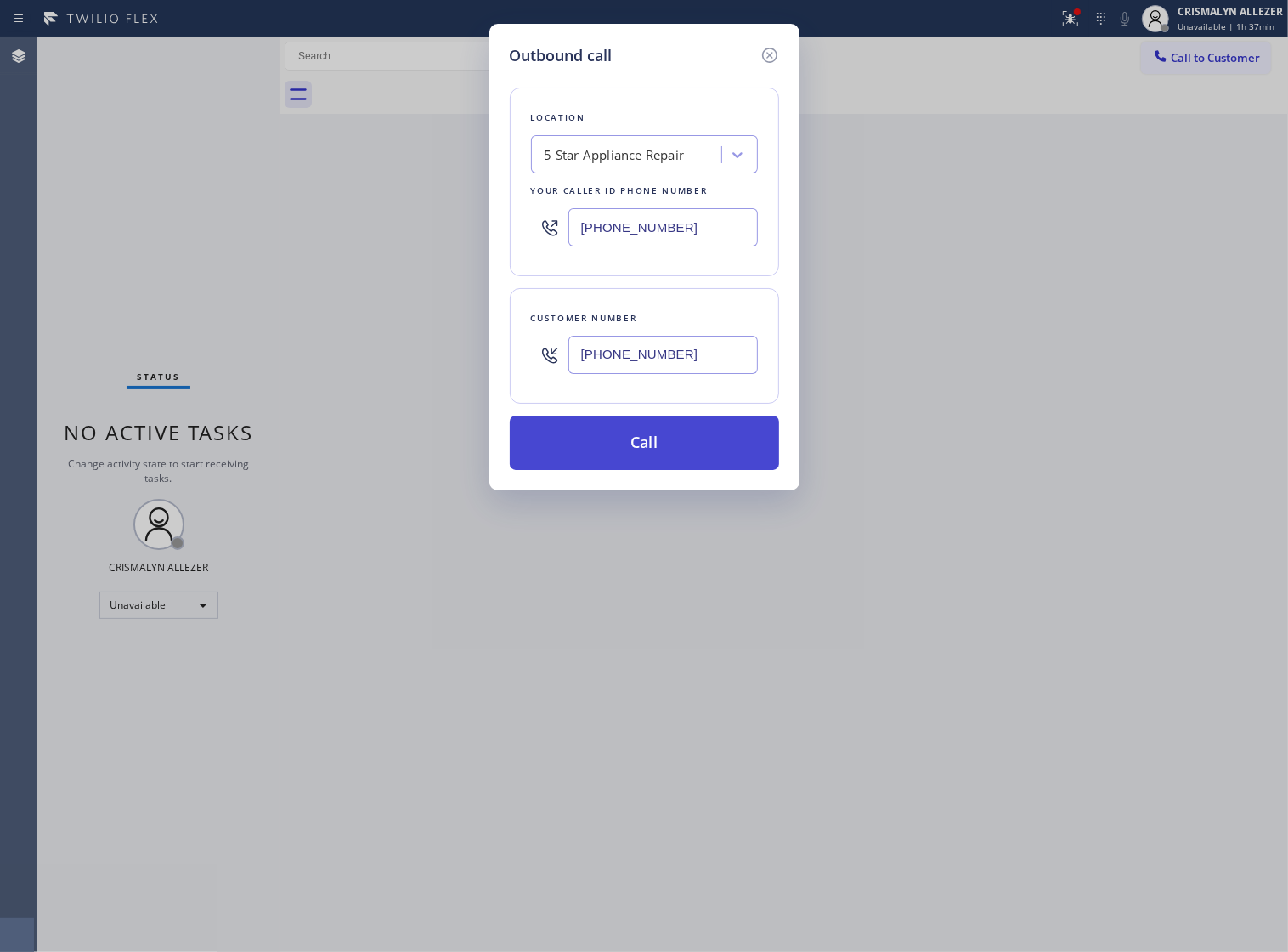
type input "[PHONE_NUMBER]"
click at [674, 455] on button "Call" at bounding box center [644, 442] width 270 height 55
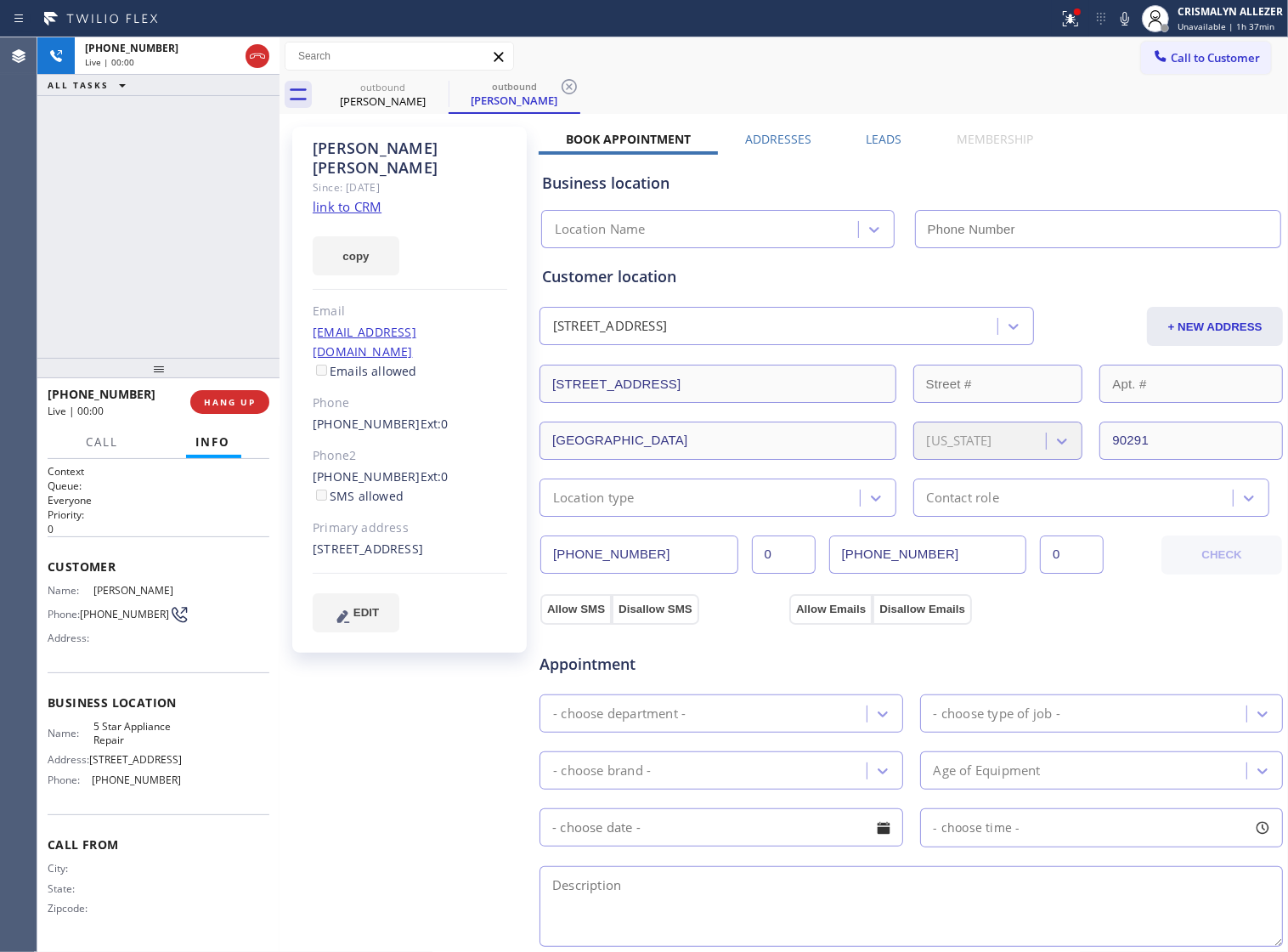
type input "[PHONE_NUMBER]"
click at [215, 402] on span "HANG UP" at bounding box center [230, 402] width 52 height 12
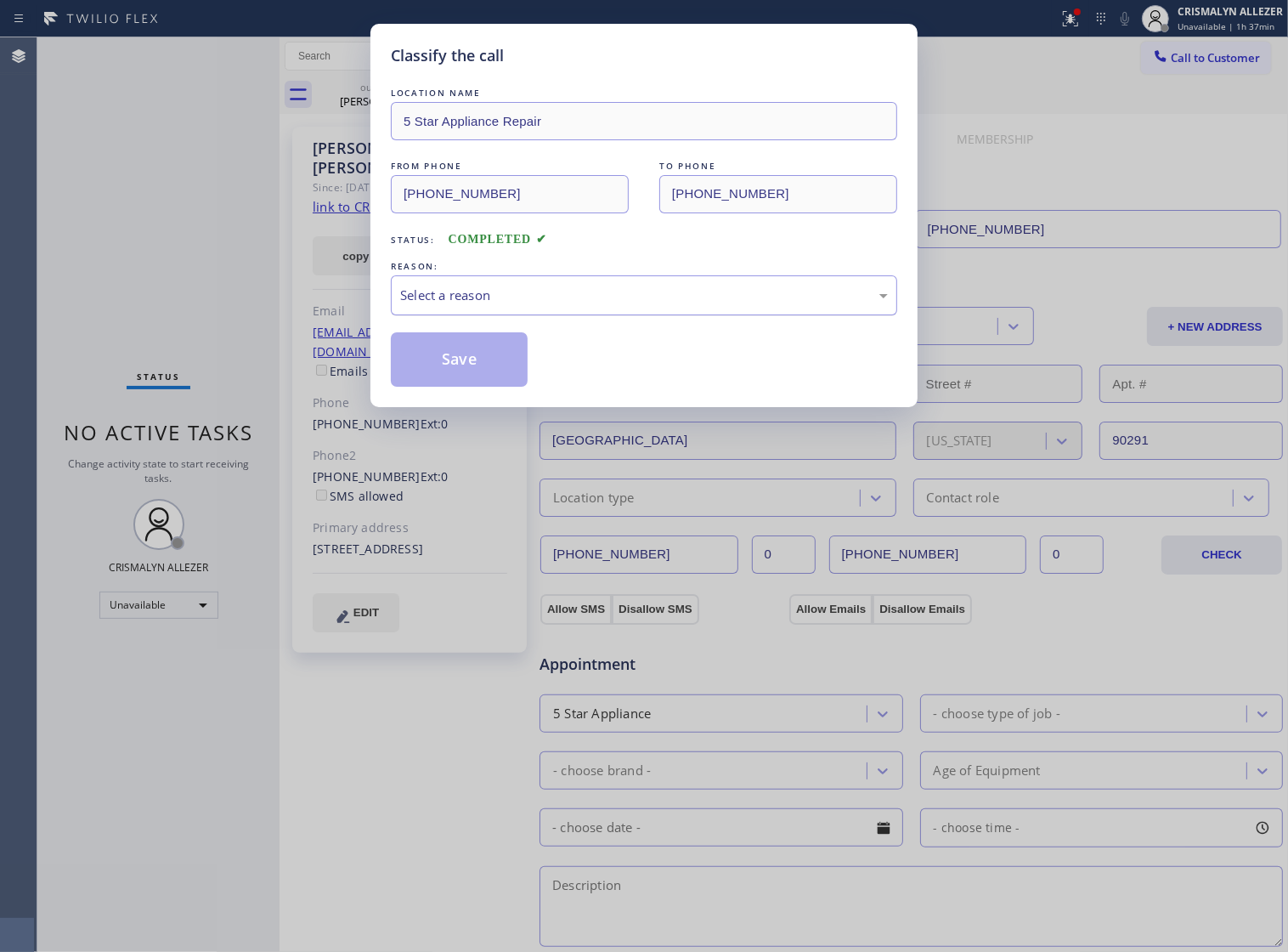
click at [758, 315] on div "Select a reason" at bounding box center [644, 296] width 507 height 40
click at [513, 380] on button "Save" at bounding box center [459, 359] width 137 height 55
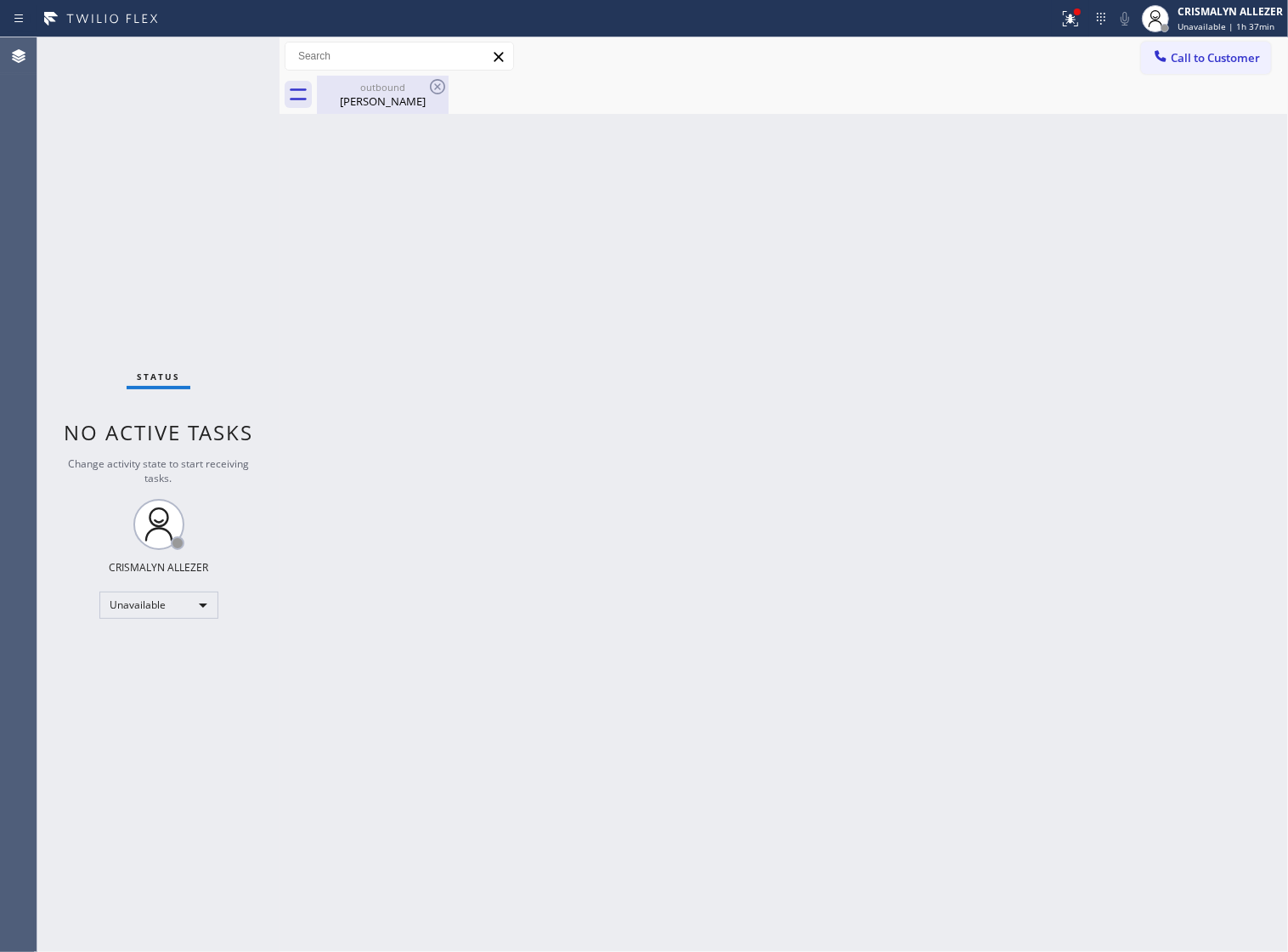
click at [367, 96] on div "[PERSON_NAME]" at bounding box center [382, 100] width 128 height 15
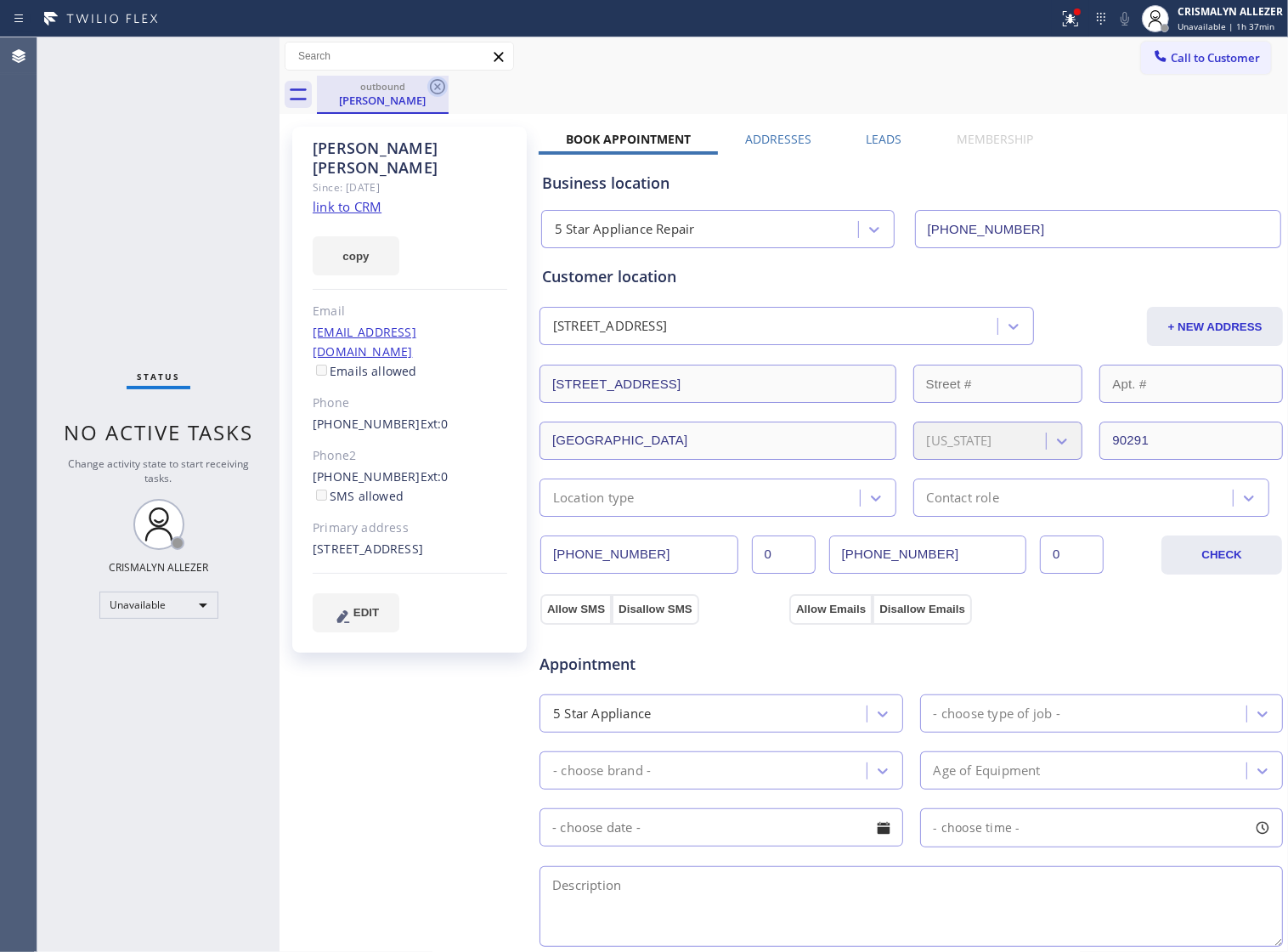
click at [443, 90] on icon at bounding box center [437, 86] width 15 height 15
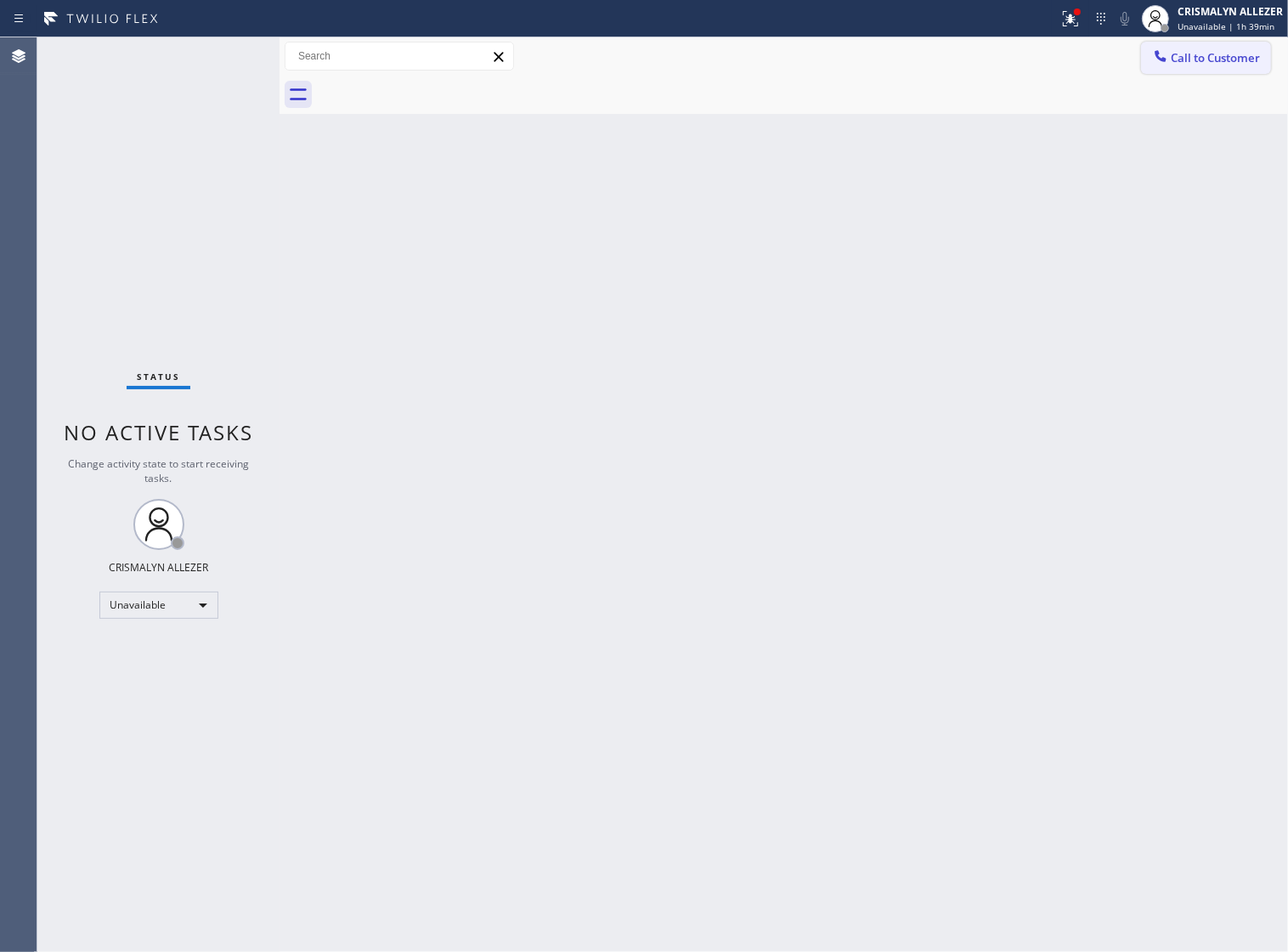
click at [1216, 52] on span "Call to Customer" at bounding box center [1216, 58] width 89 height 15
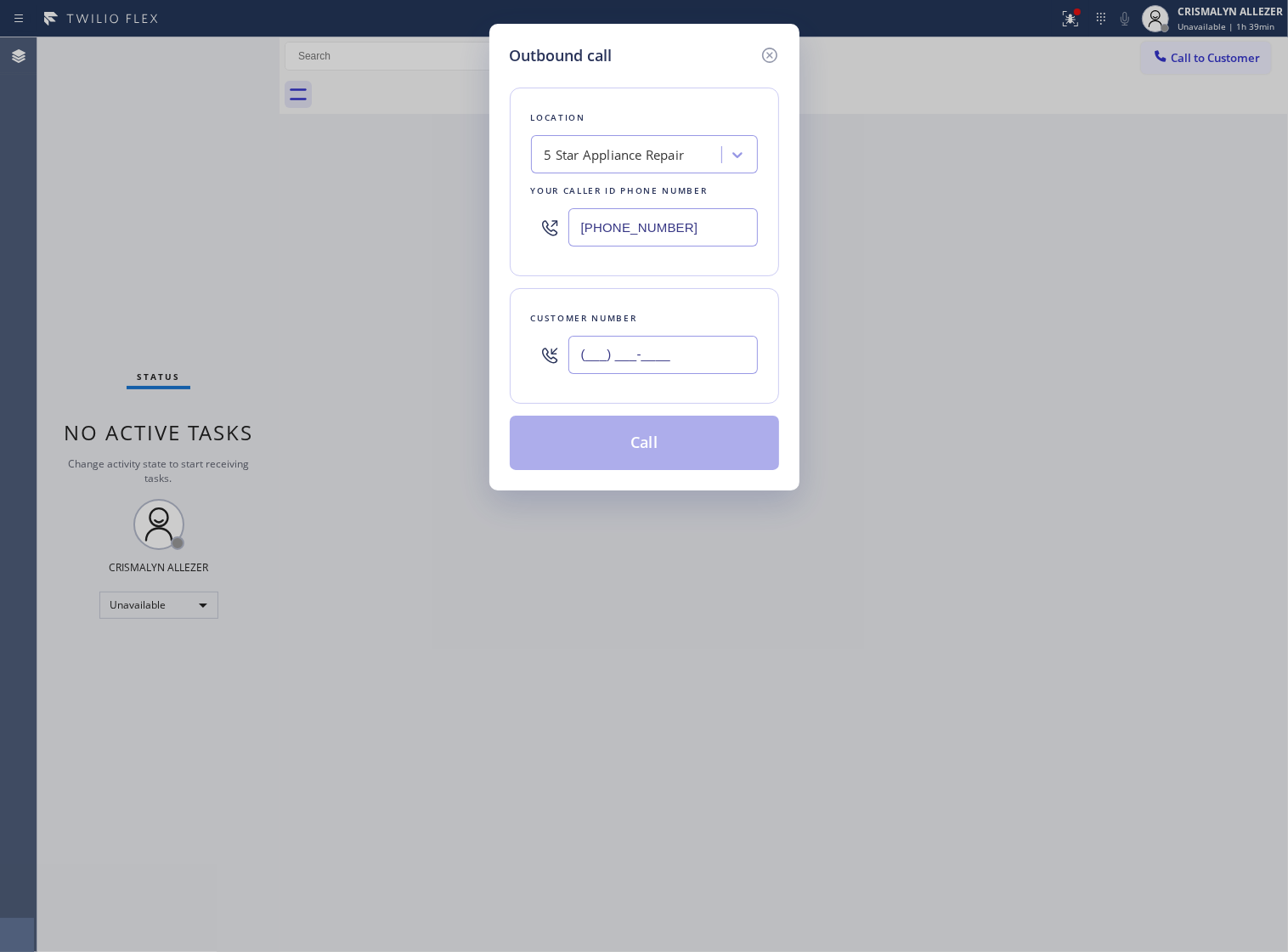
click at [708, 374] on input "(___) ___-____" at bounding box center [662, 355] width 189 height 39
paste input "661) 877-5506"
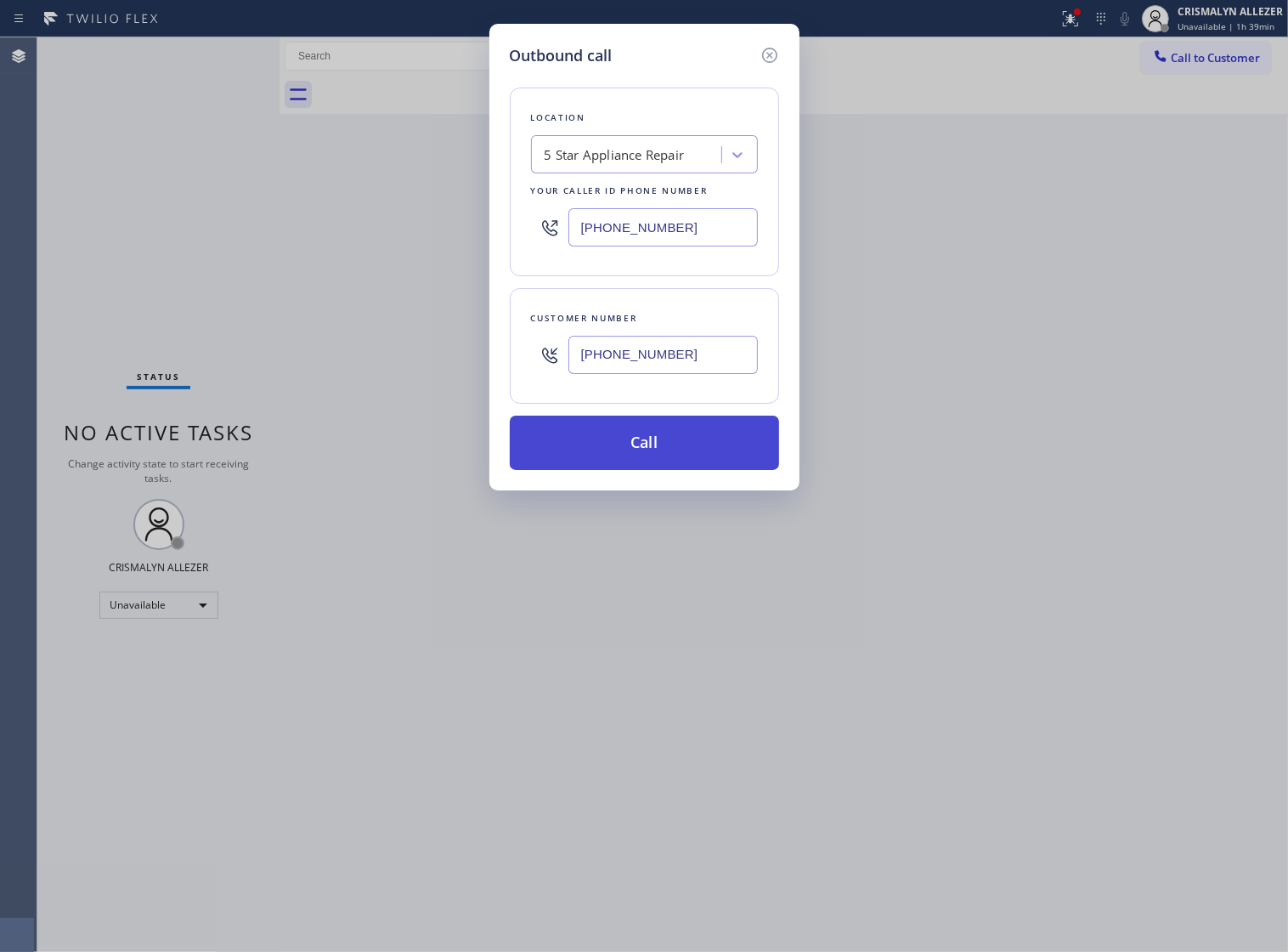
type input "[PHONE_NUMBER]"
click at [651, 470] on button "Call" at bounding box center [644, 442] width 270 height 55
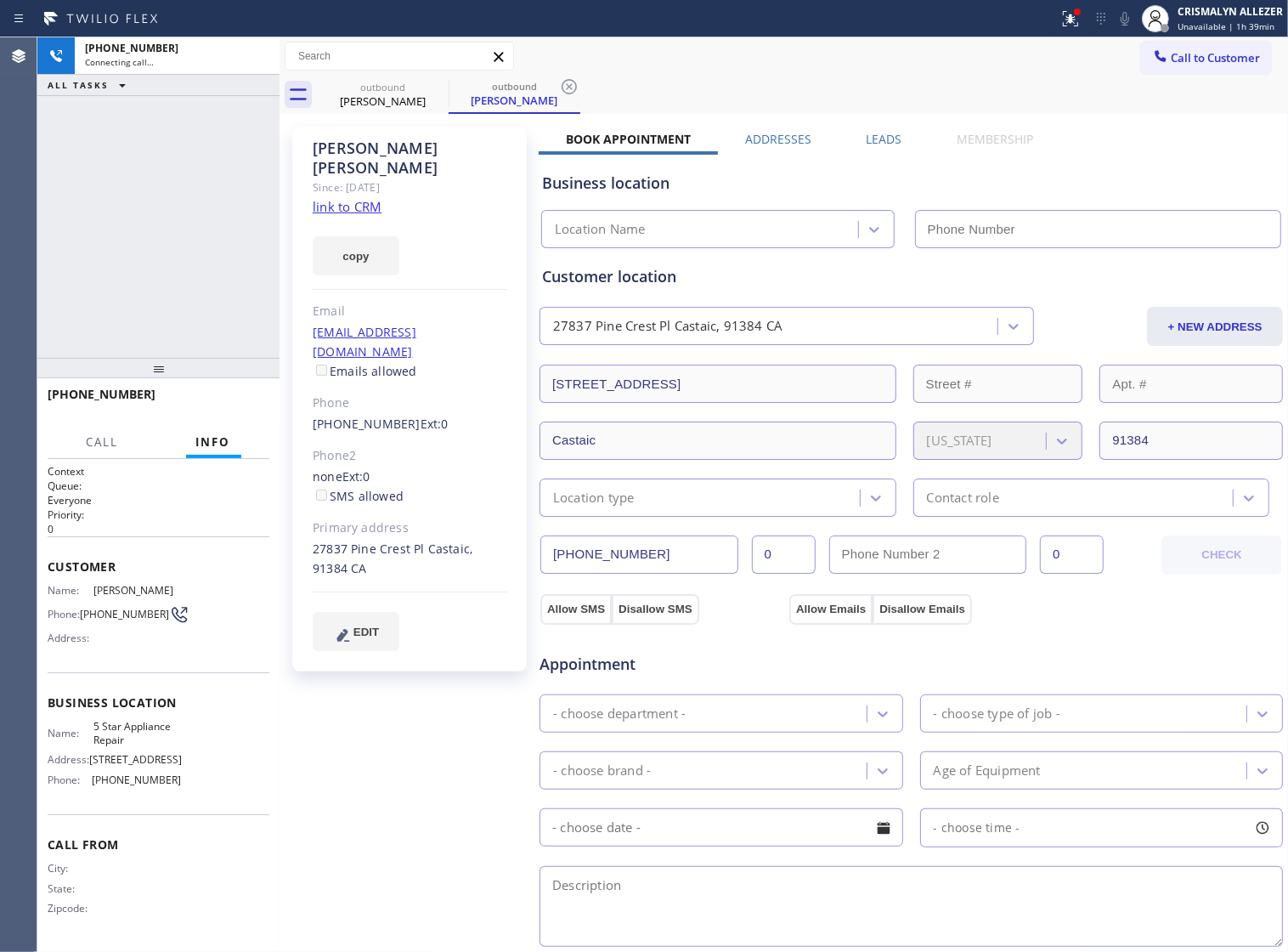
click at [344, 198] on link "link to CRM" at bounding box center [346, 206] width 68 height 17
type input "[PHONE_NUMBER]"
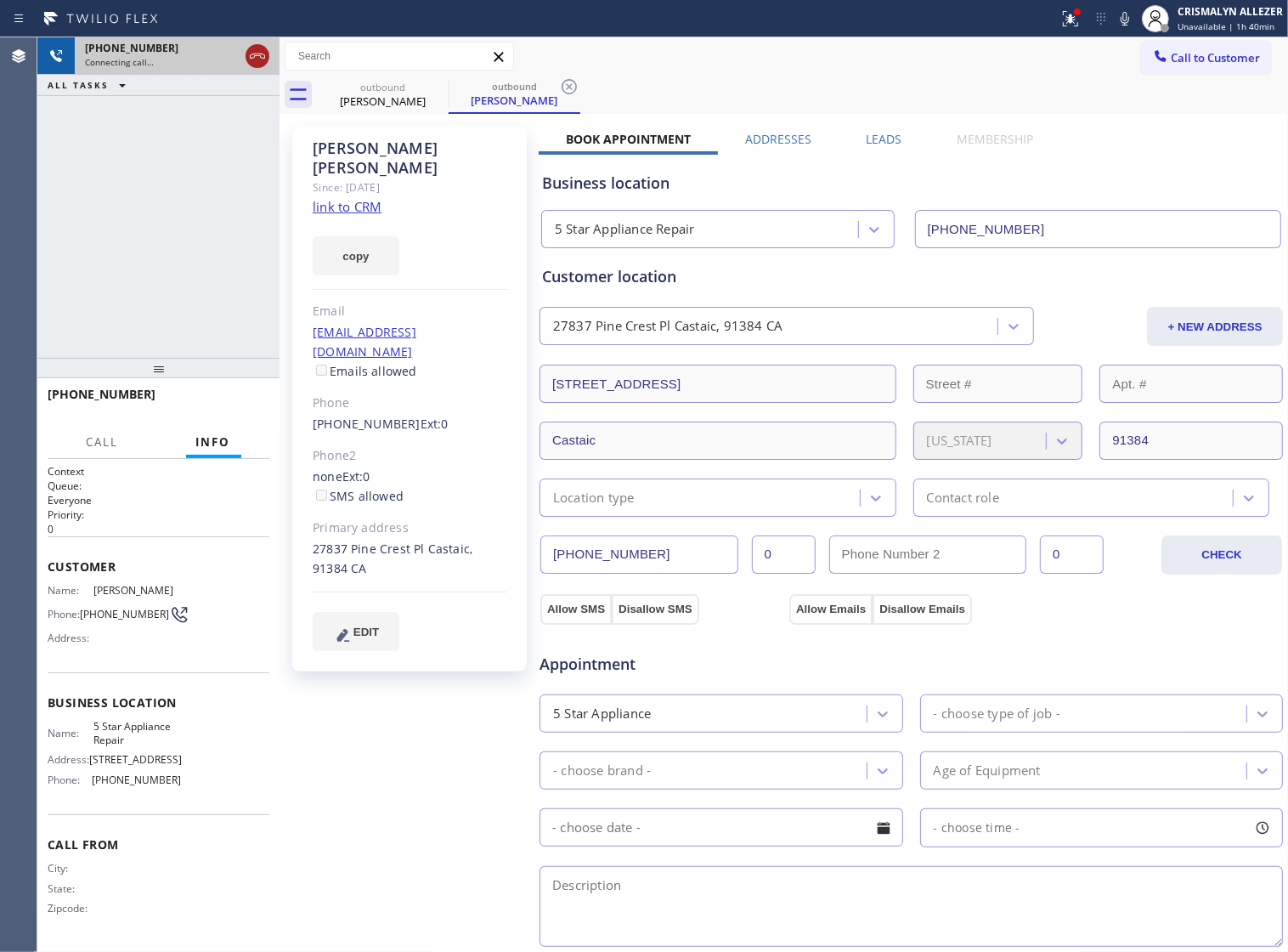
click at [253, 65] on icon at bounding box center [257, 56] width 21 height 21
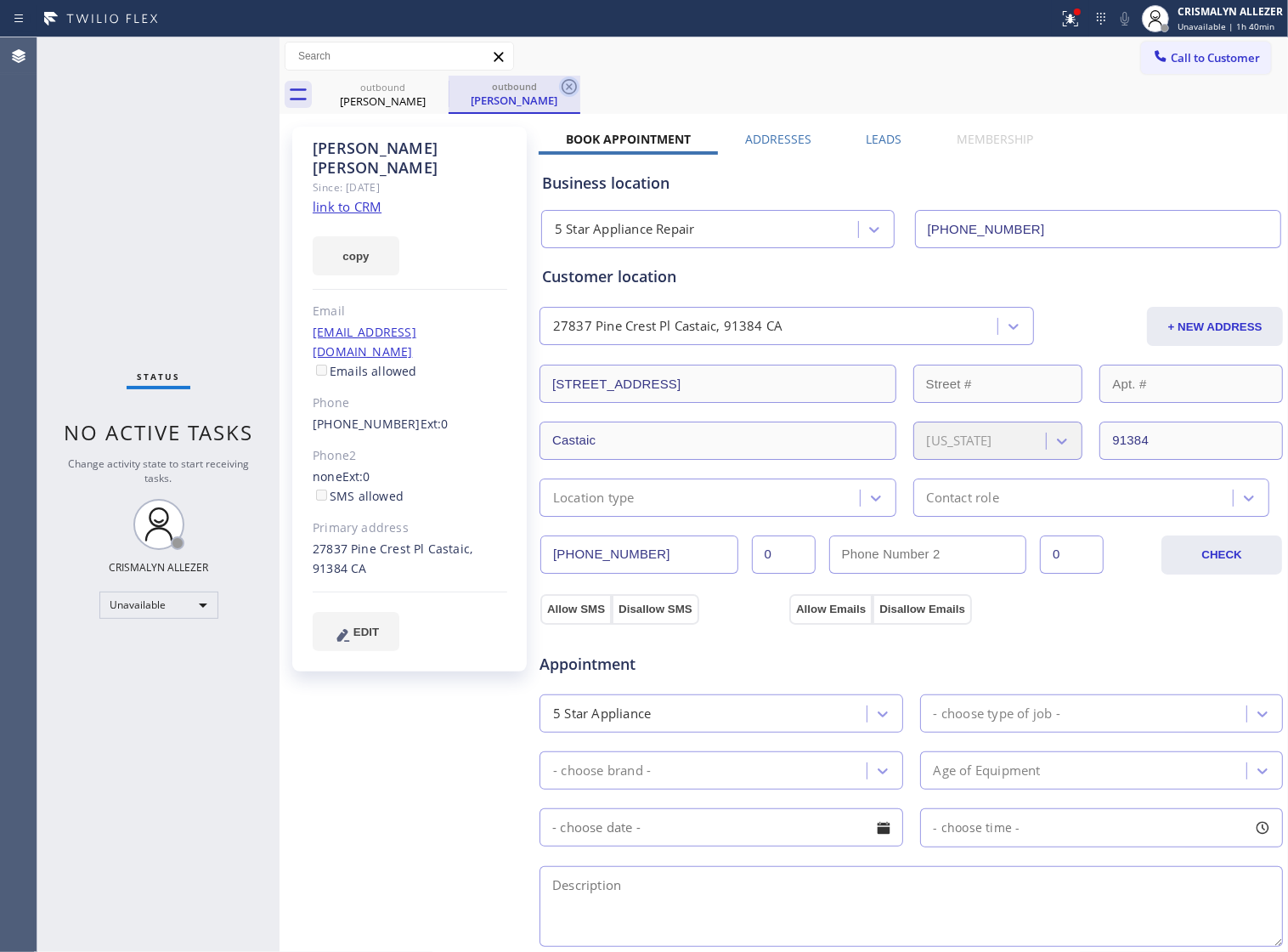
click at [565, 91] on icon at bounding box center [569, 86] width 15 height 15
click at [440, 90] on icon at bounding box center [437, 86] width 21 height 21
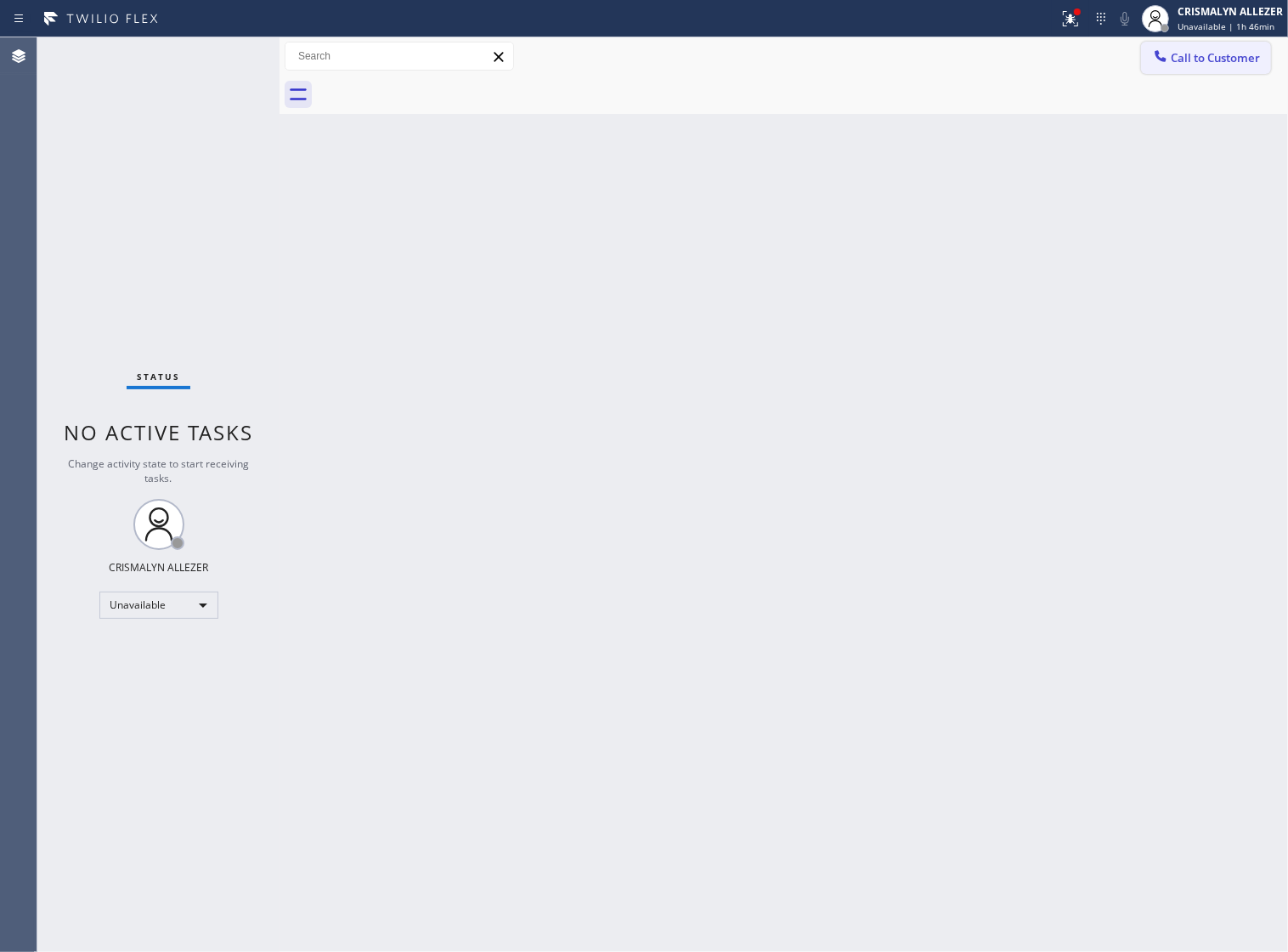
click at [1230, 51] on span "Call to Customer" at bounding box center [1216, 58] width 89 height 15
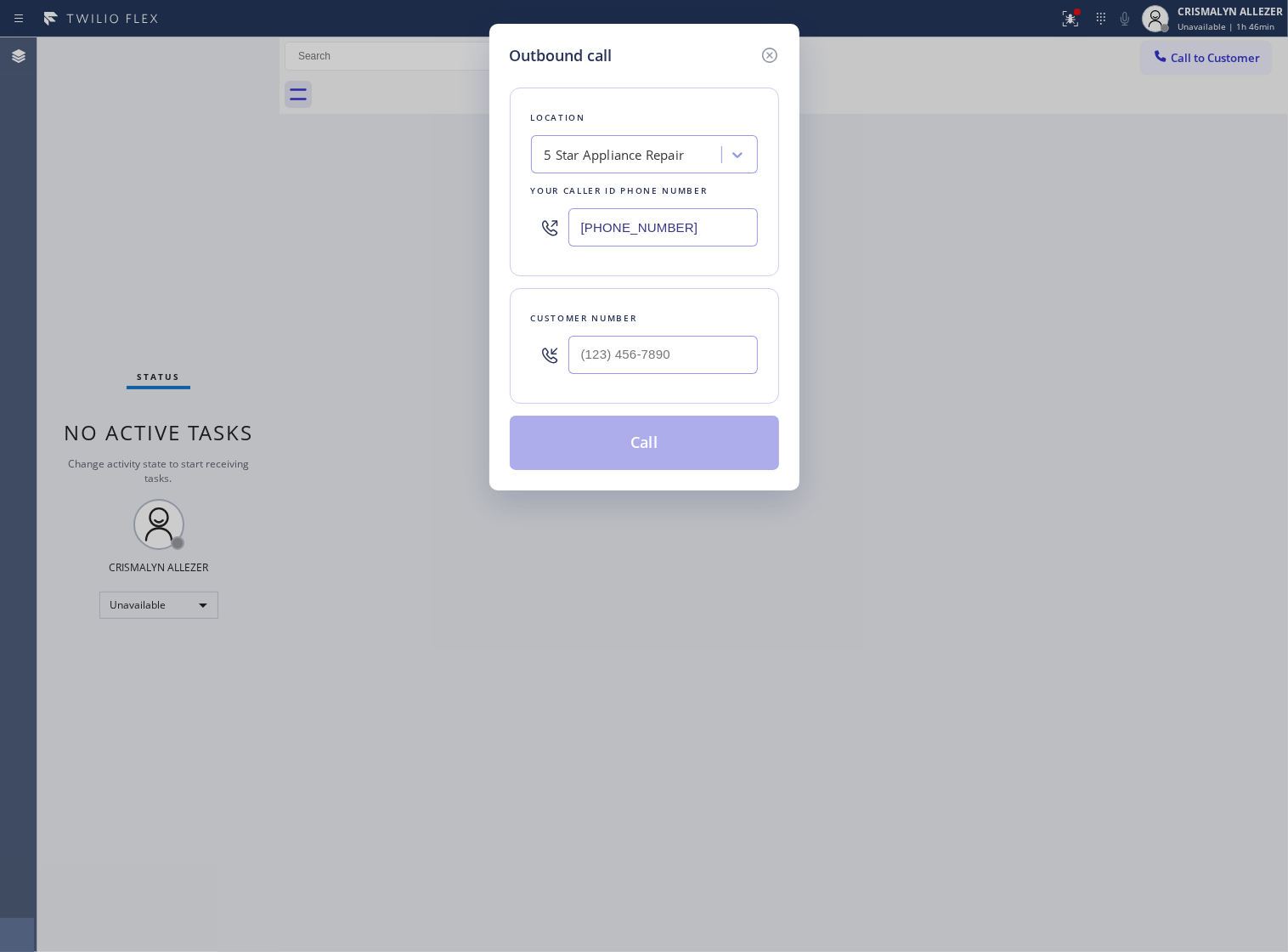
type input "(___) ___-____"
click at [706, 374] on input "(___) ___-____" at bounding box center [662, 355] width 189 height 39
drag, startPoint x: 714, startPoint y: 243, endPoint x: 361, endPoint y: 244, distance: 353.0
click at [361, 244] on div "Outbound call Location 5 Star Appliance Repair Your caller id phone number [PHO…" at bounding box center [644, 476] width 1288 height 952
paste input "714) 855-4254"
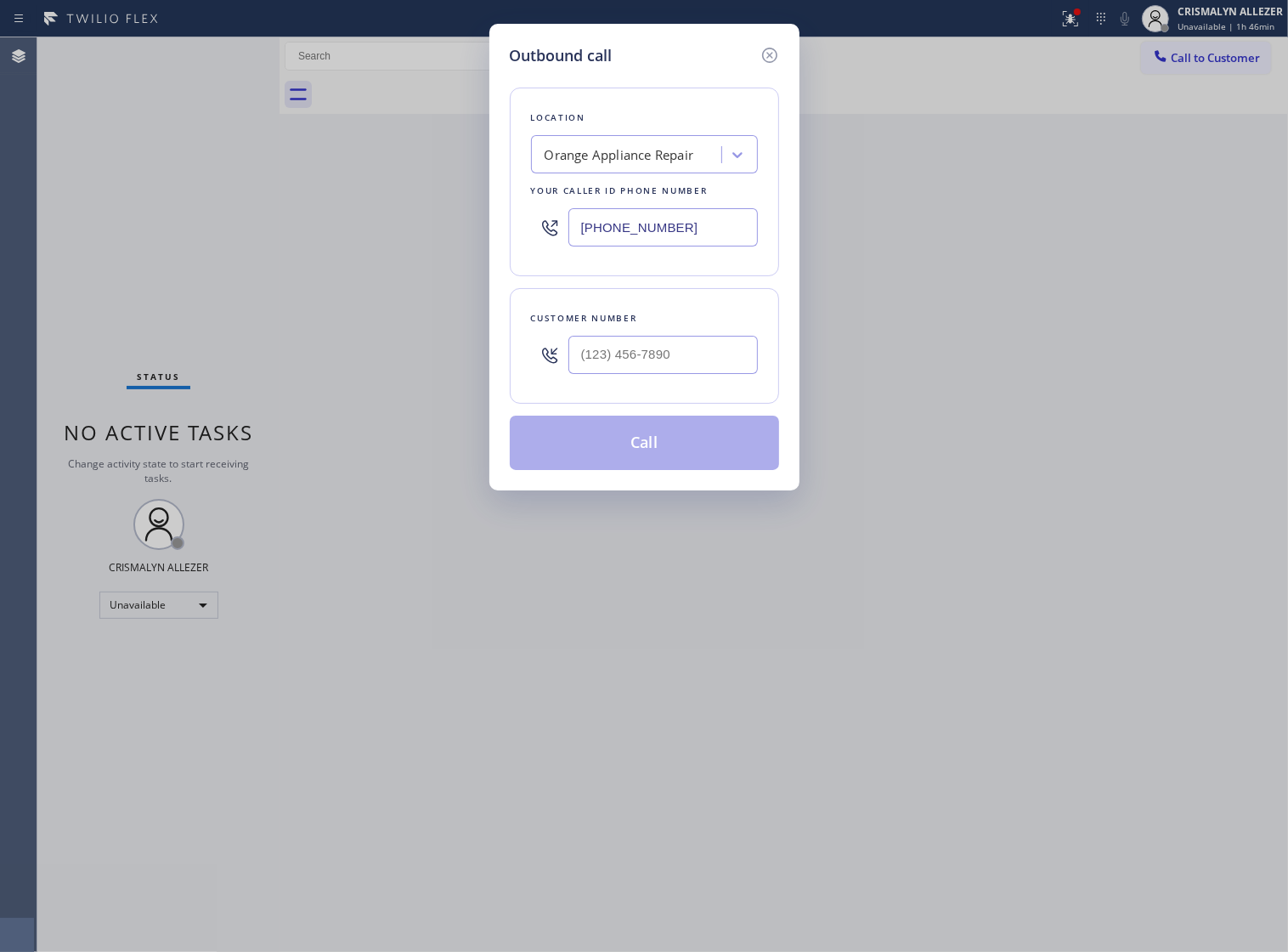
type input "[PHONE_NUMBER]"
click at [715, 372] on input "(___) ___-____" at bounding box center [662, 355] width 189 height 39
paste input "310) 395-3992"
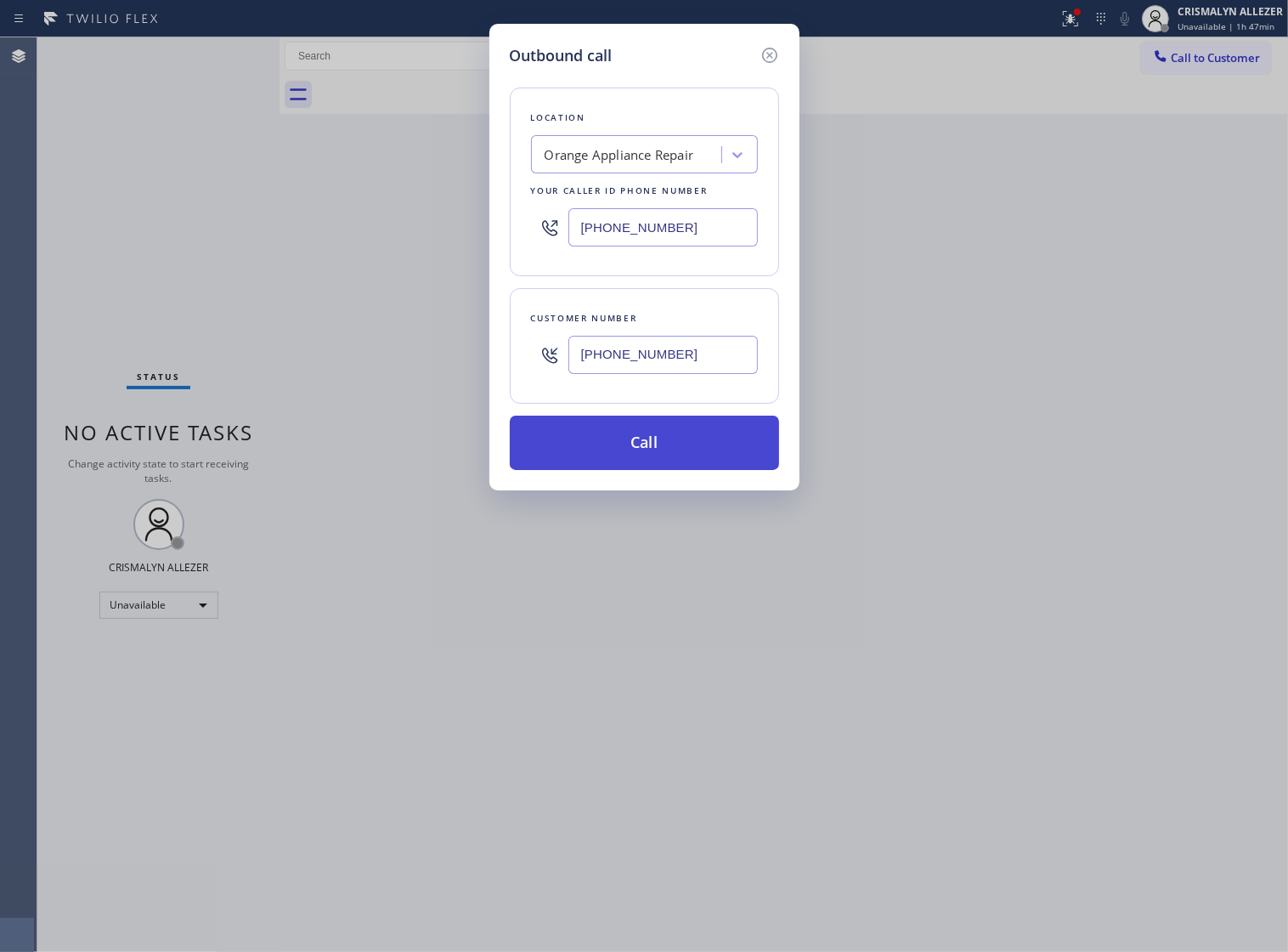
type input "[PHONE_NUMBER]"
click at [652, 470] on button "Call" at bounding box center [644, 442] width 270 height 55
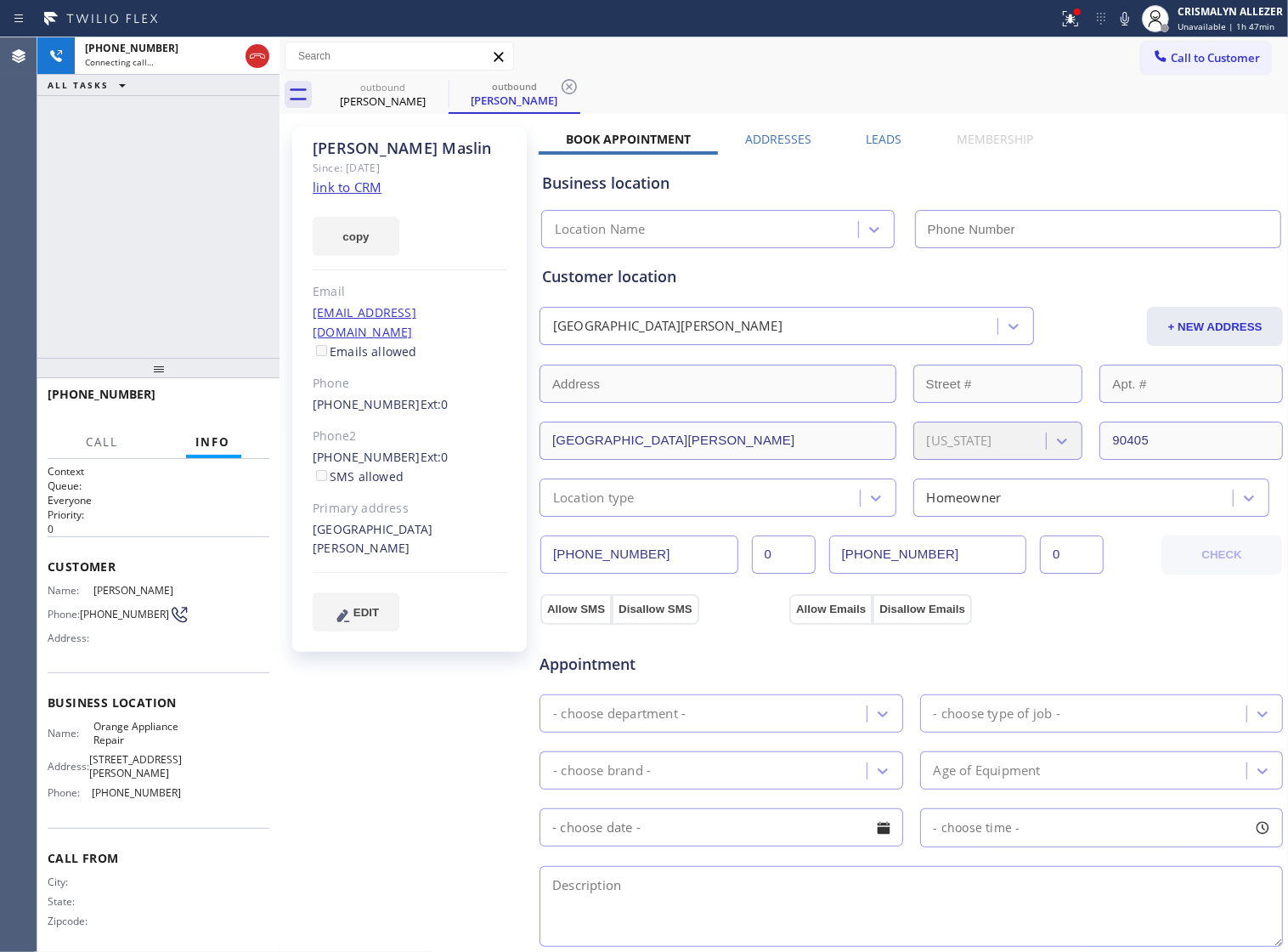
click at [372, 185] on link "link to CRM" at bounding box center [346, 186] width 68 height 17
type input "[PHONE_NUMBER]"
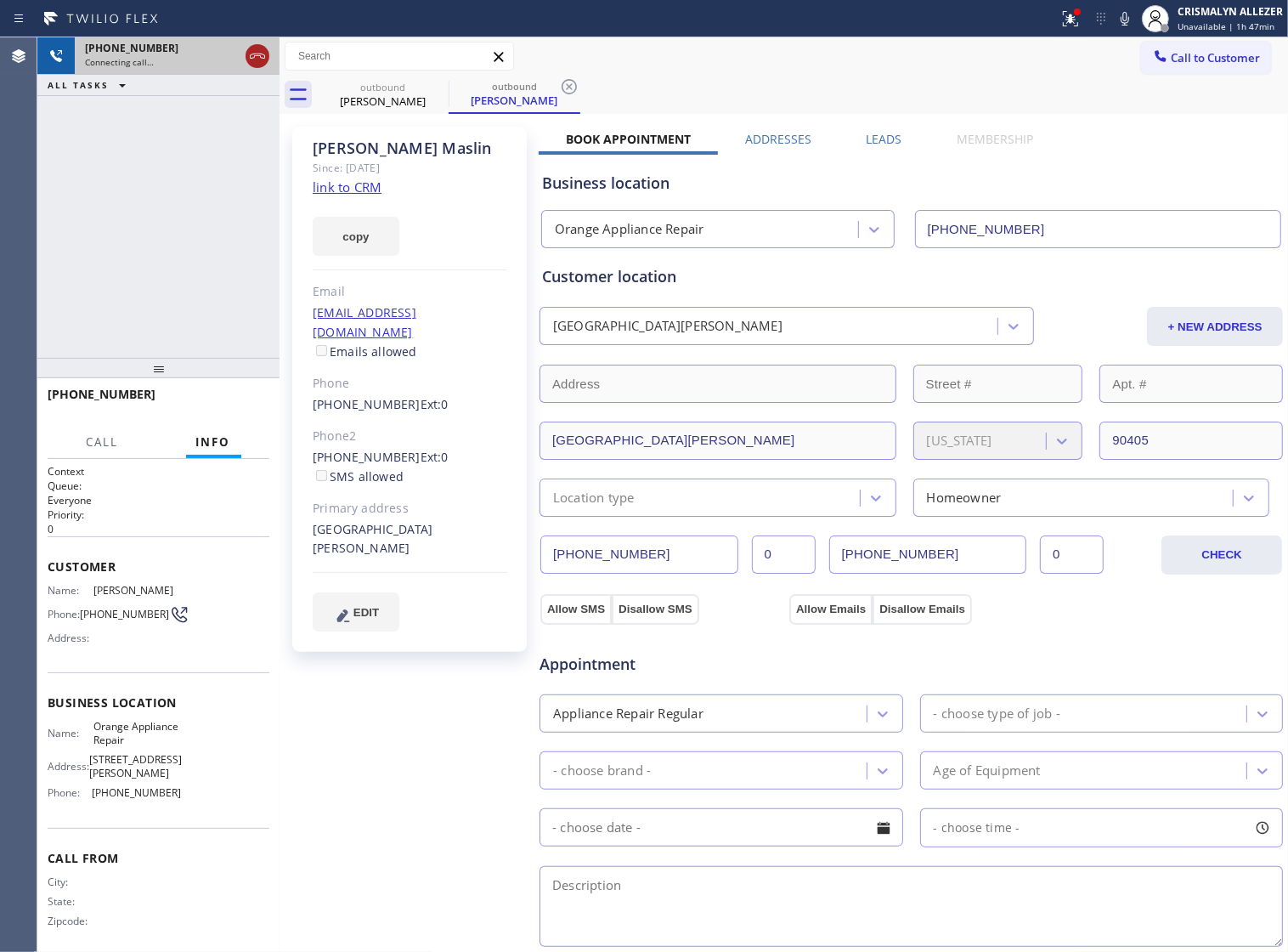
click at [261, 62] on icon at bounding box center [257, 56] width 21 height 21
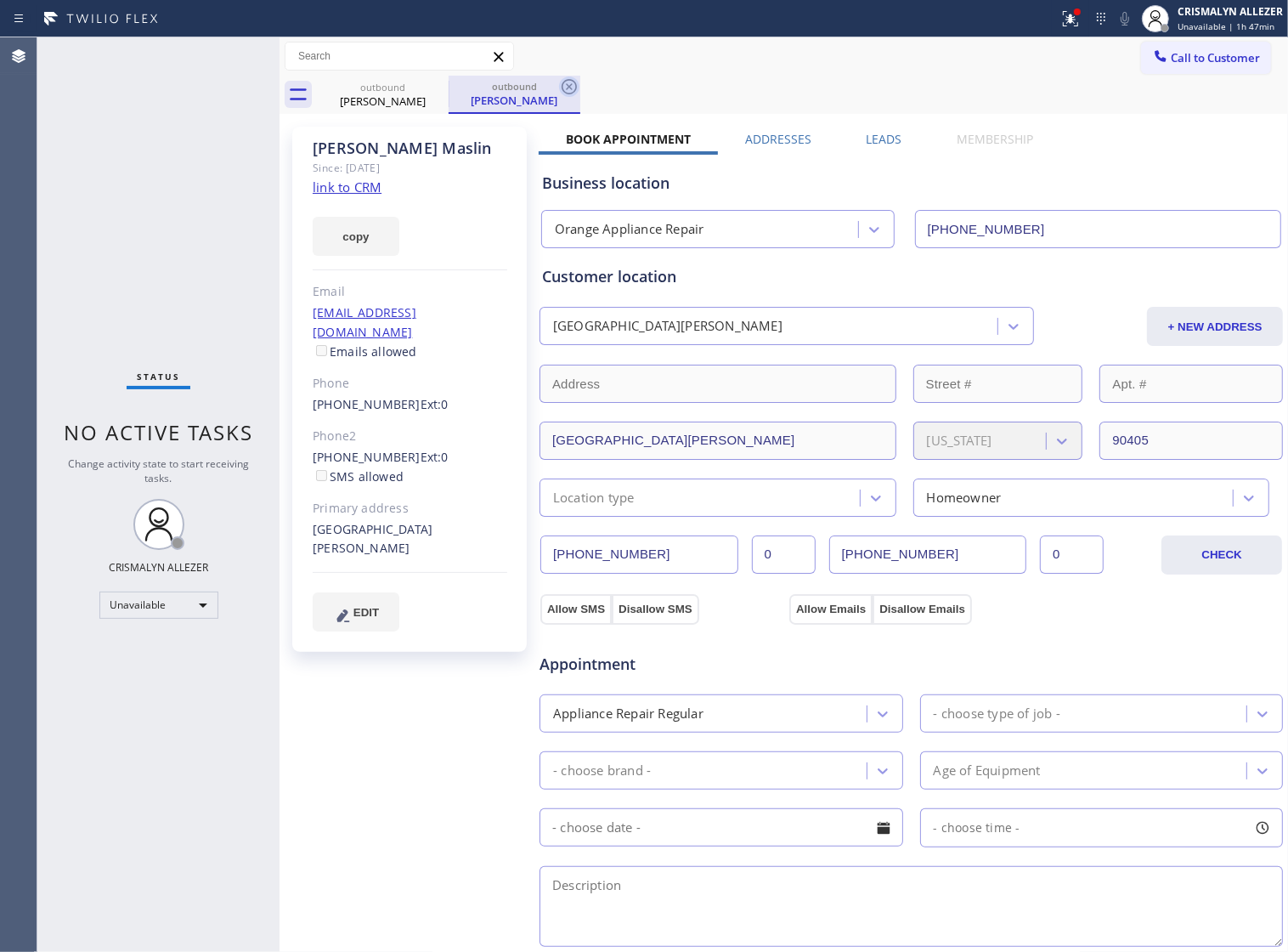
click at [574, 86] on icon at bounding box center [569, 86] width 21 height 21
click at [449, 89] on div "outbound [PERSON_NAME]" at bounding box center [803, 94] width 972 height 39
click at [437, 87] on icon at bounding box center [437, 86] width 21 height 21
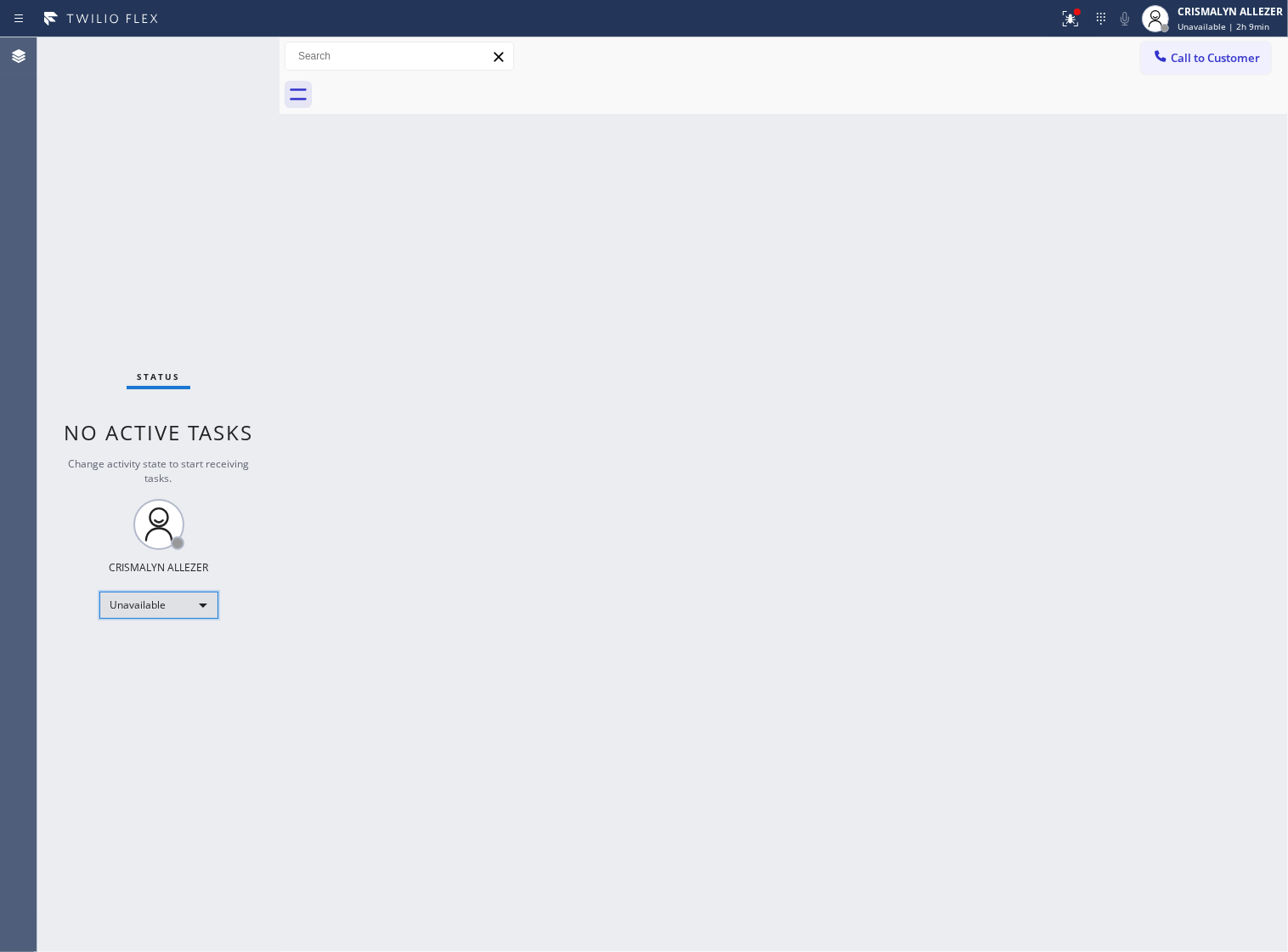
click at [209, 602] on div "Unavailable" at bounding box center [159, 605] width 119 height 27
click at [169, 693] on li "Break" at bounding box center [157, 692] width 116 height 21
